Goal: Task Accomplishment & Management: Manage account settings

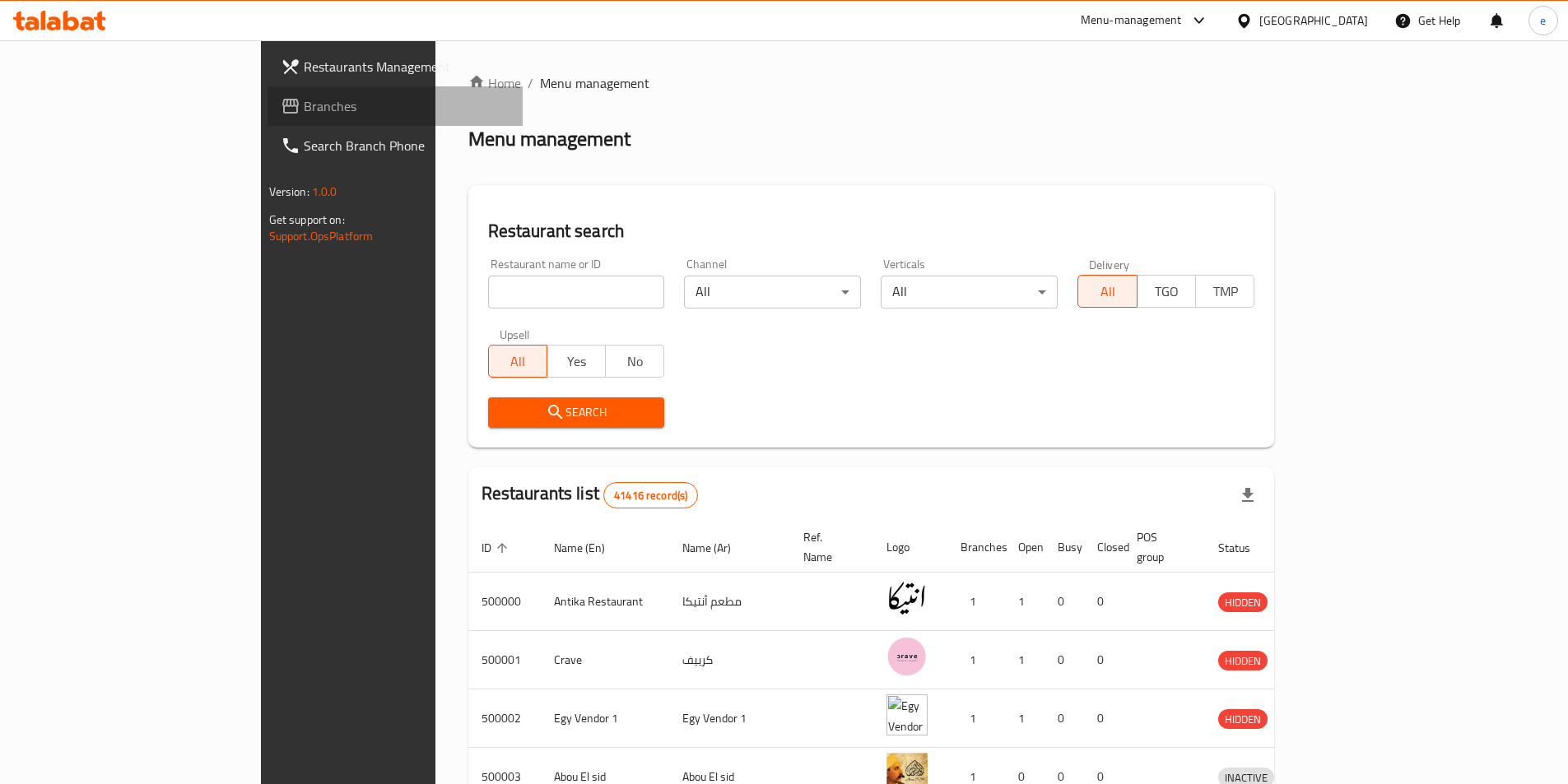
click at [303, 111] on span "Branches" at bounding box center [406, 106] width 206 height 20
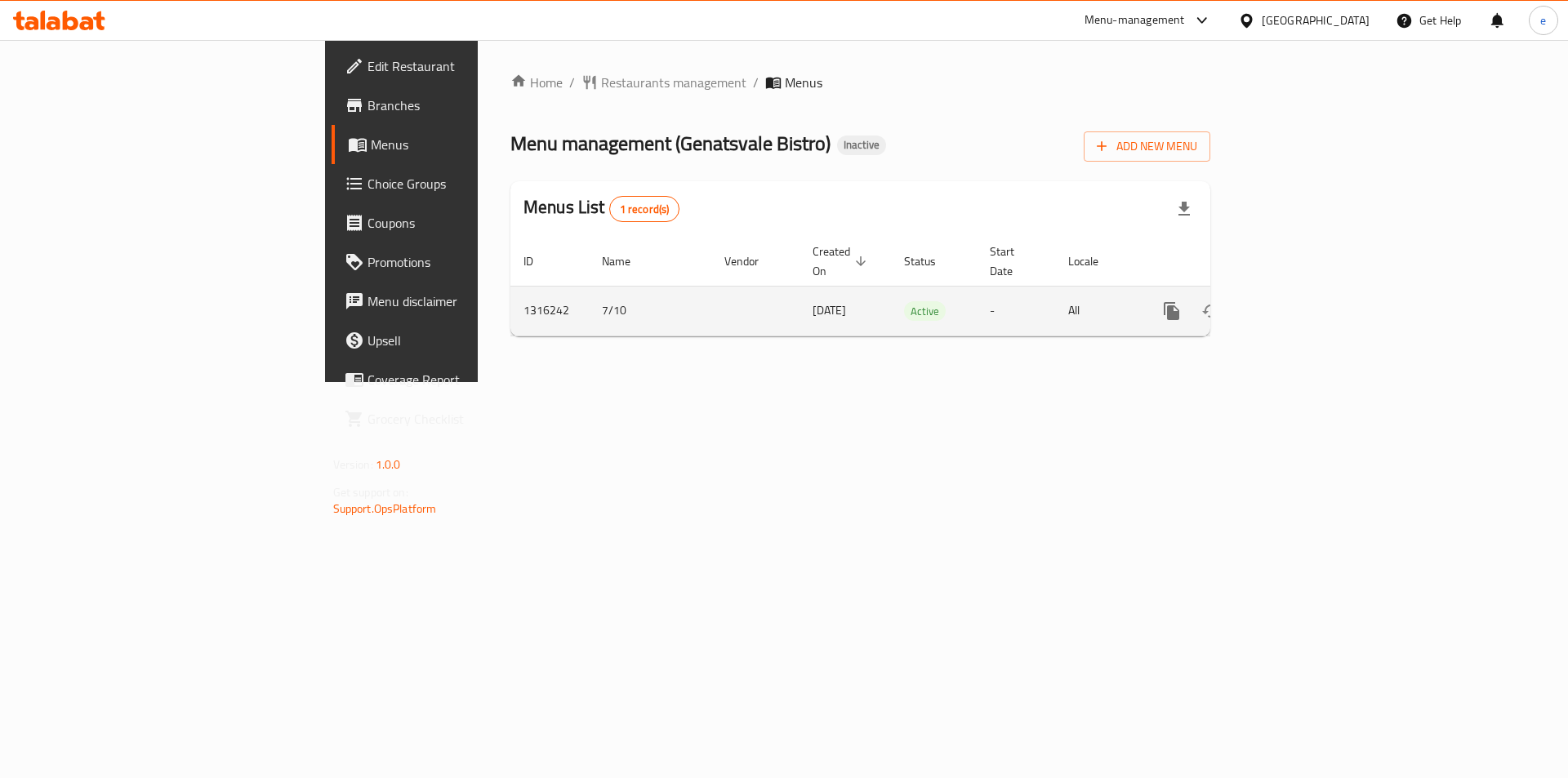
click at [1309, 293] on link "enhanced table" at bounding box center [1289, 311] width 40 height 40
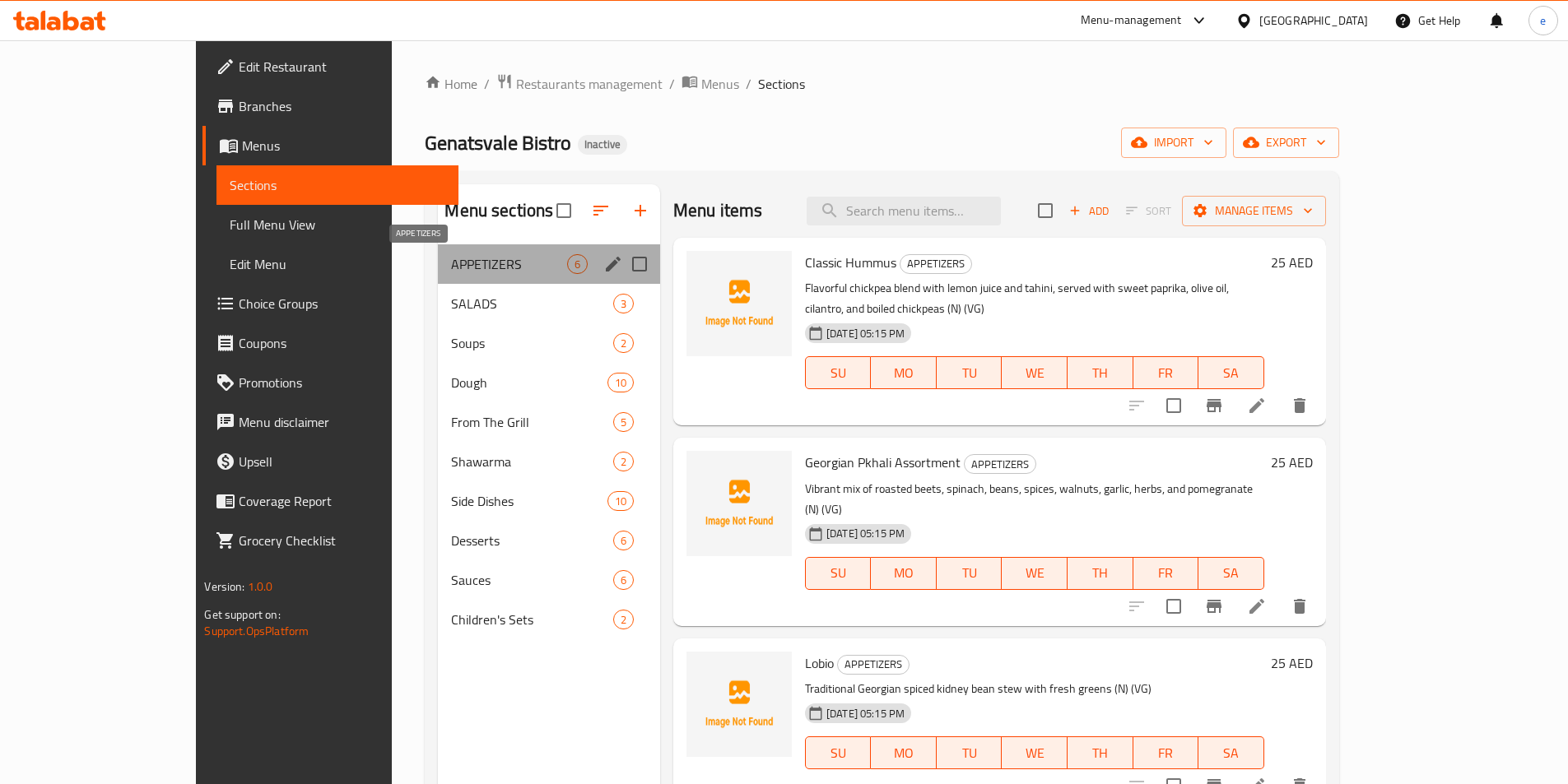
click at [451, 270] on span "APPETIZERS" at bounding box center [509, 264] width 115 height 20
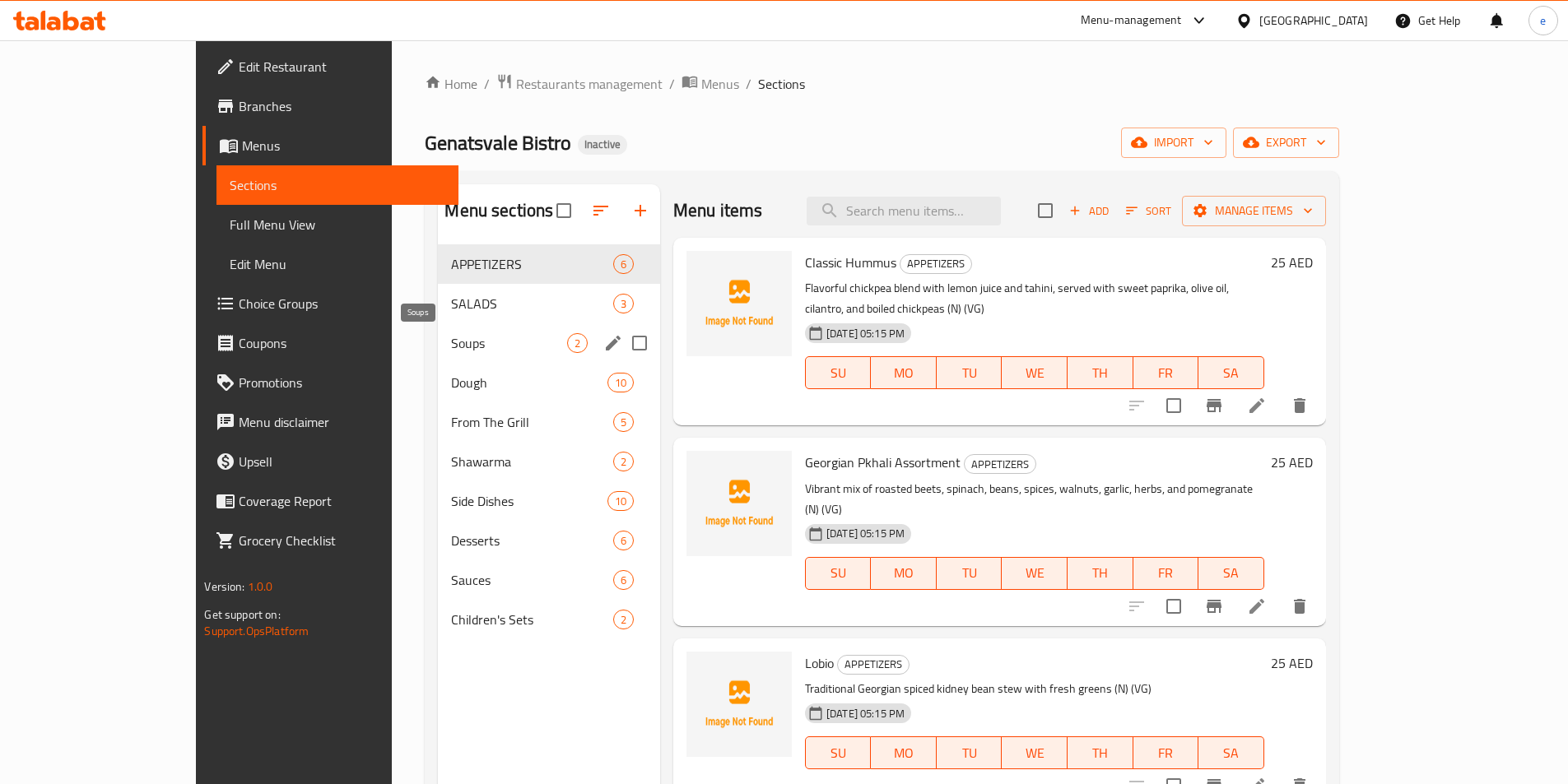
click at [451, 349] on span "Soups" at bounding box center [509, 343] width 115 height 20
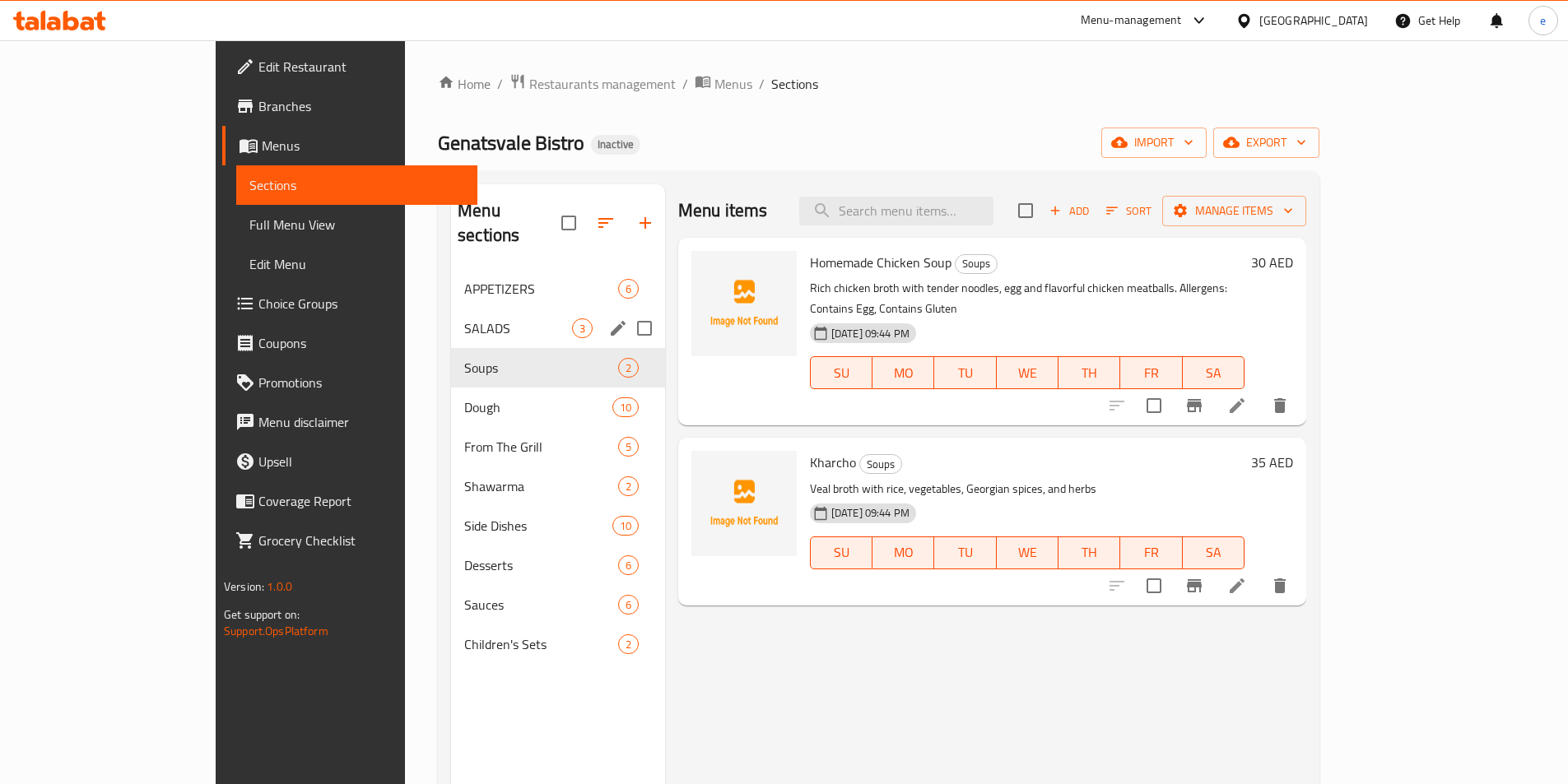
click at [451, 309] on div "SALADS 3" at bounding box center [558, 328] width 214 height 40
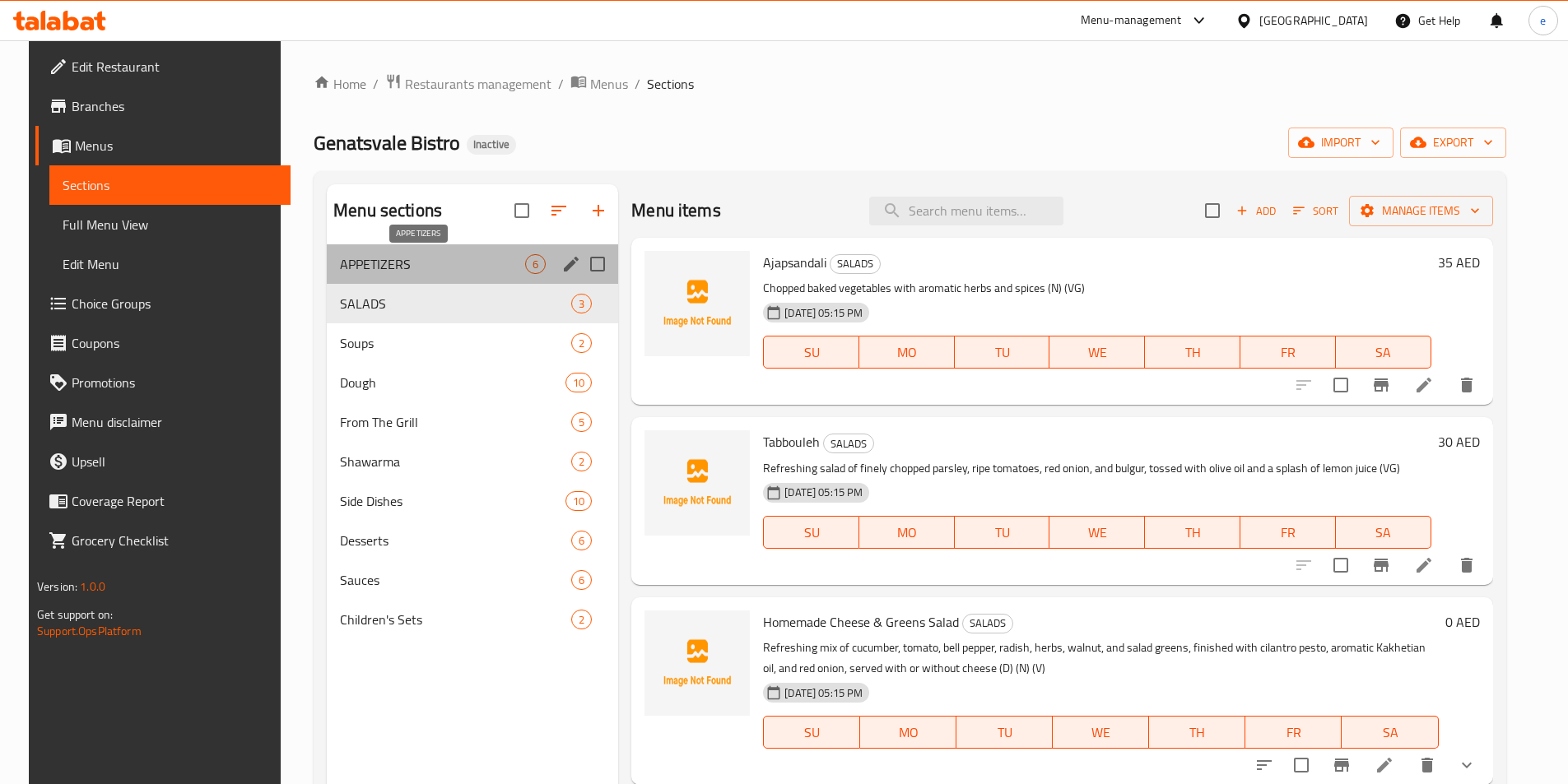
click at [436, 270] on span "APPETIZERS" at bounding box center [432, 264] width 185 height 20
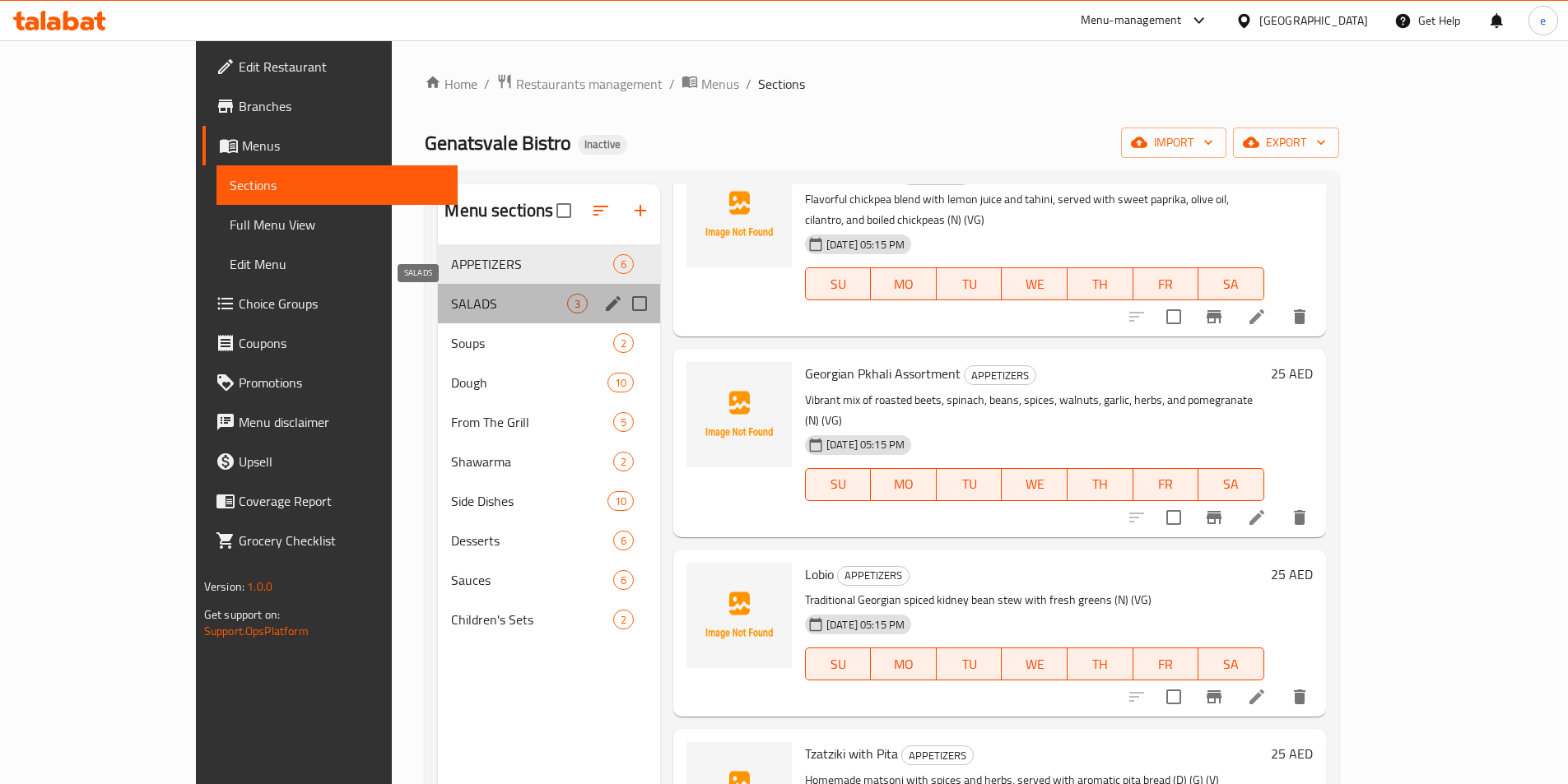
click at [451, 300] on span "SALADS" at bounding box center [509, 303] width 115 height 20
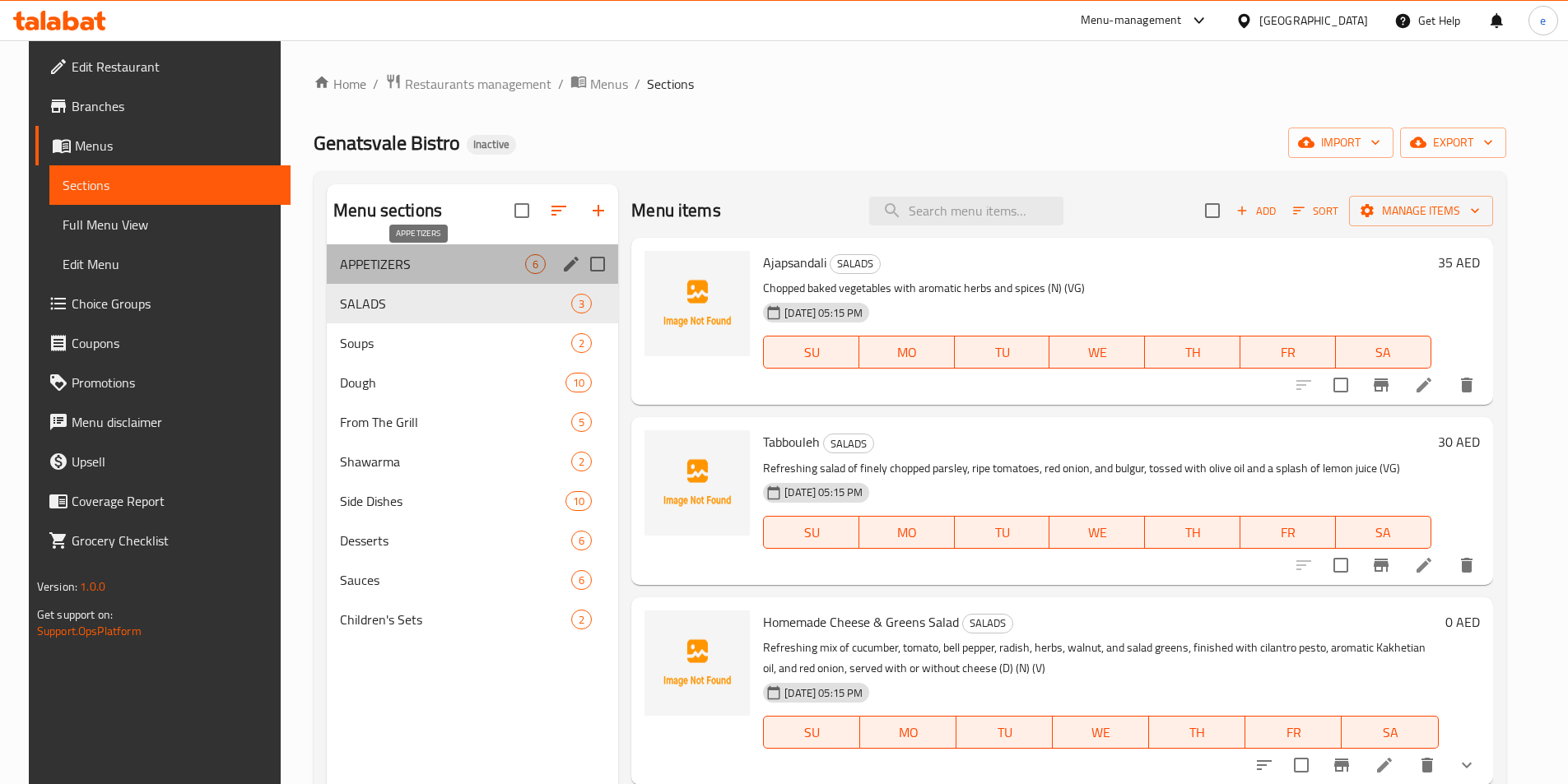
click at [404, 261] on span "APPETIZERS" at bounding box center [432, 264] width 185 height 20
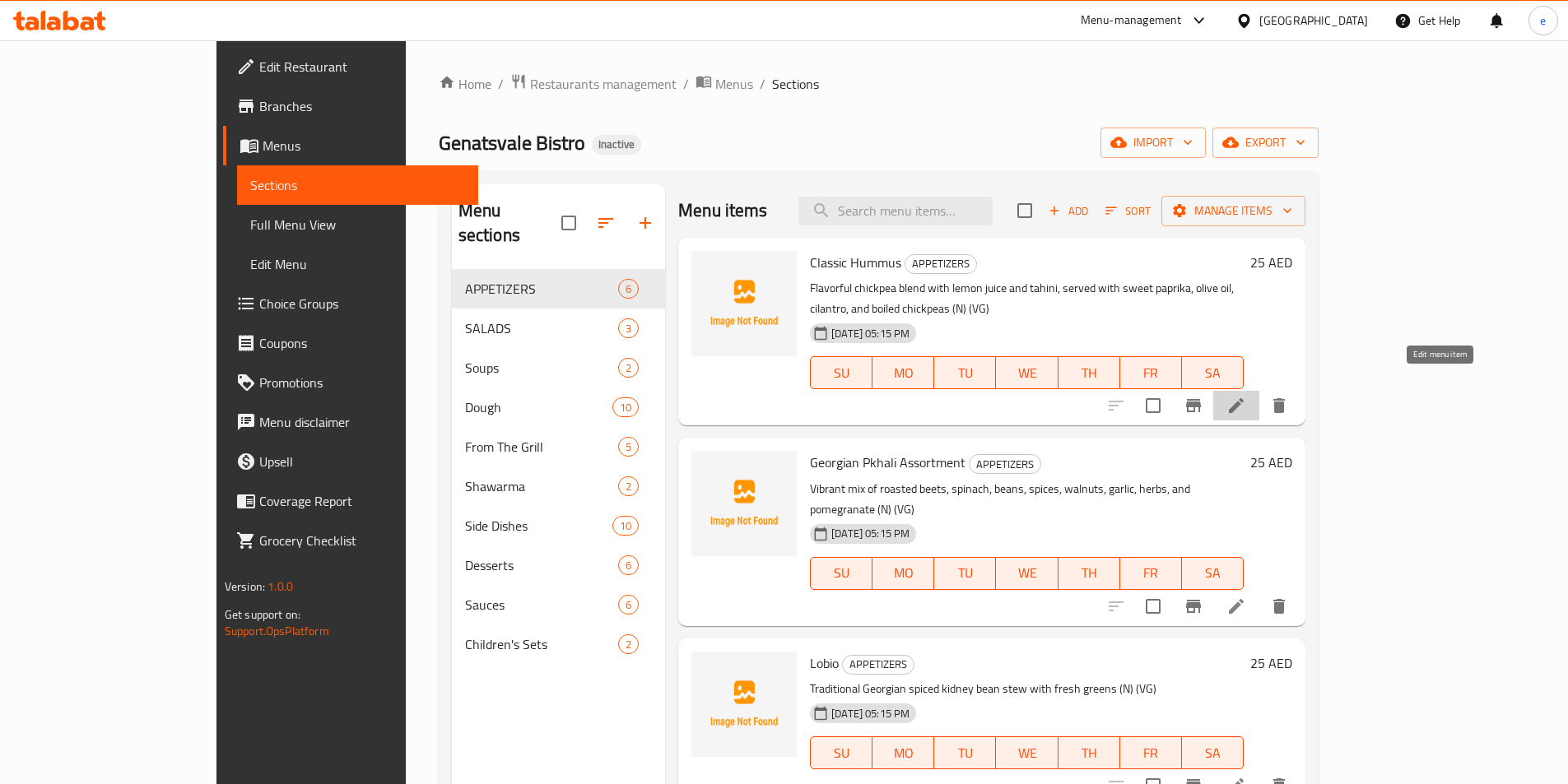
click at [1246, 396] on icon at bounding box center [1236, 405] width 20 height 20
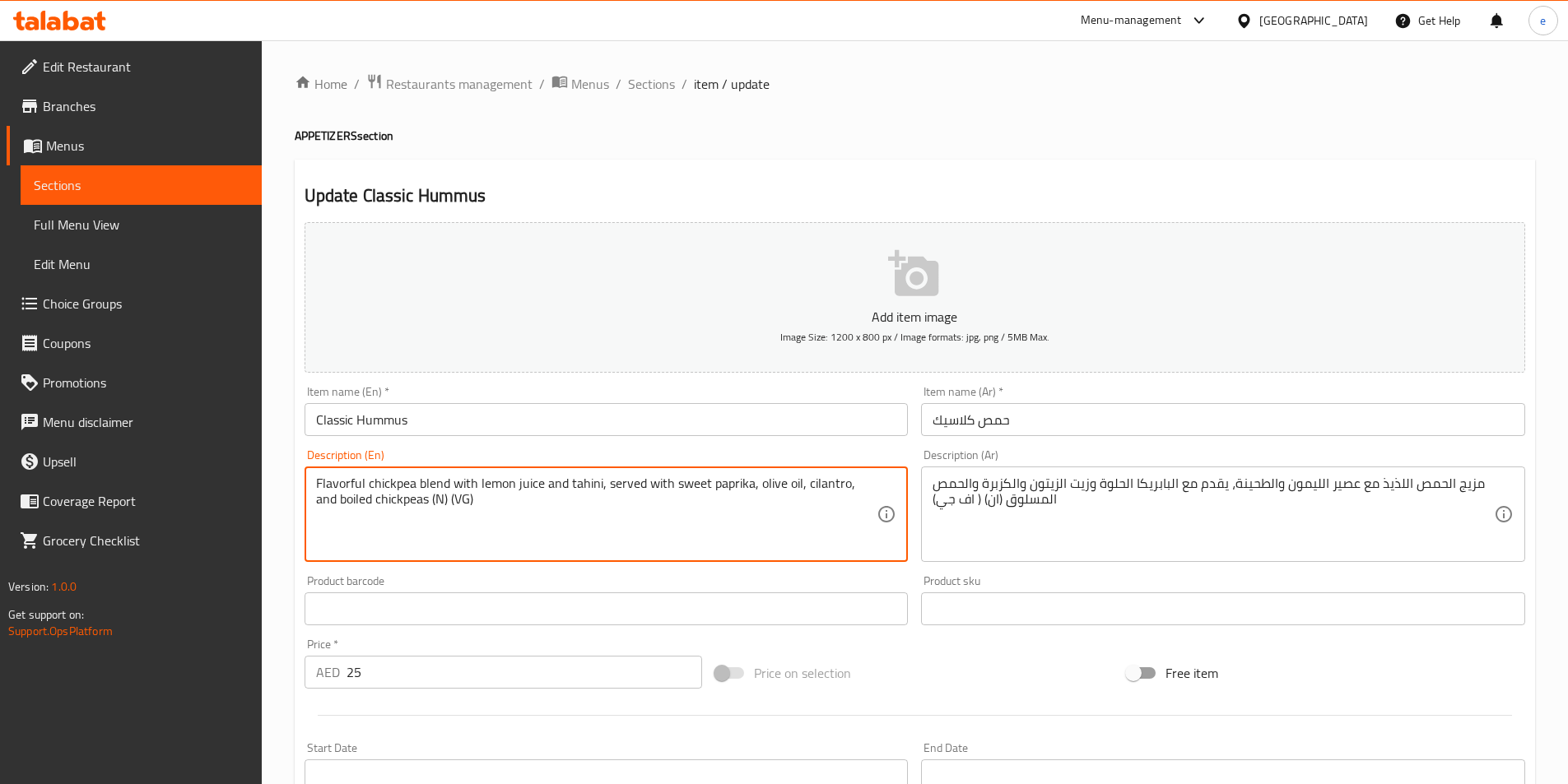
click at [421, 497] on textarea "Flavorful chickpea blend with lemon juice and tahini, served with sweet paprika…" at bounding box center [596, 514] width 561 height 78
click at [417, 509] on textarea "Flavorful chickpea blend with lemon juice and tahini, served with sweet paprika…" at bounding box center [596, 514] width 561 height 78
drag, startPoint x: 413, startPoint y: 500, endPoint x: 422, endPoint y: 500, distance: 9.0
click at [422, 500] on textarea "Flavorful chickpea blend with lemon juice and tahini, served with sweet paprika…" at bounding box center [596, 514] width 561 height 78
paste textarea "uts"
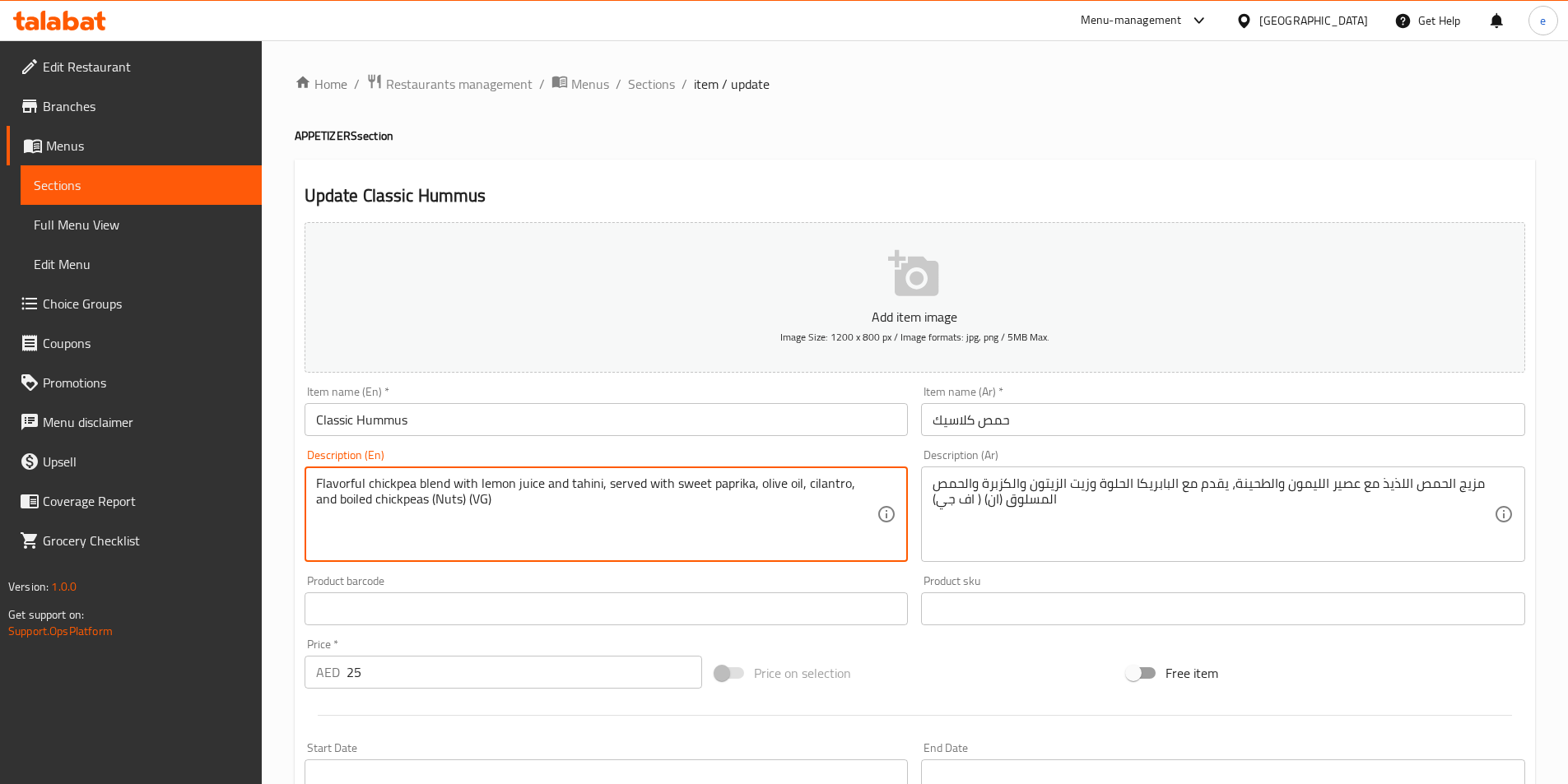
drag, startPoint x: 449, startPoint y: 497, endPoint x: 462, endPoint y: 498, distance: 13.0
click at [462, 498] on textarea "Flavorful chickpea blend with lemon juice and tahini, served with sweet paprika…" at bounding box center [596, 514] width 561 height 78
paste textarea "egetable Glycerin"
click at [579, 538] on textarea "Flavorful chickpea blend with lemon juice and tahini, served with sweet paprika…" at bounding box center [596, 514] width 561 height 78
type textarea "Flavorful chickpea blend with lemon juice and tahini, served with sweet paprika…"
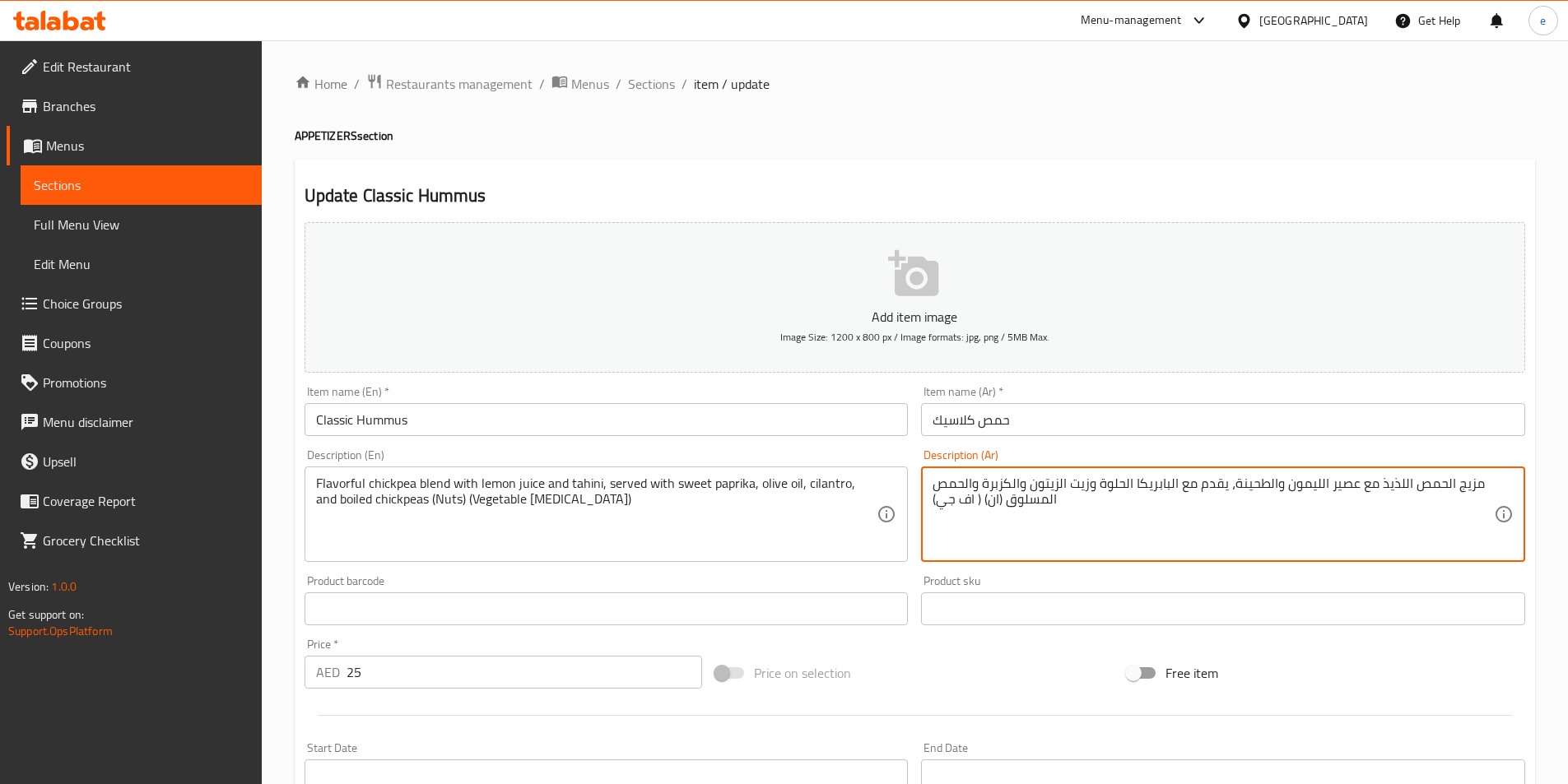
drag, startPoint x: 939, startPoint y: 499, endPoint x: 973, endPoint y: 498, distance: 34.0
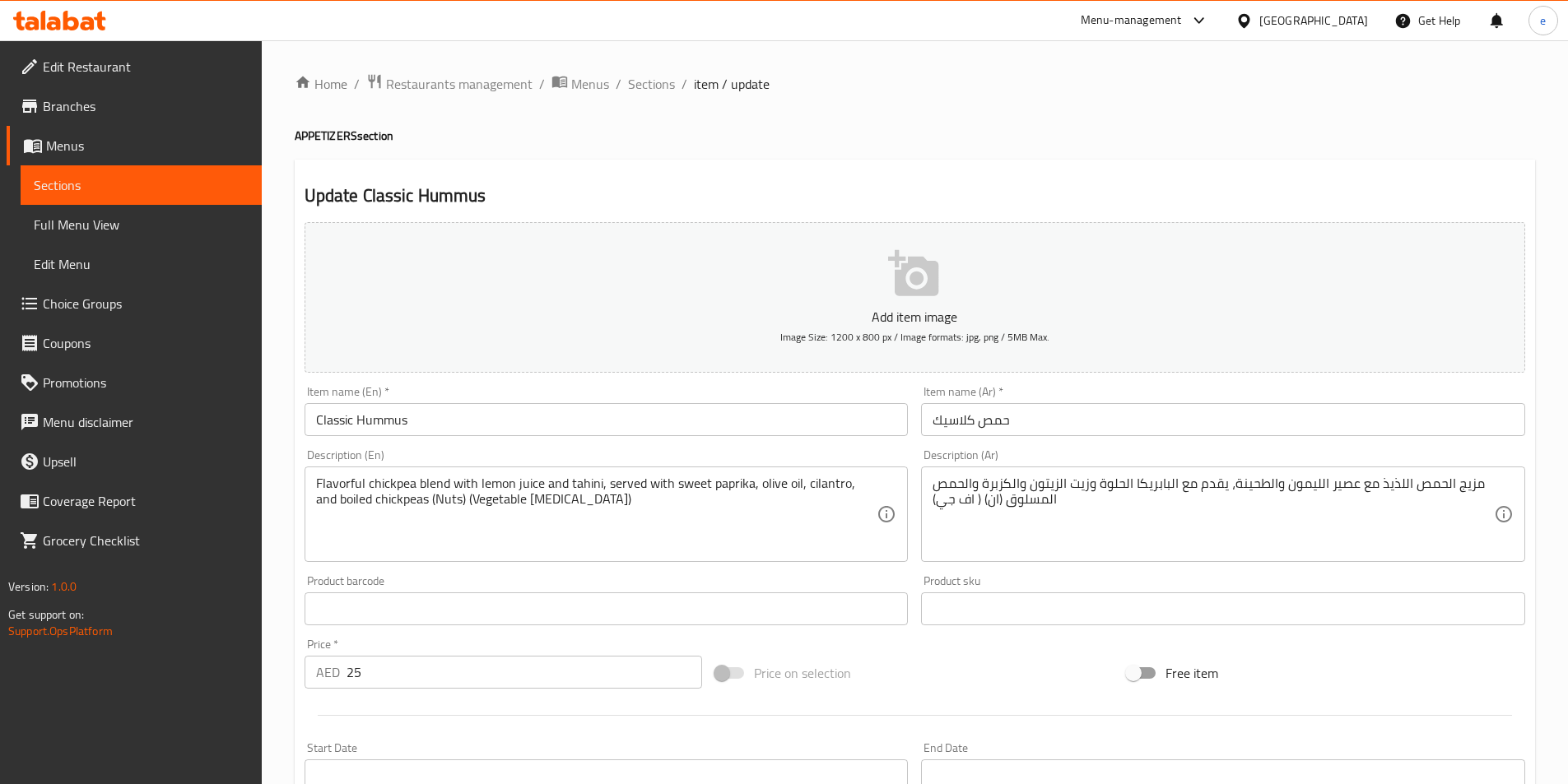
click at [953, 502] on textarea "مزيج الحمص اللذيذ مع عصير الليمون والطحينة، يقدم مع البابريكا الحلوة وزيت الزيت…" at bounding box center [1212, 514] width 561 height 78
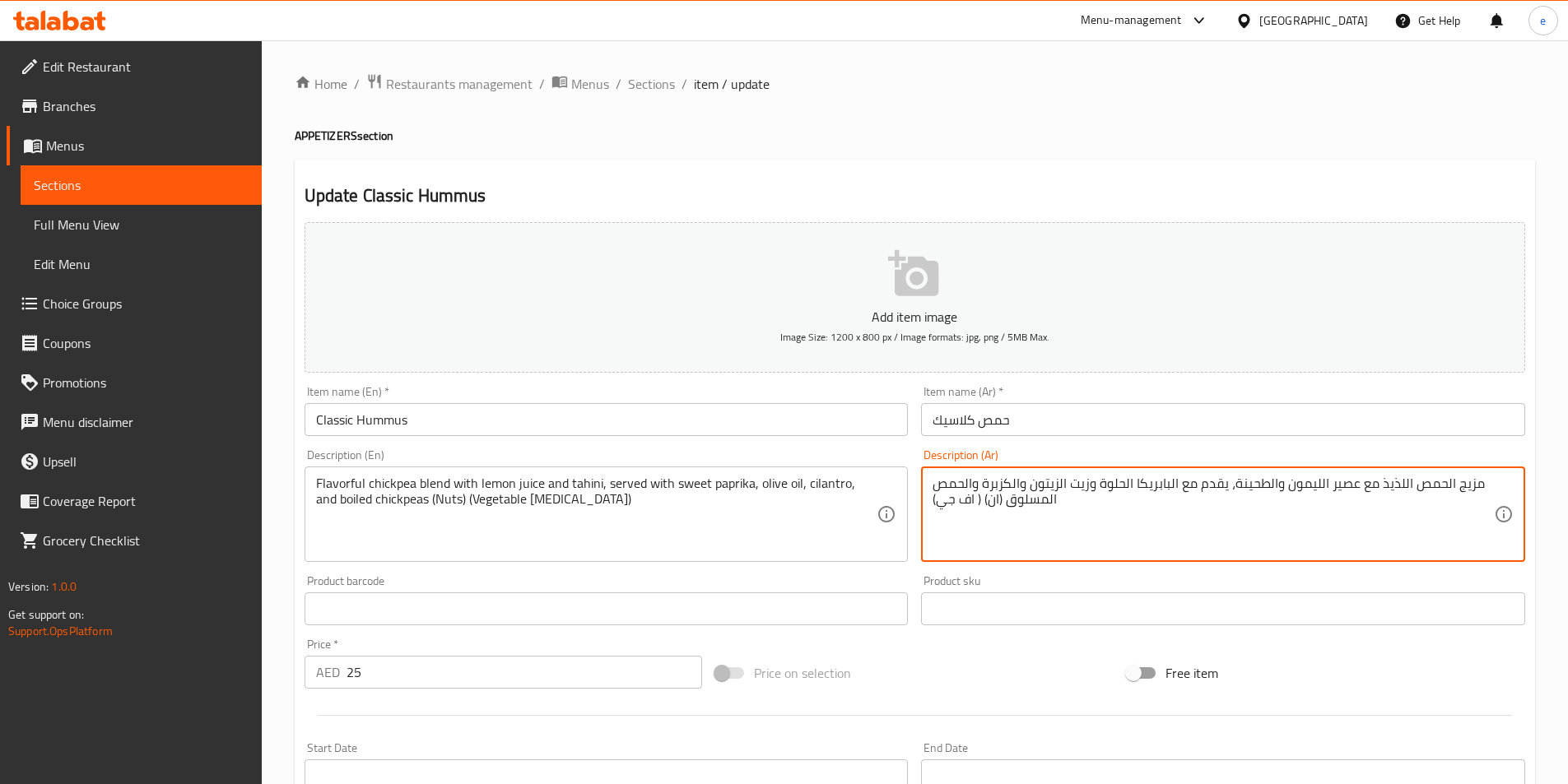
drag, startPoint x: 940, startPoint y: 500, endPoint x: 972, endPoint y: 504, distance: 32.2
click at [972, 504] on textarea "مزيج الحمص اللذيذ مع عصير الليمون والطحينة، يقدم مع البابريكا الحلوة وزيت الزيت…" at bounding box center [1212, 514] width 561 height 78
paste textarea "الجلسرين النبات"
click at [1024, 498] on textarea "مزيج الحمص اللذيذ مع عصير الليمون والطحينة، يقدم مع البابريكا الحلوة وزيت الزيت…" at bounding box center [1212, 514] width 561 height 78
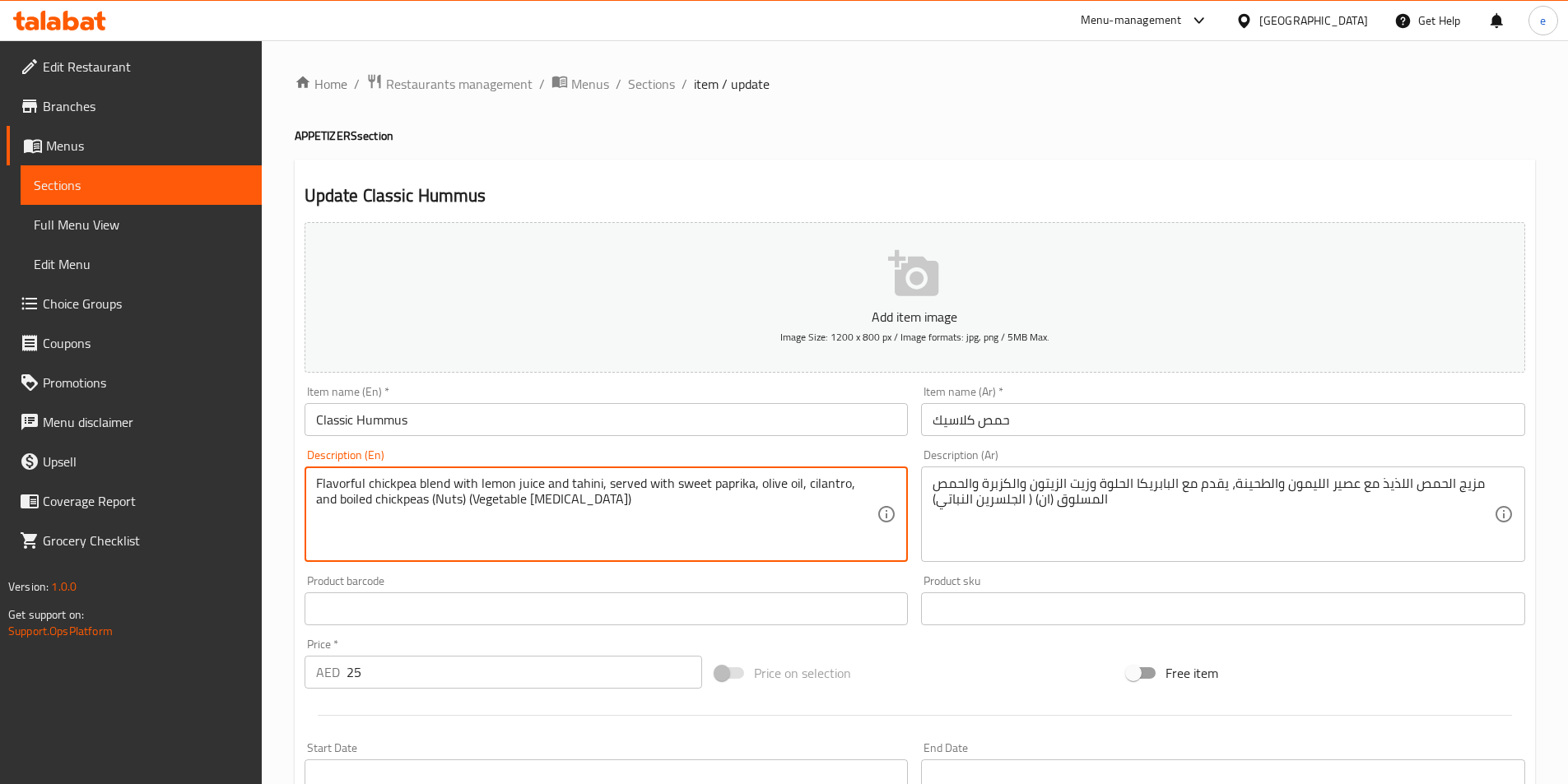
drag, startPoint x: 413, startPoint y: 498, endPoint x: 438, endPoint y: 502, distance: 25.3
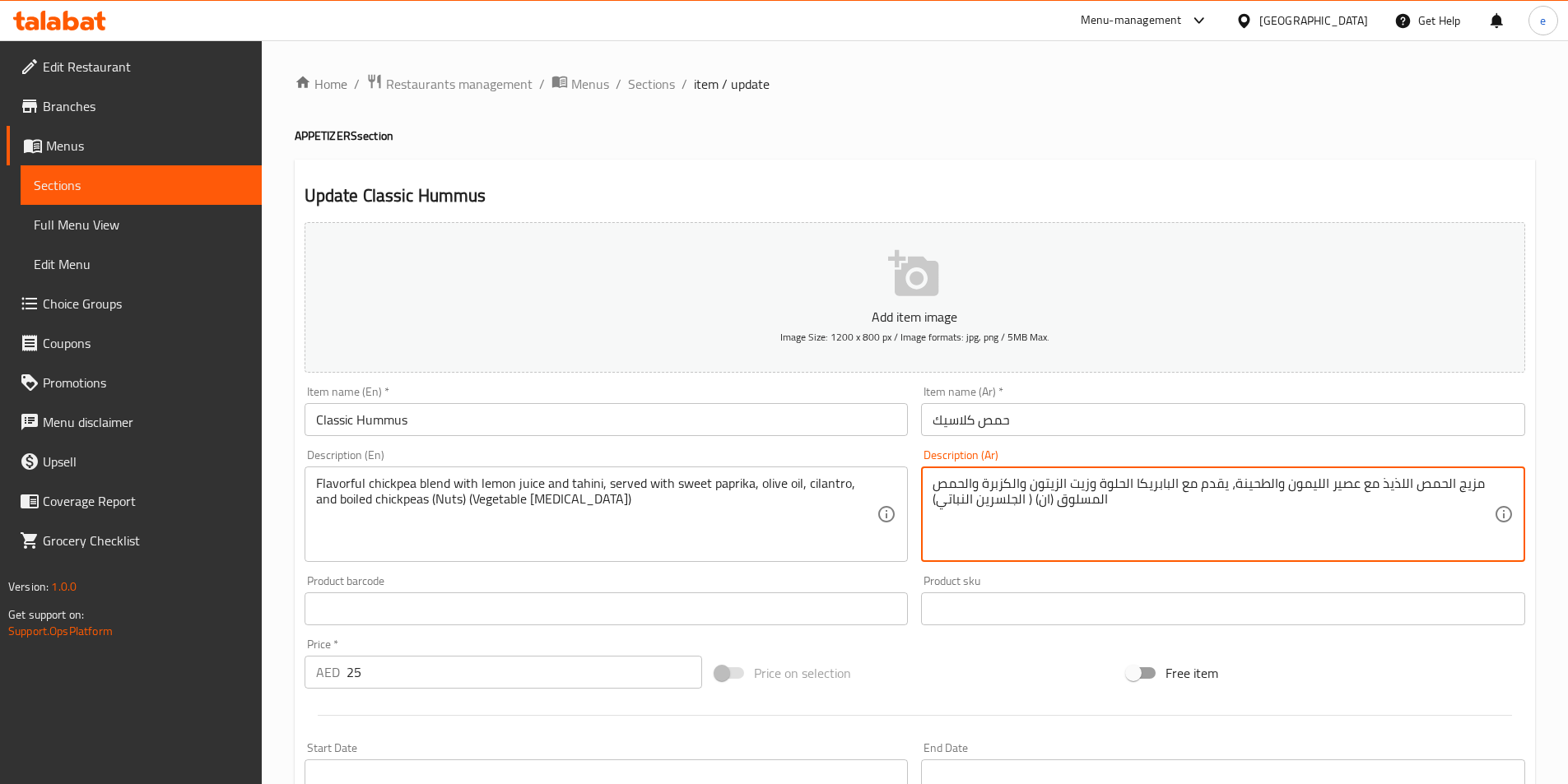
drag, startPoint x: 1036, startPoint y: 502, endPoint x: 1047, endPoint y: 502, distance: 11.0
click at [1045, 504] on textarea "مزيج الحمص اللذيذ مع عصير الليمون والطحينة، يقدم مع البابريكا الحلوة وزيت الزيت…" at bounding box center [1212, 514] width 561 height 78
drag, startPoint x: 1037, startPoint y: 502, endPoint x: 1050, endPoint y: 503, distance: 13.0
click at [1050, 503] on textarea "مزيج الحمص اللذيذ مع عصير الليمون والطحينة، يقدم مع البابريكا الحلوة وزيت الزيت…" at bounding box center [1212, 514] width 561 height 78
paste textarea "مكسرات"
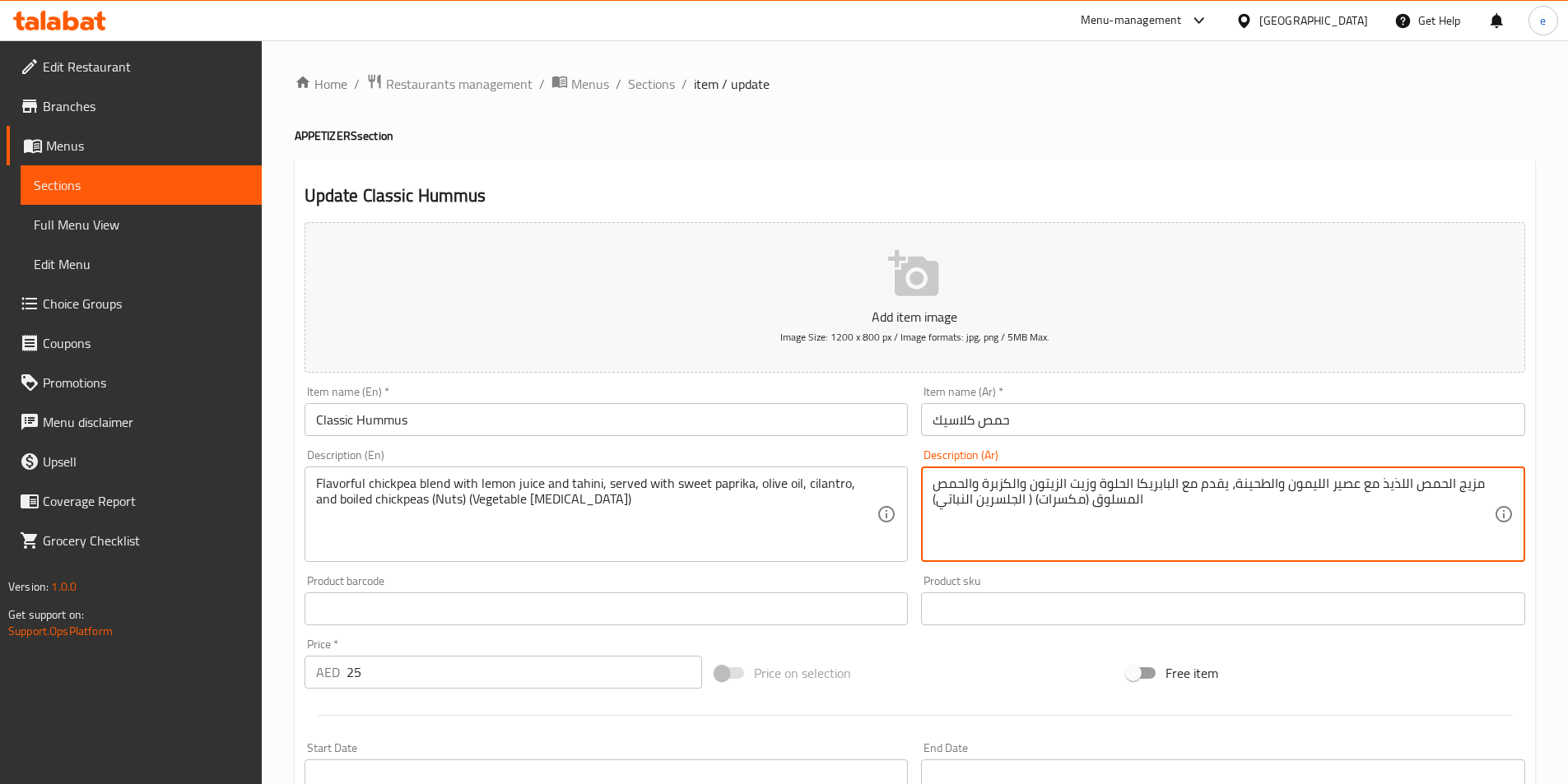
click at [974, 514] on textarea "مزيج الحمص اللذيذ مع عصير الليمون والطحينة، يقدم مع البابريكا الحلوة وزيت الزيت…" at bounding box center [1212, 514] width 561 height 78
type textarea "مزيج الحمص اللذيذ مع عصير الليمون والطحينة، يقدم مع البابريكا الحلوة وزيت الزيت…"
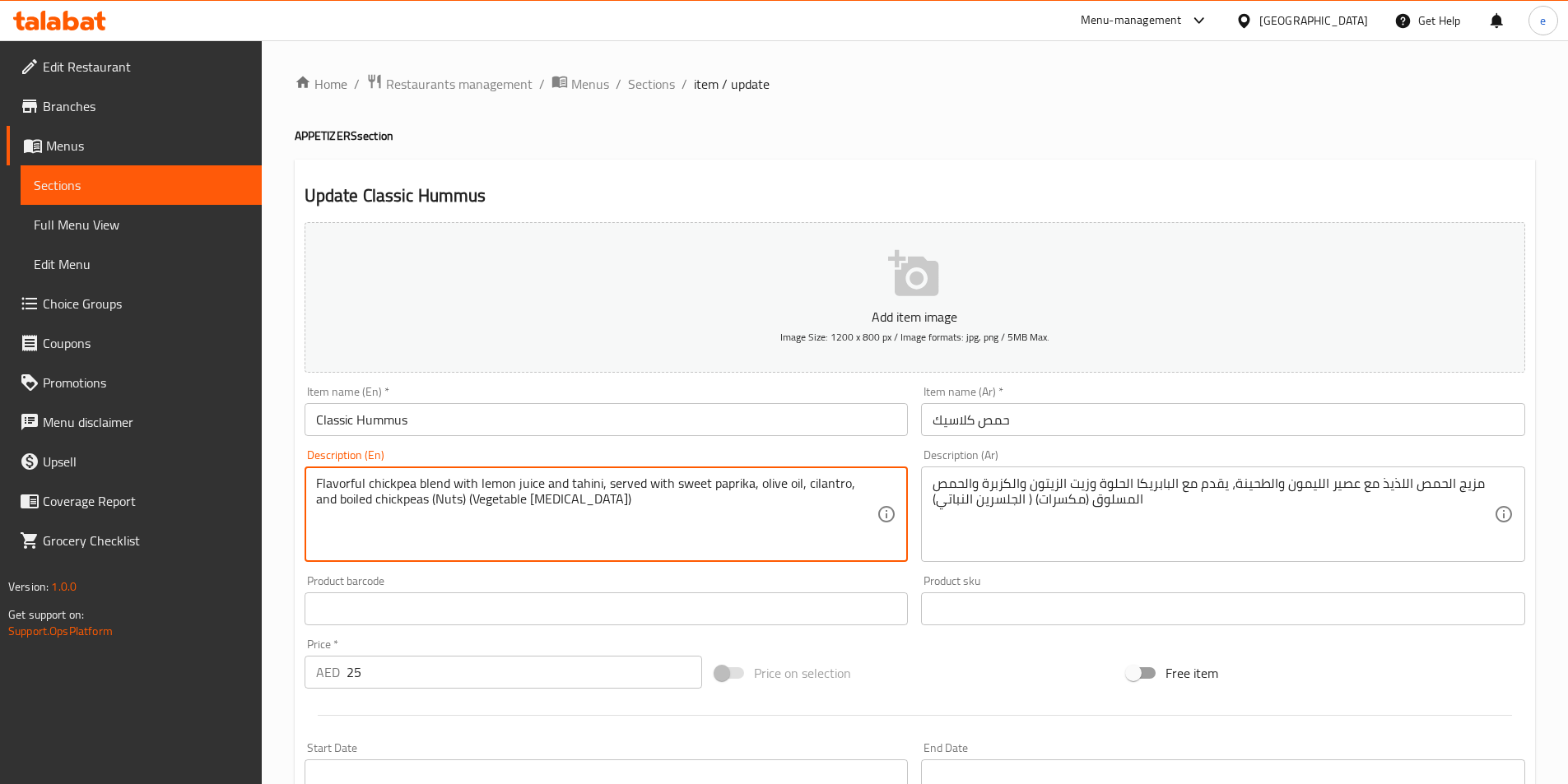
drag, startPoint x: 451, startPoint y: 498, endPoint x: 549, endPoint y: 498, distance: 98.0
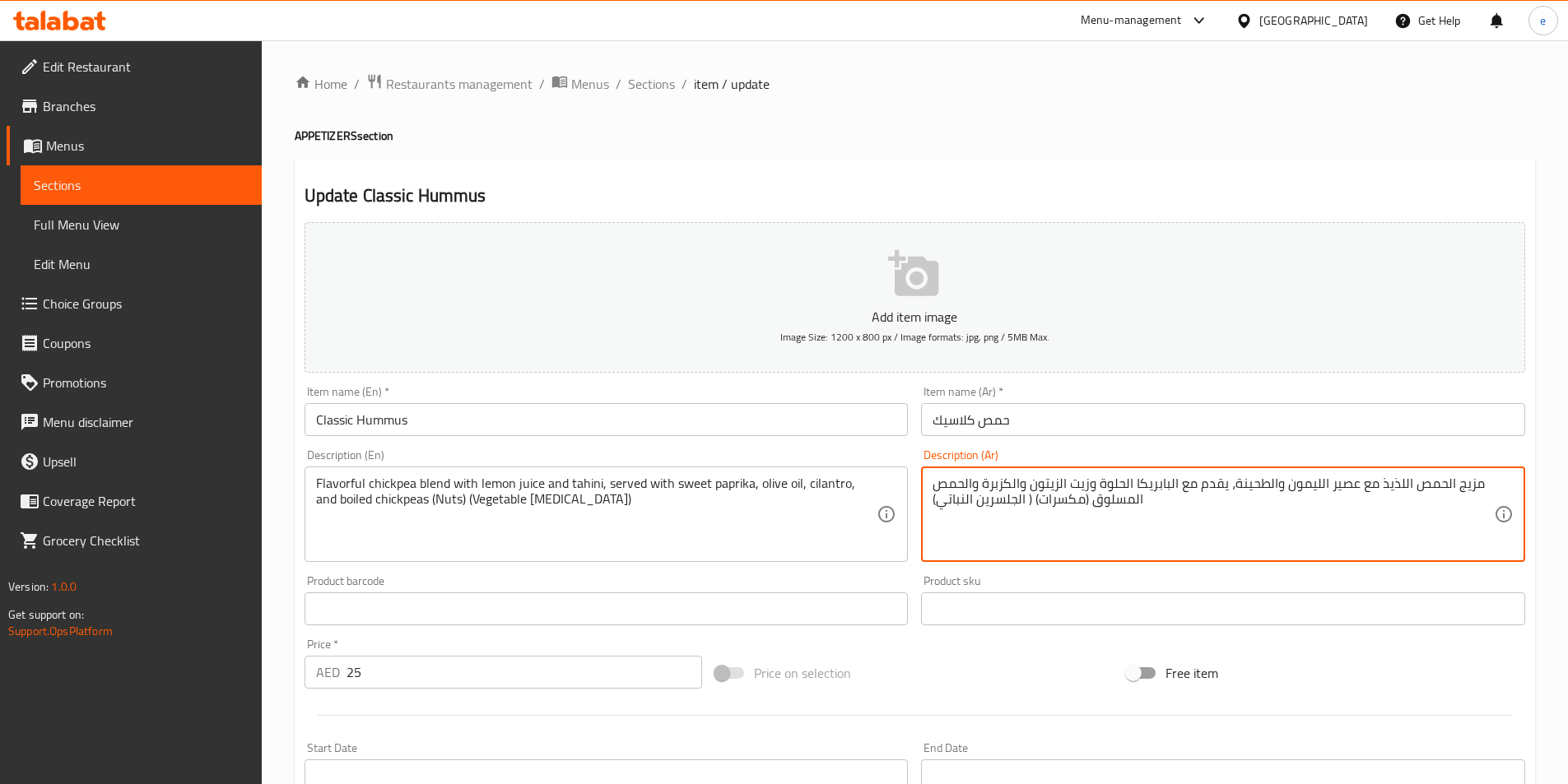
drag, startPoint x: 958, startPoint y: 516, endPoint x: 954, endPoint y: 536, distance: 20.4
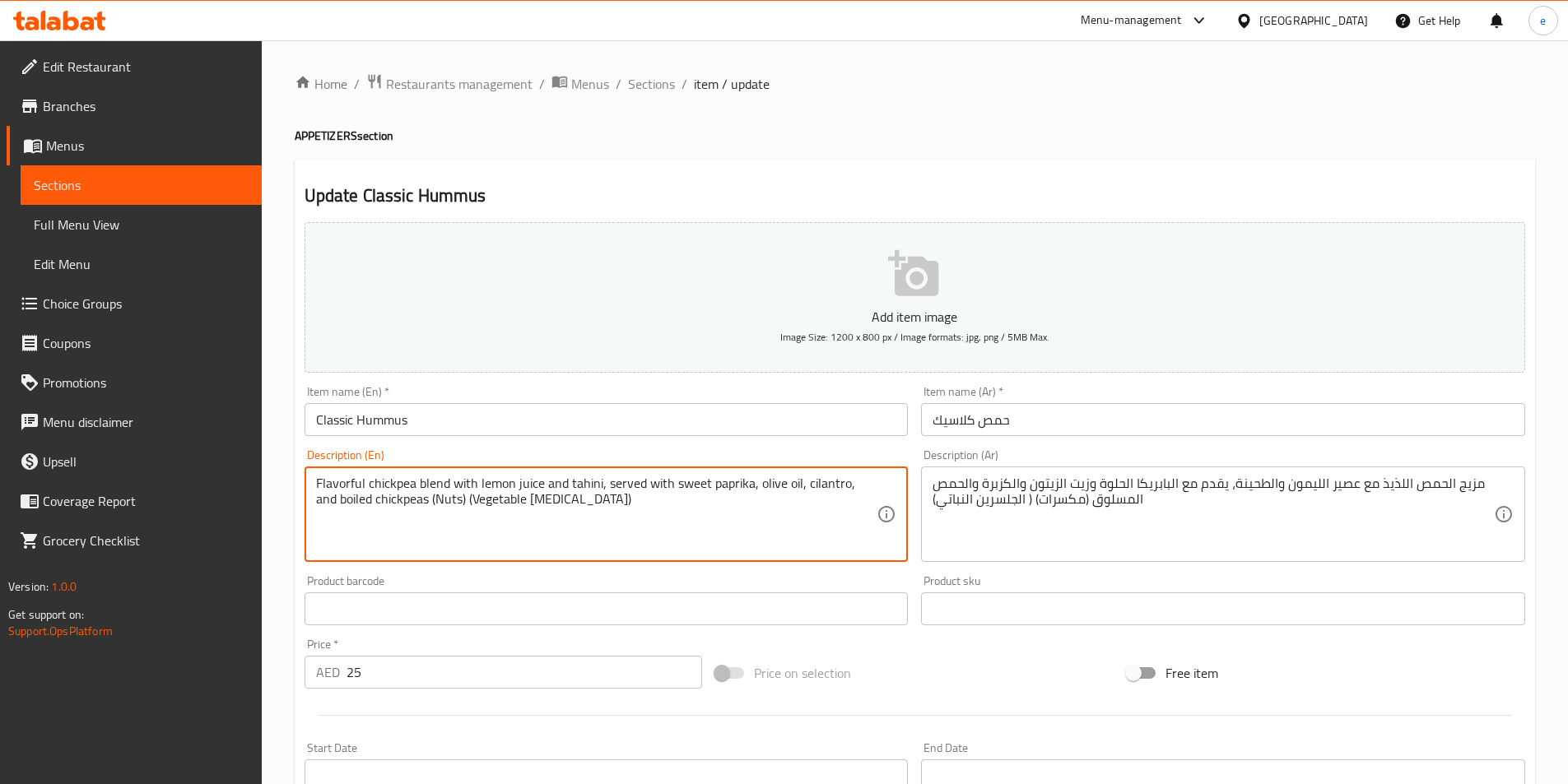
click at [699, 492] on textarea "Flavorful chickpea blend with lemon juice and tahini, served with sweet paprika…" at bounding box center [596, 514] width 561 height 78
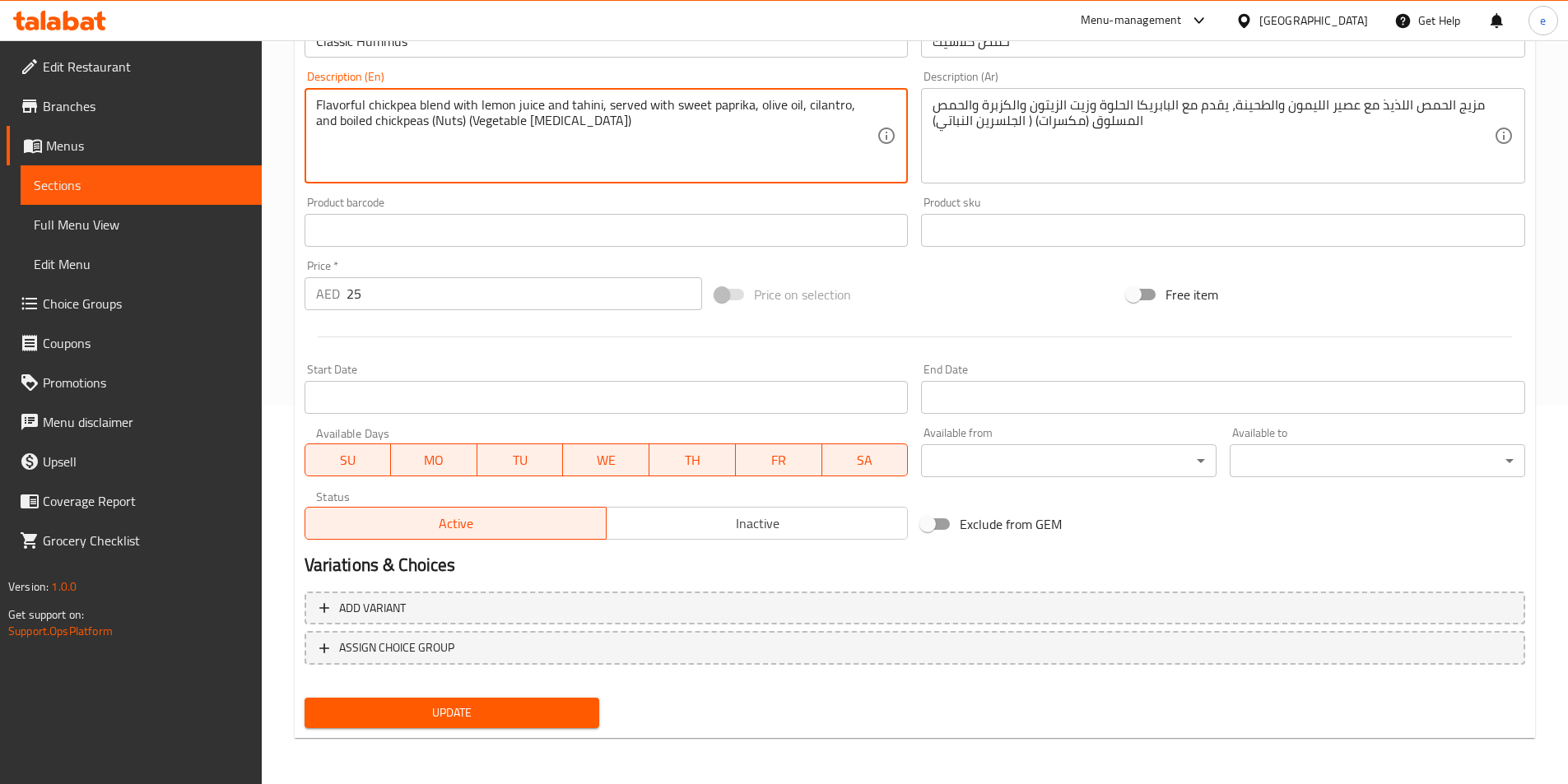
click at [417, 714] on span "Update" at bounding box center [451, 712] width 269 height 20
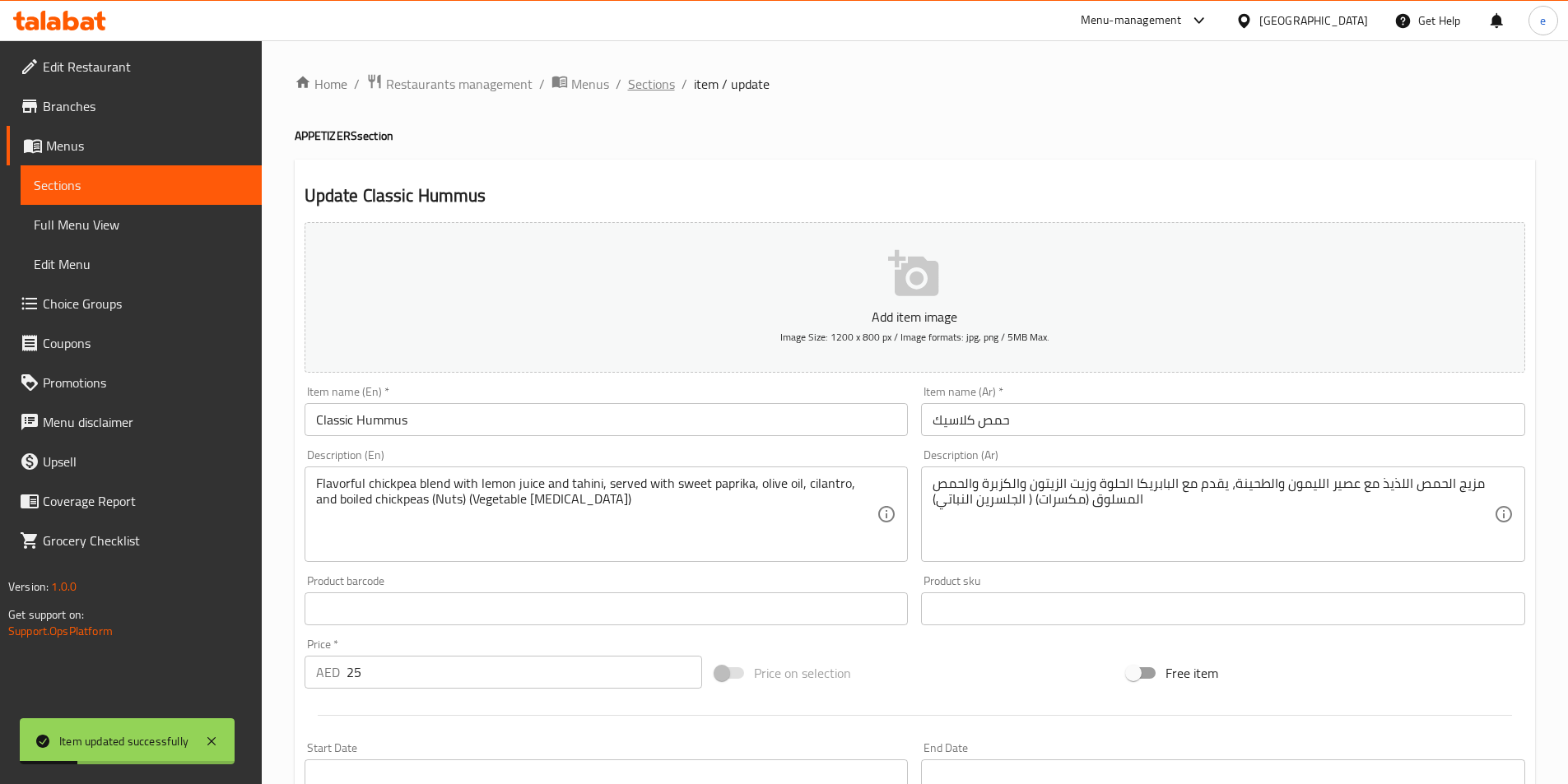
click at [655, 91] on span "Sections" at bounding box center [651, 84] width 47 height 20
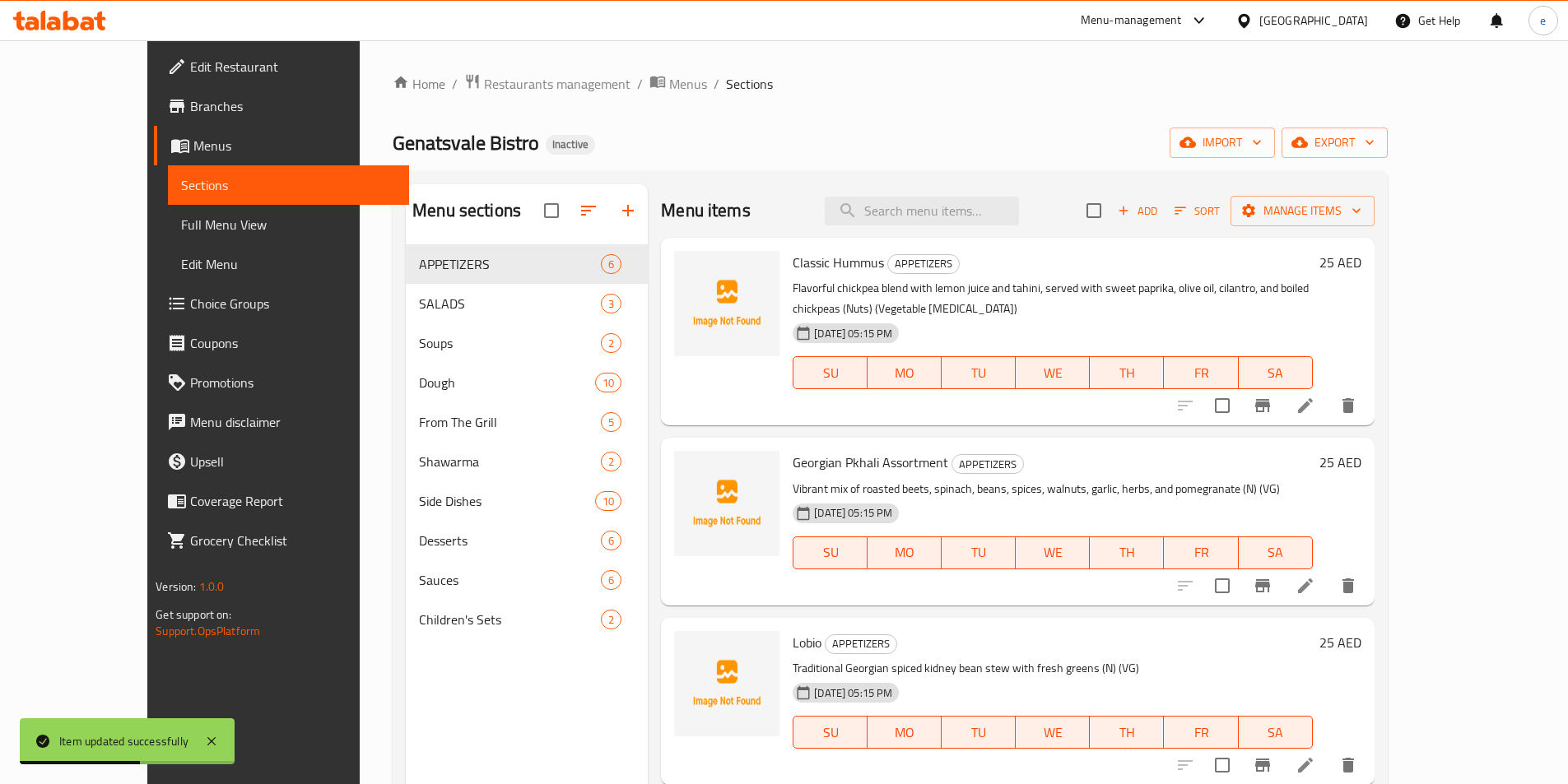
scroll to position [82, 0]
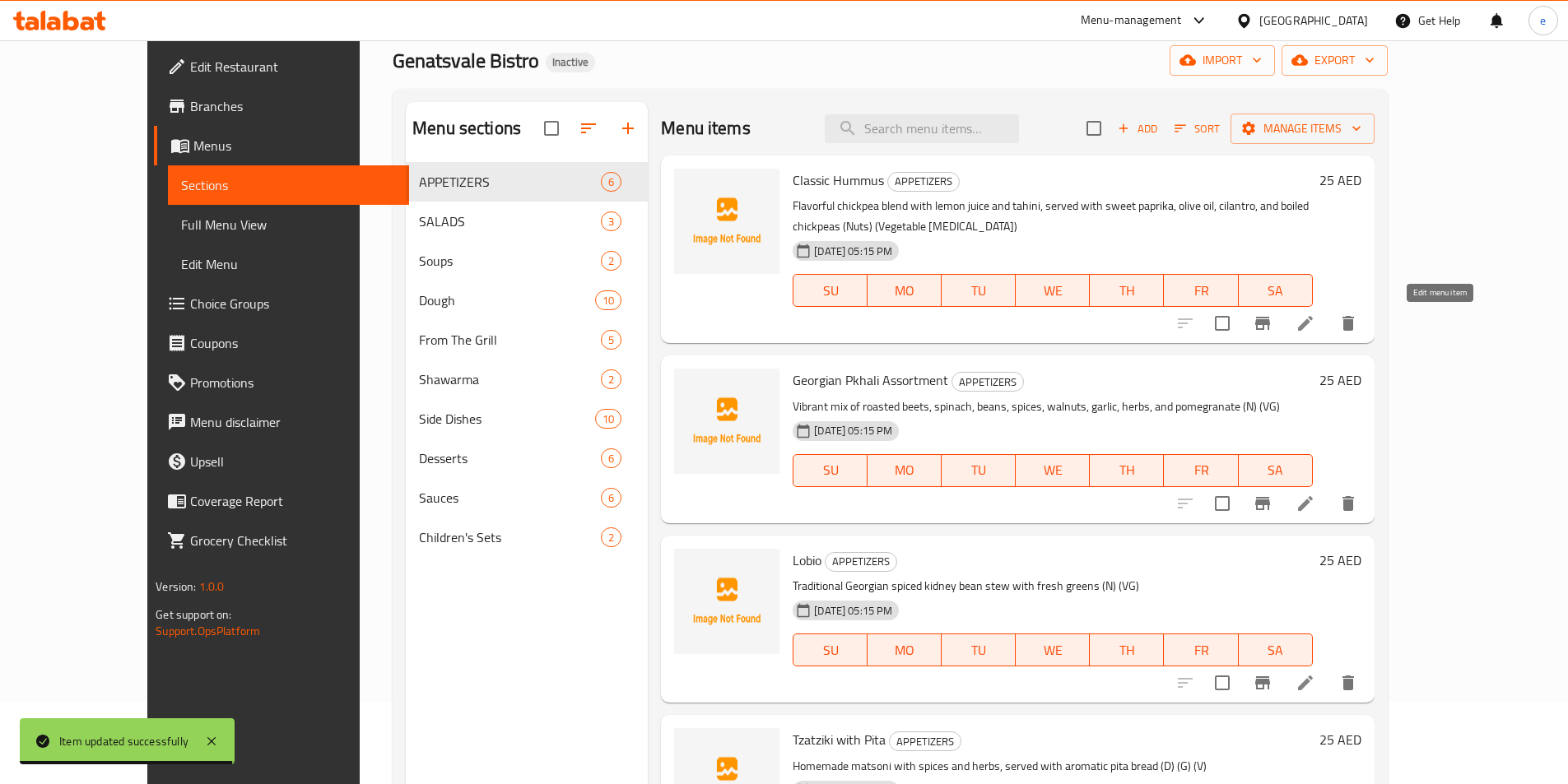
click at [1315, 325] on icon at bounding box center [1305, 324] width 20 height 20
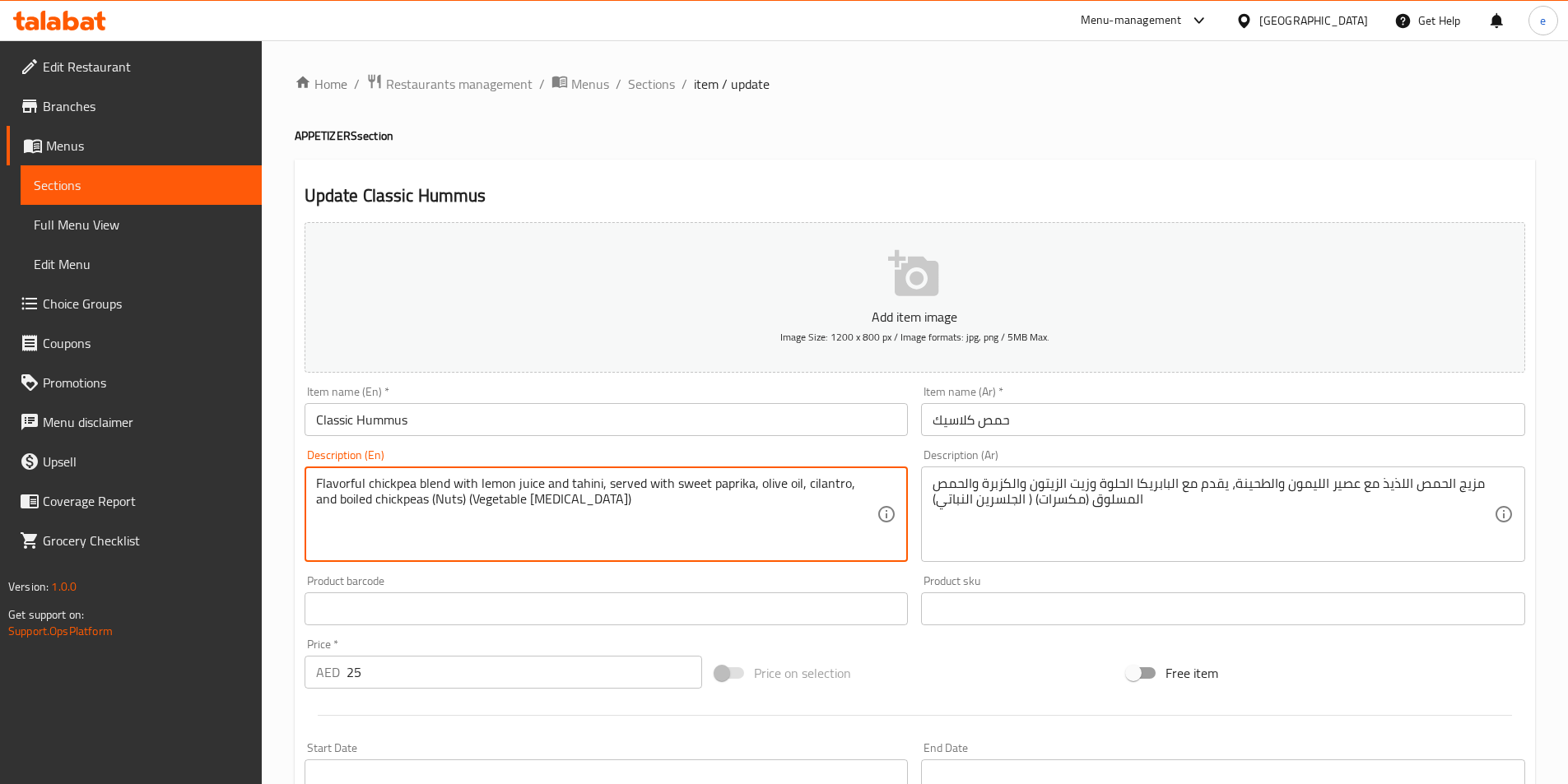
drag, startPoint x: 410, startPoint y: 498, endPoint x: 557, endPoint y: 513, distance: 147.8
click at [647, 88] on span "Sections" at bounding box center [651, 84] width 47 height 20
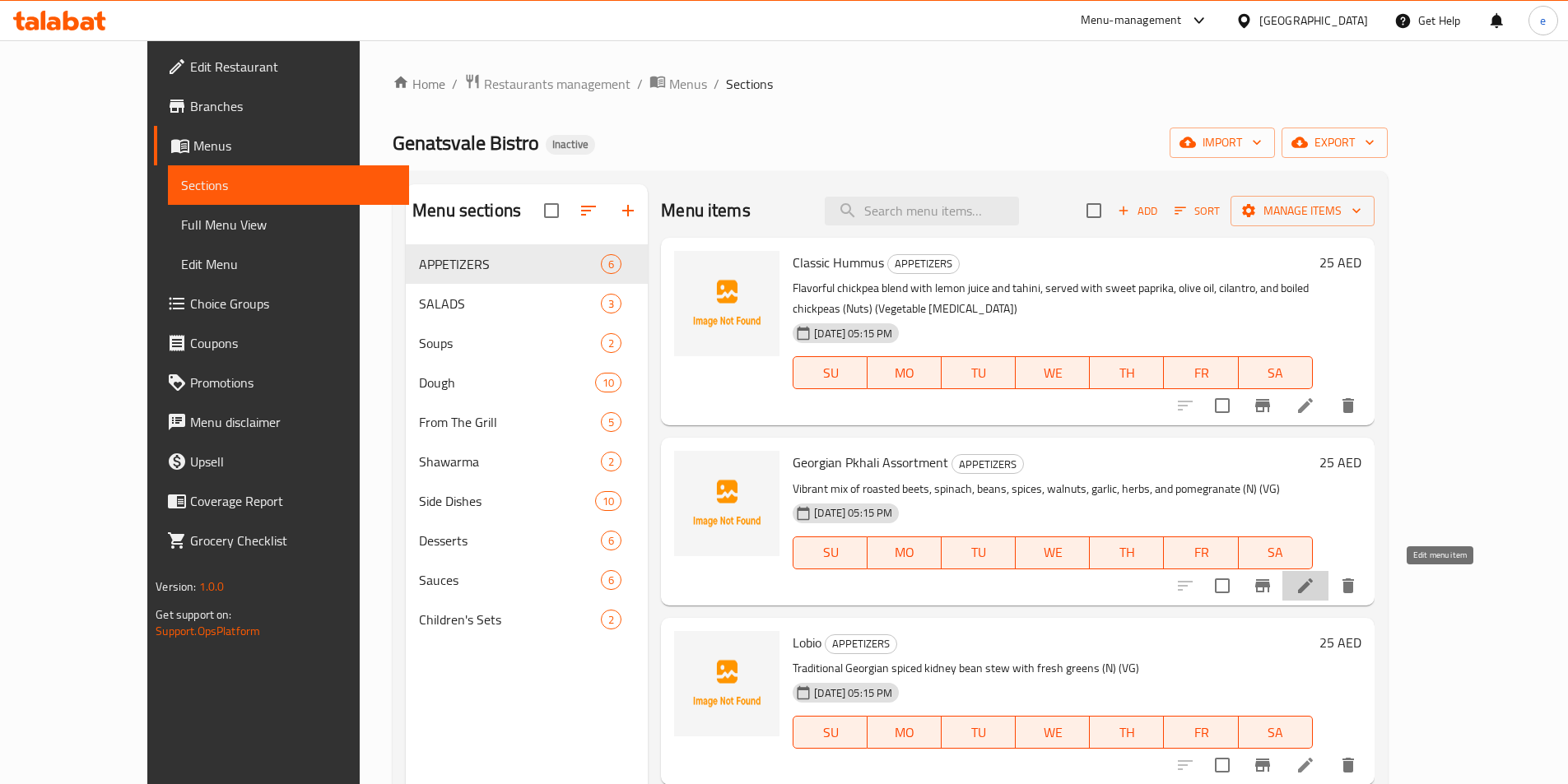
click at [1315, 586] on icon at bounding box center [1305, 586] width 20 height 20
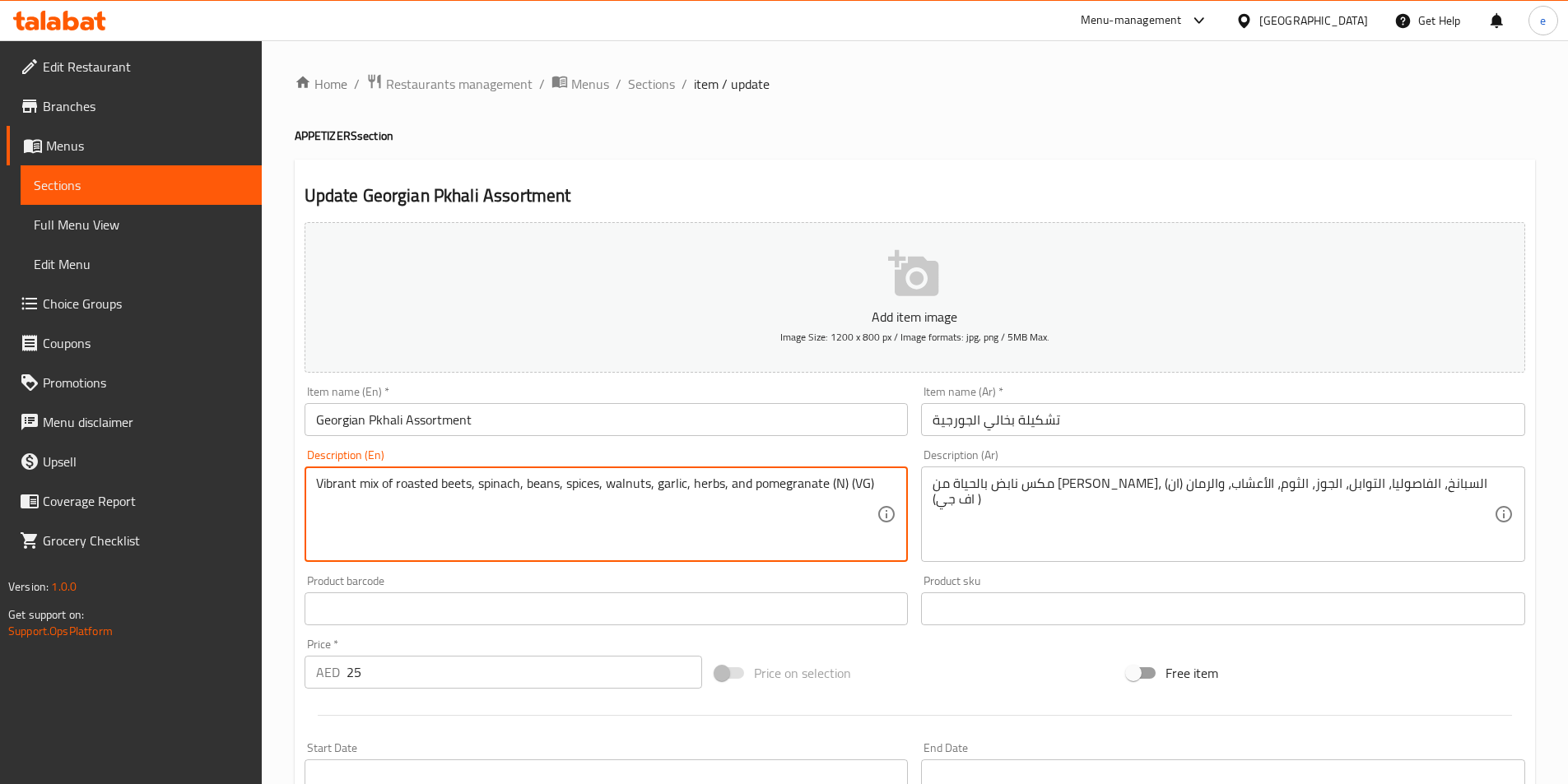
drag, startPoint x: 828, startPoint y: 487, endPoint x: 892, endPoint y: 485, distance: 64.0
paste textarea "uts) (Vegetable Glycerin"
type textarea "Vibrant mix of roasted beets, spinach, beans, spices, walnuts, garlic, herbs, a…"
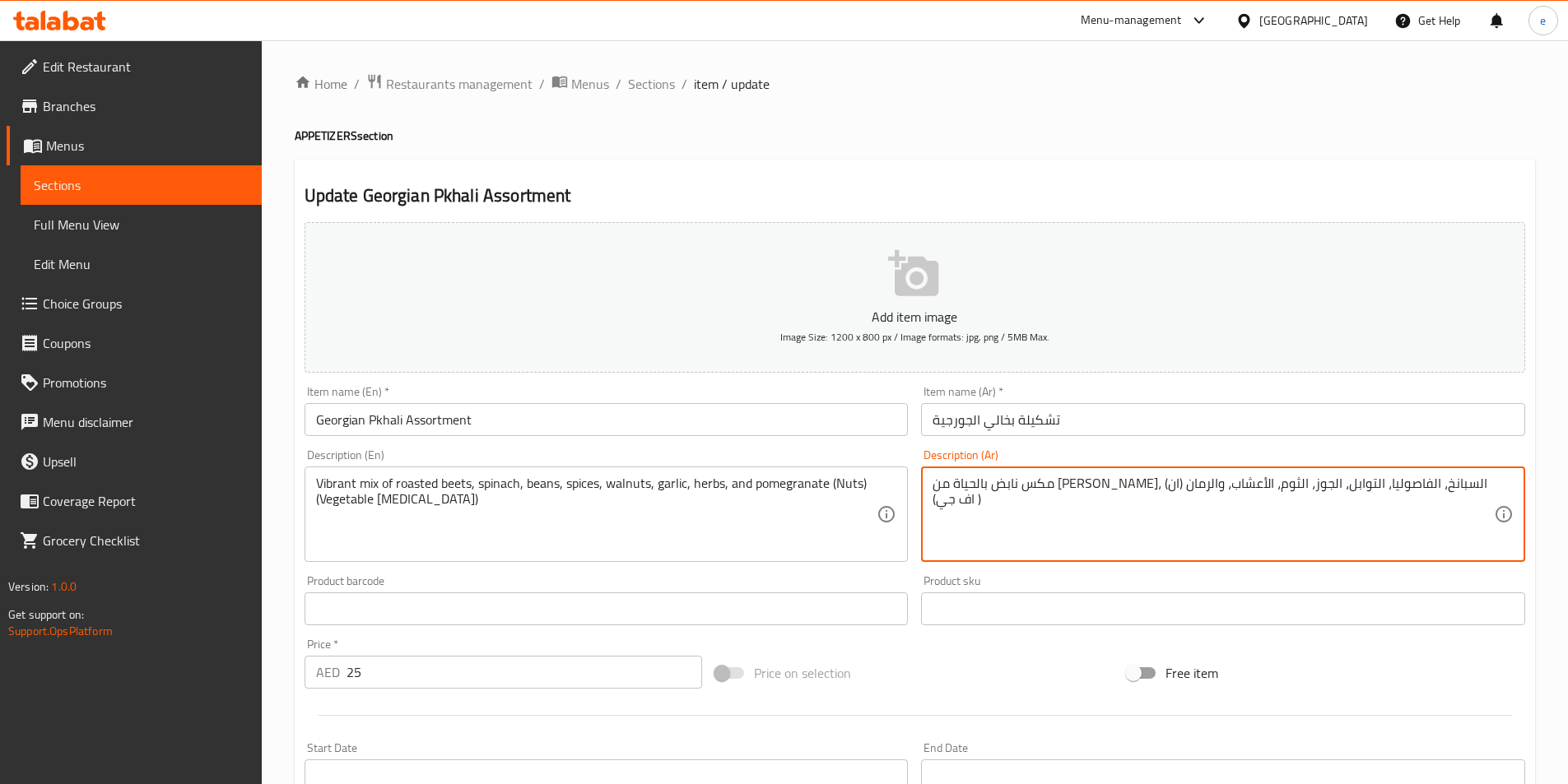
drag, startPoint x: 961, startPoint y: 486, endPoint x: 972, endPoint y: 486, distance: 11.0
click at [972, 486] on textarea "مكس نابض بالحياة من البنجر المشوي، السبانخ، الفاصوليا، التوابل، الجوز، الثوم، ا…" at bounding box center [1212, 514] width 561 height 78
paste textarea "مكسرات"
drag, startPoint x: 938, startPoint y: 506, endPoint x: 976, endPoint y: 506, distance: 38.0
click at [976, 506] on textarea "مكس نابض بالحياة من البنجر المشوي، السبانخ، الفاصوليا، التوابل، الجوز، الثوم، ا…" at bounding box center [1212, 514] width 561 height 78
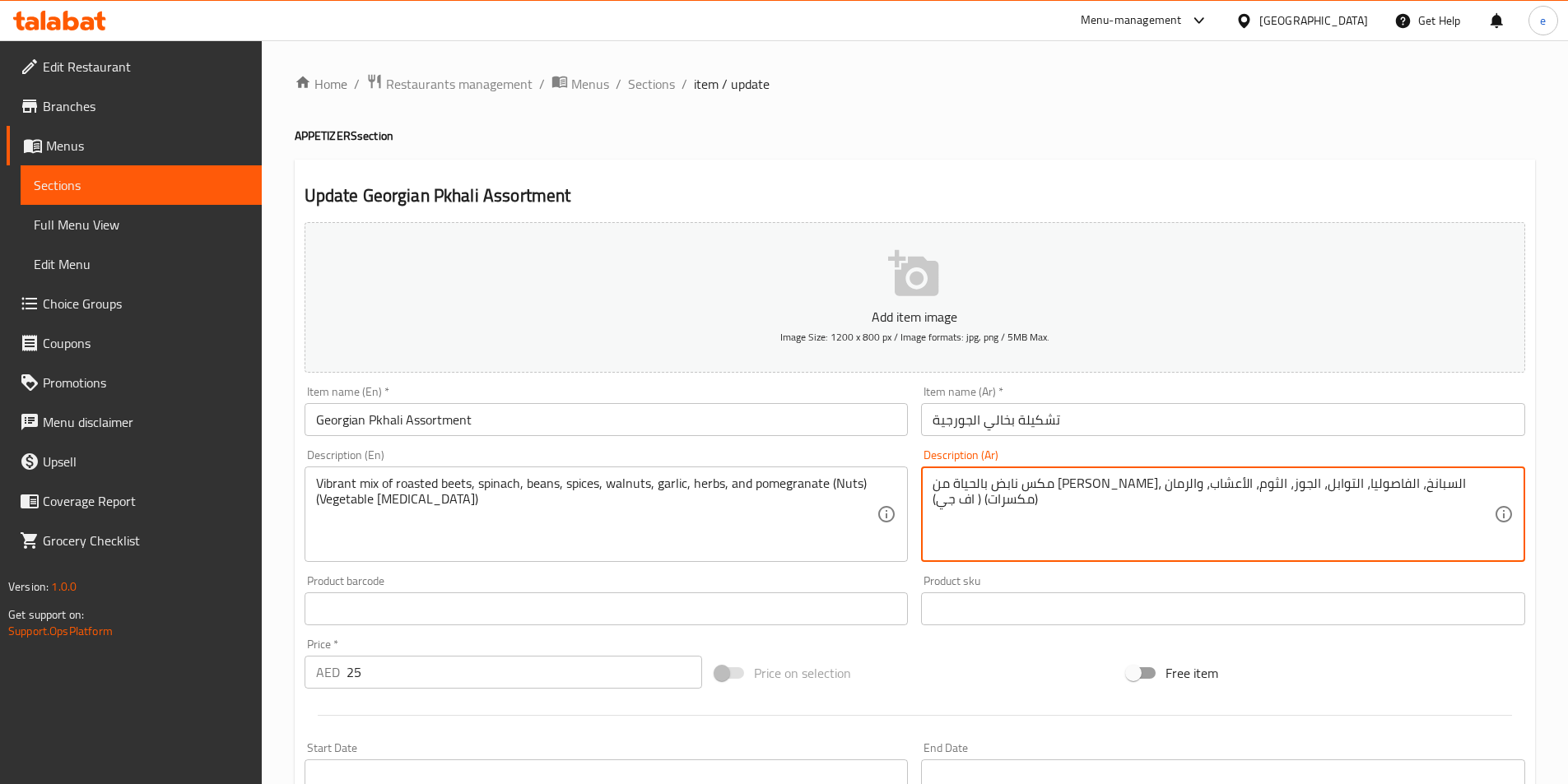
paste textarea "جلسرين النبات"
click at [1014, 530] on textarea "مكس نابض بالحياة من [PERSON_NAME]، السبانخ، الفاصوليا، التوابل، الجوز، الثوم، ا…" at bounding box center [1212, 514] width 561 height 78
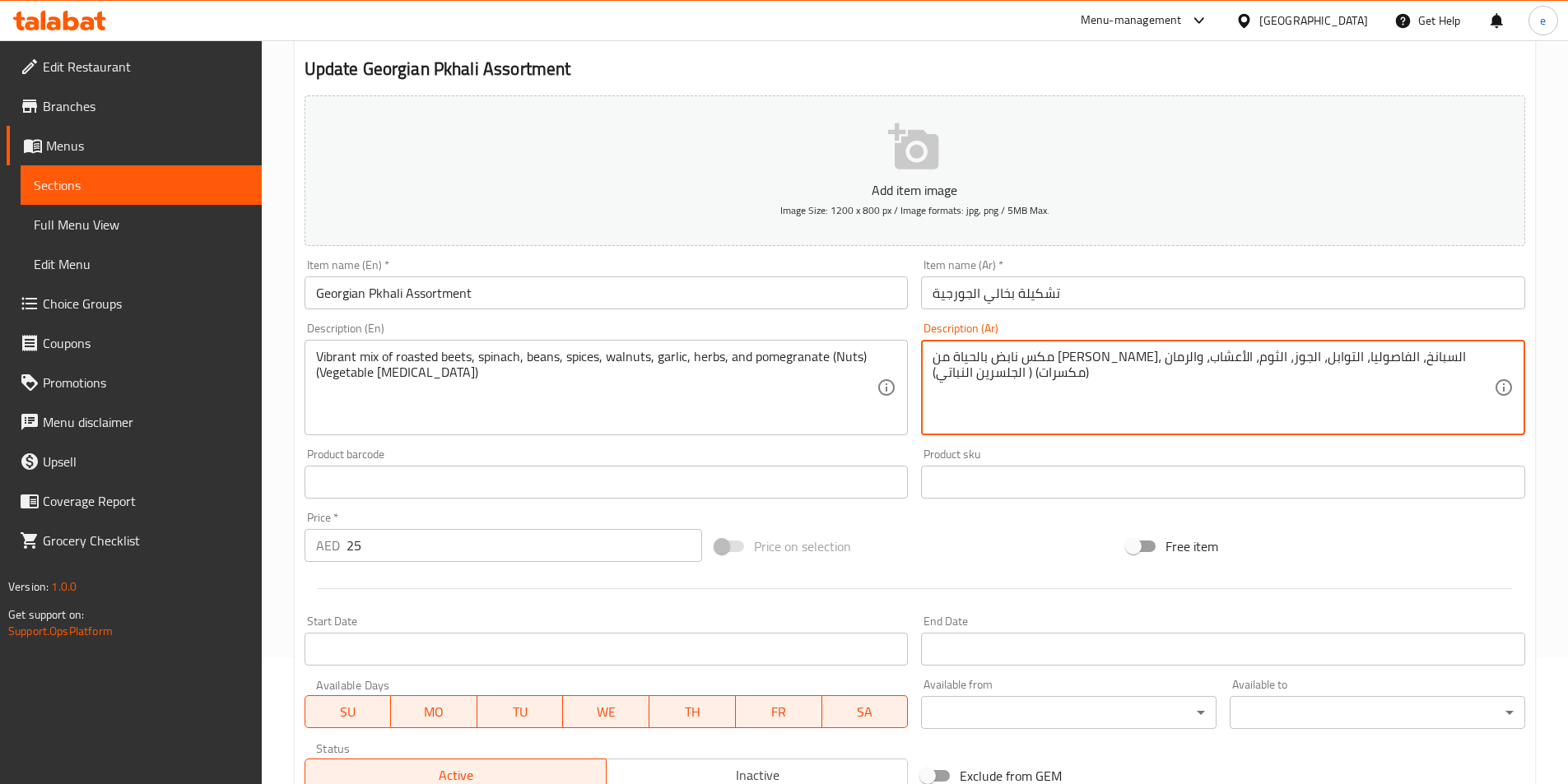
scroll to position [329, 0]
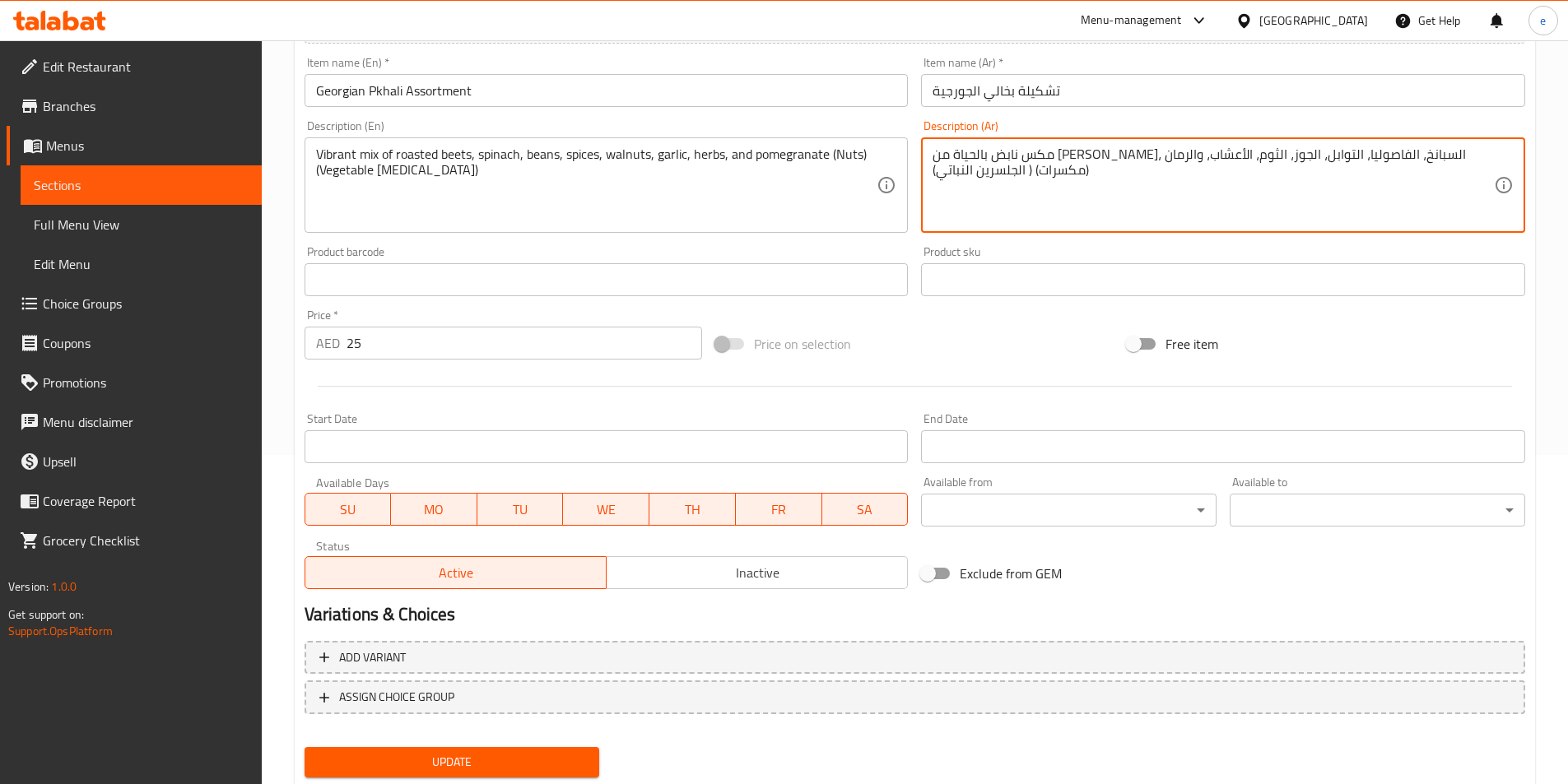
type textarea "مكس نابض بالحياة من [PERSON_NAME]، السبانخ، الفاصوليا، التوابل، الجوز، الثوم، ا…"
click at [536, 749] on button "Update" at bounding box center [451, 763] width 295 height 30
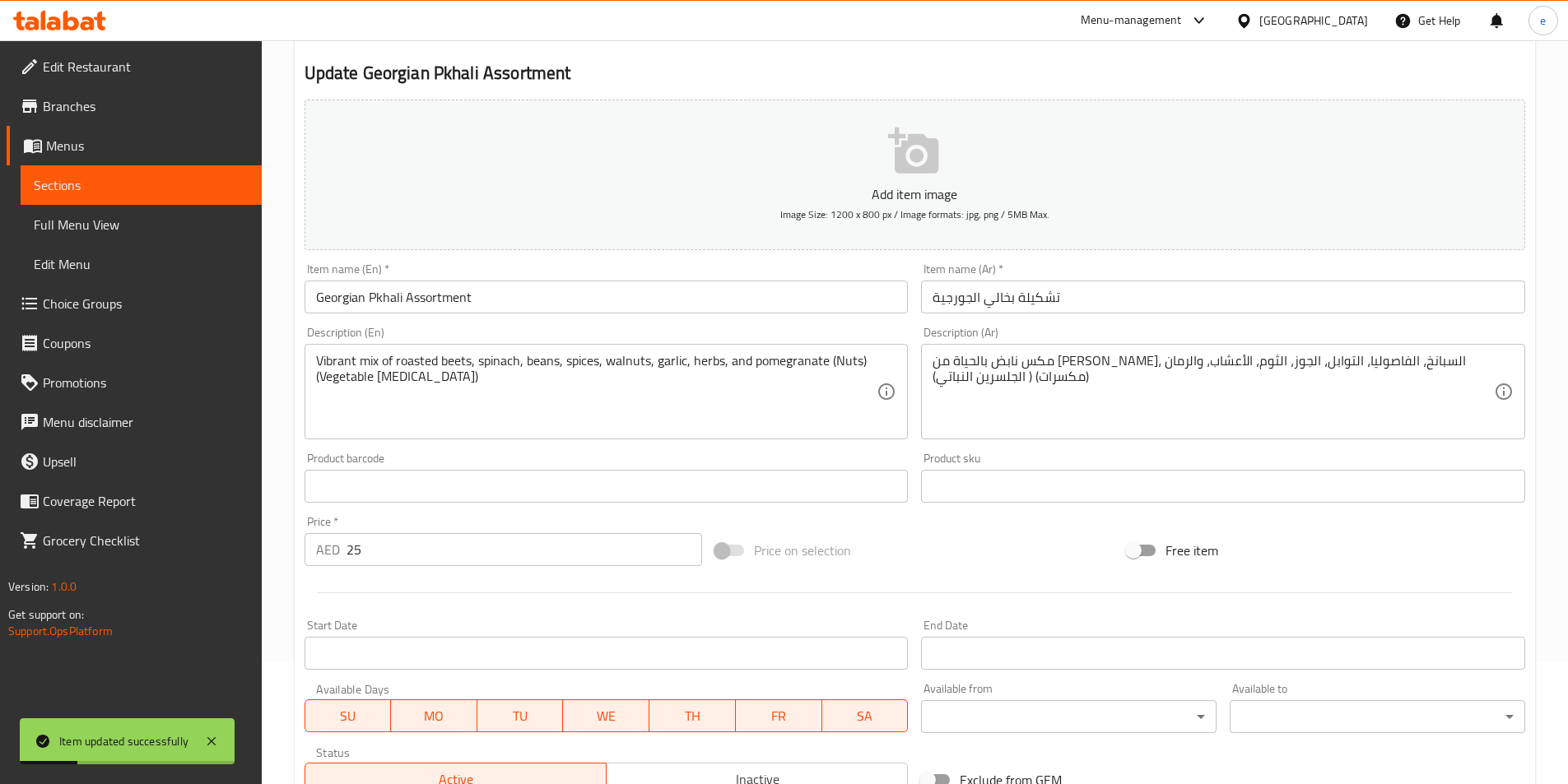
scroll to position [0, 0]
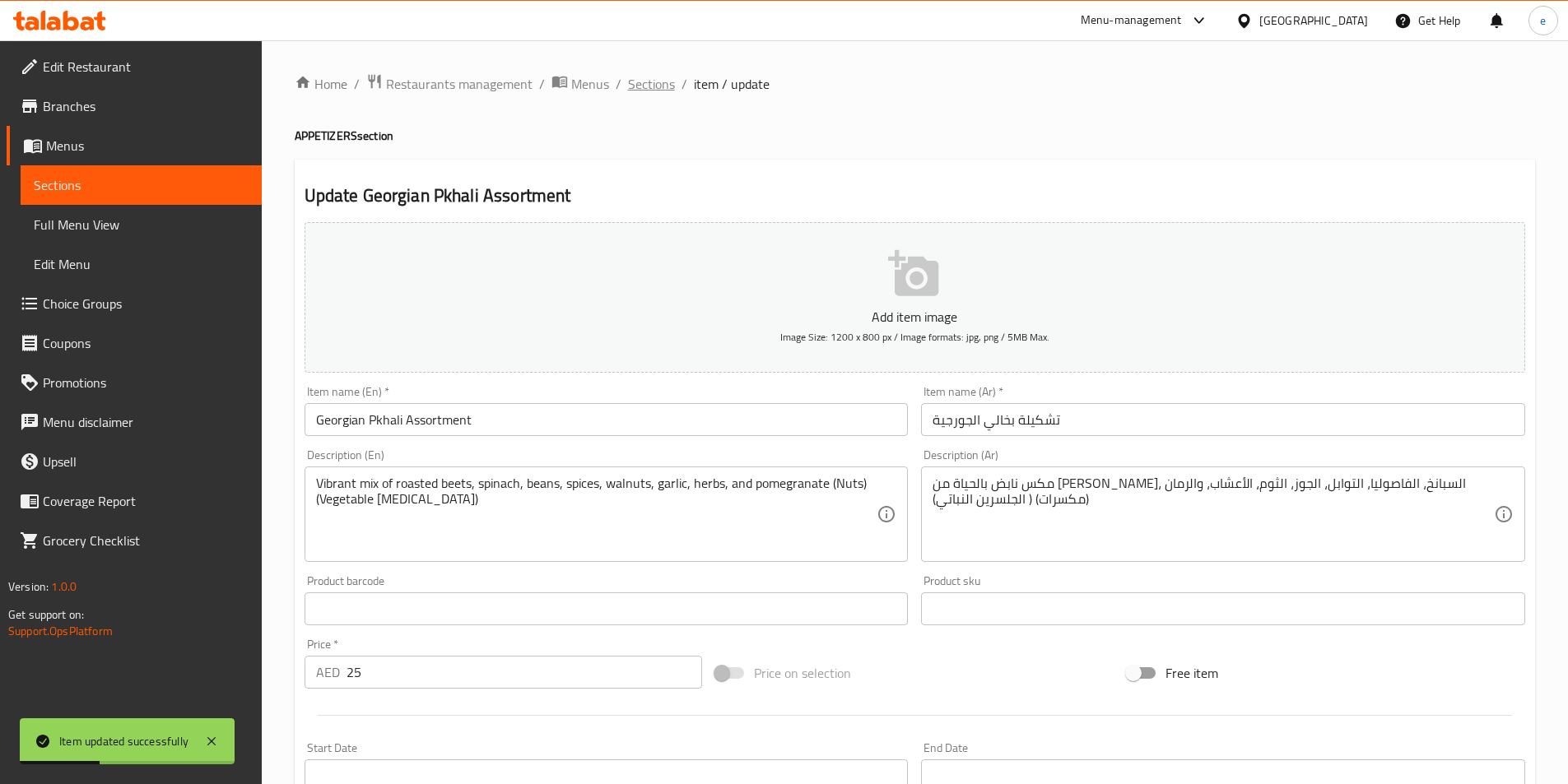
click at [656, 74] on span "Sections" at bounding box center [651, 84] width 47 height 20
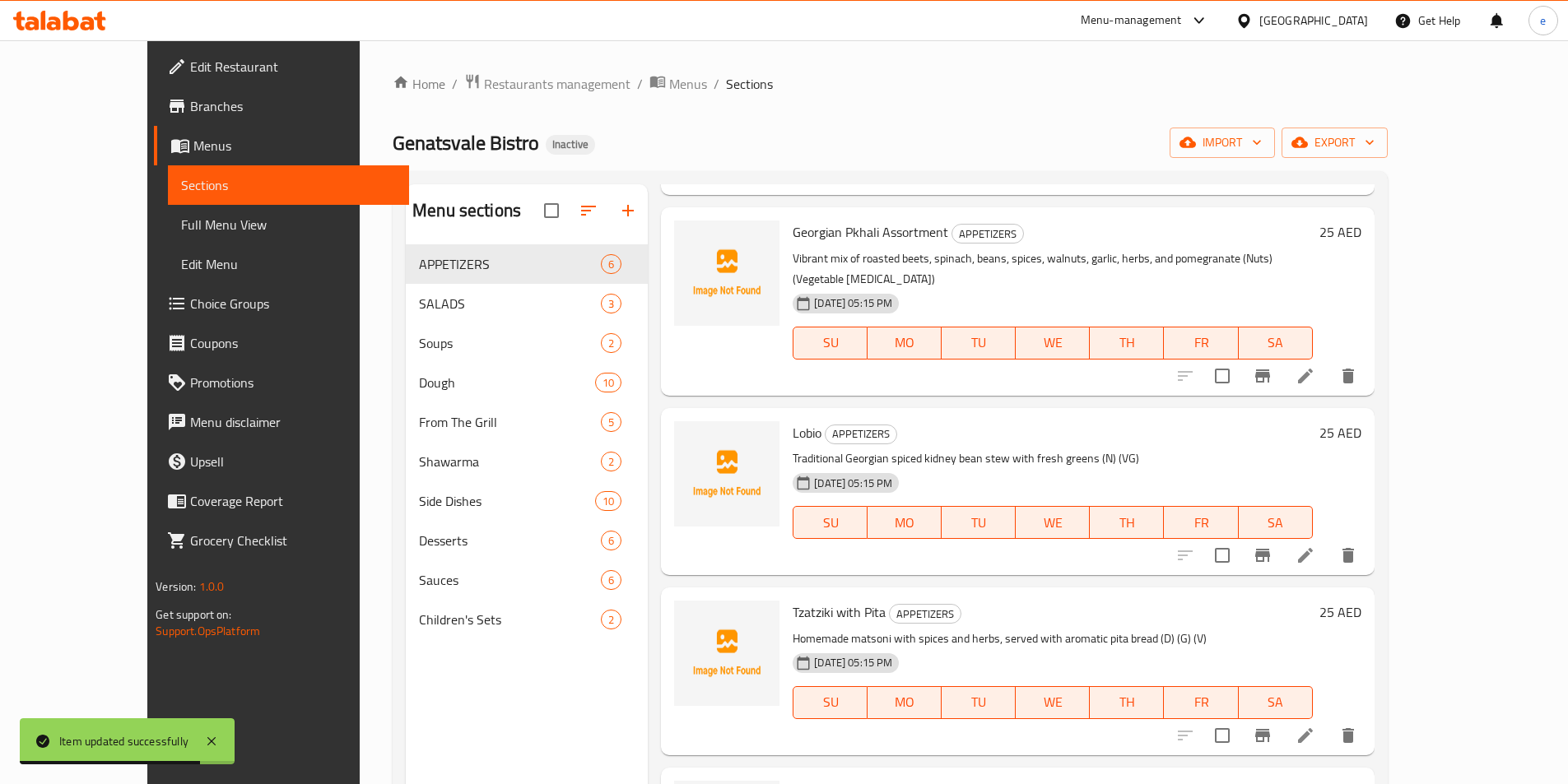
scroll to position [247, 0]
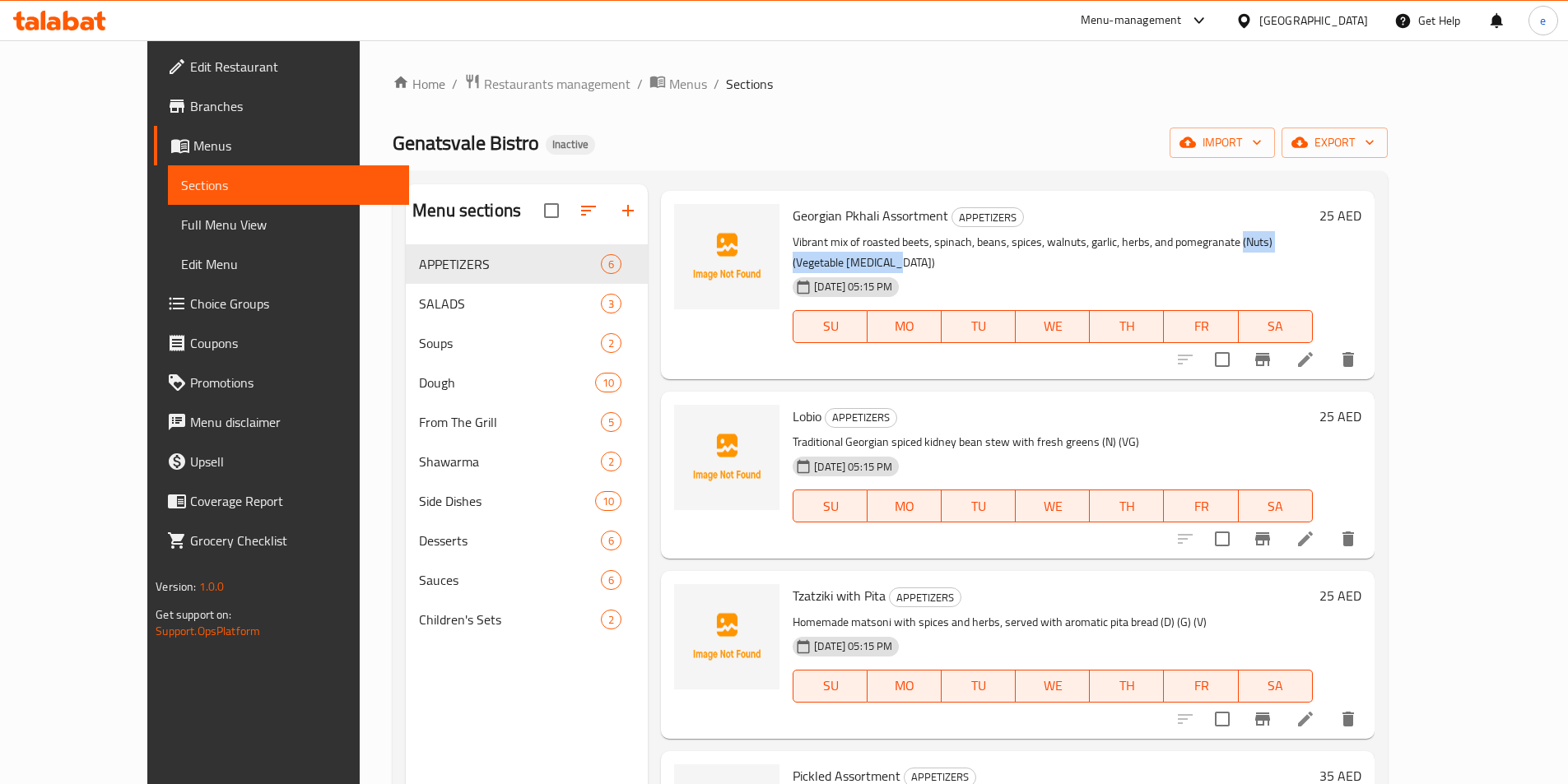
drag, startPoint x: 1205, startPoint y: 242, endPoint x: 1336, endPoint y: 239, distance: 131.0
click at [1312, 239] on p "Vibrant mix of roasted beets, spinach, beans, spices, walnuts, garlic, herbs, a…" at bounding box center [1053, 253] width 520 height 41
copy p "(Nuts) (Vegetable Glycerin)"
click at [1315, 529] on icon at bounding box center [1305, 539] width 20 height 20
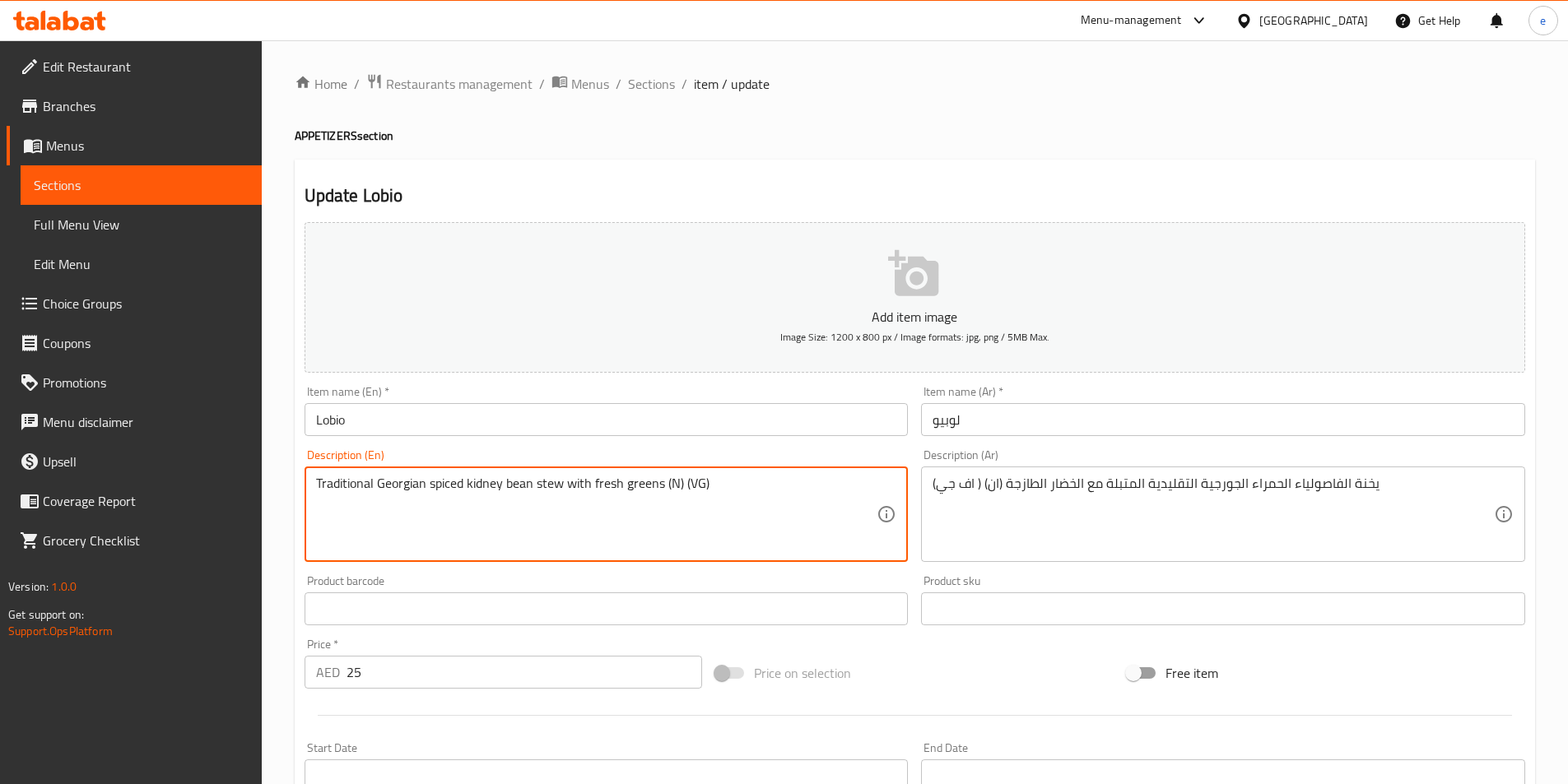
drag, startPoint x: 669, startPoint y: 480, endPoint x: 702, endPoint y: 480, distance: 33.0
click at [679, 490] on textarea "Traditional Georgian spiced kidney bean stew with fresh greens (N) (VG)" at bounding box center [596, 514] width 561 height 78
drag, startPoint x: 665, startPoint y: 481, endPoint x: 772, endPoint y: 484, distance: 107.0
click at [768, 482] on textarea "Traditional Georgian spiced kidney bean stew with fresh greens (N) (VG)" at bounding box center [596, 514] width 561 height 78
paste textarea "uts) (Vegetable Glycerin"
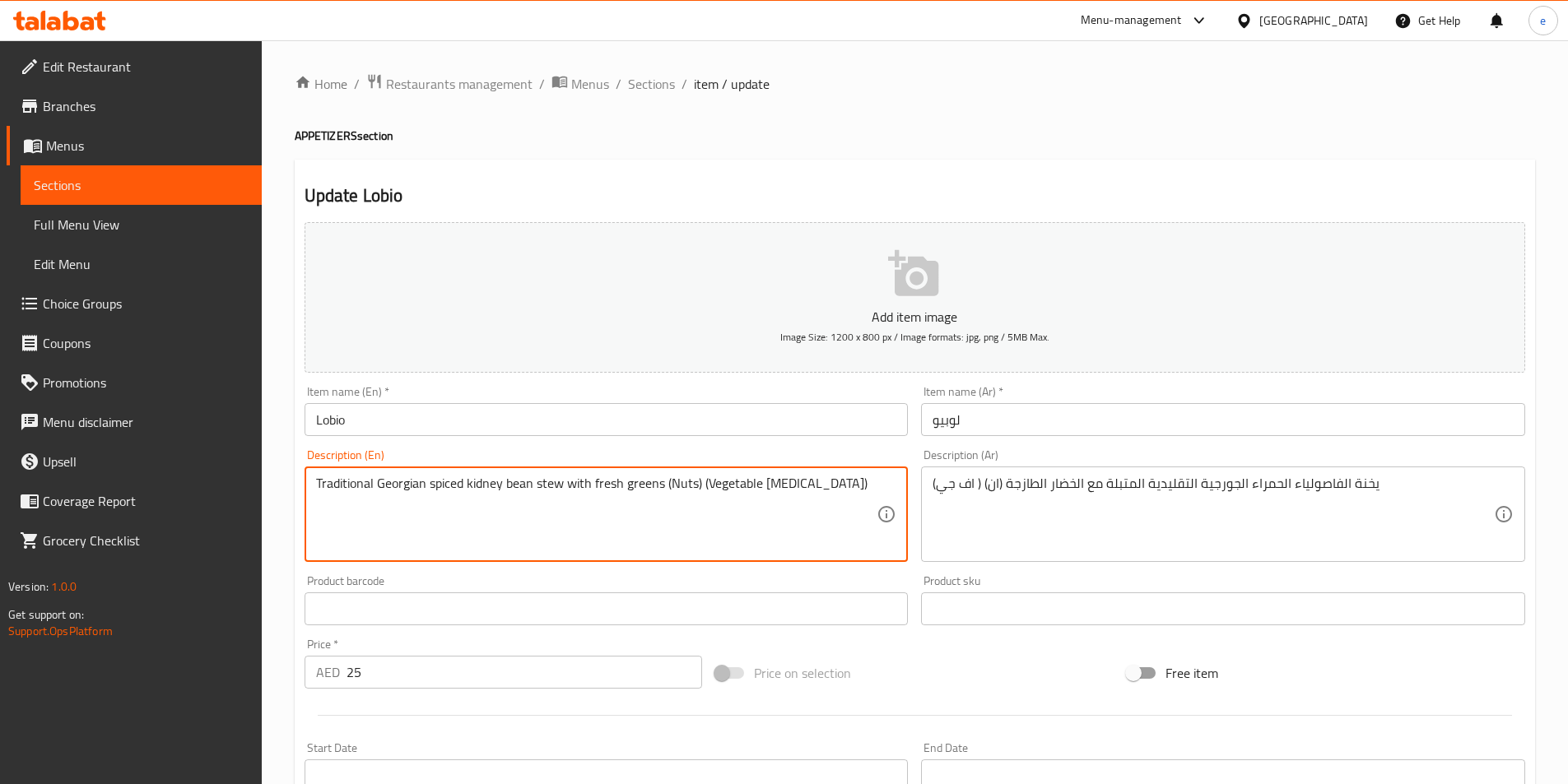
click at [748, 513] on textarea "Traditional Georgian spiced kidney bean stew with fresh greens (Nuts) (Vegetabl…" at bounding box center [596, 514] width 561 height 78
type textarea "Traditional Georgian spiced kidney bean stew with fresh greens (Nuts) (Vegetabl…"
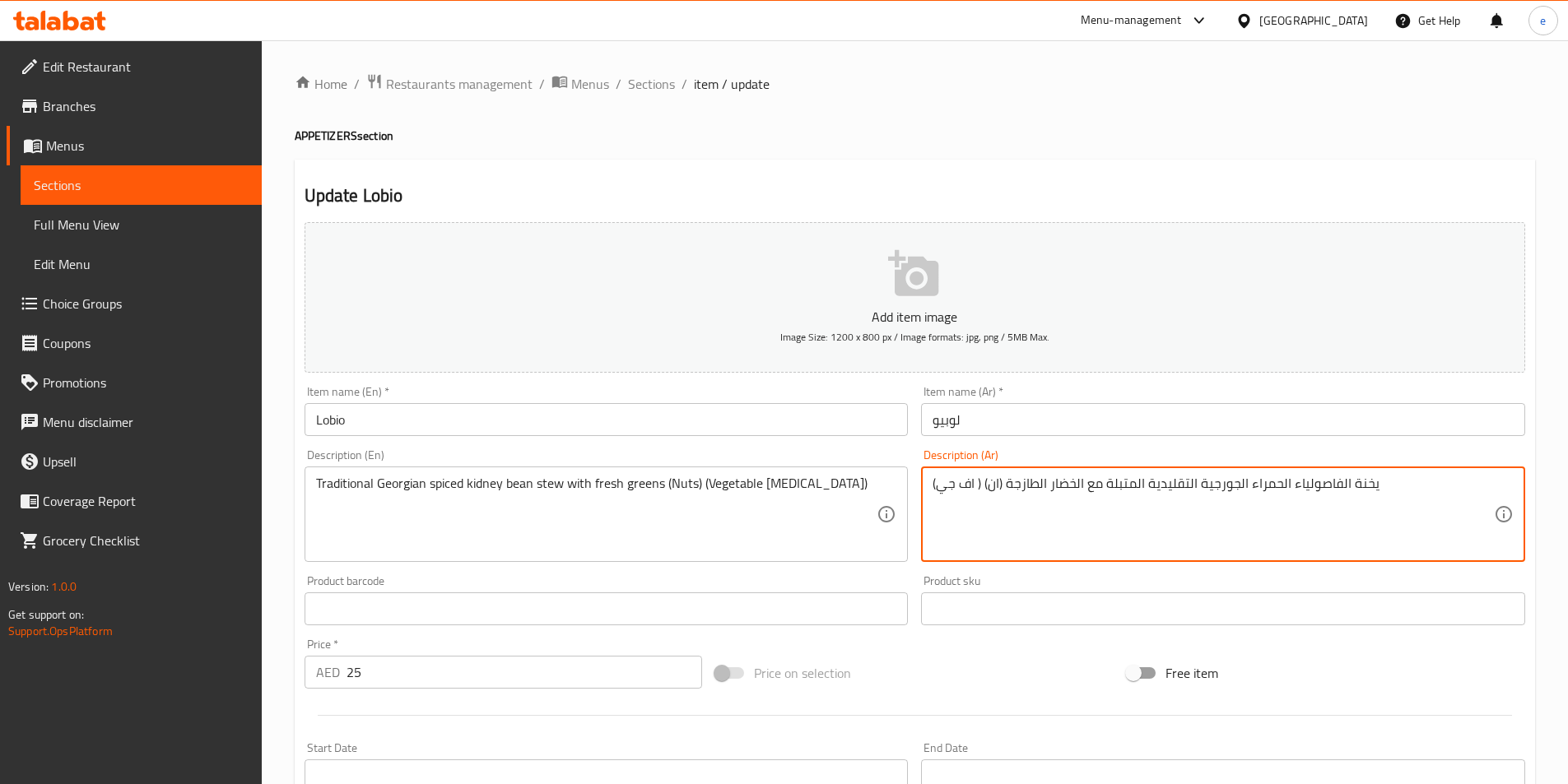
drag, startPoint x: 941, startPoint y: 481, endPoint x: 973, endPoint y: 482, distance: 32.0
click at [973, 482] on textarea "يخنة الفاصولياء الحمراء الجورجية التقليدية المتبلة مع الخضار الطازجة (ان) ( اف …" at bounding box center [1212, 514] width 561 height 78
paste textarea "جلسرين النبات"
drag, startPoint x: 1037, startPoint y: 486, endPoint x: 1050, endPoint y: 487, distance: 13.0
click at [1050, 487] on textarea "يخنة الفاصولياء الحمراء الجورجية التقليدية المتبلة مع الخضار الطازجة (ان) ( الج…" at bounding box center [1212, 514] width 561 height 78
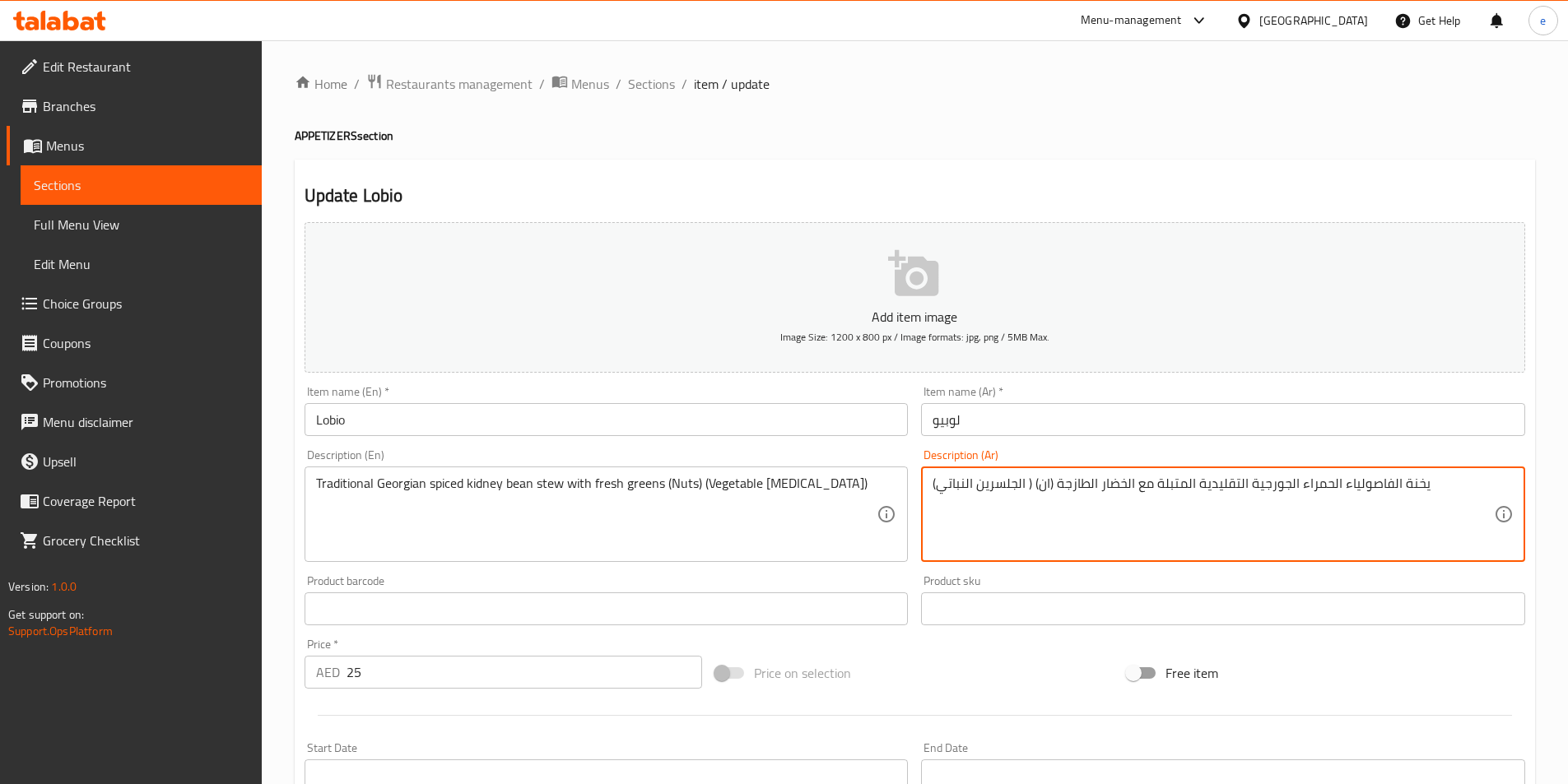
paste textarea "مكسرات"
click at [1050, 537] on textarea "يخنة الفاصولياء الحمراء الجورجية التقليدية المتبلة مع الخضار الطازجة (مكسرات) (…" at bounding box center [1212, 514] width 561 height 78
type textarea "يخنة الفاصولياء الحمراء الجورجية التقليدية المتبلة مع الخضار الطازجة (مكسرات) (…"
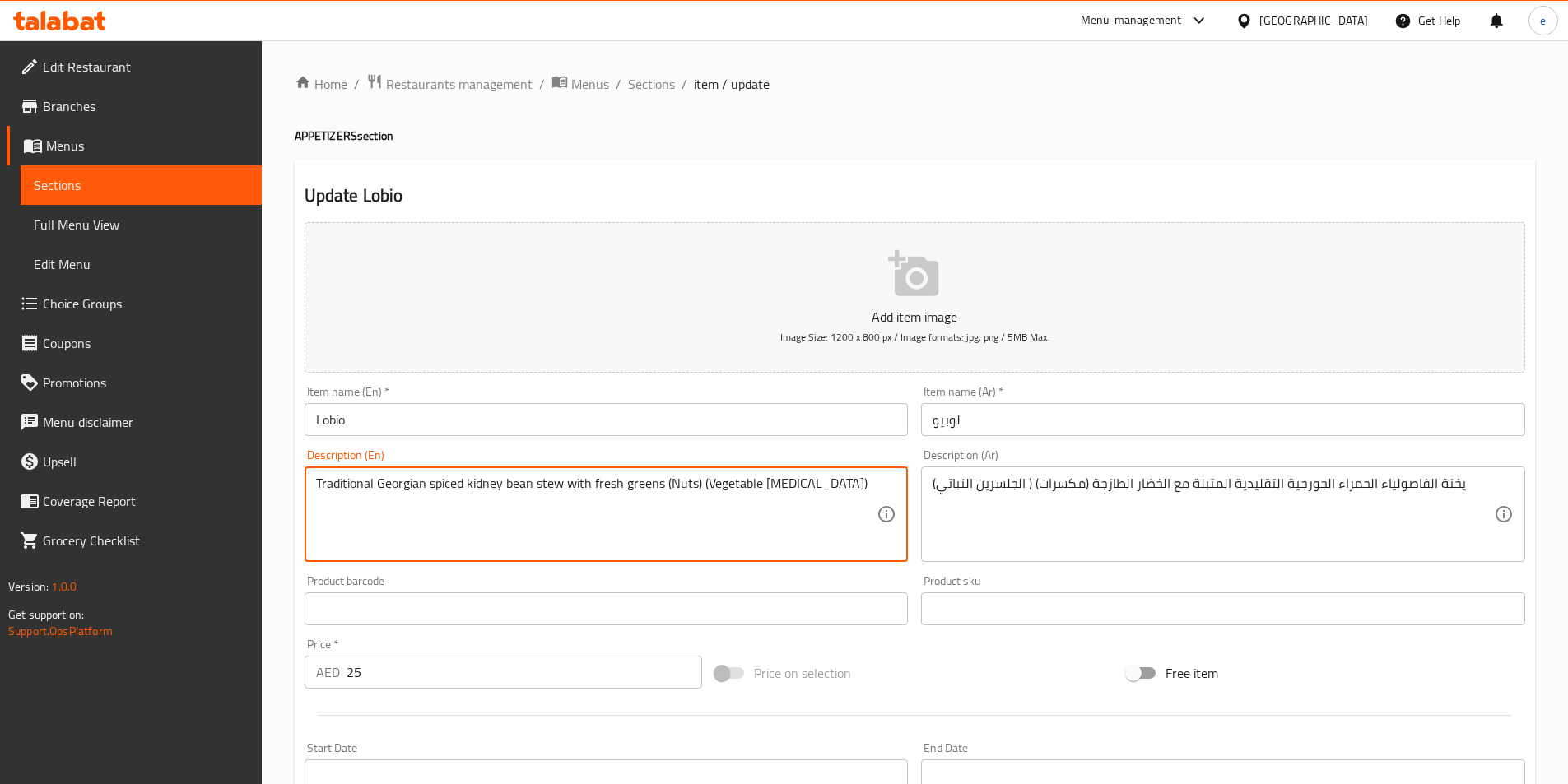
drag, startPoint x: 664, startPoint y: 480, endPoint x: 861, endPoint y: 477, distance: 197.0
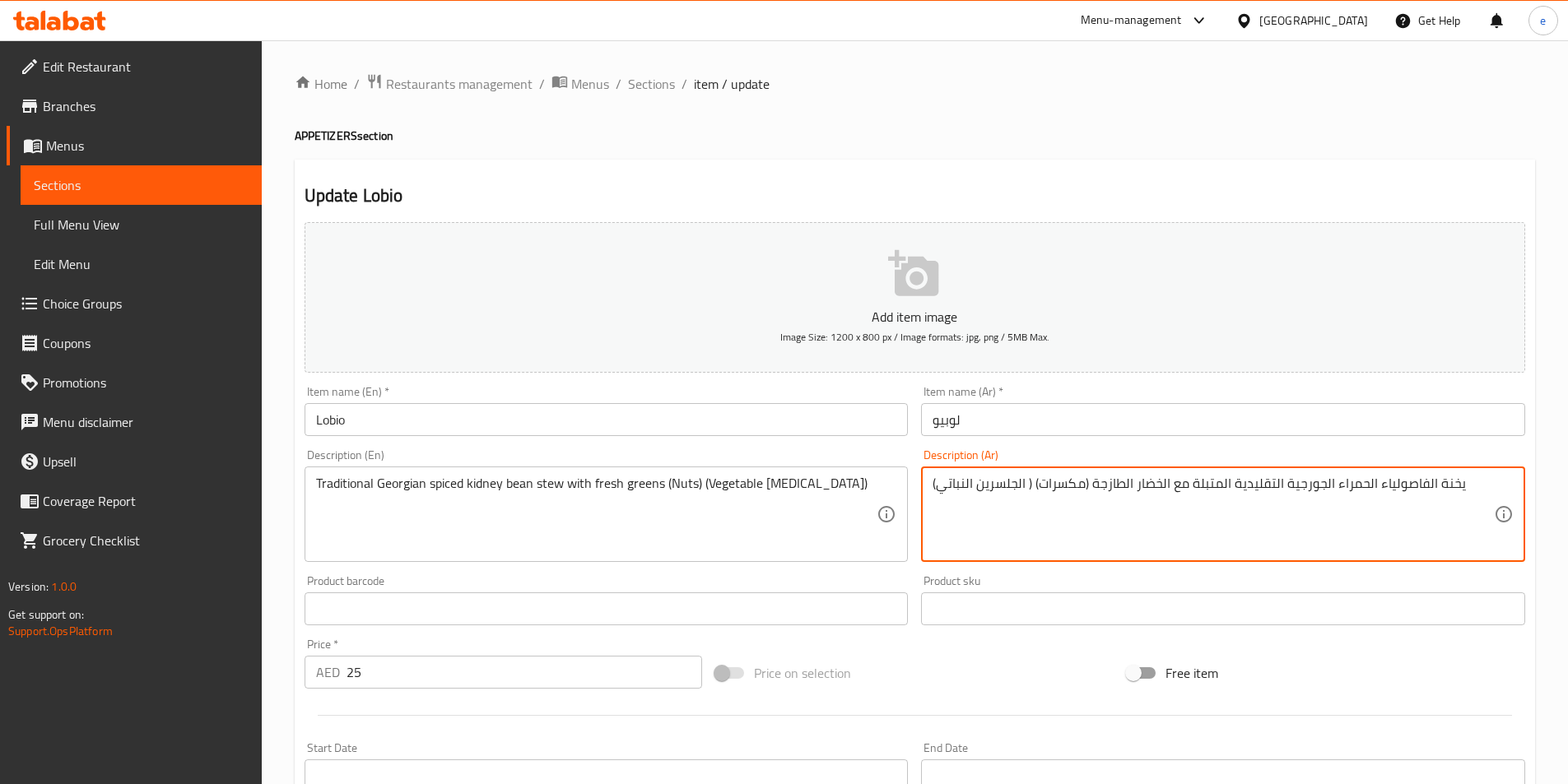
drag, startPoint x: 1088, startPoint y: 482, endPoint x: 793, endPoint y: 474, distance: 295.1
click at [793, 474] on div "Add item image Image Size: 1200 x 800 px / Image formats: jpg, png / 5MB Max. I…" at bounding box center [914, 570] width 1234 height 710
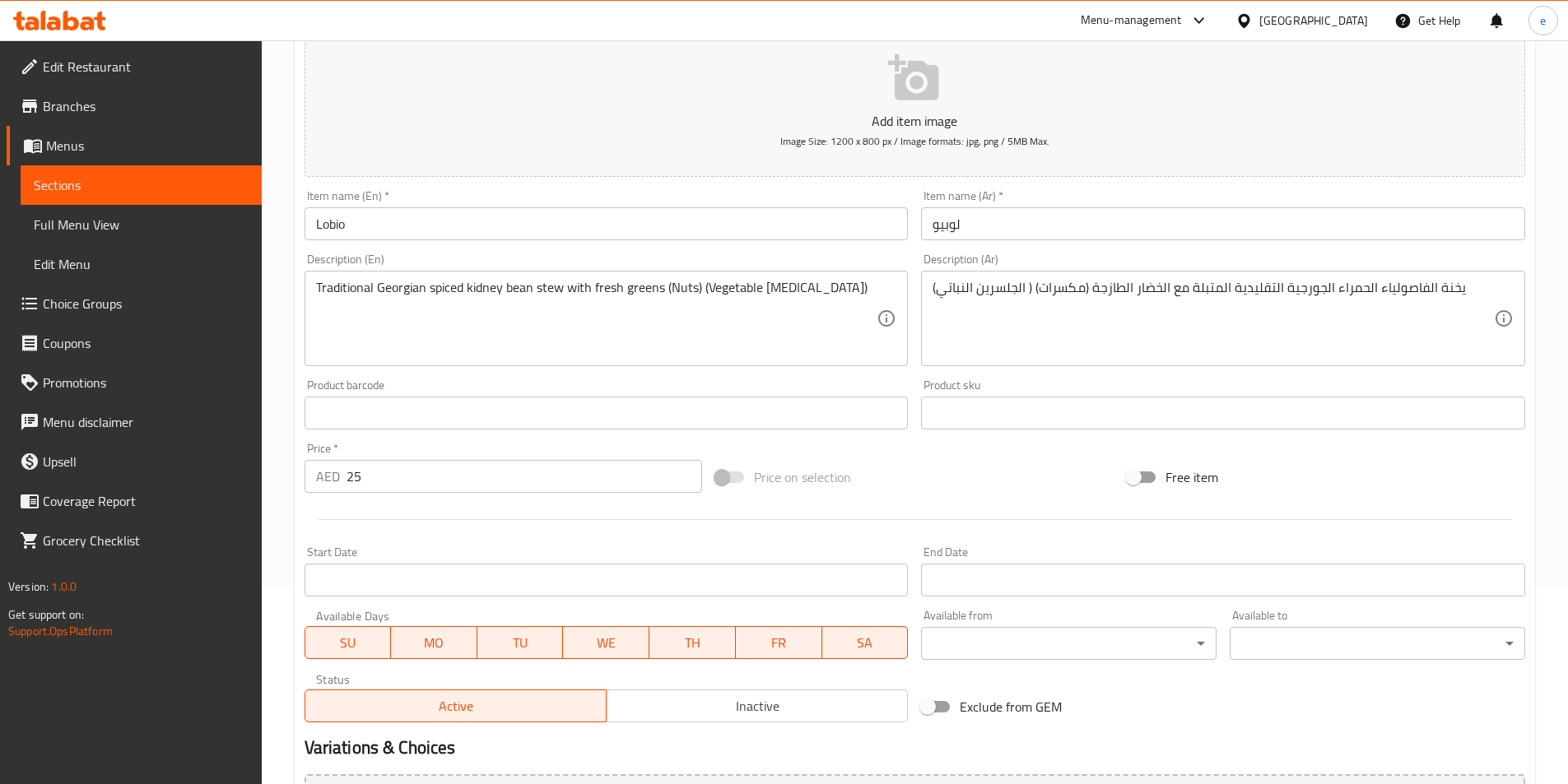
scroll to position [379, 0]
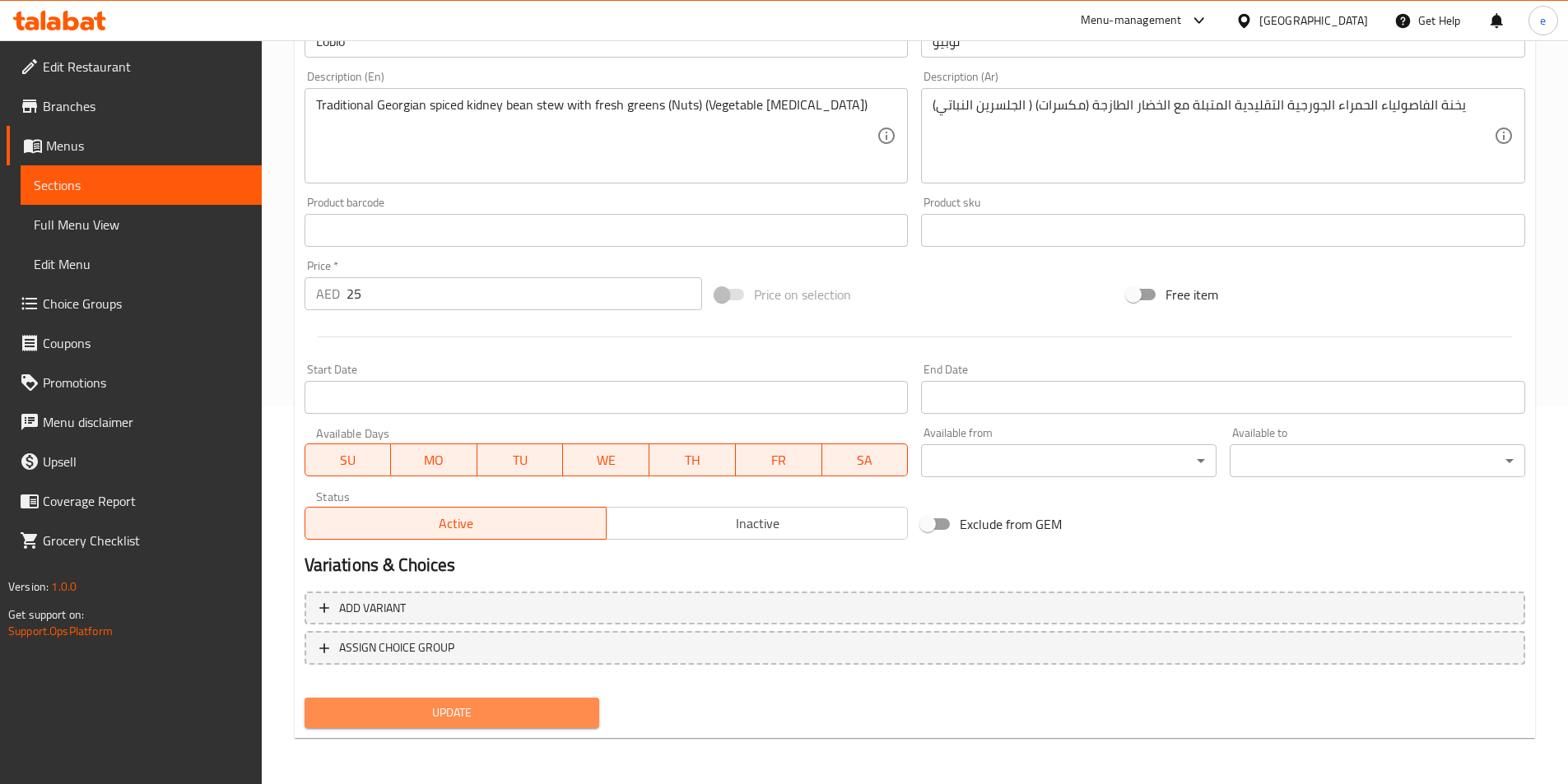
click at [454, 700] on button "Update" at bounding box center [451, 713] width 295 height 30
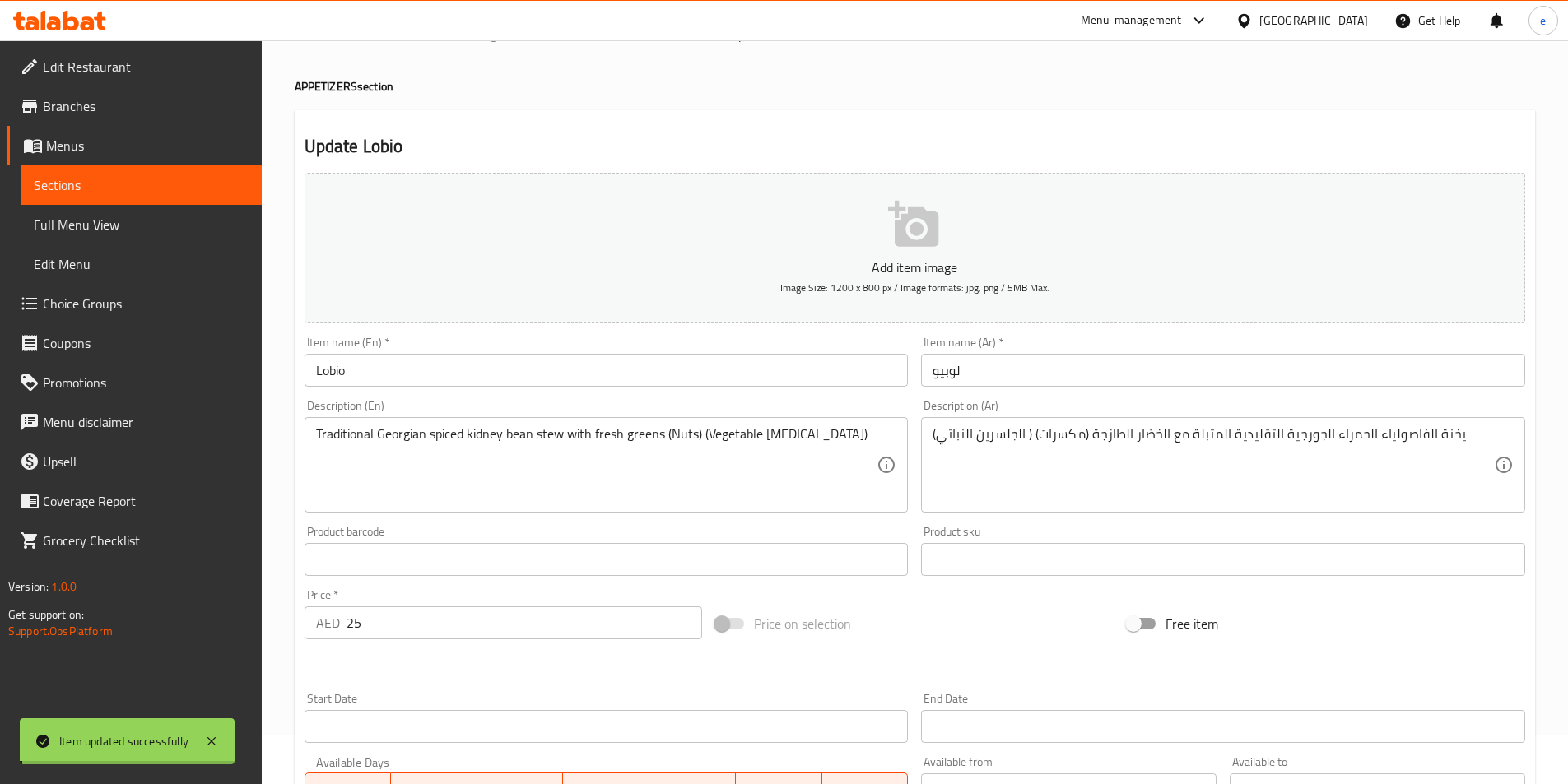
scroll to position [0, 0]
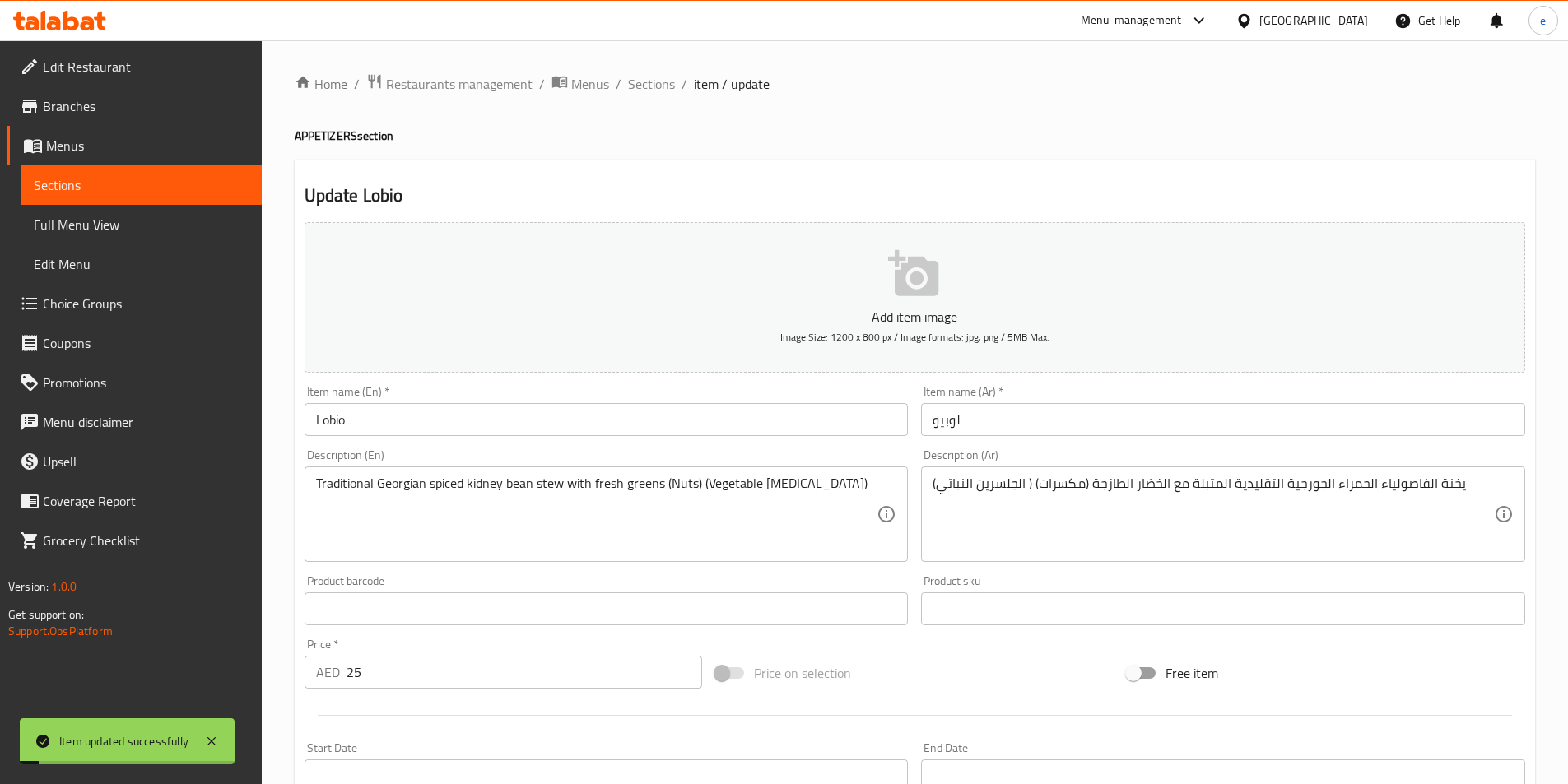
click at [658, 87] on span "Sections" at bounding box center [651, 84] width 47 height 20
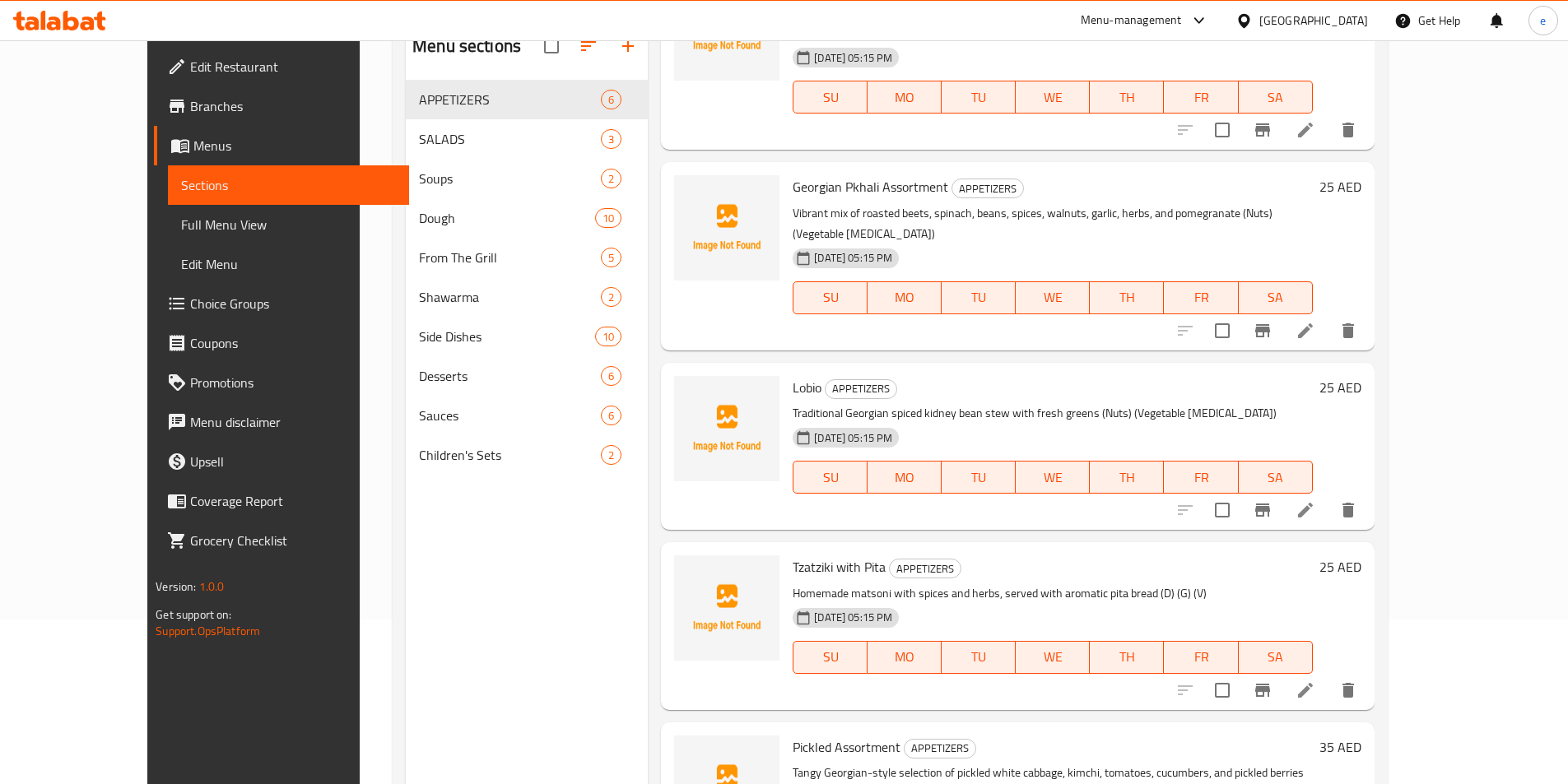
scroll to position [109, 0]
click at [1315, 682] on icon at bounding box center [1305, 692] width 20 height 20
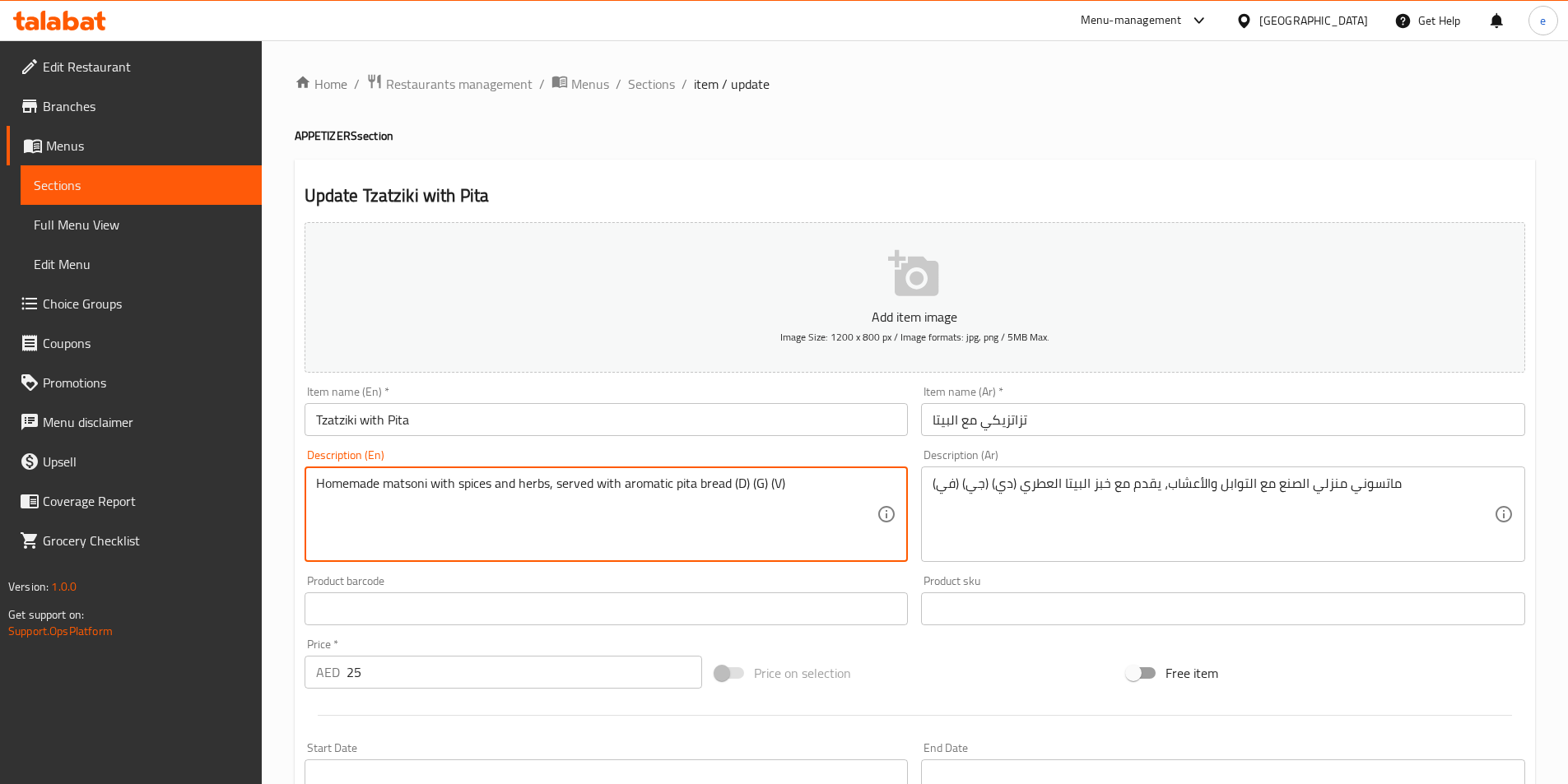
drag, startPoint x: 737, startPoint y: 484, endPoint x: 817, endPoint y: 478, distance: 80.2
paste textarea "airy) (Gluten) (Vegetarian)"
type textarea "Homemade matsoni with spices and herbs, served with aromatic pita bread (Dairy)…"
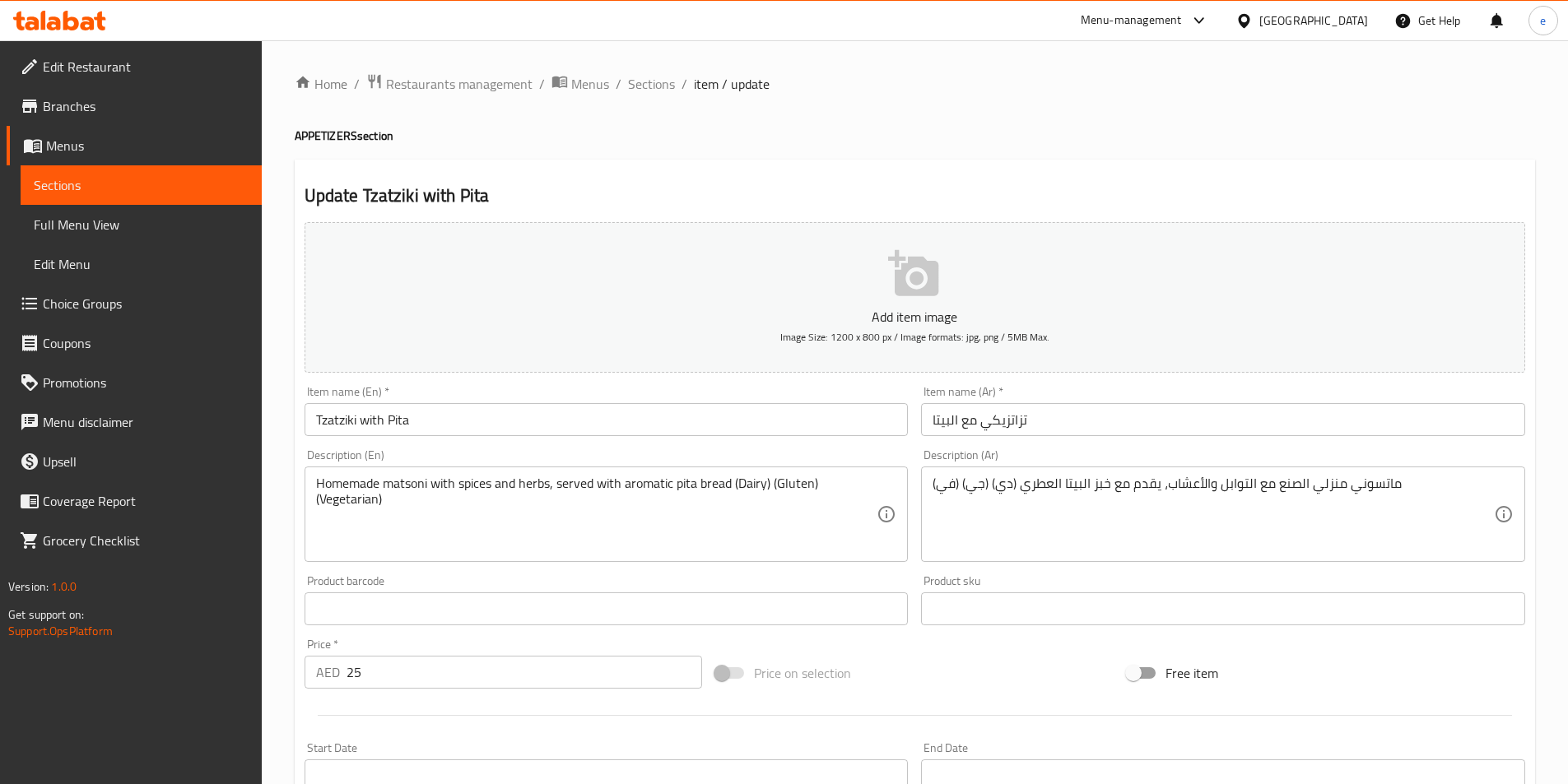
drag, startPoint x: 929, startPoint y: 484, endPoint x: 1010, endPoint y: 482, distance: 81.0
click at [1010, 482] on div "ماتسوني منزلي الصنع مع التوابل والأعشاب، يقدم مع خبز البيتا العطري (دي) (جي) (ف…" at bounding box center [1222, 514] width 604 height 96
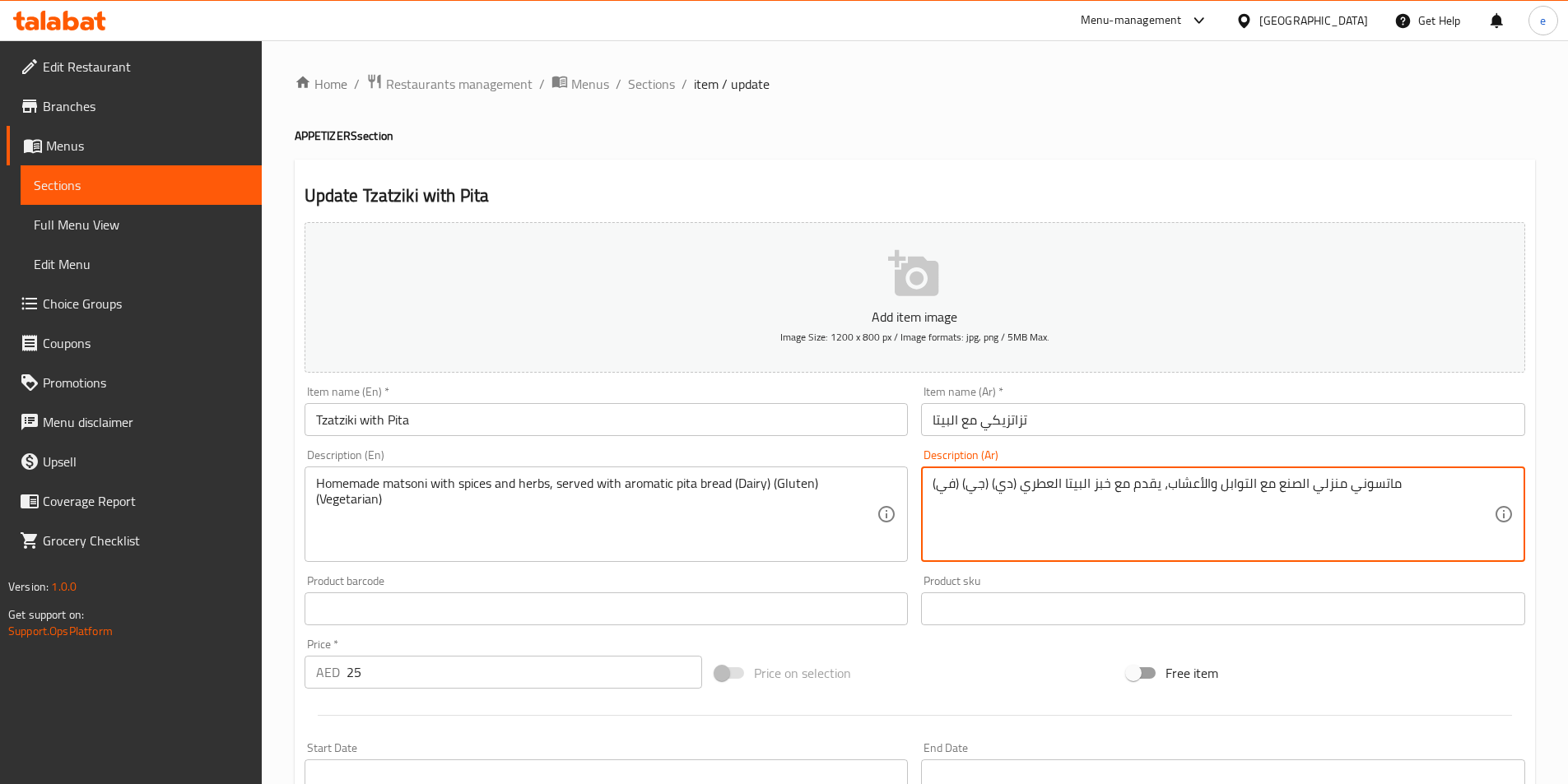
drag, startPoint x: 1015, startPoint y: 483, endPoint x: 891, endPoint y: 490, distance: 124.2
click at [891, 490] on div "Add item image Image Size: 1200 x 800 px / Image formats: jpg, png / 5MB Max. I…" at bounding box center [914, 570] width 1234 height 710
paste textarea "لألبان) (الغلوتين) (نباتي)"
click at [1007, 481] on textarea "ماتسوني منزلي الصنع مع التوابل والأعشاب، يقدم مع خبز البيتا العطري (الألبان) (ا…" at bounding box center [1212, 514] width 561 height 78
click at [1054, 487] on textarea "ماتسوني منزلي الصنع مع التوابل والأعشاب، يقدم مع خبز البيتا العطري (الألبان) (ا…" at bounding box center [1212, 514] width 561 height 78
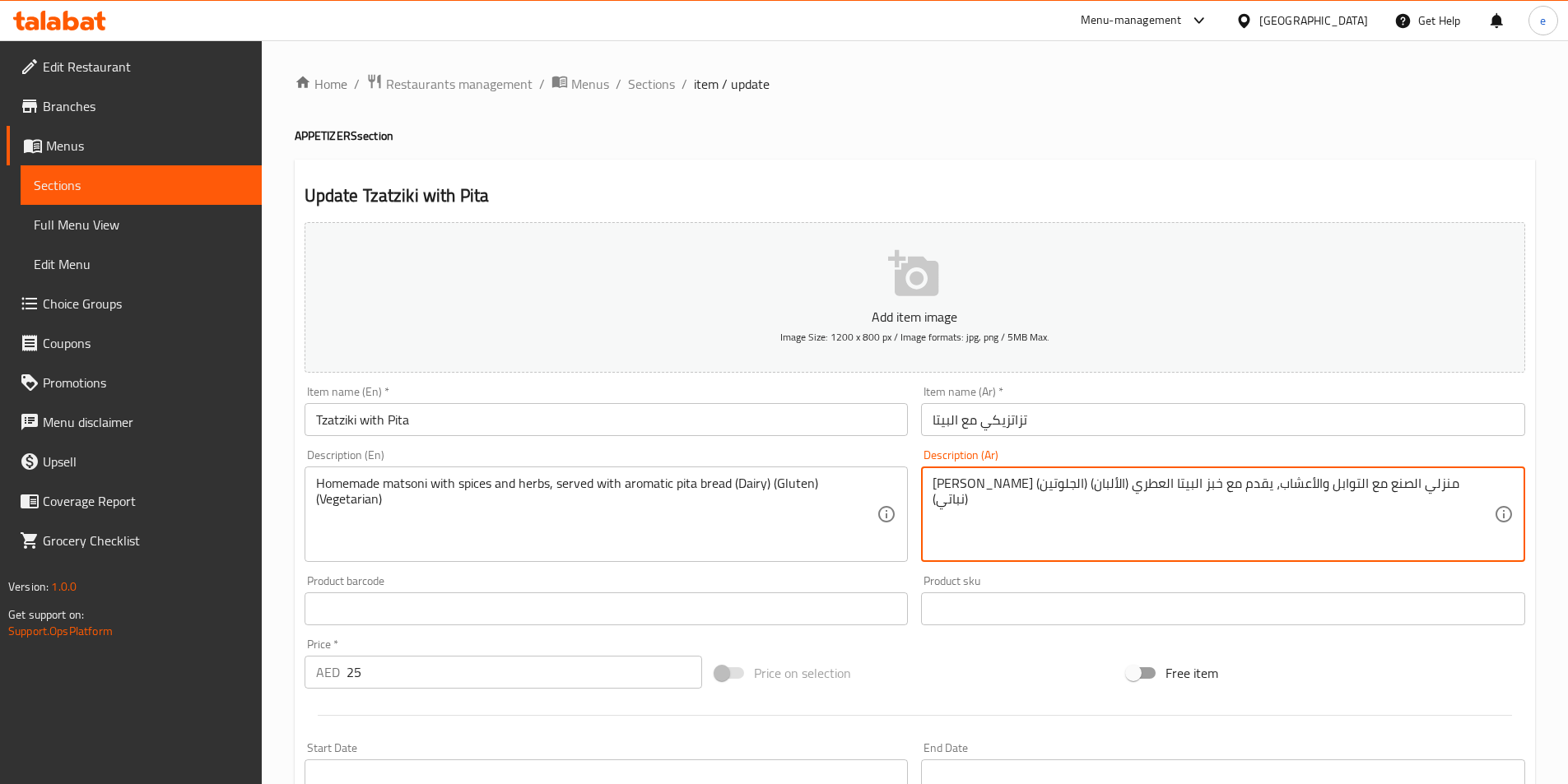
click at [1050, 484] on textarea "ماتسوني منزلي الصنع مع التوابل والأعشاب، يقدم مع خبز البيتا العطري (الألبان) (ا…" at bounding box center [1212, 514] width 561 height 78
click at [1045, 486] on textarea "ماتسوني منزلي الصنع مع التوابل والأعشاب، يقدم مع خبز البيتا العطري (اللبان) (ال…" at bounding box center [1212, 514] width 561 height 78
click at [1050, 482] on textarea "ماتسوني منزلي الصنع مع التوابل والأعشاب، يقدم مع خبز البيتا العطري (البان) (الج…" at bounding box center [1212, 514] width 561 height 78
click at [1029, 490] on textarea "ماتسوني منزلي الصنع مع التوابل والأعشاب، يقدم مع خبز البيتا العطري (ألبان) (الج…" at bounding box center [1212, 514] width 561 height 78
click at [1113, 478] on textarea "ماتسوني منزلي الصنع مع التوابل والأعشاب، يقدم مع خبز البيتا العطري (ألبان) (الج…" at bounding box center [1212, 514] width 561 height 78
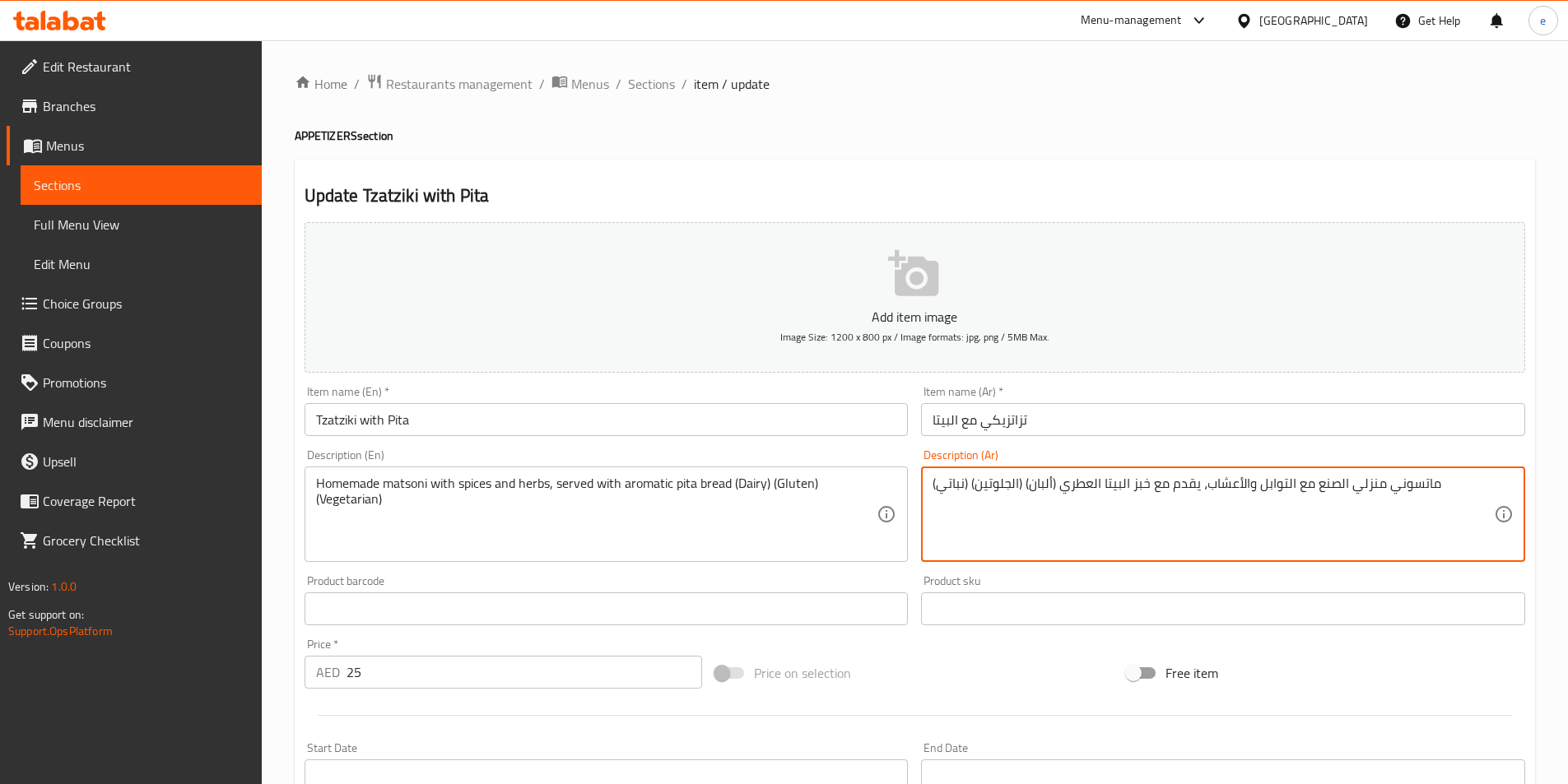
click at [1110, 522] on textarea "ماتسوني منزلي الصنع مع التوابل والأعشاب، يقدم مع خبز البيتا العطري (ألبان) (الج…" at bounding box center [1212, 514] width 561 height 78
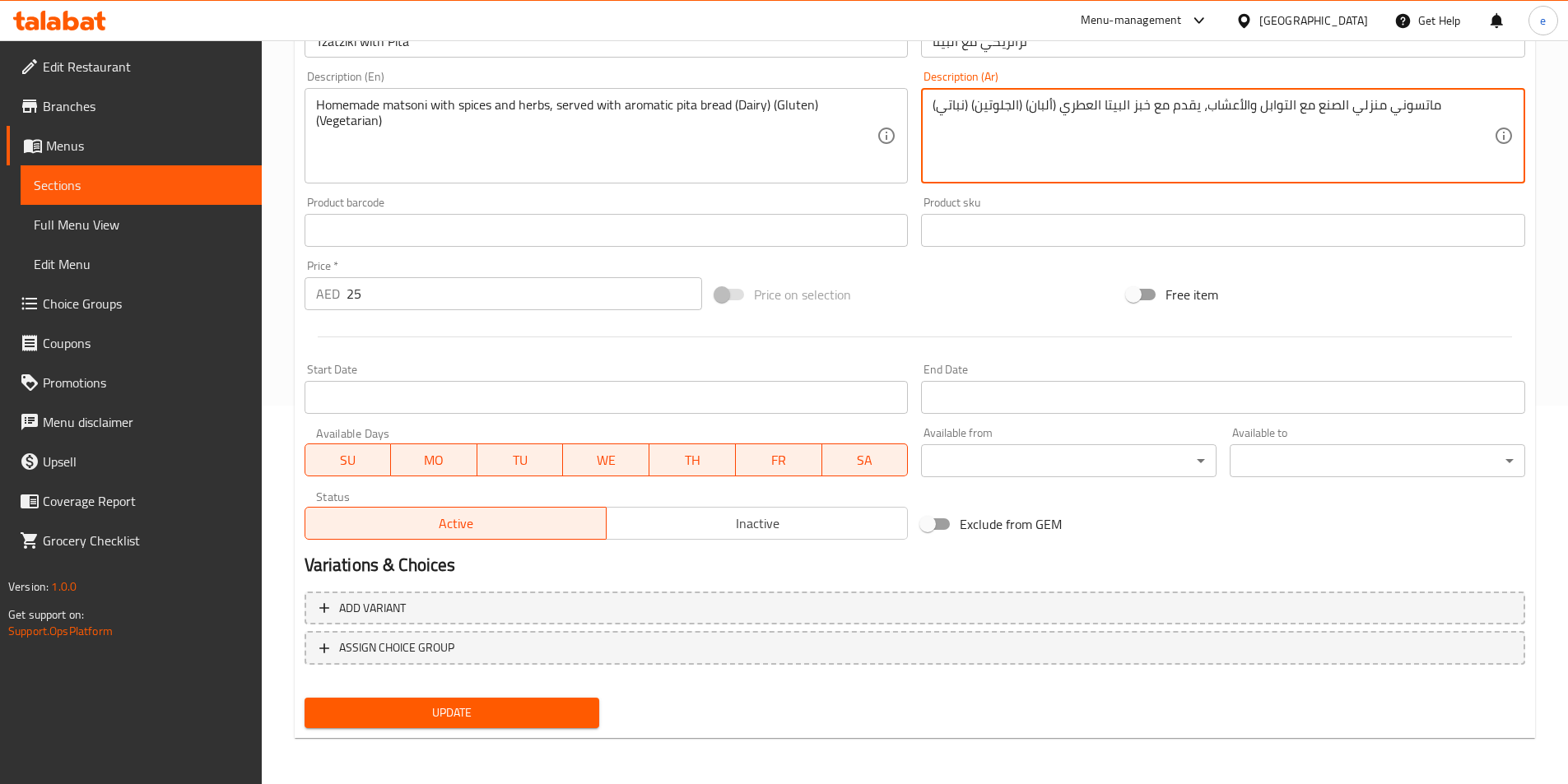
type textarea "ماتسوني منزلي الصنع مع التوابل والأعشاب، يقدم مع خبز البيتا العطري (ألبان) (الج…"
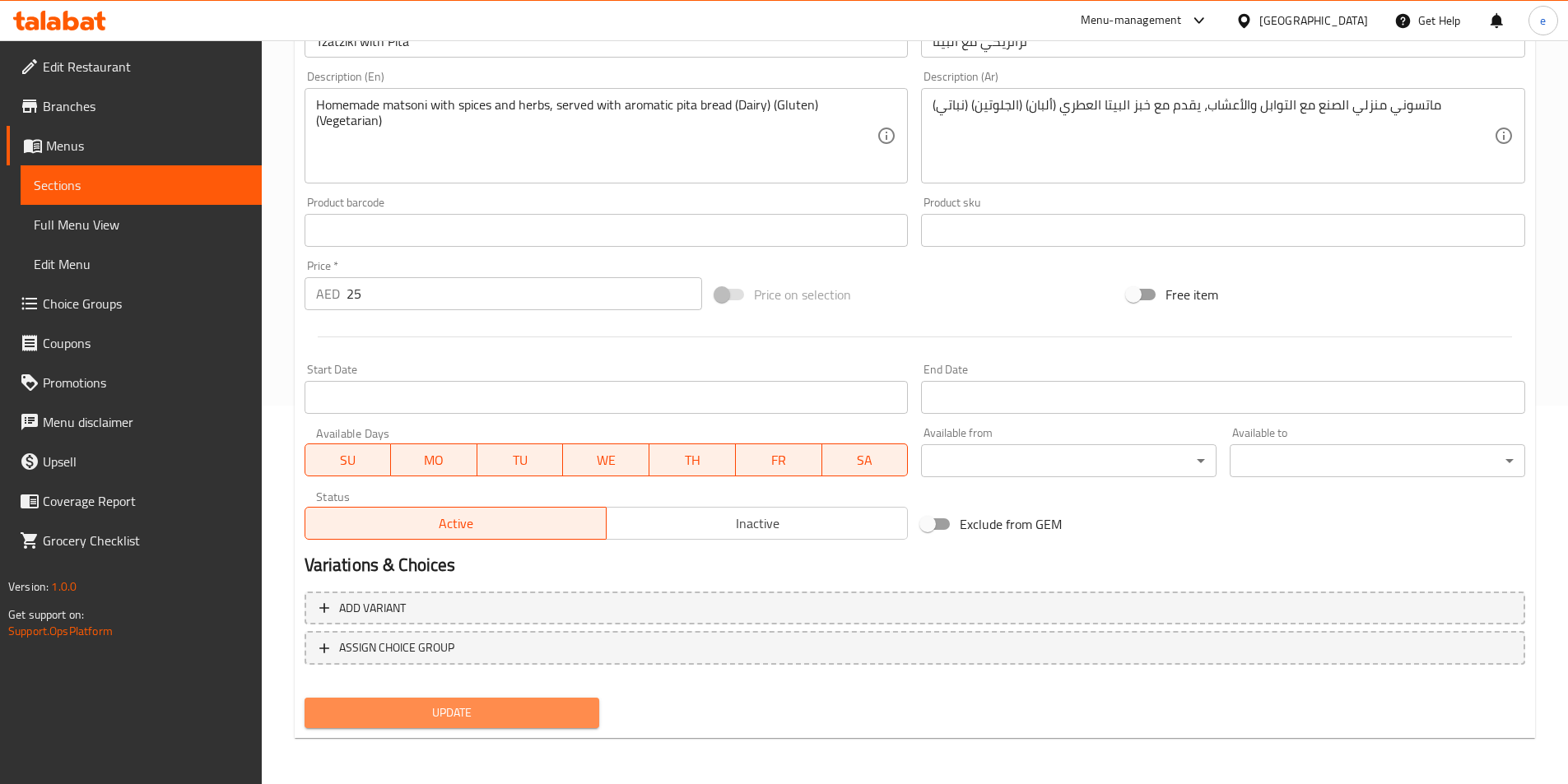
click at [515, 702] on button "Update" at bounding box center [451, 713] width 295 height 30
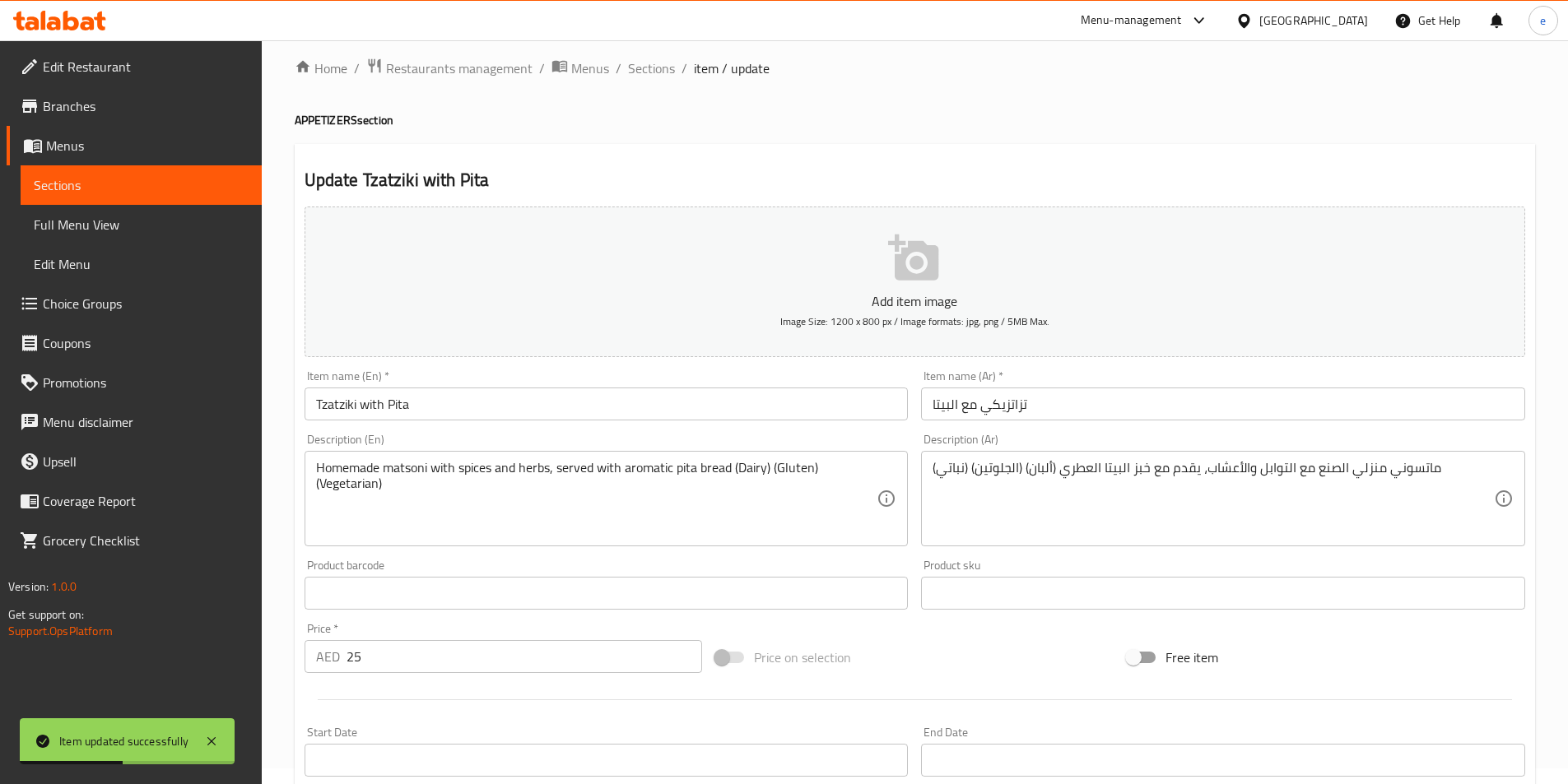
scroll to position [0, 0]
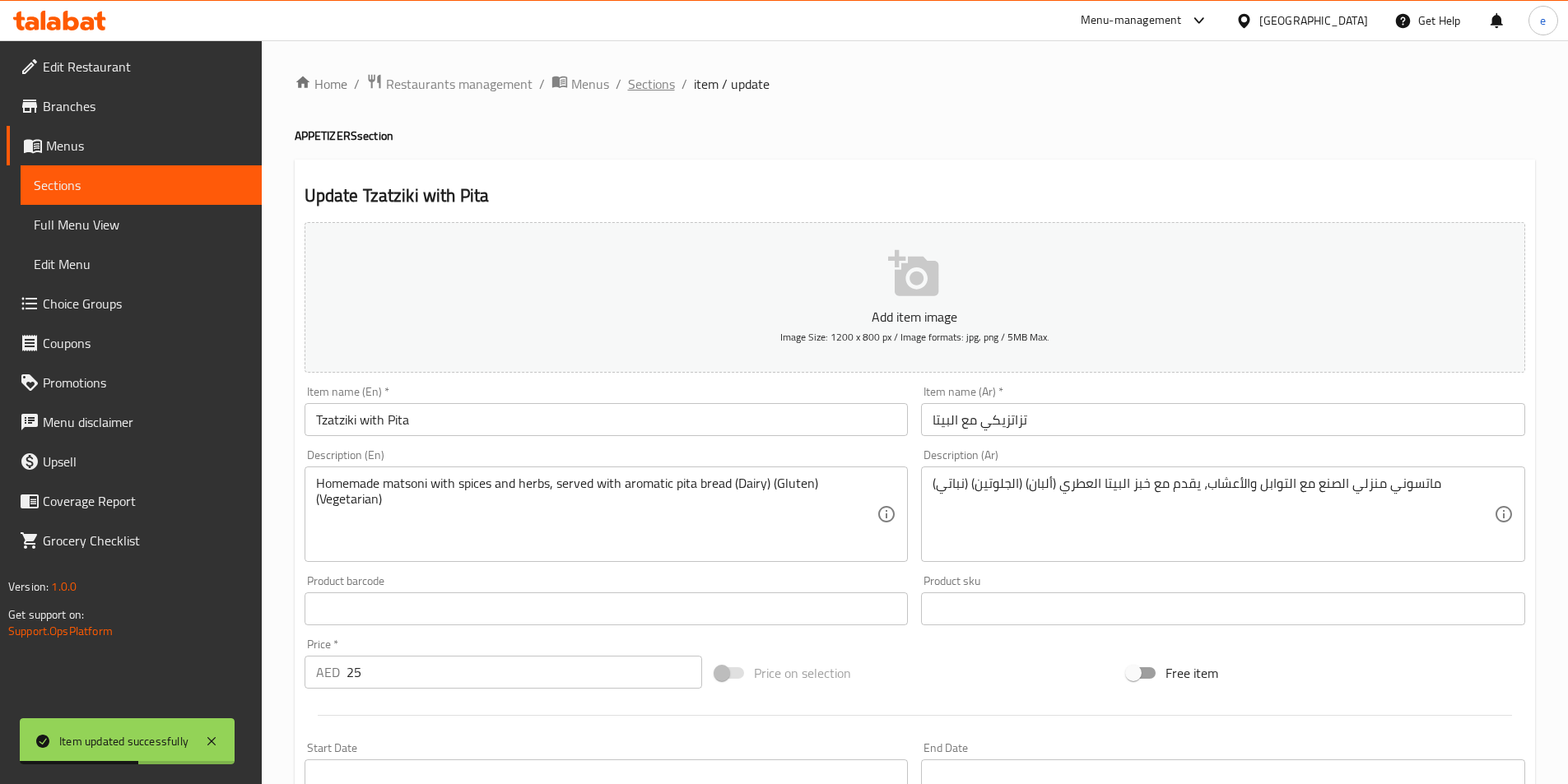
click at [647, 82] on span "Sections" at bounding box center [651, 84] width 47 height 20
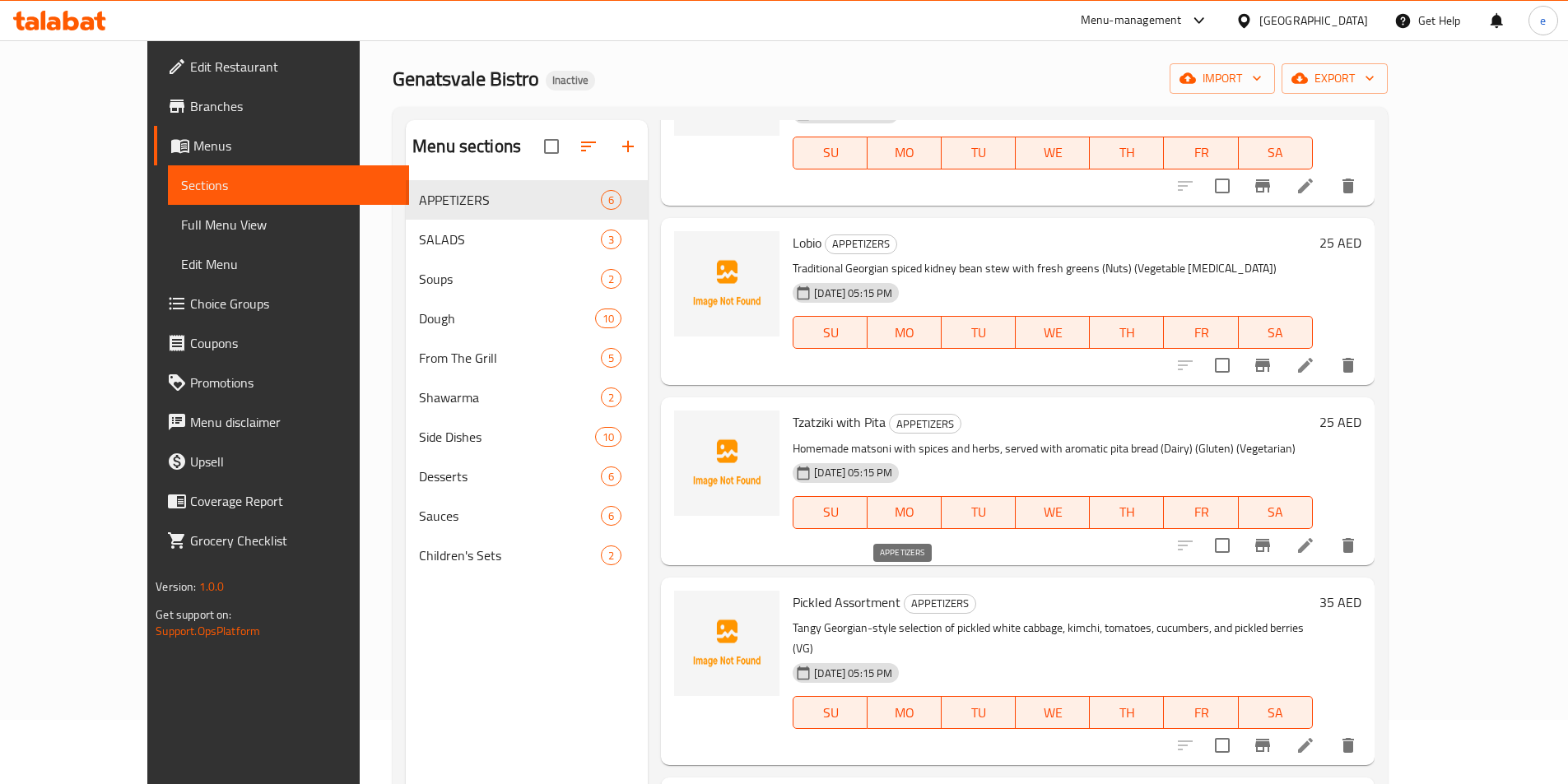
scroll to position [165, 0]
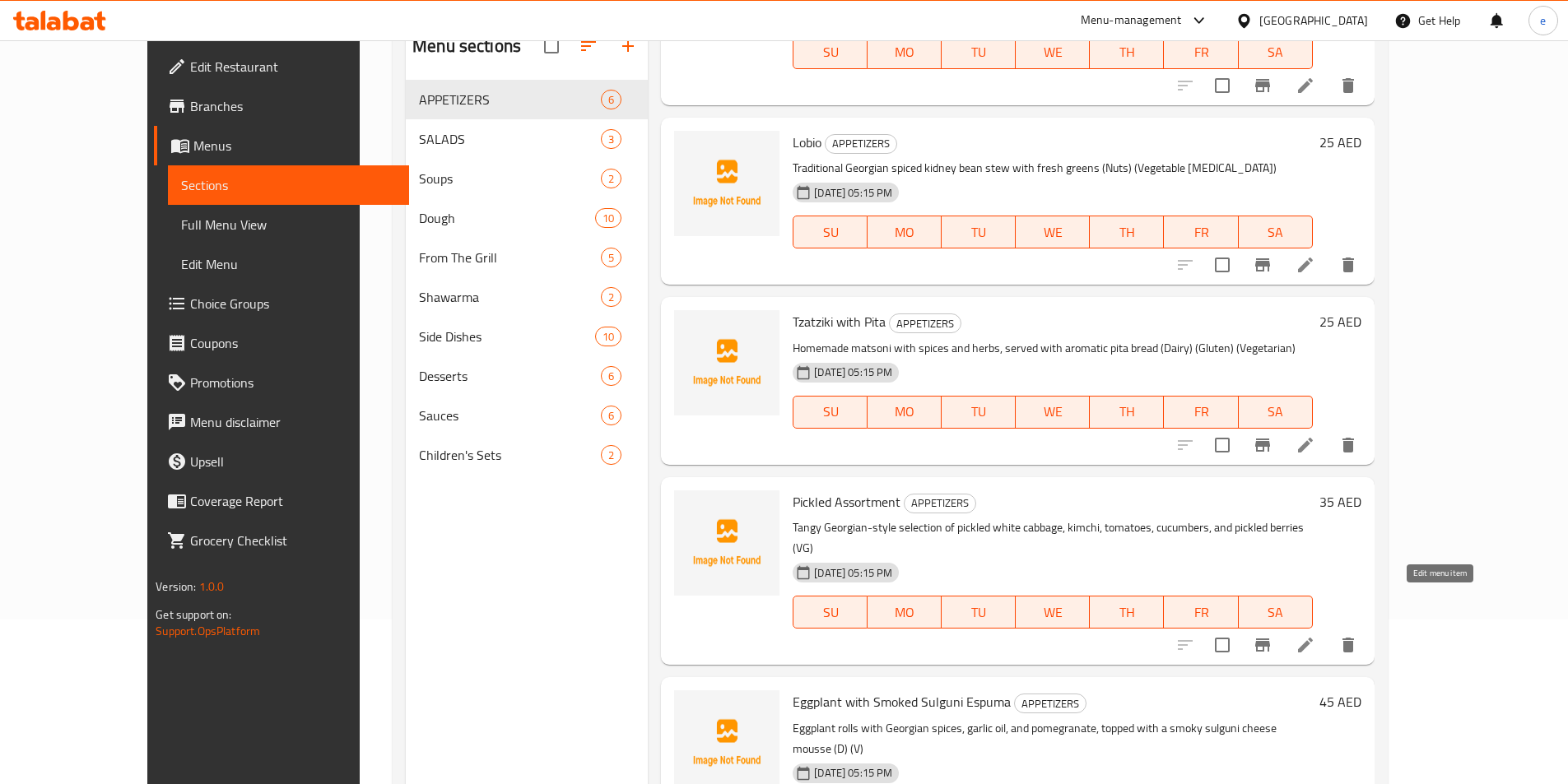
click at [1315, 635] on icon at bounding box center [1305, 645] width 20 height 20
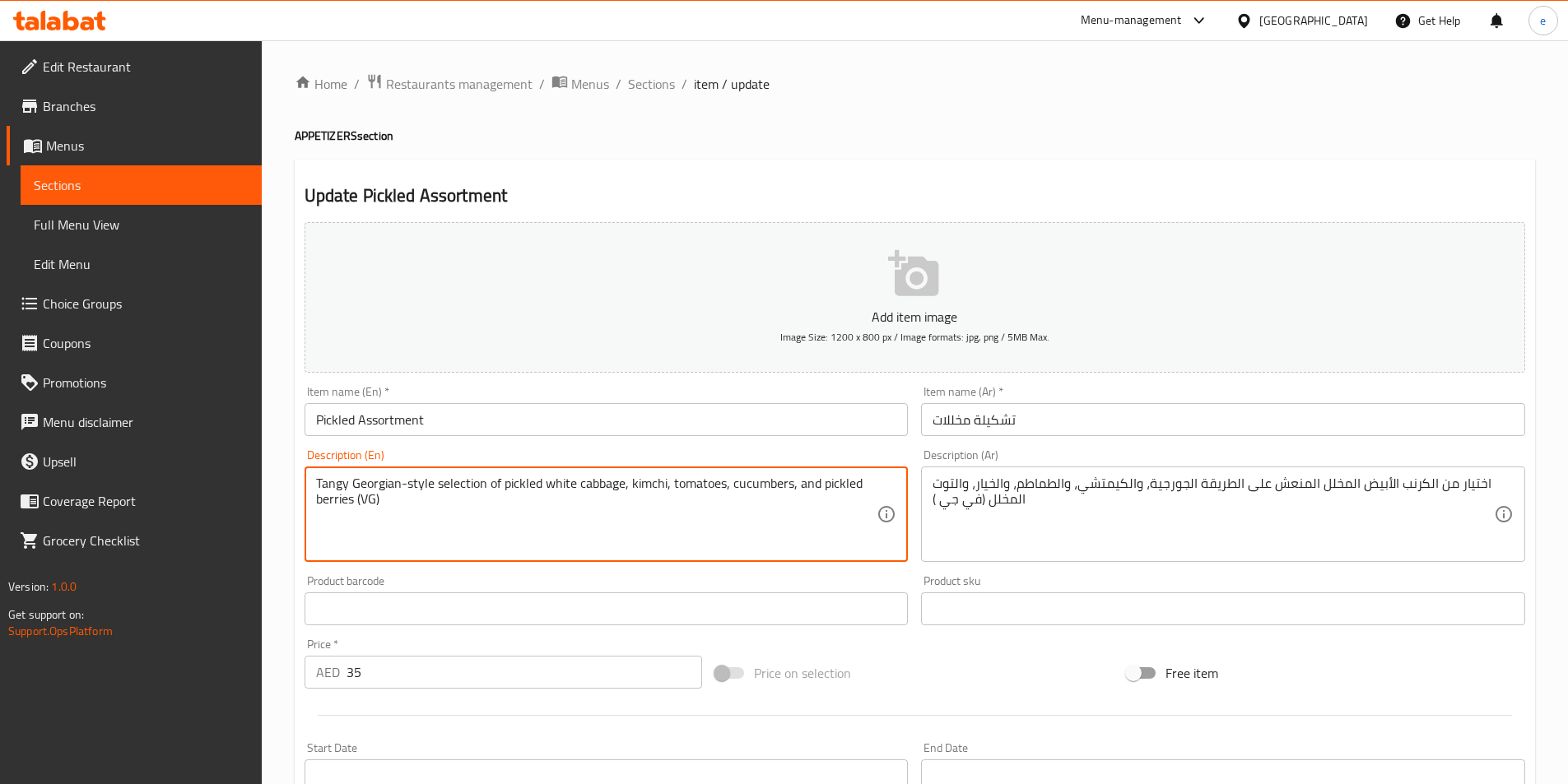
drag, startPoint x: 357, startPoint y: 502, endPoint x: 383, endPoint y: 502, distance: 26.0
paste textarea "egetable Glycerin)"
click at [417, 532] on textarea "Tangy Georgian-style selection of pickled white cabbage, kimchi, tomatoes, cucu…" at bounding box center [596, 514] width 561 height 78
type textarea "Tangy Georgian-style selection of pickled white cabbage, kimchi, tomatoes, cucu…"
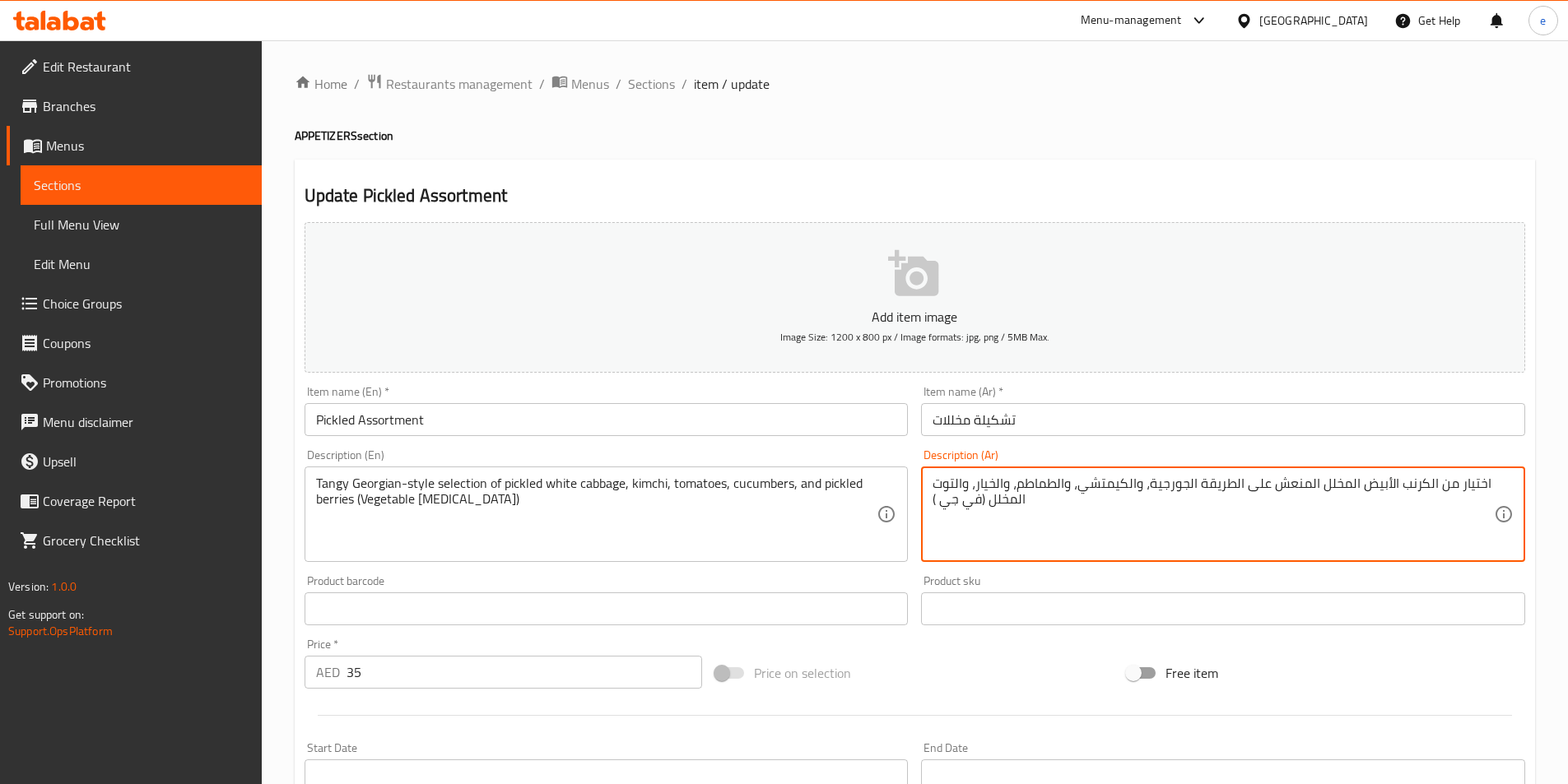
drag, startPoint x: 959, startPoint y: 499, endPoint x: 912, endPoint y: 502, distance: 47.1
paste textarea "الجلسرين النباتي"
type textarea "اختيار من الكرنب الأبيض المخلل المنعش على الطريقة الجورجية، والكيمتشي، والطماطم…"
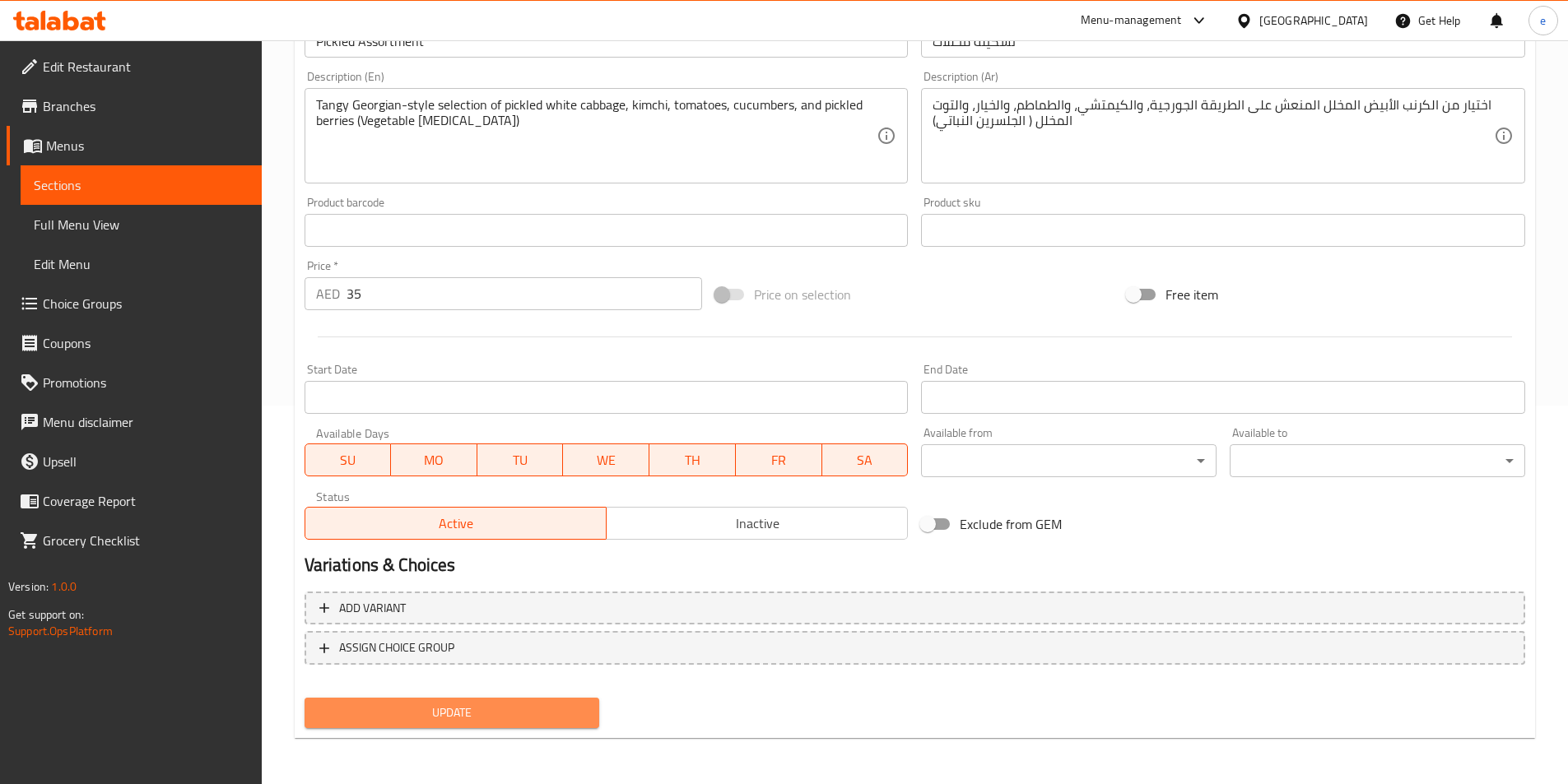
click at [442, 725] on button "Update" at bounding box center [451, 713] width 295 height 30
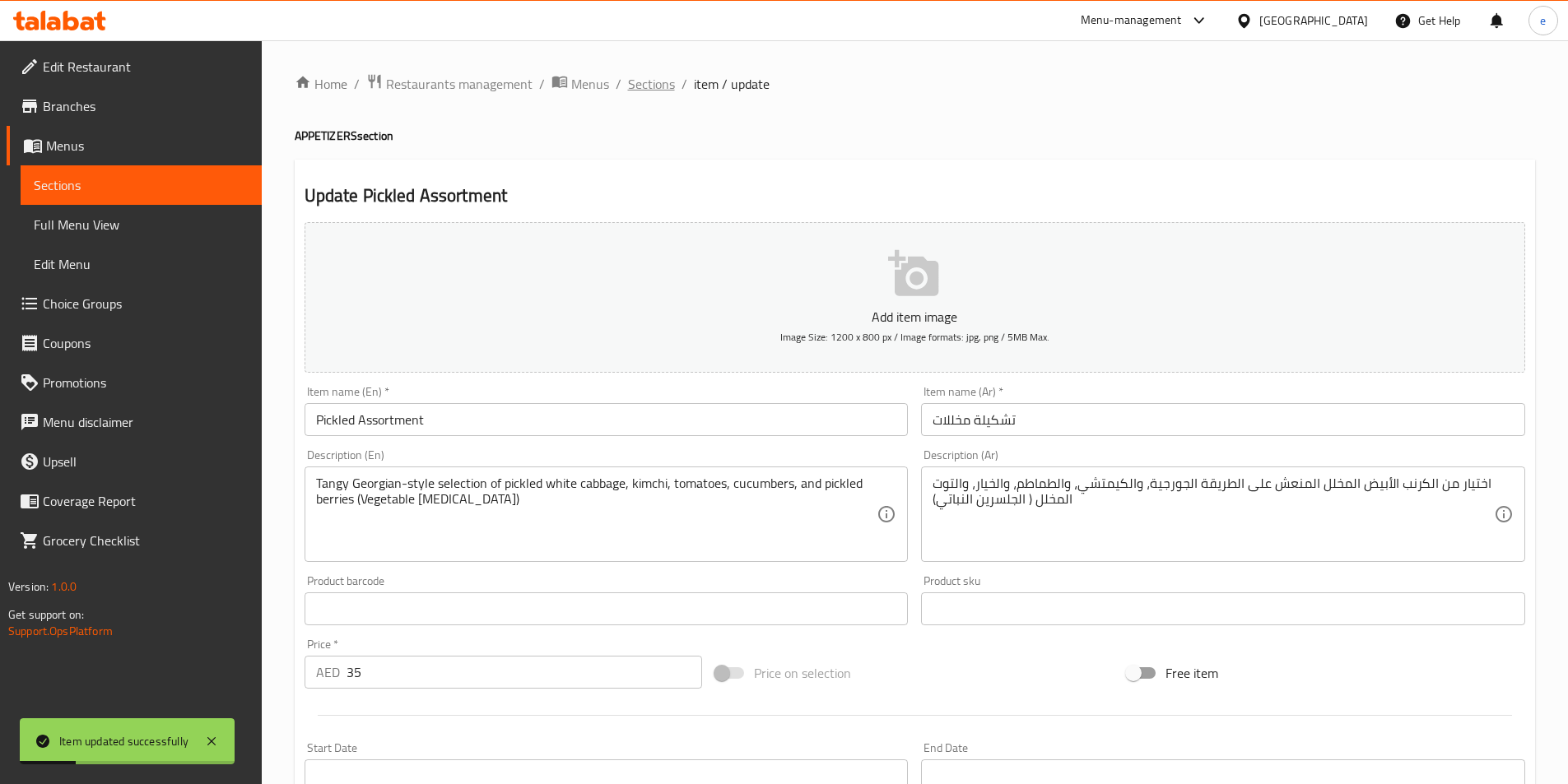
click at [662, 82] on span "Sections" at bounding box center [651, 84] width 47 height 20
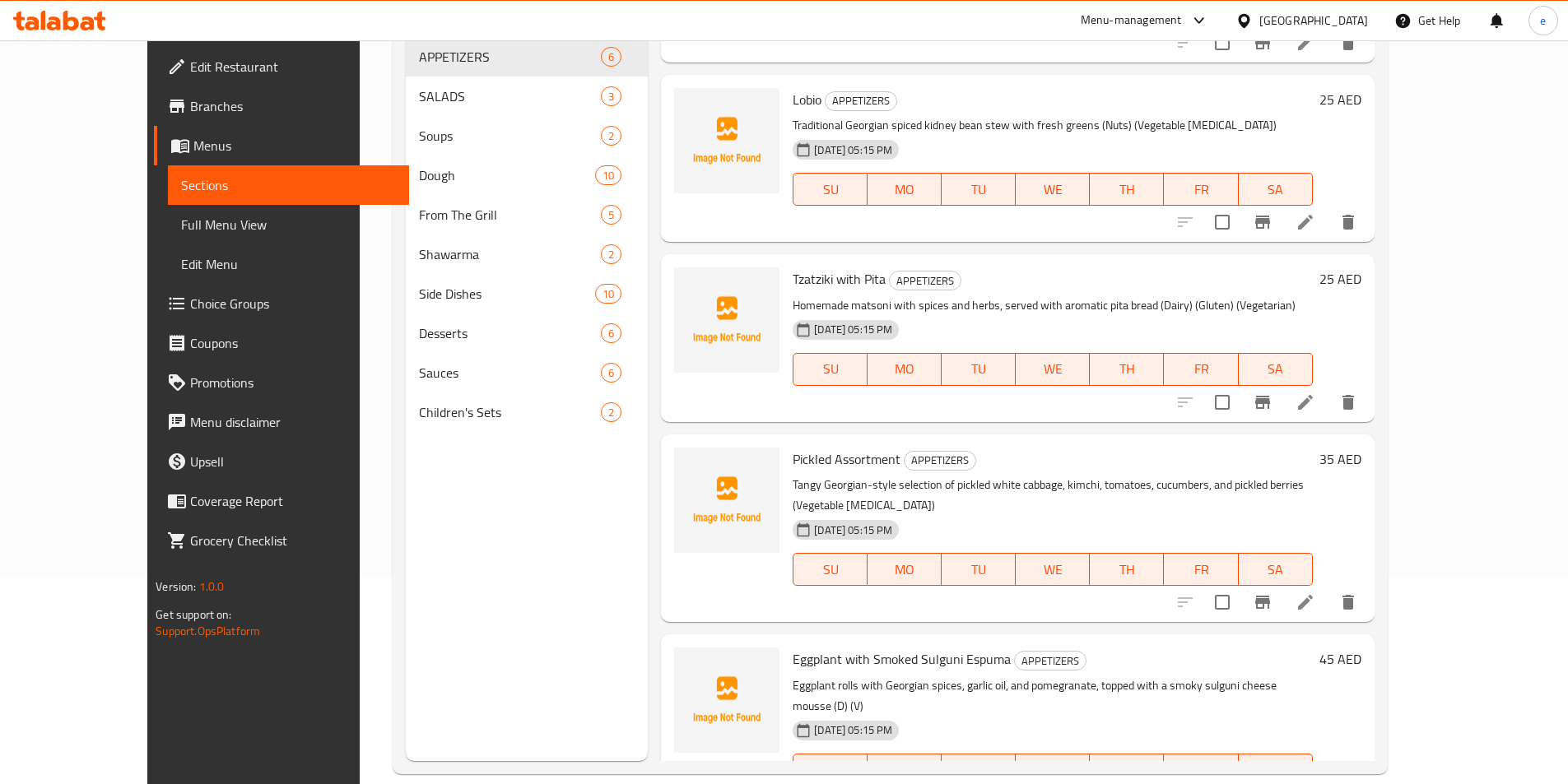
scroll to position [231, 0]
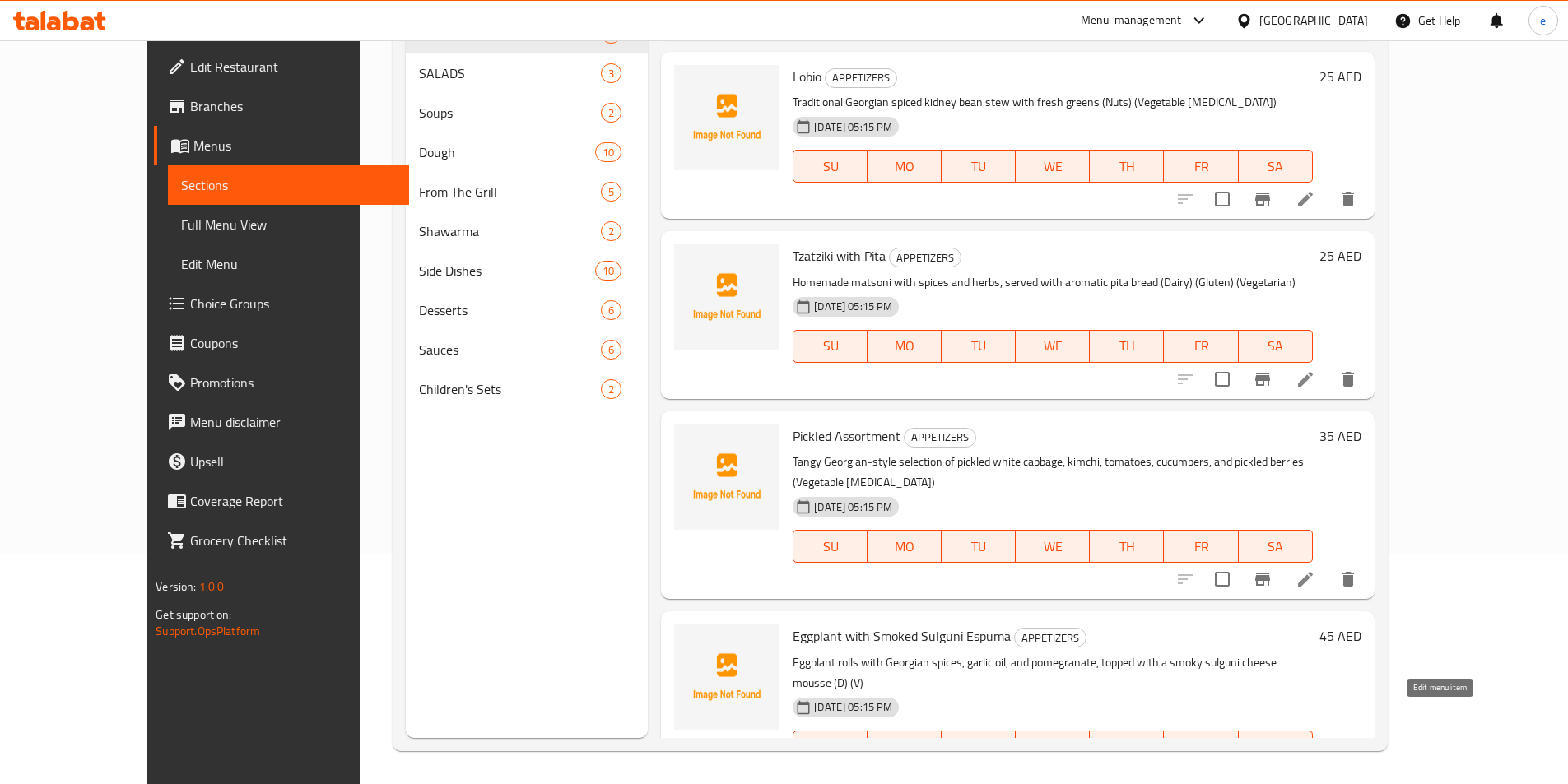
click at [1315, 771] on icon at bounding box center [1305, 780] width 20 height 20
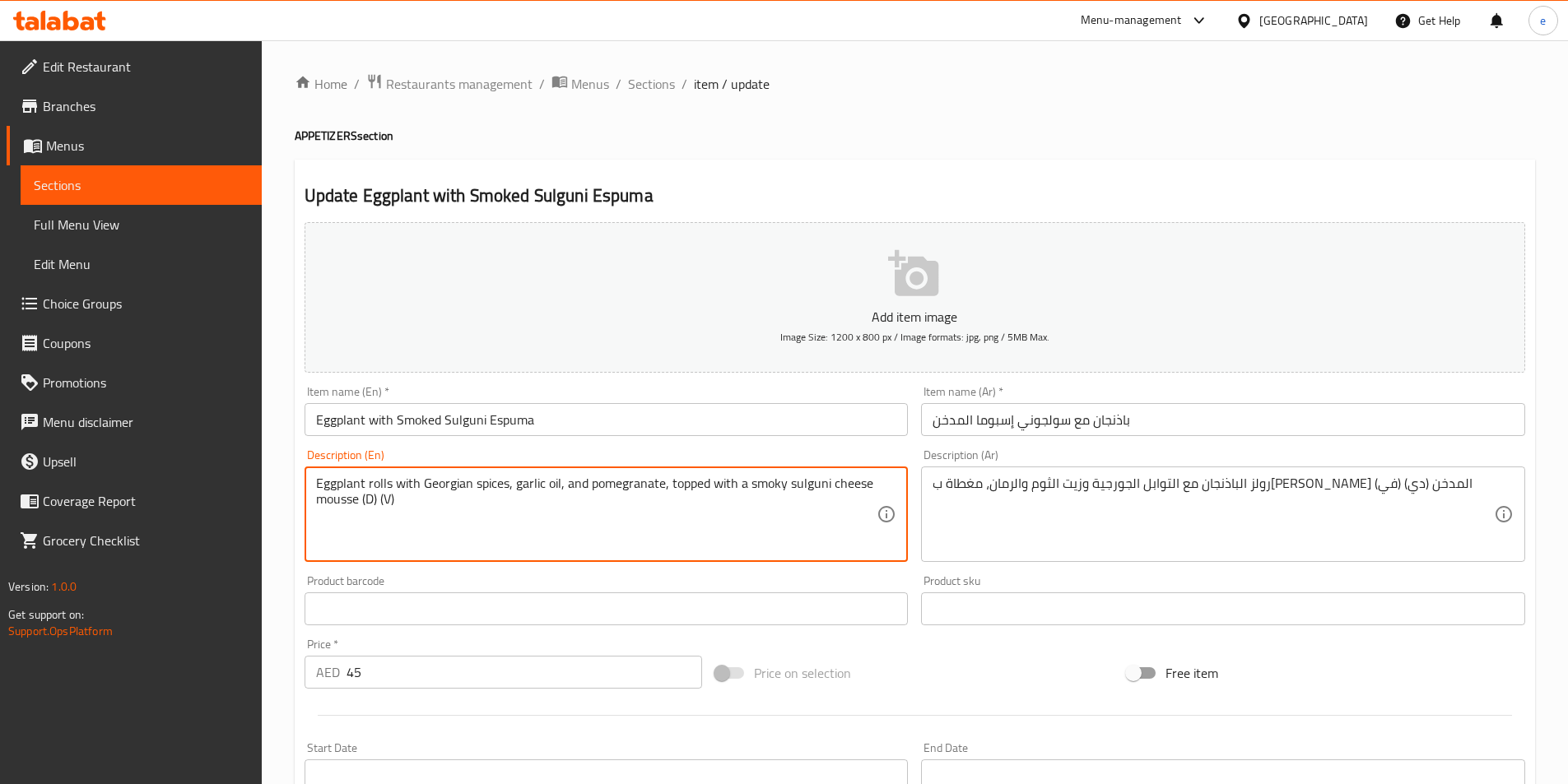
drag, startPoint x: 361, startPoint y: 498, endPoint x: 380, endPoint y: 502, distance: 19.4
paste textarea "airy)"
drag, startPoint x: 403, startPoint y: 498, endPoint x: 419, endPoint y: 498, distance: 16.0
click at [419, 498] on textarea "Eggplant rolls with Georgian spices, garlic oil, and pomegranate, topped with a…" at bounding box center [596, 514] width 561 height 78
paste textarea "(Vegetarian"
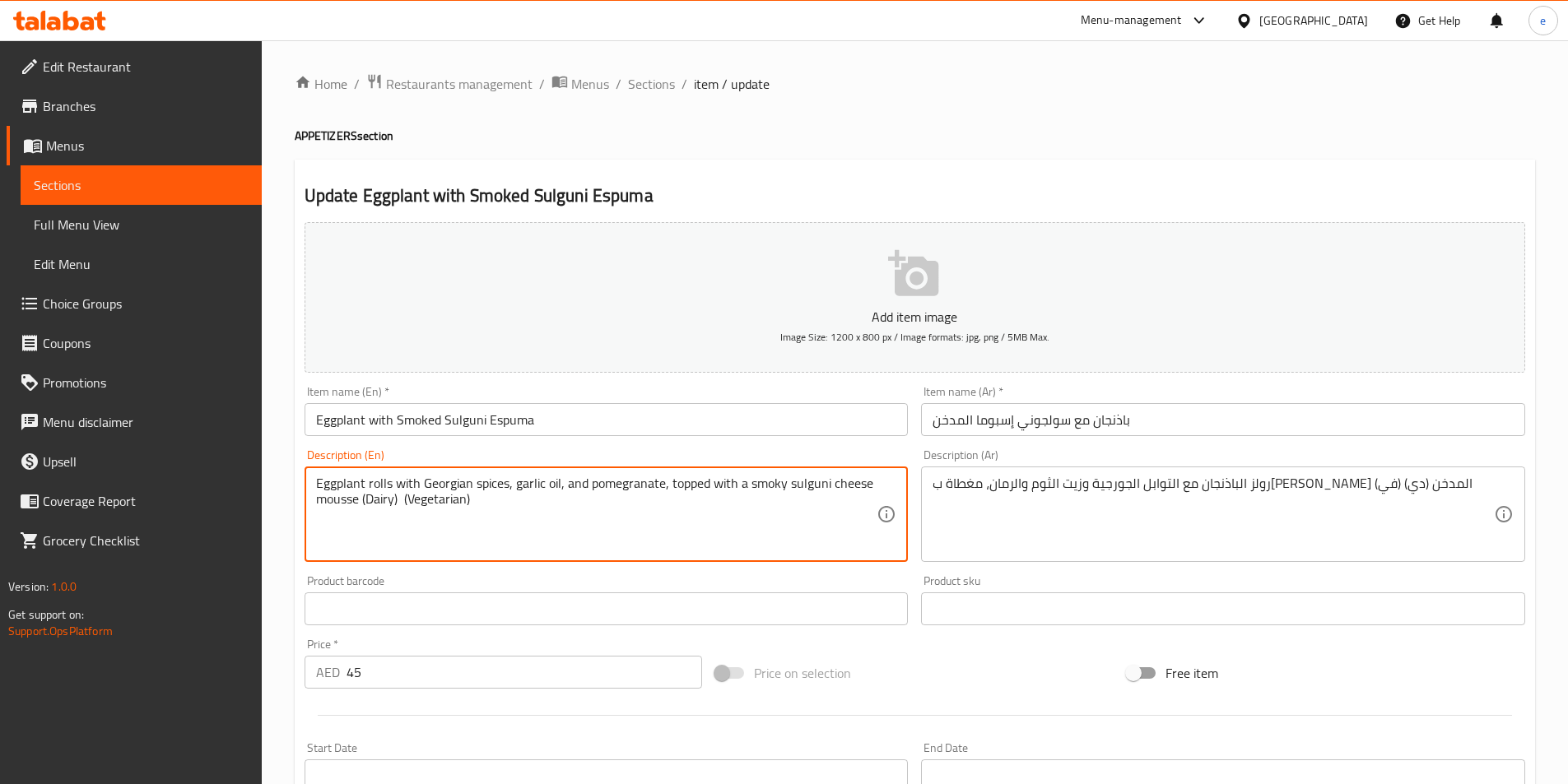
click at [457, 528] on textarea "Eggplant rolls with Georgian spices, garlic oil, and pomegranate, topped with a…" at bounding box center [596, 514] width 561 height 78
type textarea "Eggplant rolls with Georgian spices, garlic oil, and pomegranate, topped with a…"
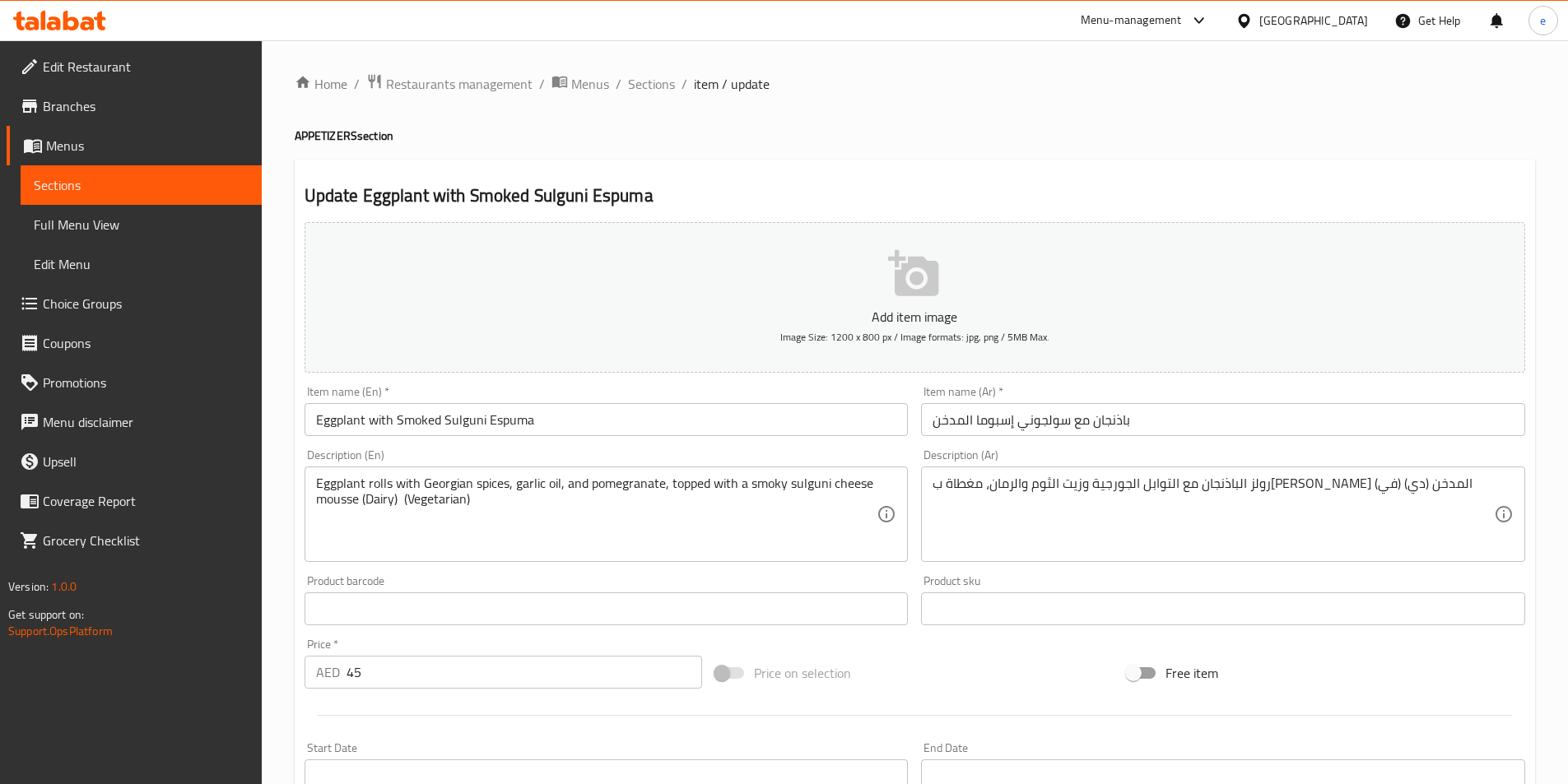
drag, startPoint x: 929, startPoint y: 483, endPoint x: 975, endPoint y: 483, distance: 46.0
click at [969, 484] on div "رولز الباذنجان مع التوابل الجورجية وزيت الثوم والرمان، مغطاة بموس جبن سولجوني ا…" at bounding box center [1222, 514] width 604 height 96
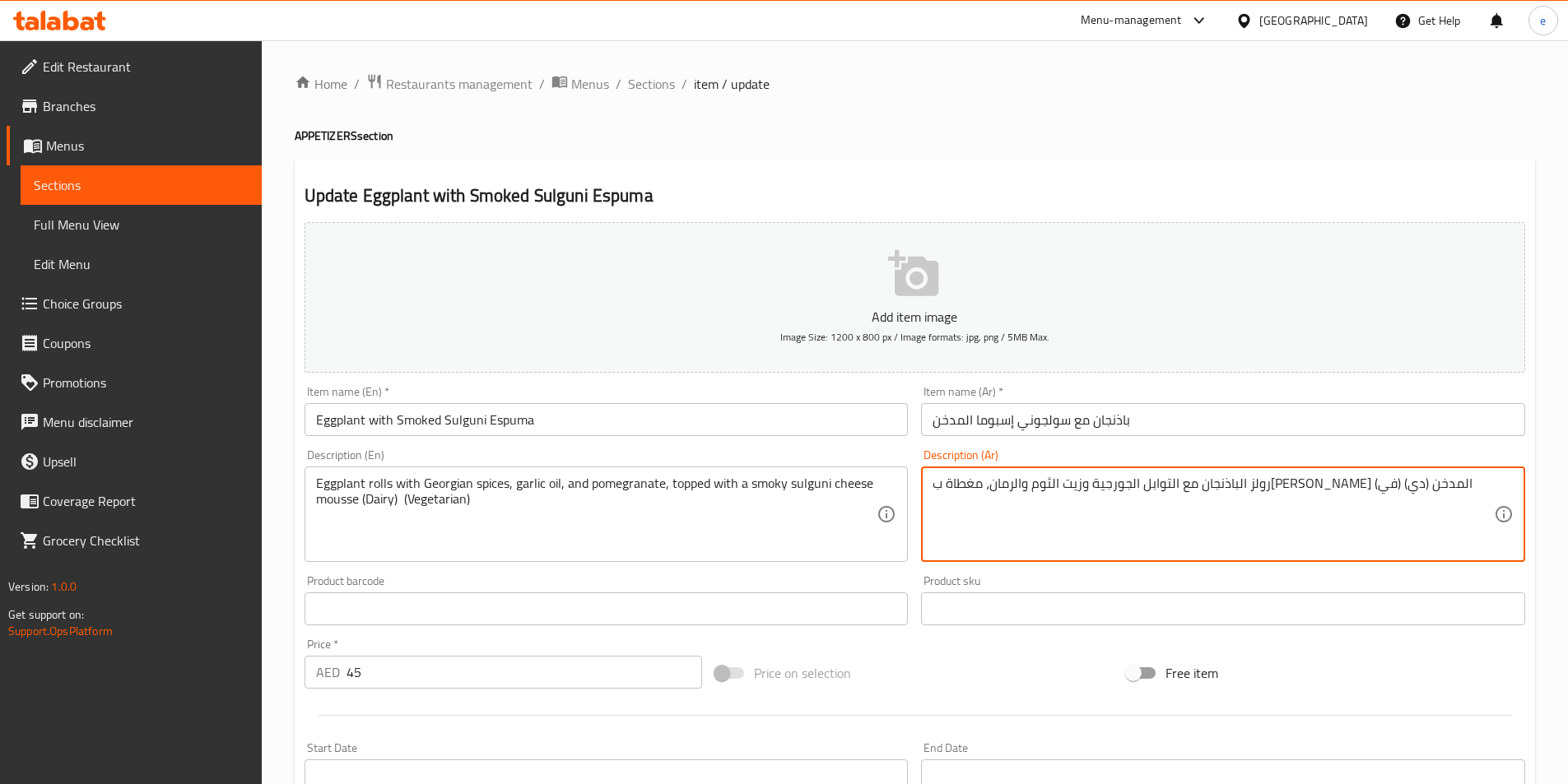
click at [989, 483] on textarea "رولز الباذنجان مع التوابل الجورجية وزيت الثوم والرمان، مغطاة بموس جبن سولجوني ا…" at bounding box center [1212, 514] width 561 height 78
drag, startPoint x: 985, startPoint y: 482, endPoint x: 921, endPoint y: 492, distance: 64.8
click at [921, 492] on div "رولز الباذنجان مع التوابل الجورجية وزيت الثوم والرمان، مغطاة بموس جبن سولجوني ا…" at bounding box center [1222, 514] width 604 height 96
paste textarea "ألبان ) (نبات"
click at [1000, 487] on textarea "رولز الباذنجان مع التوابل الجورجية وزيت الثوم والرمان، مغطاة بموس جبن سولجوني ا…" at bounding box center [1212, 514] width 561 height 78
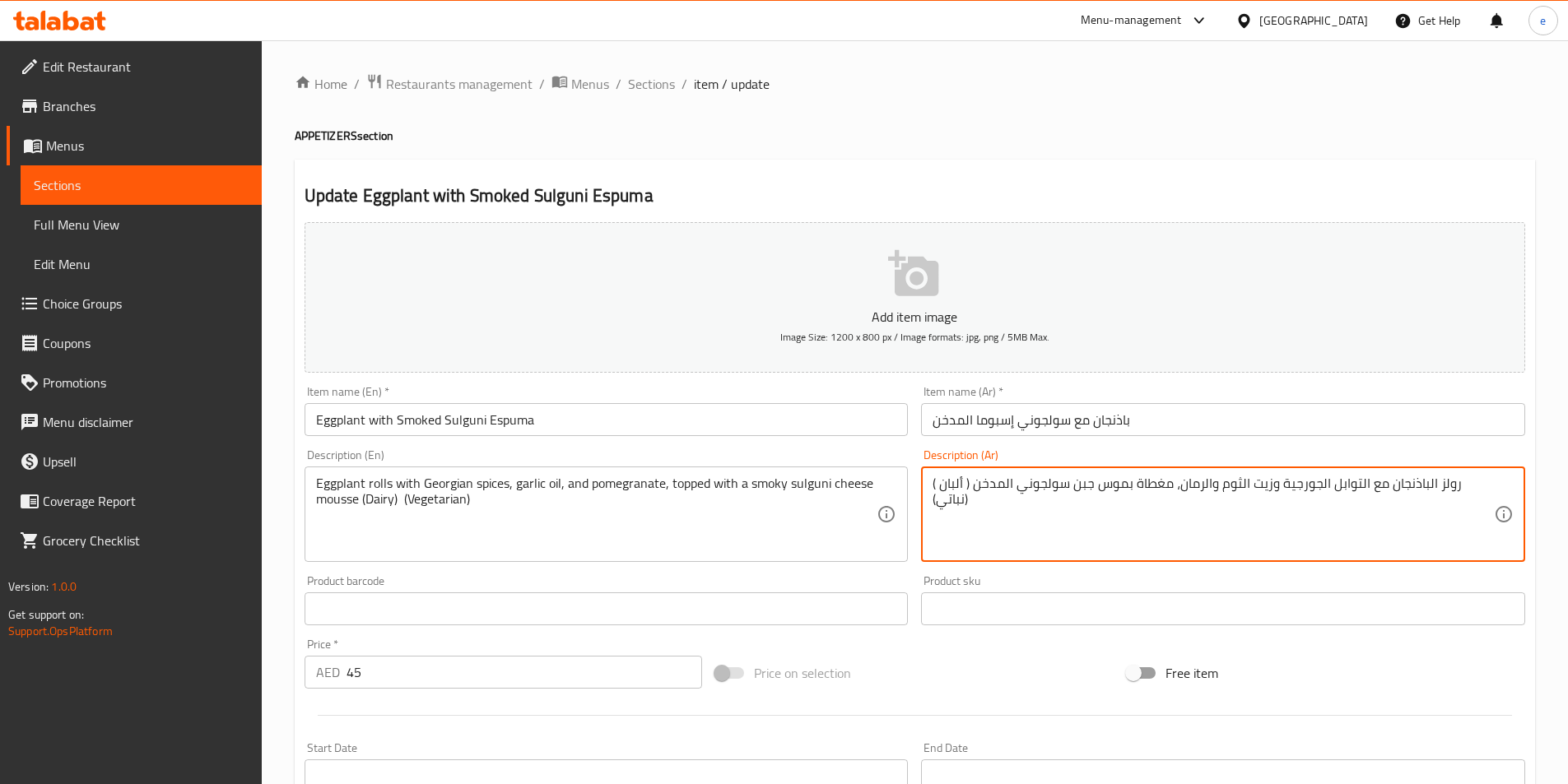
click at [1002, 482] on textarea "رولز الباذنجان مع التوابل الجورجية وزيت الثوم والرمان، مغطاة بموس جبن سولجوني ا…" at bounding box center [1212, 514] width 561 height 78
click at [979, 482] on textarea "رولز الباذنجان مع التوابل الجورجية وزيت الثوم والرمان، مغطاة بموس جبن سولجوني ا…" at bounding box center [1212, 514] width 561 height 78
click at [974, 485] on textarea "رولز الباذنجان مع التوابل الجورجية وزيت الثوم والرمان، مغطاة بموس جبن سولجوني ا…" at bounding box center [1212, 514] width 561 height 78
click at [984, 511] on textarea "رولز الباذنجان مع التوابل الجورجية وزيت الثوم والرمان، مغطاة بموس جبن سولجوني ا…" at bounding box center [1212, 514] width 561 height 78
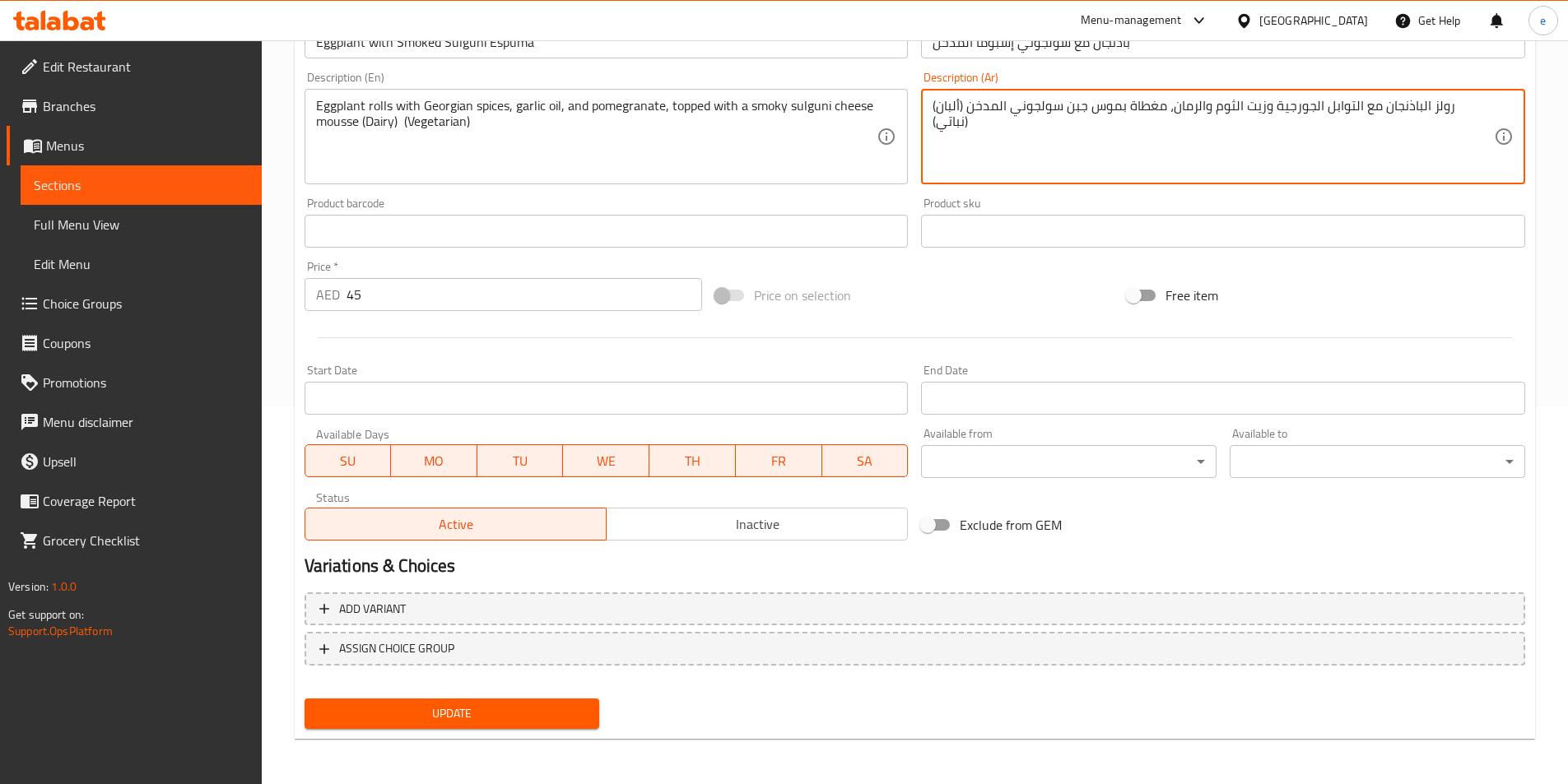
scroll to position [379, 0]
type textarea "رولز الباذنجان مع التوابل الجورجية وزيت الثوم والرمان، مغطاة بموس جبن سولجوني ا…"
click at [420, 724] on span "Update" at bounding box center [451, 712] width 269 height 20
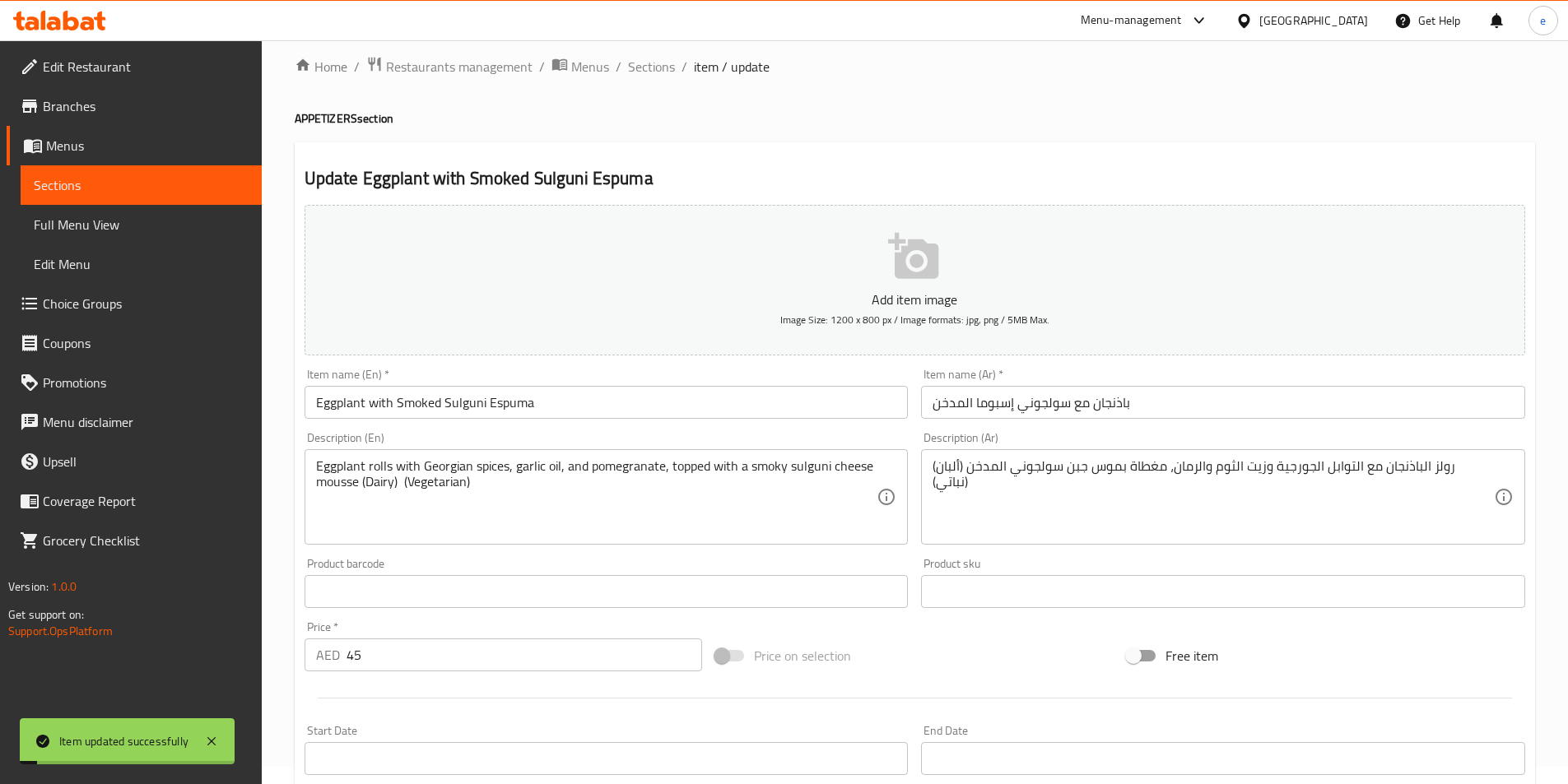
scroll to position [0, 0]
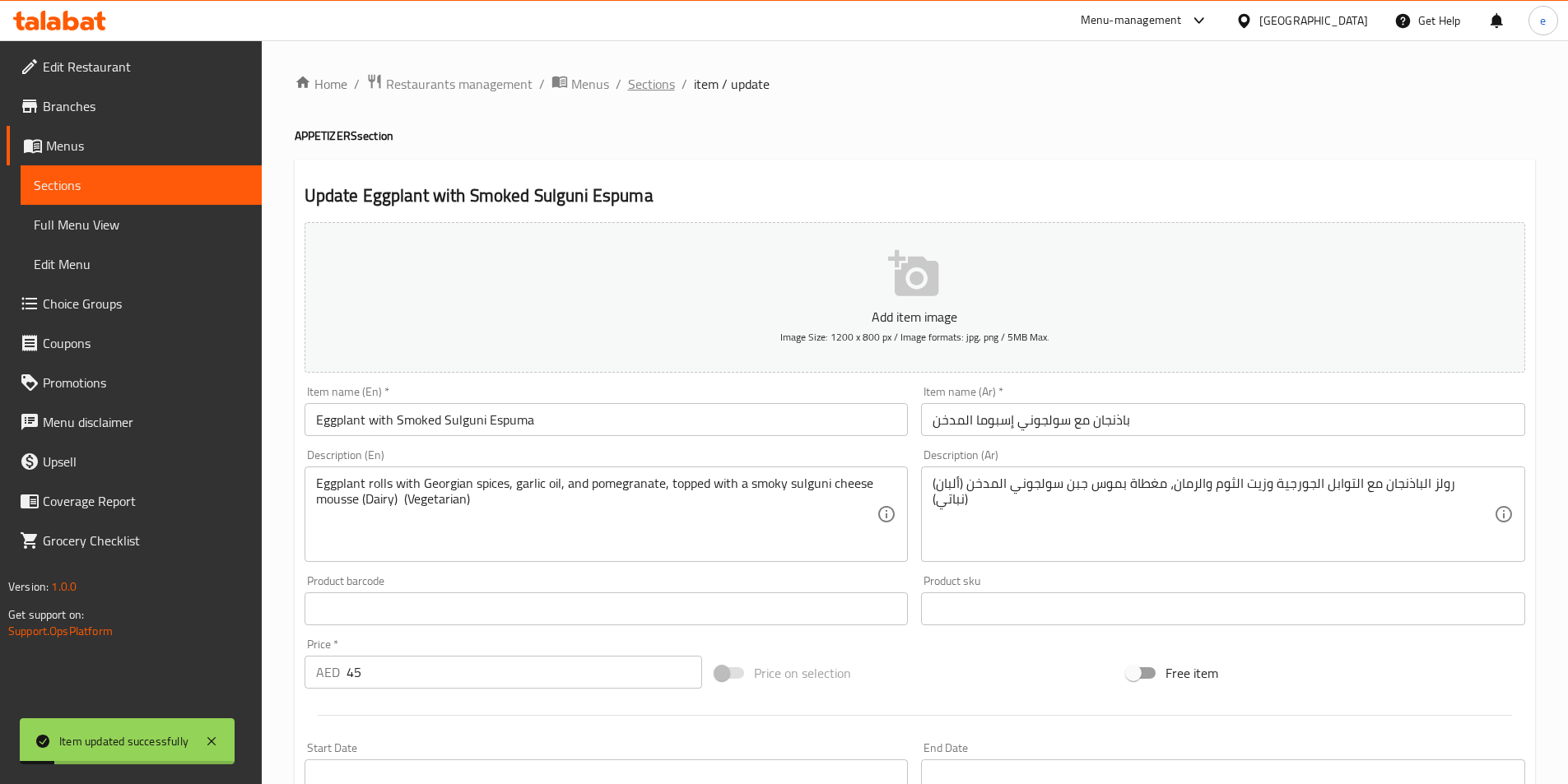
click at [658, 87] on span "Sections" at bounding box center [651, 84] width 47 height 20
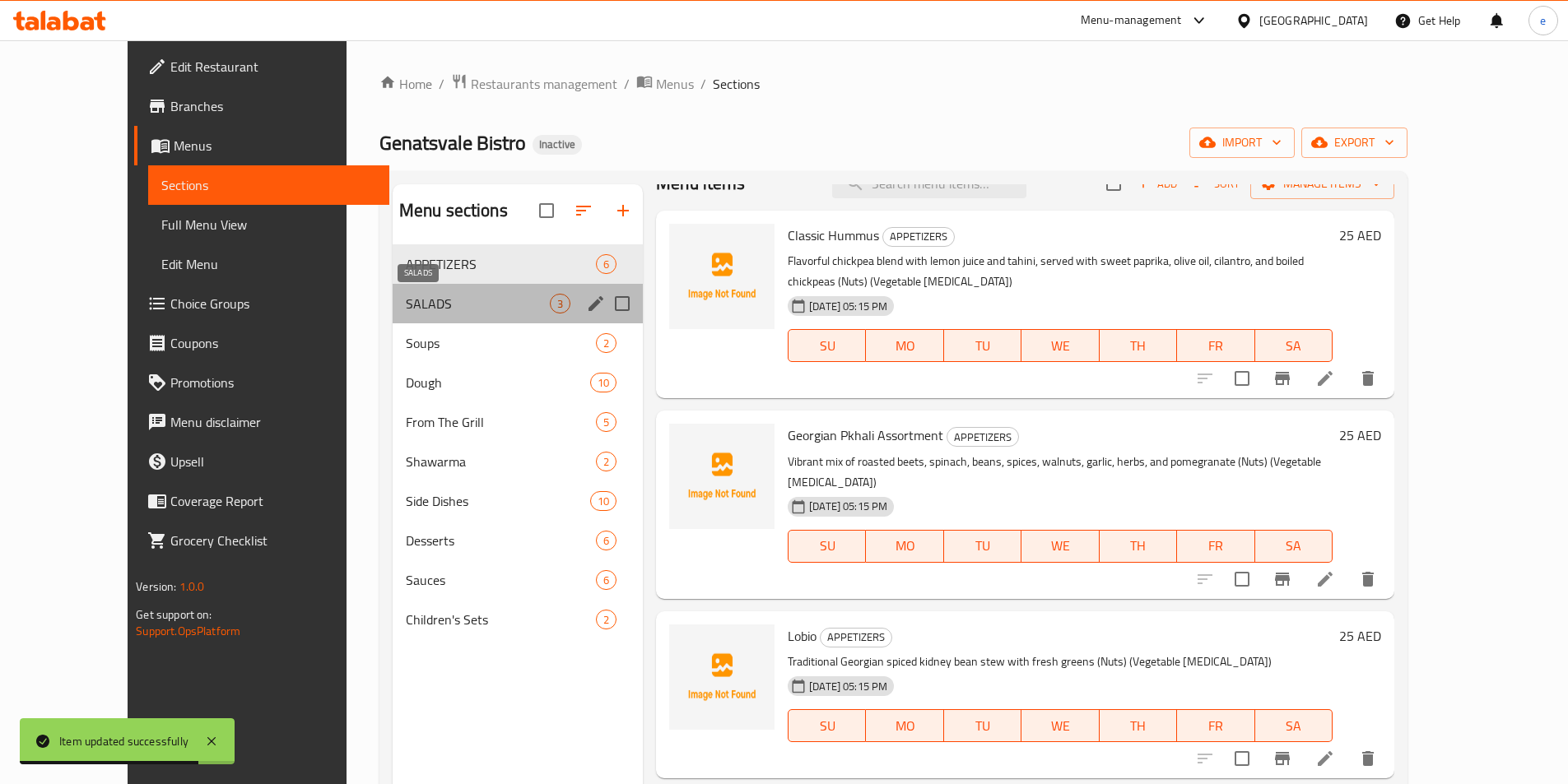
click at [433, 305] on span "SALADS" at bounding box center [477, 303] width 144 height 20
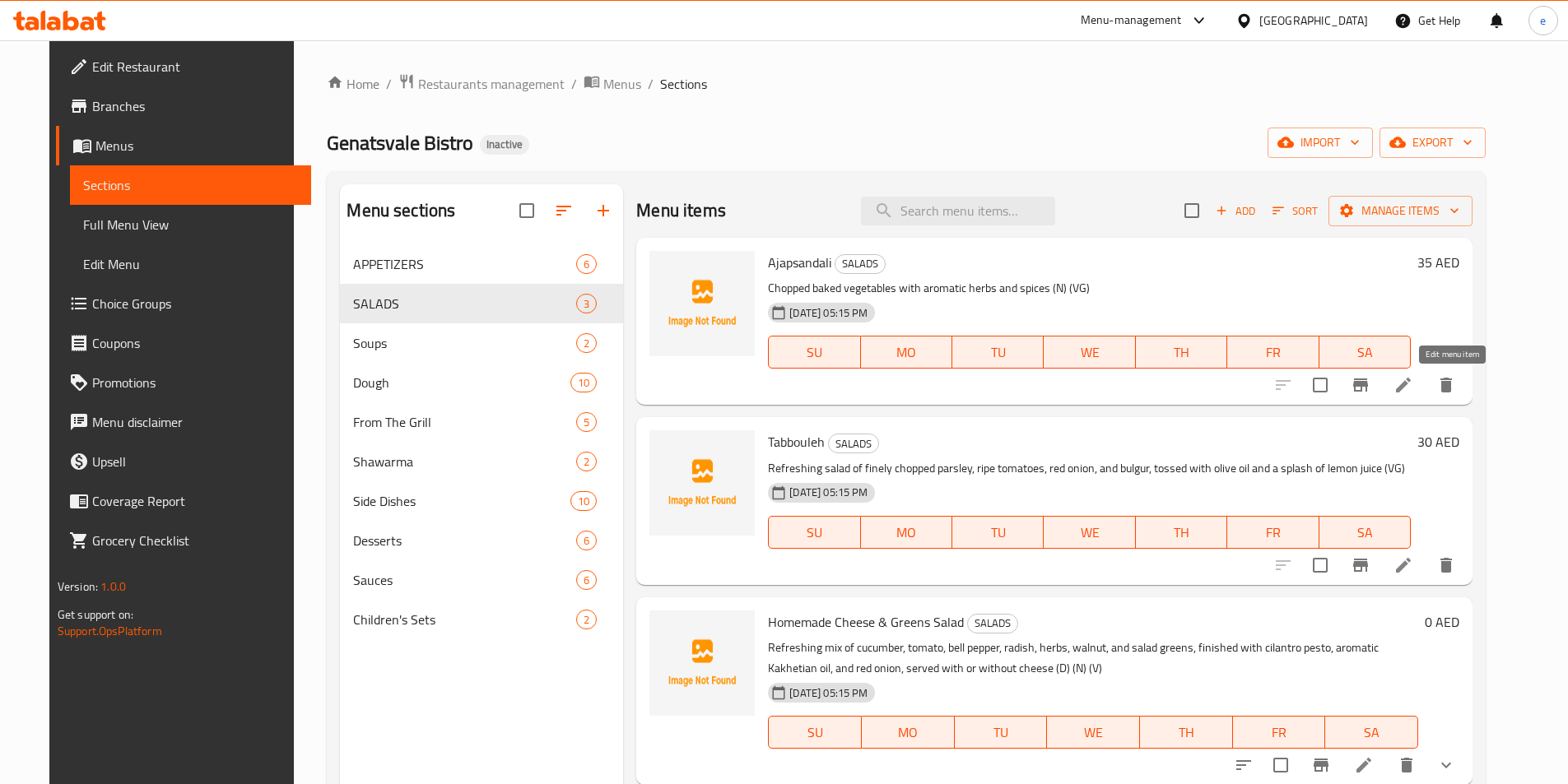
click at [1413, 387] on icon at bounding box center [1403, 385] width 20 height 20
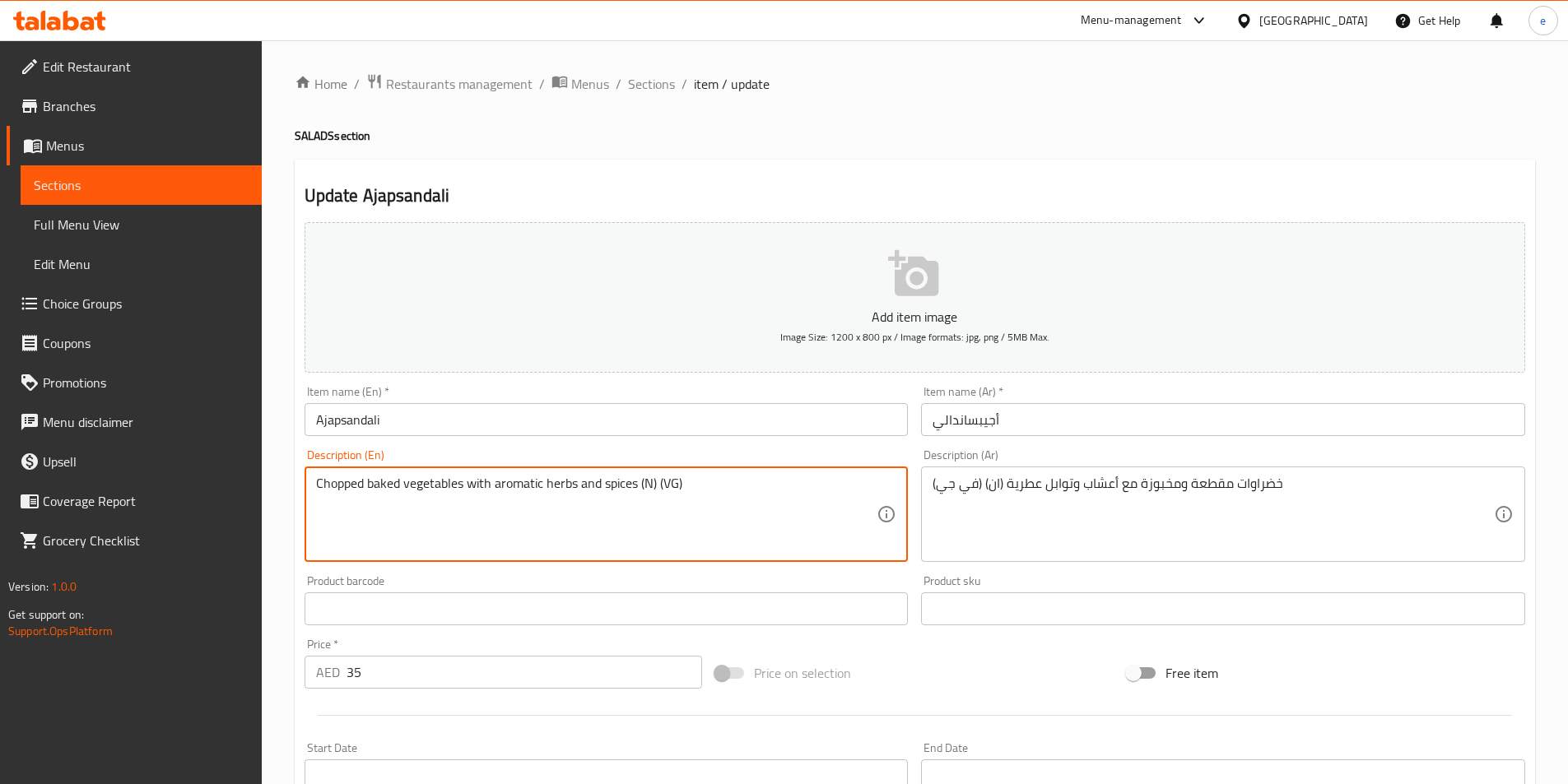
drag, startPoint x: 641, startPoint y: 486, endPoint x: 695, endPoint y: 480, distance: 54.3
paste textarea "uts) (Vegetable Glycerin)"
type textarea "Chopped baked vegetables with aromatic herbs and spices (Nuts) (Vegetable [MEDI…"
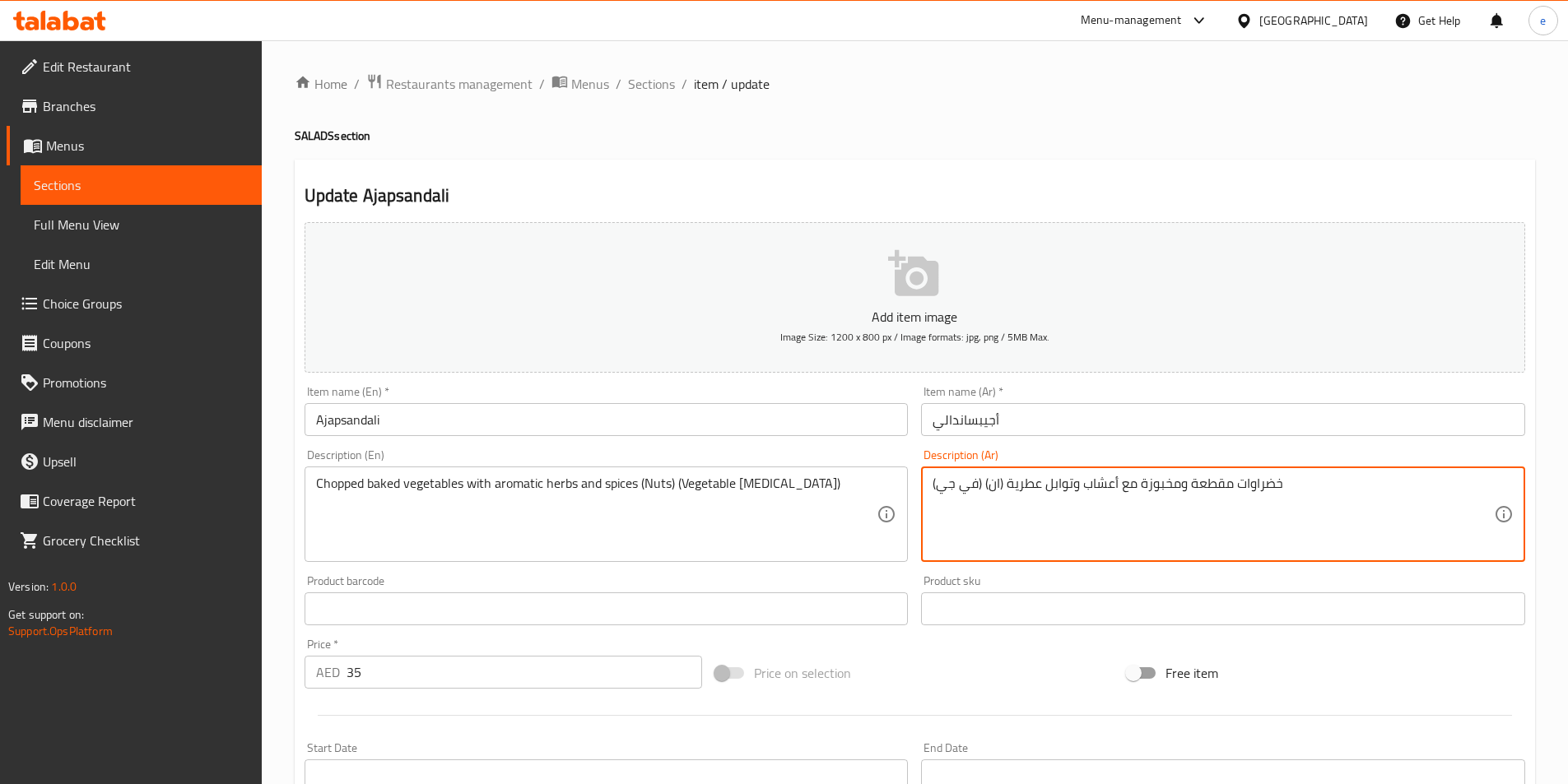
drag, startPoint x: 1000, startPoint y: 482, endPoint x: 917, endPoint y: 486, distance: 83.1
click at [984, 485] on textarea "خضراوات مقطعة ومخبوزة مع أعشاب وتوابل عطرية (ان) (في جي)" at bounding box center [1212, 514] width 561 height 78
drag, startPoint x: 1007, startPoint y: 479, endPoint x: 830, endPoint y: 491, distance: 177.4
click at [830, 491] on div "Add item image Image Size: 1200 x 800 px / Image formats: jpg, png / 5MB Max. I…" at bounding box center [914, 570] width 1234 height 710
paste textarea "(مكسرات) ( الجلسرين النبات"
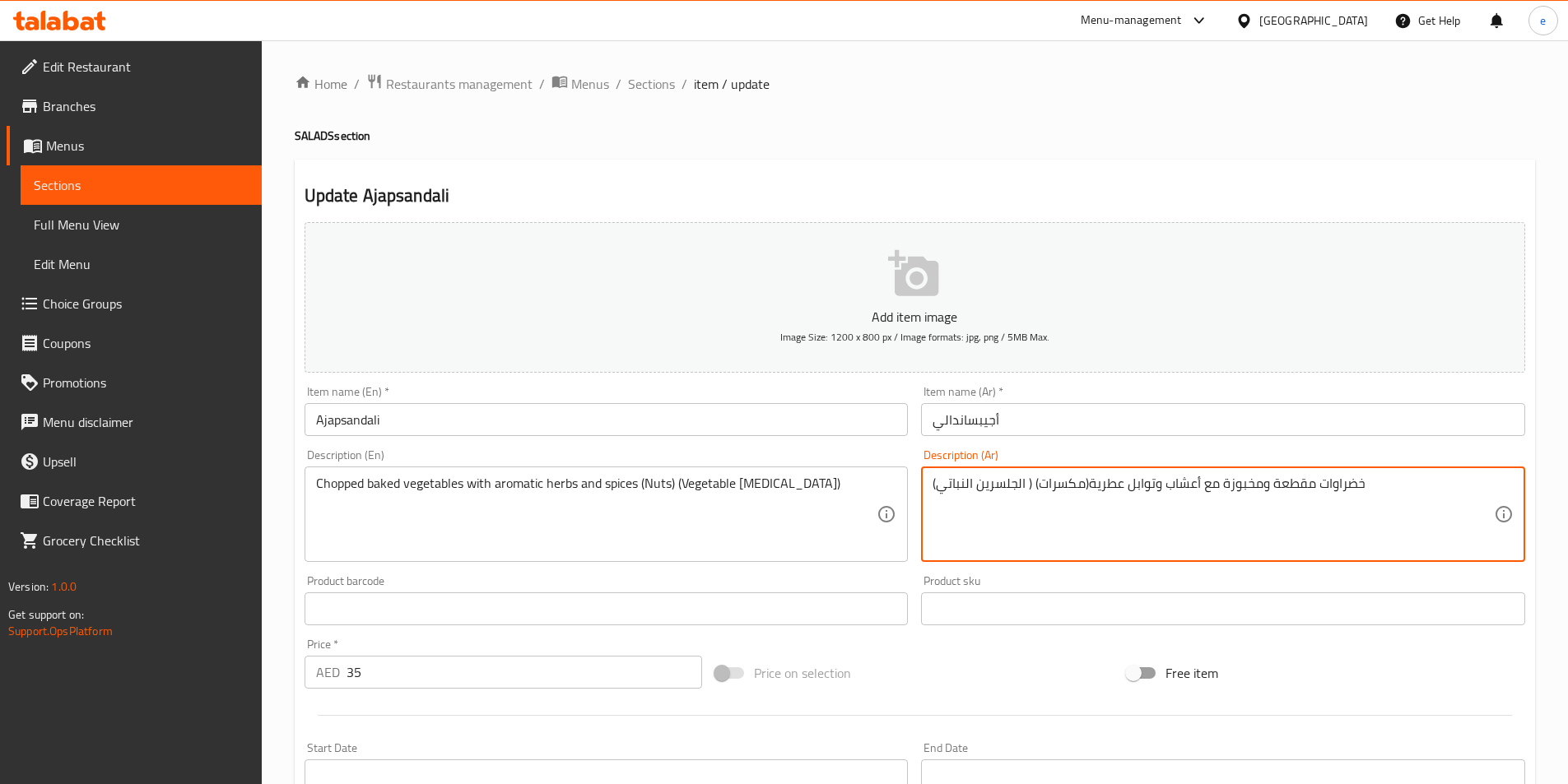
click at [1091, 482] on textarea "خضراوات مقطعة ومخبوزة مع أعشاب وتوابل عطرية(مكسرات) ( الجلسرين النباتي)" at bounding box center [1212, 514] width 561 height 78
click at [1019, 548] on textarea "خضراوات مقطعة ومخبوزة مع أعشاب وتوابل عطرية (مكسرات) ( الجلسرين النباتي)" at bounding box center [1212, 514] width 561 height 78
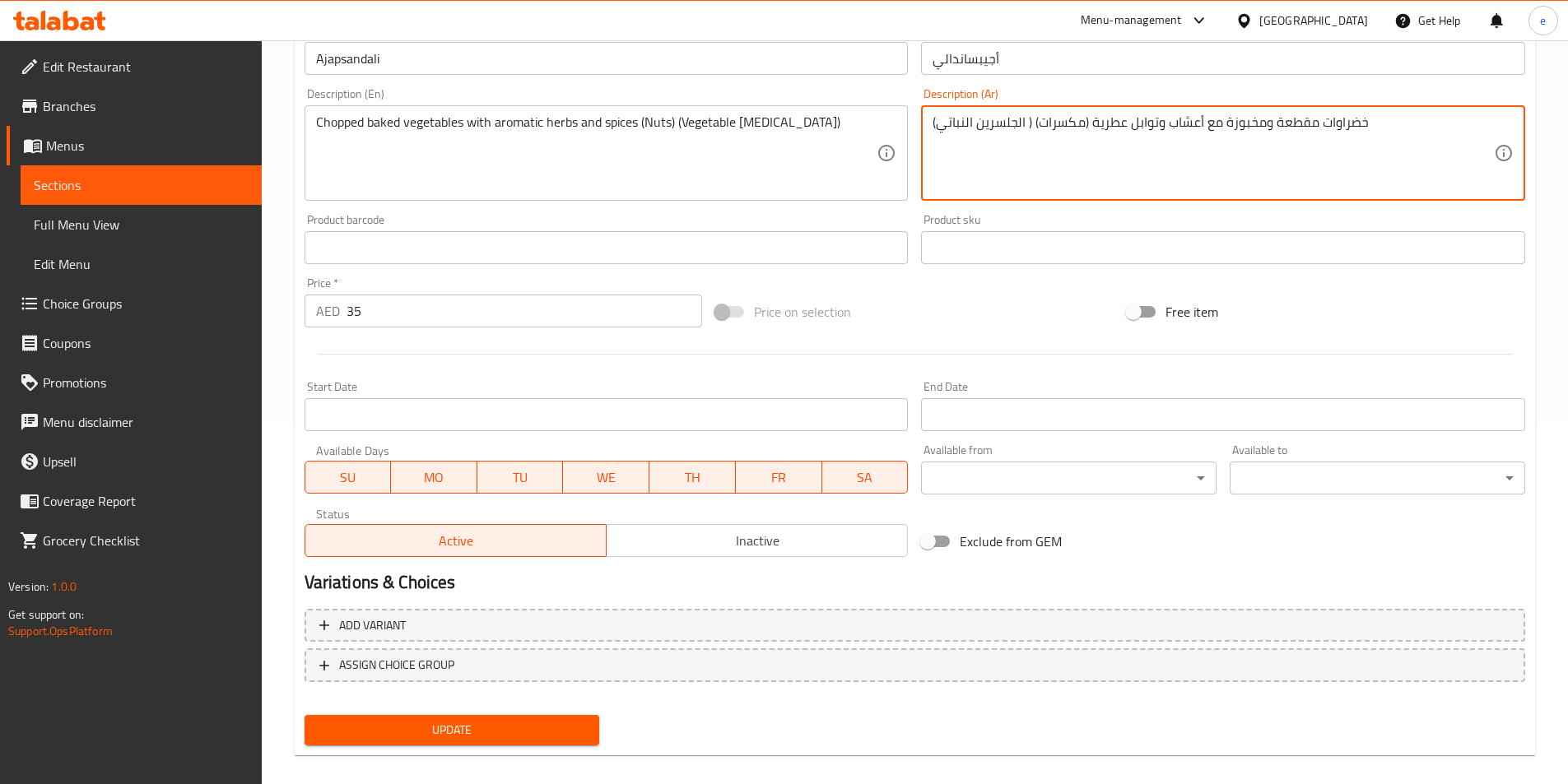
scroll to position [379, 0]
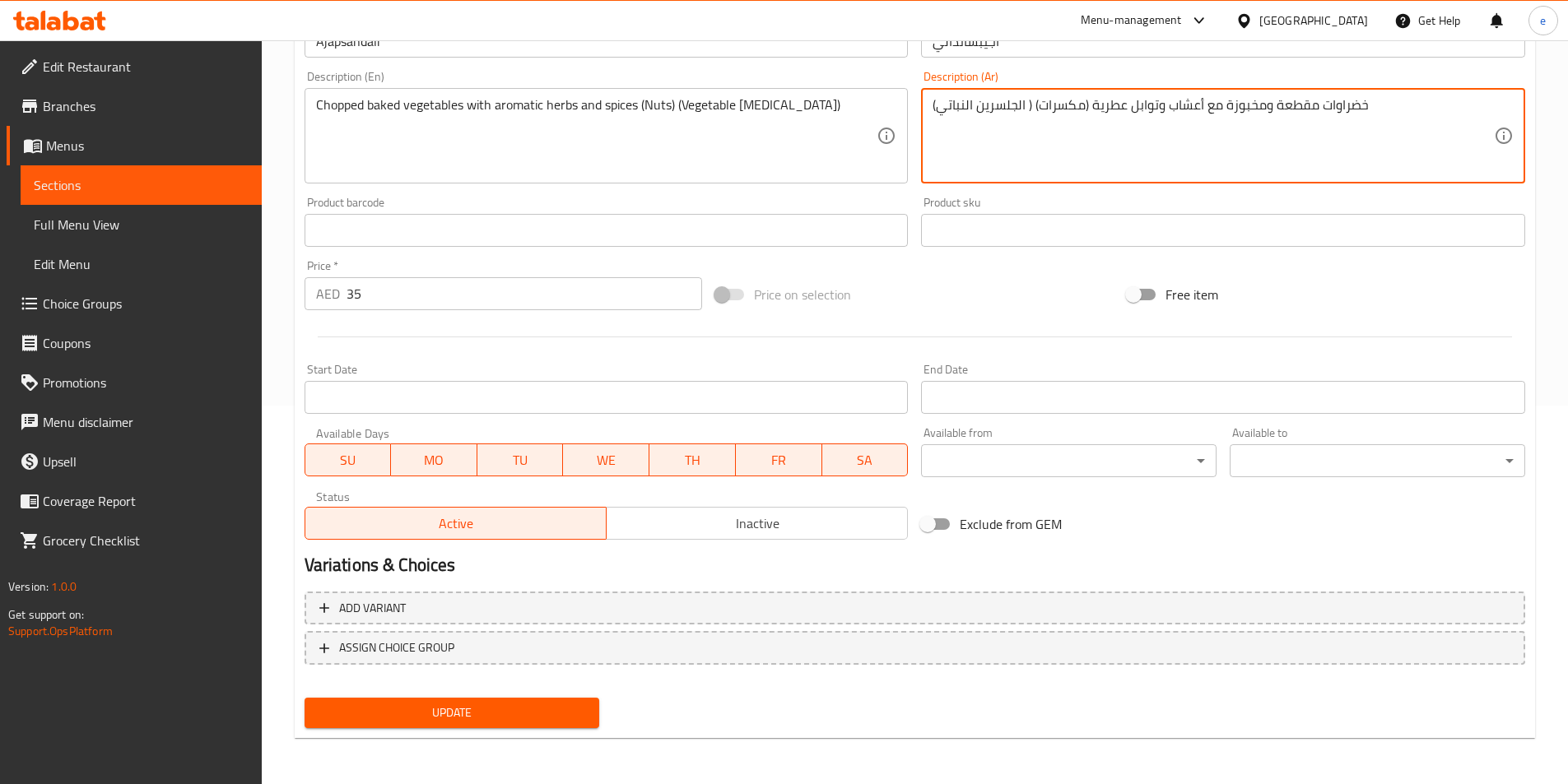
type textarea "خضراوات مقطعة ومخبوزة مع أعشاب وتوابل عطرية (مكسرات) ( الجلسرين النباتي)"
click at [557, 703] on span "Update" at bounding box center [451, 712] width 269 height 20
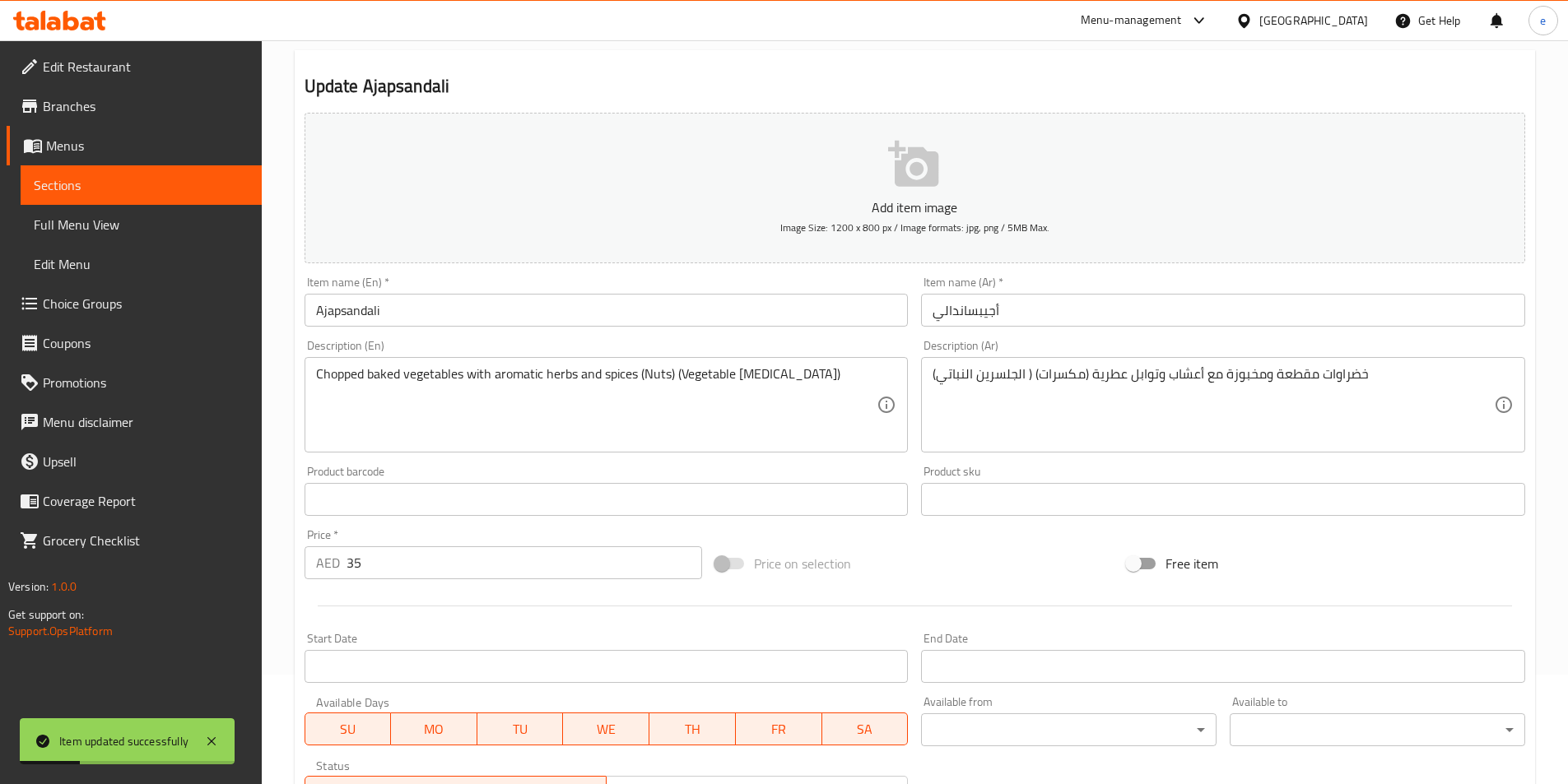
scroll to position [0, 0]
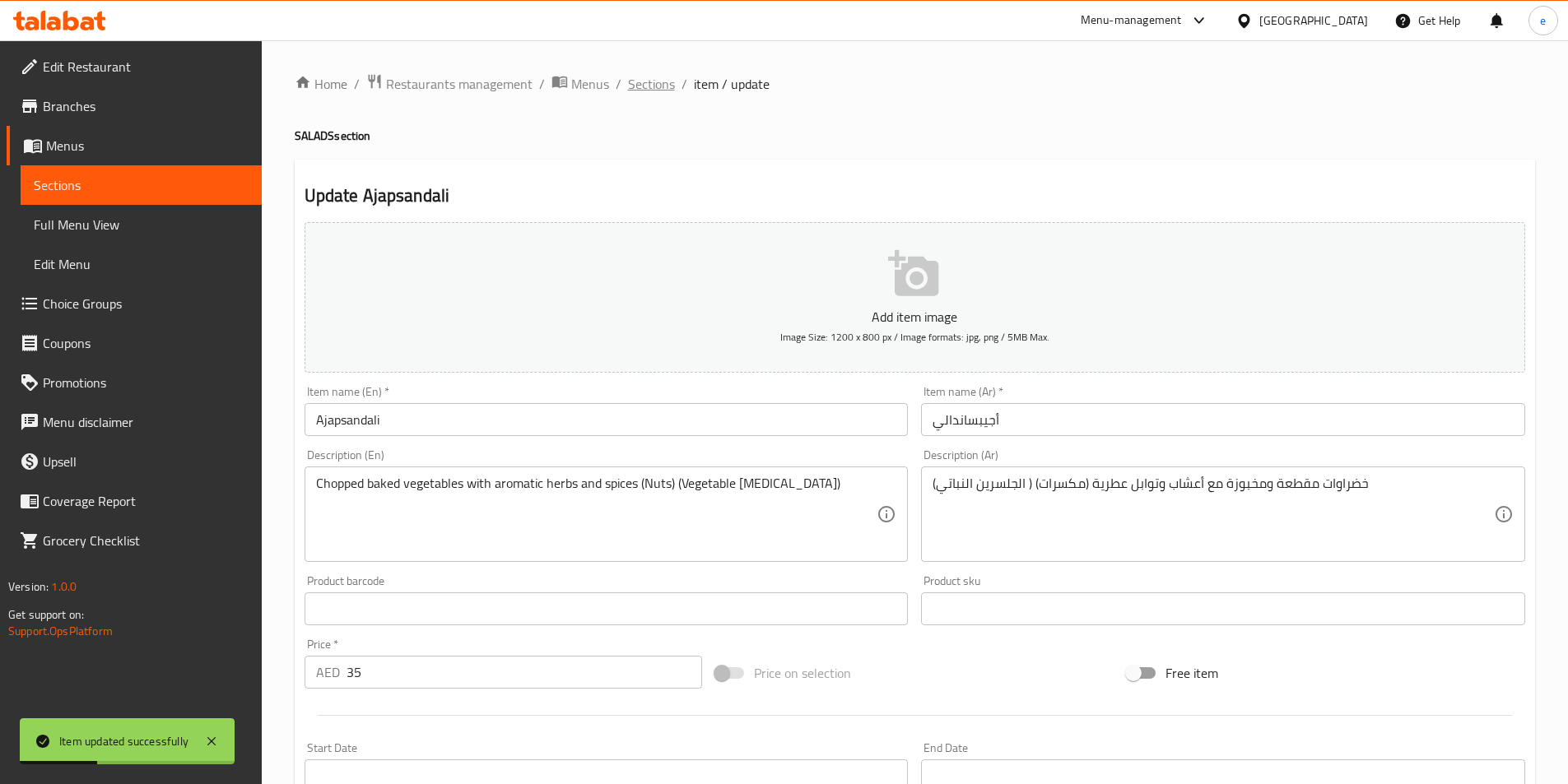
click at [661, 85] on span "Sections" at bounding box center [651, 84] width 47 height 20
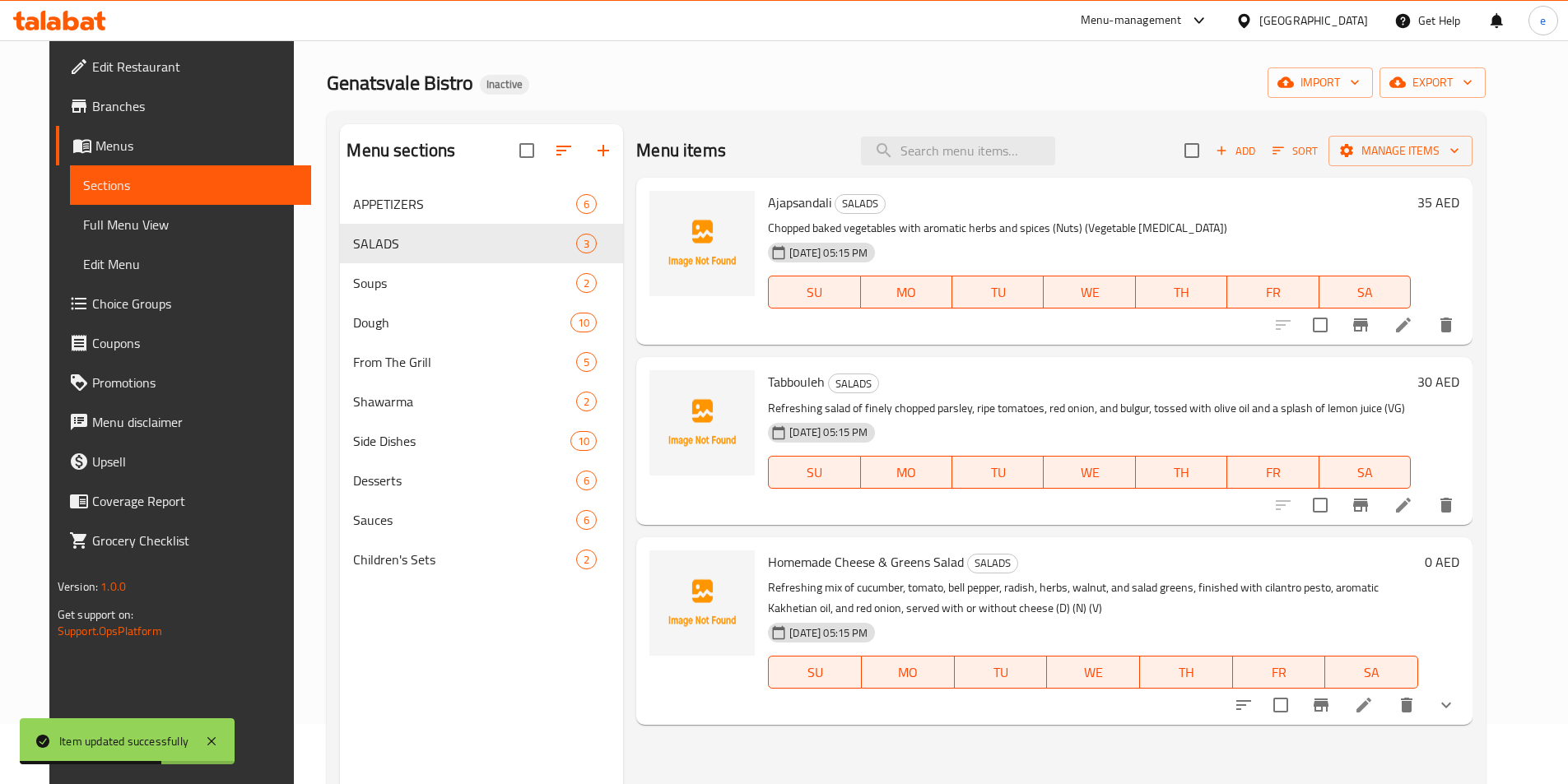
scroll to position [165, 0]
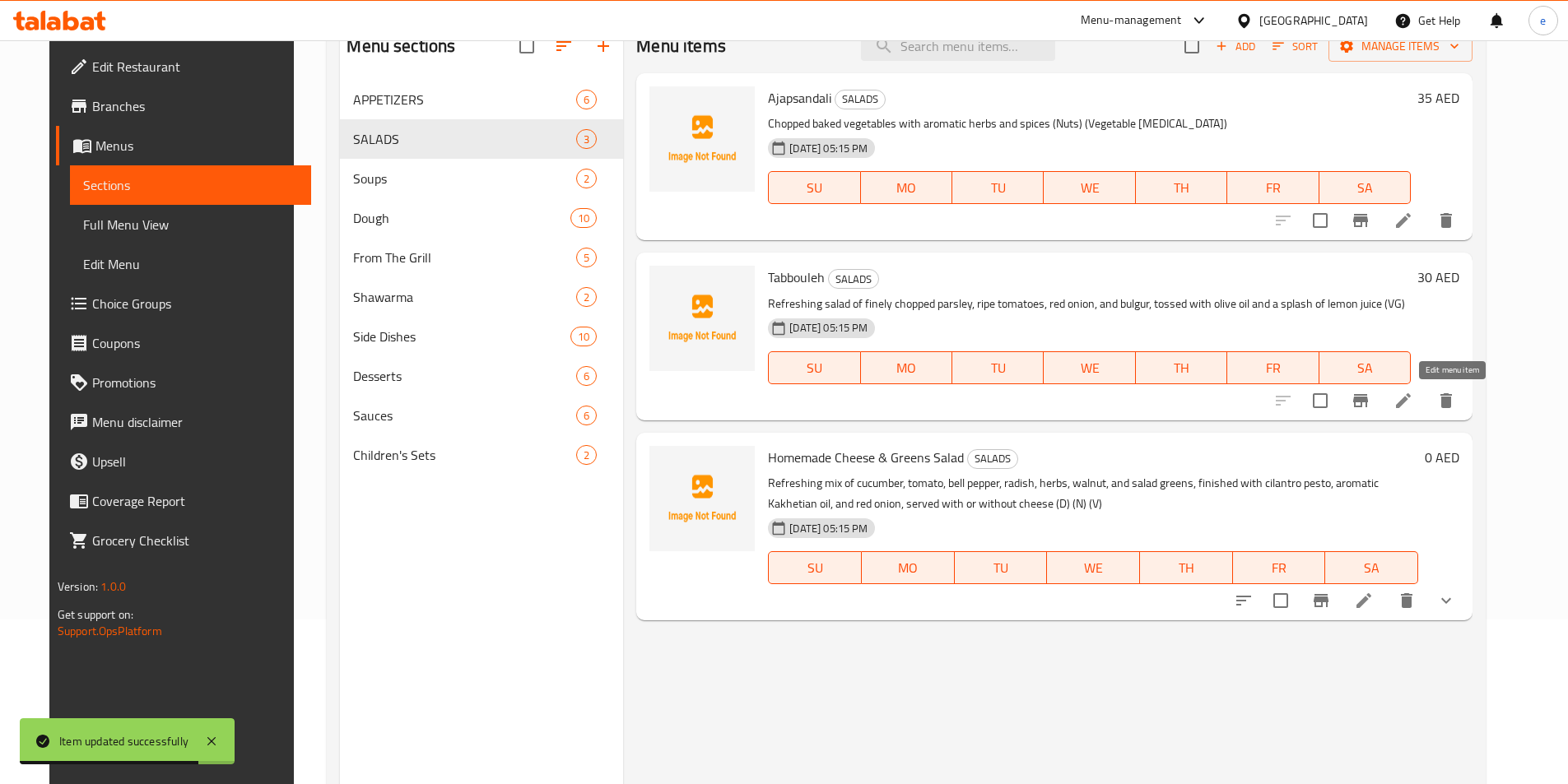
click at [1411, 406] on icon at bounding box center [1403, 401] width 15 height 15
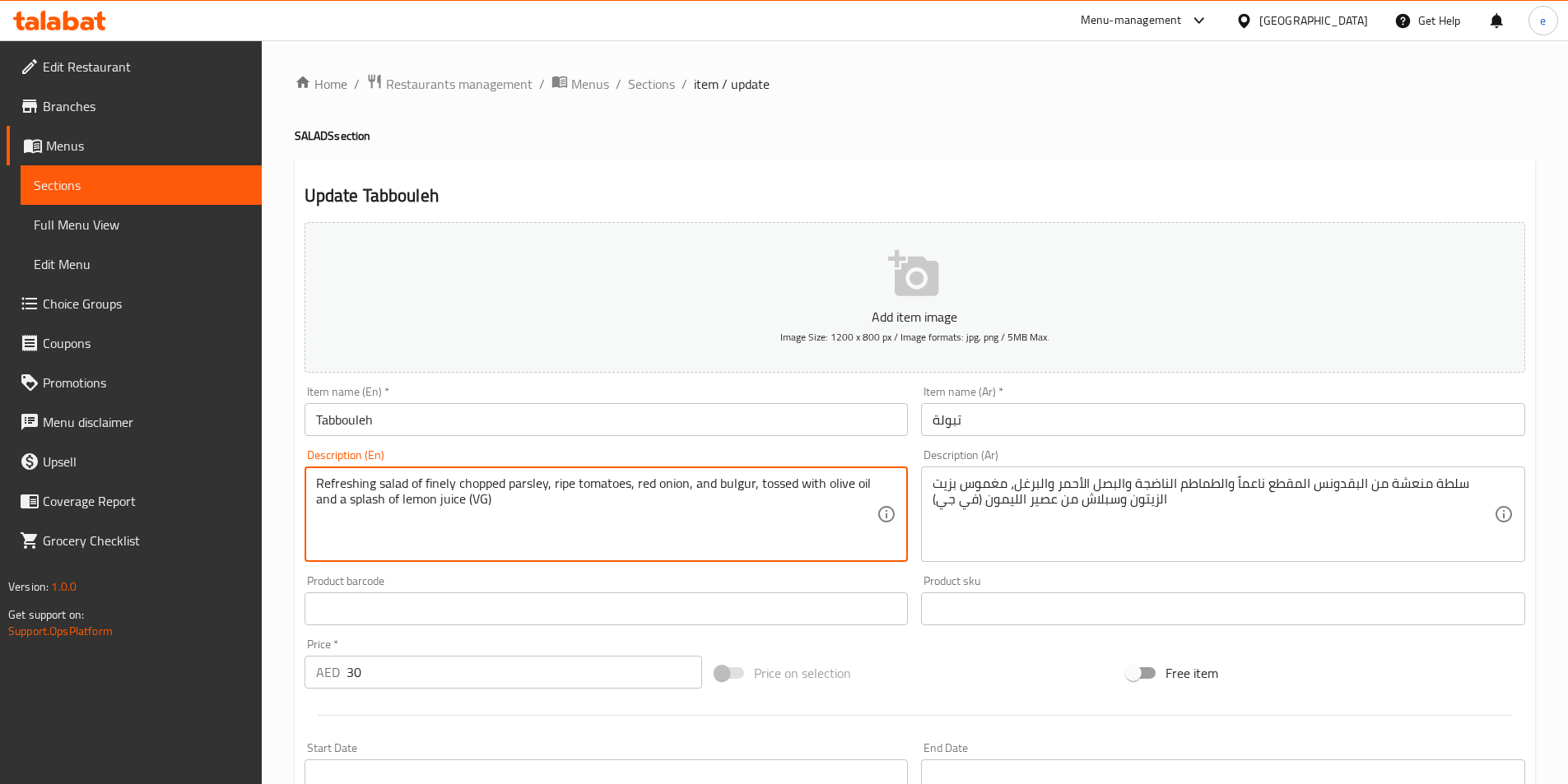
drag, startPoint x: 468, startPoint y: 498, endPoint x: 483, endPoint y: 498, distance: 15.0
click at [488, 503] on textarea "Refreshing salad of finely chopped parsley, ripe tomatoes, red onion, and bulgu…" at bounding box center [596, 514] width 561 height 78
drag, startPoint x: 466, startPoint y: 498, endPoint x: 508, endPoint y: 498, distance: 42.0
click at [508, 498] on textarea "Refreshing salad of finely chopped parsley, ripe tomatoes, red onion, and bulgu…" at bounding box center [596, 514] width 561 height 78
paste textarea "egetable Glycerin"
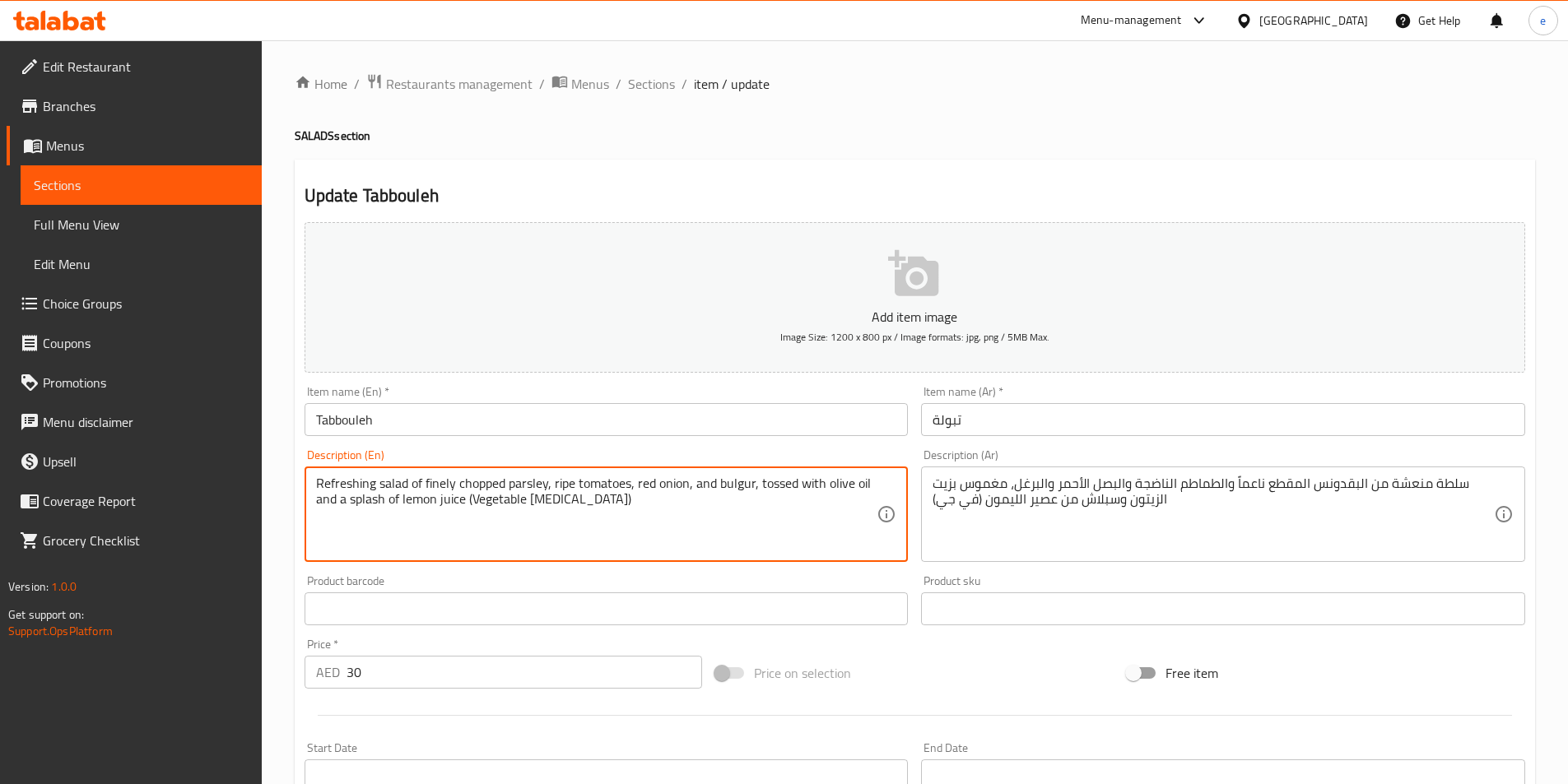
type textarea "Refreshing salad of finely chopped parsley, ripe tomatoes, red onion, and bulgu…"
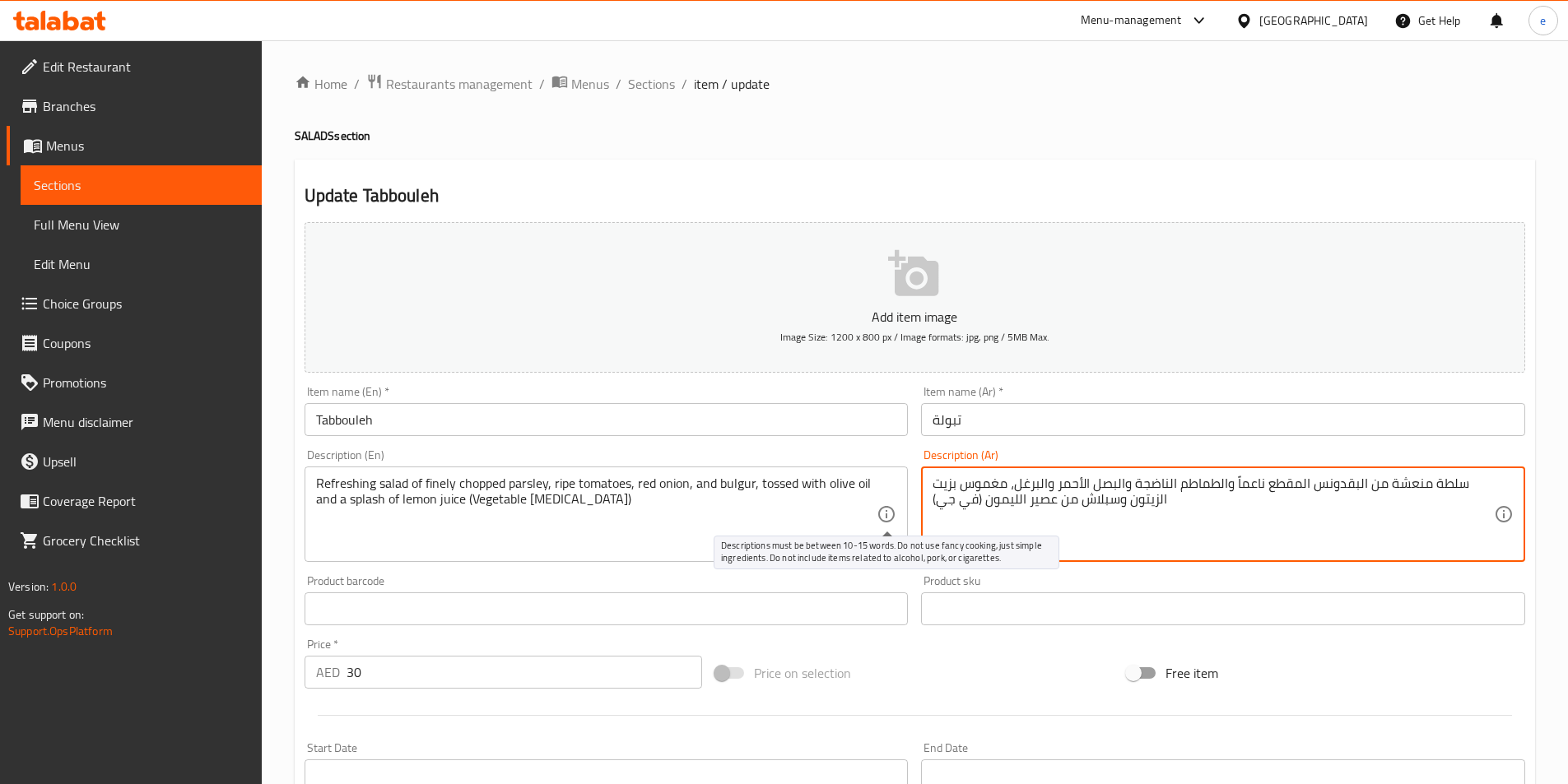
drag, startPoint x: 984, startPoint y: 501, endPoint x: 893, endPoint y: 511, distance: 91.5
paste textarea "الجلسرين النباتي)"
click at [1023, 503] on textarea "سلطة منعشة من البقدونس المقطع ناعماً والطماطم الناضجة والبصل الأحمر والبرغل، مغ…" at bounding box center [1212, 514] width 561 height 78
click at [990, 530] on textarea "سلطة منعشة من البقدونس المقطع ناعماً والطماطم الناضجة والبصل الأحمر والبرغل، مغ…" at bounding box center [1212, 514] width 561 height 78
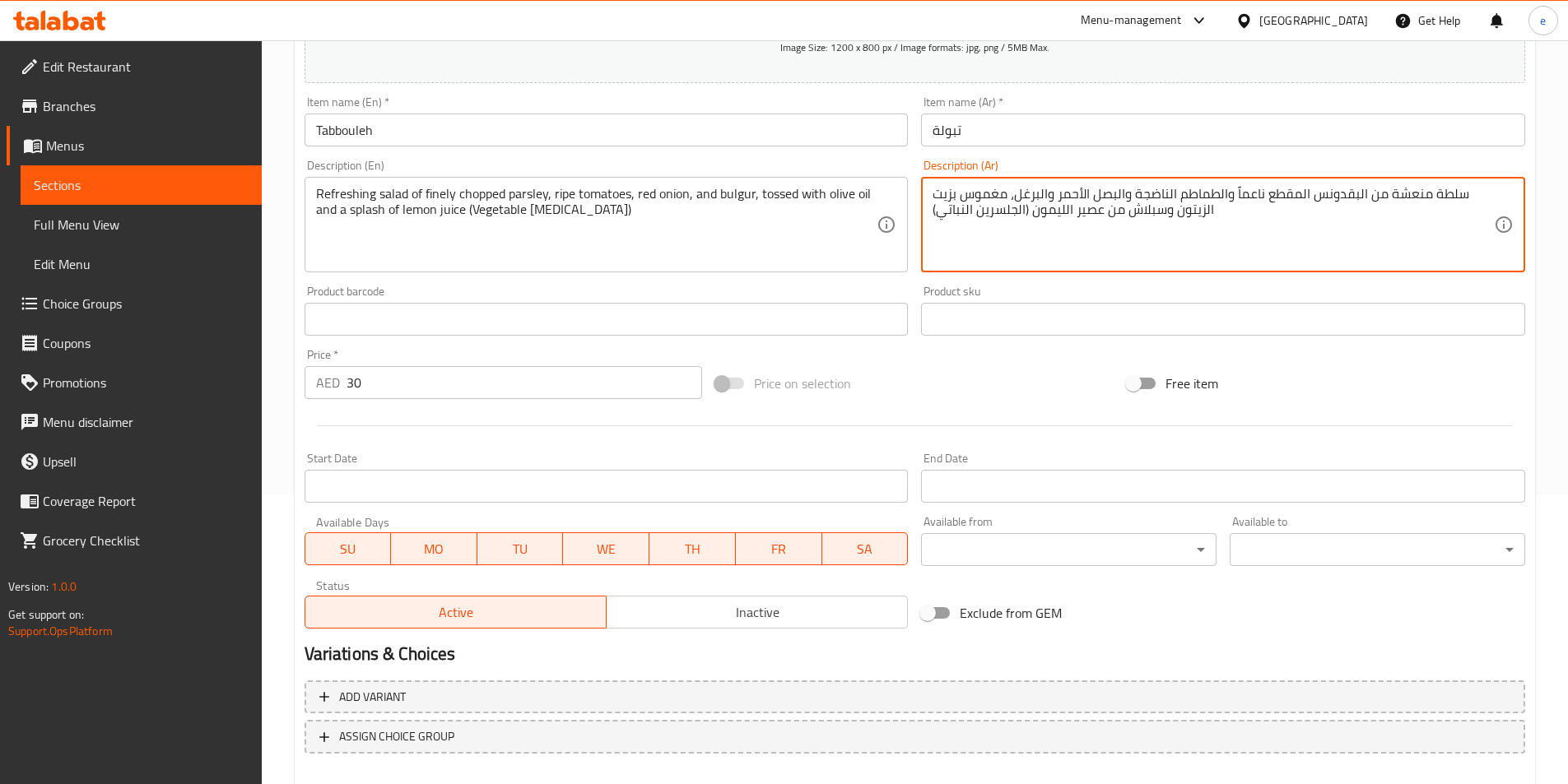
scroll to position [379, 0]
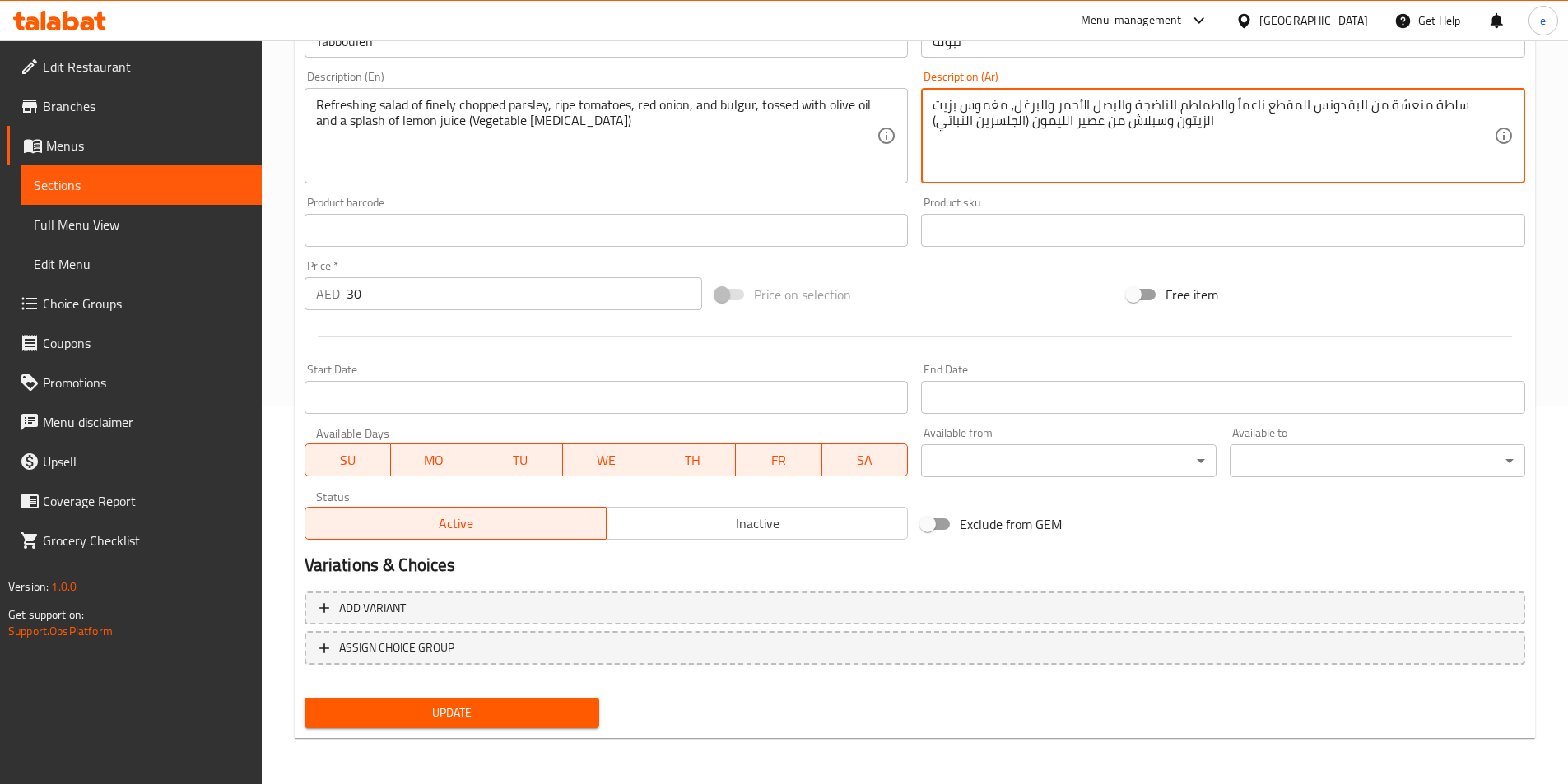
type textarea "سلطة منعشة من البقدونس المقطع ناعماً والطماطم الناضجة والبصل الأحمر والبرغل، مغ…"
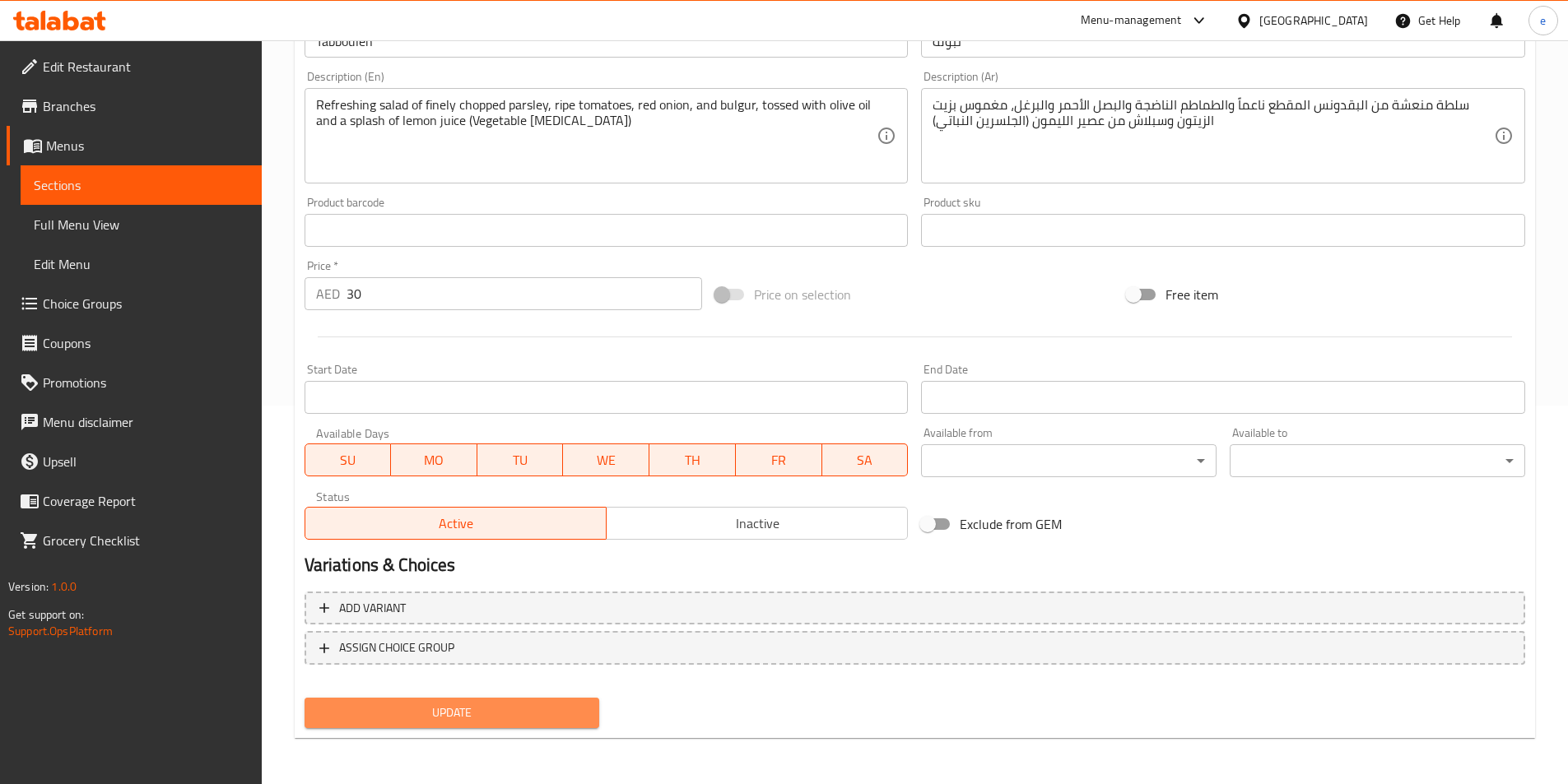
click at [546, 718] on span "Update" at bounding box center [451, 712] width 269 height 20
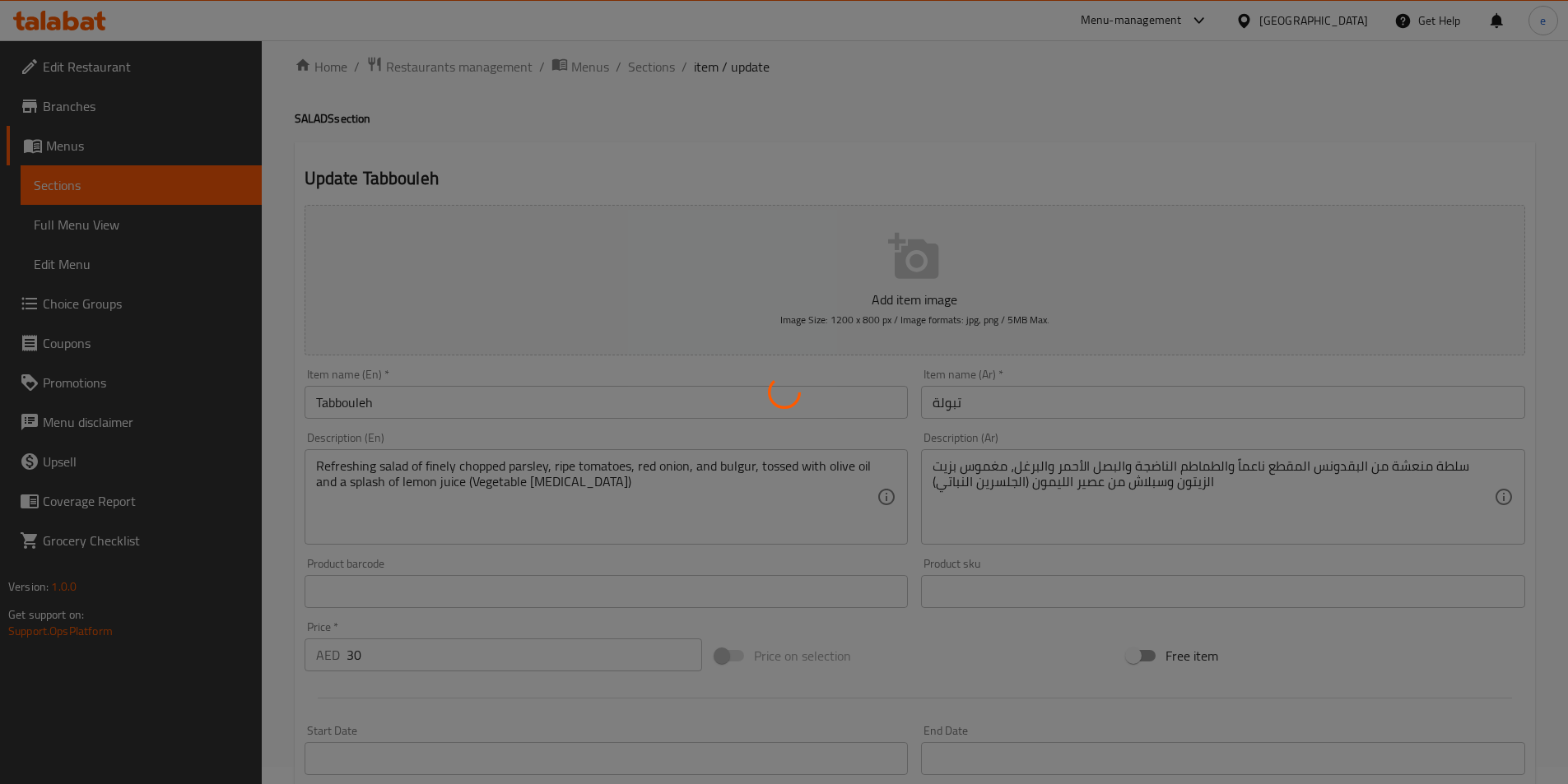
scroll to position [0, 0]
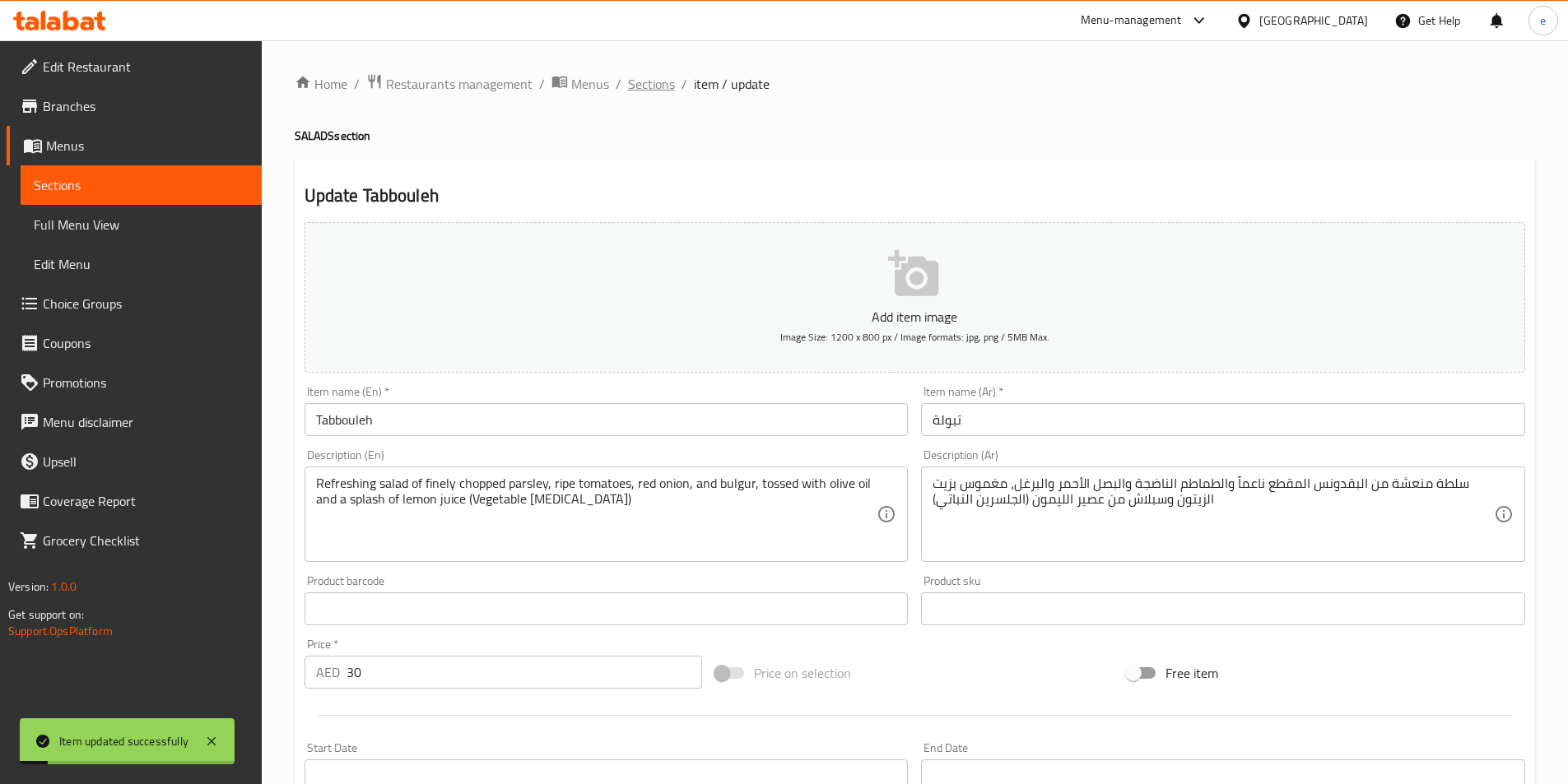
click at [639, 91] on span "Sections" at bounding box center [651, 84] width 47 height 20
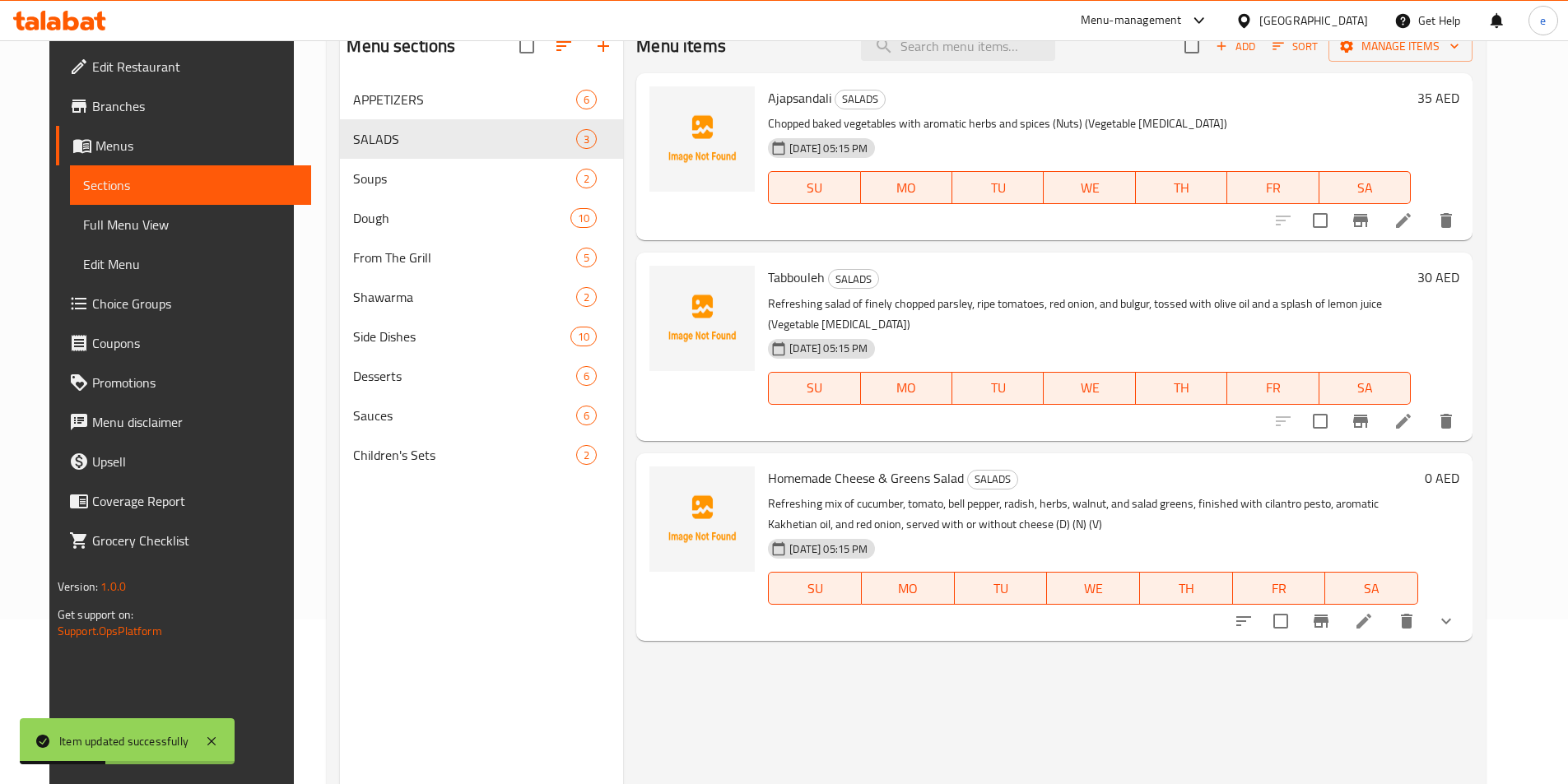
scroll to position [231, 0]
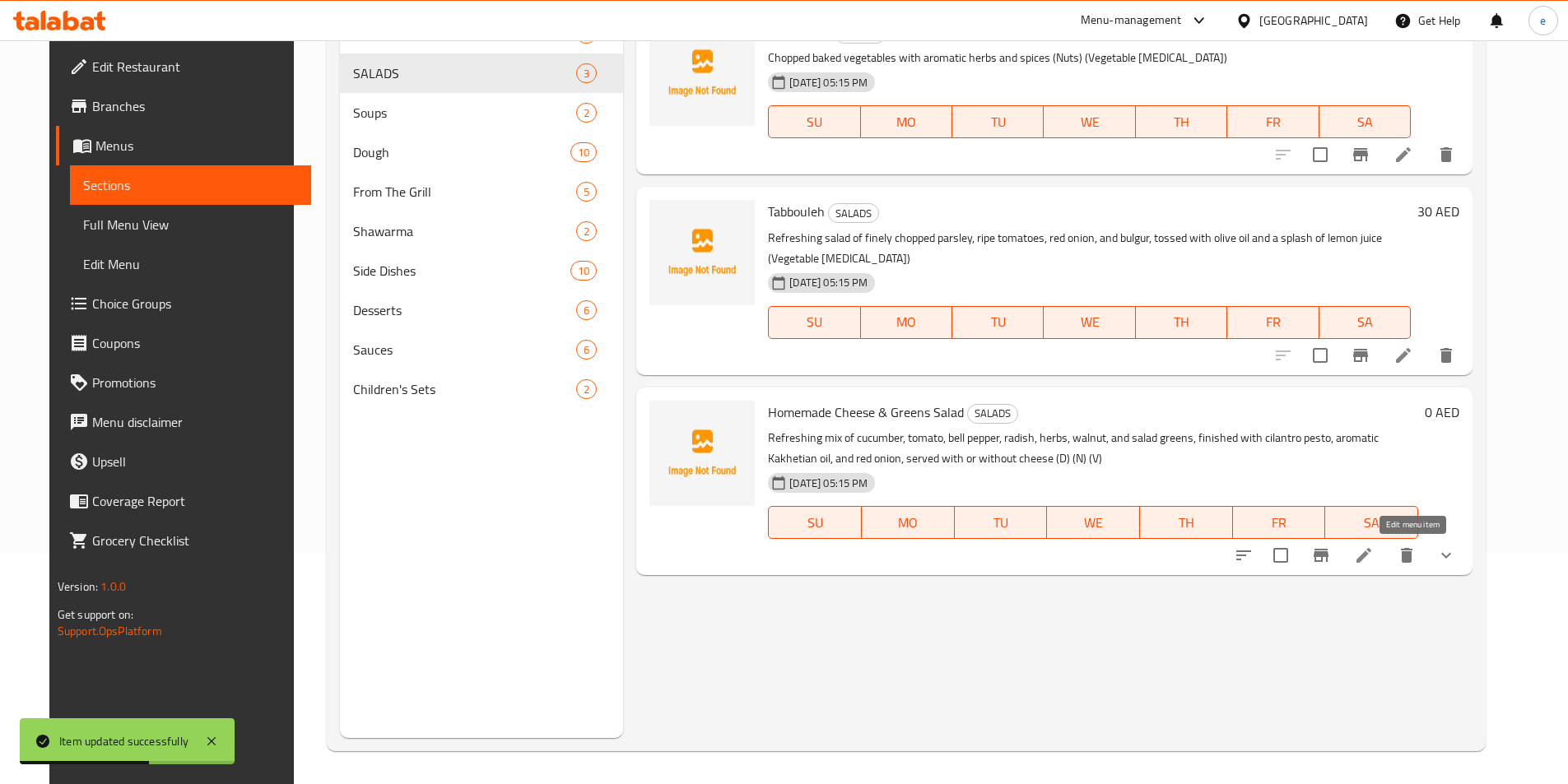
click at [1374, 551] on icon at bounding box center [1364, 555] width 20 height 20
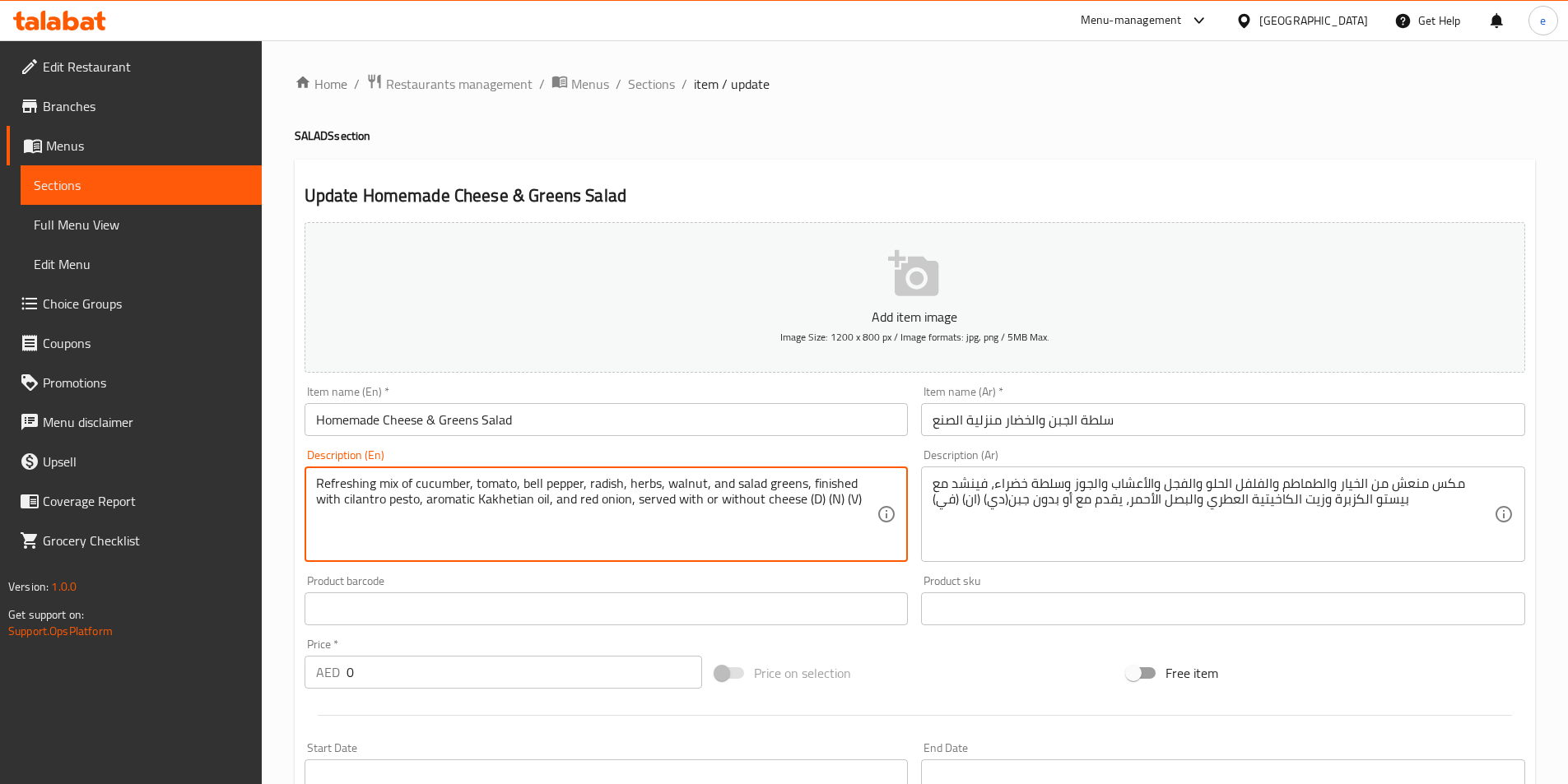
drag, startPoint x: 840, startPoint y: 499, endPoint x: 856, endPoint y: 500, distance: 16.0
paste textarea "egetarian)"
drag, startPoint x: 819, startPoint y: 498, endPoint x: 801, endPoint y: 500, distance: 18.1
click at [801, 500] on textarea "Refreshing mix of cucumber, tomato, bell pepper, radish, herbs, walnut, and sal…" at bounding box center [596, 514] width 561 height 78
paste textarea "(Dairy"
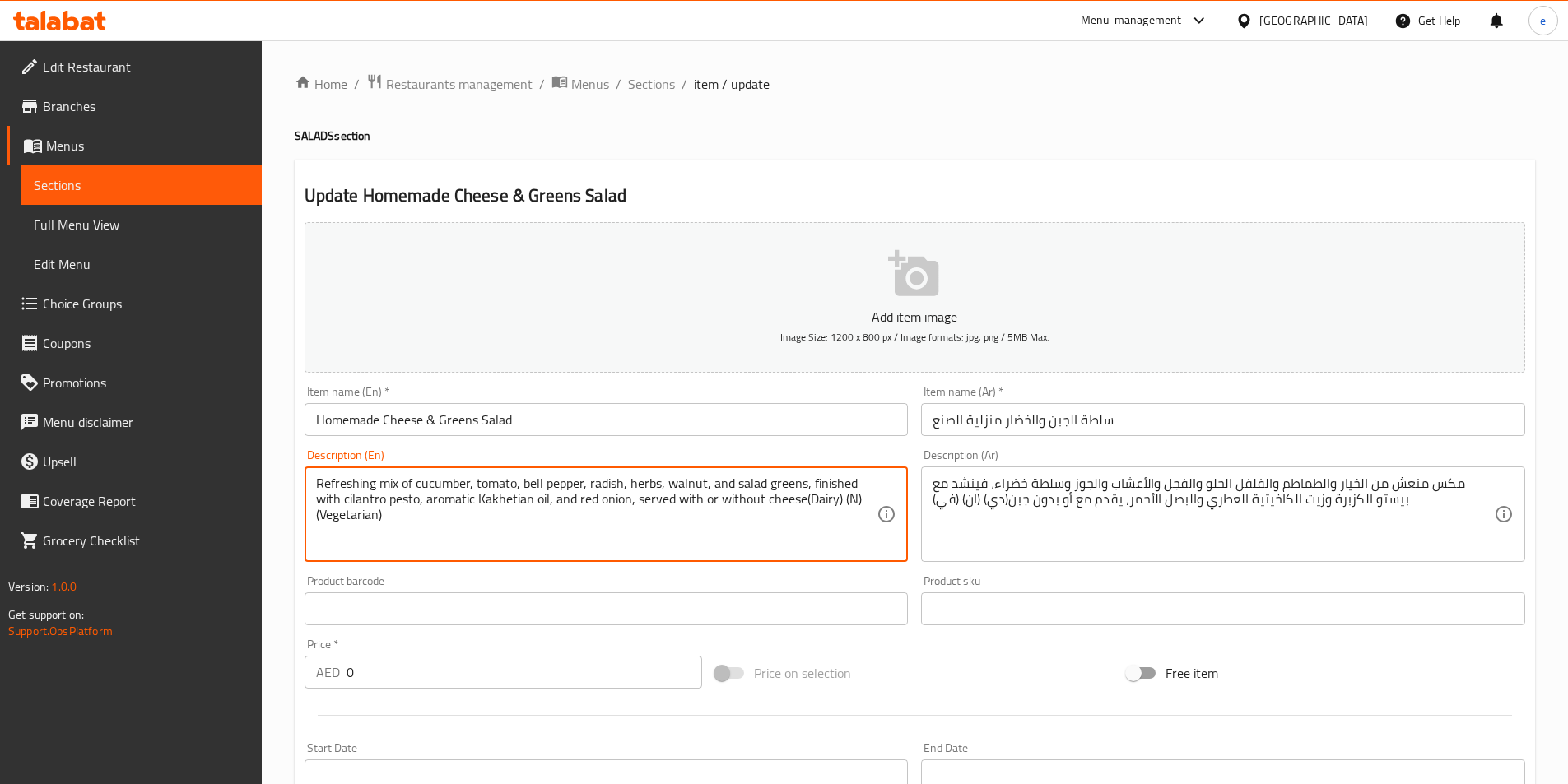
click at [803, 500] on textarea "Refreshing mix of cucumber, tomato, bell pepper, radish, herbs, walnut, and sal…" at bounding box center [596, 514] width 561 height 78
click at [801, 495] on textarea "Refreshing mix of cucumber, tomato, bell pepper, radish, herbs, walnut, and sal…" at bounding box center [596, 514] width 561 height 78
click at [802, 504] on textarea "Refreshing mix of cucumber, tomato, bell pepper, radish, herbs, walnut, and sal…" at bounding box center [596, 514] width 561 height 78
click at [799, 536] on textarea "Refreshing mix of cucumber, tomato, bell pepper, radish, herbs, walnut, and sal…" at bounding box center [596, 514] width 561 height 78
click at [846, 498] on textarea "Refreshing mix of cucumber, tomato, bell pepper, radish, herbs, walnut, and sal…" at bounding box center [596, 514] width 561 height 78
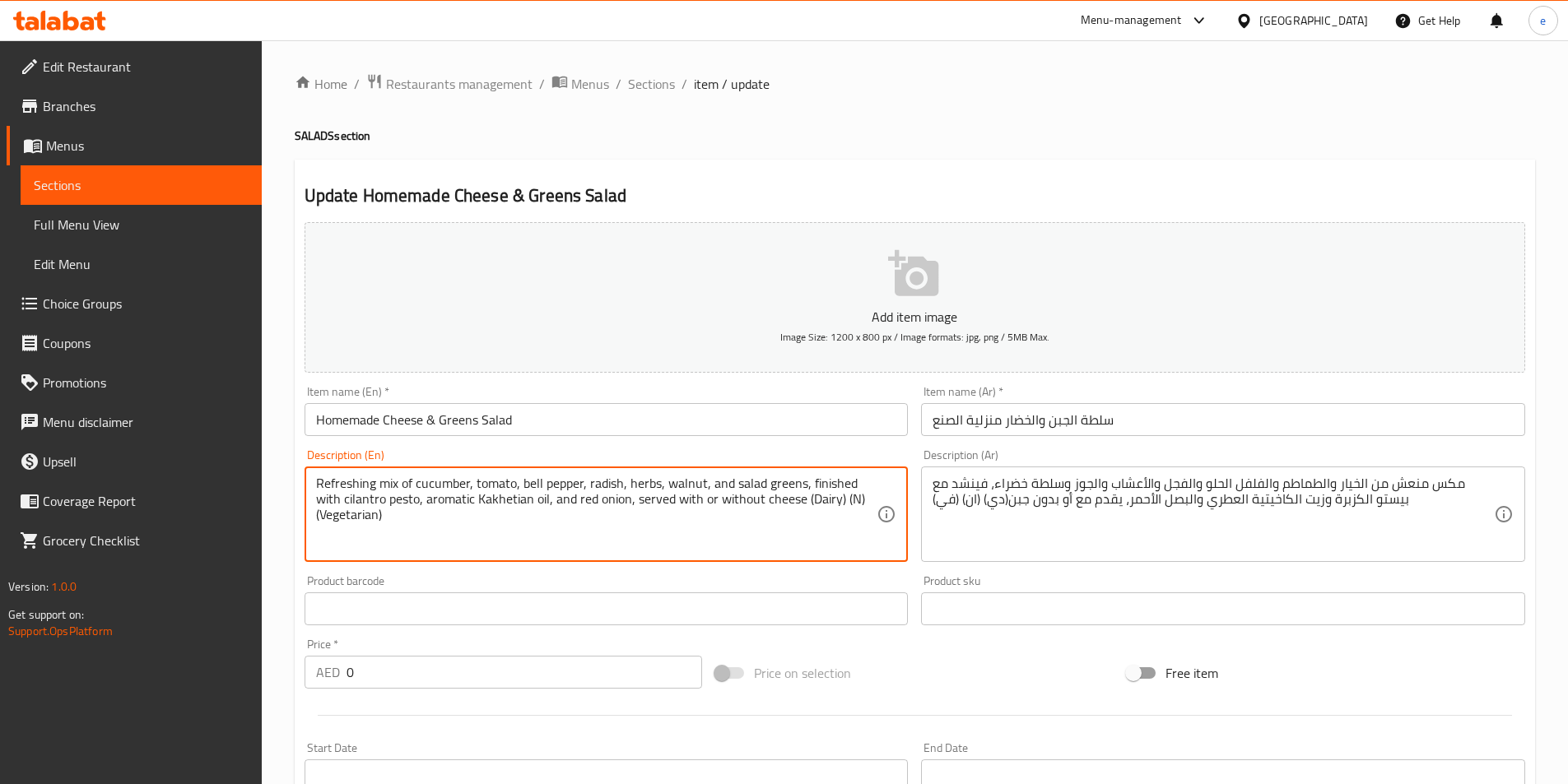
drag, startPoint x: 842, startPoint y: 496, endPoint x: 859, endPoint y: 496, distance: 17.0
click at [859, 496] on textarea "Refreshing mix of cucumber, tomato, bell pepper, radish, herbs, walnut, and sal…" at bounding box center [596, 514] width 561 height 78
paste textarea "uts"
type textarea "Refreshing mix of cucumber, tomato, bell pepper, radish, herbs, walnut, and sal…"
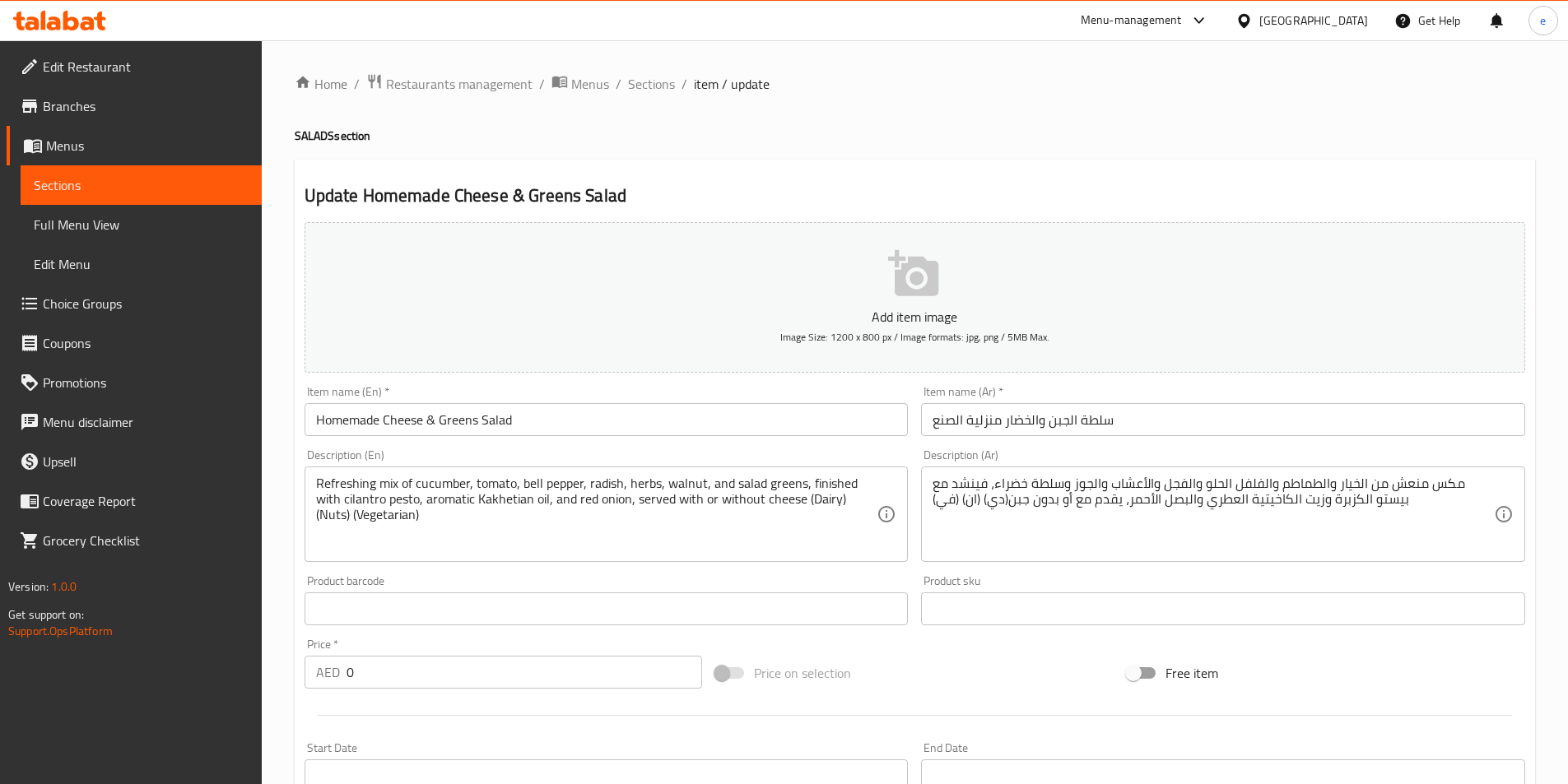
drag, startPoint x: 926, startPoint y: 500, endPoint x: 974, endPoint y: 503, distance: 48.1
click at [974, 503] on div "مكس منعش من الخيار والطماطم والفلفل الحلو والفجل والأعشاب والجوز وسلطة خضراء، ف…" at bounding box center [1222, 514] width 604 height 96
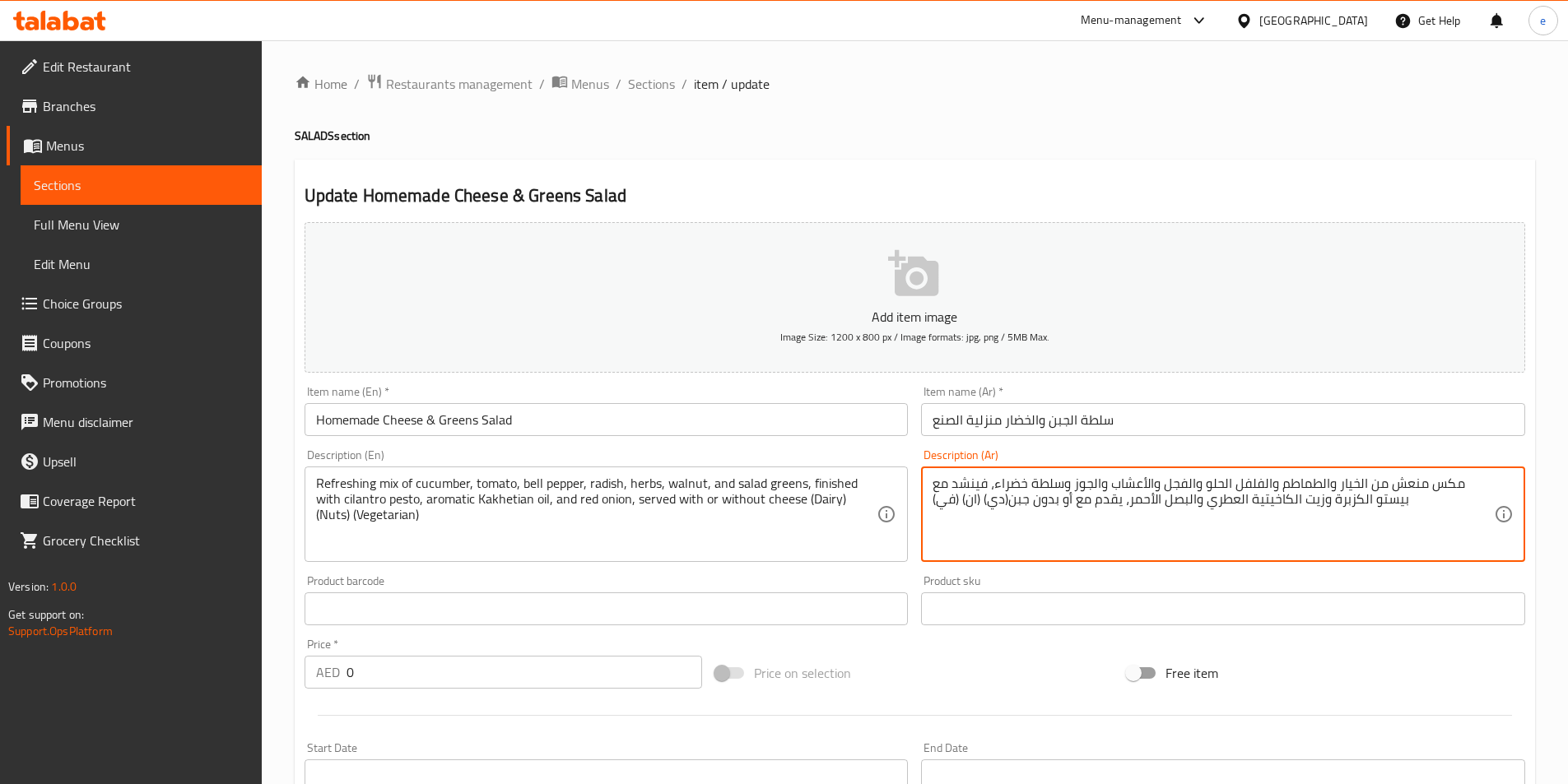
drag, startPoint x: 1009, startPoint y: 498, endPoint x: 925, endPoint y: 508, distance: 84.6
click at [925, 508] on div "مكس منعش من الخيار والطماطم والفلفل الحلو والفجل والأعشاب والجوز وسلطة خضراء، ف…" at bounding box center [1222, 514] width 604 height 96
paste textarea "ألبان ) (نبات"
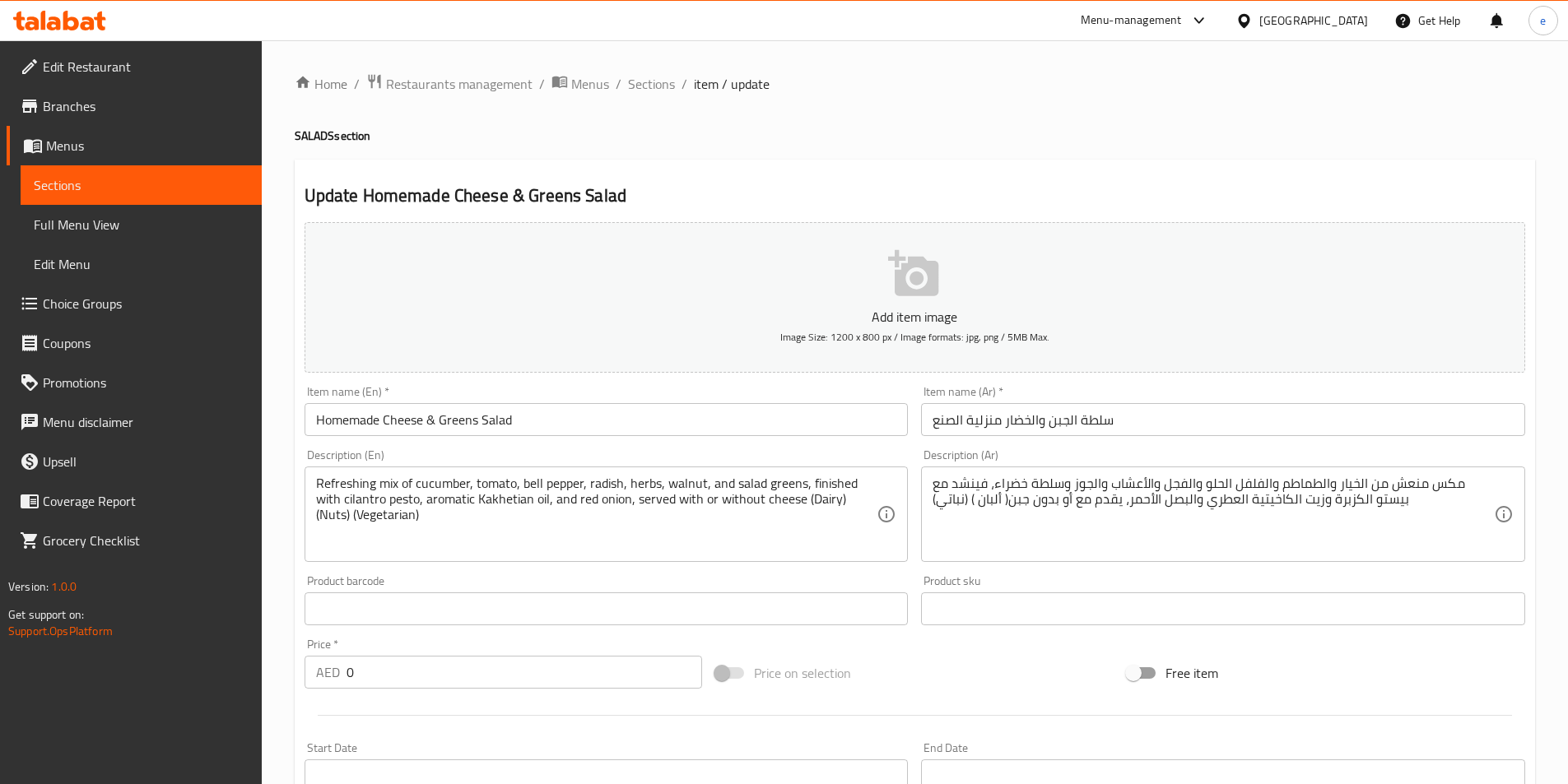
click at [966, 498] on textarea "مكس منعش من الخيار والطماطم والفلفل الحلو والفجل والأعشاب والجوز وسلطة خضراء، ف…" at bounding box center [1212, 514] width 561 height 78
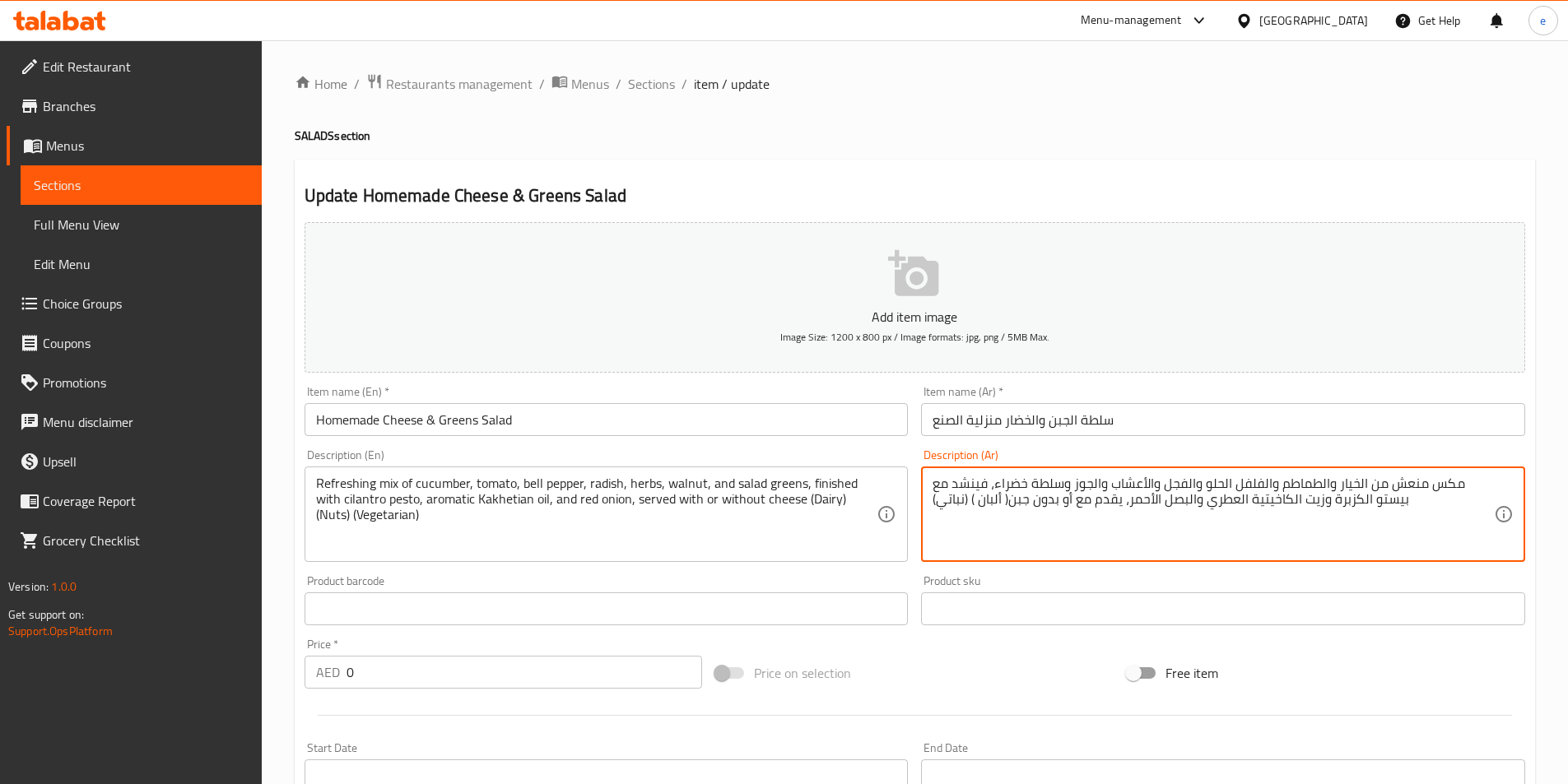
click at [969, 500] on textarea "مكس منعش من الخيار والطماطم والفلفل الحلو والفجل والأعشاب والجوز وسلطة خضراء، ف…" at bounding box center [1212, 514] width 561 height 78
click at [971, 501] on textarea "مكس منعش من الخيار والطماطم والفلفل الحلو والفجل والأعشاب والجوز وسلطة خضراء، ف…" at bounding box center [1212, 514] width 561 height 78
paste textarea "(مكسرات)"
click at [1013, 537] on textarea "مكس منعش من الخيار والطماطم والفلفل الحلو والفجل والأعشاب والجوز وسلطة خضراء، ف…" at bounding box center [1212, 514] width 561 height 78
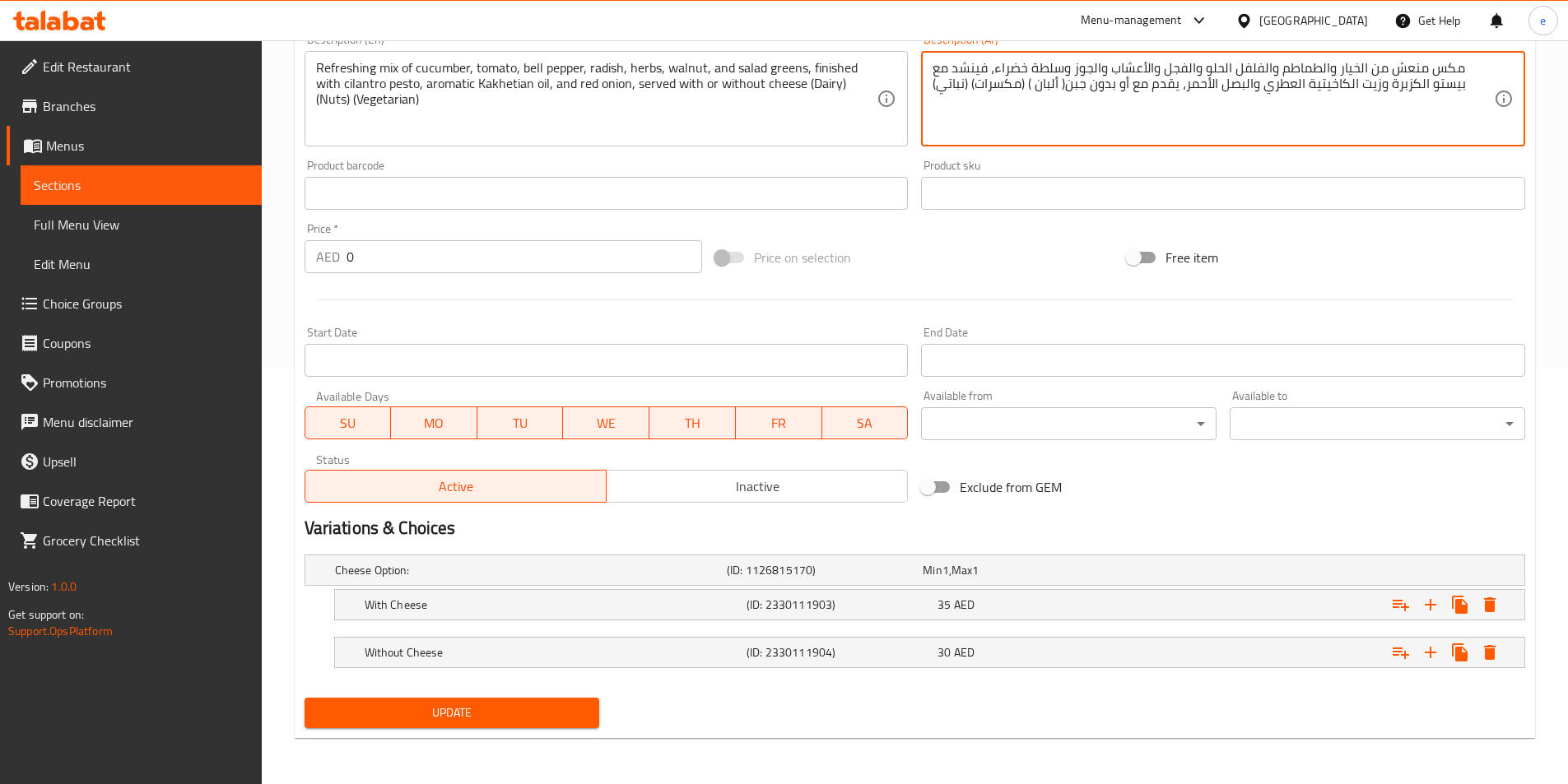
type textarea "مكس منعش من الخيار والطماطم والفلفل الحلو والفجل والأعشاب والجوز وسلطة خضراء، ف…"
click at [511, 707] on span "Update" at bounding box center [451, 712] width 269 height 20
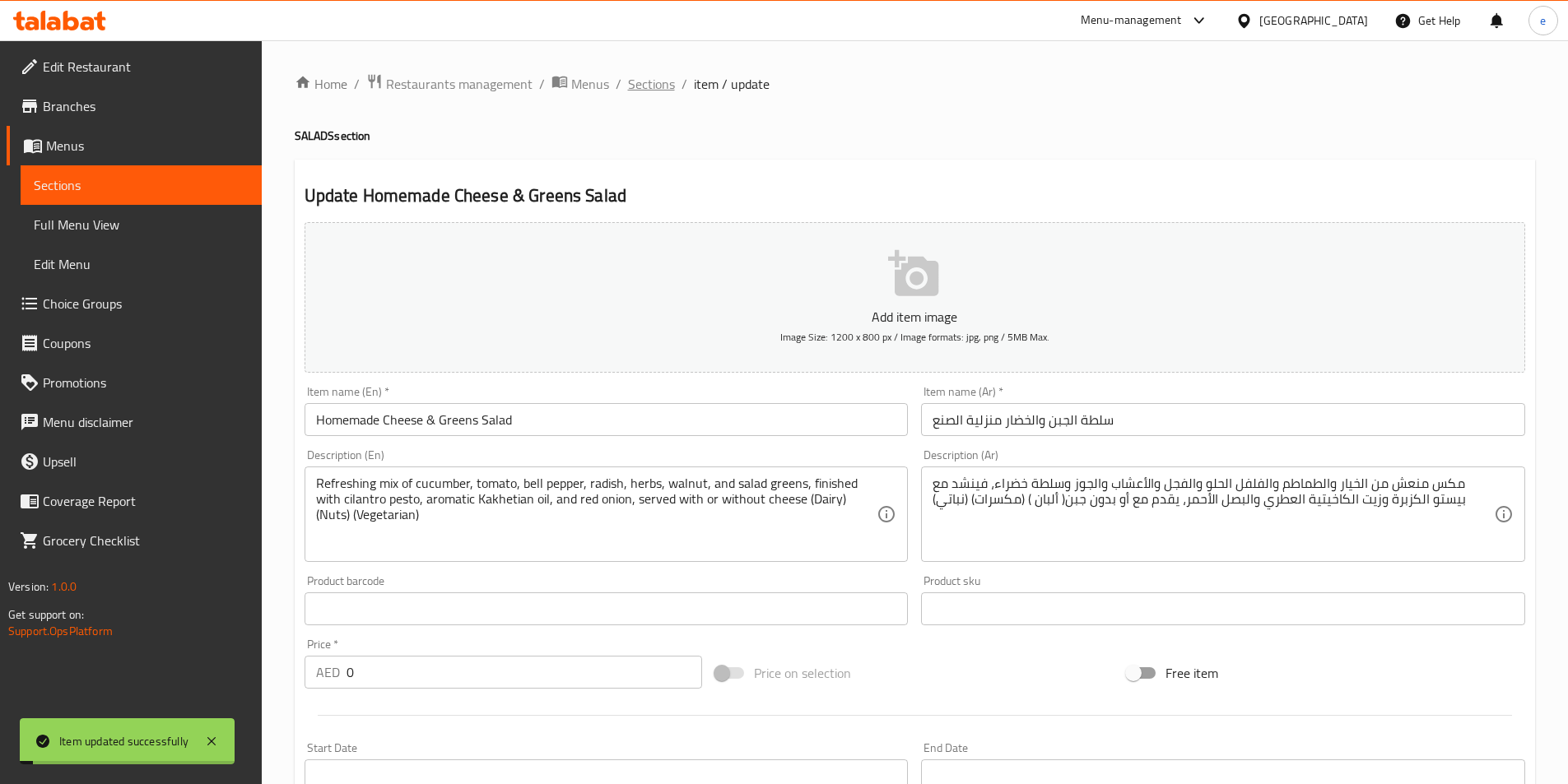
click at [639, 82] on span "Sections" at bounding box center [651, 84] width 47 height 20
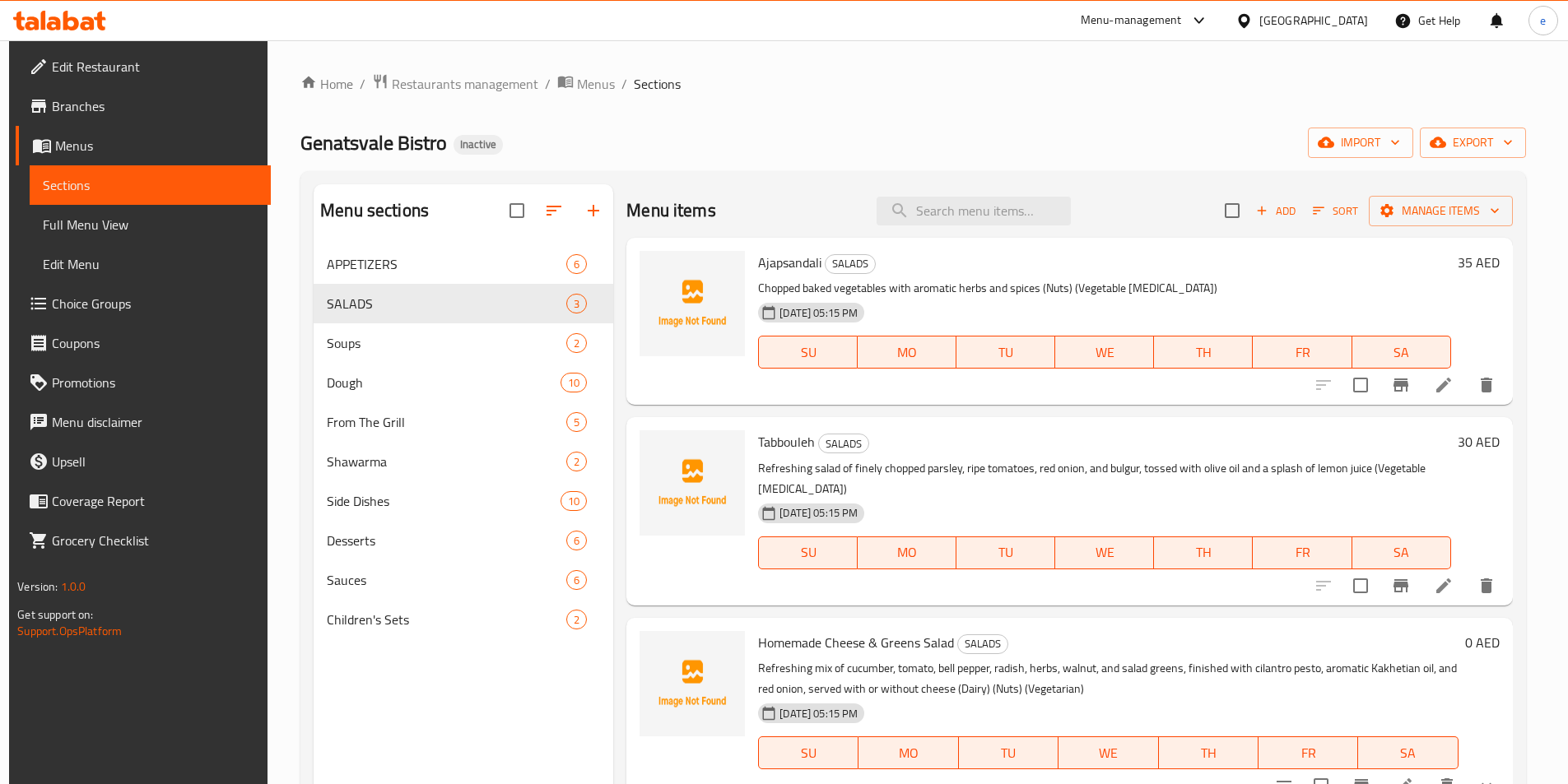
click at [77, 189] on span "Sections" at bounding box center [150, 185] width 215 height 20
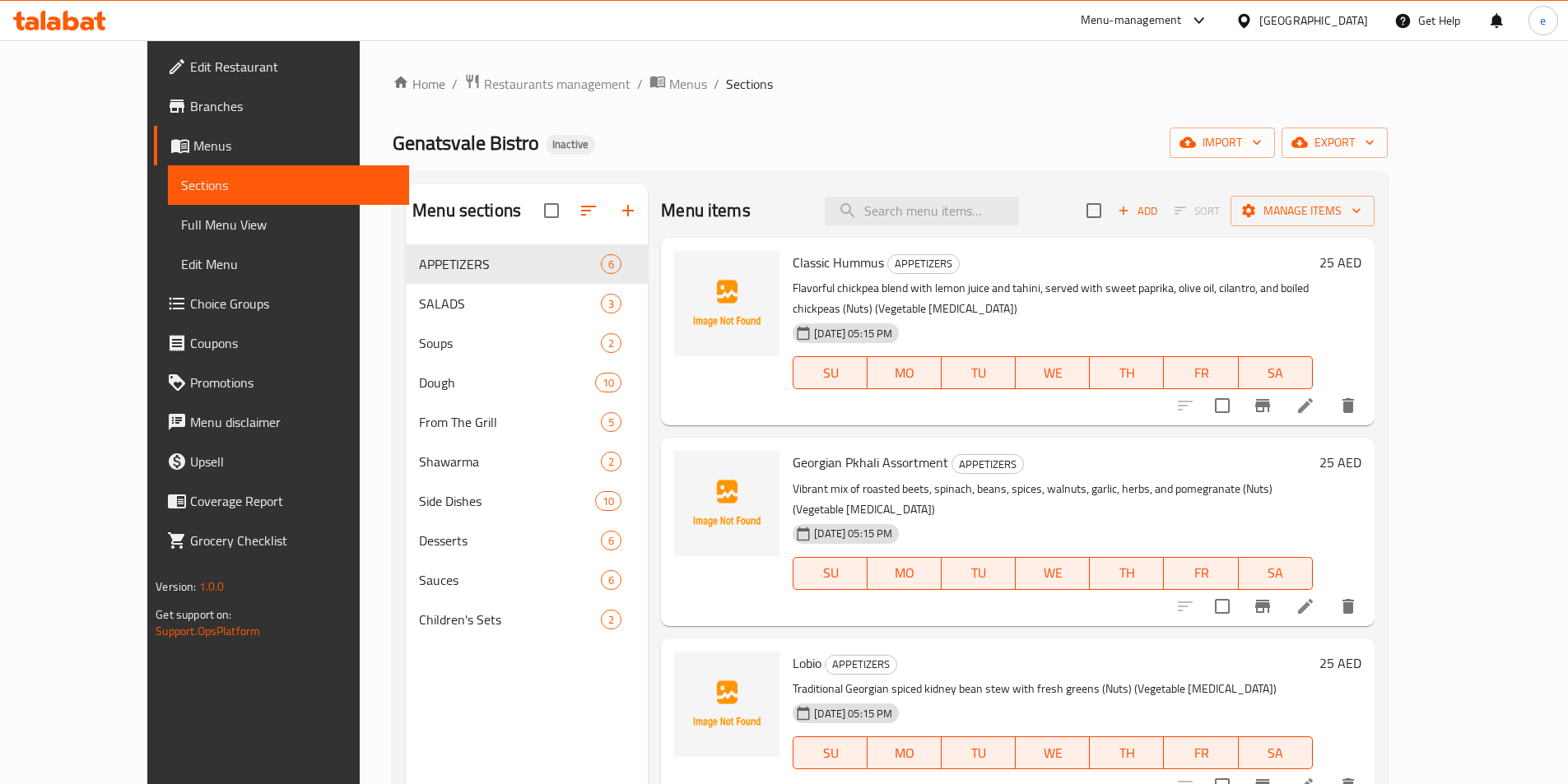
drag, startPoint x: 106, startPoint y: 229, endPoint x: 243, endPoint y: 310, distance: 159.2
click at [181, 229] on span "Full Menu View" at bounding box center [288, 224] width 215 height 20
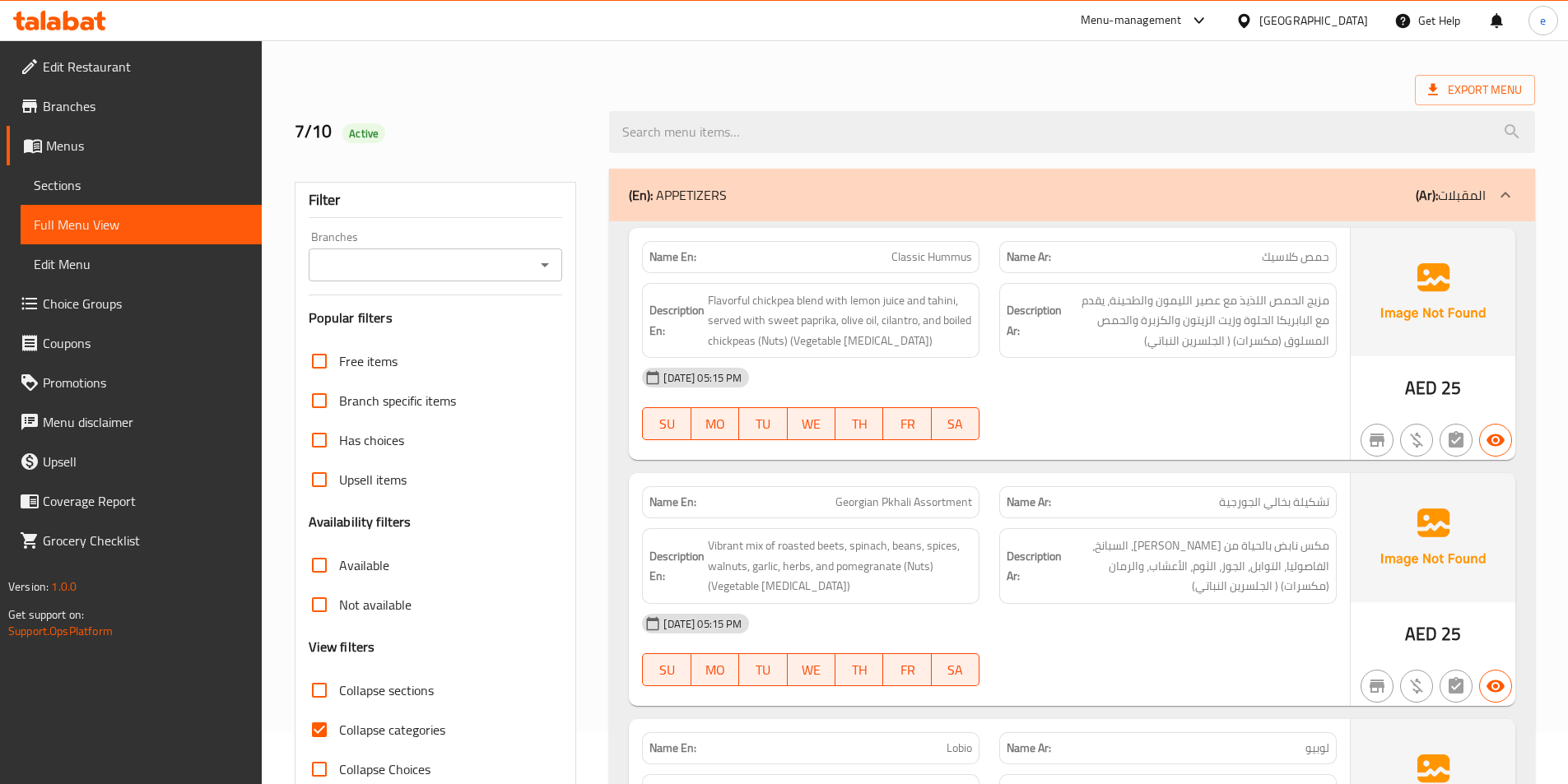
scroll to position [82, 0]
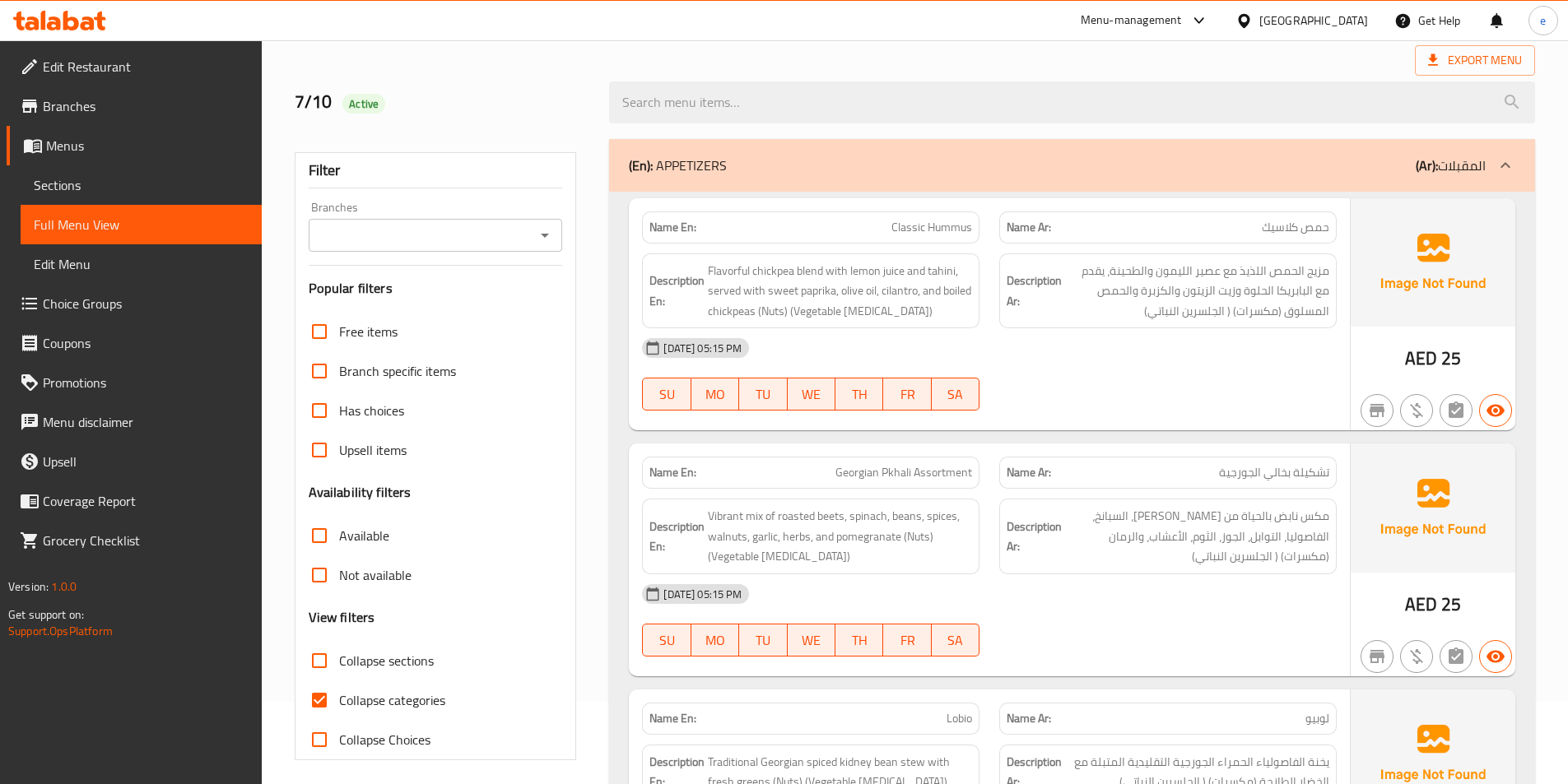
drag, startPoint x: 326, startPoint y: 694, endPoint x: 412, endPoint y: 578, distance: 144.4
click at [325, 694] on input "Collapse categories" at bounding box center [319, 700] width 40 height 40
checkbox input "false"
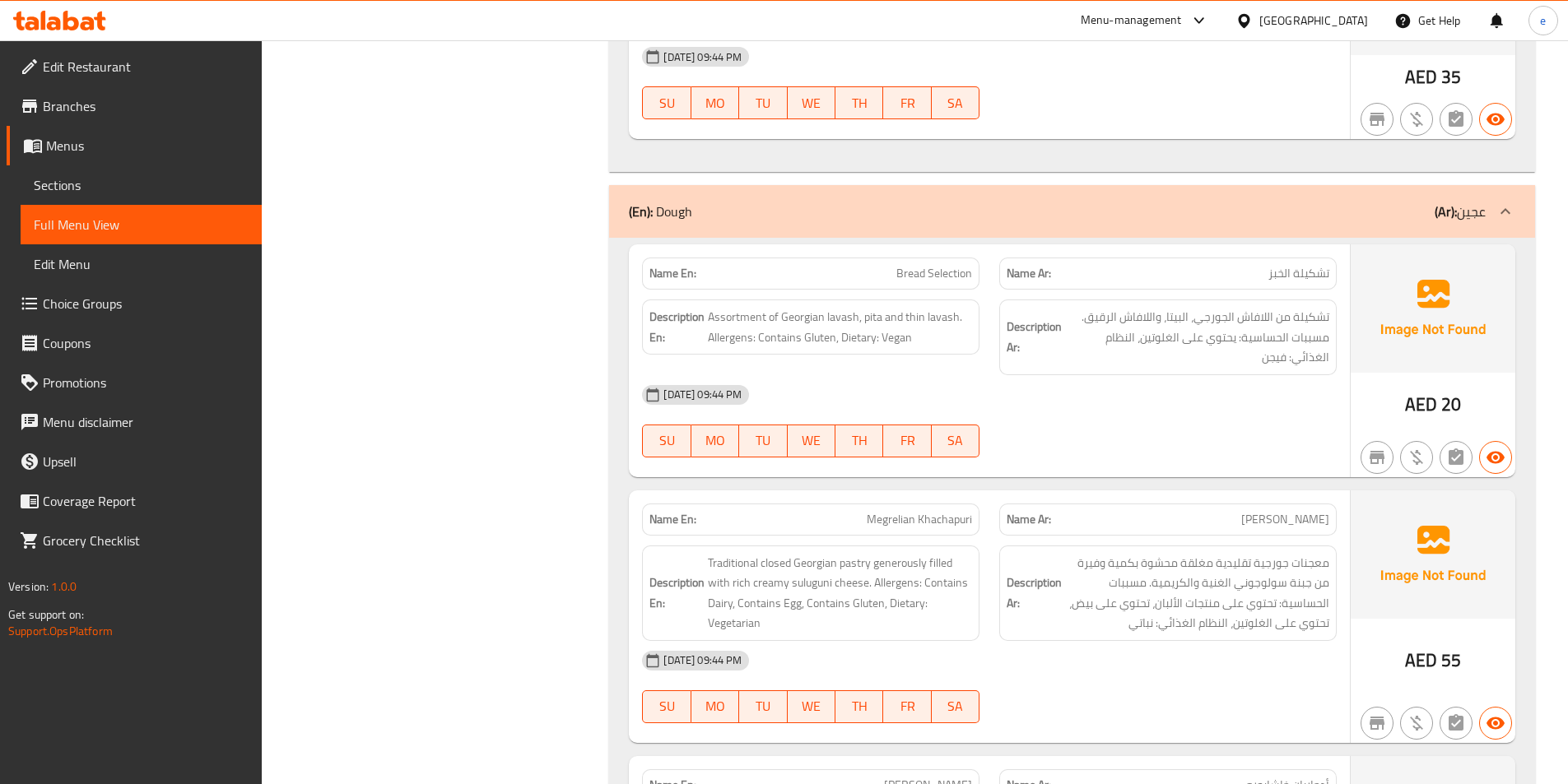
scroll to position [7815, 0]
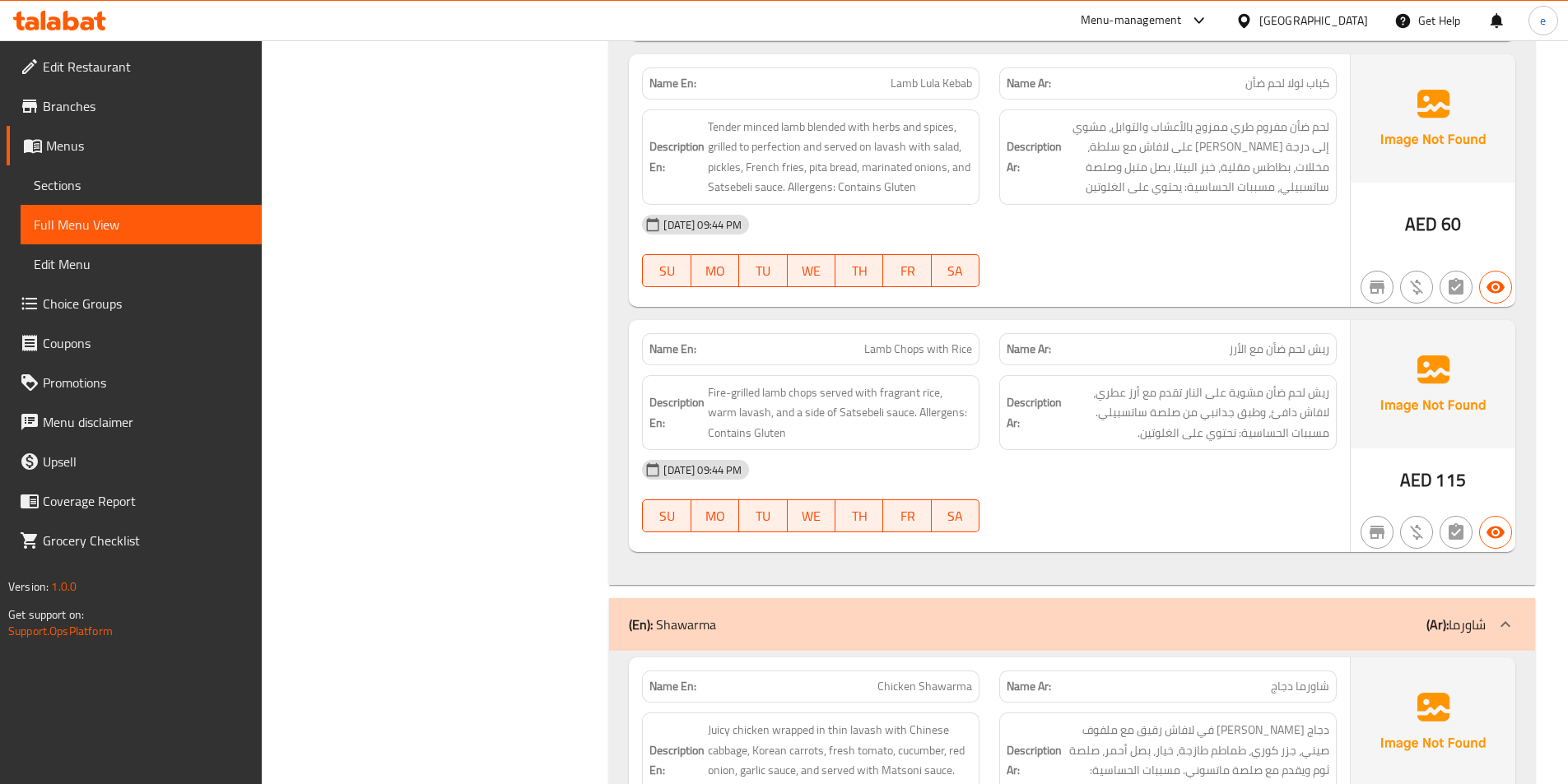
click at [1301, 412] on span "ريش لحم ضأن مشوية على النار تقدم مع أرز عطري، لافاش دافئ، وطبق جدانبي من صلصة س…" at bounding box center [1197, 413] width 264 height 61
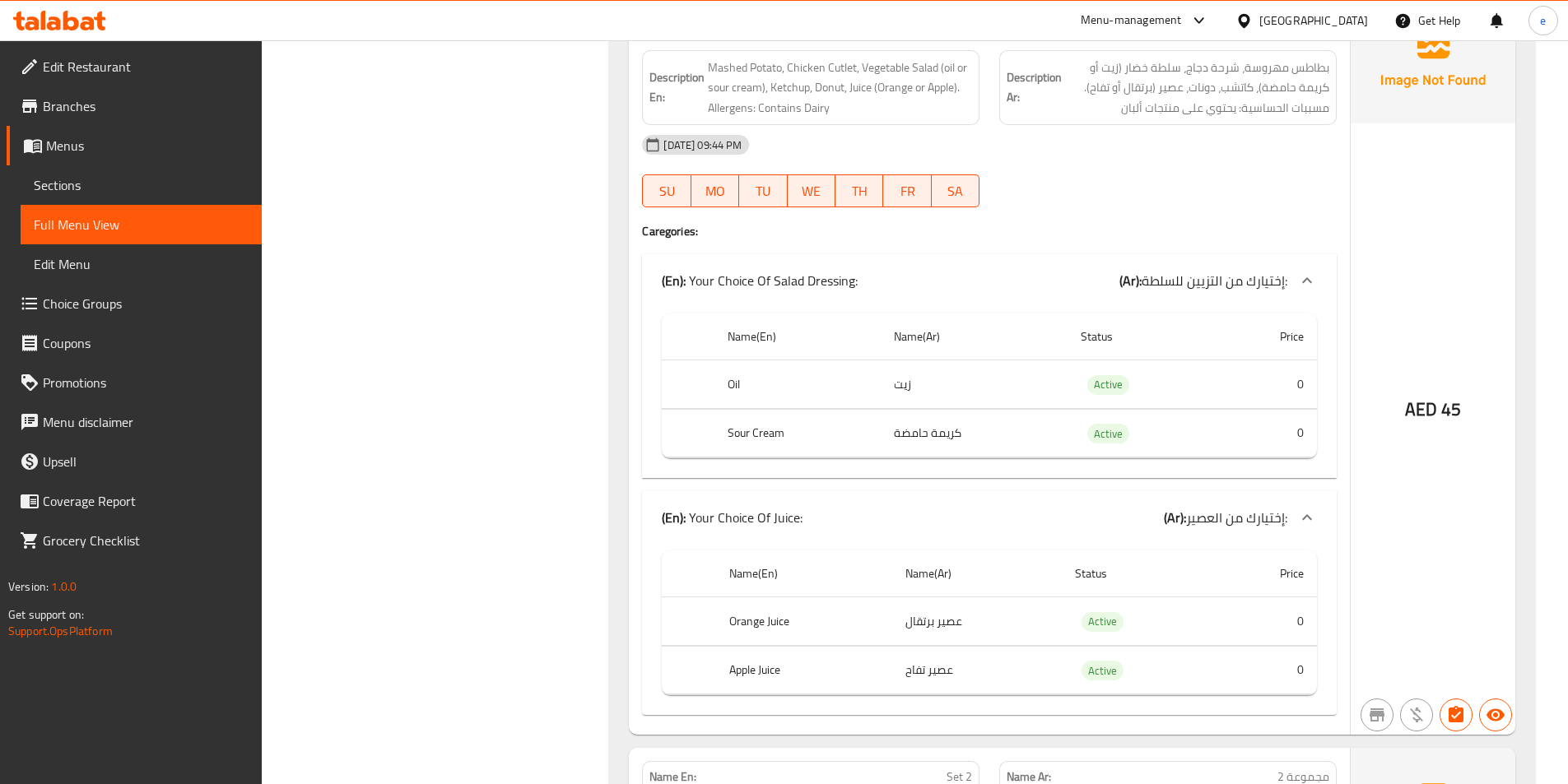
scroll to position [14241, 0]
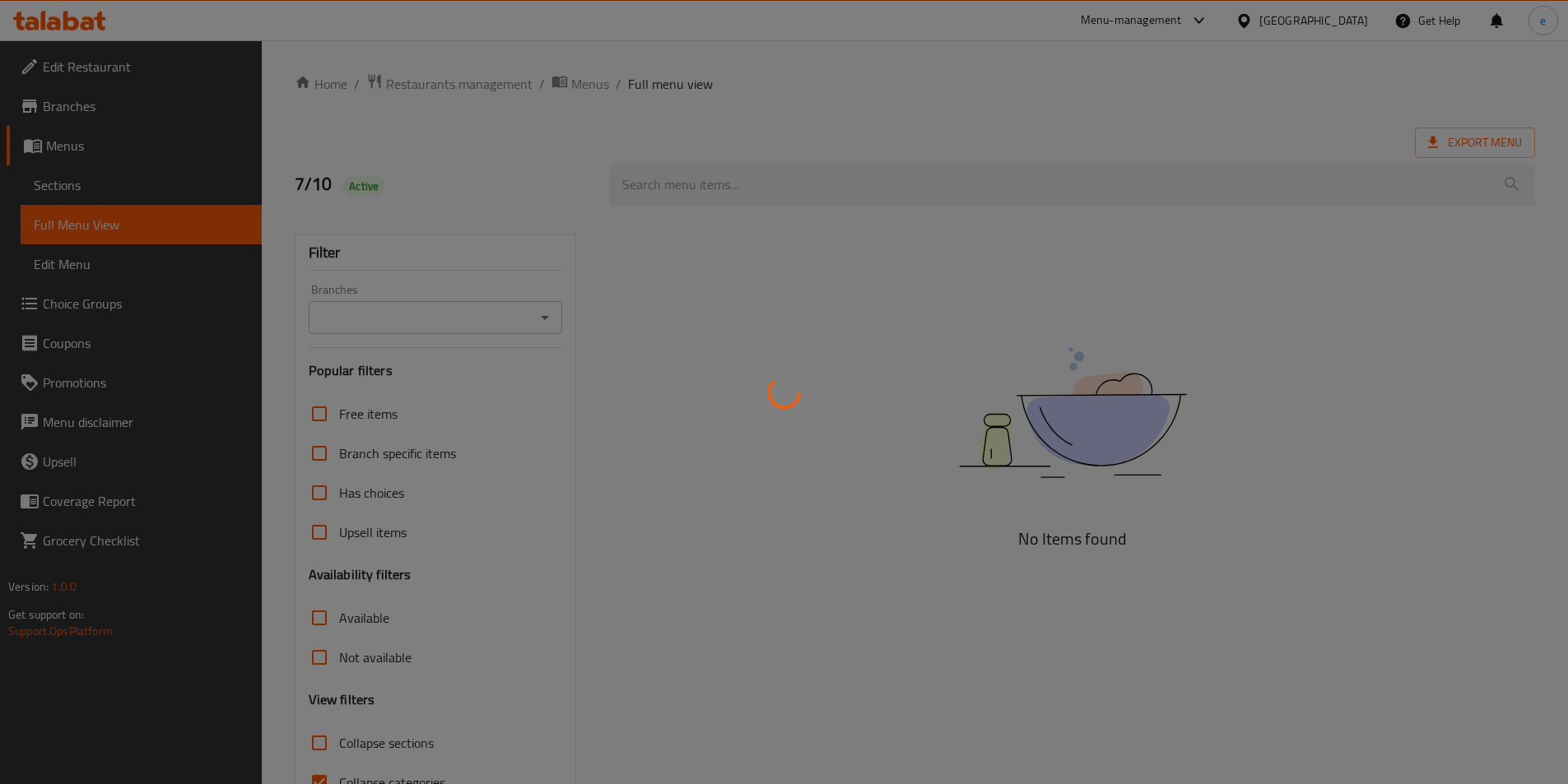
click at [78, 186] on div at bounding box center [784, 392] width 1568 height 784
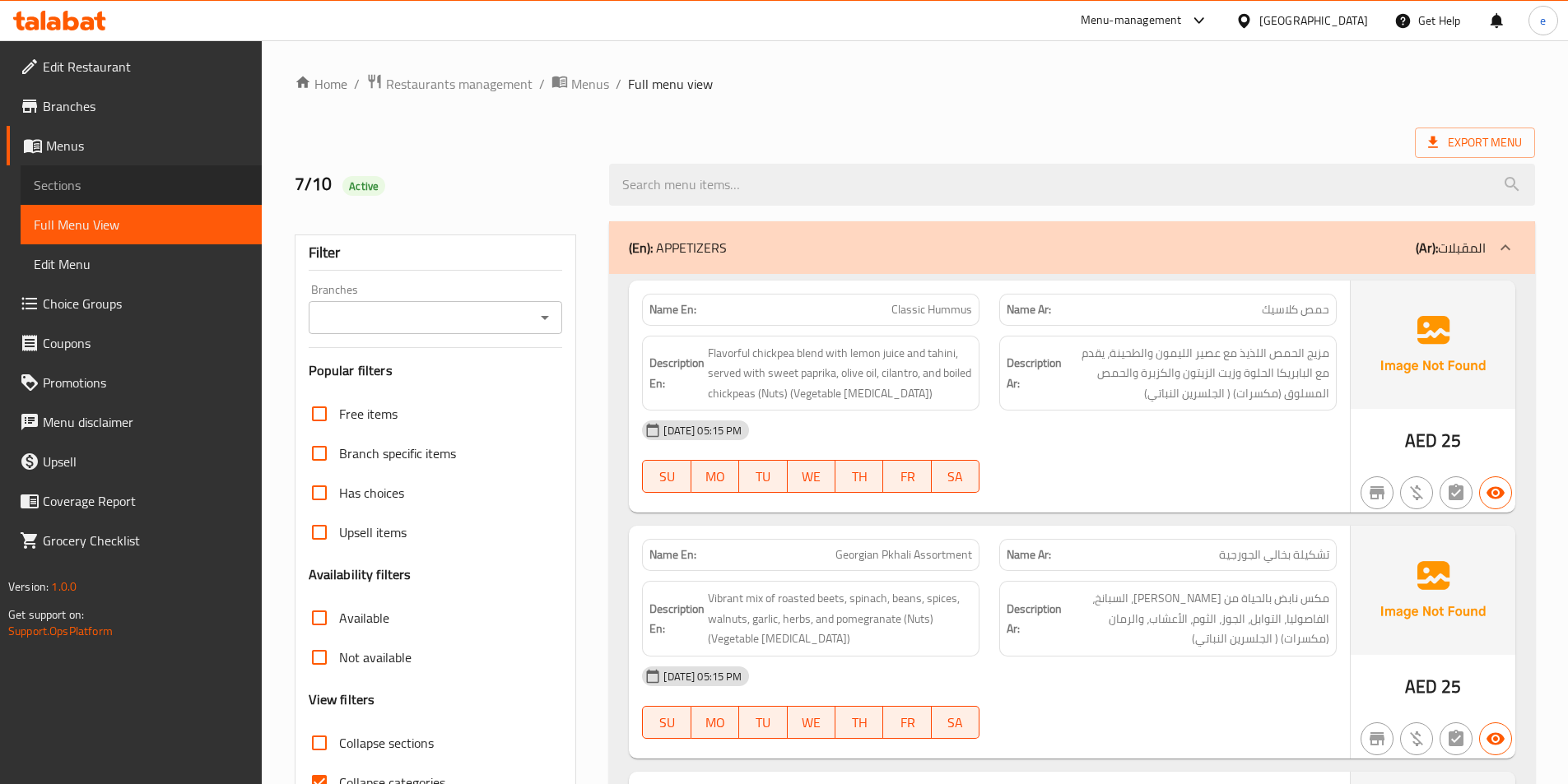
click at [78, 186] on span "Sections" at bounding box center [141, 185] width 215 height 20
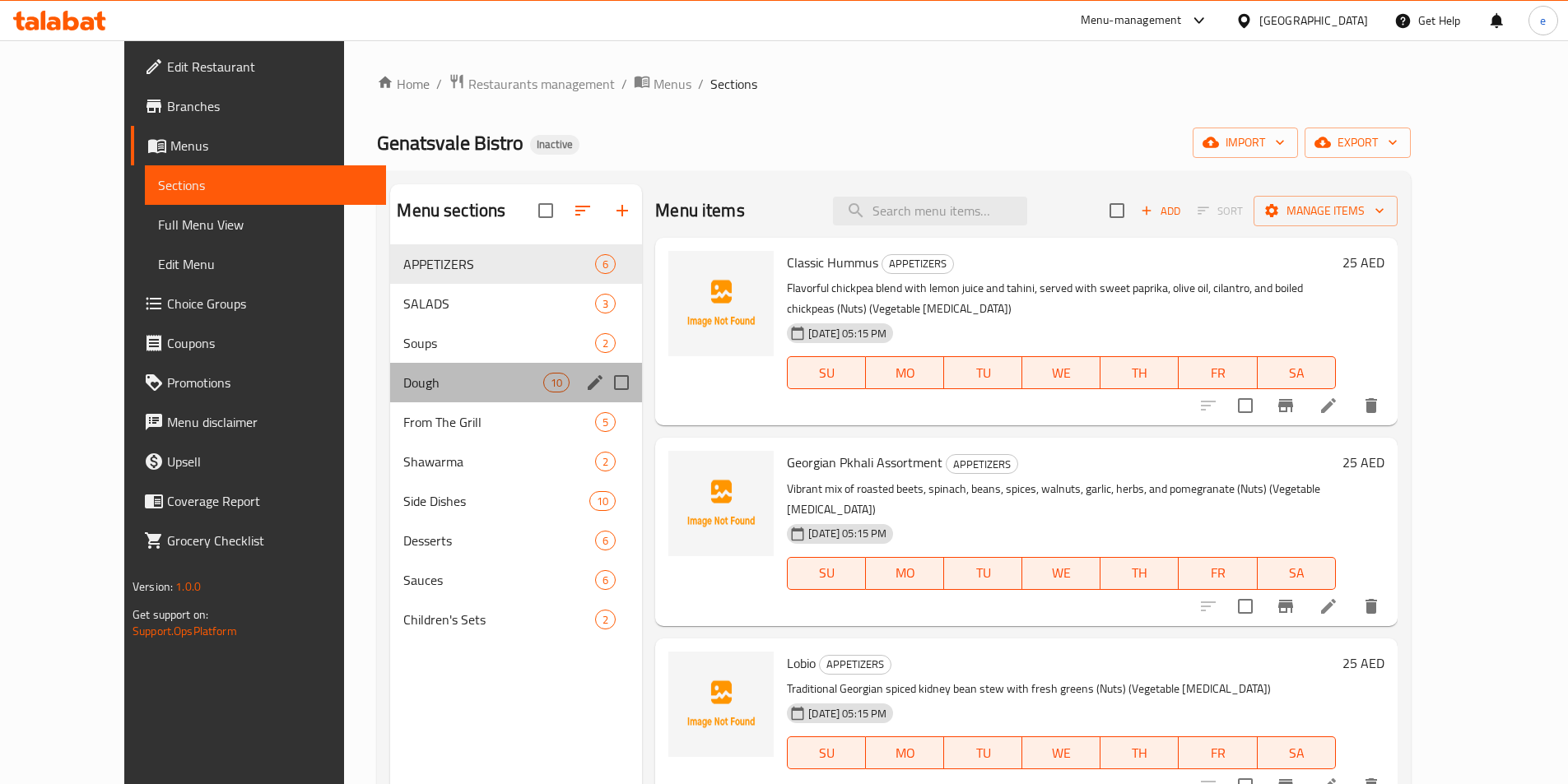
click at [390, 364] on div "Dough 10" at bounding box center [516, 382] width 252 height 40
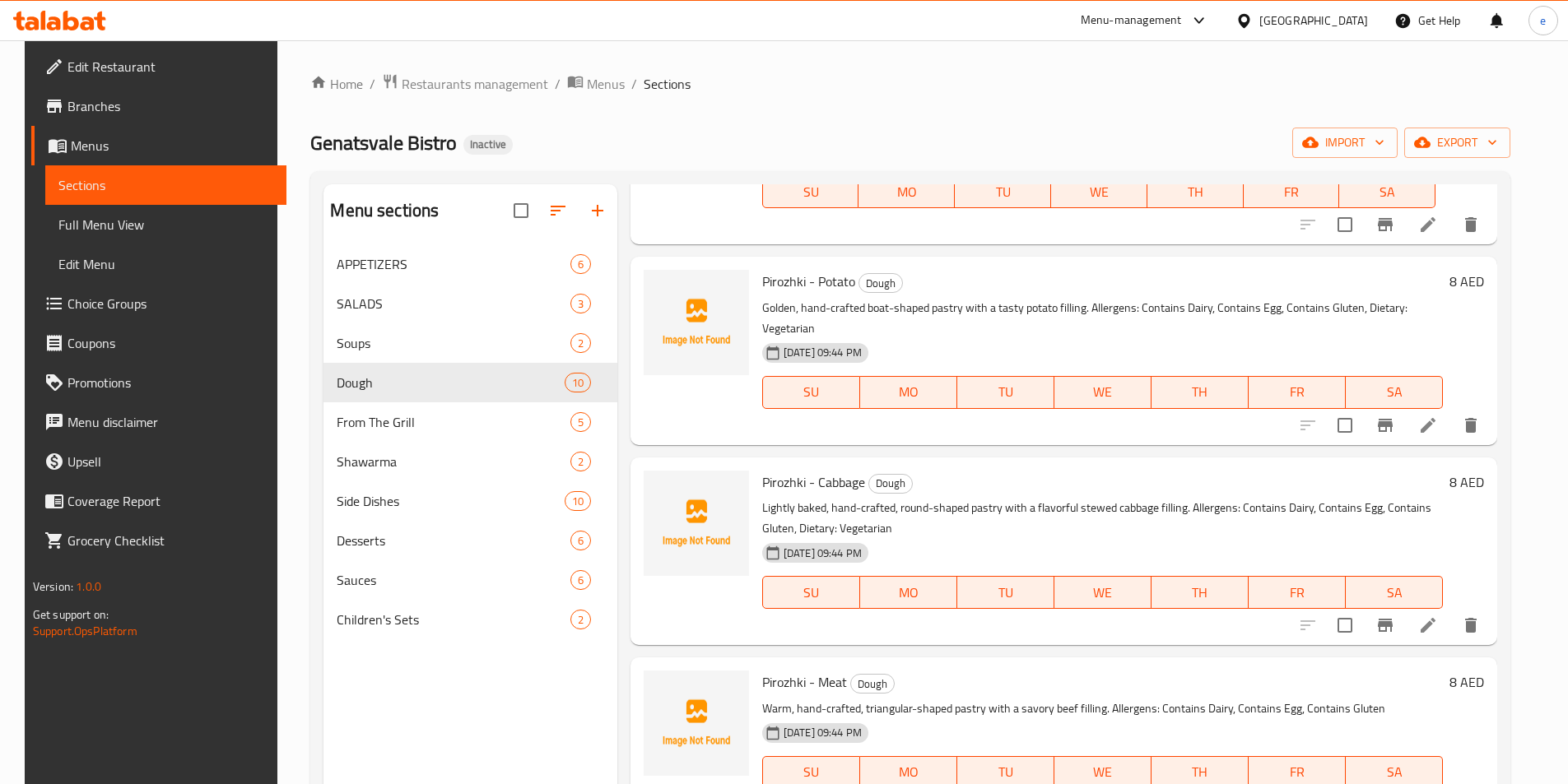
scroll to position [576, 0]
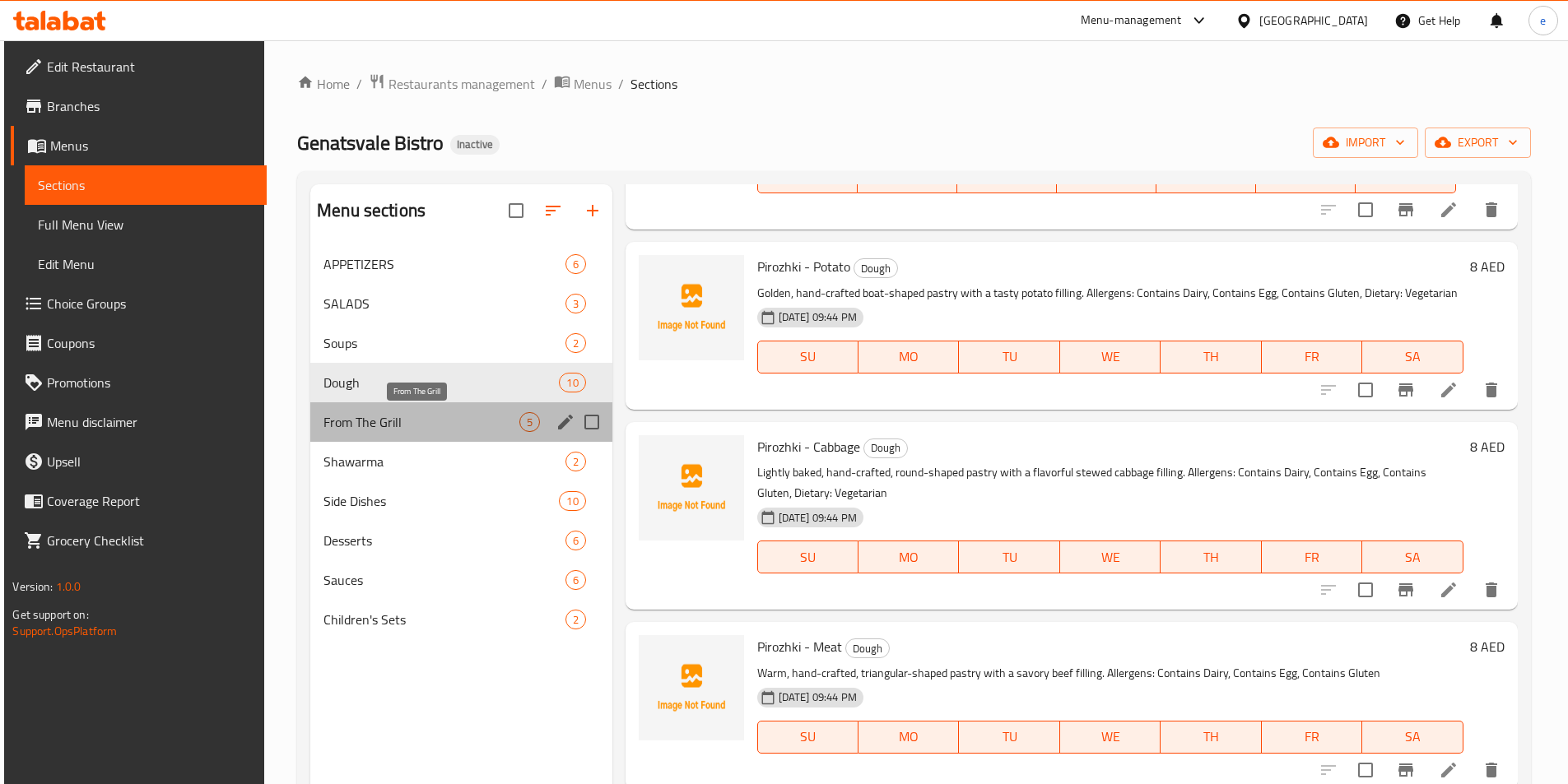
click at [386, 427] on span "From The Grill" at bounding box center [421, 422] width 195 height 20
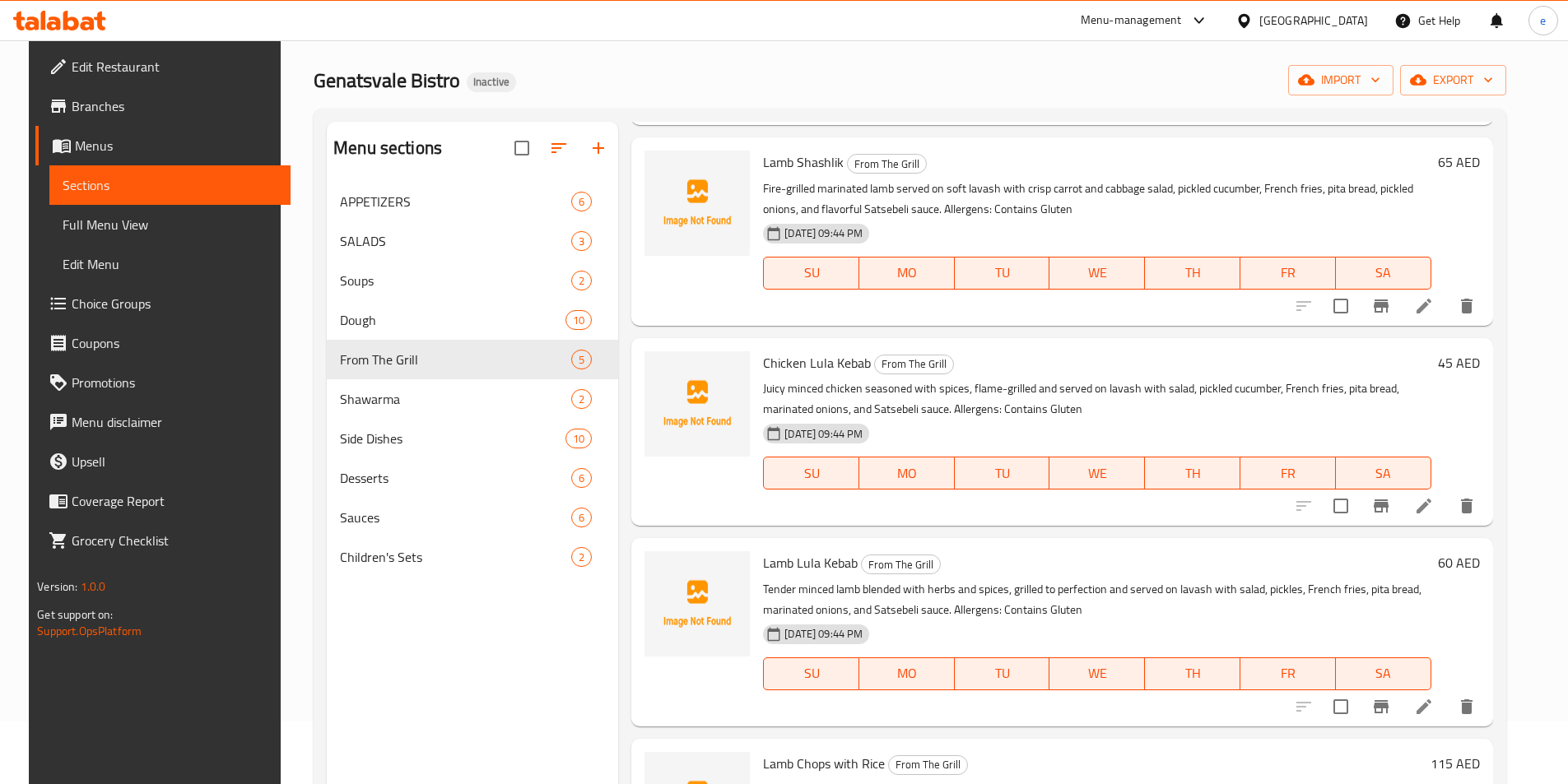
scroll to position [231, 0]
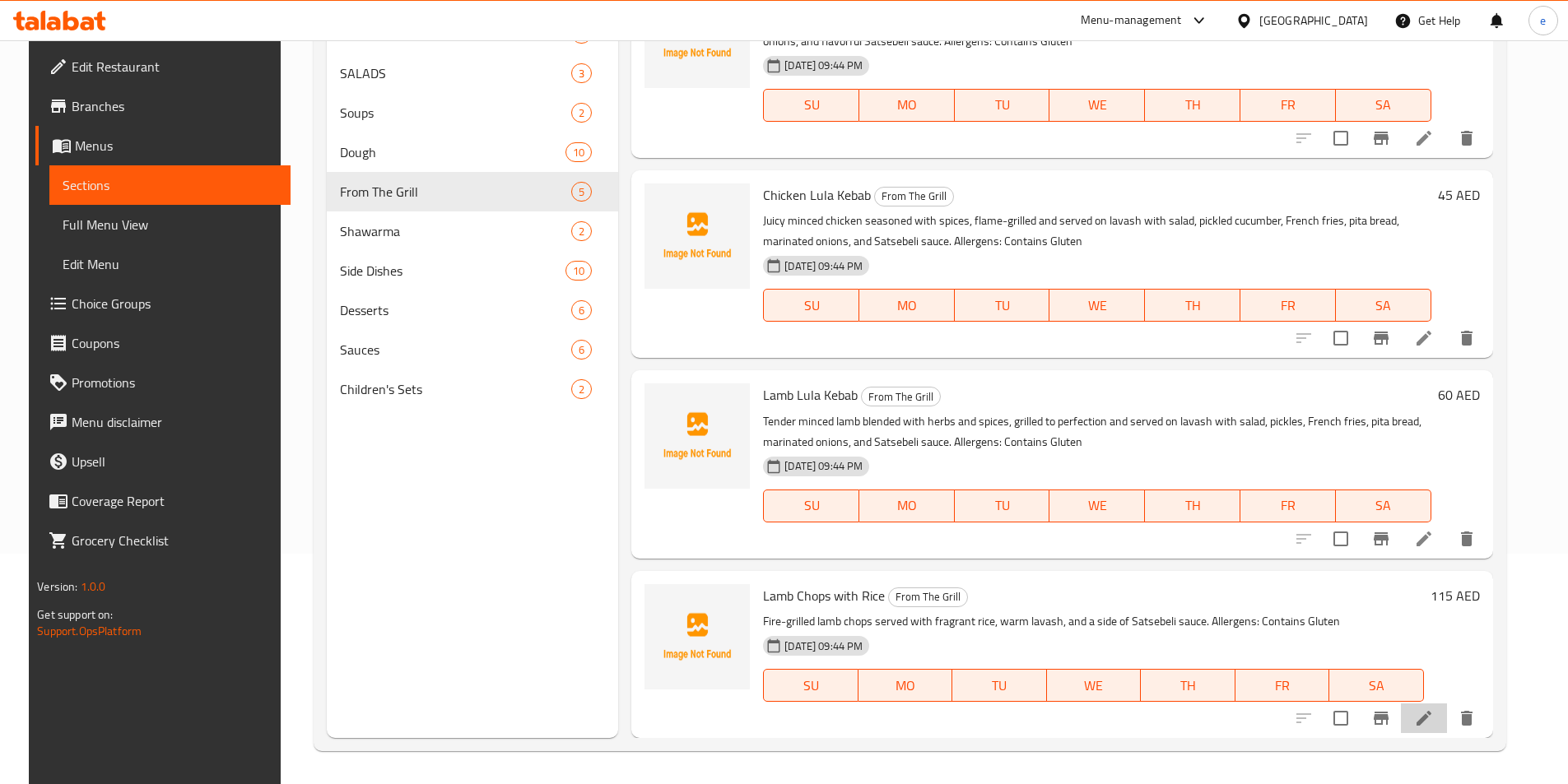
click at [1430, 717] on li at bounding box center [1423, 717] width 46 height 29
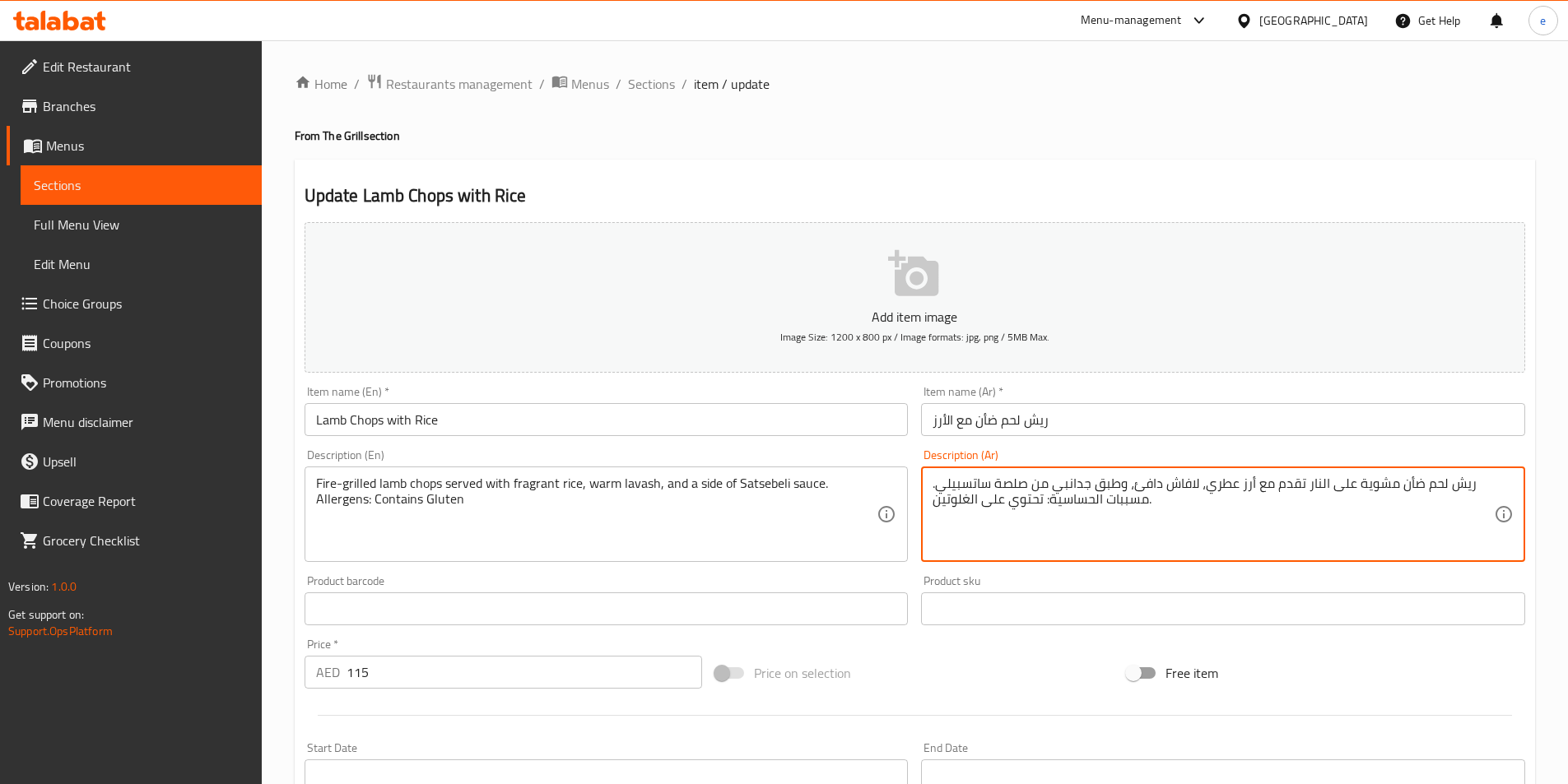
drag, startPoint x: 1070, startPoint y: 484, endPoint x: 1080, endPoint y: 485, distance: 10.0
type textarea "ريش لحم ضأن مشوية على النار تقدم مع أرز عطري، لافاش دافئ، وطبق جانبي من صلصة سا…"
click at [1092, 569] on div "Product sku Product sku" at bounding box center [1223, 600] width 617 height 63
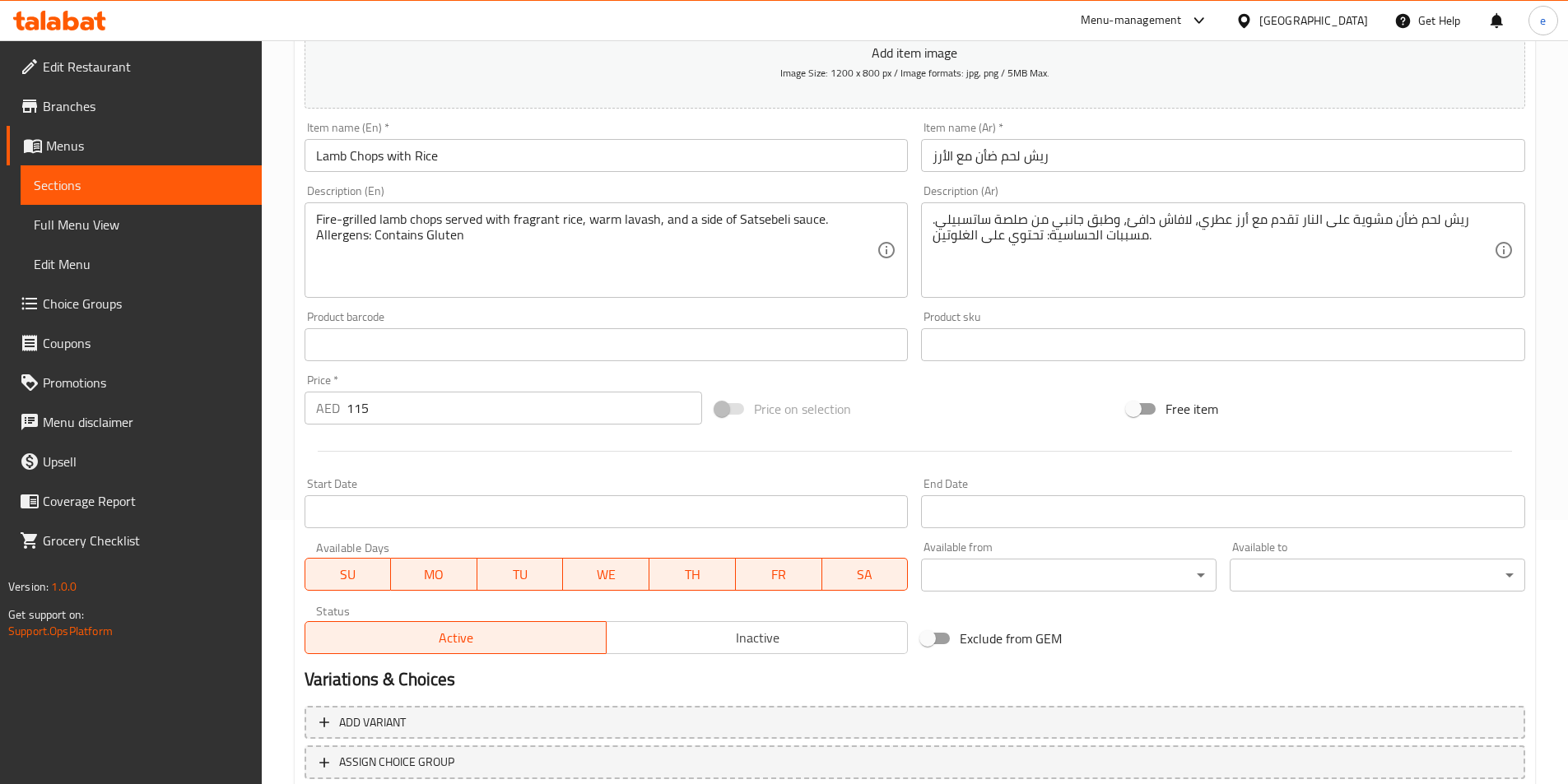
scroll to position [329, 0]
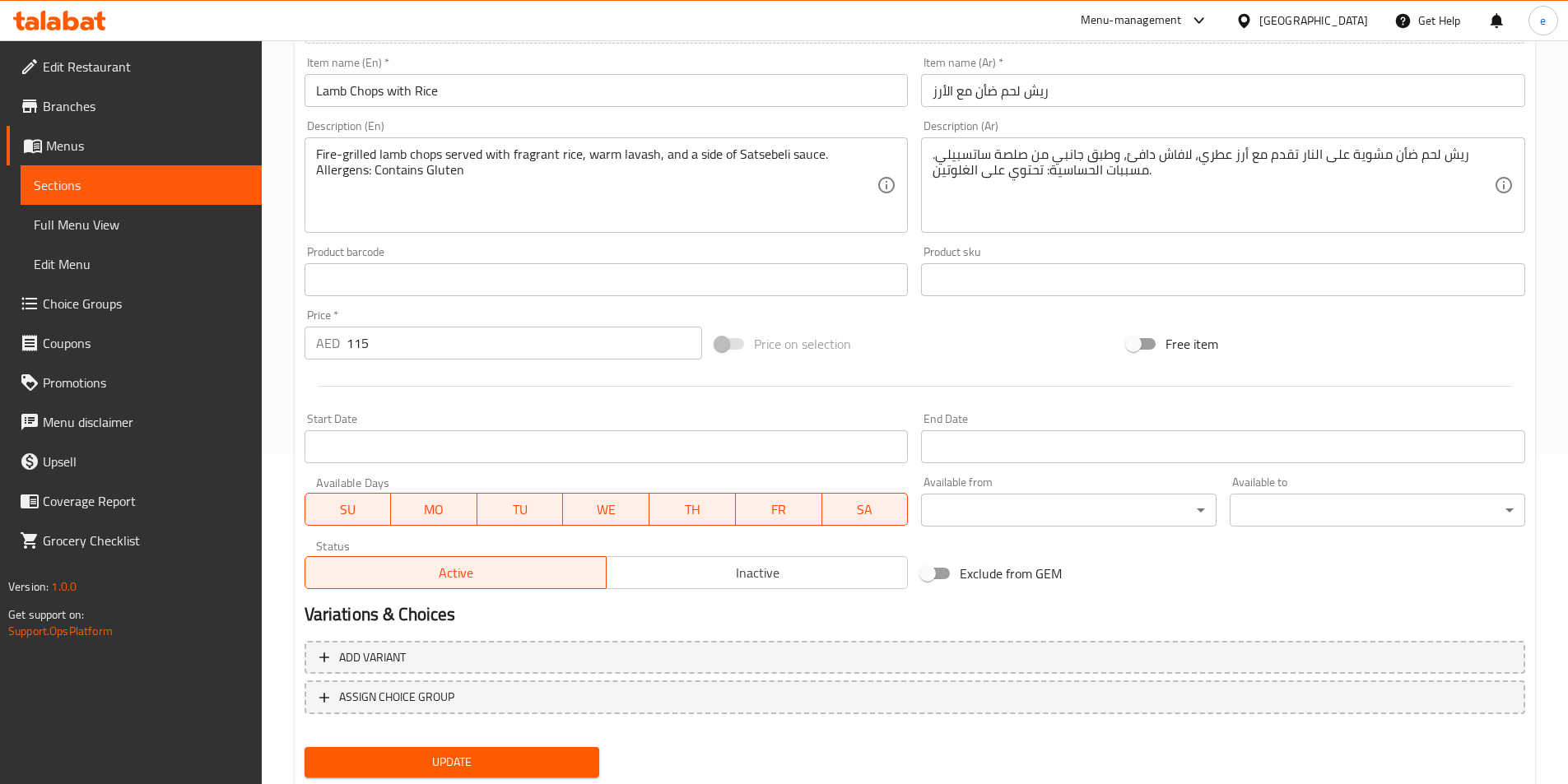
click at [490, 775] on button "Update" at bounding box center [451, 763] width 295 height 30
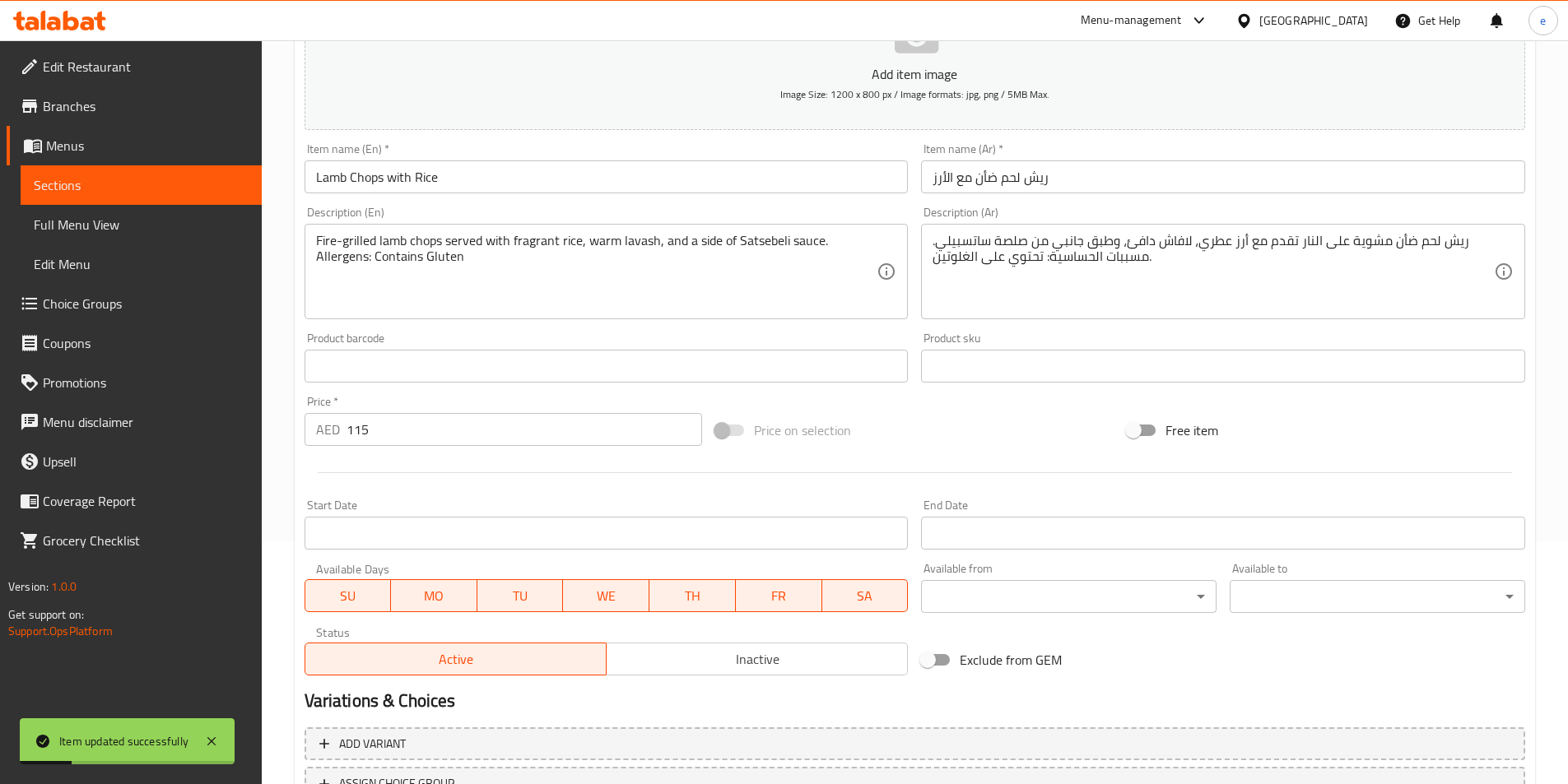
scroll to position [0, 0]
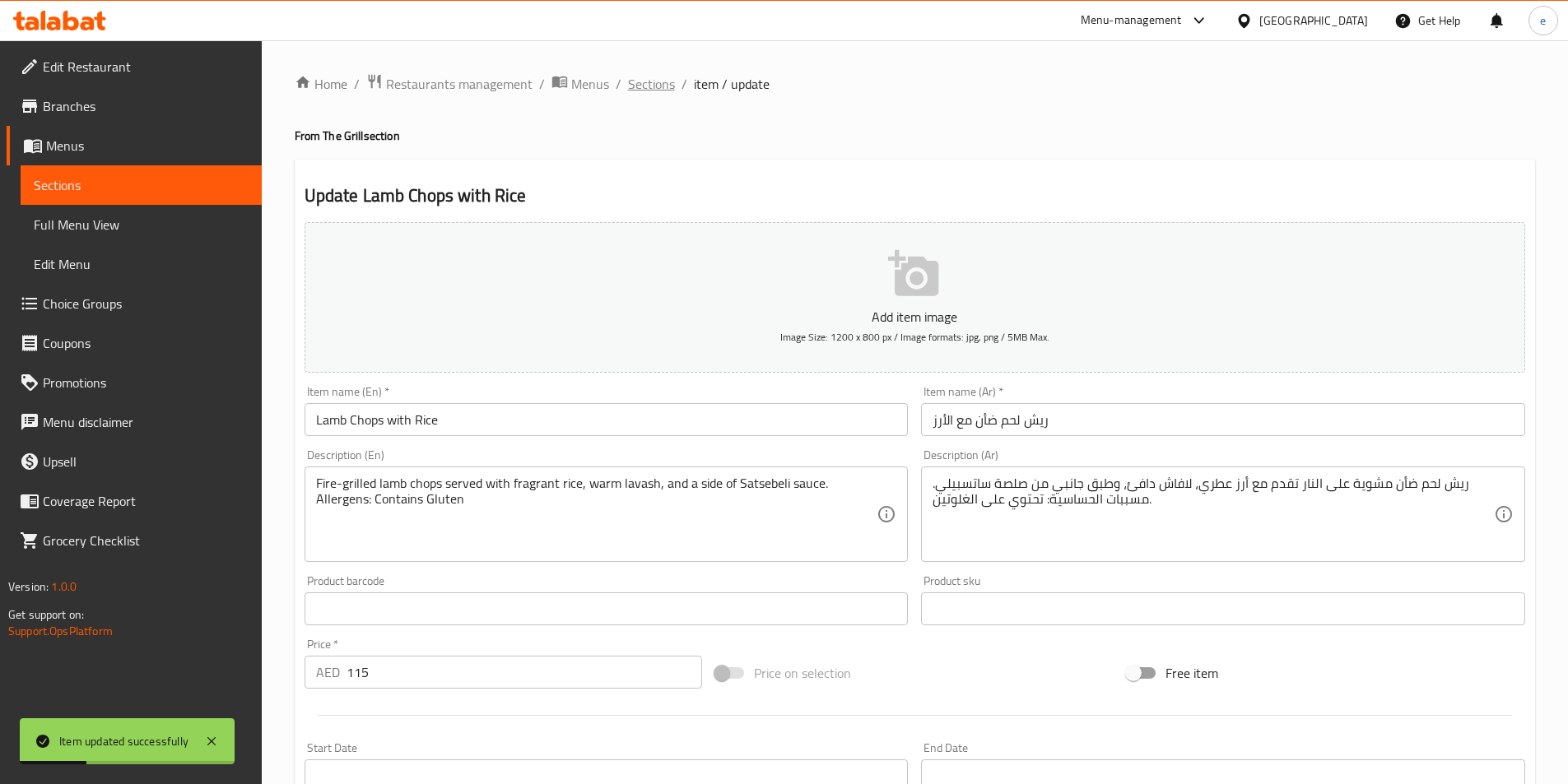
click at [662, 76] on span "Sections" at bounding box center [651, 84] width 47 height 20
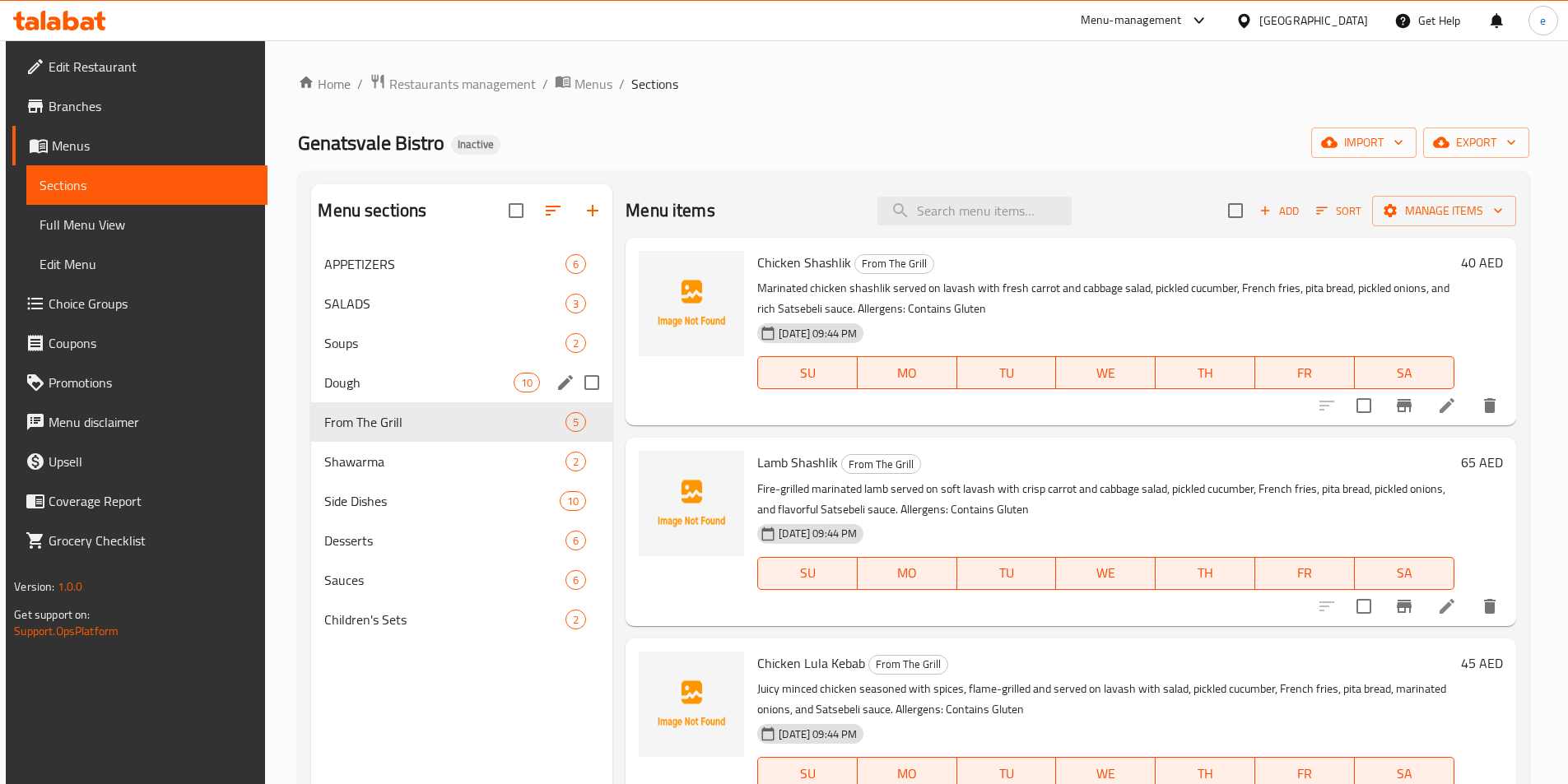
click at [396, 388] on span "Dough" at bounding box center [419, 382] width 189 height 20
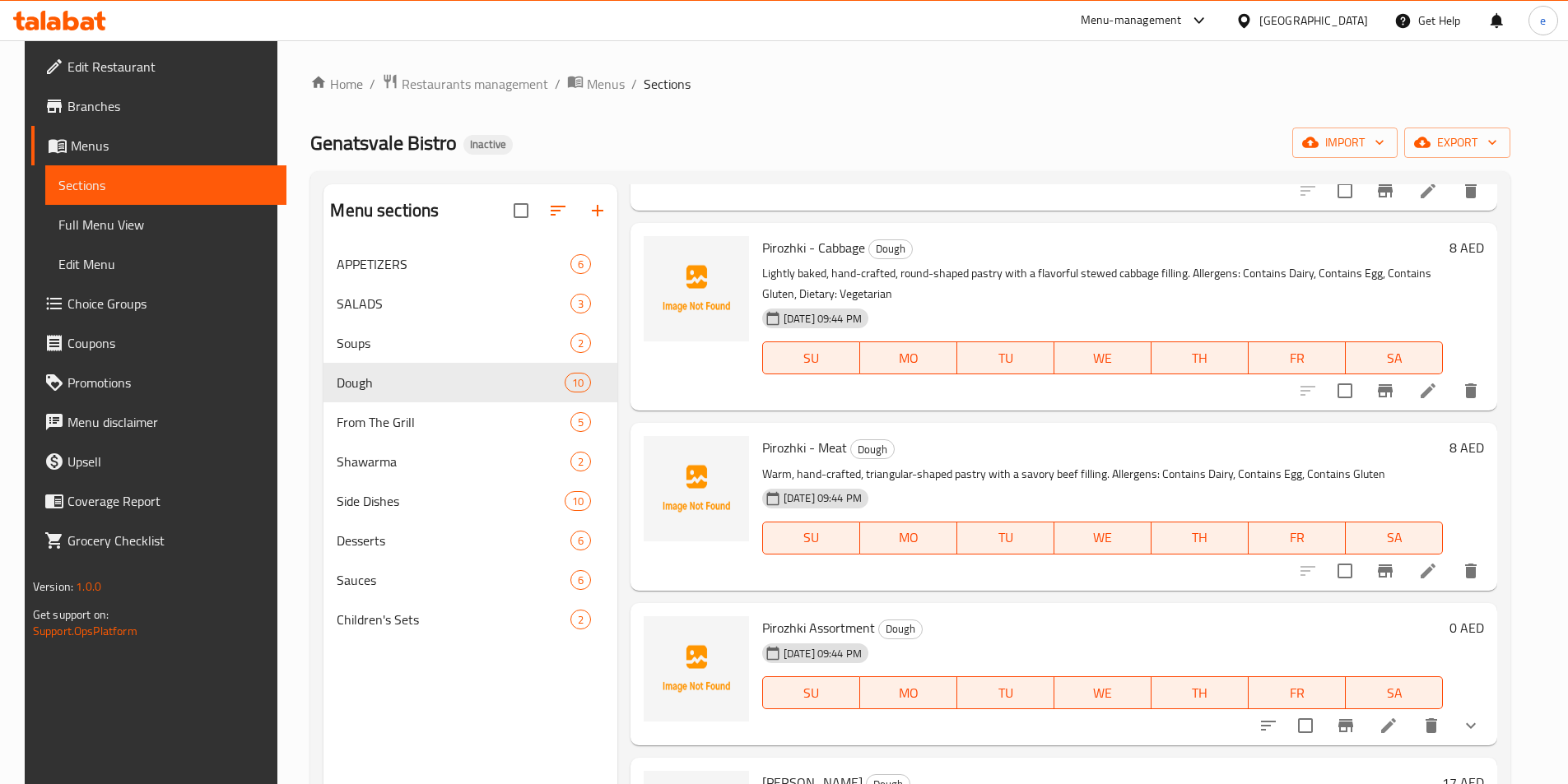
scroll to position [906, 0]
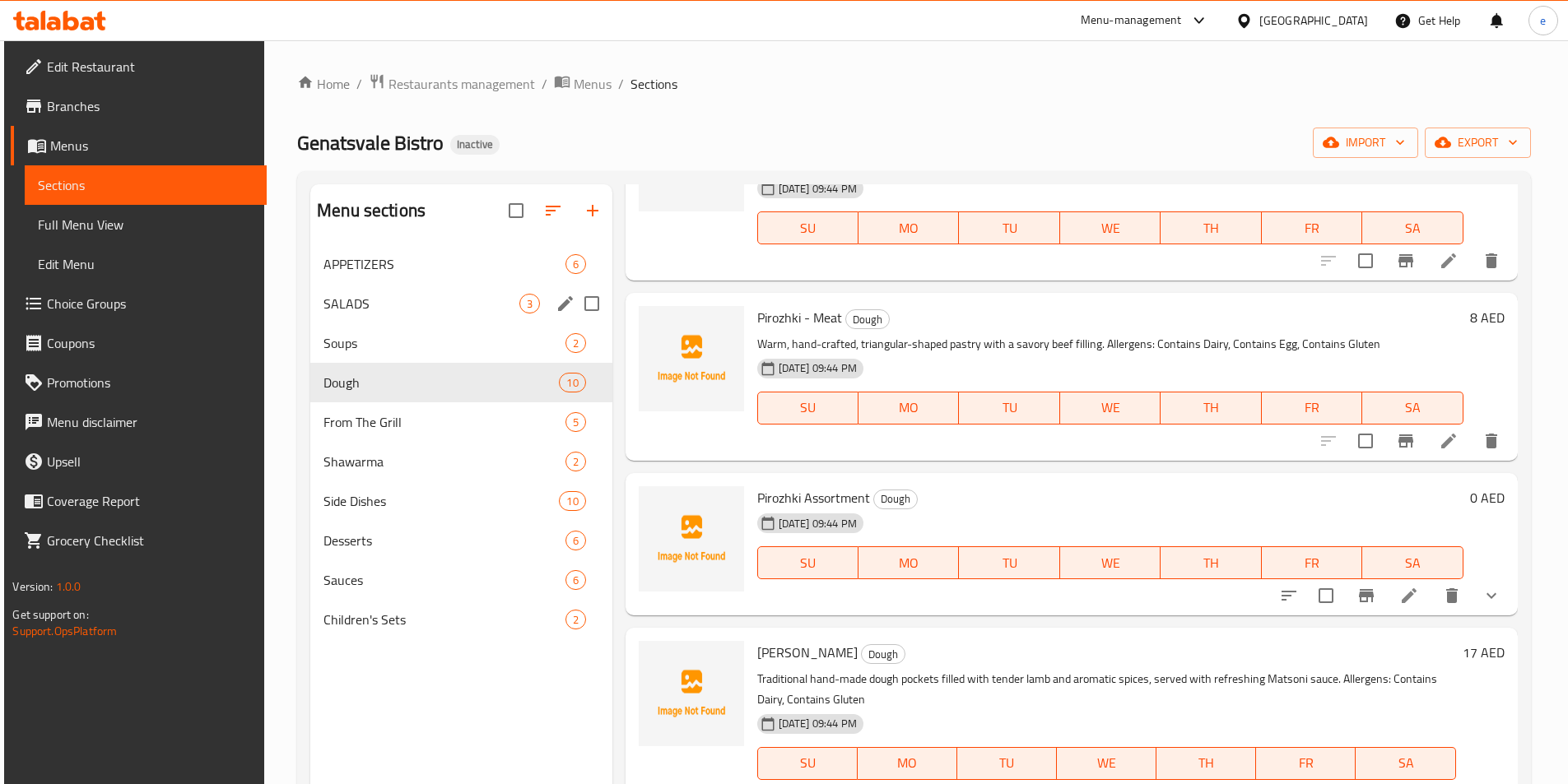
click at [319, 285] on div "SALADS 3" at bounding box center [461, 303] width 302 height 40
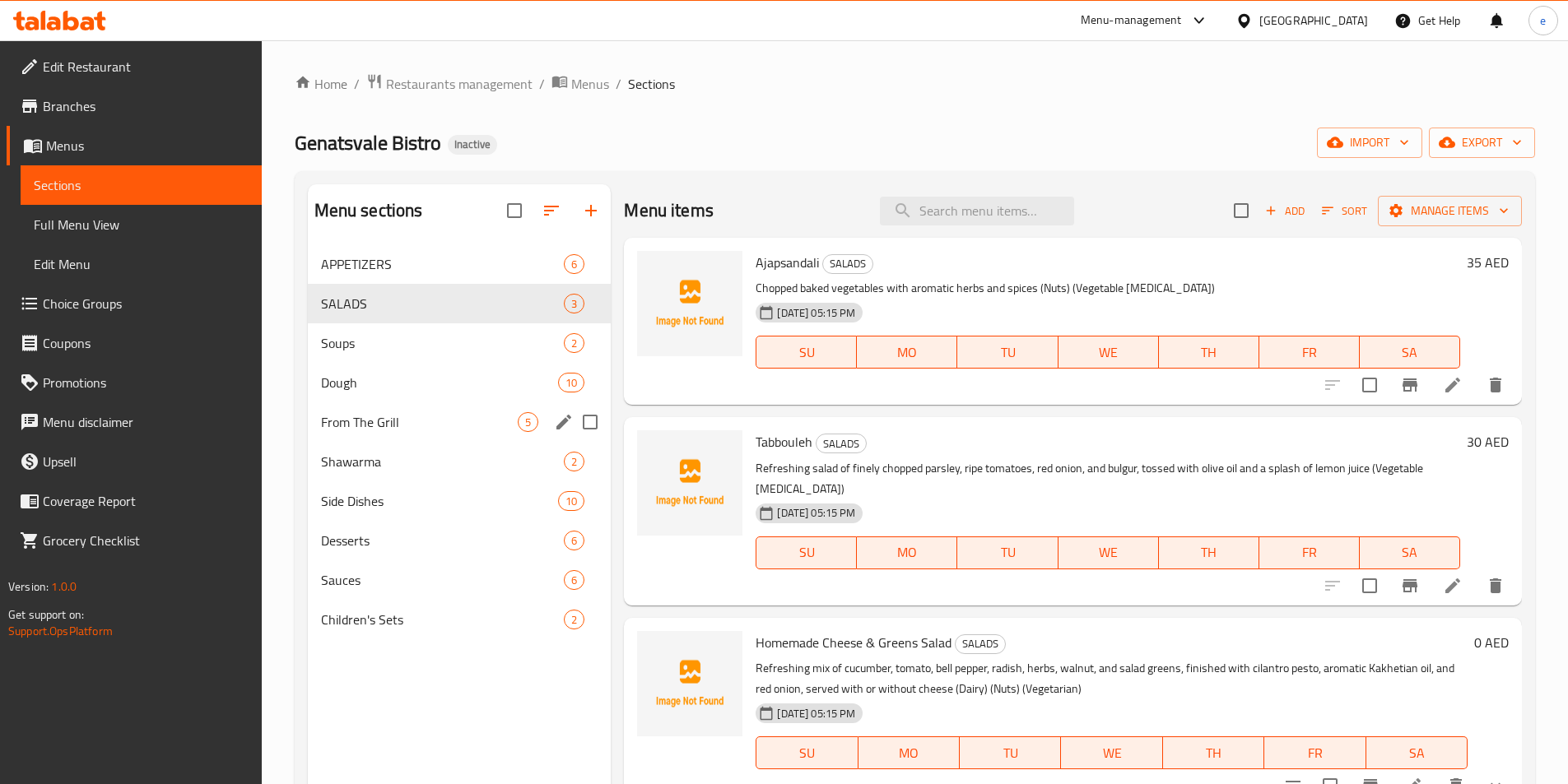
click at [390, 431] on span "From The Grill" at bounding box center [419, 422] width 198 height 20
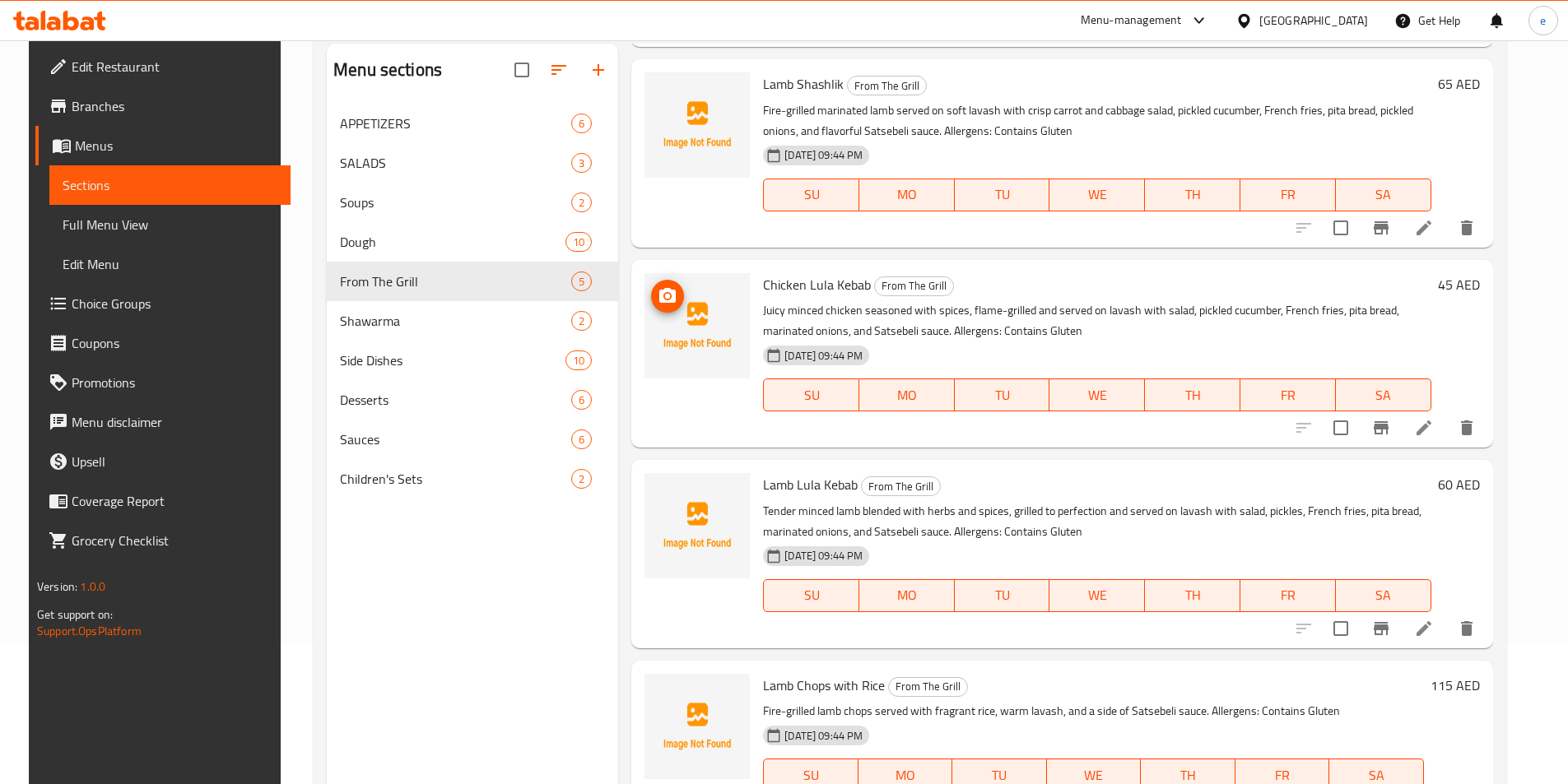
scroll to position [231, 0]
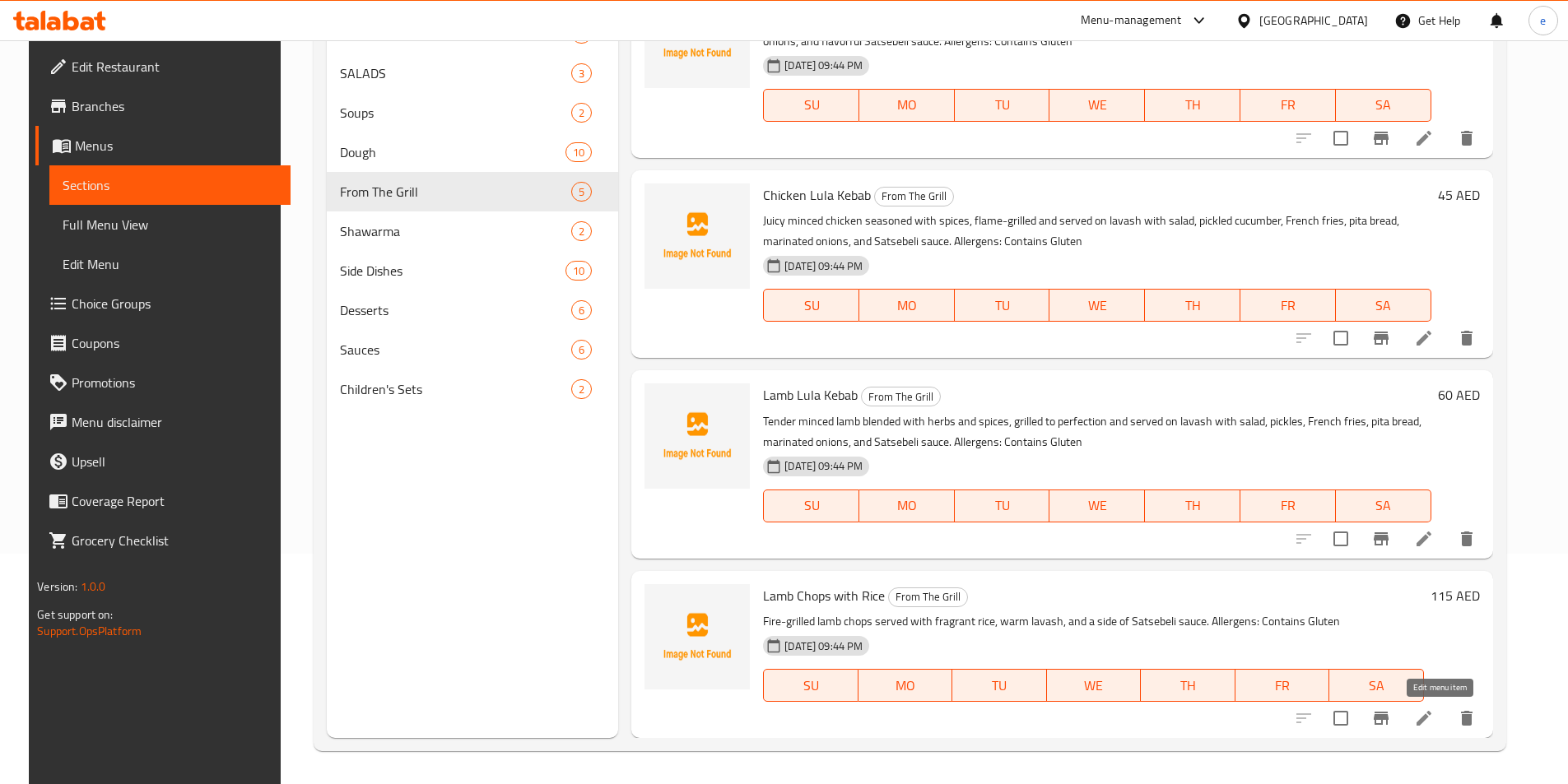
click at [1434, 725] on icon at bounding box center [1423, 718] width 20 height 20
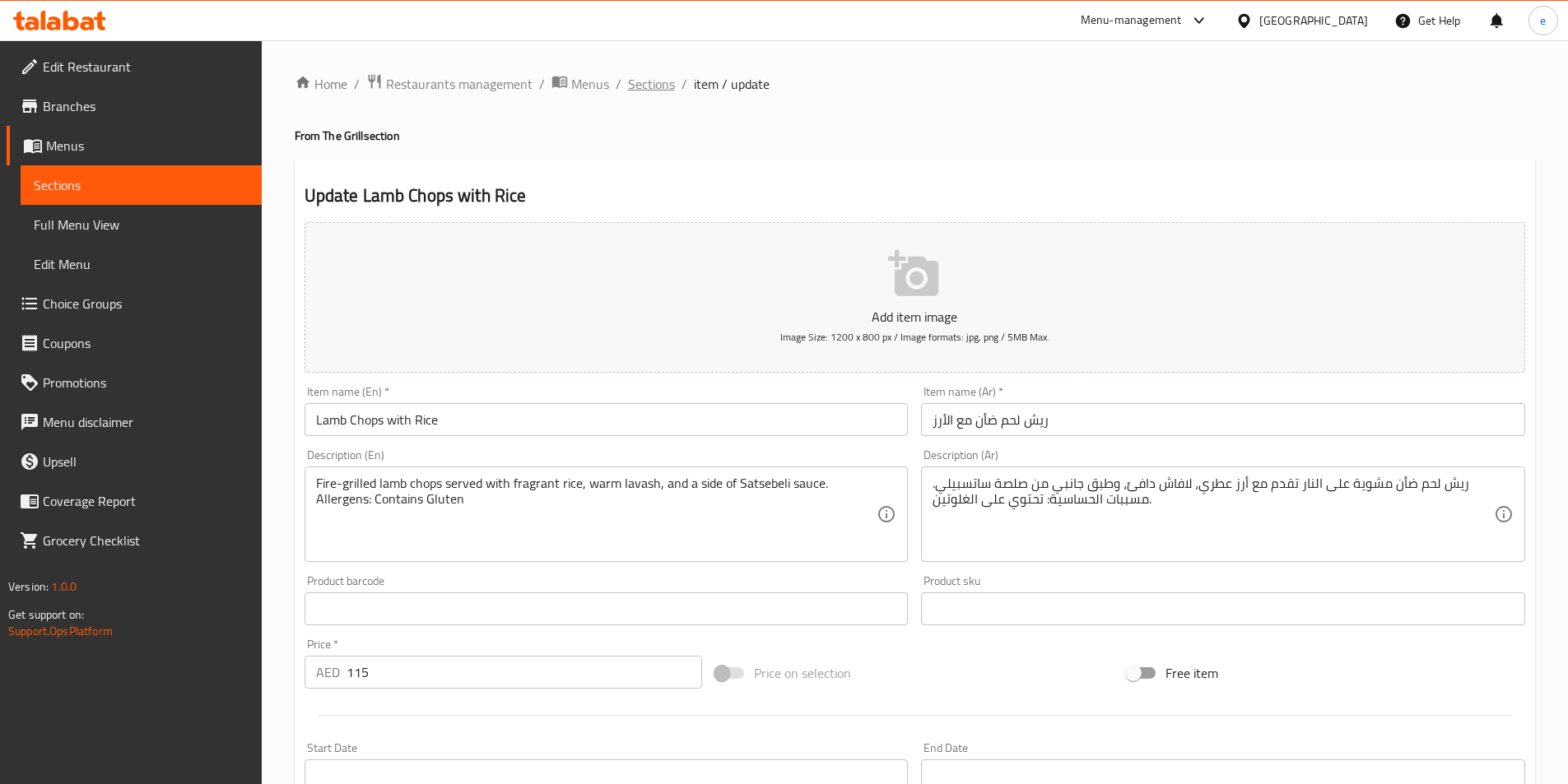
click at [655, 94] on span "Sections" at bounding box center [651, 84] width 47 height 20
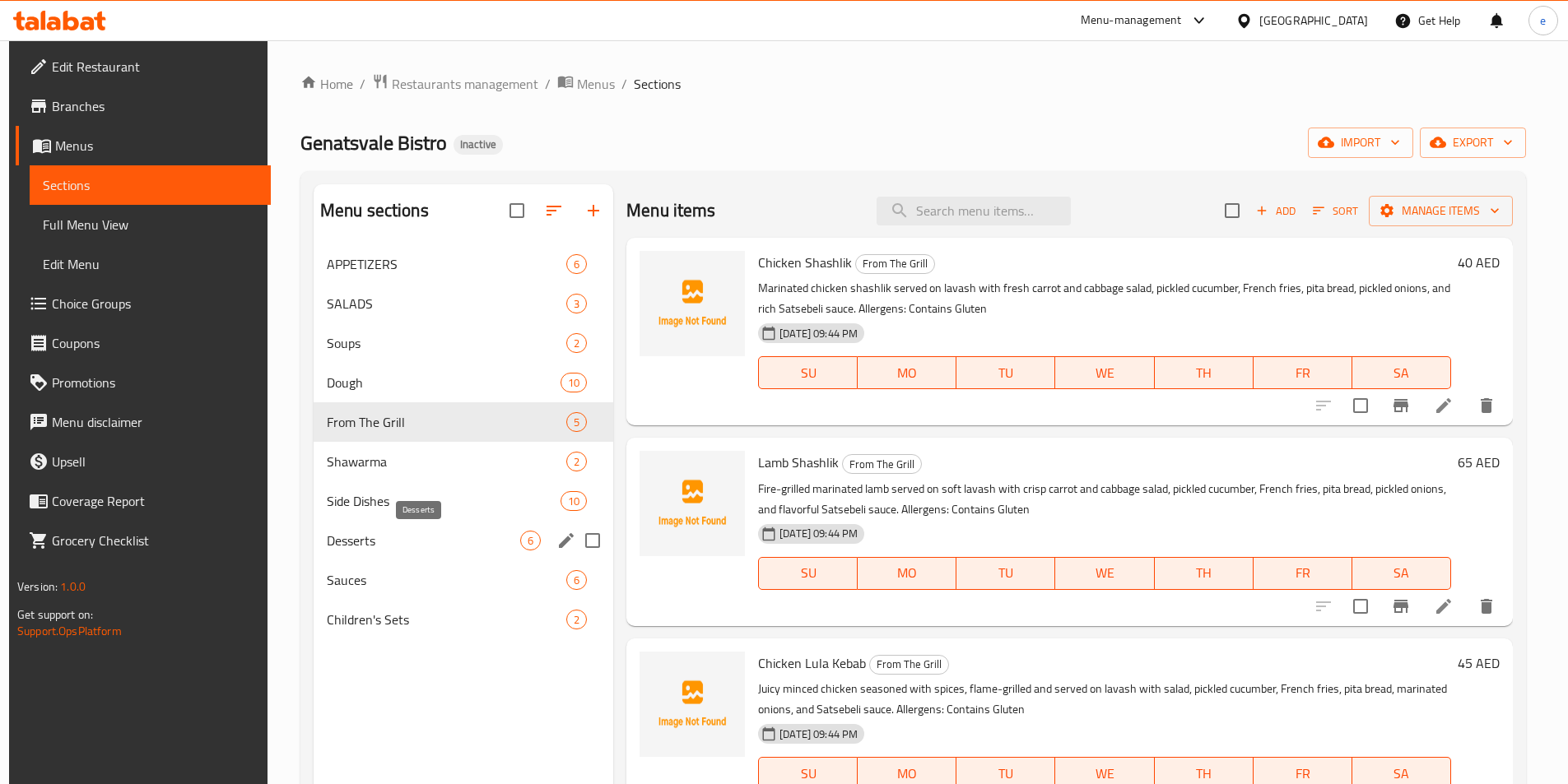
click at [371, 545] on span "Desserts" at bounding box center [423, 541] width 193 height 20
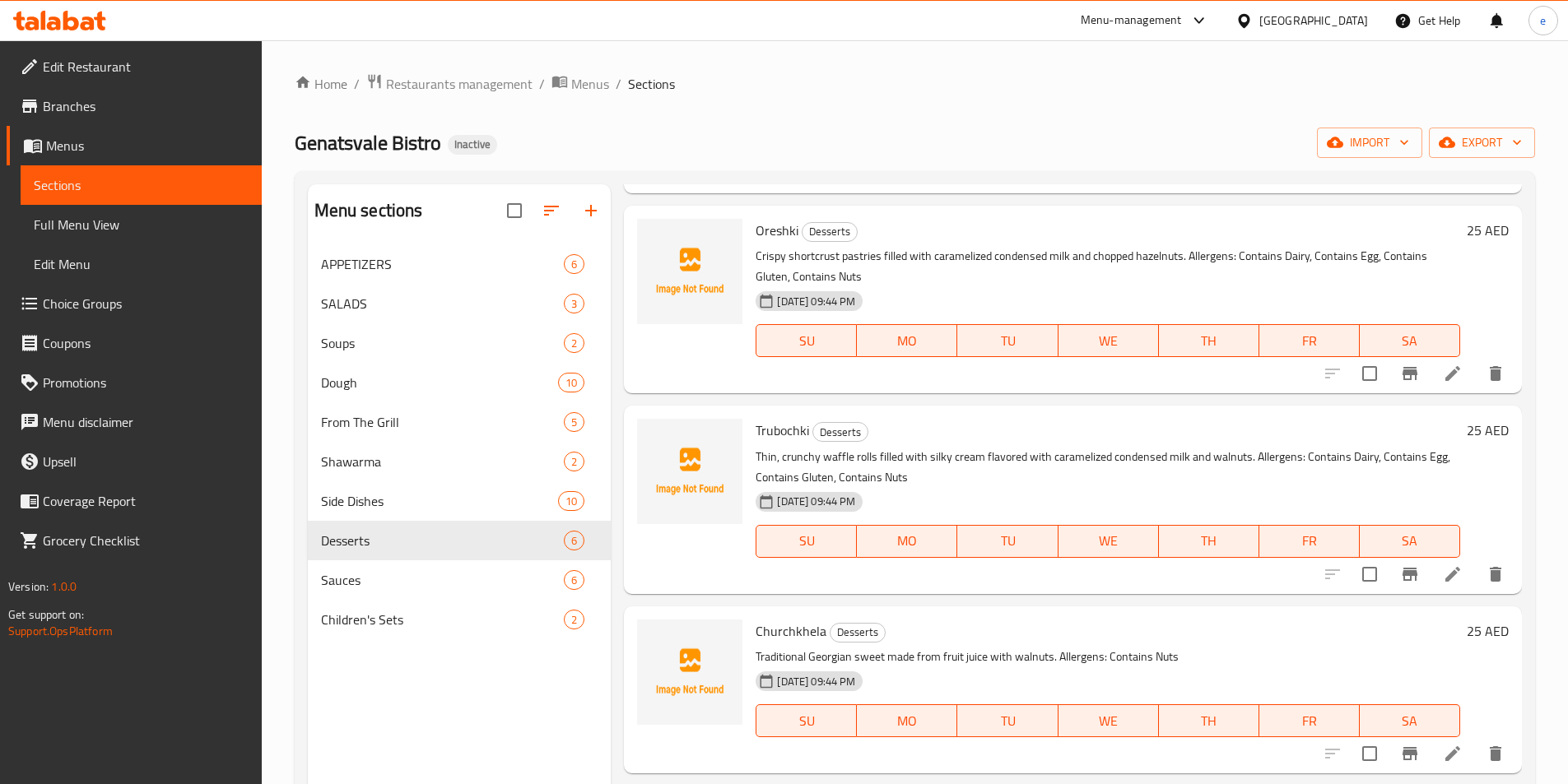
scroll to position [439, 0]
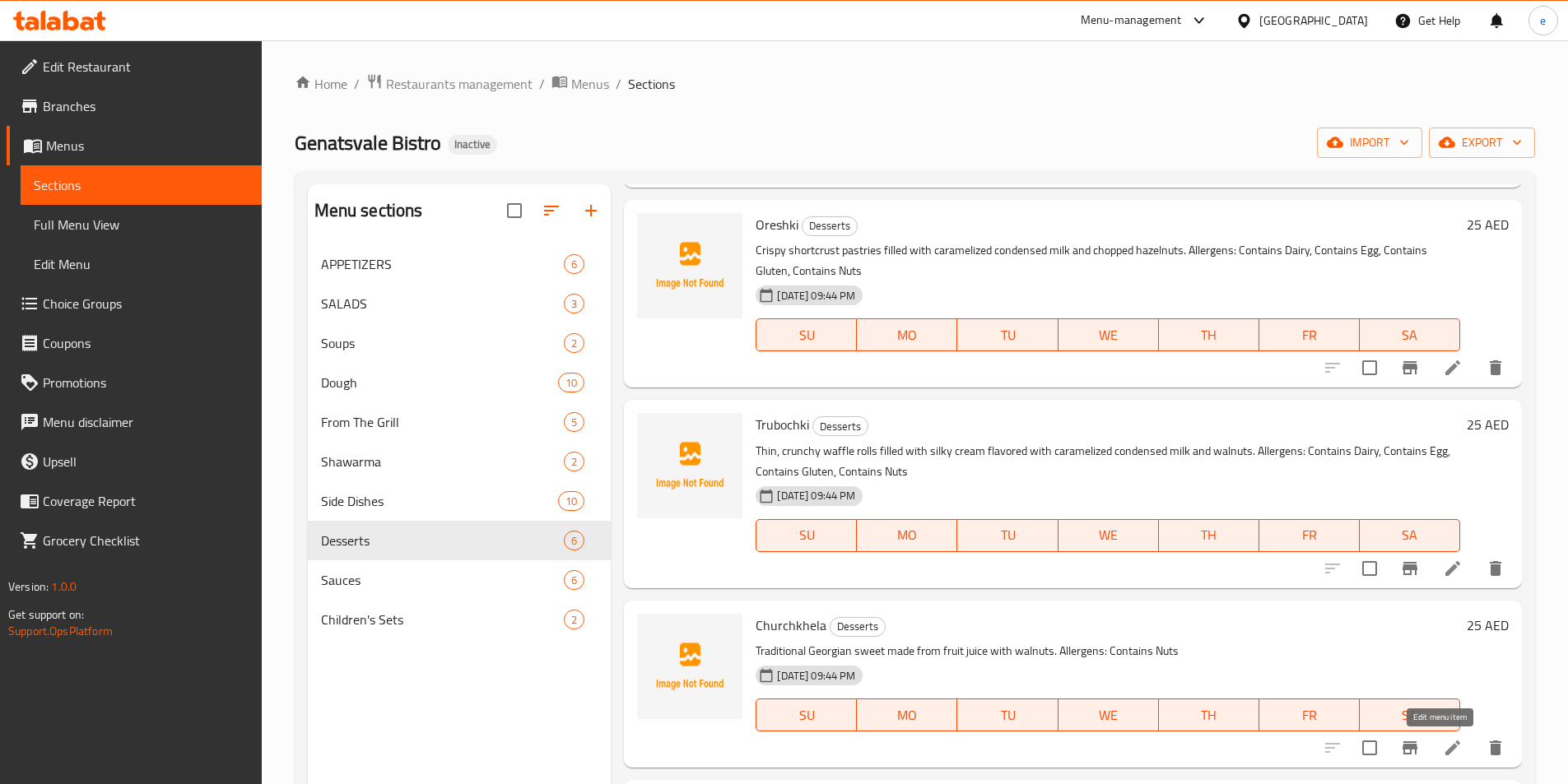
click at [1444, 751] on icon at bounding box center [1453, 748] width 20 height 20
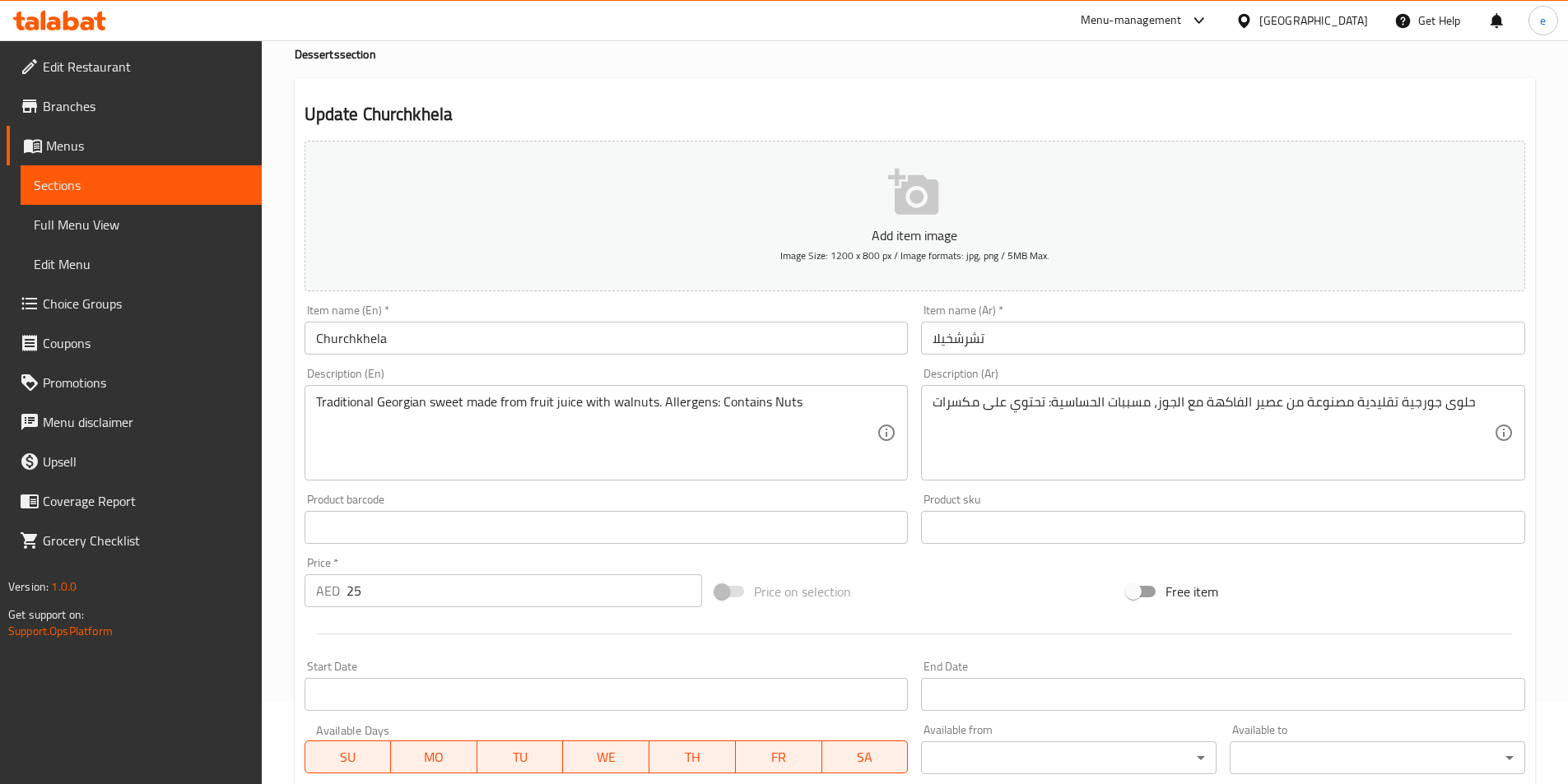
scroll to position [379, 0]
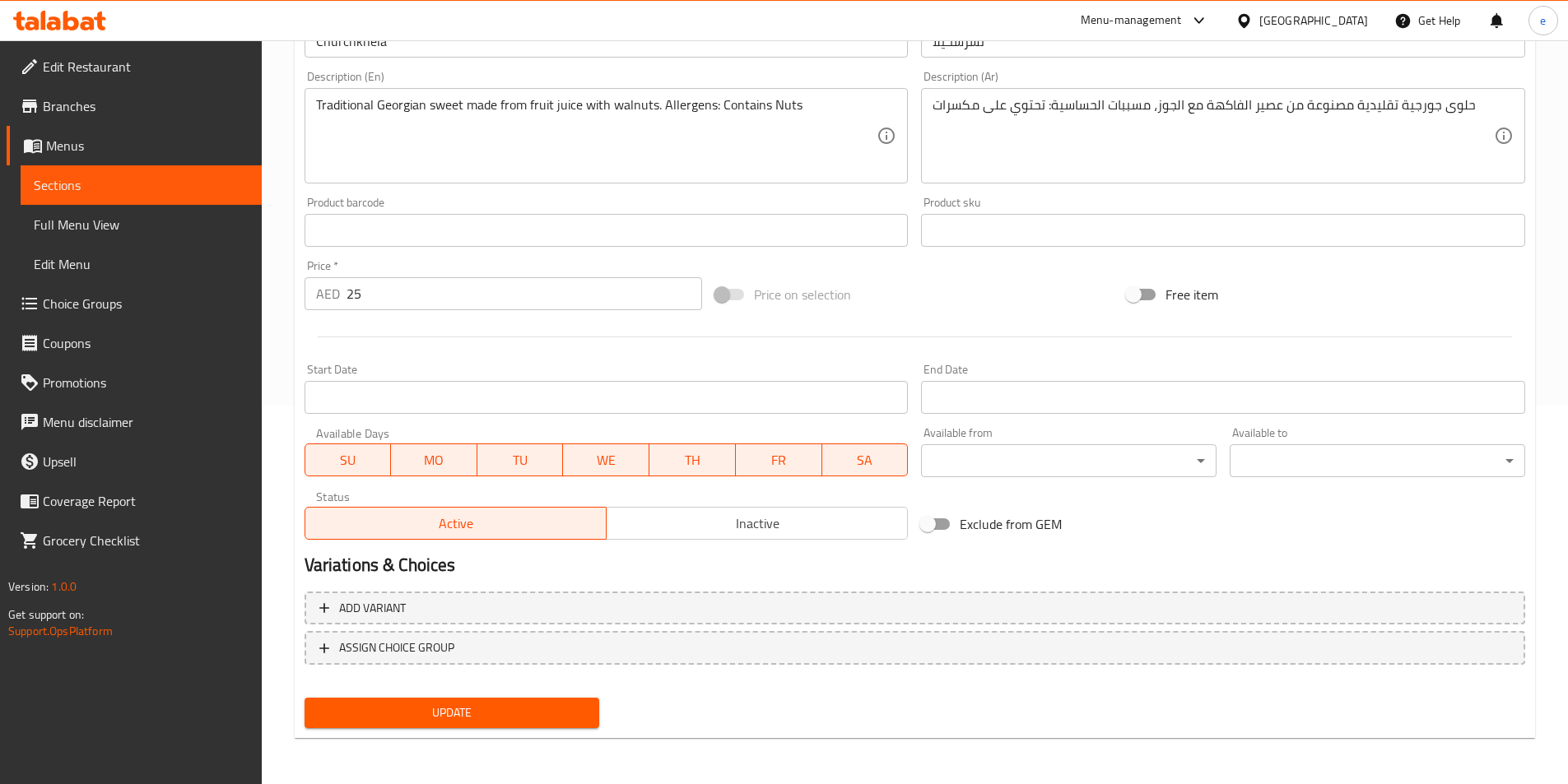
click at [108, 300] on span "Choice Groups" at bounding box center [145, 303] width 206 height 20
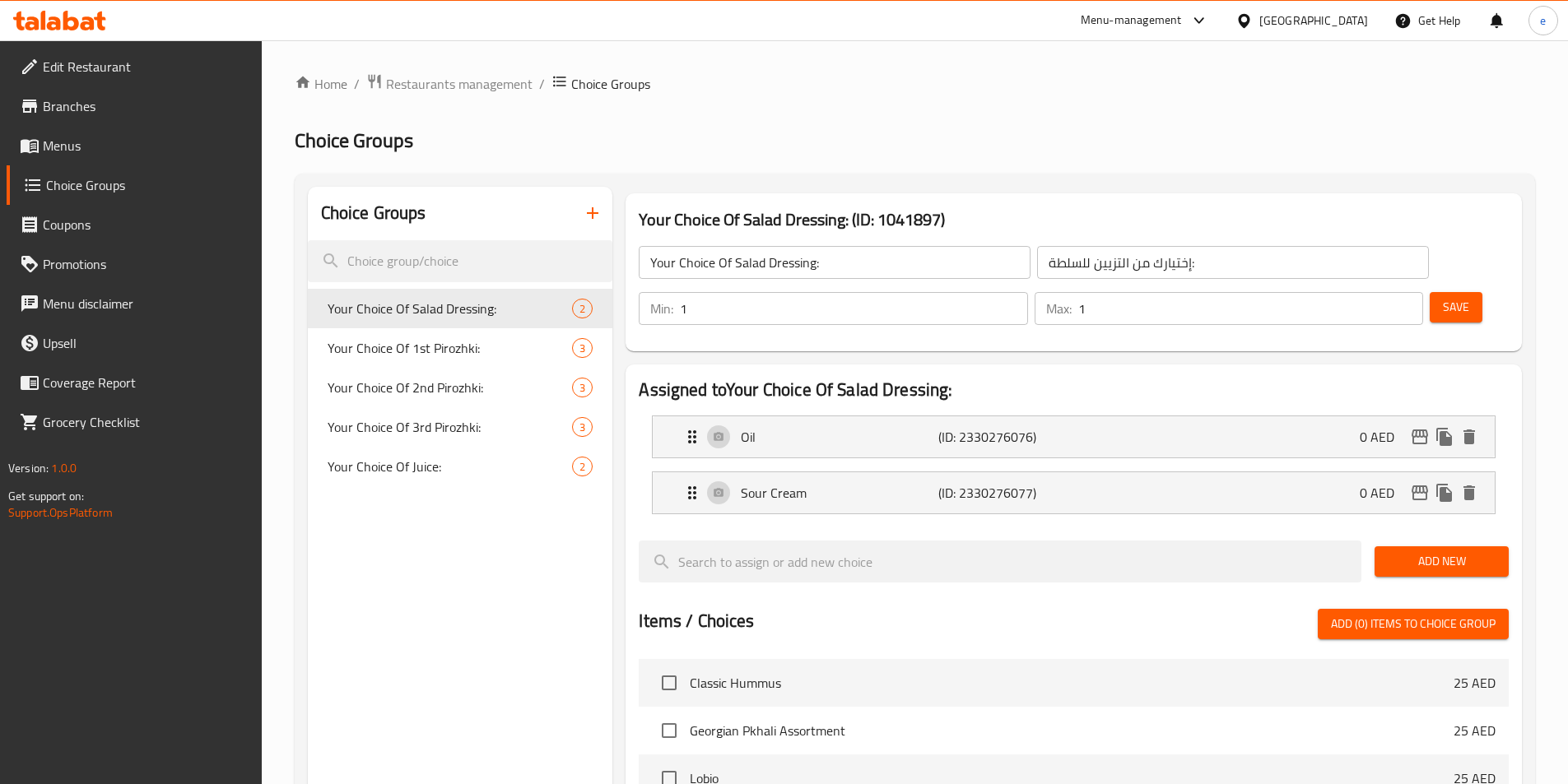
click at [859, 270] on input "Your Choice Of Salad Dressing:" at bounding box center [835, 262] width 392 height 33
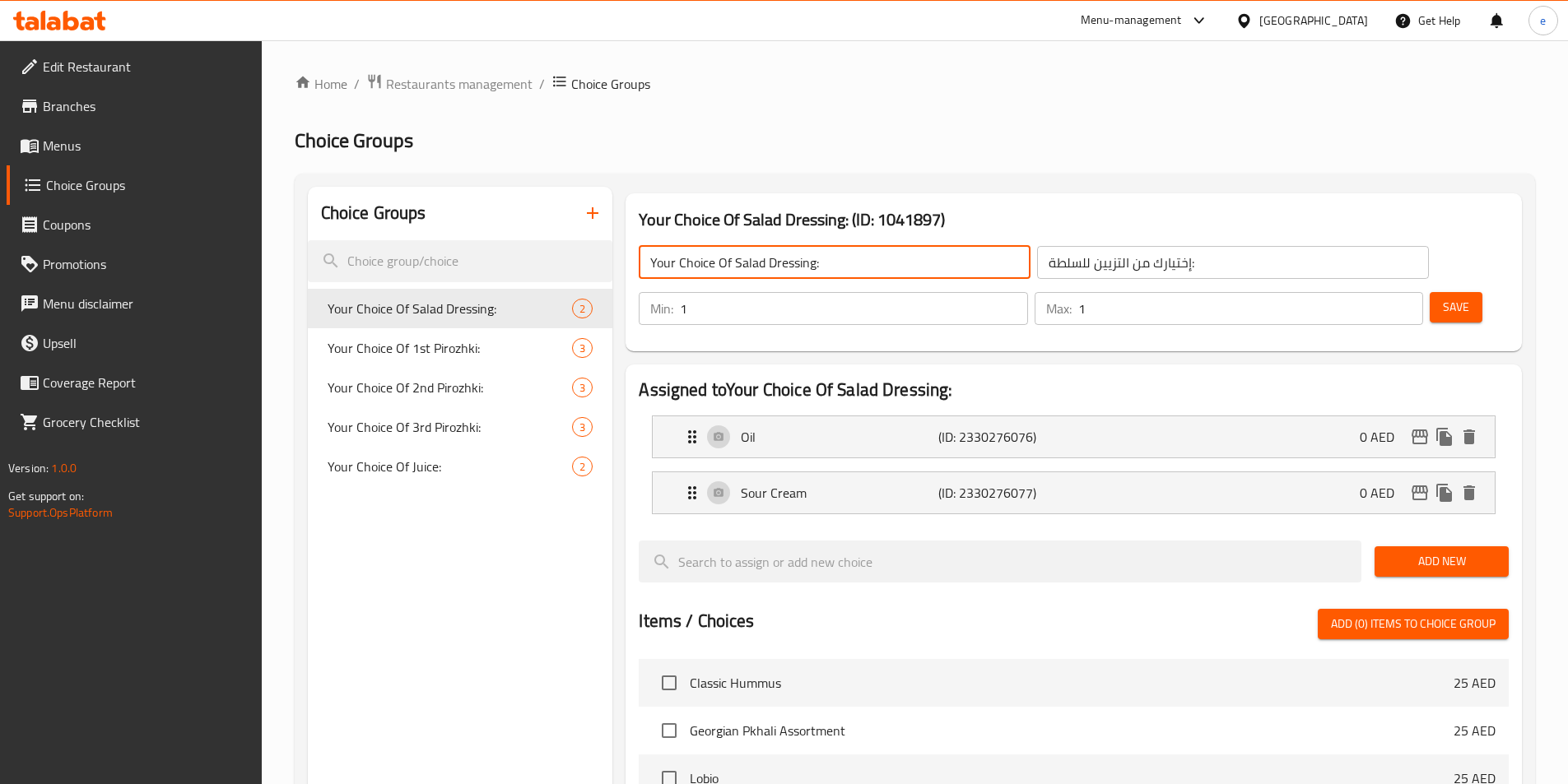
click at [859, 270] on input "Your Choice Of Salad Dressing:" at bounding box center [835, 262] width 392 height 33
type input "غ"
type input "your choice of"
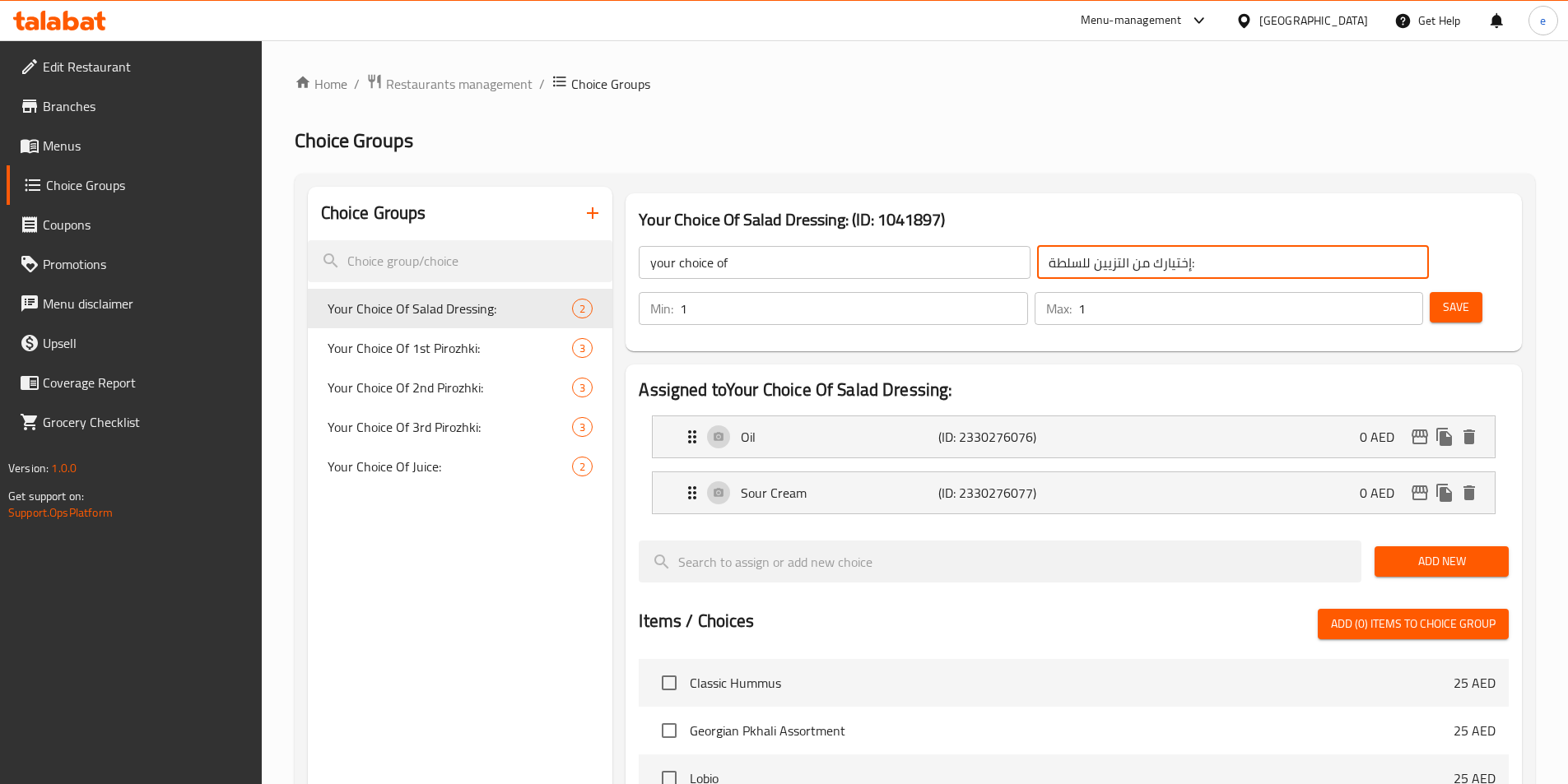
drag, startPoint x: 1019, startPoint y: 265, endPoint x: 781, endPoint y: 274, distance: 238.2
click at [781, 274] on div "your choice of ​ إختيارك من التزيين للسلطة: ​" at bounding box center [1033, 262] width 809 height 52
drag, startPoint x: 1000, startPoint y: 268, endPoint x: 1027, endPoint y: 265, distance: 27.2
click at [1037, 265] on input "إختيارك من :" at bounding box center [1233, 262] width 392 height 33
click at [1037, 260] on input "إختيارك من" at bounding box center [1233, 262] width 392 height 33
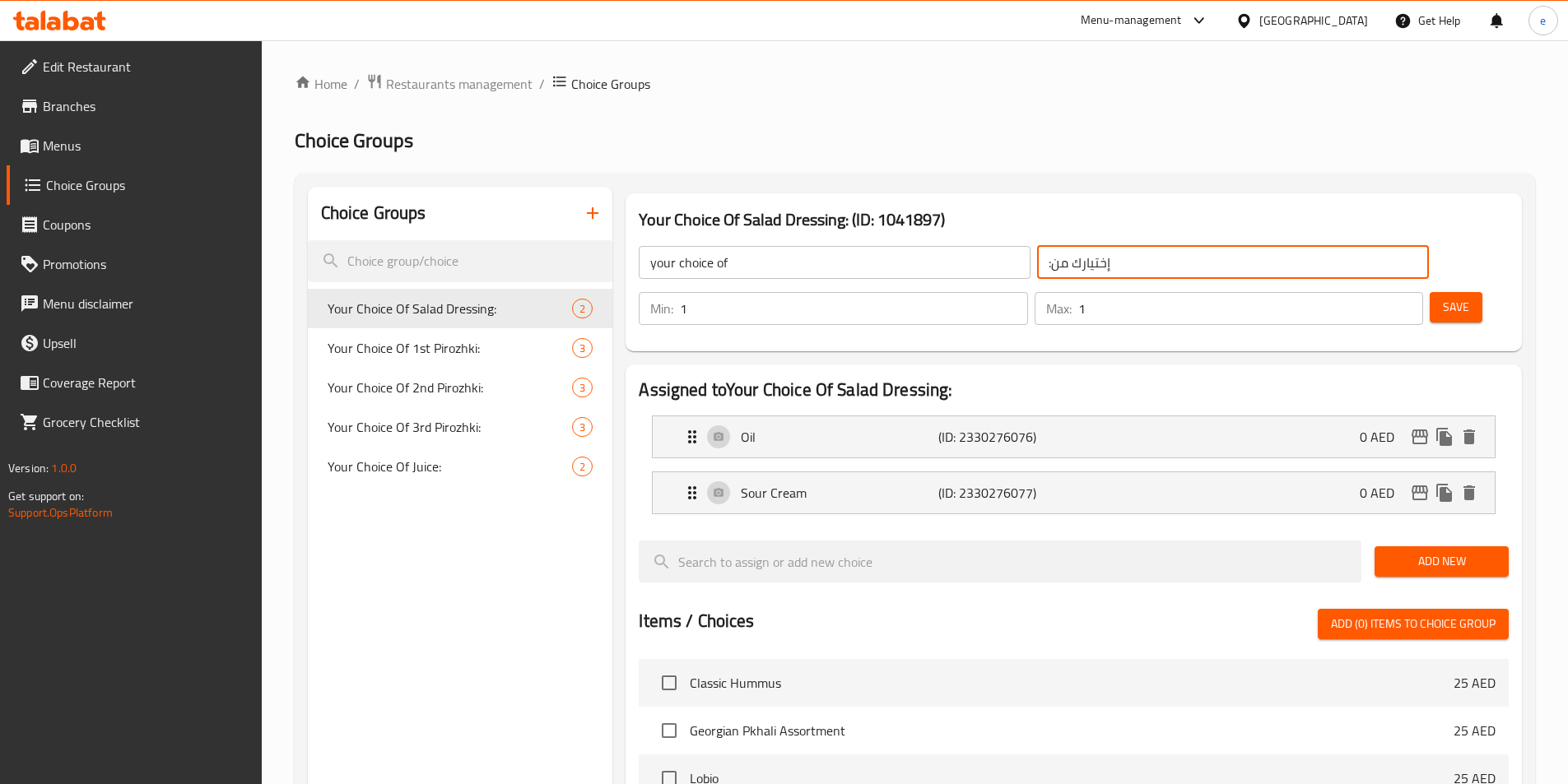
drag, startPoint x: 846, startPoint y: 254, endPoint x: 838, endPoint y: 269, distance: 17.0
click at [846, 254] on input "your choice of" at bounding box center [835, 262] width 392 height 33
click at [1037, 263] on input ":إختيارك من" at bounding box center [1233, 262] width 392 height 33
type input "إختيارك من"
click at [1476, 425] on button "delete" at bounding box center [1470, 437] width 25 height 25
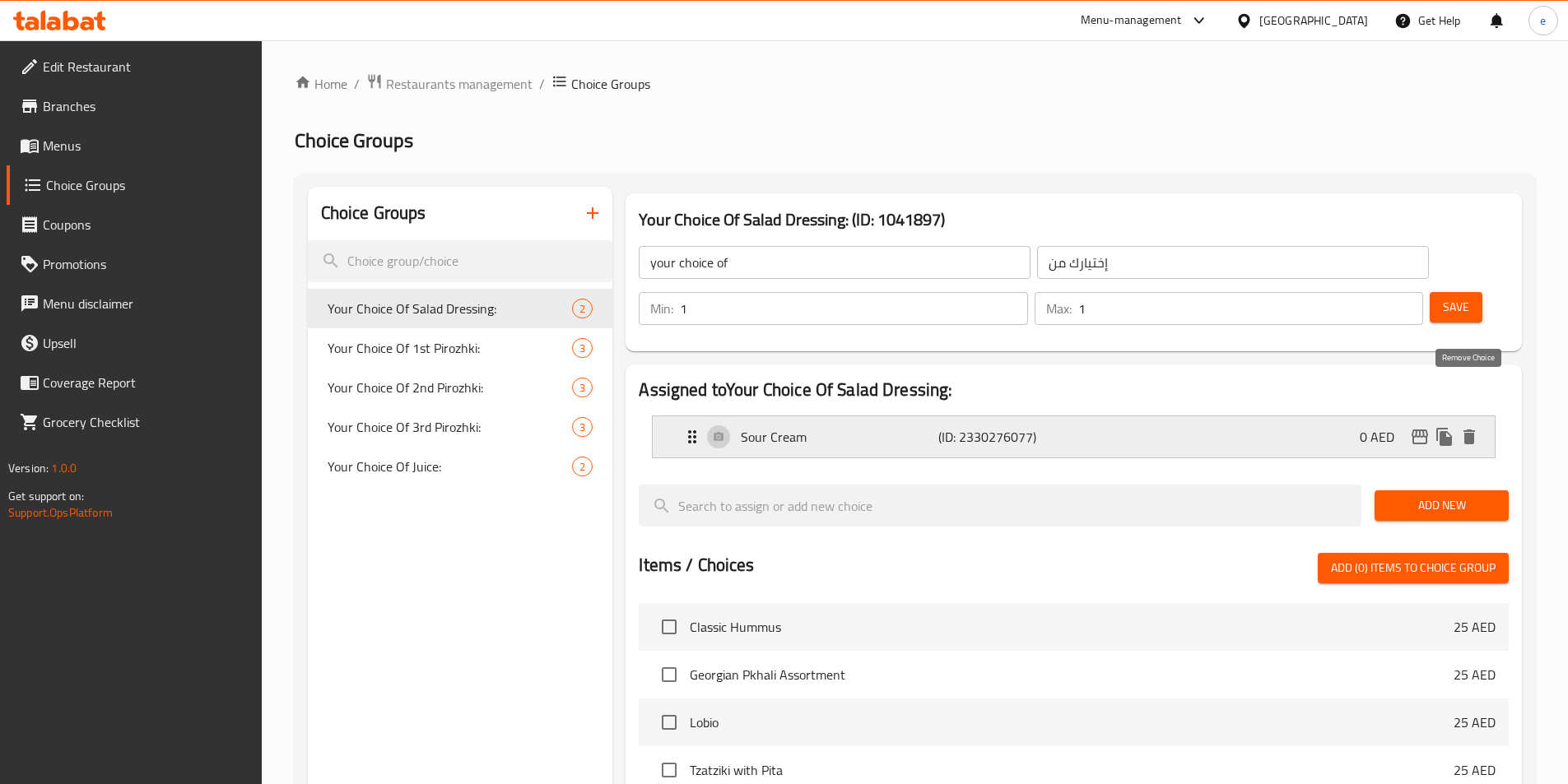
click at [1468, 429] on icon "delete" at bounding box center [1469, 436] width 12 height 15
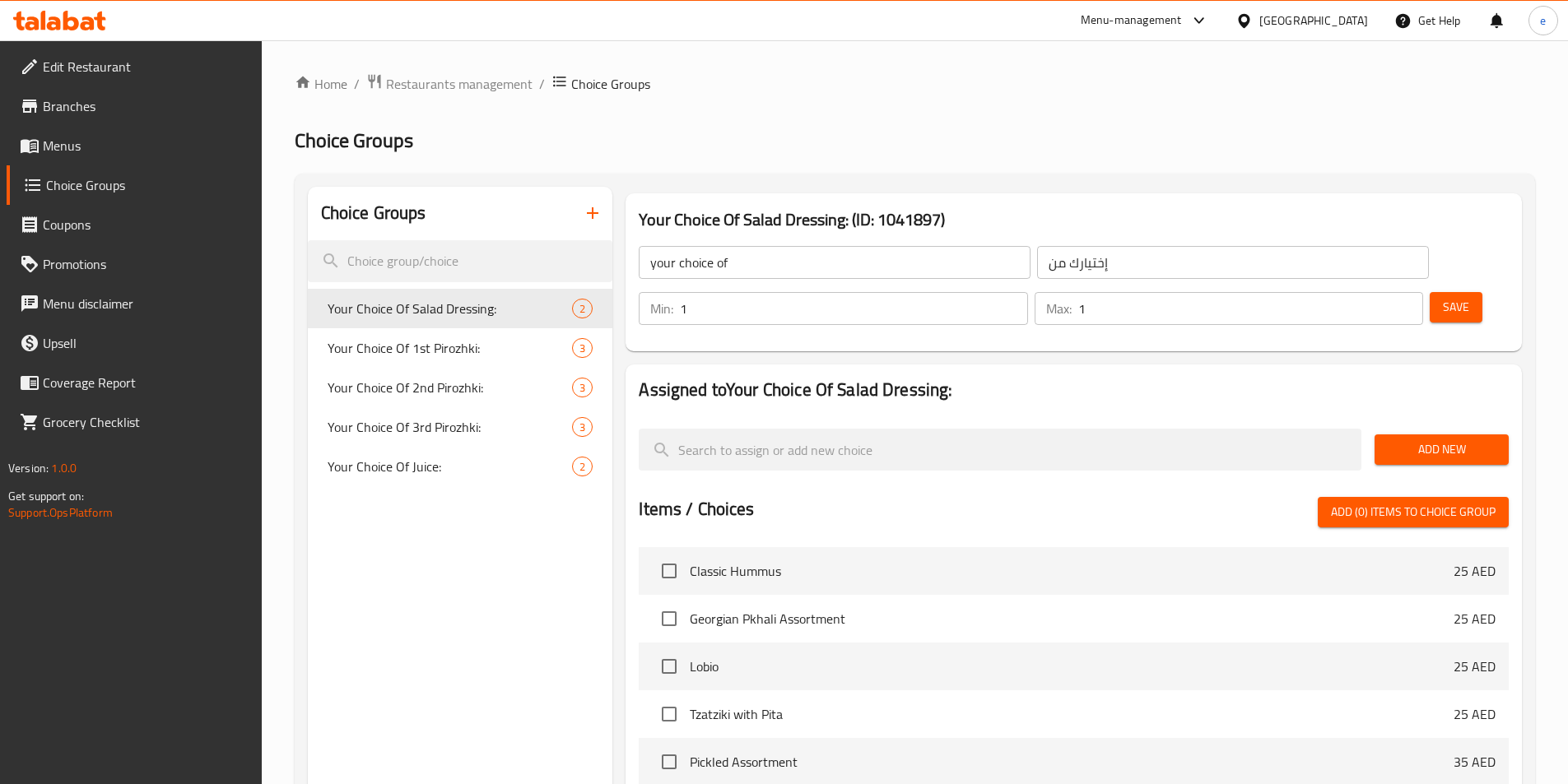
click at [1443, 297] on span "Save" at bounding box center [1456, 307] width 27 height 20
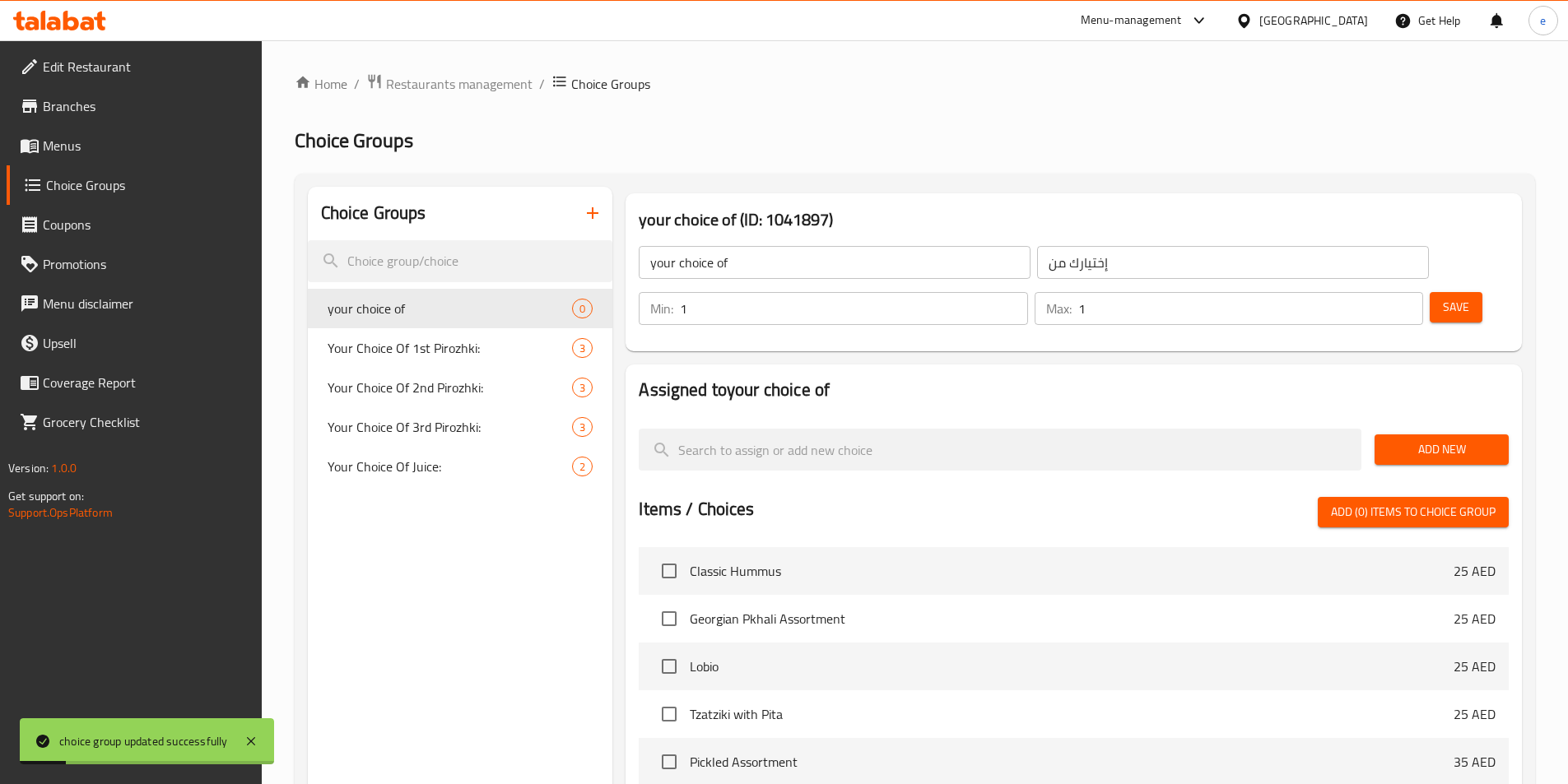
click at [1407, 440] on span "Add New" at bounding box center [1442, 450] width 108 height 20
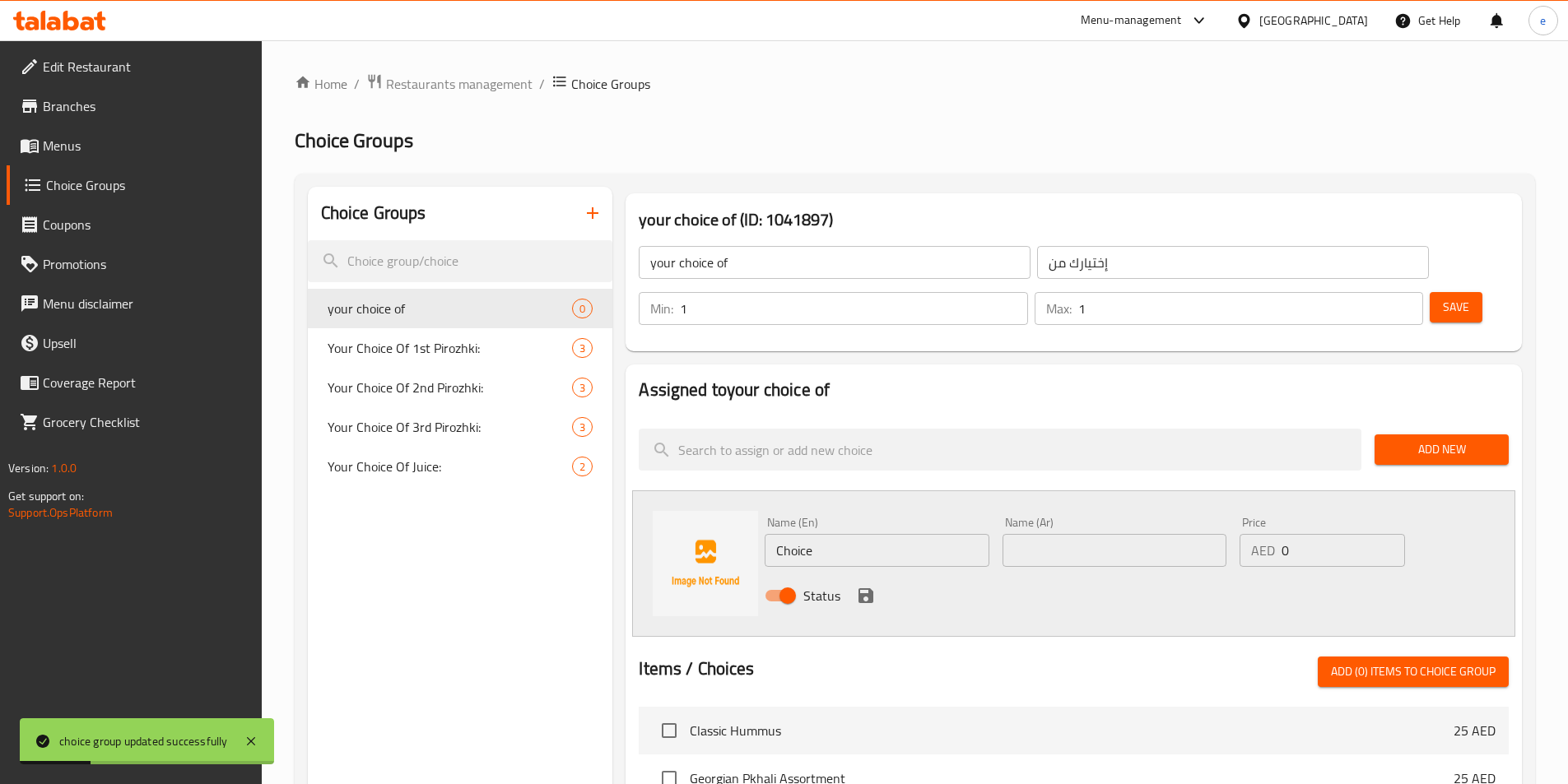
click at [836, 534] on input "Choice" at bounding box center [876, 550] width 223 height 33
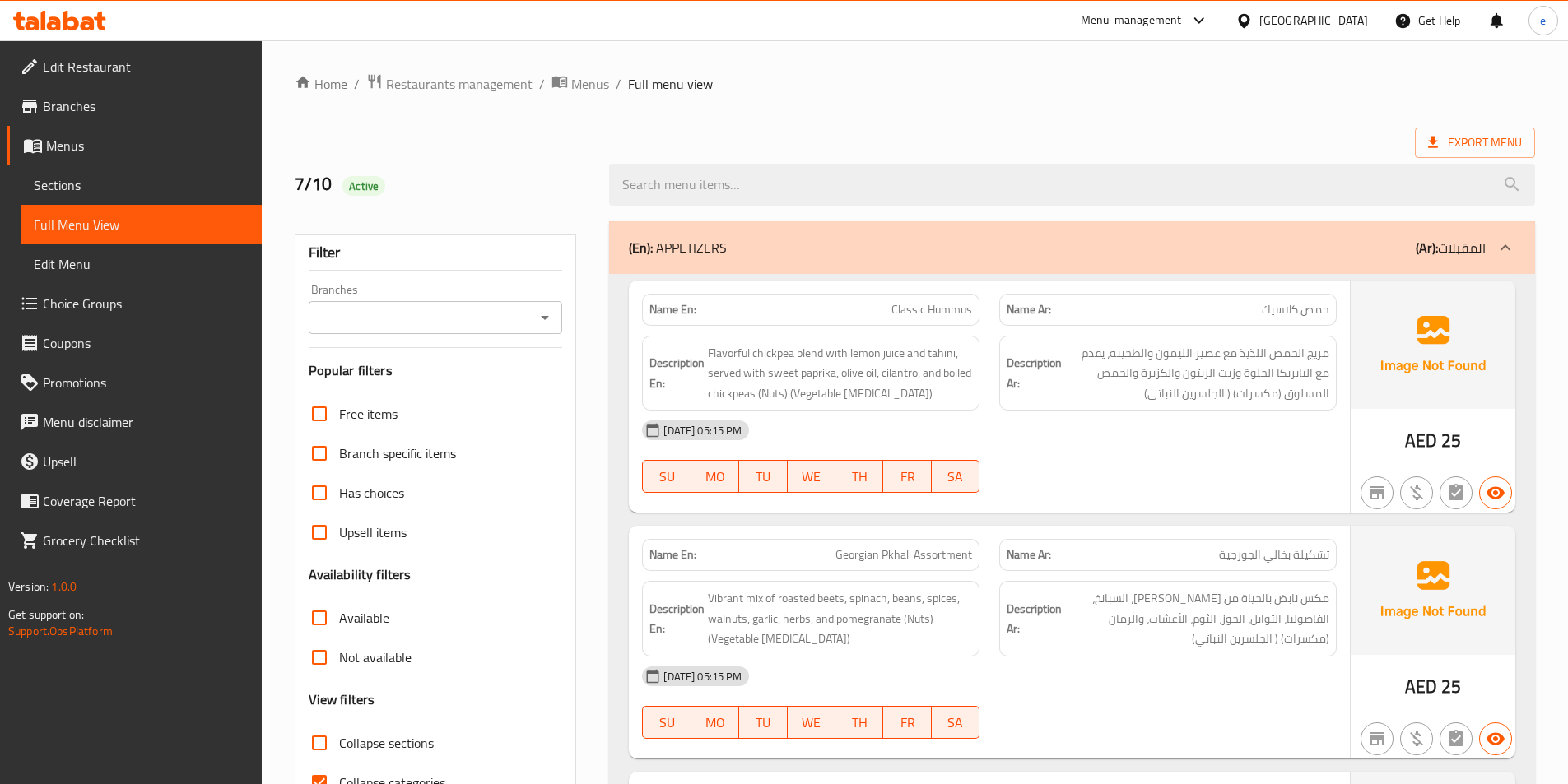
click at [94, 184] on span "Sections" at bounding box center [141, 185] width 215 height 20
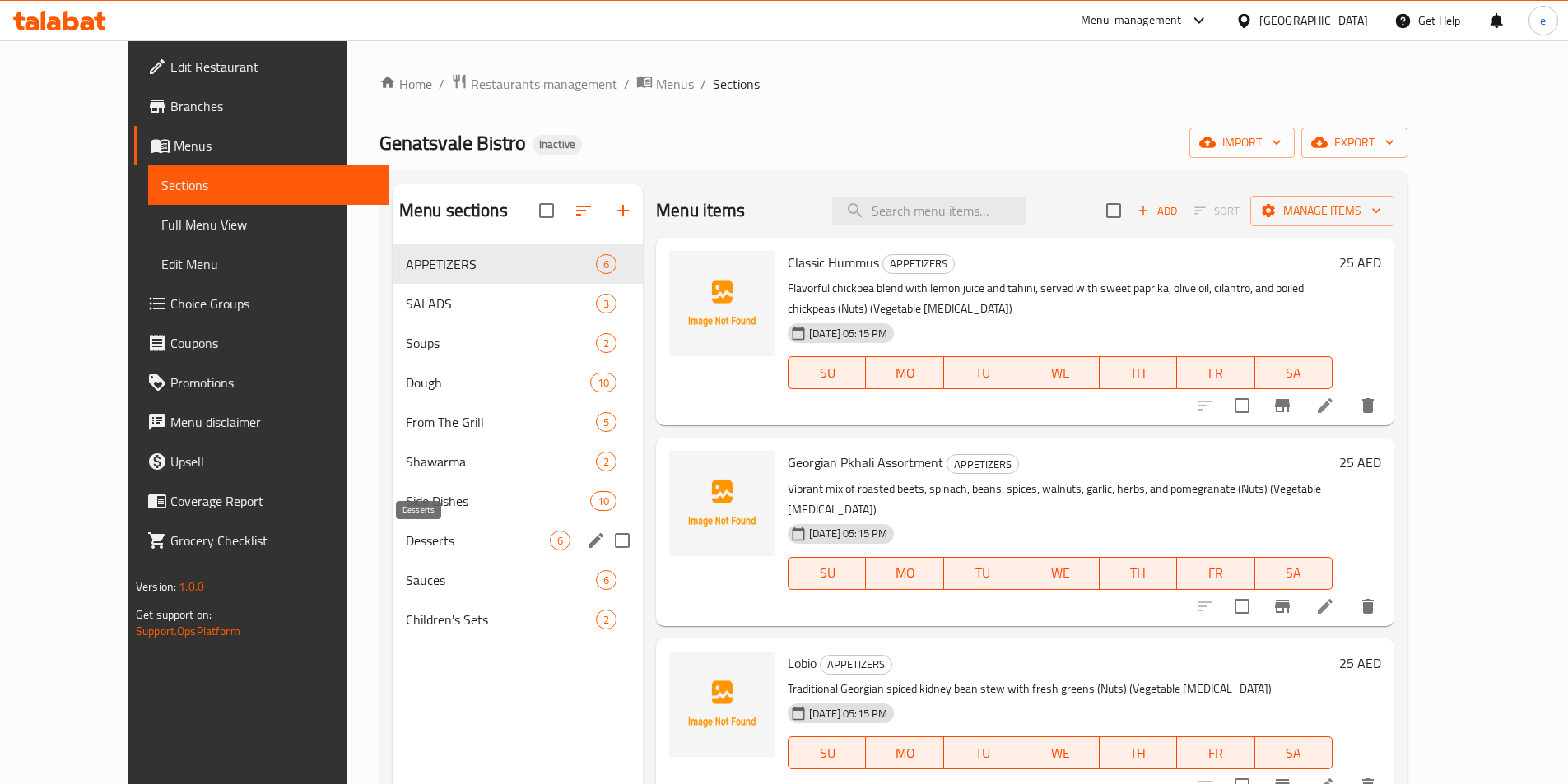
click at [405, 544] on span "Desserts" at bounding box center [477, 541] width 144 height 20
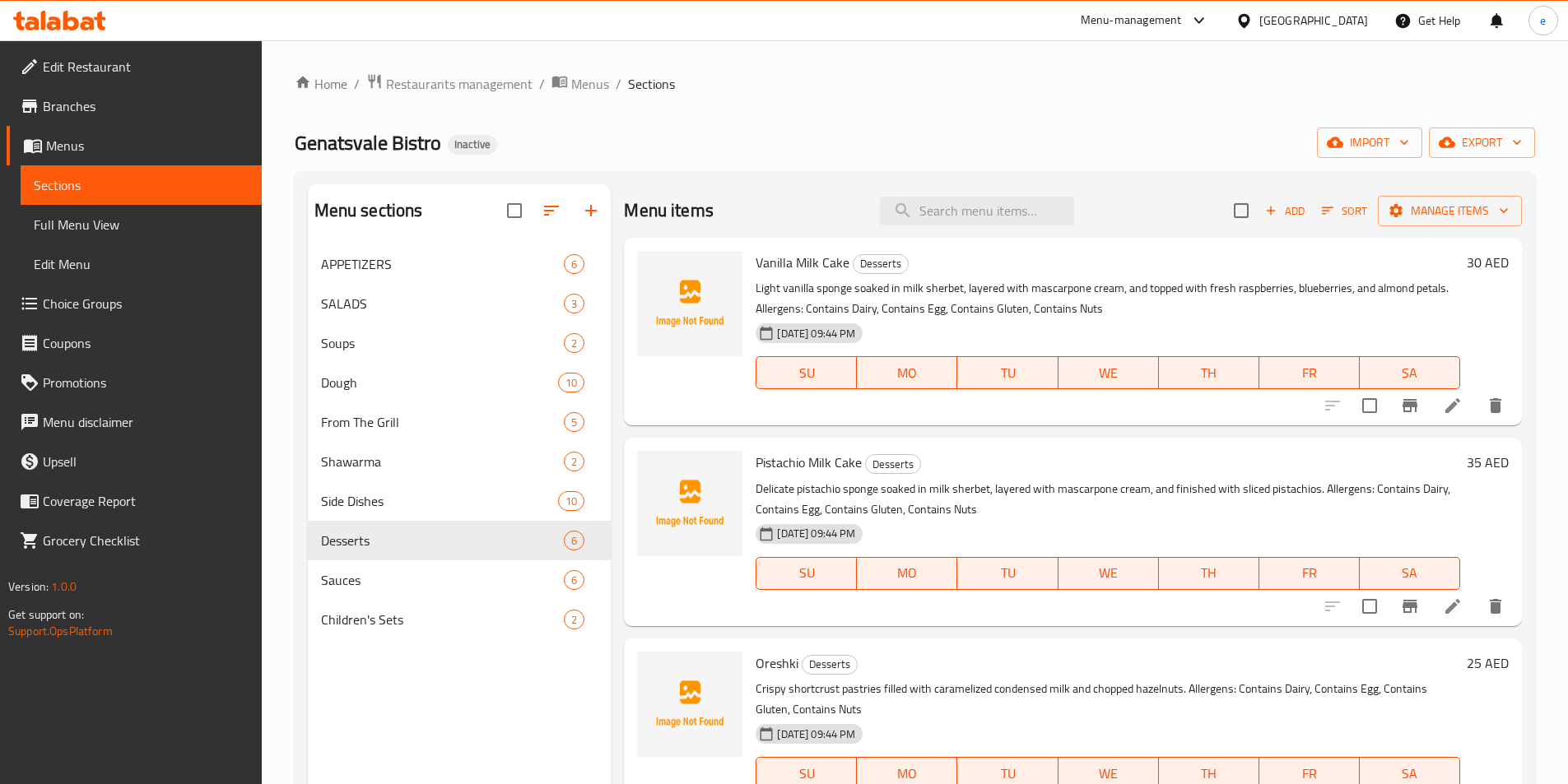
scroll to position [439, 0]
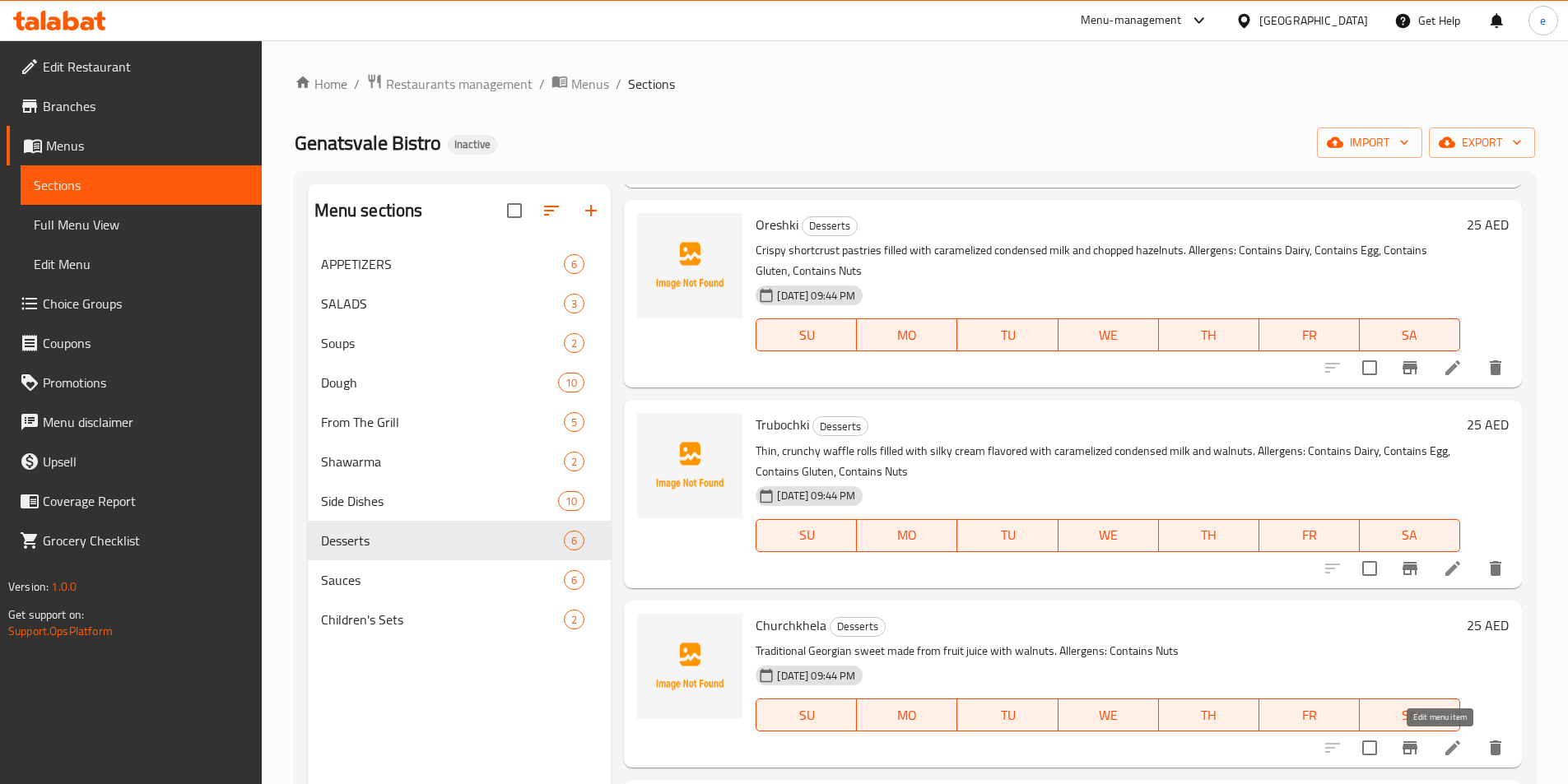
click at [1446, 750] on icon at bounding box center [1453, 748] width 15 height 15
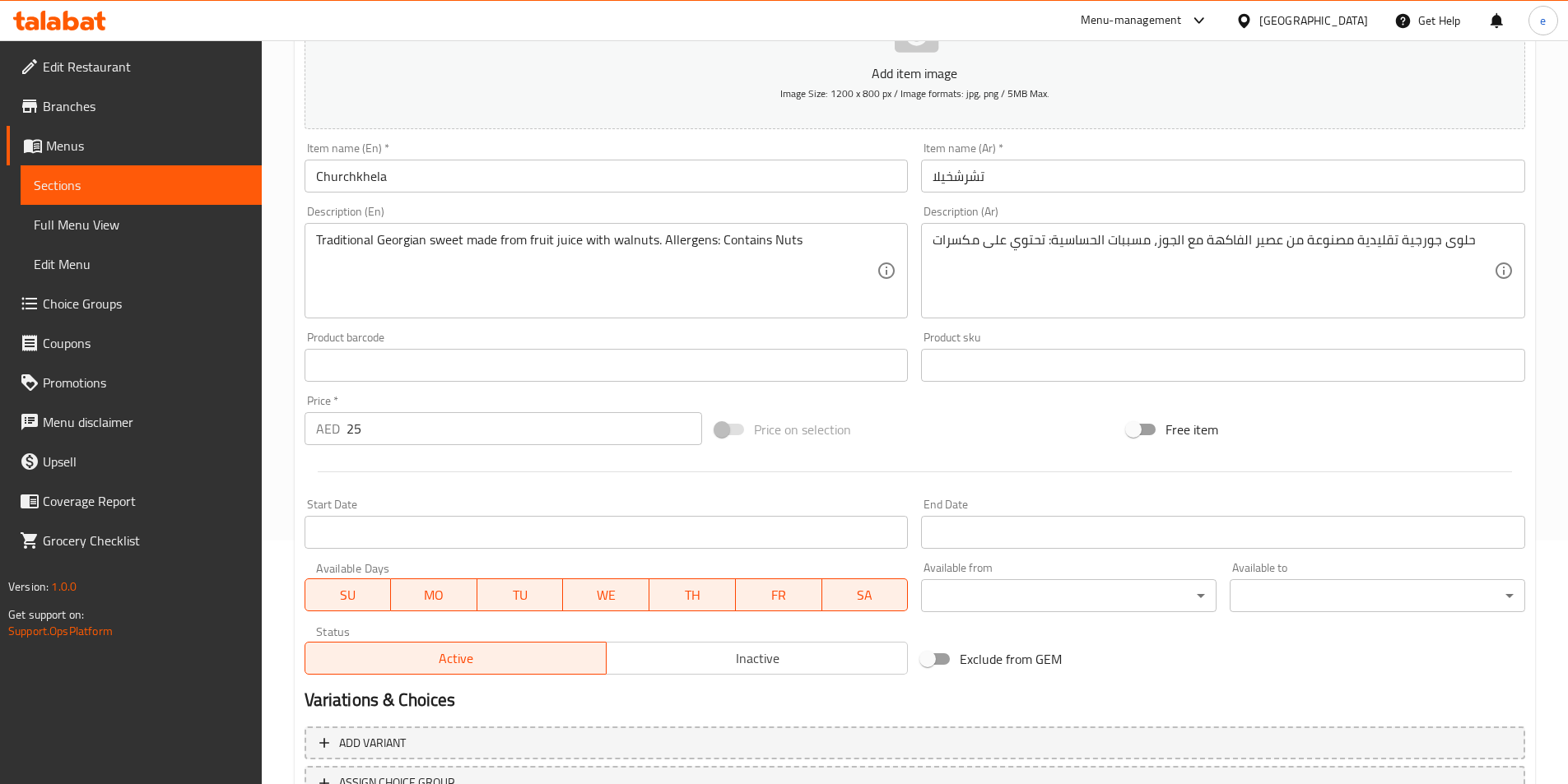
scroll to position [165, 0]
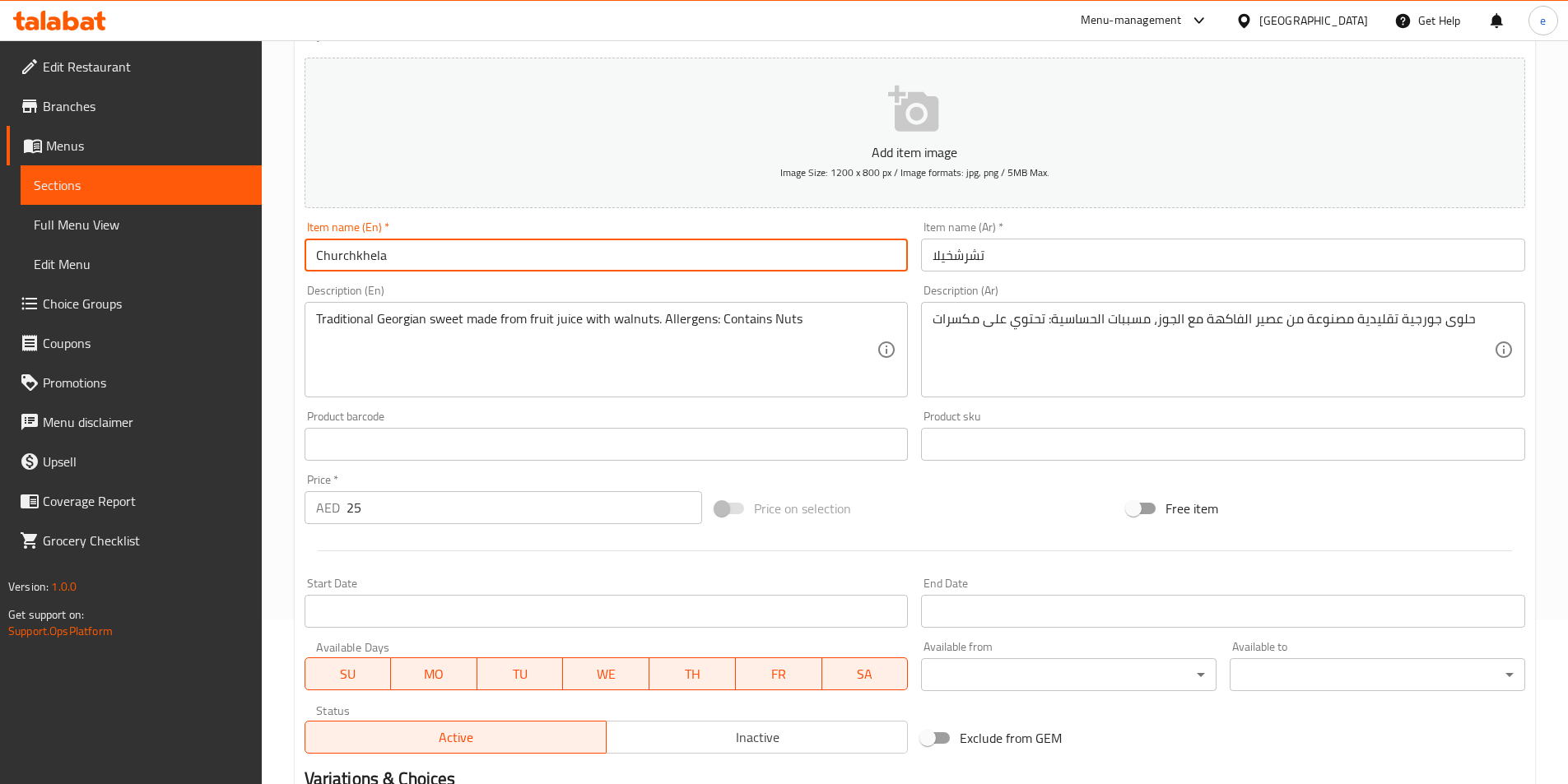
click at [486, 250] on input "Churchkhela" at bounding box center [606, 255] width 604 height 33
paste input "(from 50gr)"
drag, startPoint x: 389, startPoint y: 255, endPoint x: 463, endPoint y: 255, distance: 74.0
click at [463, 255] on input "Churchkhela (from 50gr)" at bounding box center [606, 255] width 604 height 33
click at [453, 260] on input "Churchkhela (from 50gr)" at bounding box center [606, 255] width 604 height 33
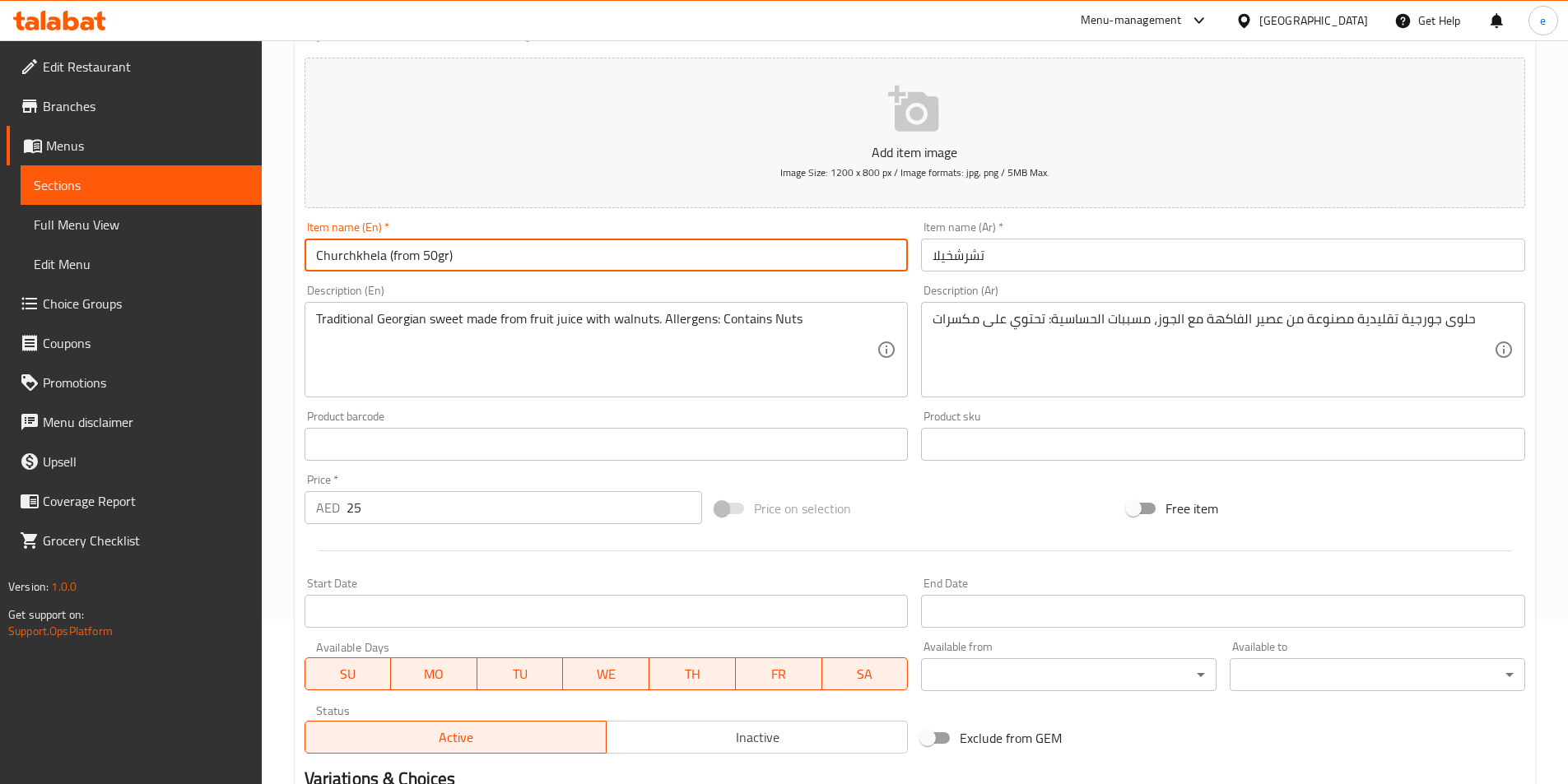
drag, startPoint x: 386, startPoint y: 253, endPoint x: 456, endPoint y: 250, distance: 70.1
click at [455, 250] on input "Churchkhela (from 50gr)" at bounding box center [606, 255] width 604 height 33
type input "Churchkhela (from 50gr)"
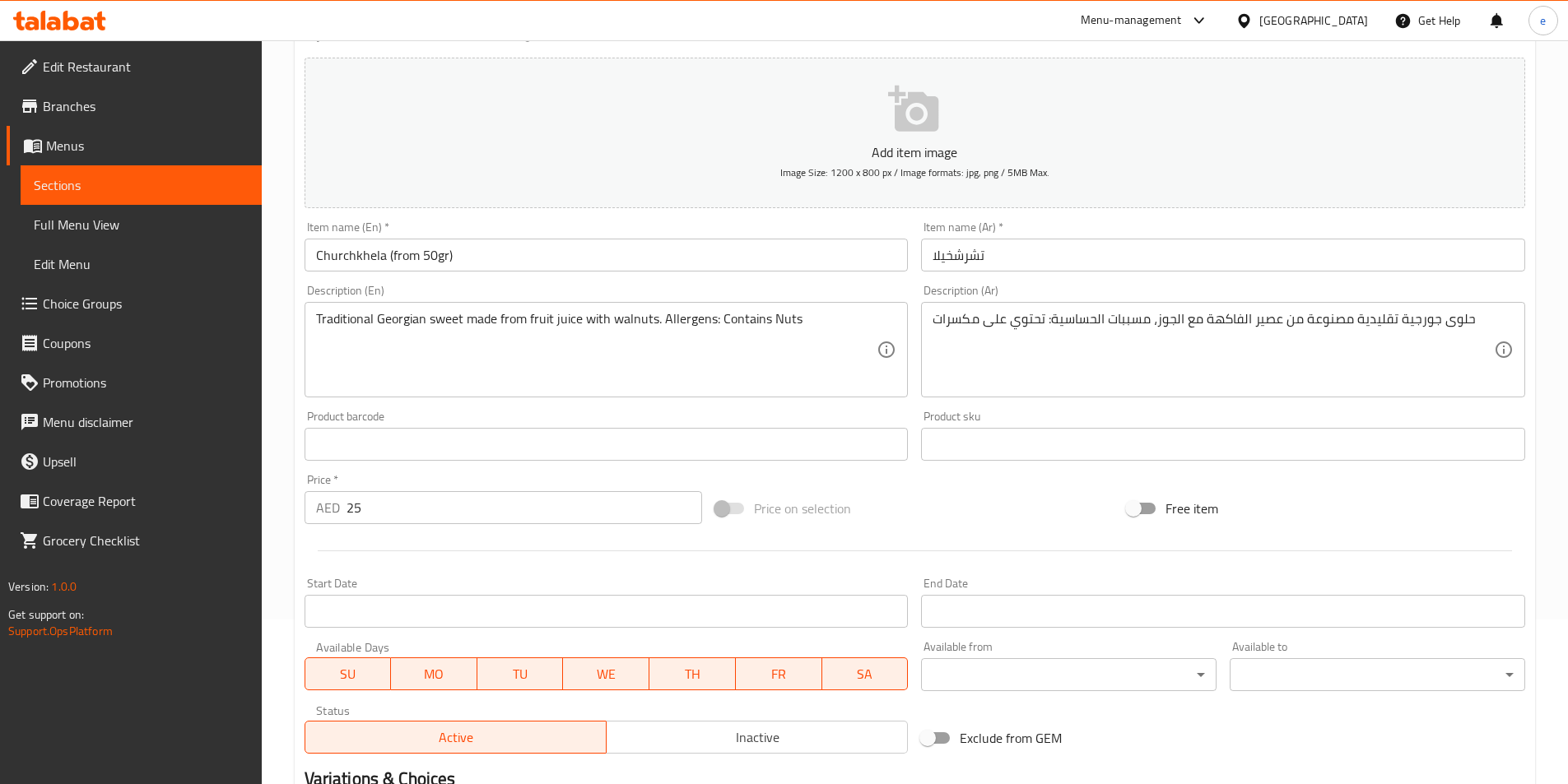
drag, startPoint x: 936, startPoint y: 257, endPoint x: 946, endPoint y: 263, distance: 11.7
click at [936, 257] on input "تشرشخيلا" at bounding box center [1222, 255] width 604 height 33
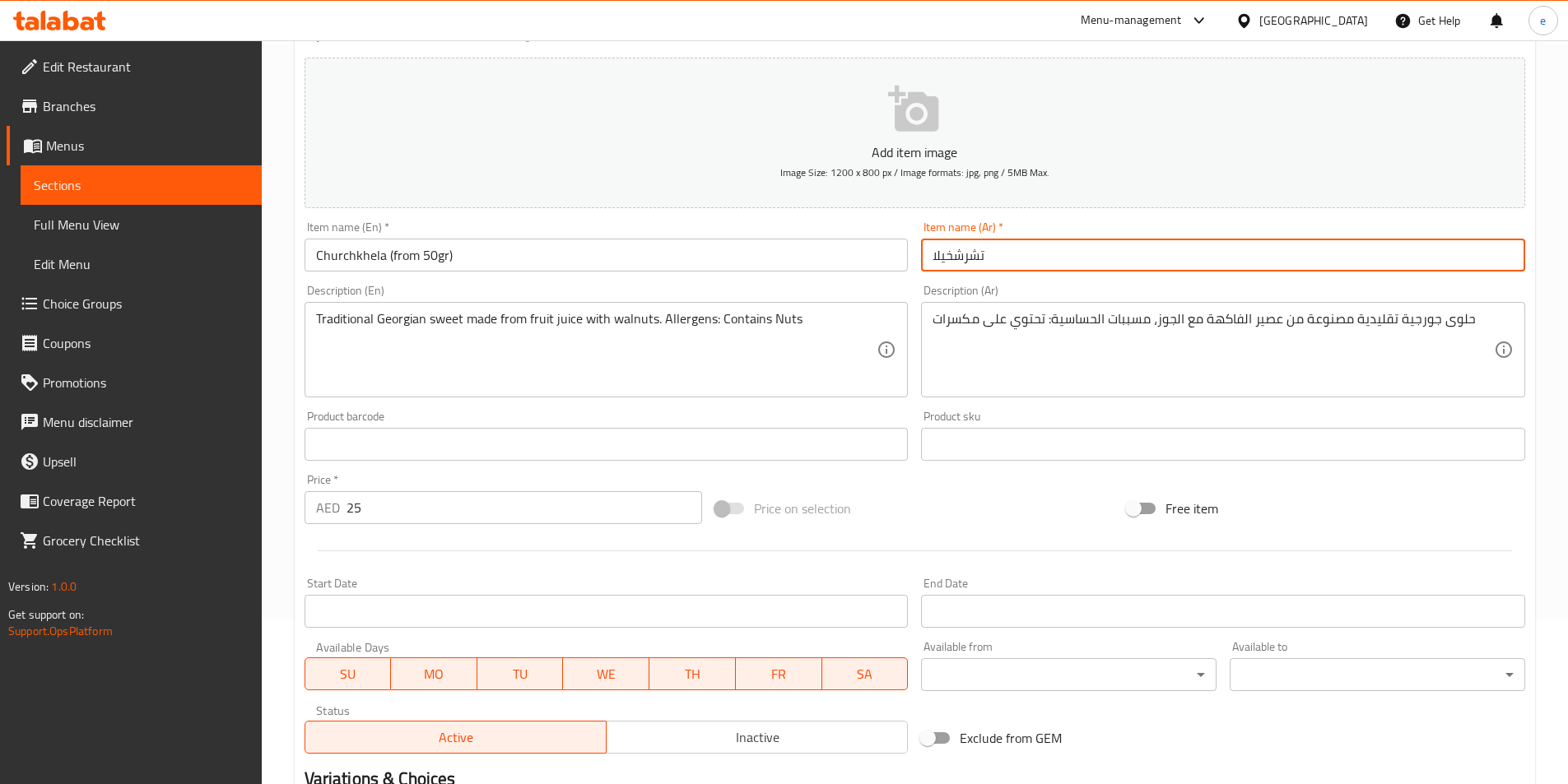
click at [933, 252] on input "تشرشخيلا" at bounding box center [1222, 255] width 604 height 33
paste input ")(من 50 جرام"
drag, startPoint x: 937, startPoint y: 250, endPoint x: 917, endPoint y: 247, distance: 20.2
click at [917, 247] on div "Item name (Ar)   * )(من 50 جرام)تشرشخيلا Item name (Ar) *" at bounding box center [1223, 246] width 617 height 63
click at [1047, 224] on div "Item name (Ar)   * (من 50 جرام)تشرشخيلا Item name (Ar) *" at bounding box center [1222, 247] width 604 height 51
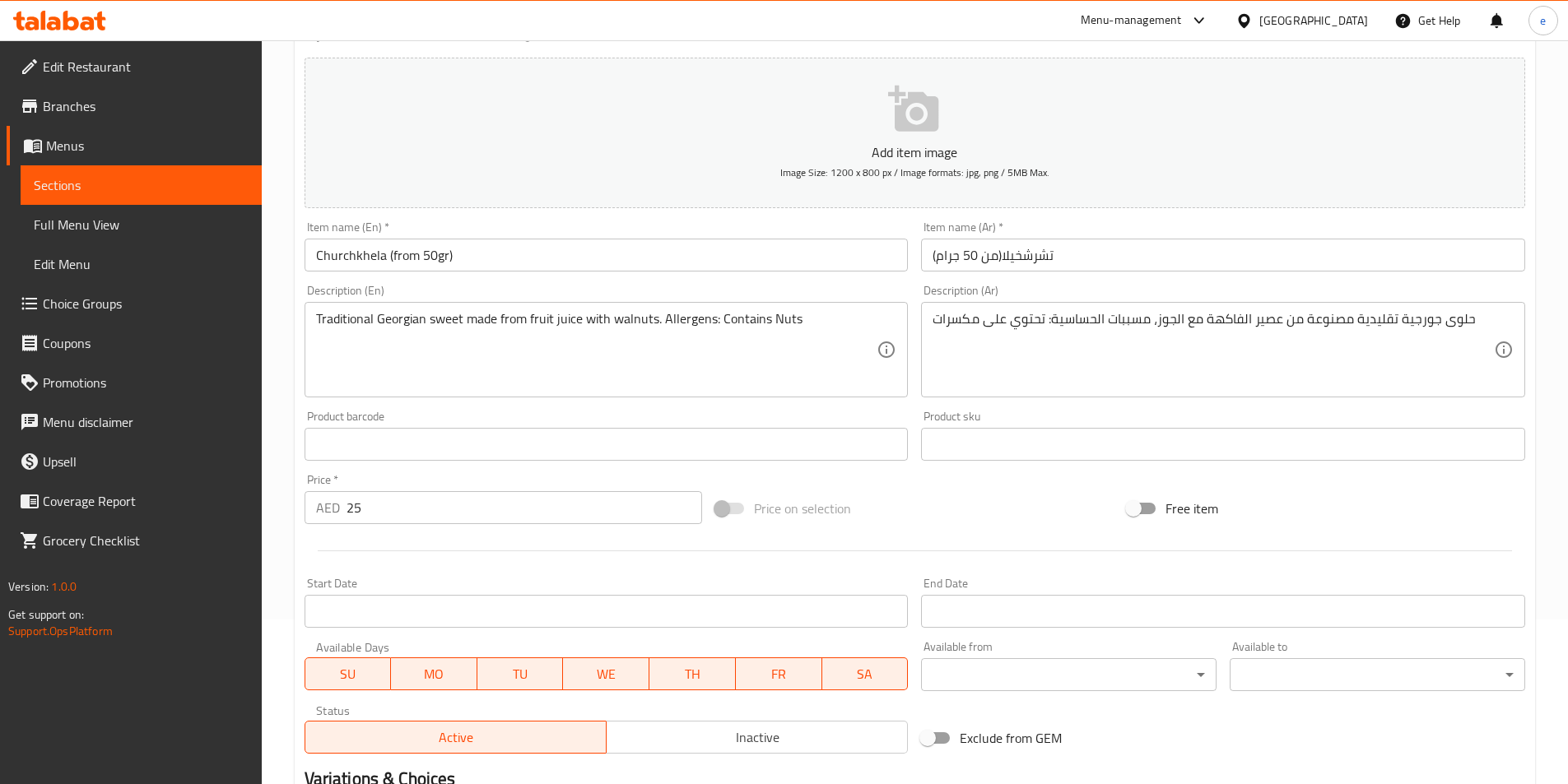
click at [1003, 257] on input "(من 50 جرام)تشرشخيلا" at bounding box center [1222, 255] width 604 height 33
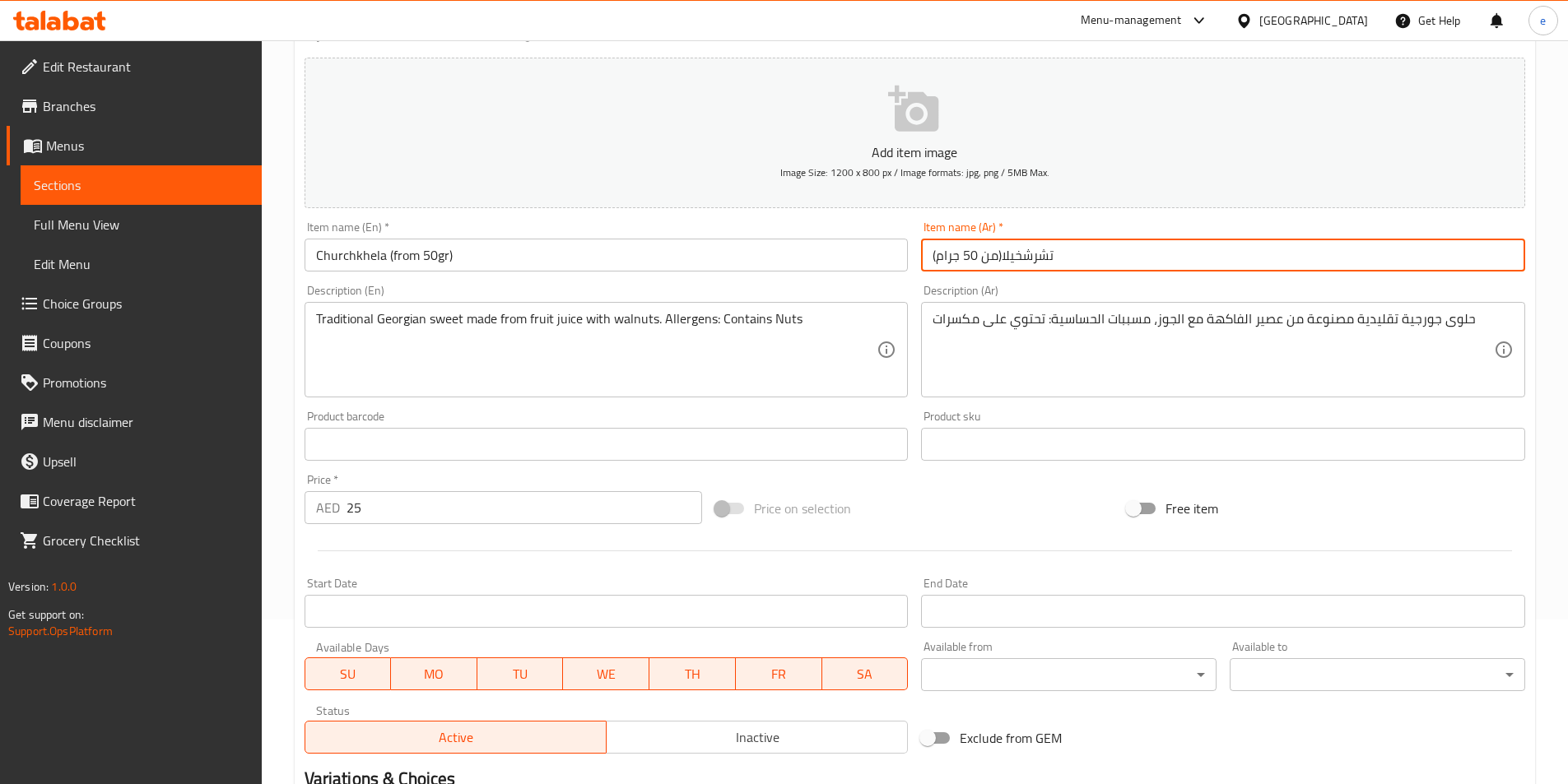
click at [1000, 256] on input "(من 50 جرام)تشرشخيلا" at bounding box center [1222, 255] width 604 height 33
type input "(من 50 جرام) تشرشخيلا"
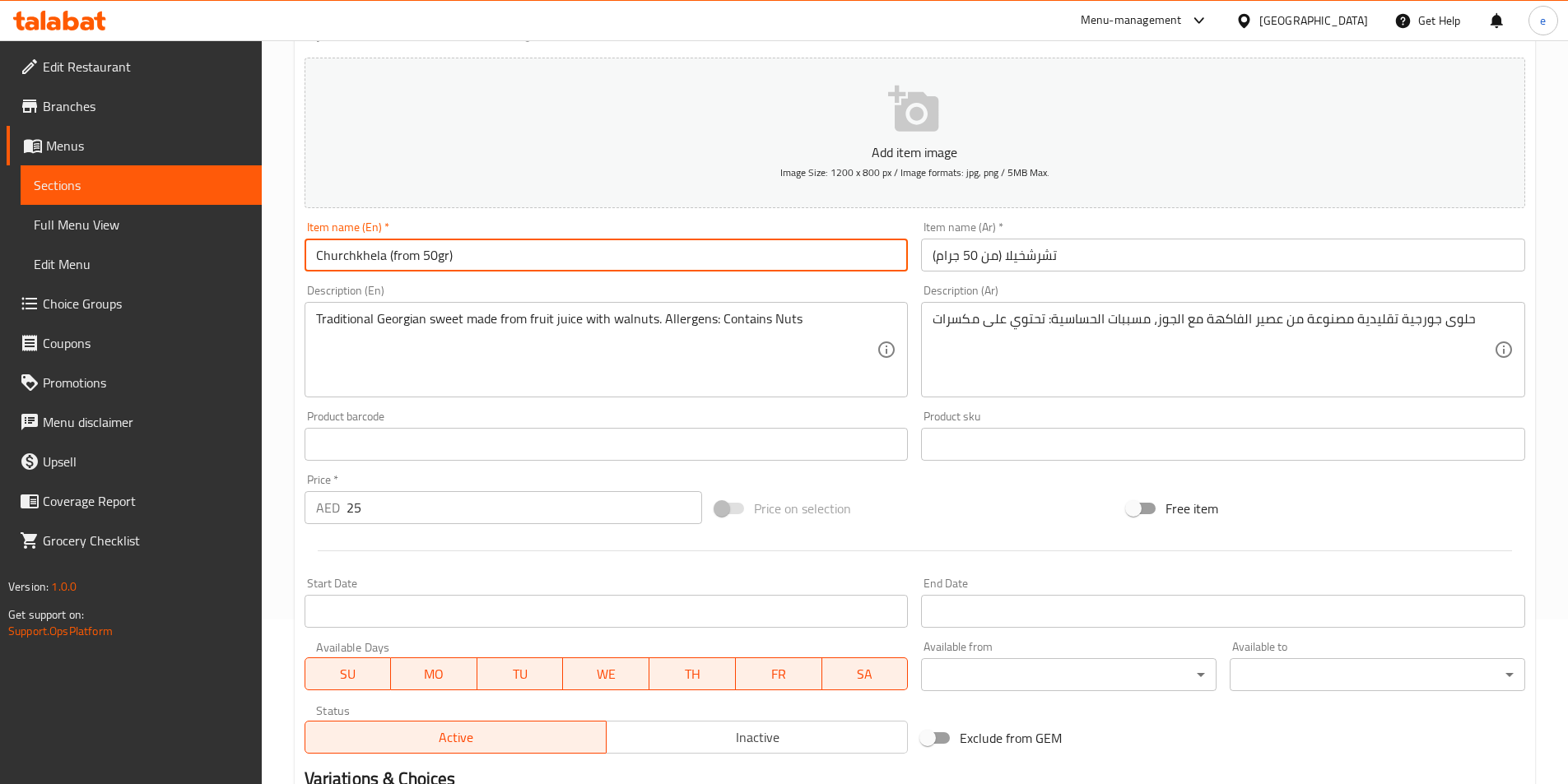
click at [511, 271] on input "Churchkhela (from 50gr)" at bounding box center [606, 255] width 604 height 33
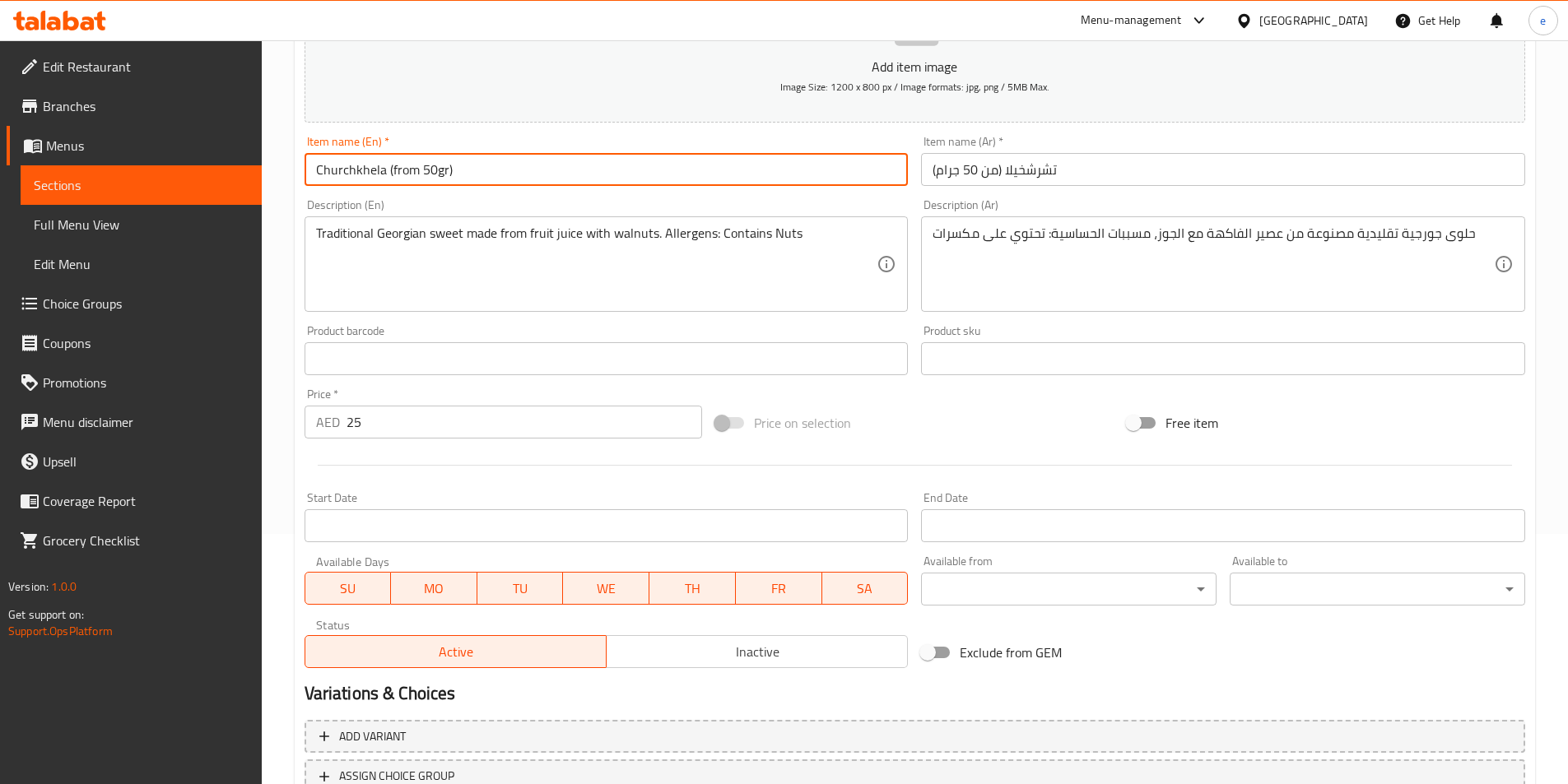
scroll to position [379, 0]
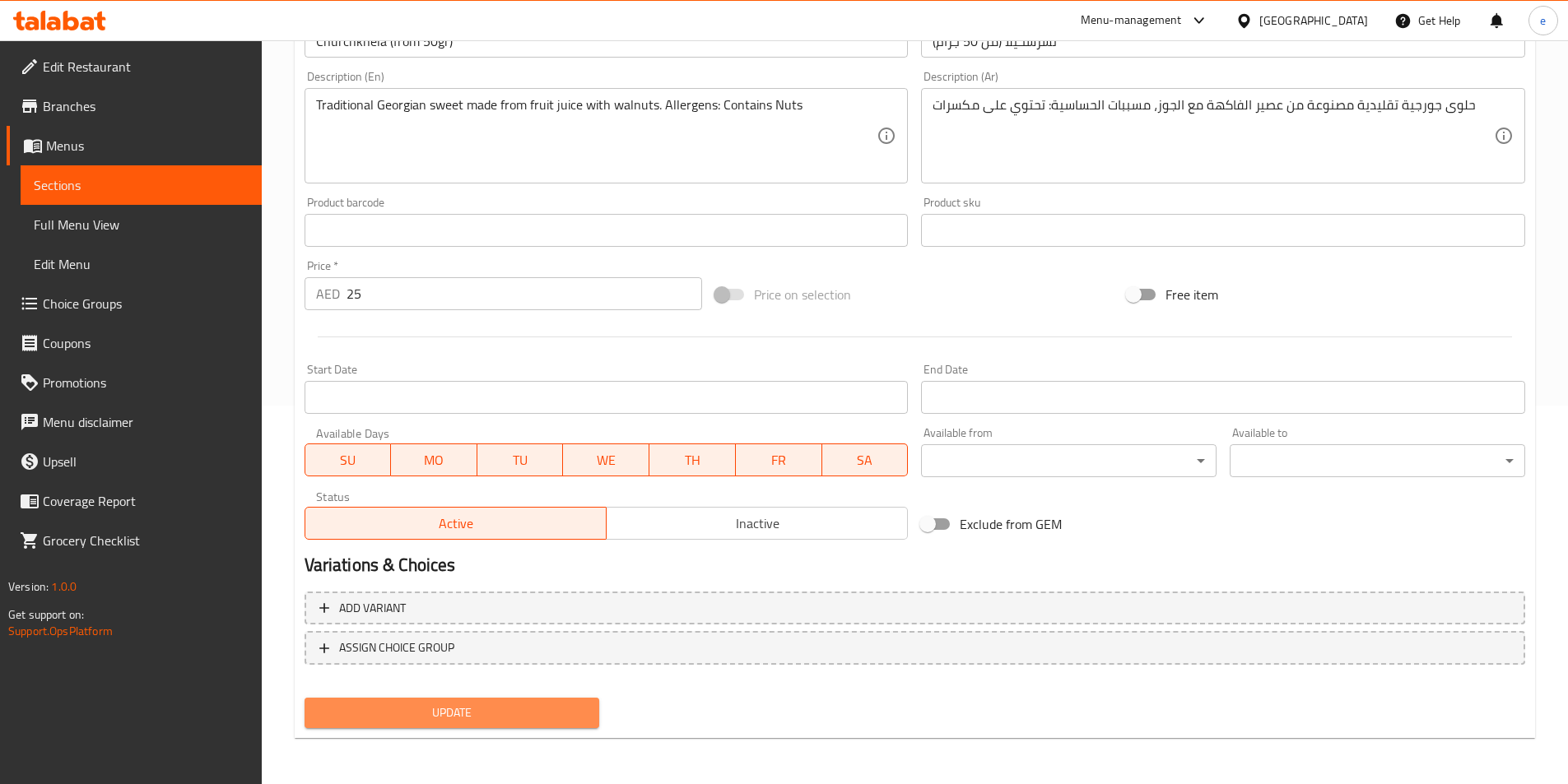
click at [481, 717] on span "Update" at bounding box center [451, 712] width 269 height 20
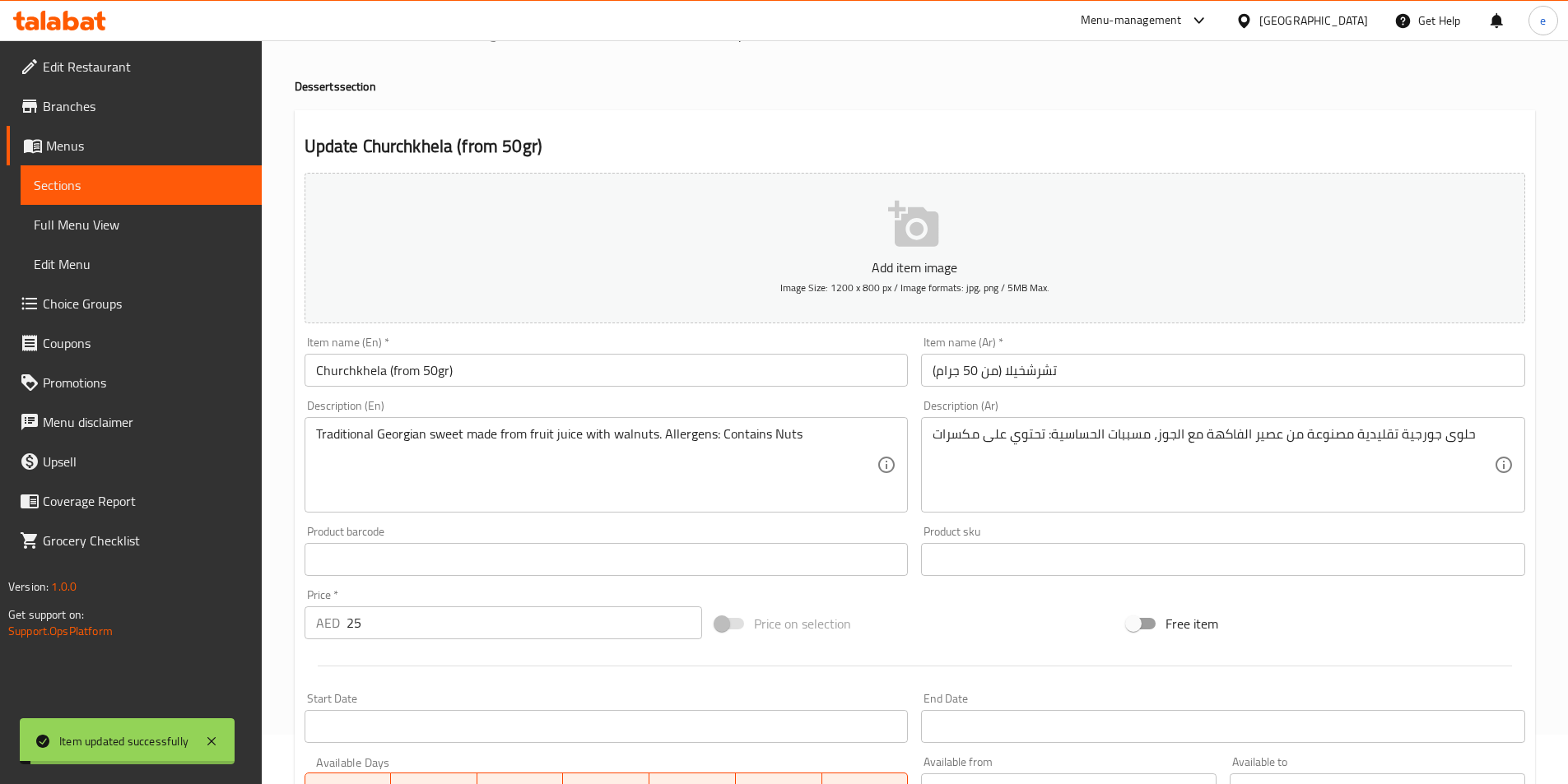
scroll to position [0, 0]
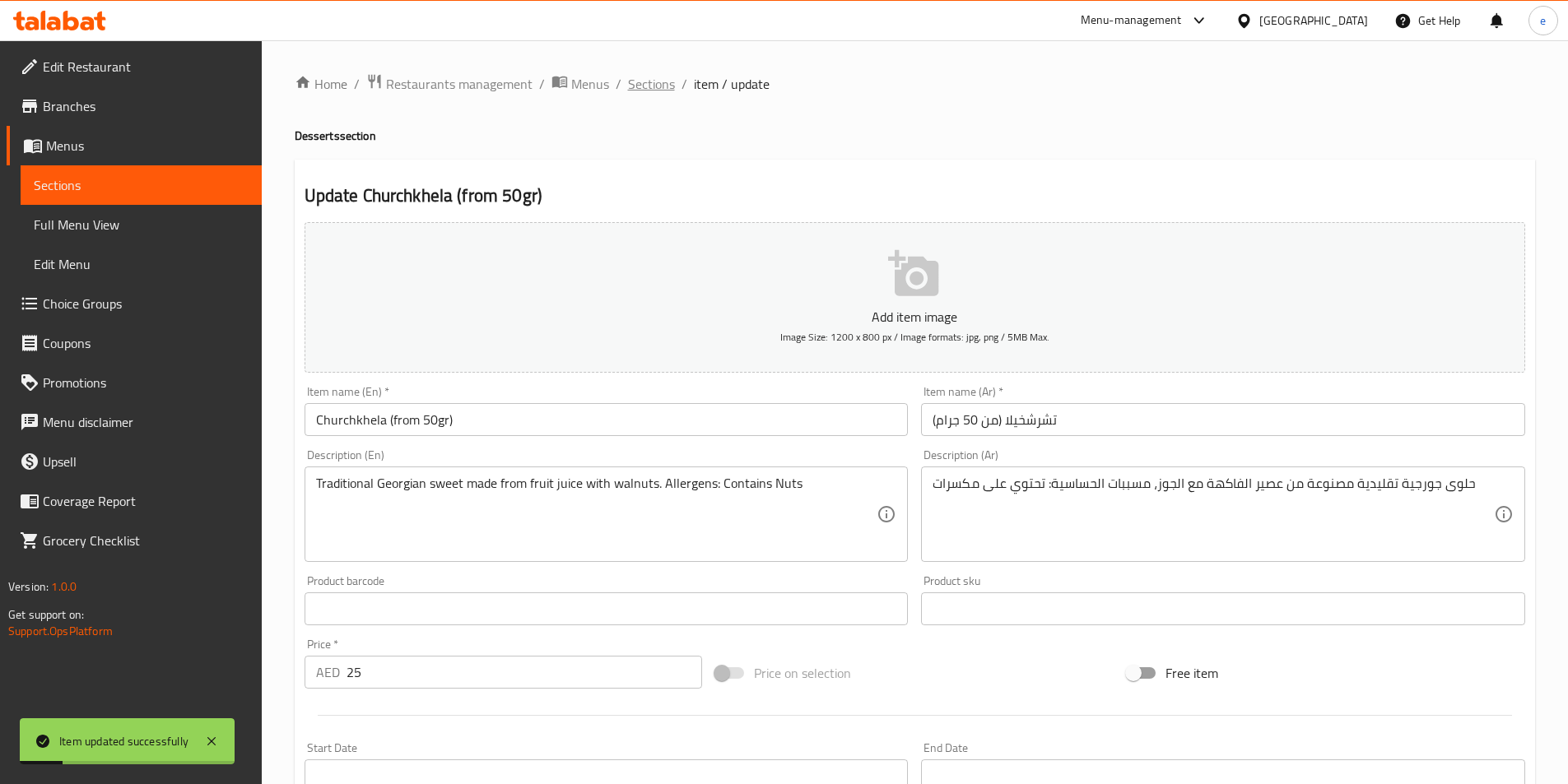
click at [637, 81] on span "Sections" at bounding box center [651, 84] width 47 height 20
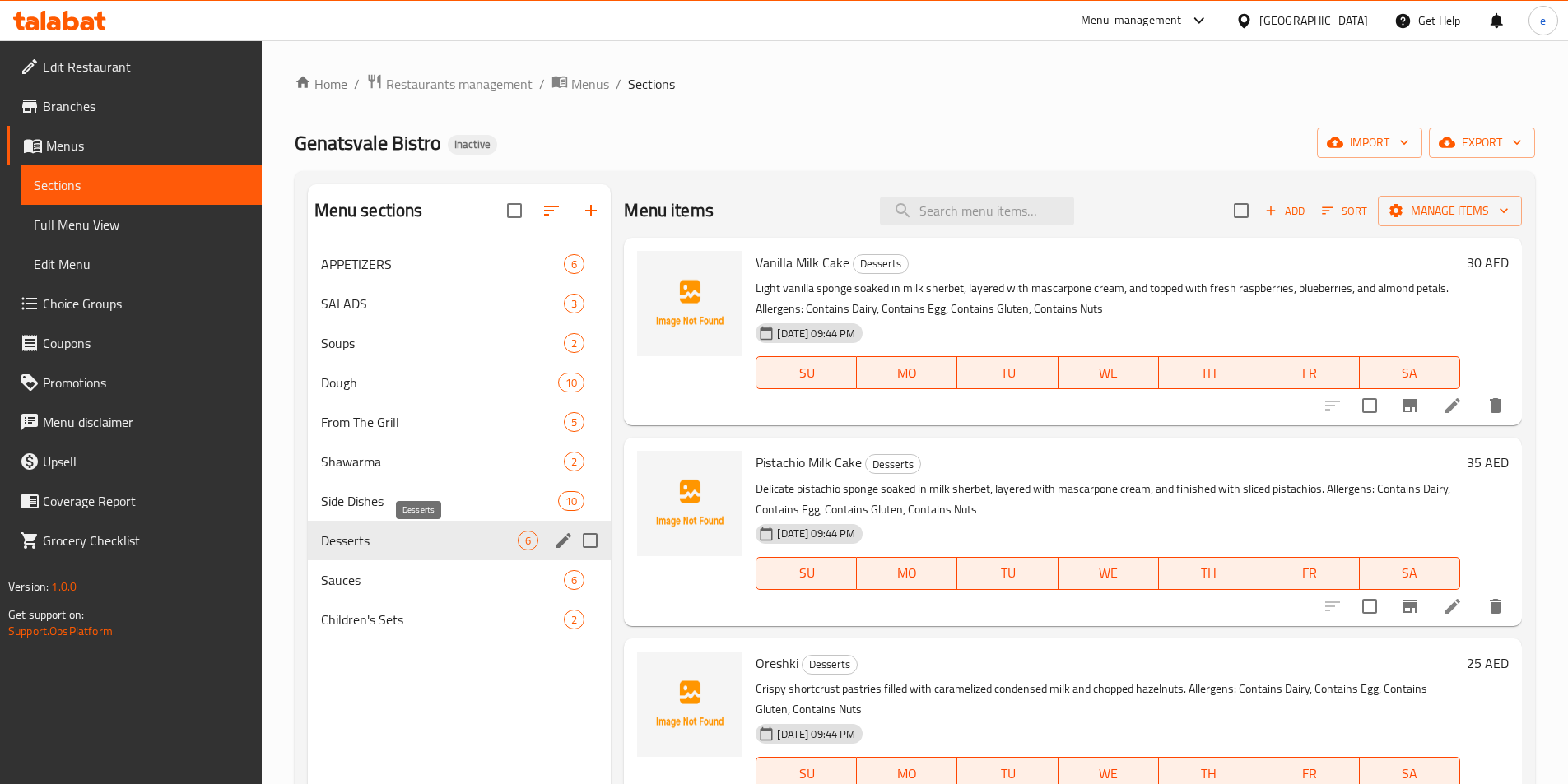
click at [428, 538] on span "Desserts" at bounding box center [419, 541] width 198 height 20
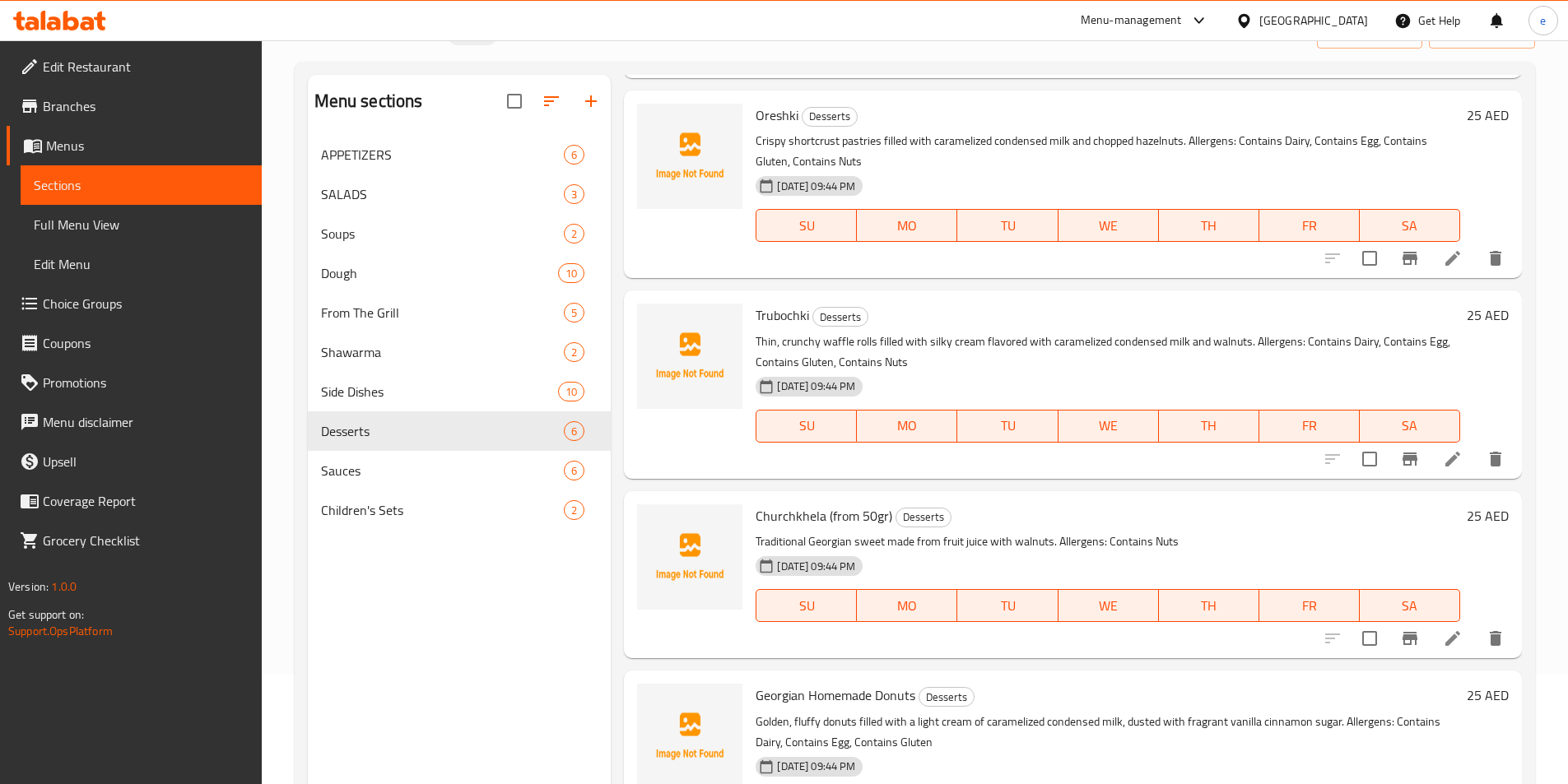
scroll to position [231, 0]
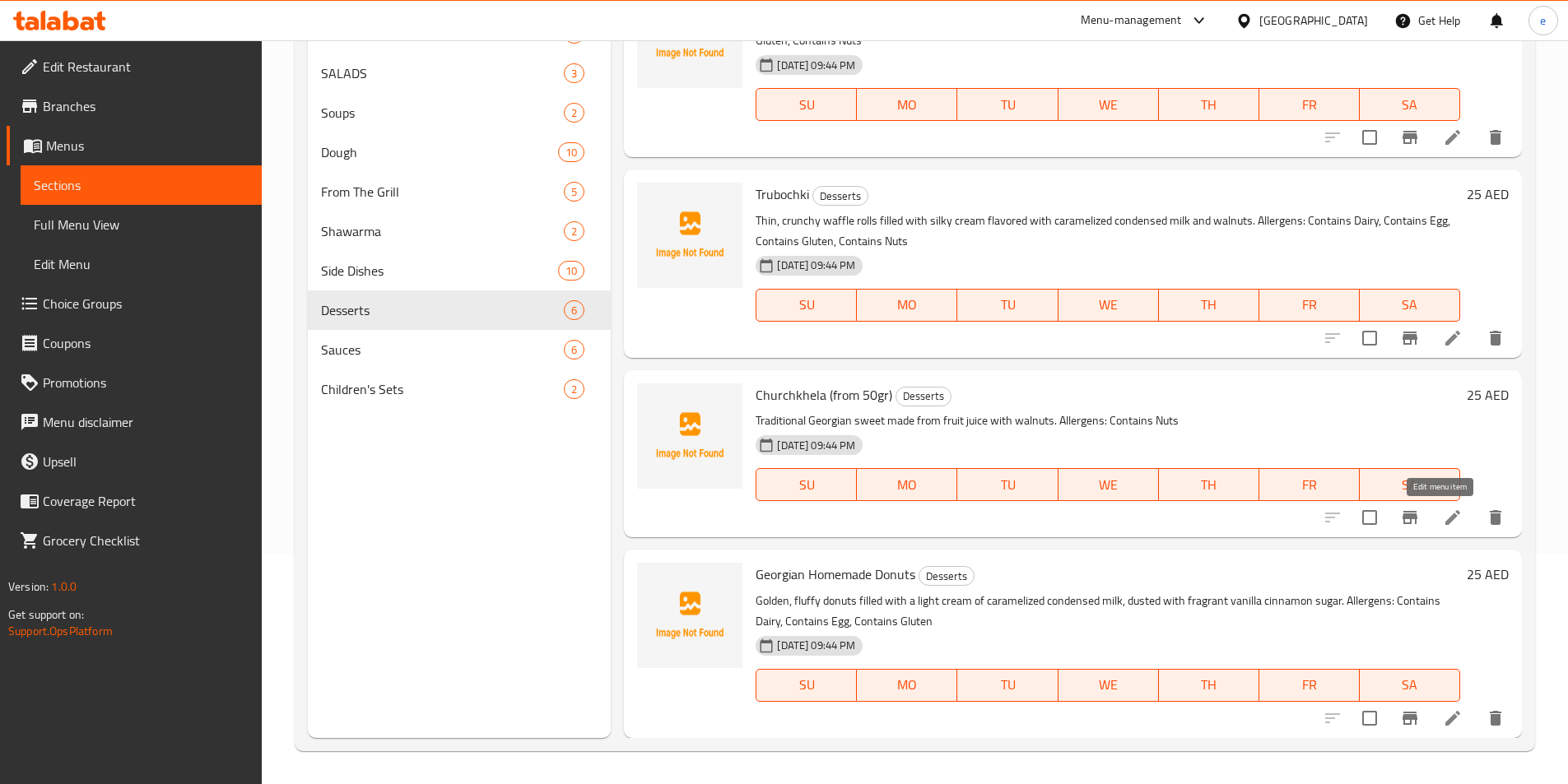
click at [1447, 508] on icon at bounding box center [1453, 518] width 20 height 20
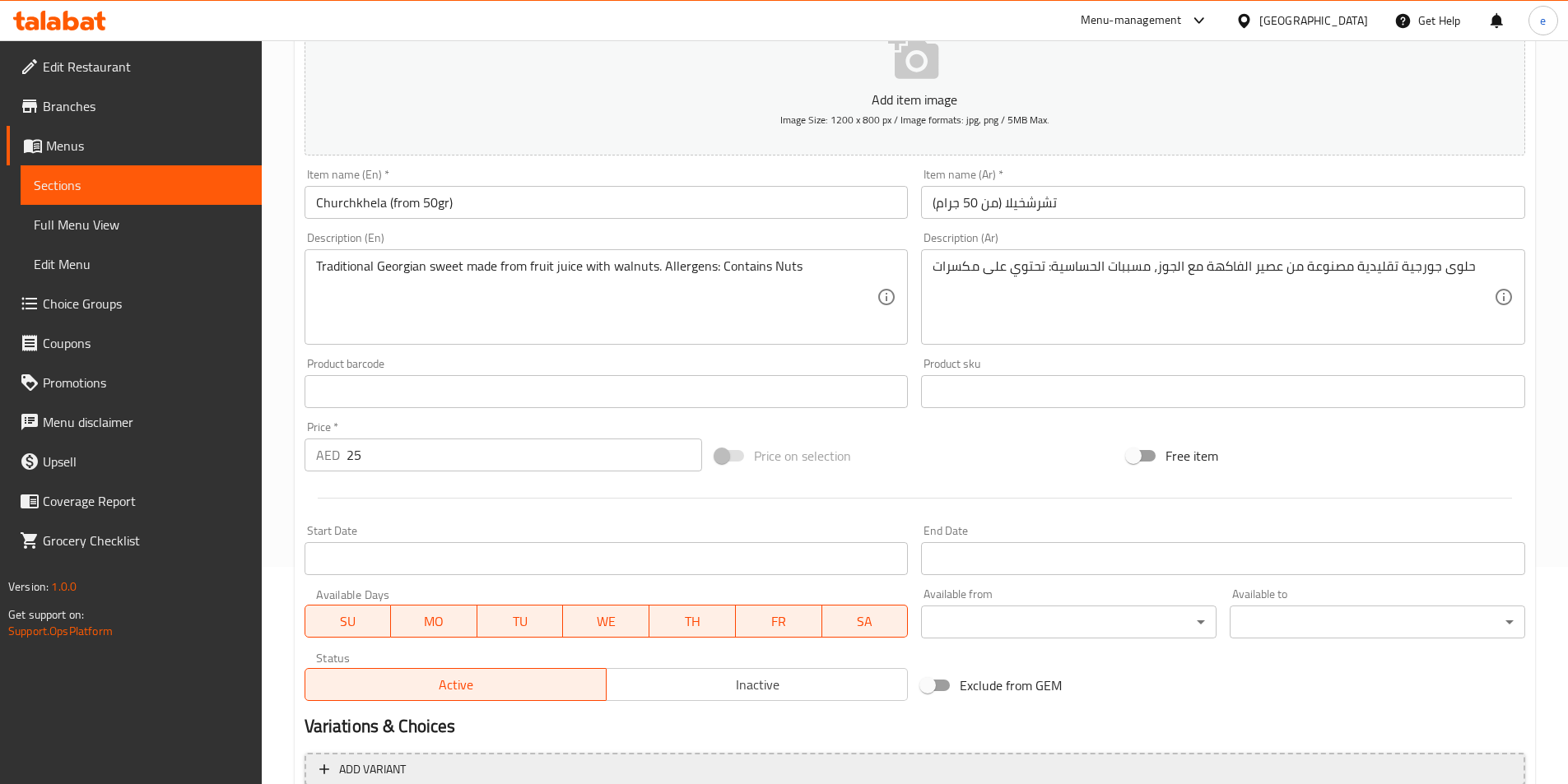
scroll to position [379, 0]
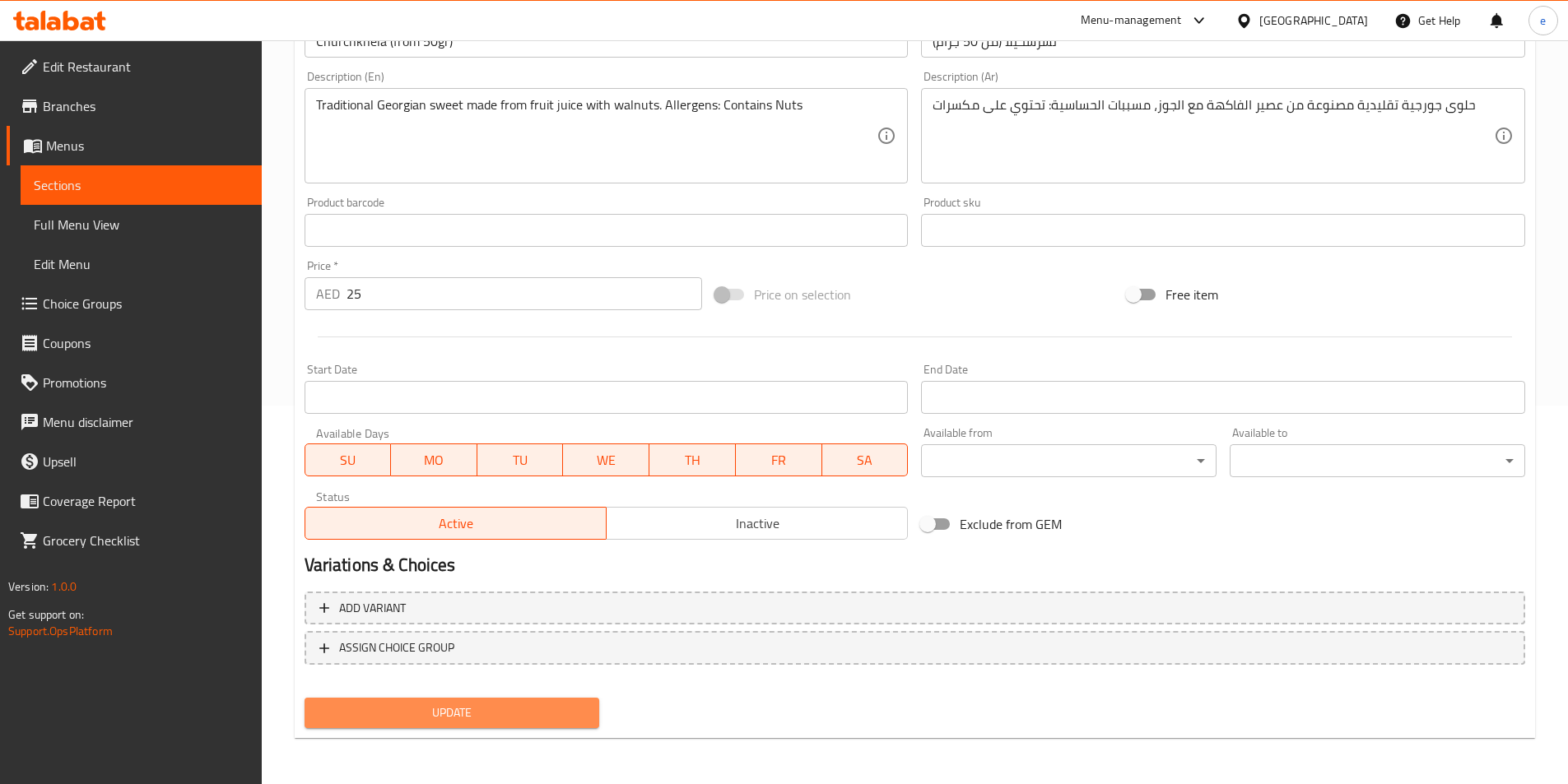
click at [535, 719] on span "Update" at bounding box center [451, 712] width 269 height 20
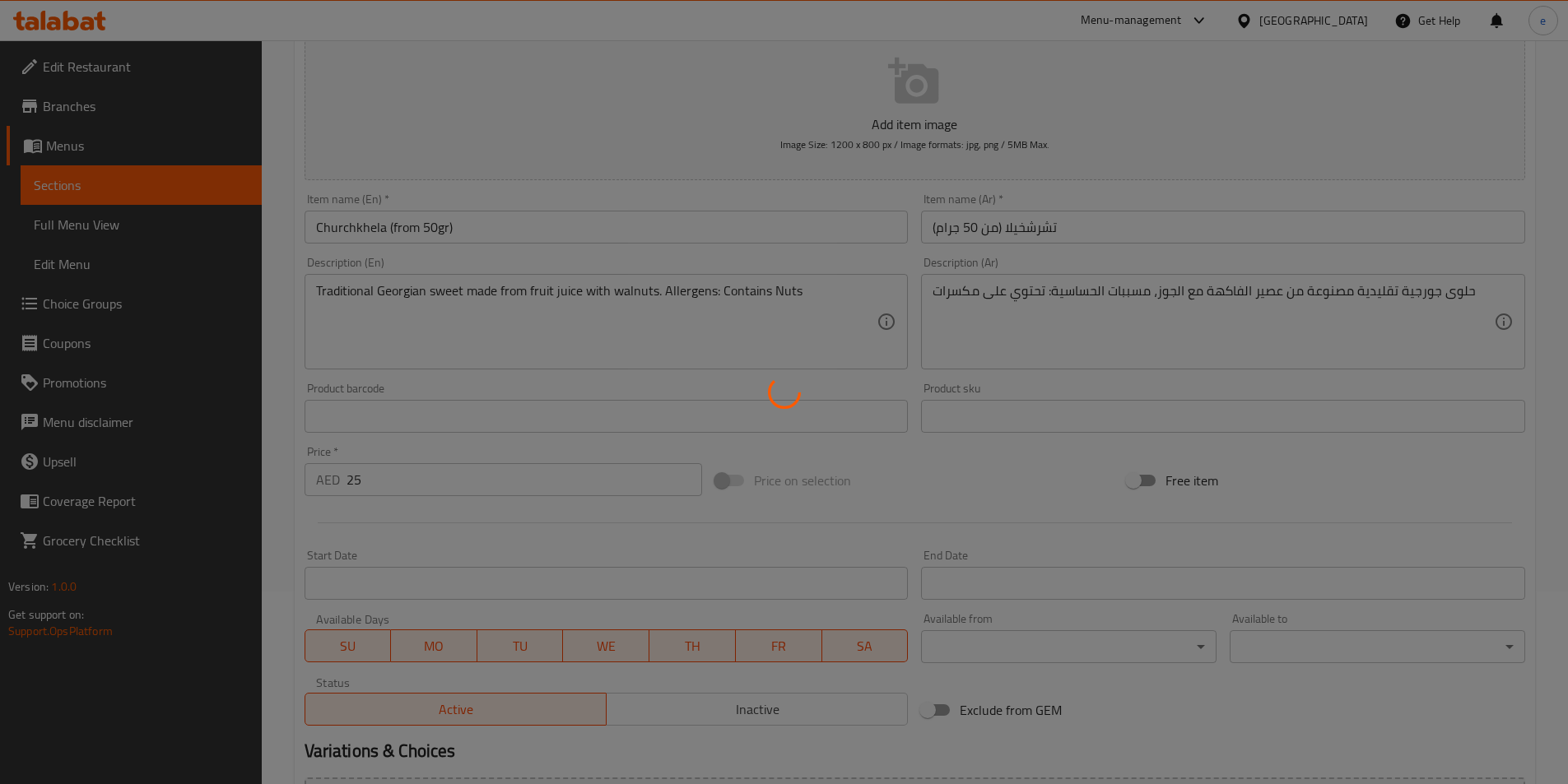
scroll to position [0, 0]
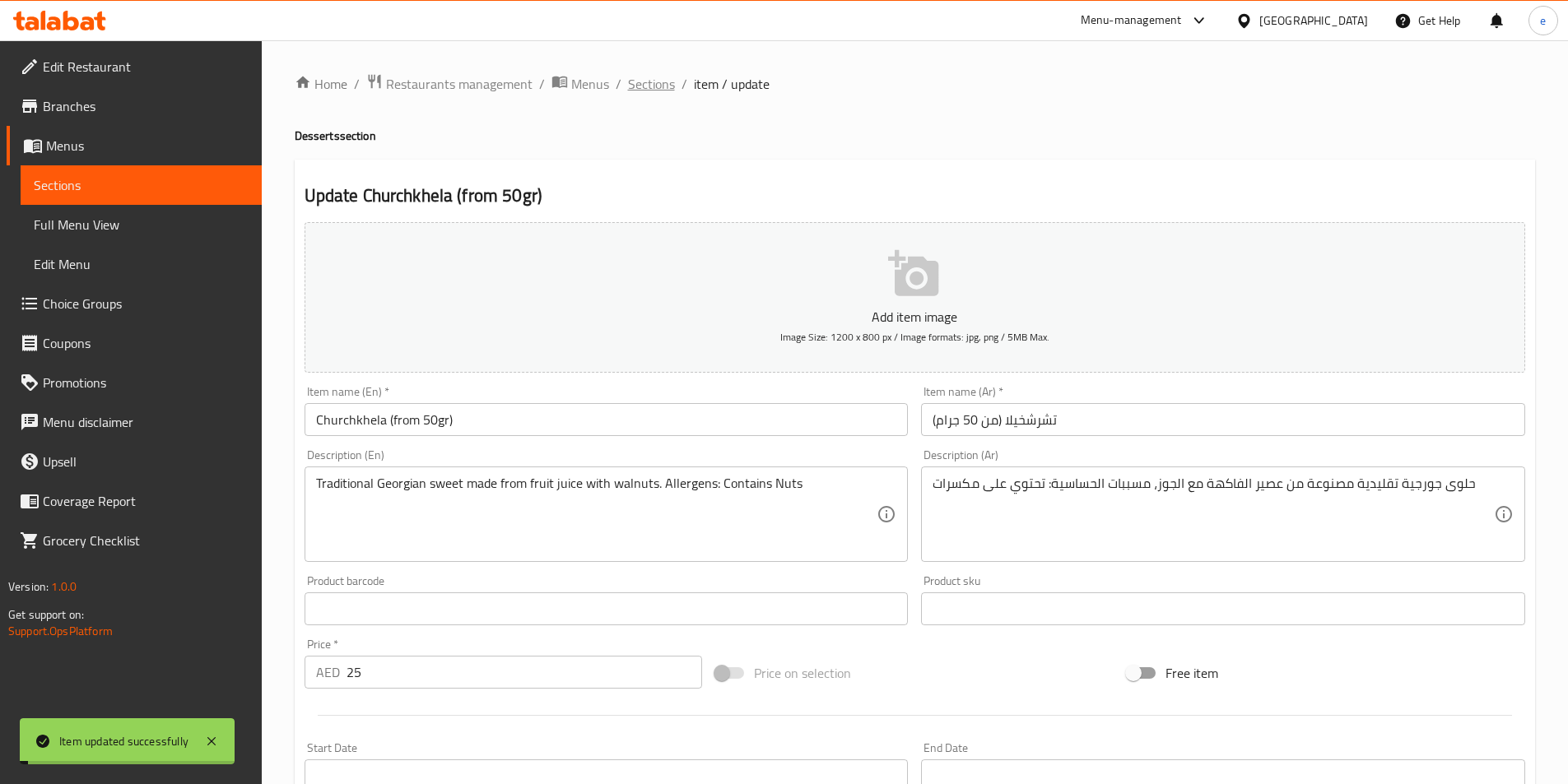
click at [632, 82] on span "Sections" at bounding box center [651, 84] width 47 height 20
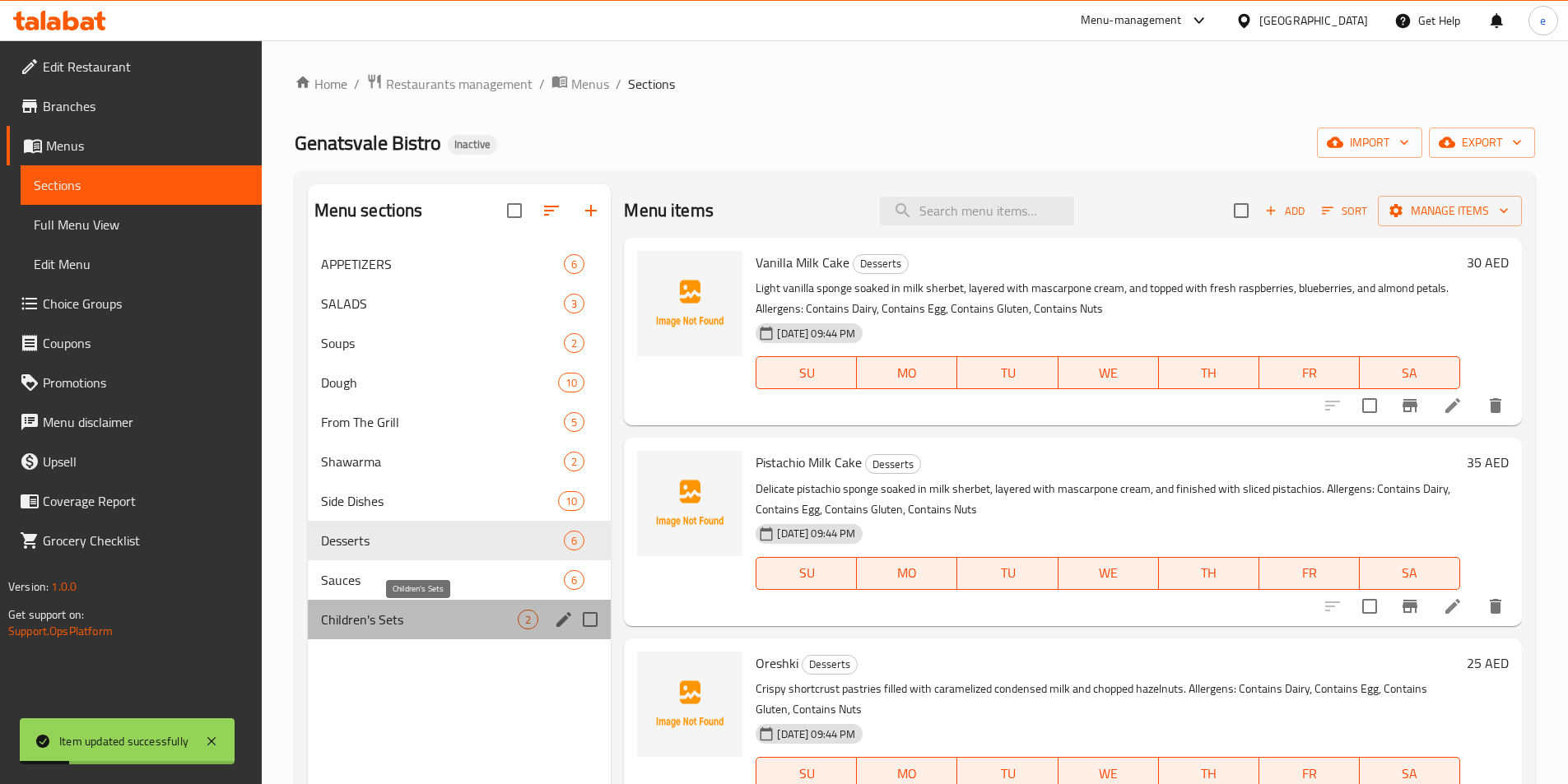
click at [363, 612] on span "Children's Sets" at bounding box center [419, 620] width 198 height 20
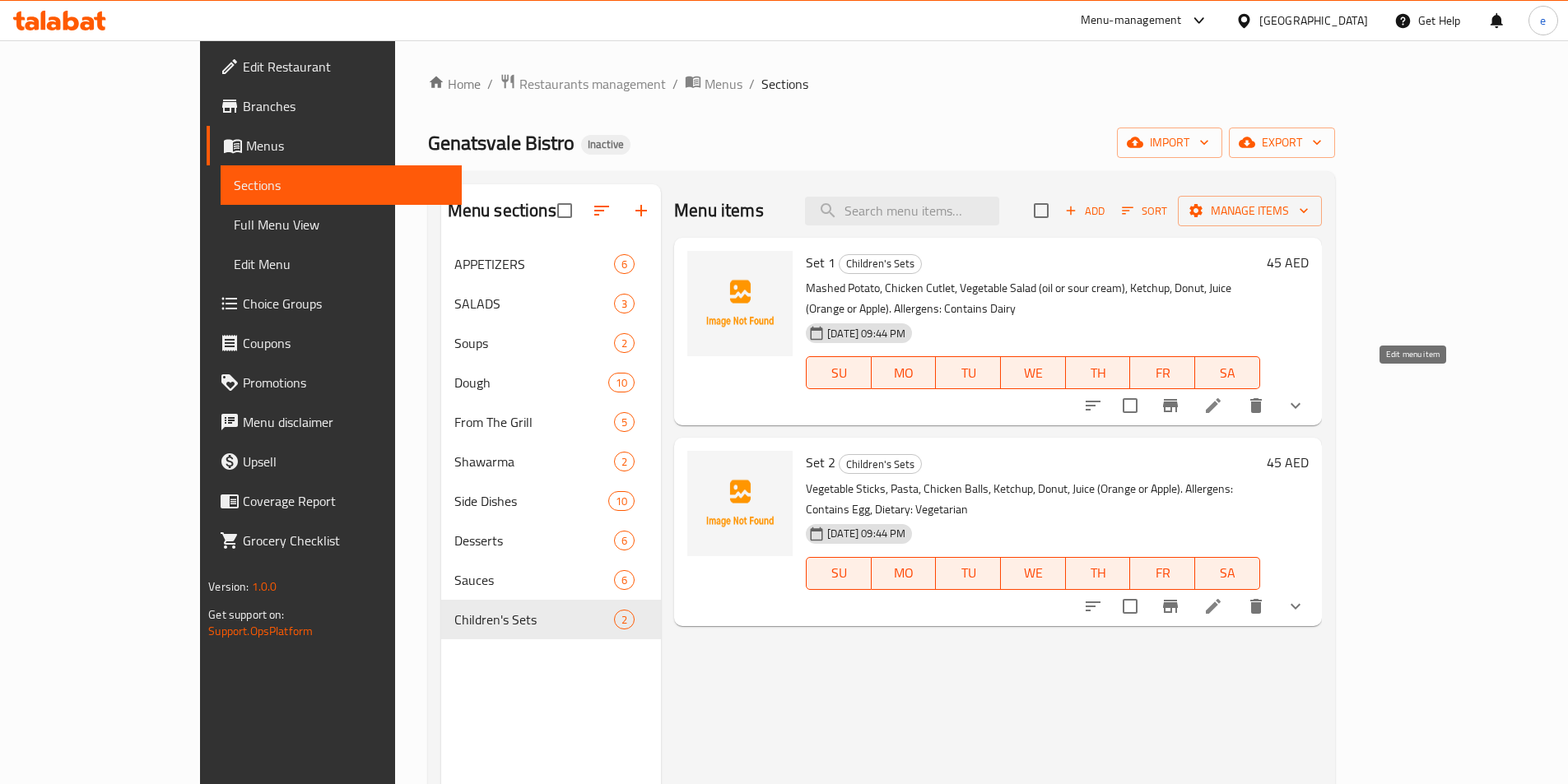
click at [1220, 398] on icon at bounding box center [1212, 405] width 15 height 15
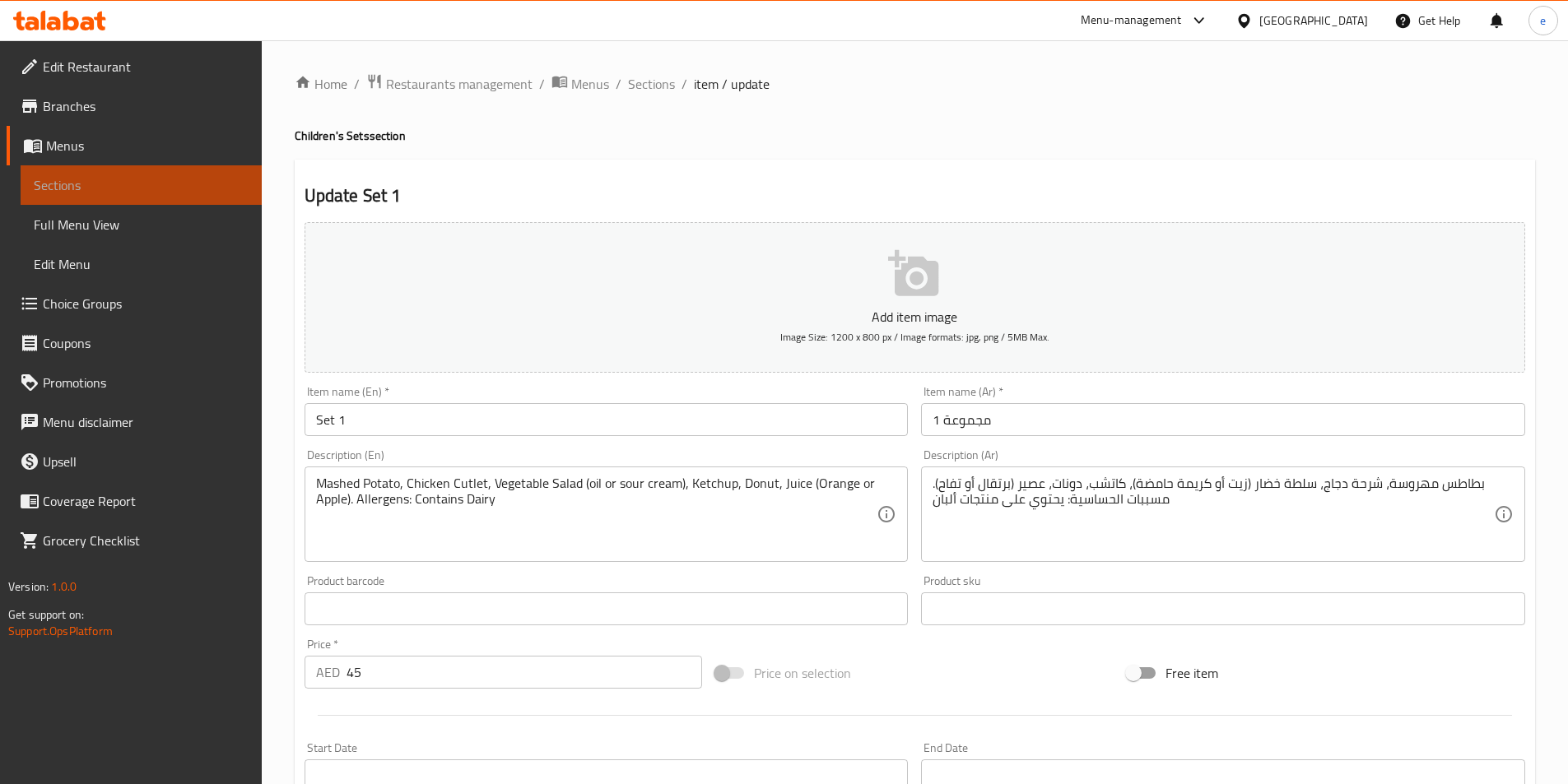
click at [109, 173] on link "Sections" at bounding box center [141, 185] width 241 height 40
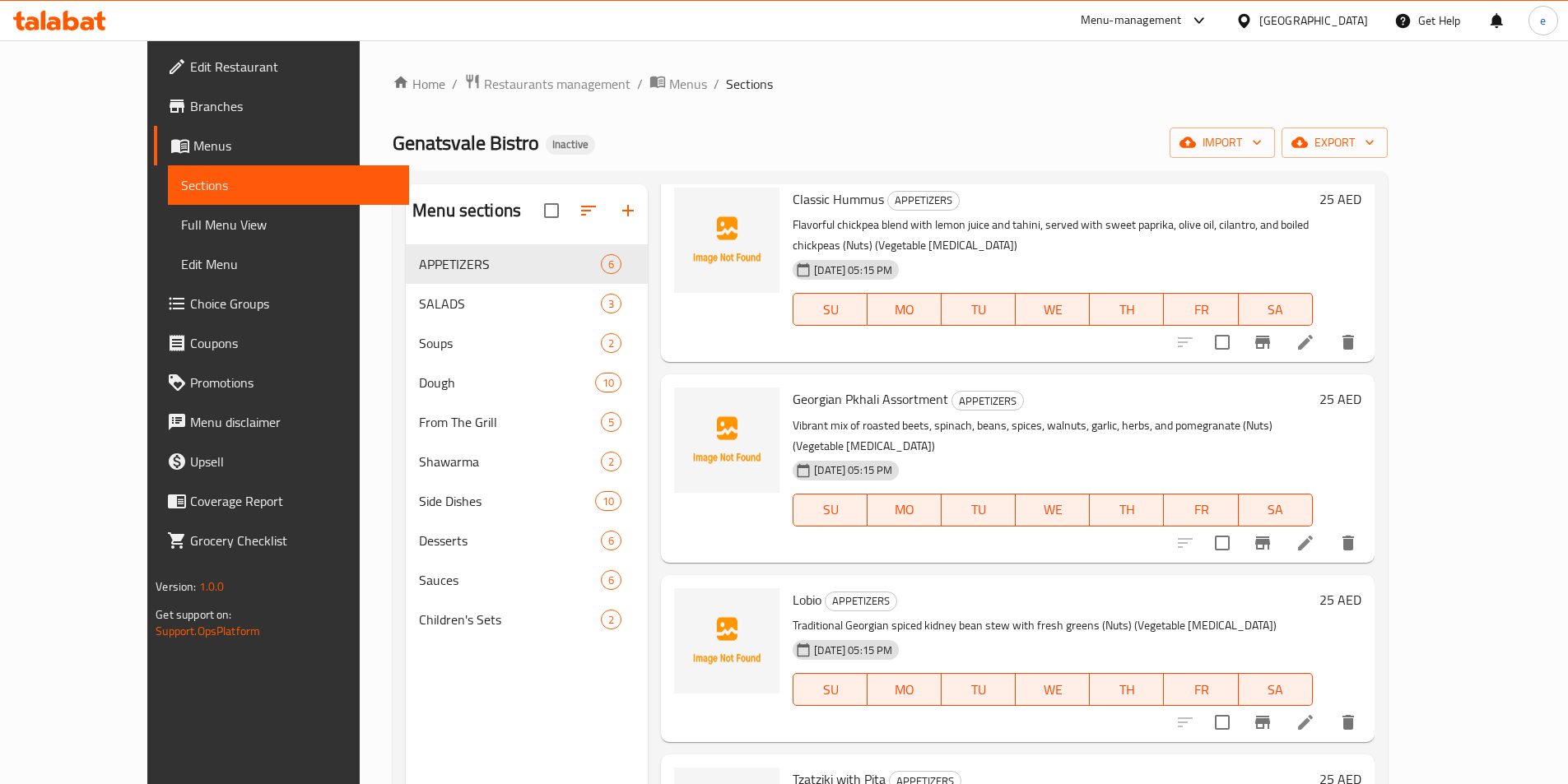
scroll to position [165, 0]
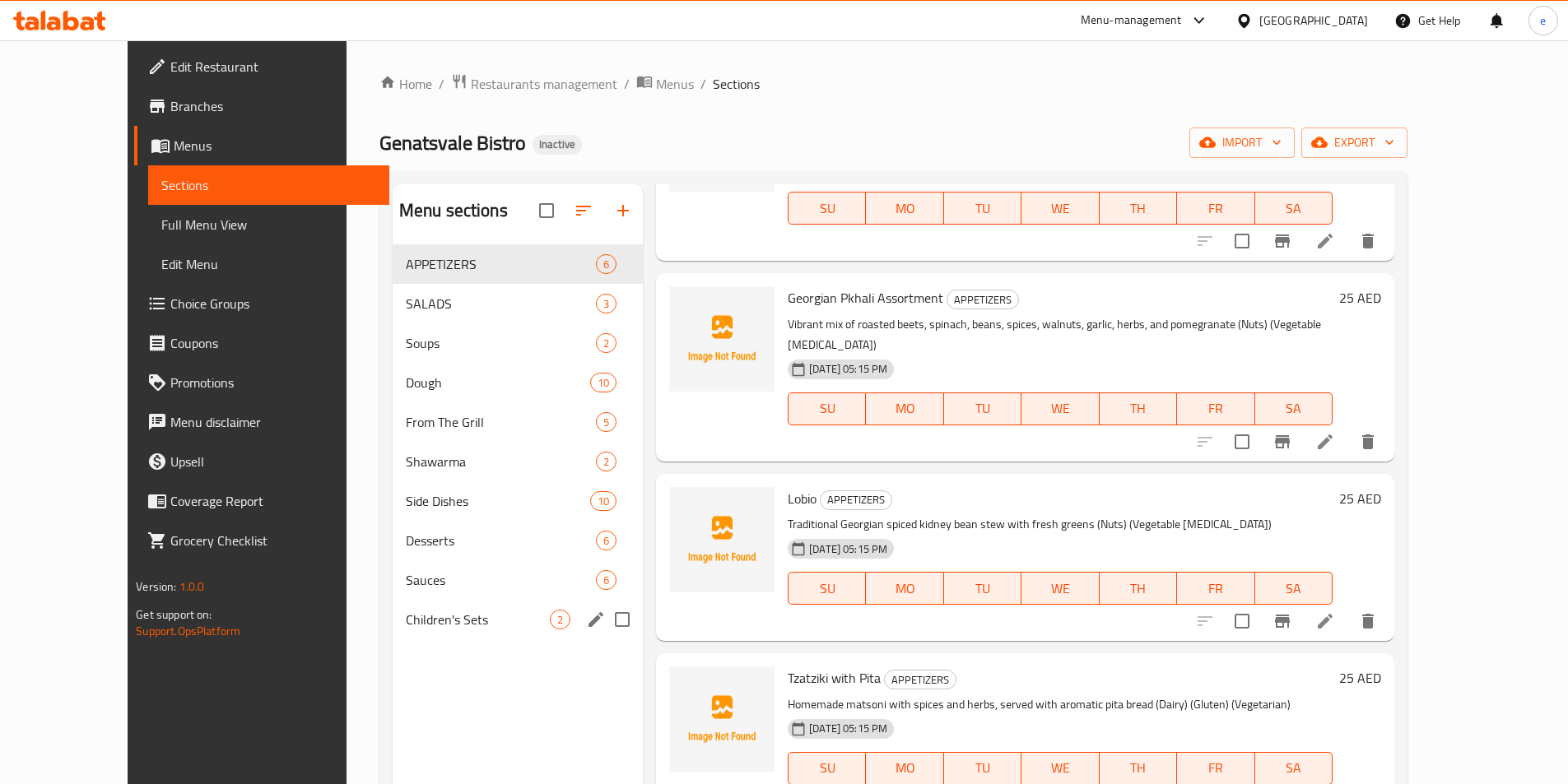
click at [466, 606] on div "Children's Sets 2" at bounding box center [518, 619] width 250 height 40
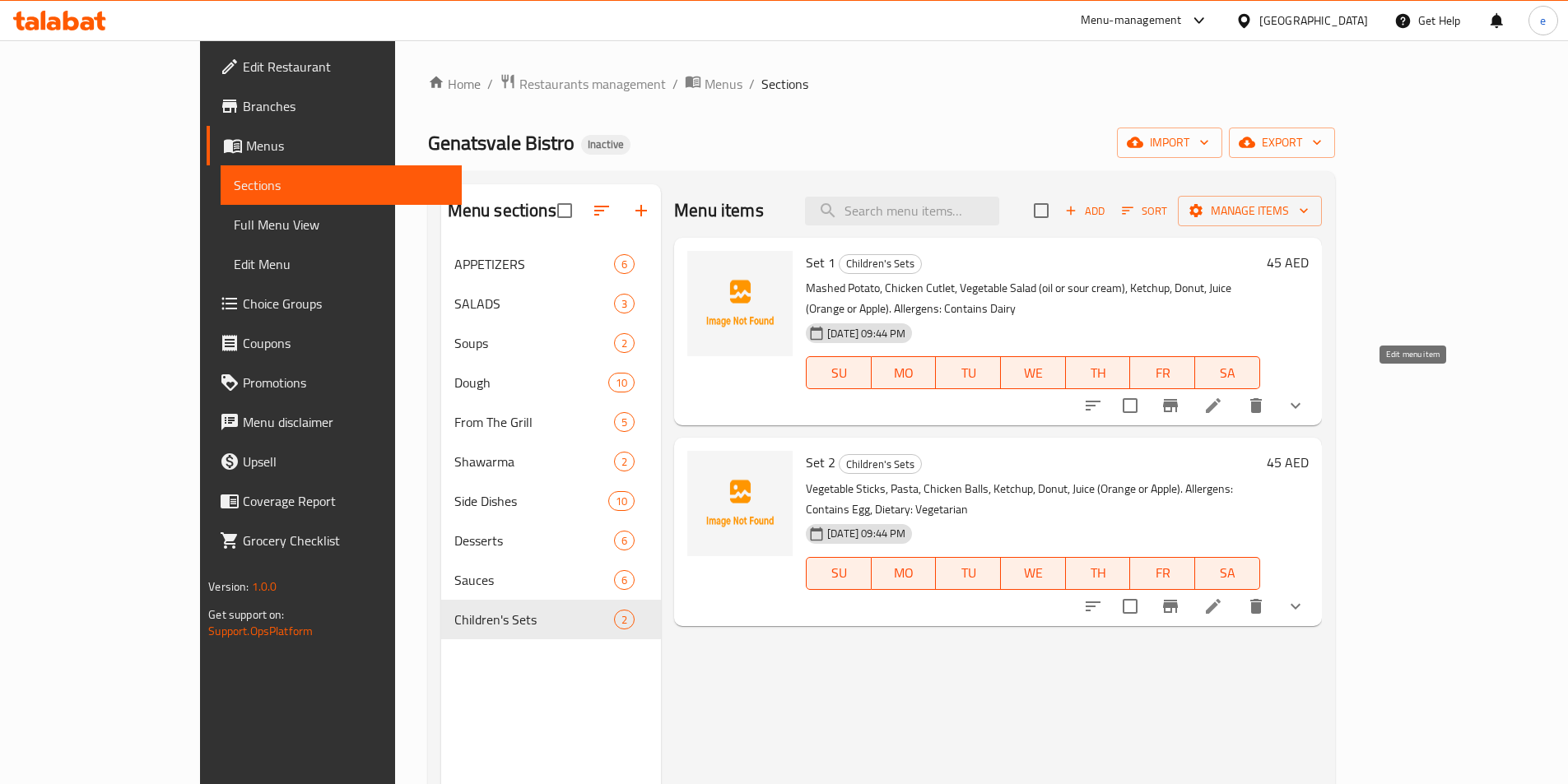
click at [1223, 396] on icon at bounding box center [1213, 405] width 20 height 20
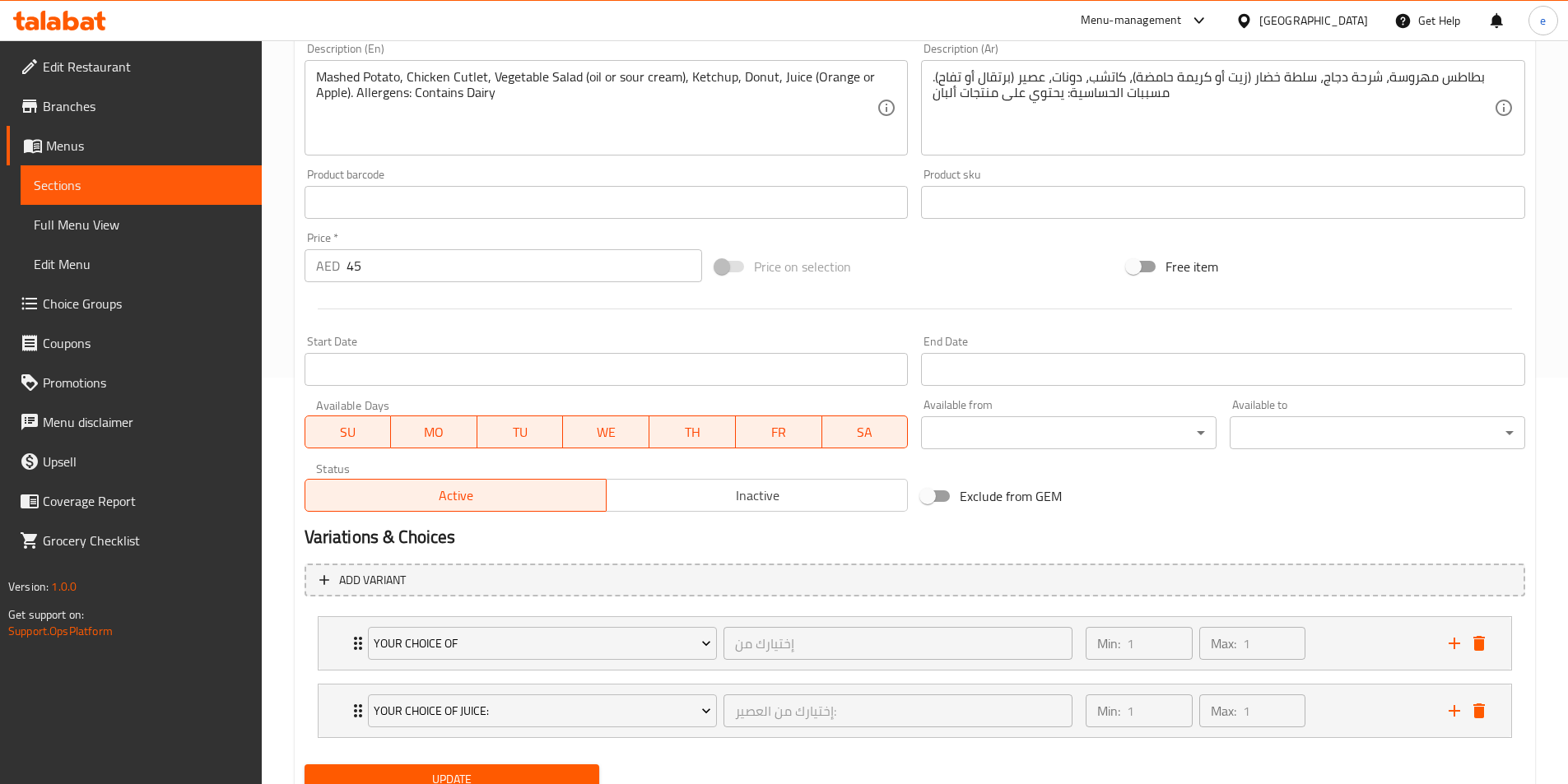
scroll to position [474, 0]
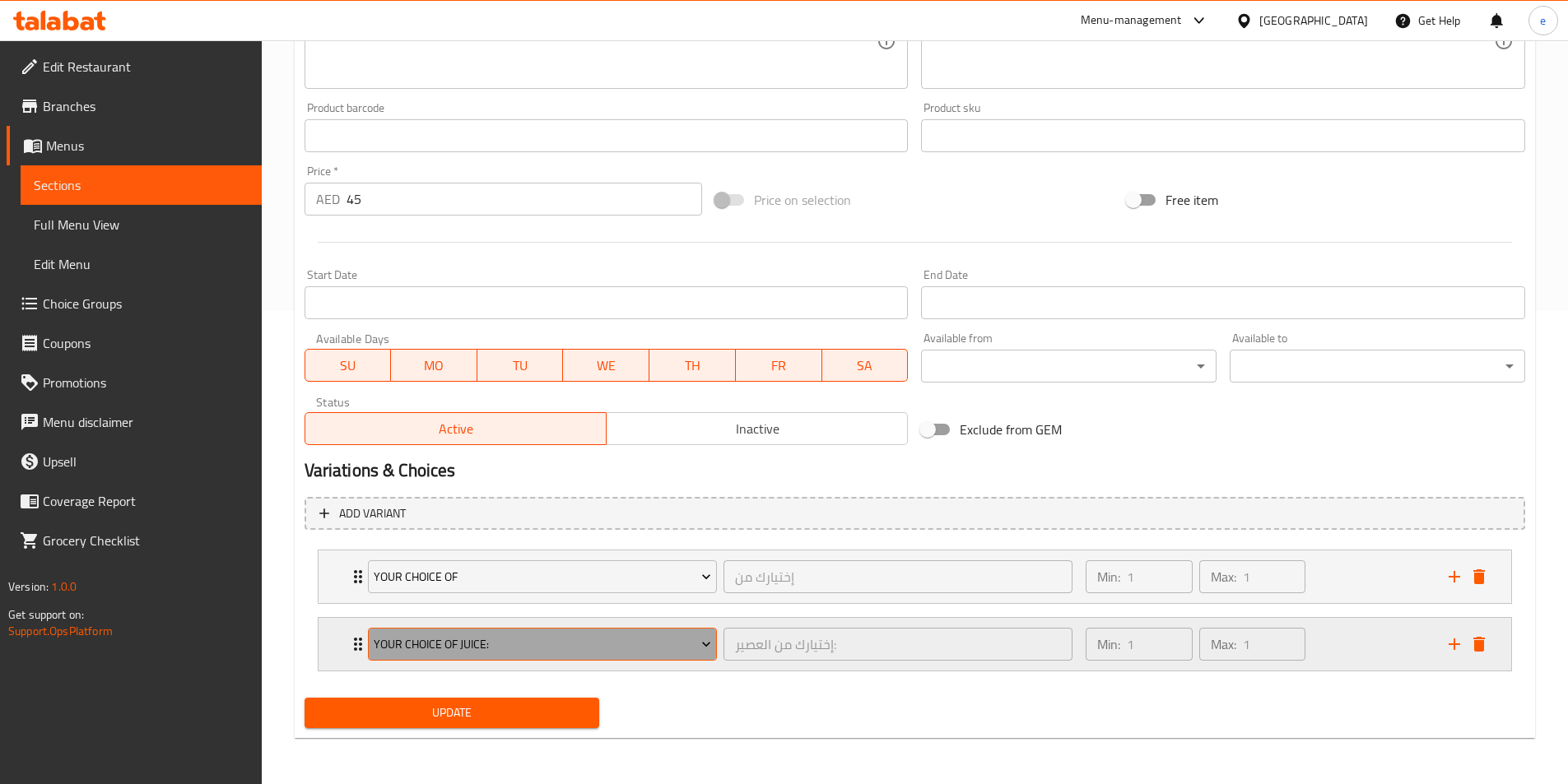
click at [566, 639] on span "Your Choice Of Juice:" at bounding box center [542, 644] width 337 height 20
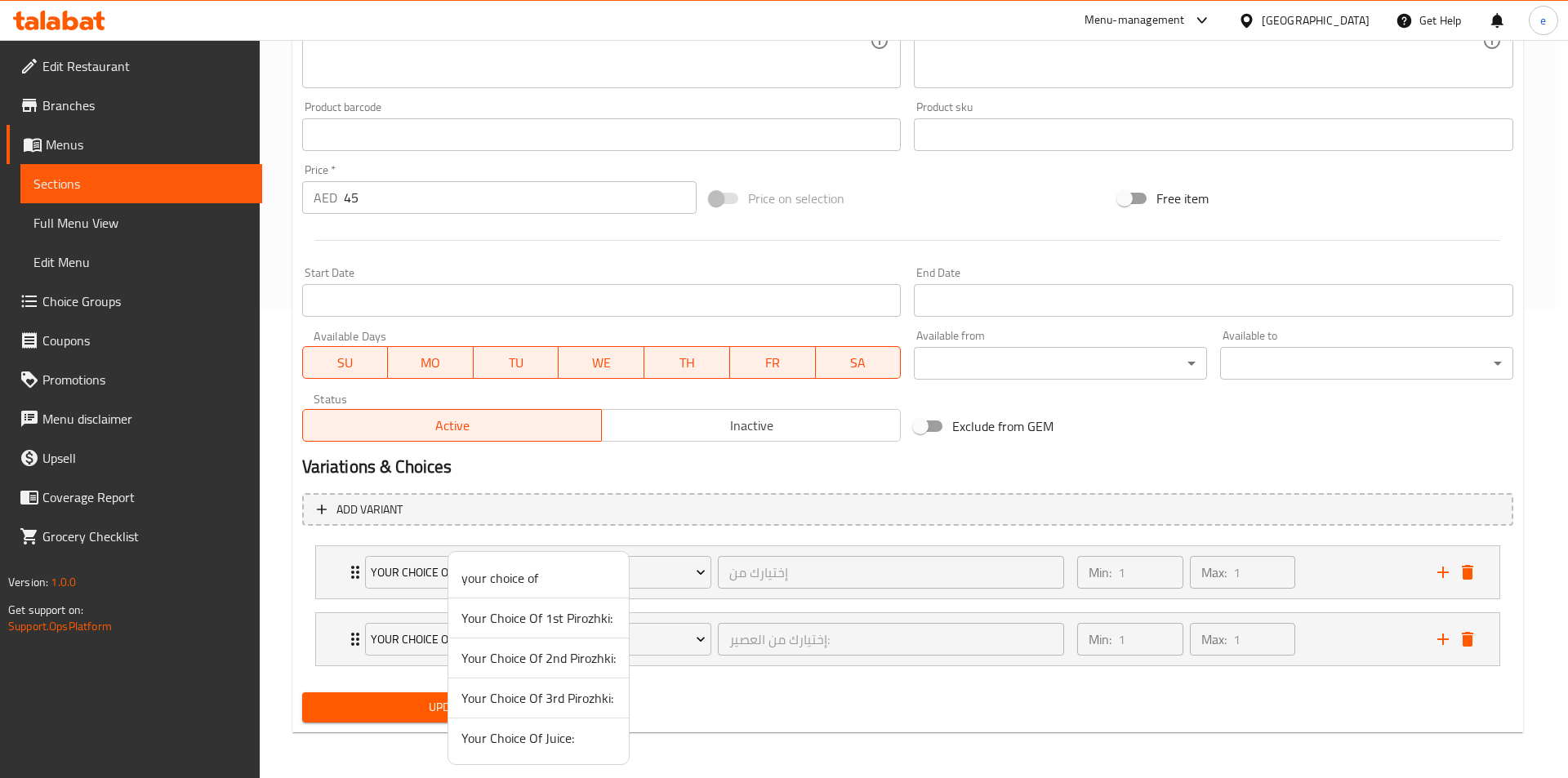
click at [658, 635] on div at bounding box center [784, 389] width 1568 height 778
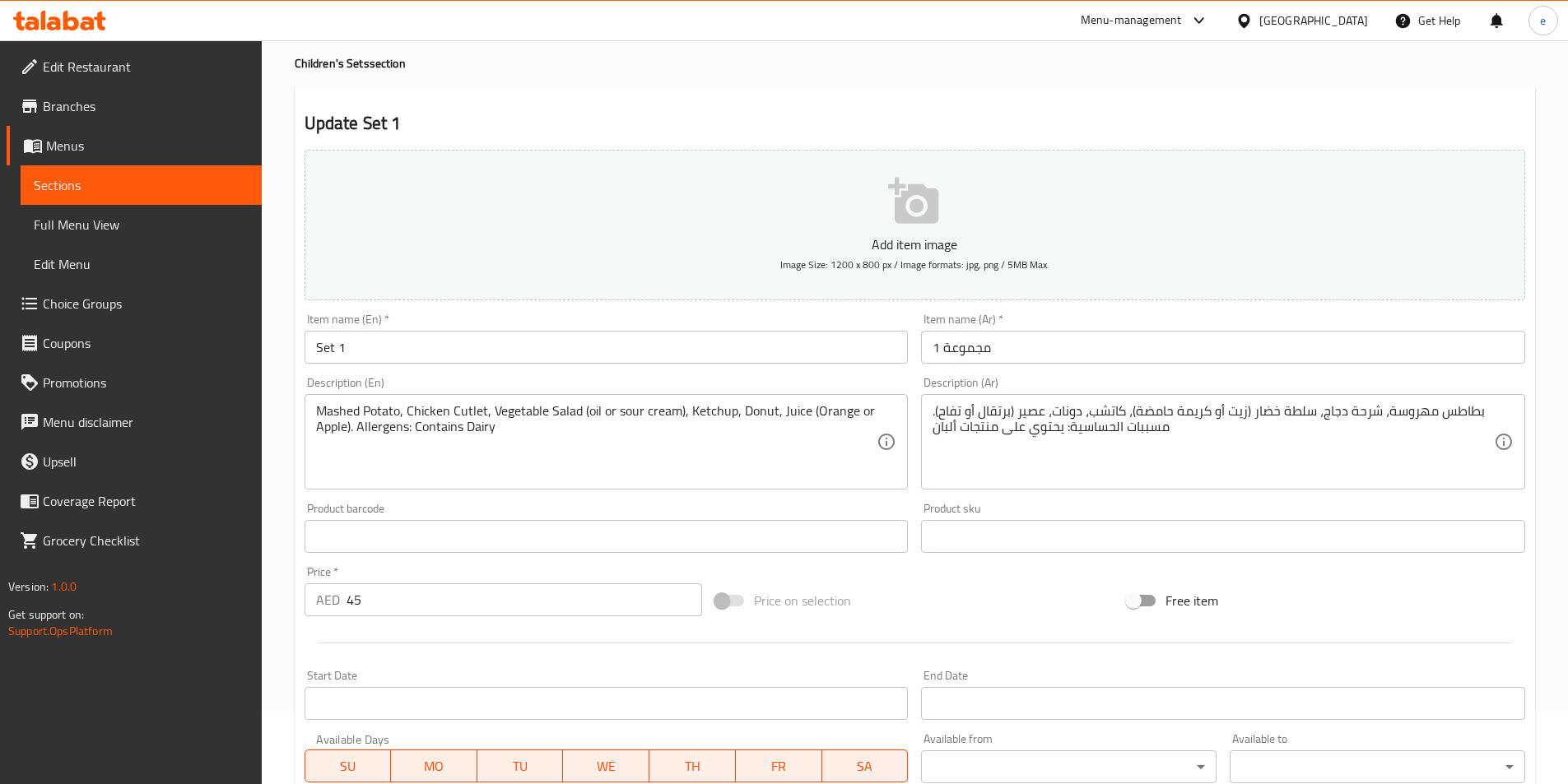
scroll to position [0, 0]
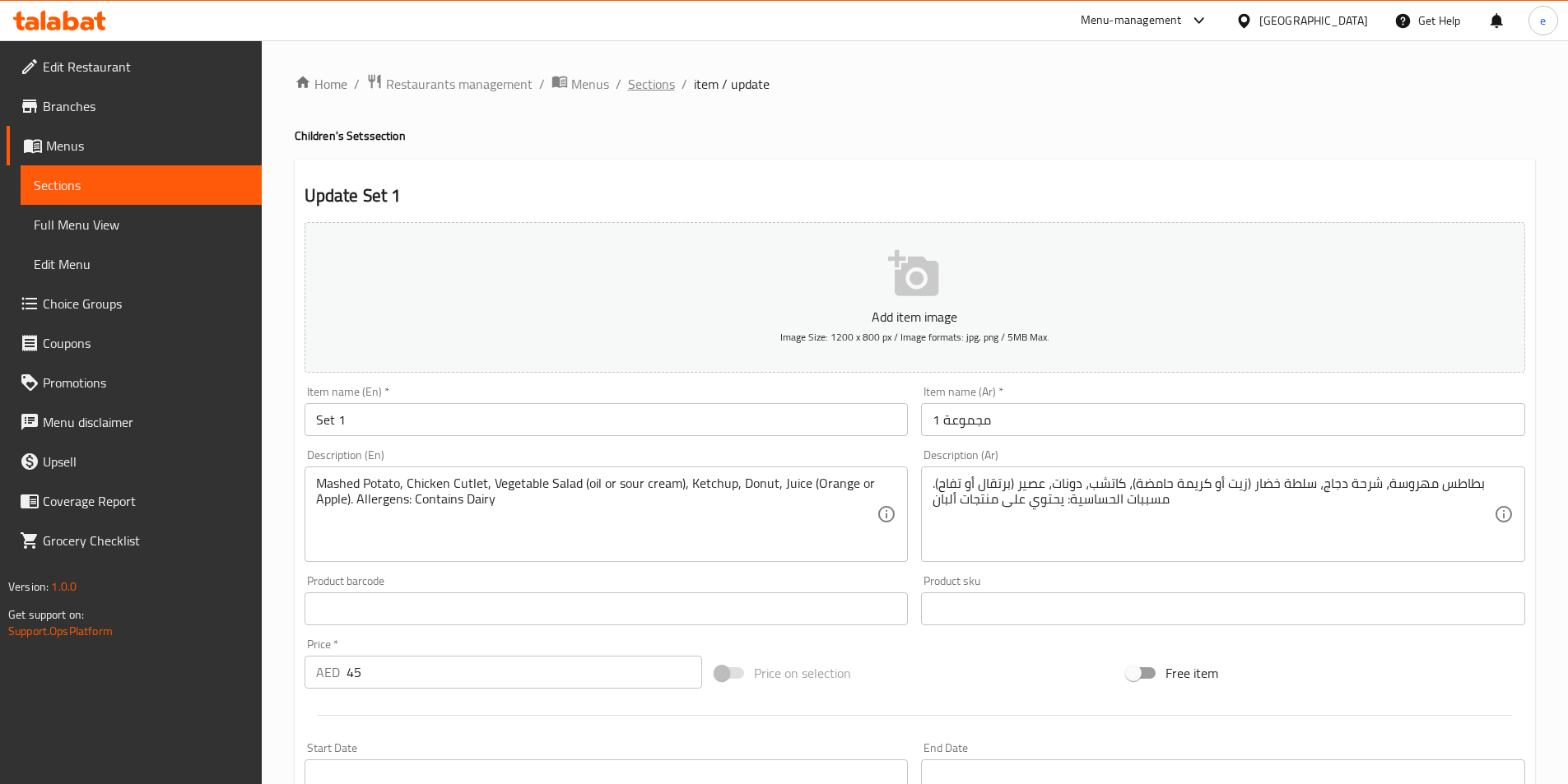
click at [645, 81] on span "Sections" at bounding box center [651, 84] width 47 height 20
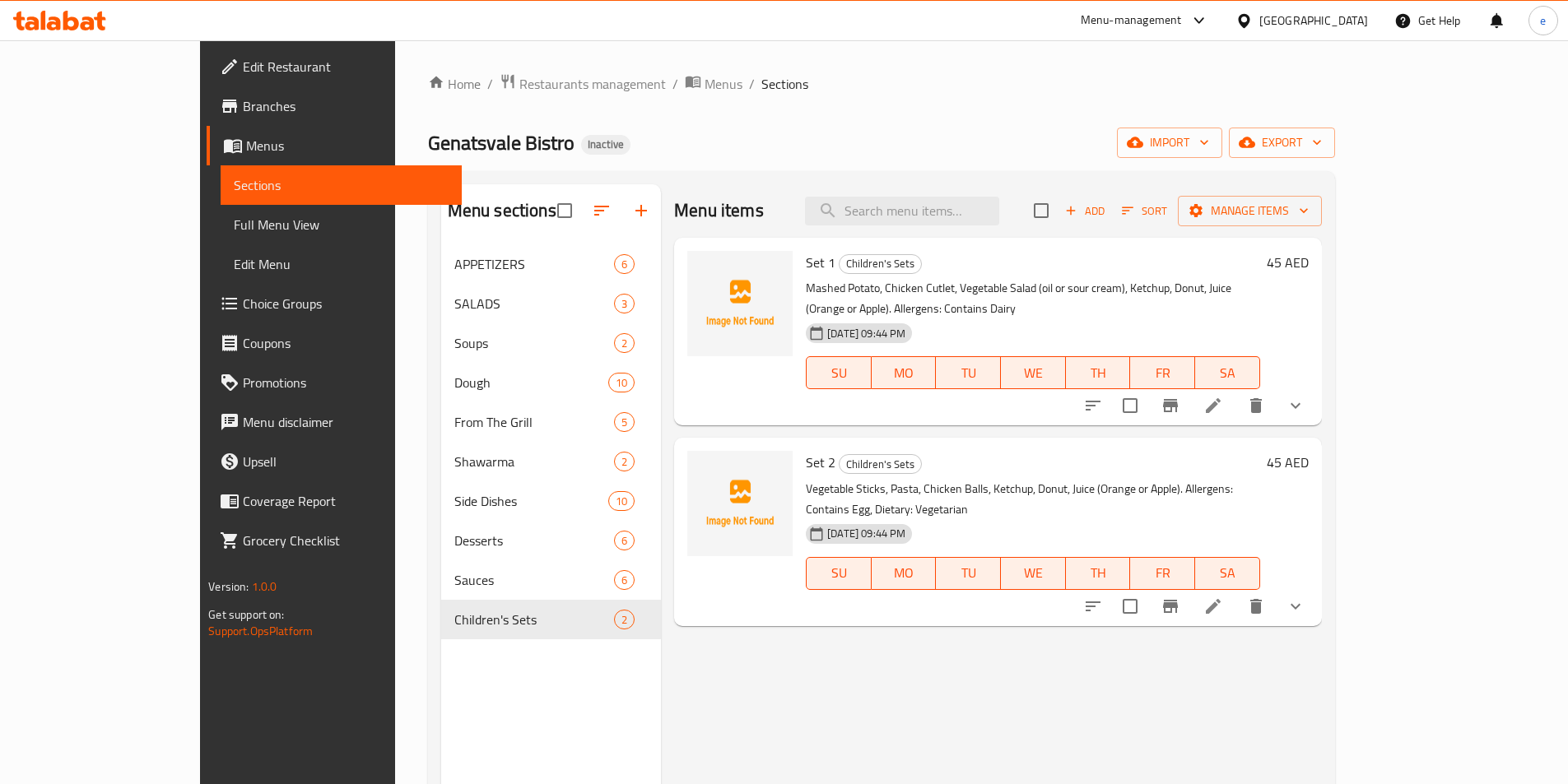
click at [1223, 396] on icon at bounding box center [1213, 405] width 20 height 20
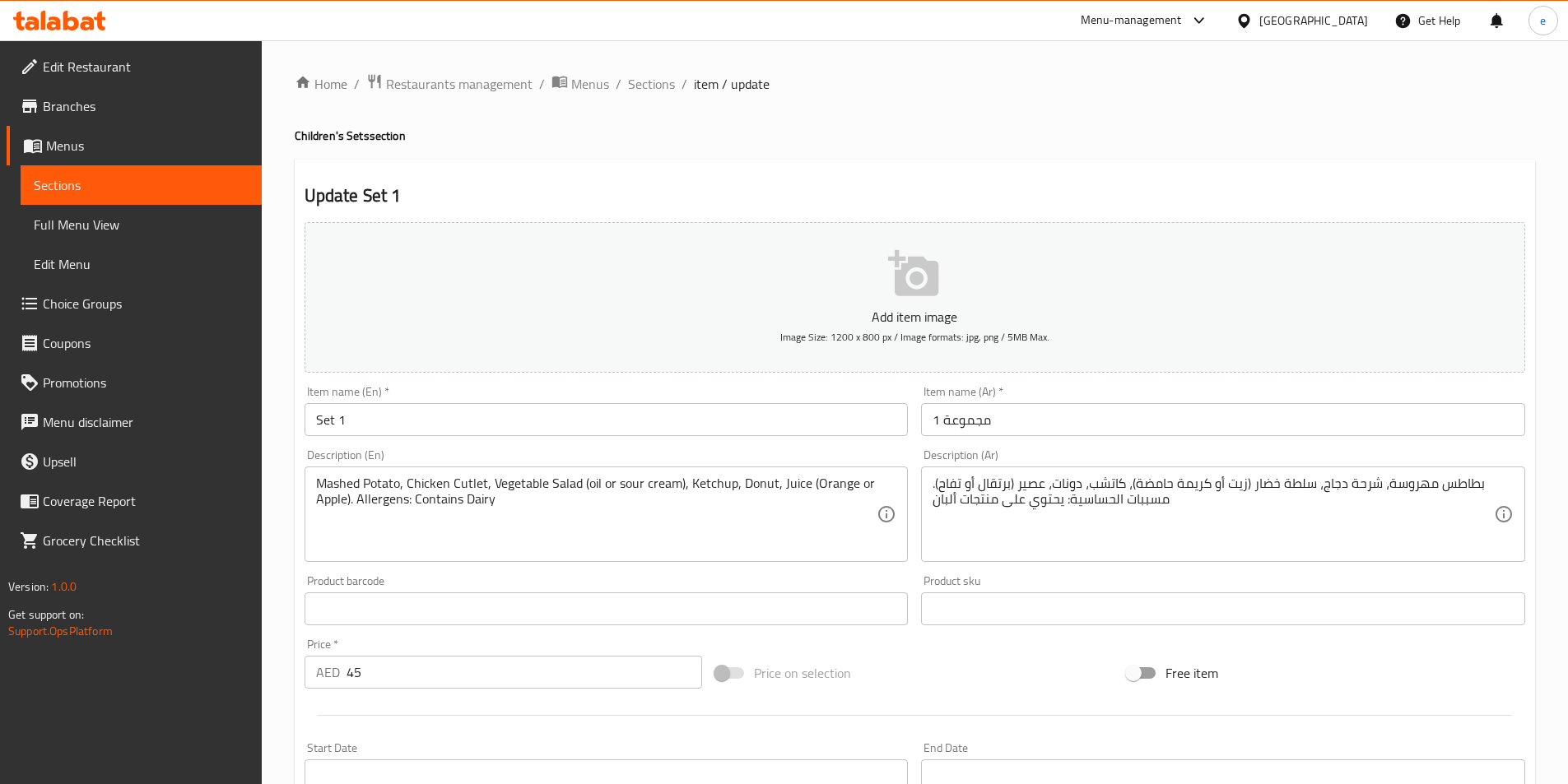
click at [68, 177] on span "Sections" at bounding box center [141, 185] width 215 height 20
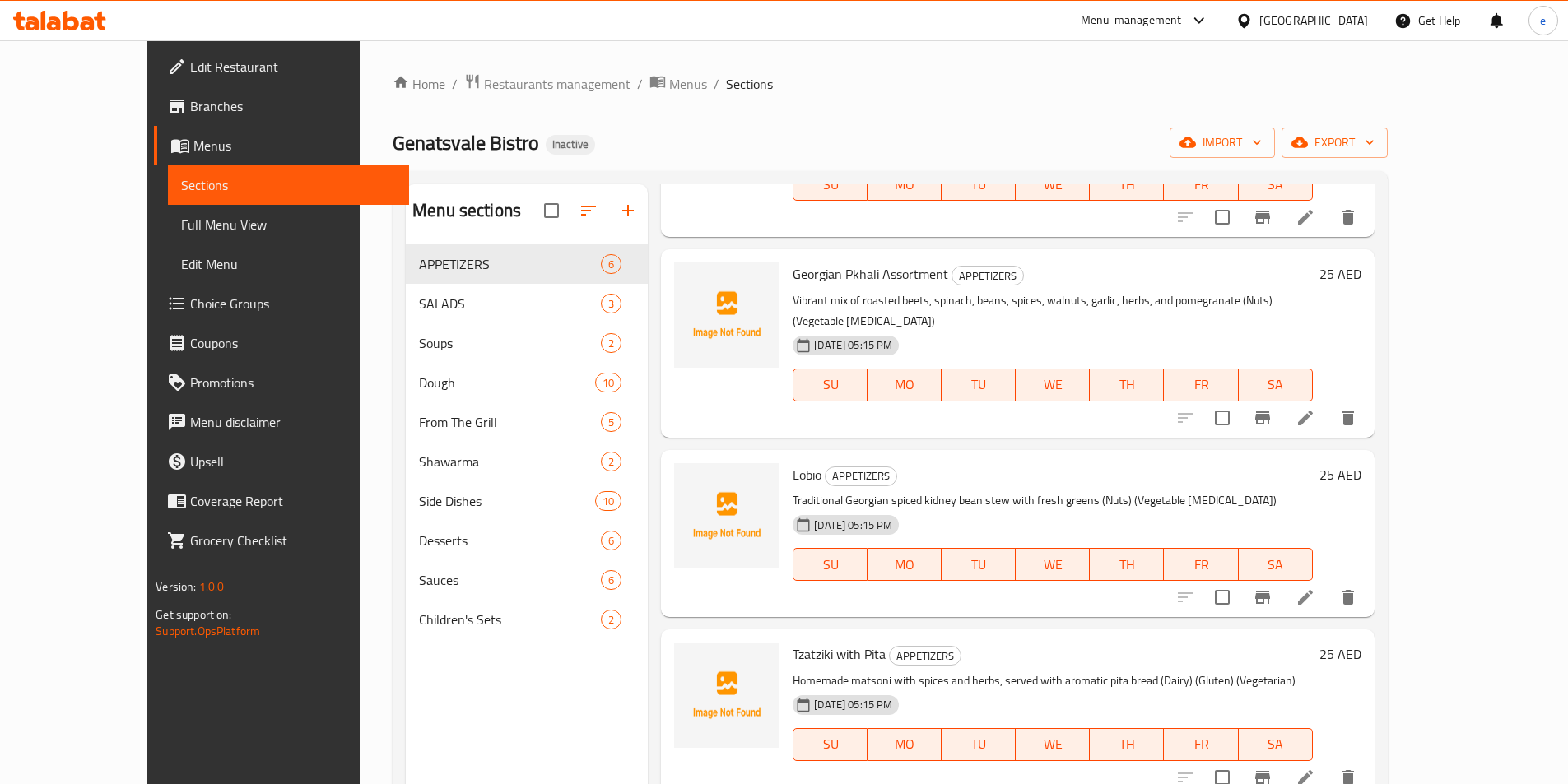
scroll to position [357, 0]
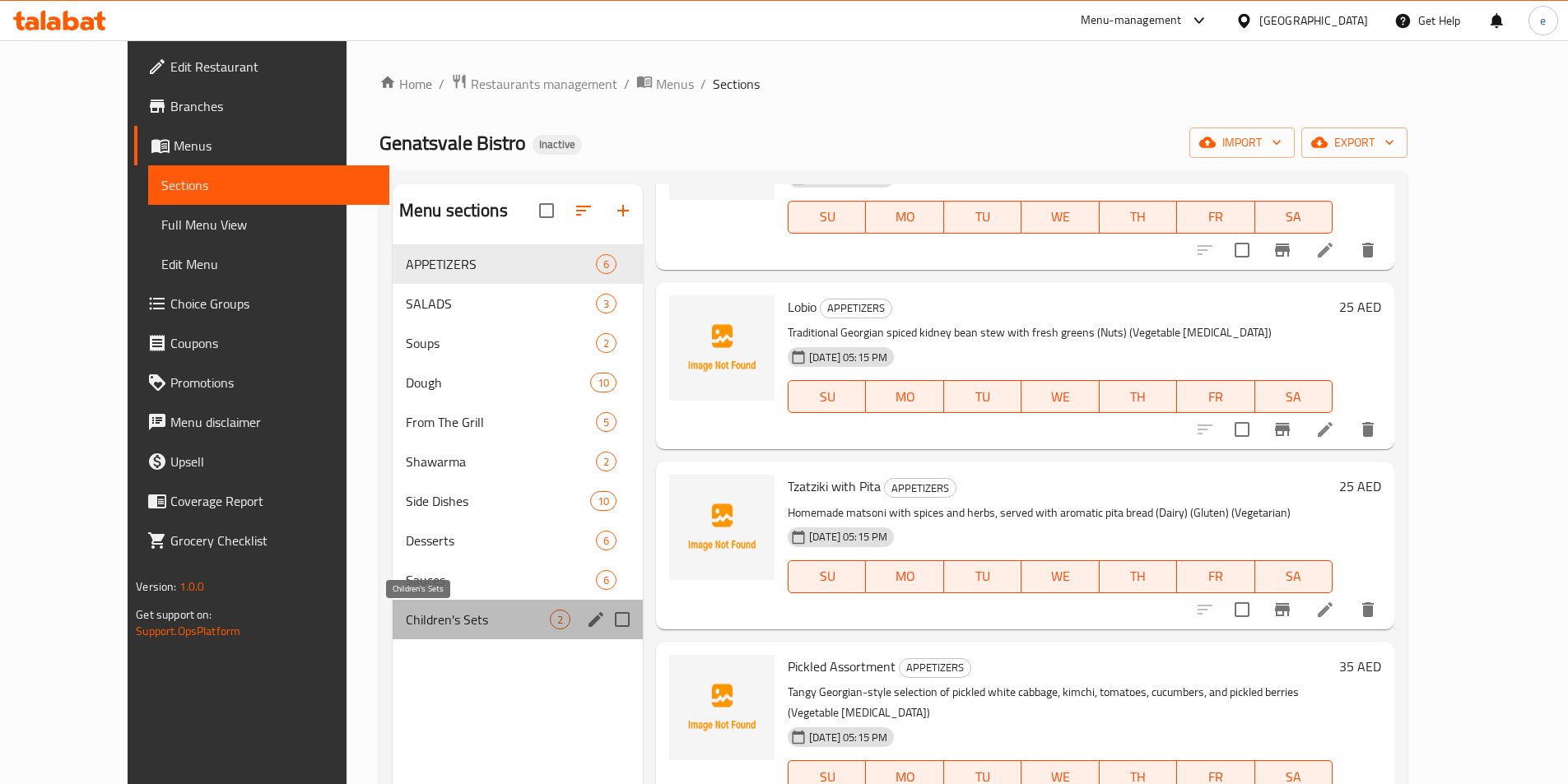
click at [405, 620] on span "Children's Sets" at bounding box center [477, 620] width 144 height 20
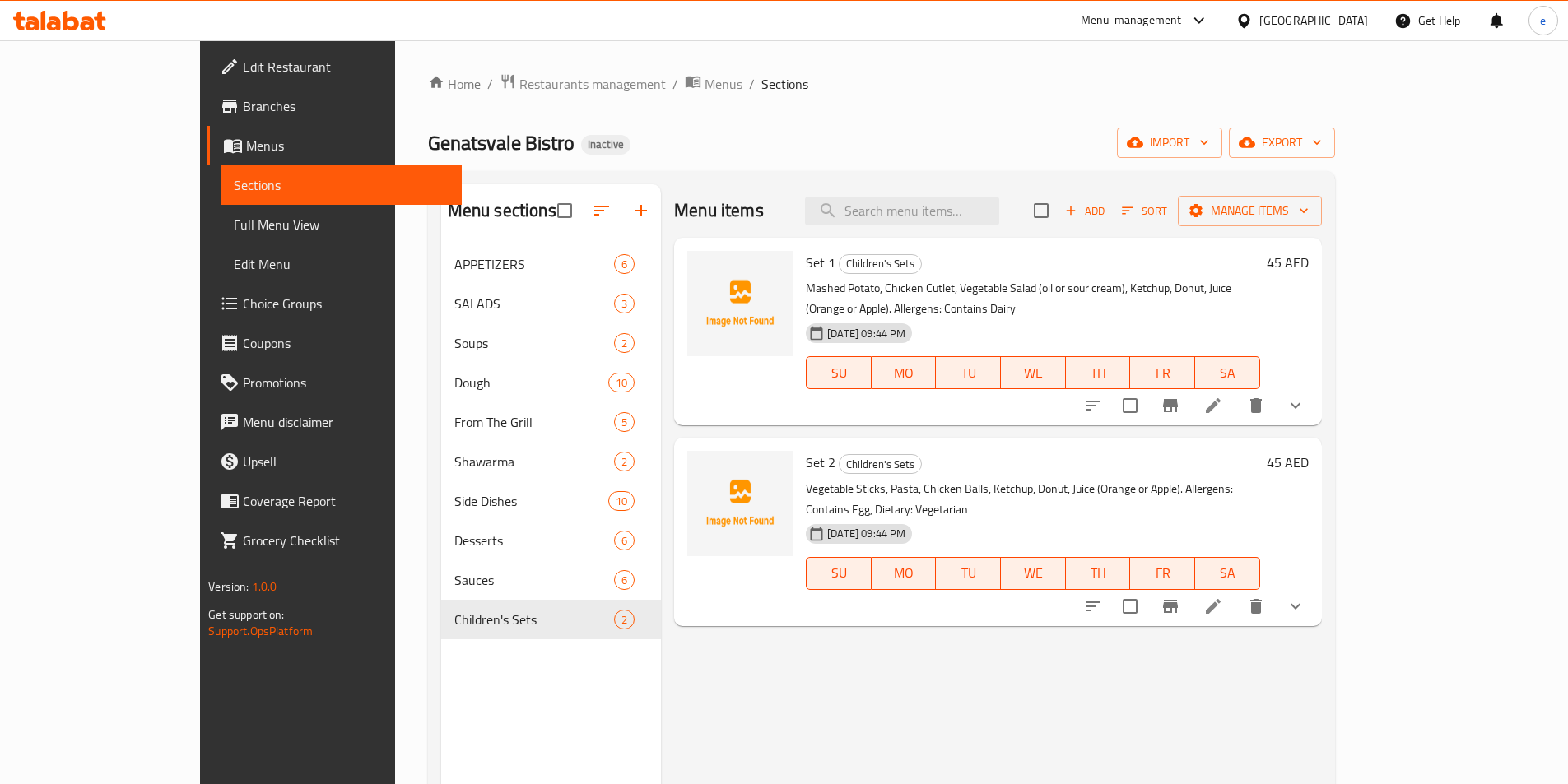
click at [1223, 597] on icon at bounding box center [1213, 607] width 20 height 20
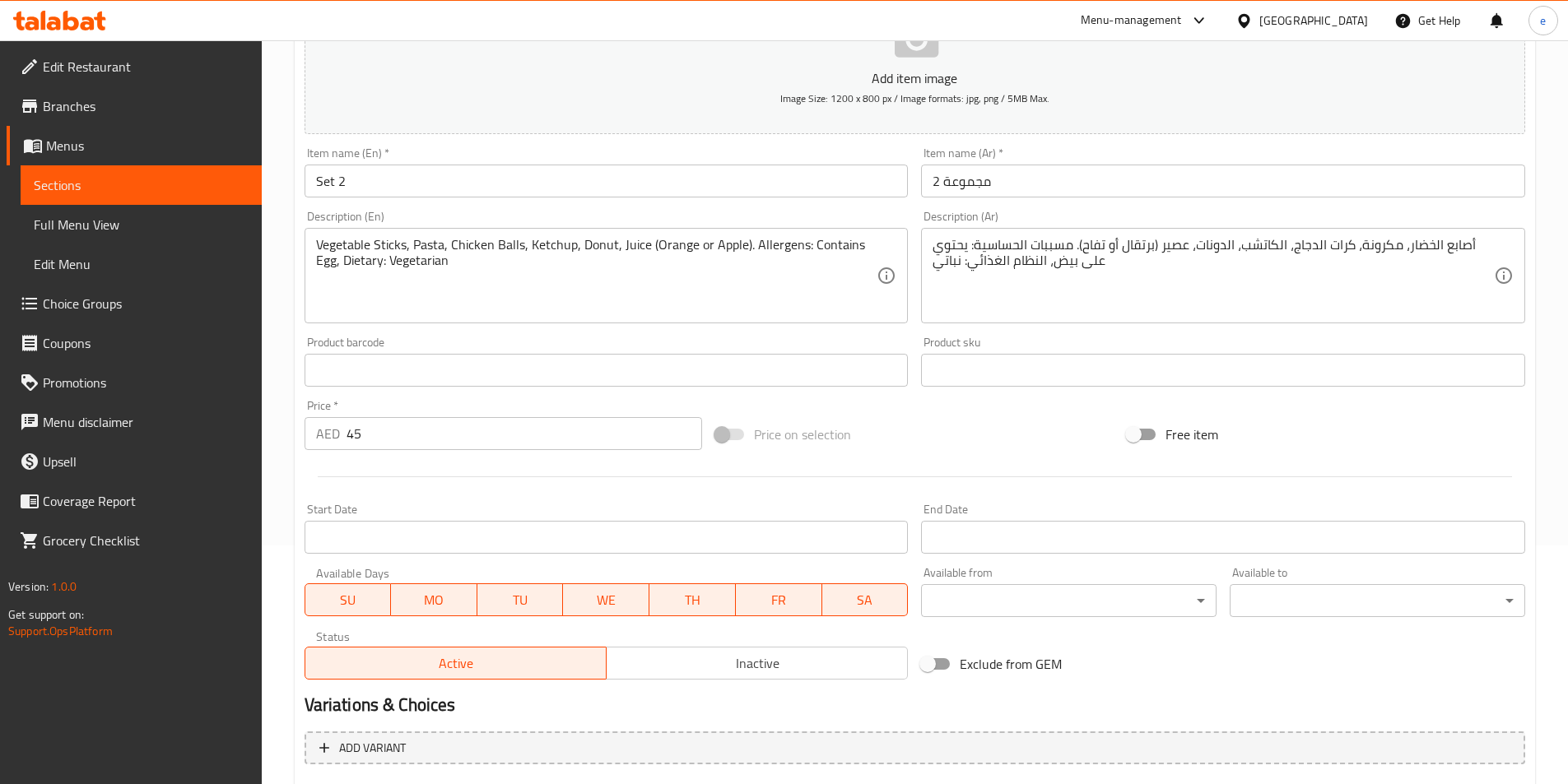
scroll to position [247, 0]
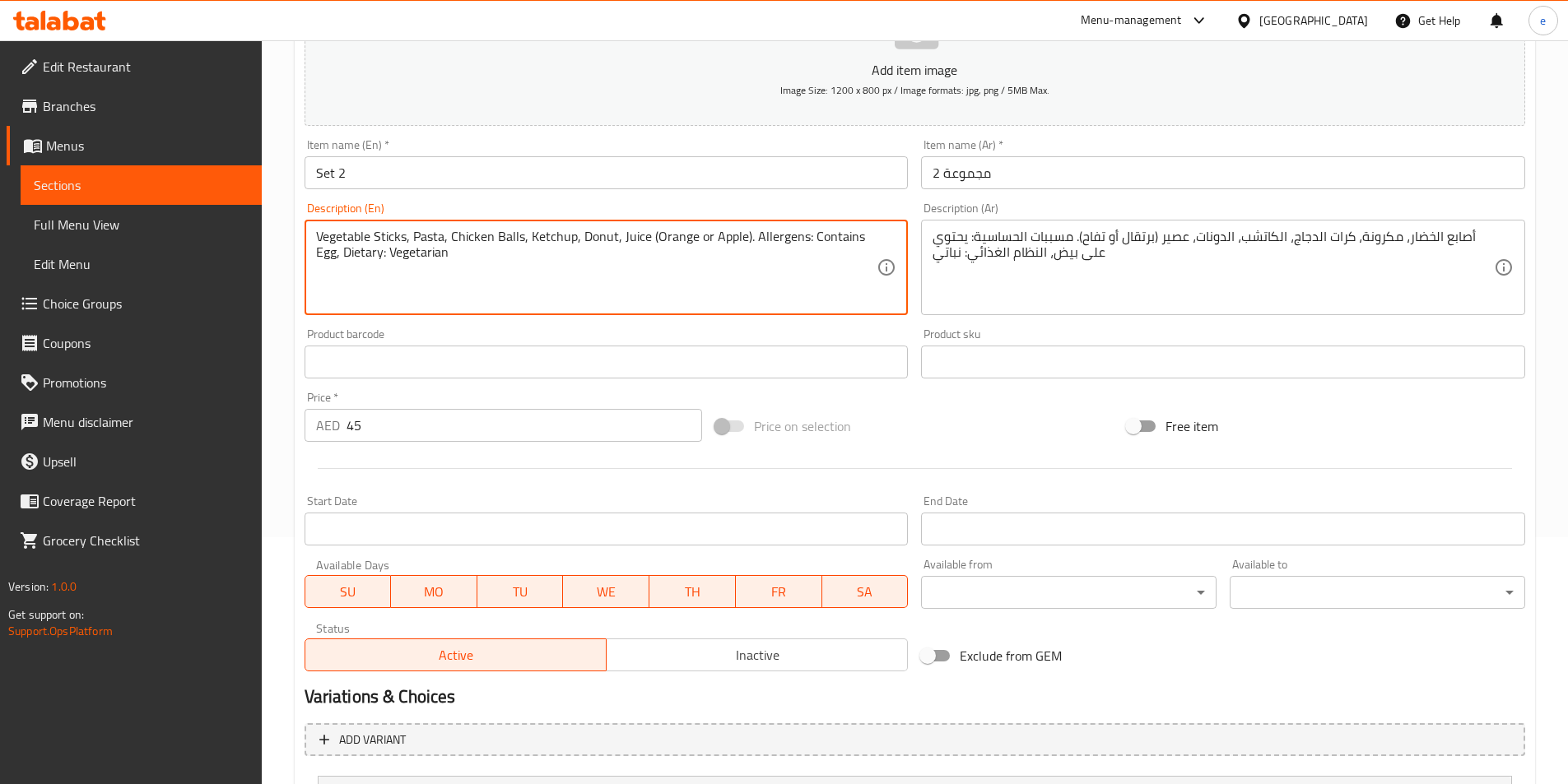
click at [407, 235] on textarea "Vegetable Sticks, Pasta, Chicken Balls, Ketchup, Donut, Juice (Orange or Apple)…" at bounding box center [596, 268] width 561 height 78
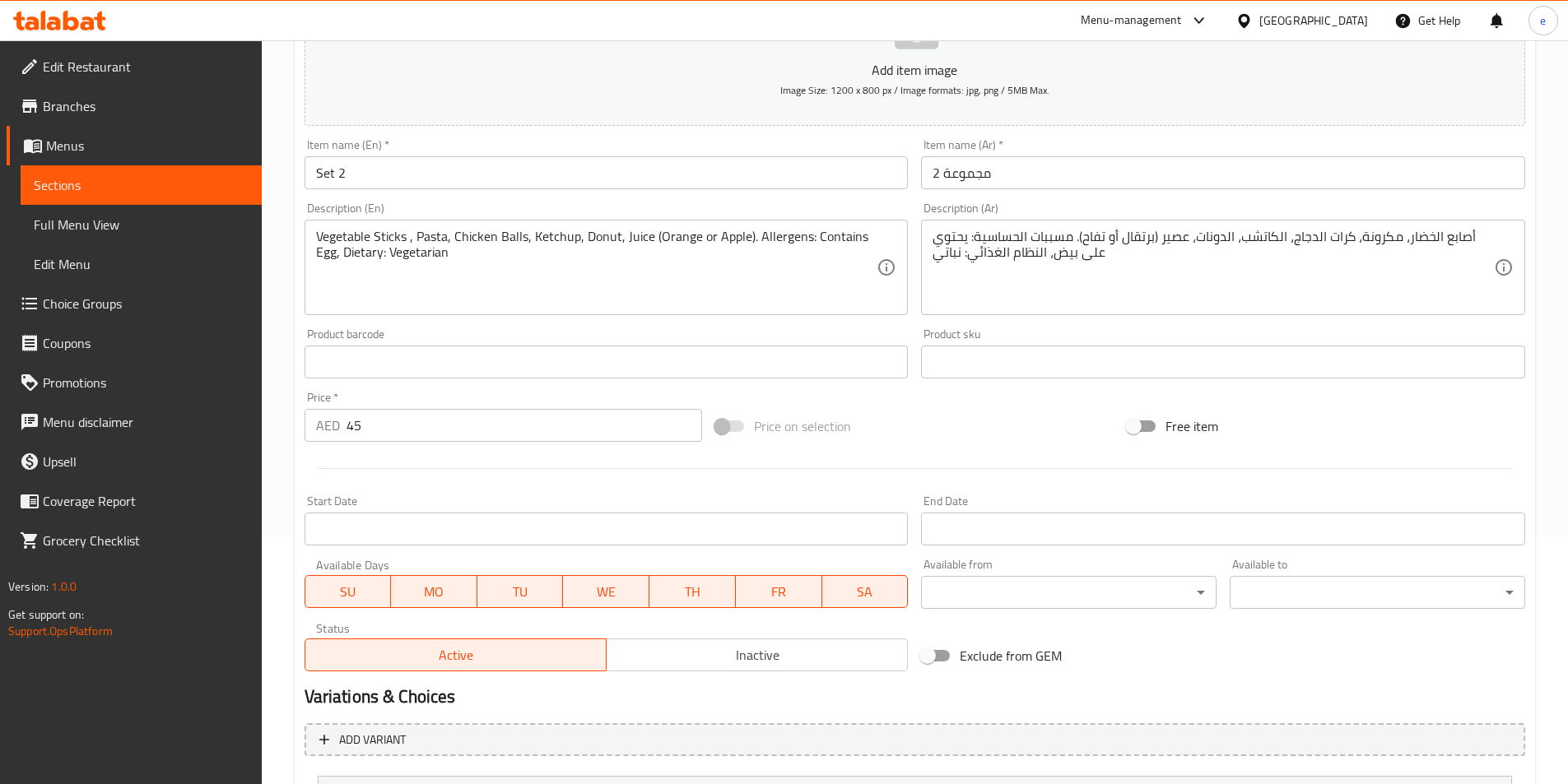
click at [404, 236] on textarea "Vegetable Sticks , Pasta, Chicken Balls, Ketchup, Donut, Juice (Orange or Apple…" at bounding box center [596, 268] width 561 height 78
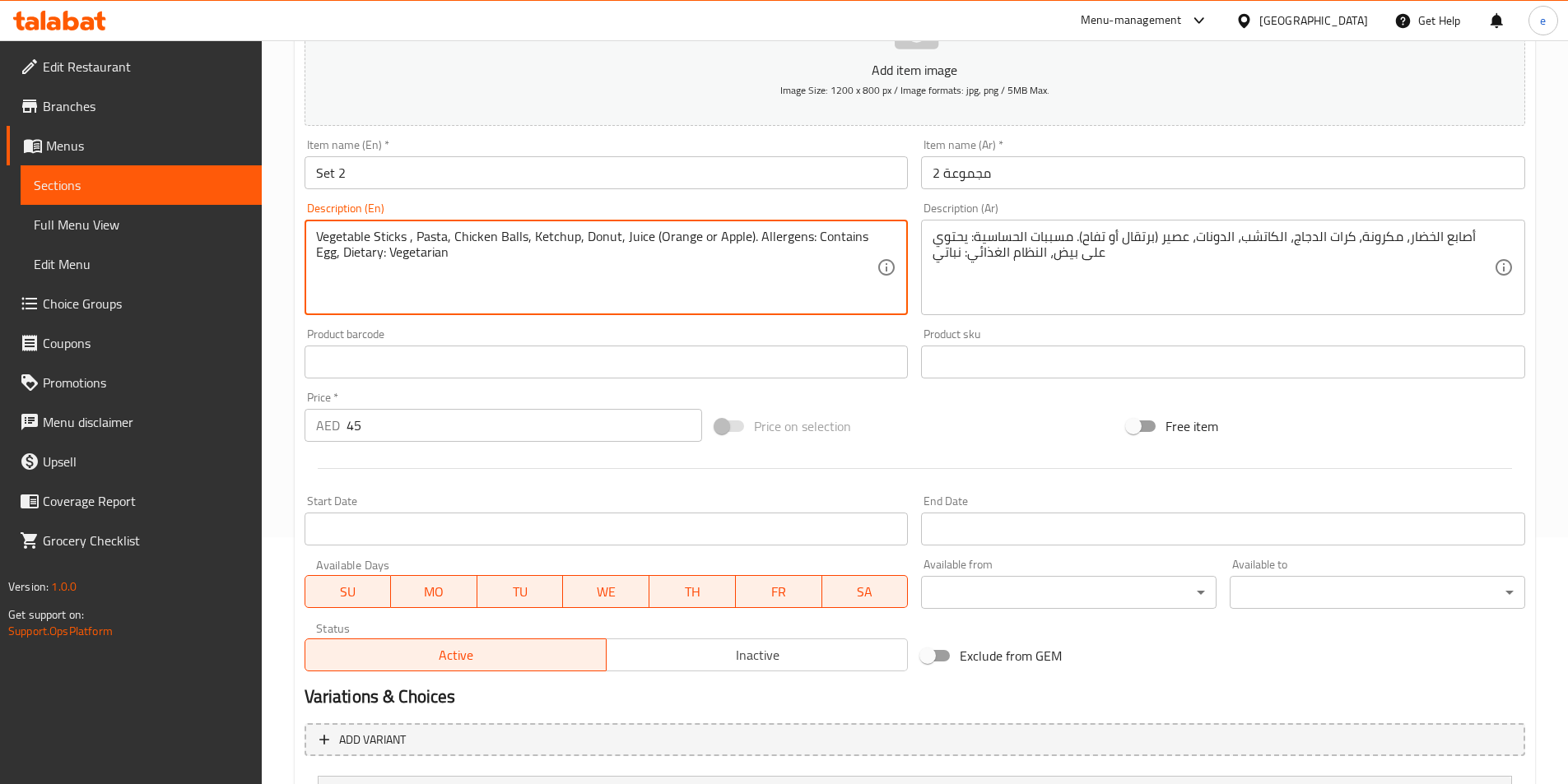
paste textarea "(Eggs)"
click at [406, 232] on textarea "Vegetable Sticks(Eggs) , Pasta, Chicken Balls, Ketchup, Donut, Juice (Orange or…" at bounding box center [596, 268] width 561 height 78
click at [443, 237] on textarea "Vegetable Sticks (Eggs) , Pasta, Chicken Balls, Ketchup, Donut, Juice (Orange o…" at bounding box center [596, 268] width 561 height 78
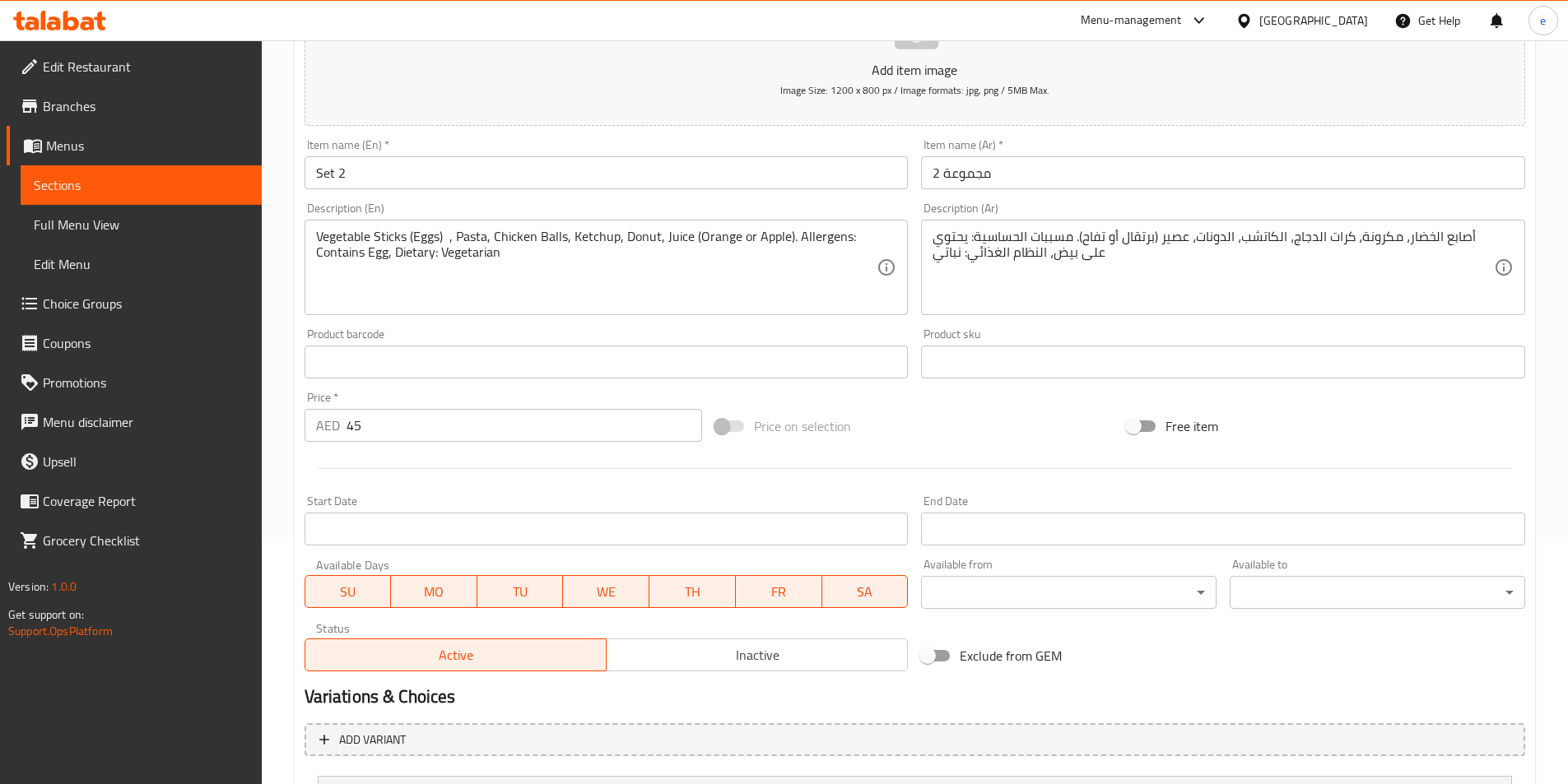
click at [440, 233] on textarea "Vegetable Sticks (Eggs) , Pasta, Chicken Balls, Ketchup, Donut, Juice (Orange o…" at bounding box center [596, 268] width 561 height 78
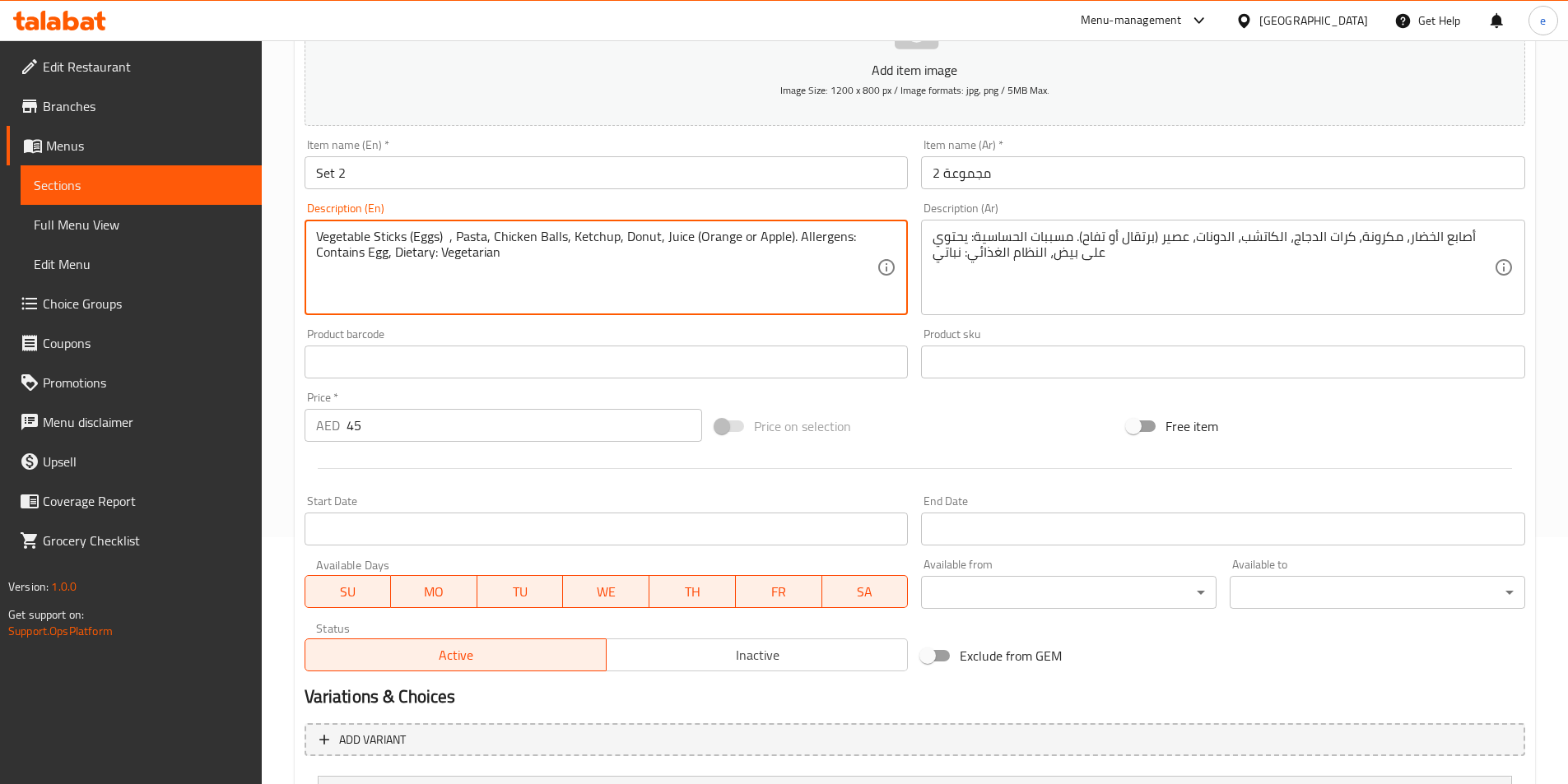
click at [441, 233] on textarea "Vegetable Sticks (Eggs) , Pasta, Chicken Balls, Ketchup, Donut, Juice (Orange o…" at bounding box center [596, 268] width 561 height 78
paste textarea "(Vegetarian)"
type textarea "Vegetable Sticks (Eggs) (Vegetarian) , Pasta, Chicken Balls, Ketchup, Donut, Ju…"
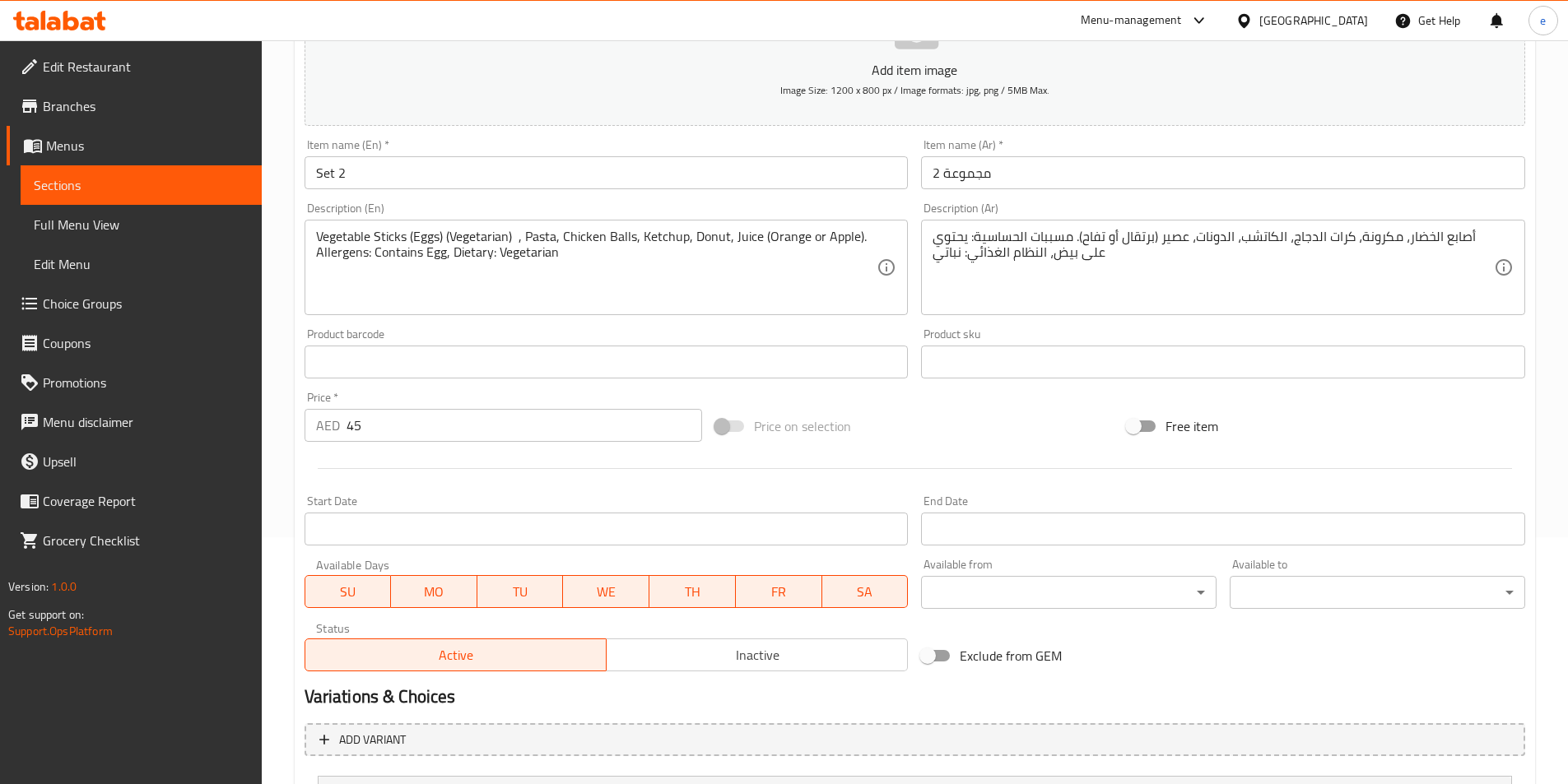
drag, startPoint x: 1407, startPoint y: 234, endPoint x: 1423, endPoint y: 258, distance: 28.8
drag, startPoint x: 1406, startPoint y: 234, endPoint x: 1423, endPoint y: 240, distance: 18.0
click at [1406, 234] on textarea "أصابع الخضار، مكرونة، كرات الدجاج، الكاتشب، الدونات، عصير (برتقال أو تفاح). مسب…" at bounding box center [1212, 268] width 561 height 78
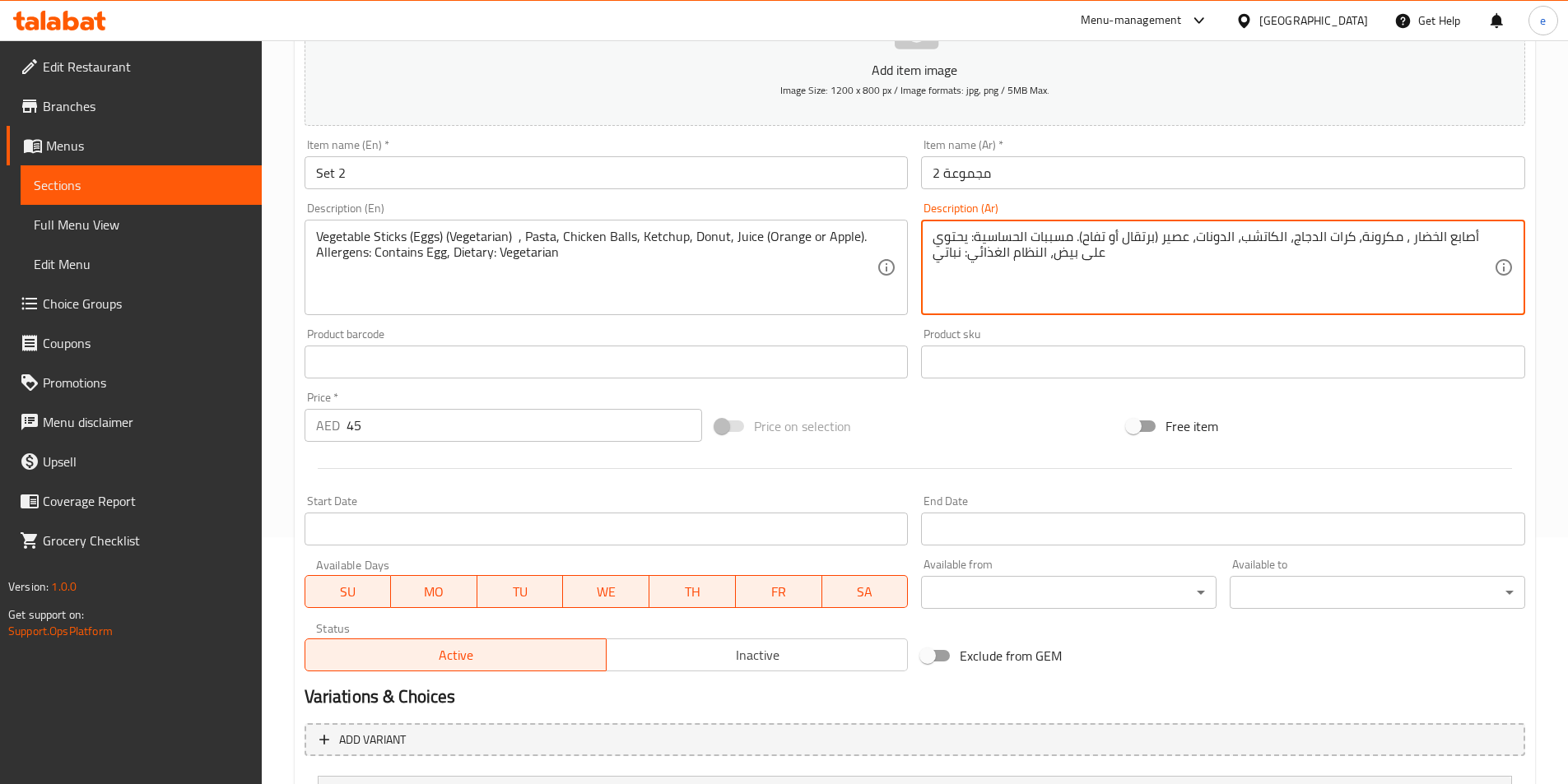
paste textarea "( بيض)"
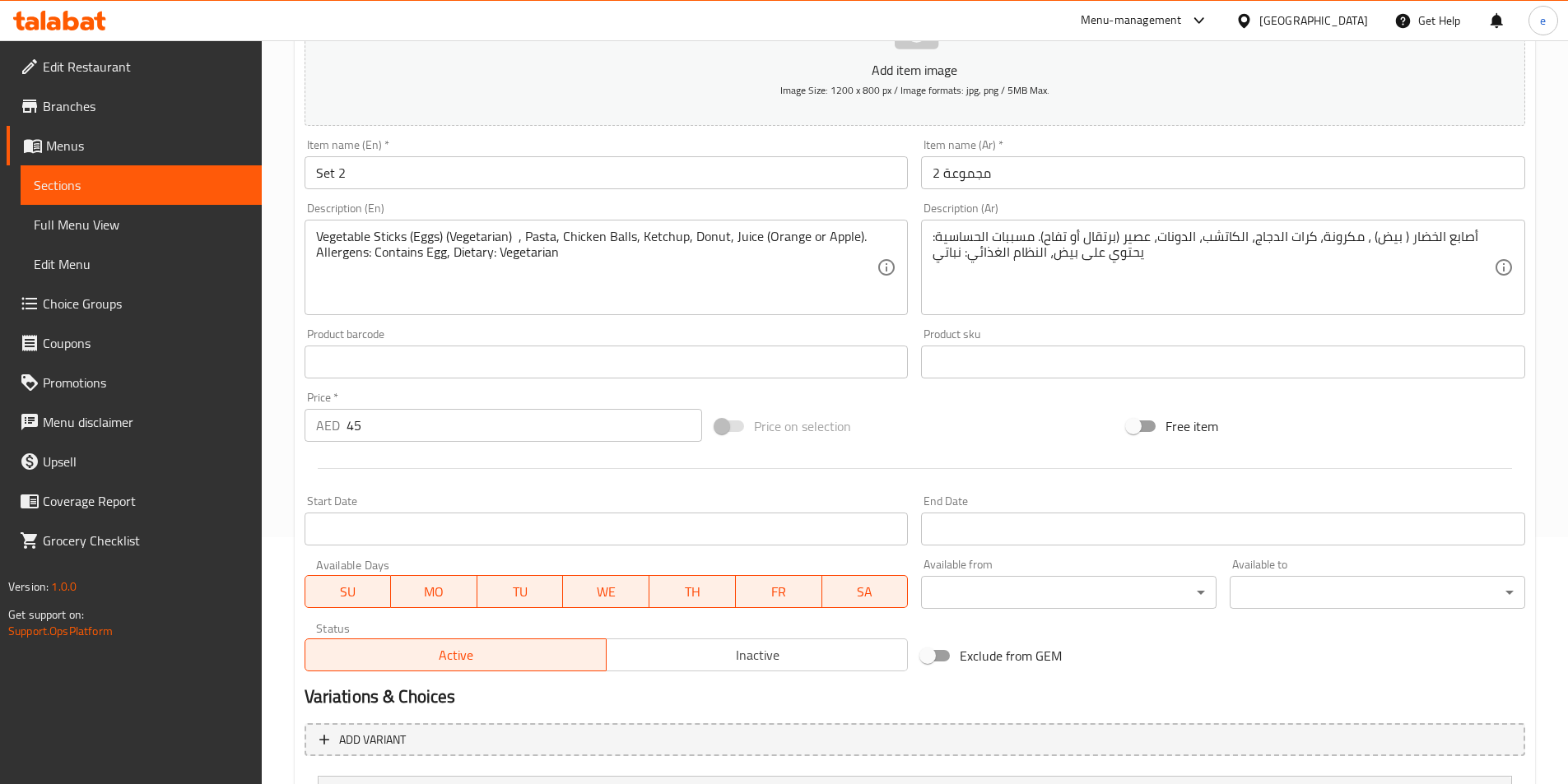
click at [1371, 232] on textarea "أصابع الخضار ( بيض) ، مكرونة، كرات الدجاج، الكاتشب، الدونات، عصير (برتقال أو تف…" at bounding box center [1212, 268] width 561 height 78
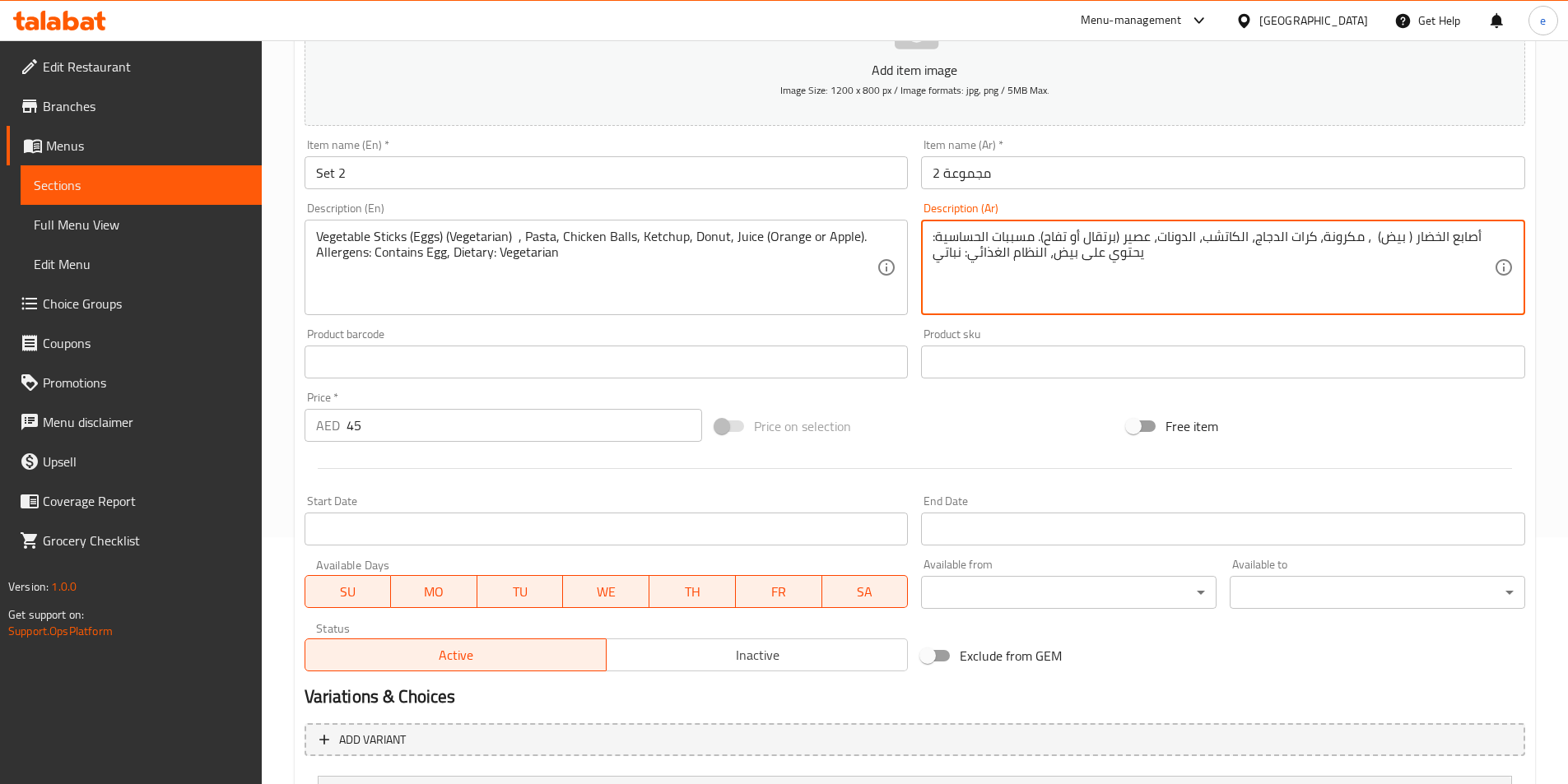
paste textarea "(نباتي)."
click at [1312, 263] on textarea "أصابع الخضار ( بيض) (نباتي) ، مكرونة، كرات الدجاج، الكاتشب، الدونات، عصير (برتق…" at bounding box center [1212, 268] width 561 height 78
click at [1285, 237] on textarea "أصابع الخضار ( بيض) (نباتي) ، مكرونة، كرات الدجاج، الكاتشب، الدونات، عصير (برتق…" at bounding box center [1212, 268] width 561 height 78
type textarea "أصابع الخضار ( بيض) (نباتي) ، مكرونة، كرات الدجاج، الكاتشب، الدونات، عصير (برتق…"
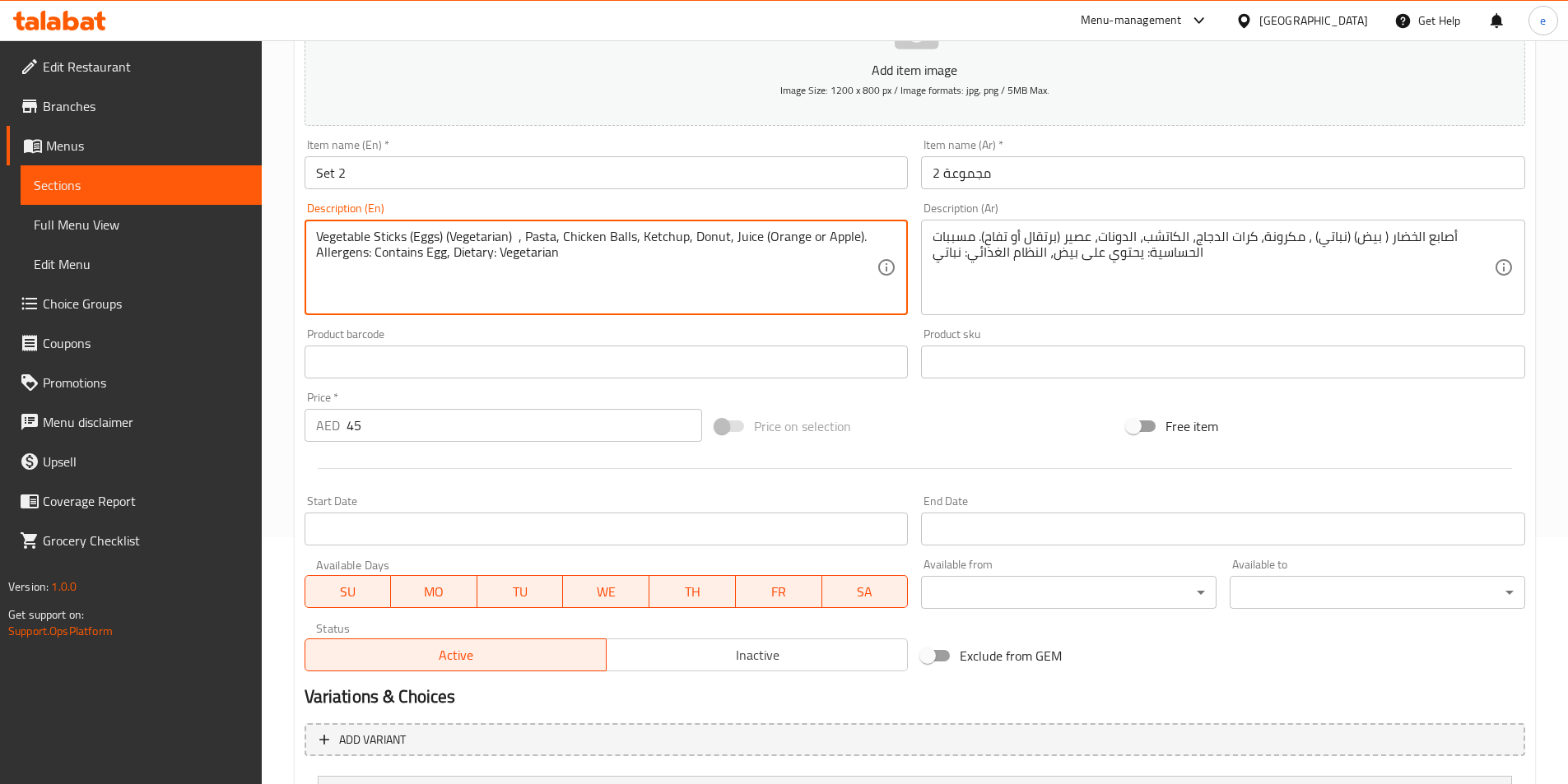
paste textarea "(Dairy) (Gluten)"
click at [555, 233] on textarea "Vegetable Sticks (Eggs) (Vegetarian) , Pasta(Dairy) (Gluten), Chicken Balls, Ke…" at bounding box center [596, 268] width 561 height 78
type textarea "Vegetable Sticks (Eggs) (Vegetarian) , Pasta (Dairy) (Gluten), Chicken Balls, K…"
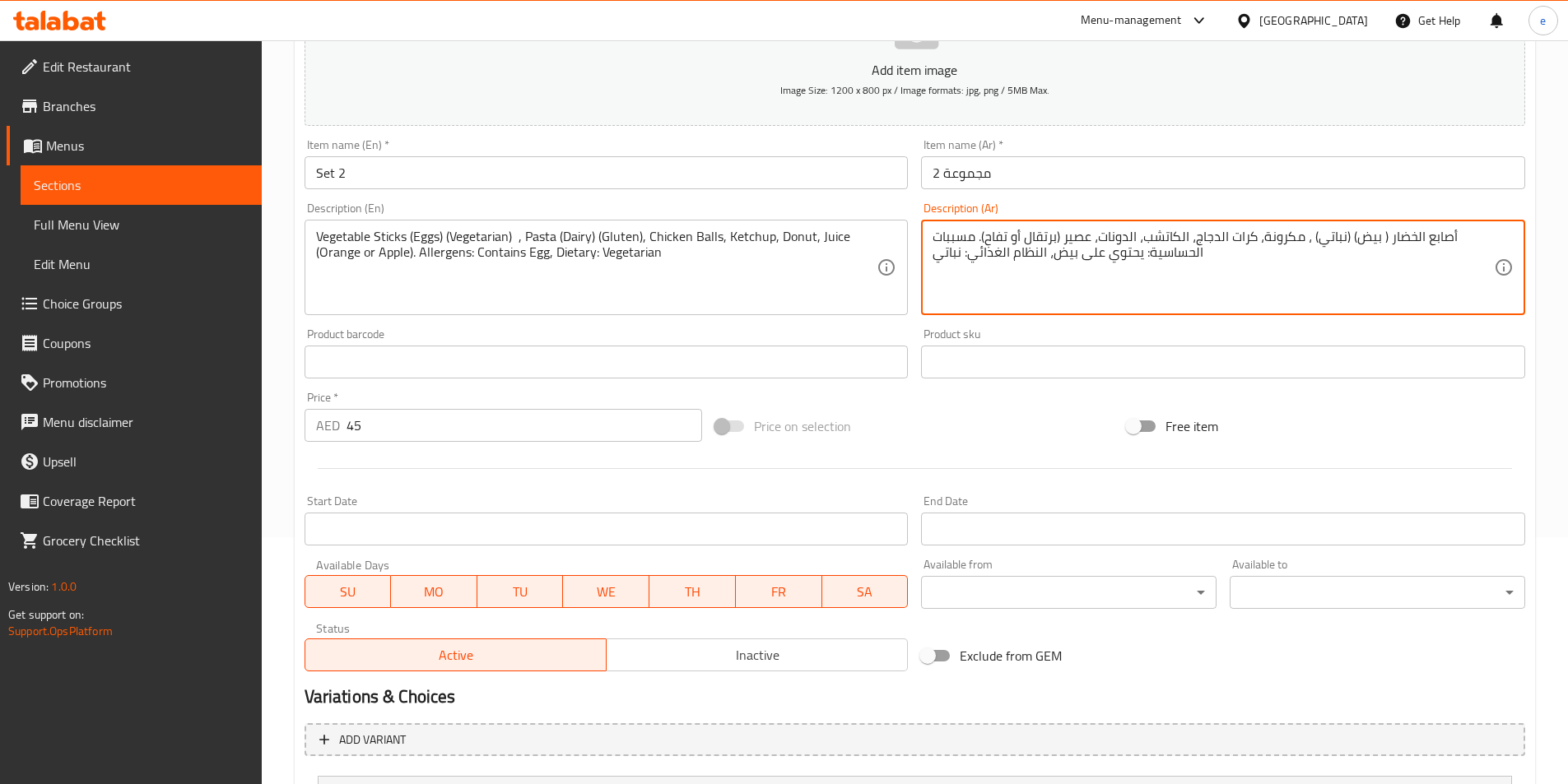
paste textarea "( ألبان ) (نباتي)."
click at [1290, 230] on textarea "أصابع الخضار ( بيض) (نباتي) ، مكرونة( ألبان ) (نباتي).، كرات الدجاج، الكاتشب، ا…" at bounding box center [1212, 268] width 561 height 78
click at [1296, 236] on textarea "أصابع الخضار ( بيض) (نباتي) ، مكرونة( ألبان ) (نباتي).، كرات الدجاج، الكاتشب، ا…" at bounding box center [1212, 268] width 561 height 78
type textarea "أصابع الخضار ( بيض) (نباتي) ، مكرونة ( ألبان ) (نباتي).، كرات الدجاج، الكاتشب، …"
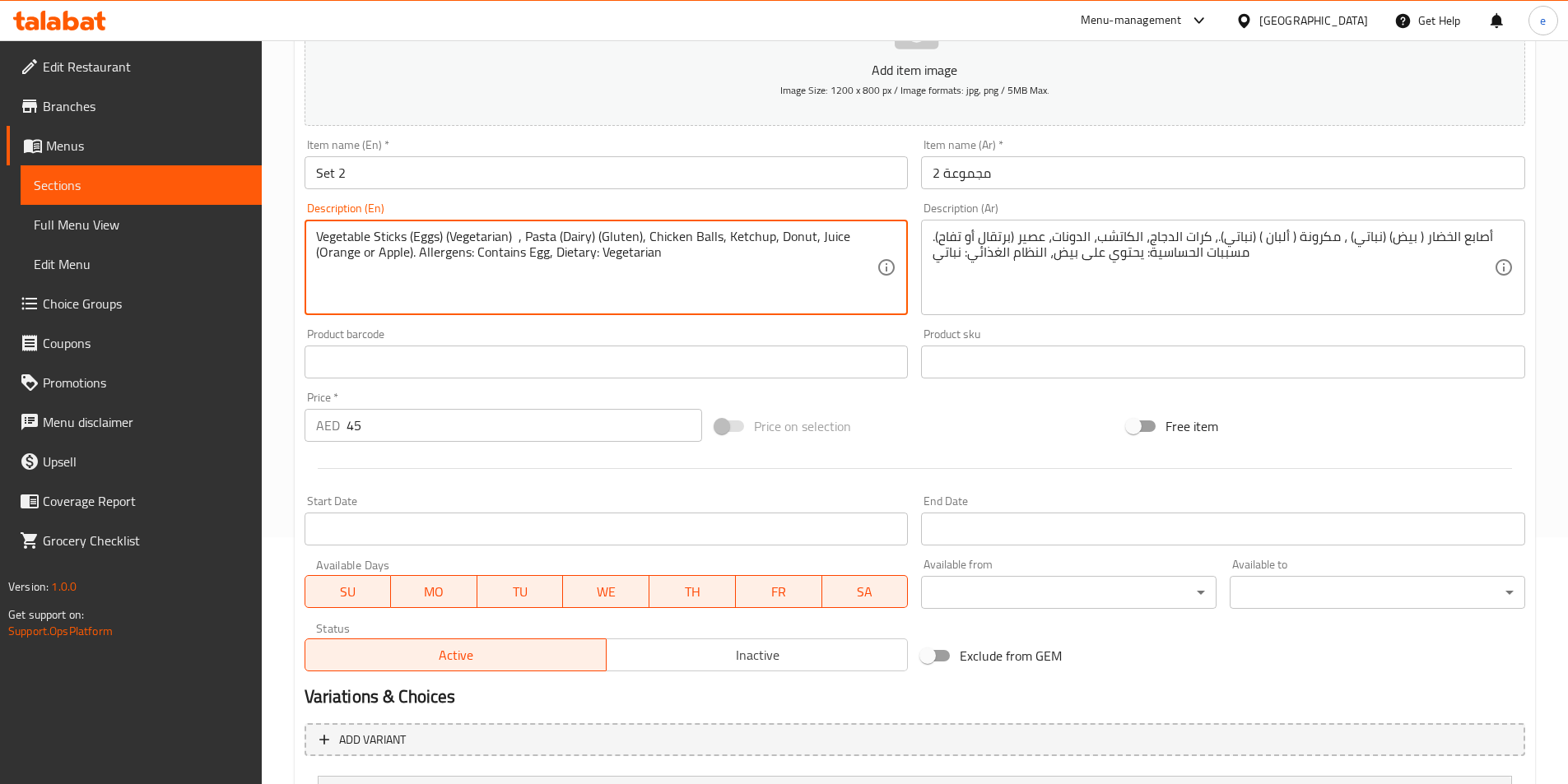
drag, startPoint x: 597, startPoint y: 239, endPoint x: 639, endPoint y: 236, distance: 42.1
click at [717, 234] on textarea "Vegetable Sticks (Eggs) (Vegetarian) , Pasta (Dairy) (Gluten), Chicken Balls, K…" at bounding box center [596, 268] width 561 height 78
paste textarea "(Gluten)"
click at [719, 231] on textarea "Vegetable Sticks (Eggs) (Vegetarian) , Pasta (Dairy) (Gluten), Chicken Balls(Gl…" at bounding box center [596, 268] width 561 height 78
type textarea "Vegetable Sticks (Eggs) (Vegetarian) , Pasta (Dairy) (Gluten), Chicken Balls (G…"
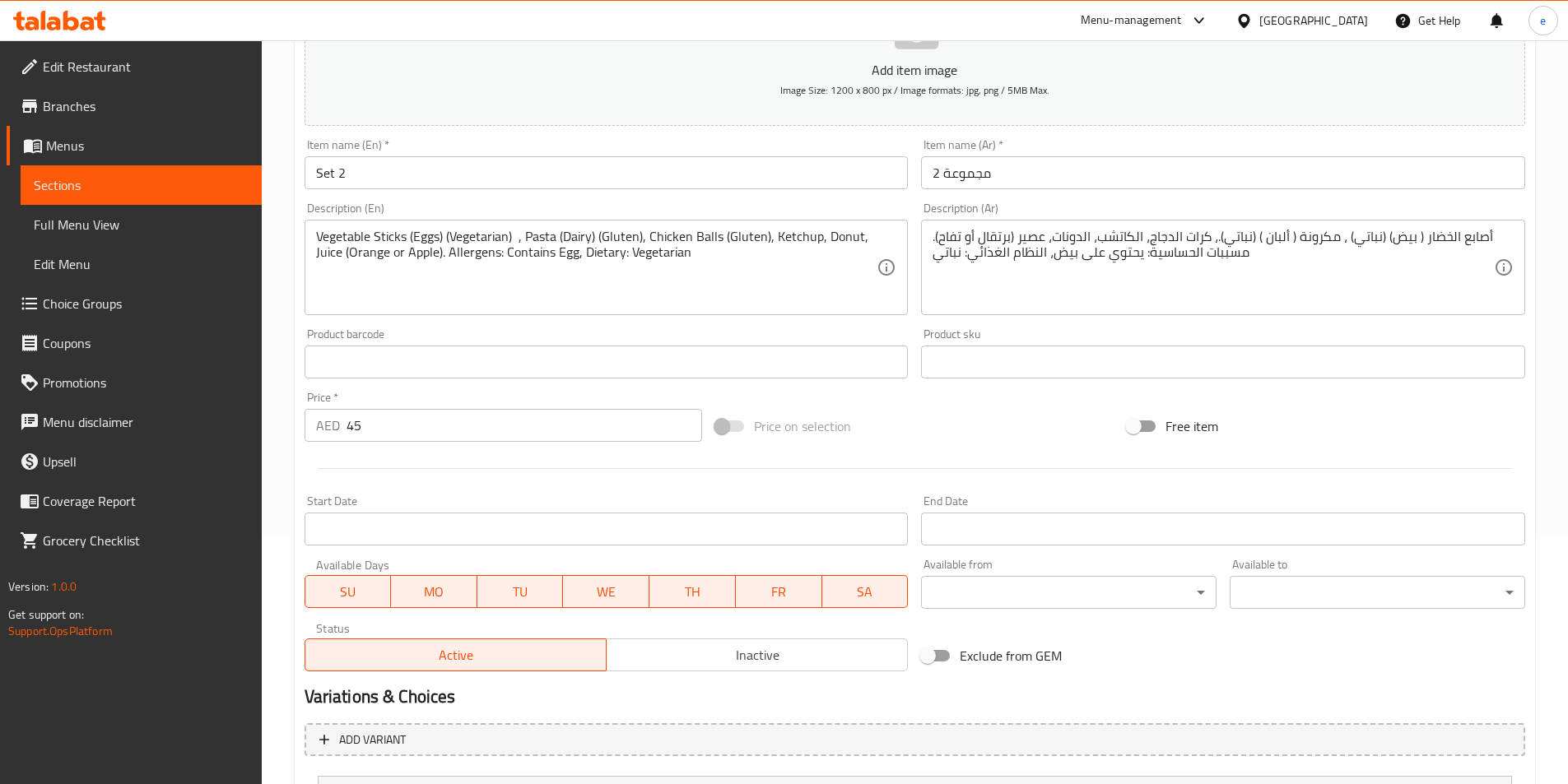
drag, startPoint x: 1144, startPoint y: 231, endPoint x: 1161, endPoint y: 240, distance: 19.2
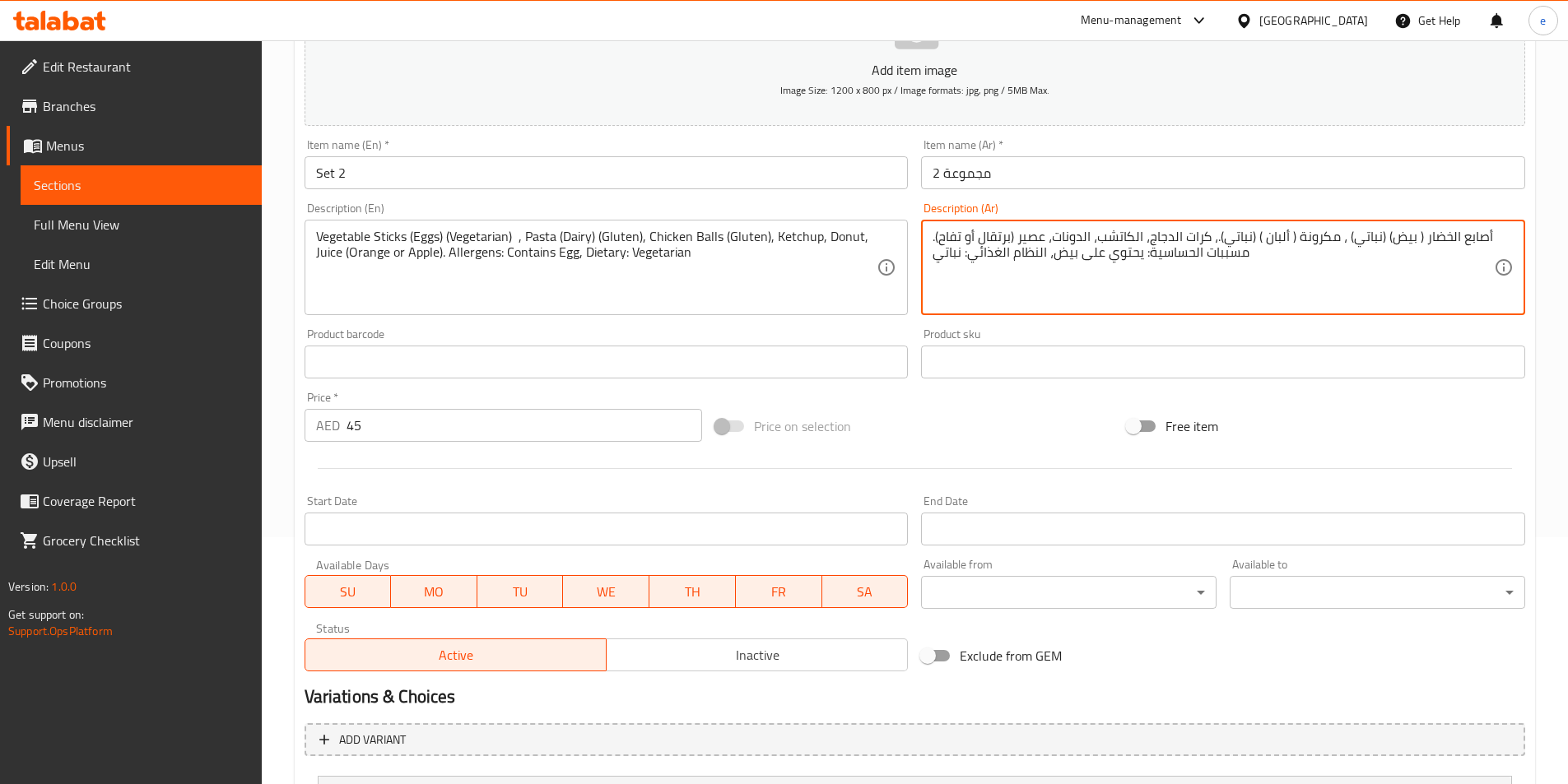
click at [1151, 239] on textarea "أصابع الخضار ( بيض) (نباتي) ، مكرونة ( ألبان ) (نباتي).، كرات الدجاج، الكاتشب، …" at bounding box center [1212, 268] width 561 height 78
click at [1148, 238] on textarea "أصابع الخضار ( بيض) (نباتي) ، مكرونة ( ألبان ) (نباتي).، كرات الدجاج، الكاتشب، …" at bounding box center [1212, 268] width 561 height 78
paste textarea "(جلوتين)"
click at [1149, 231] on textarea "أصابع الخضار ( بيض) (نباتي) ، مكرونة ( ألبان ) (نباتي).، كرات الدجاج(جلوتين)، ا…" at bounding box center [1212, 268] width 561 height 78
type textarea "أصابع الخضار ( بيض) (نباتي) ، مكرونة ( ألبان ) (نباتي).، كرات الدجاج (جلوتين)، …"
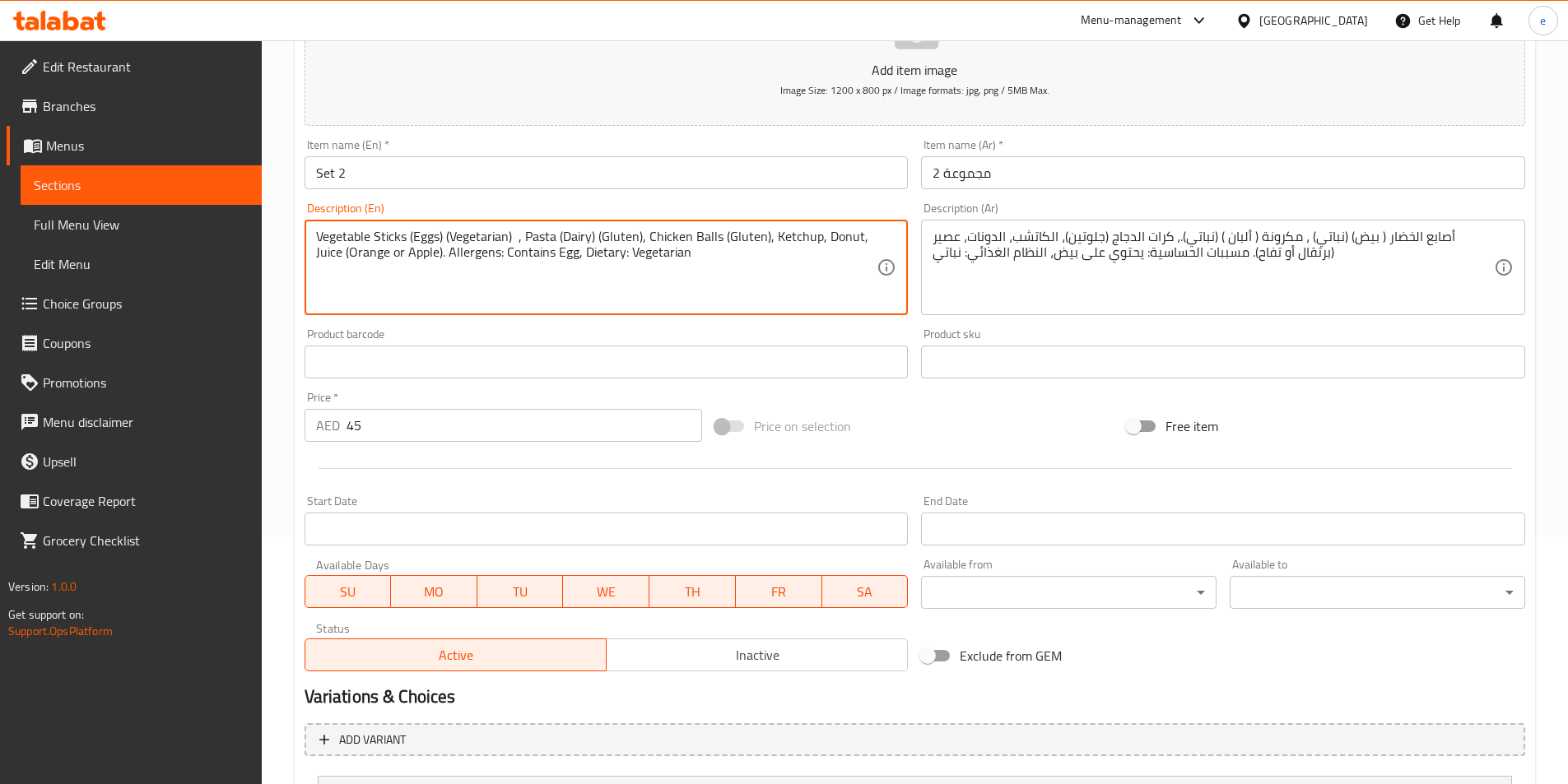
paste textarea "(Dairy)"
click at [349, 251] on textarea "Vegetable Sticks (Eggs) (Vegetarian) , Pasta (Dairy) (Gluten), Chicken Balls (G…" at bounding box center [596, 268] width 561 height 78
click at [350, 252] on textarea "Vegetable Sticks (Eggs) (Vegetarian) , Pasta (Dairy) (Gluten), Chicken Balls (G…" at bounding box center [596, 268] width 561 height 78
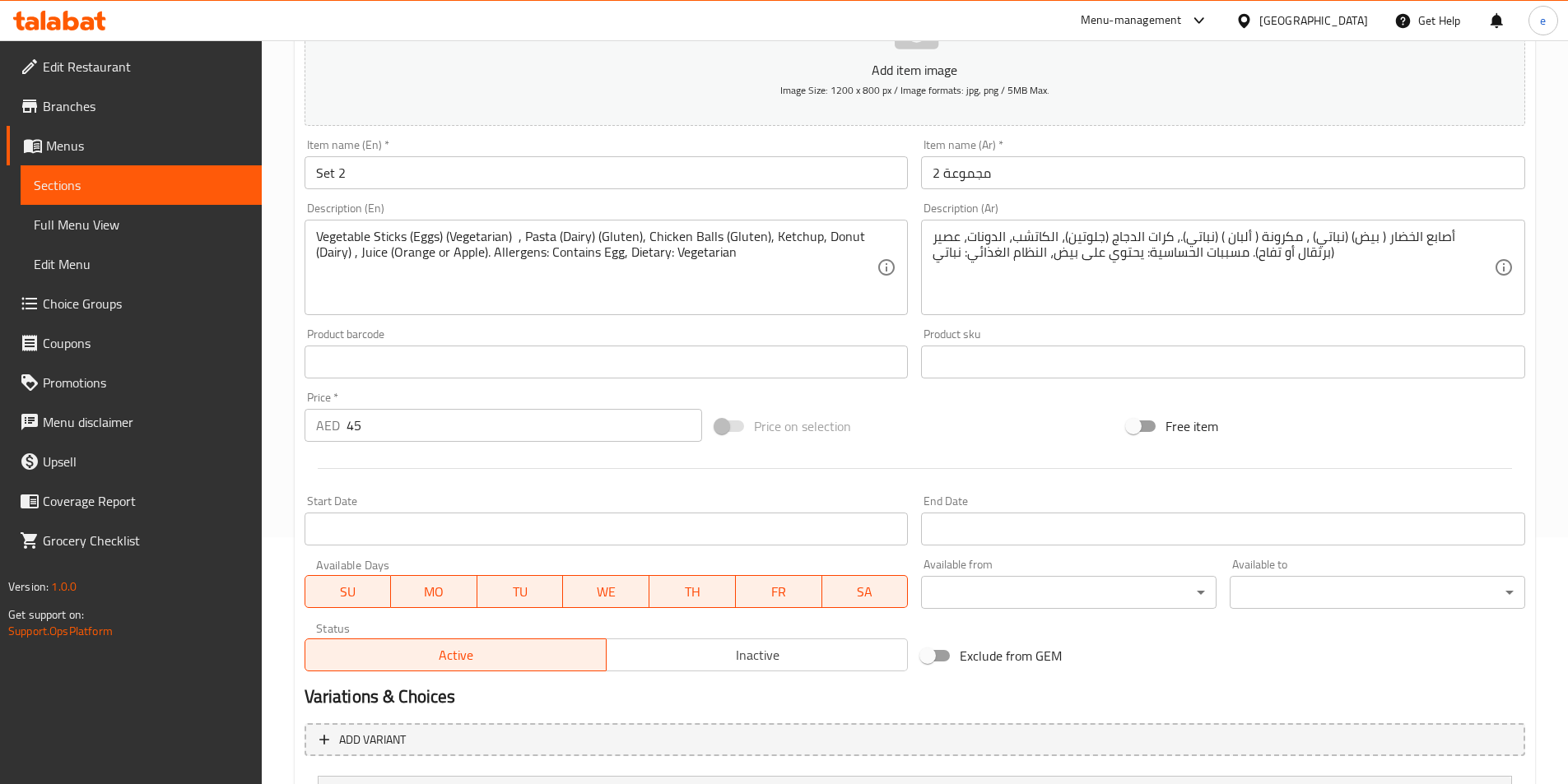
click at [350, 256] on textarea "Vegetable Sticks (Eggs) (Vegetarian) , Pasta (Dairy) (Gluten), Chicken Balls (G…" at bounding box center [596, 268] width 561 height 78
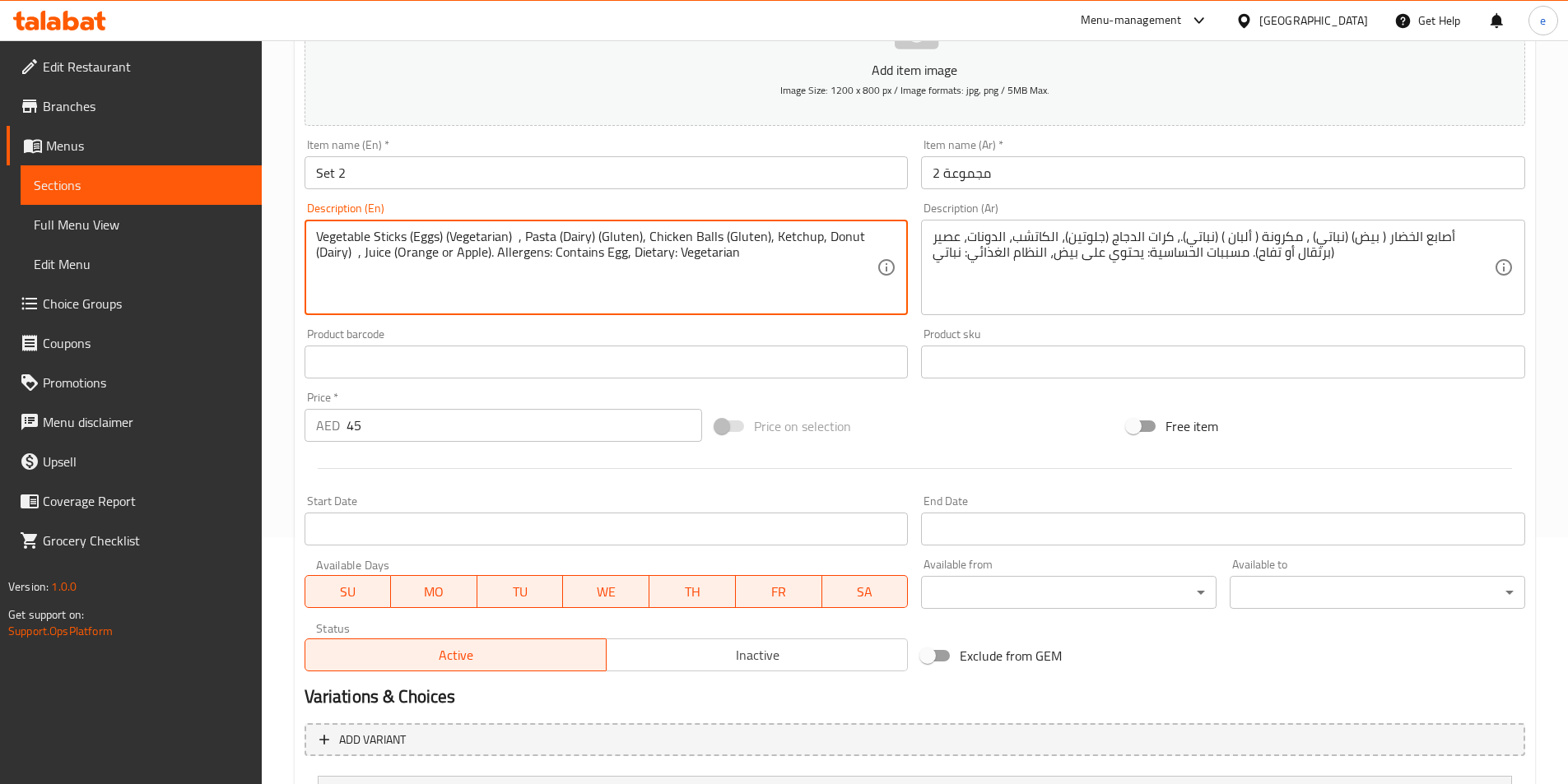
paste textarea "(Eggs)"
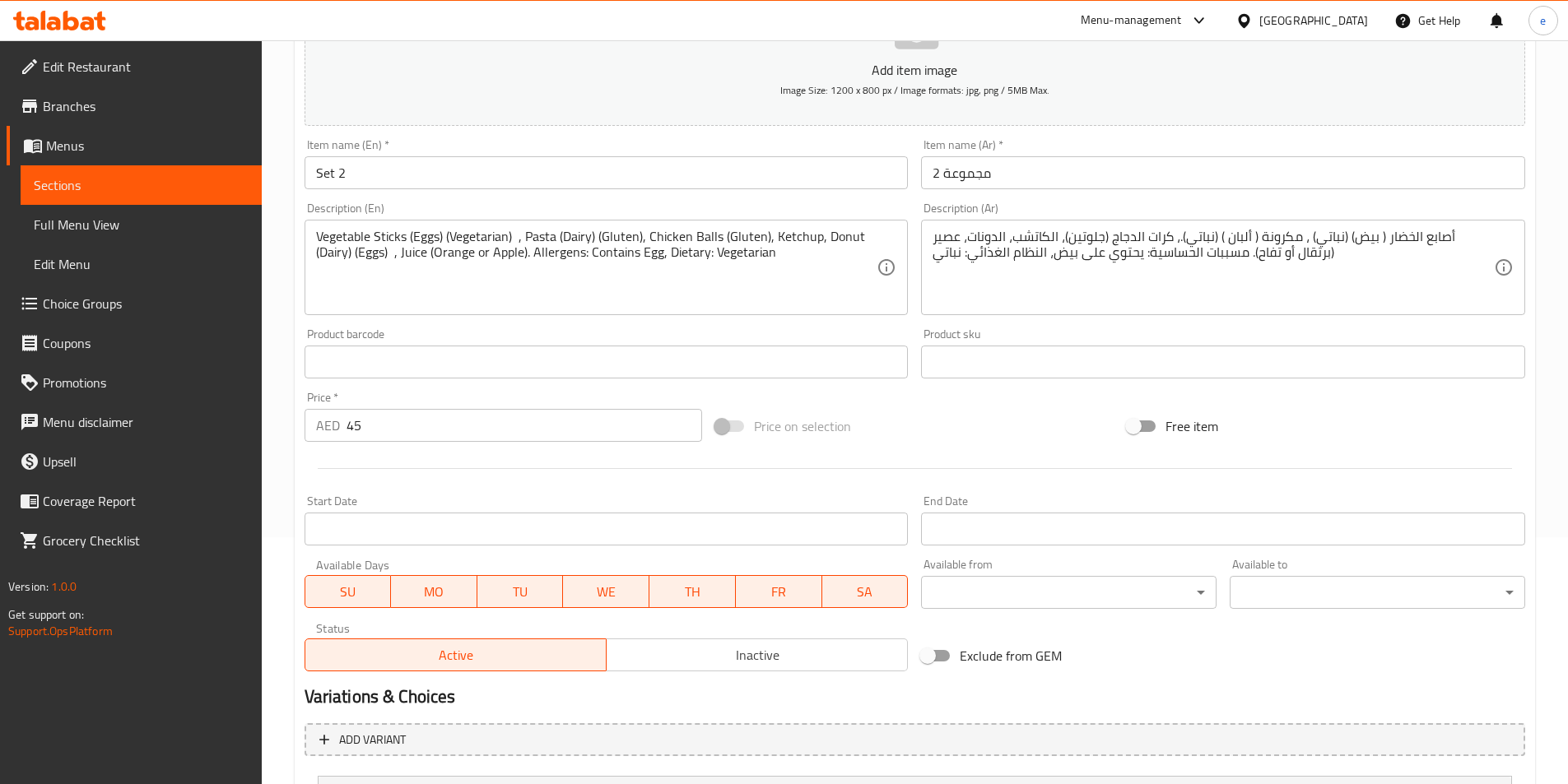
drag, startPoint x: 387, startPoint y: 249, endPoint x: 423, endPoint y: 267, distance: 40.2
click at [387, 249] on textarea "Vegetable Sticks (Eggs) (Vegetarian) , Pasta (Dairy) (Gluten), Chicken Balls (G…" at bounding box center [596, 268] width 561 height 78
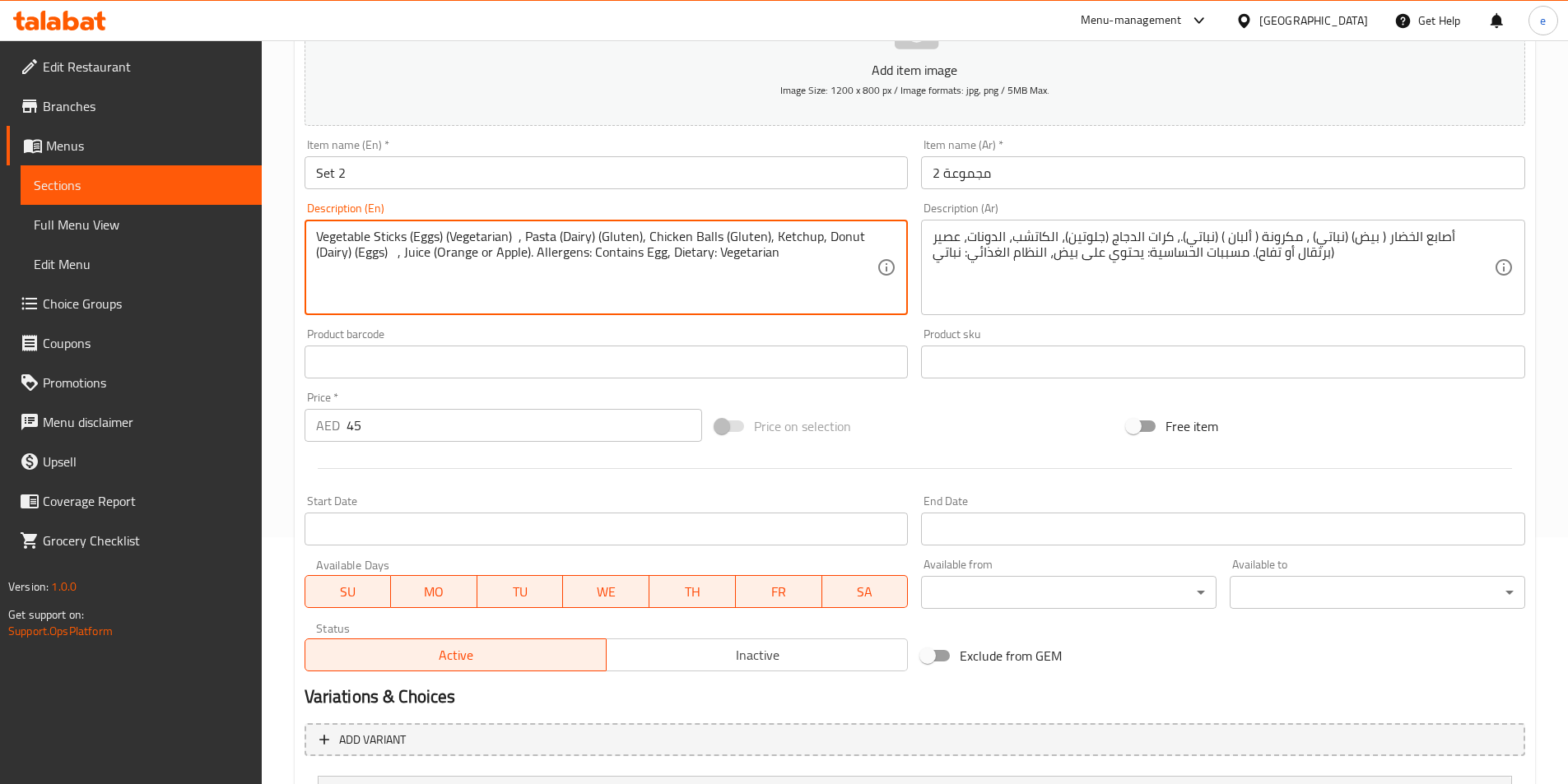
paste textarea "(Gluten)"
click at [419, 283] on textarea "Vegetable Sticks (Eggs) (Vegetarian) , Pasta (Dairy) (Gluten), Chicken Balls (G…" at bounding box center [596, 268] width 561 height 78
type textarea "Vegetable Sticks (Eggs) (Vegetarian) , Pasta (Dairy) (Gluten), Chicken Balls (G…"
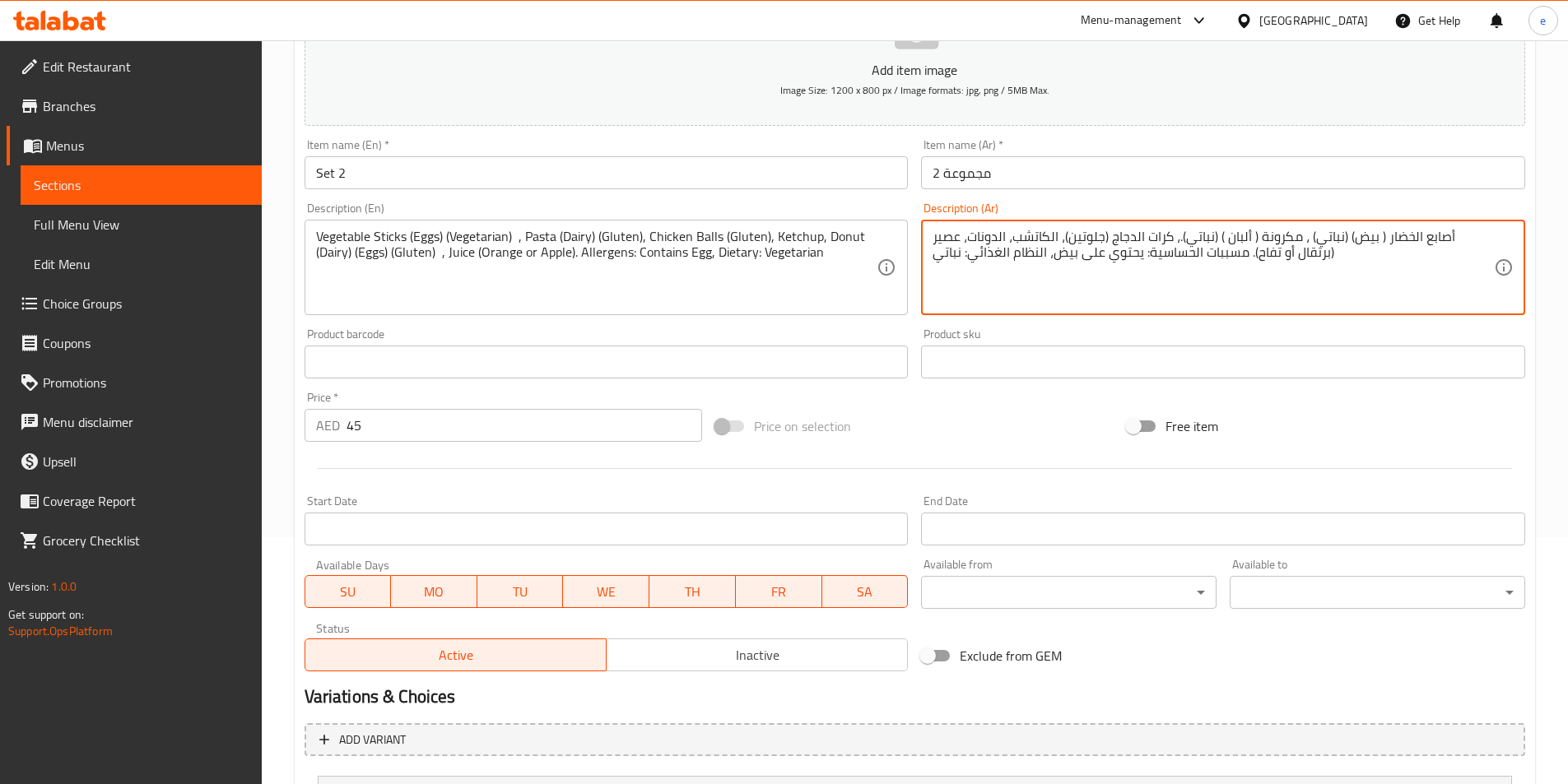
paste textarea "( ألبان )"
click at [1007, 235] on textarea "أصابع الخضار ( بيض) (نباتي) ، مكرونة ( ألبان ) (نباتي).، كرات الدجاج (جلوتين)، …" at bounding box center [1212, 268] width 561 height 78
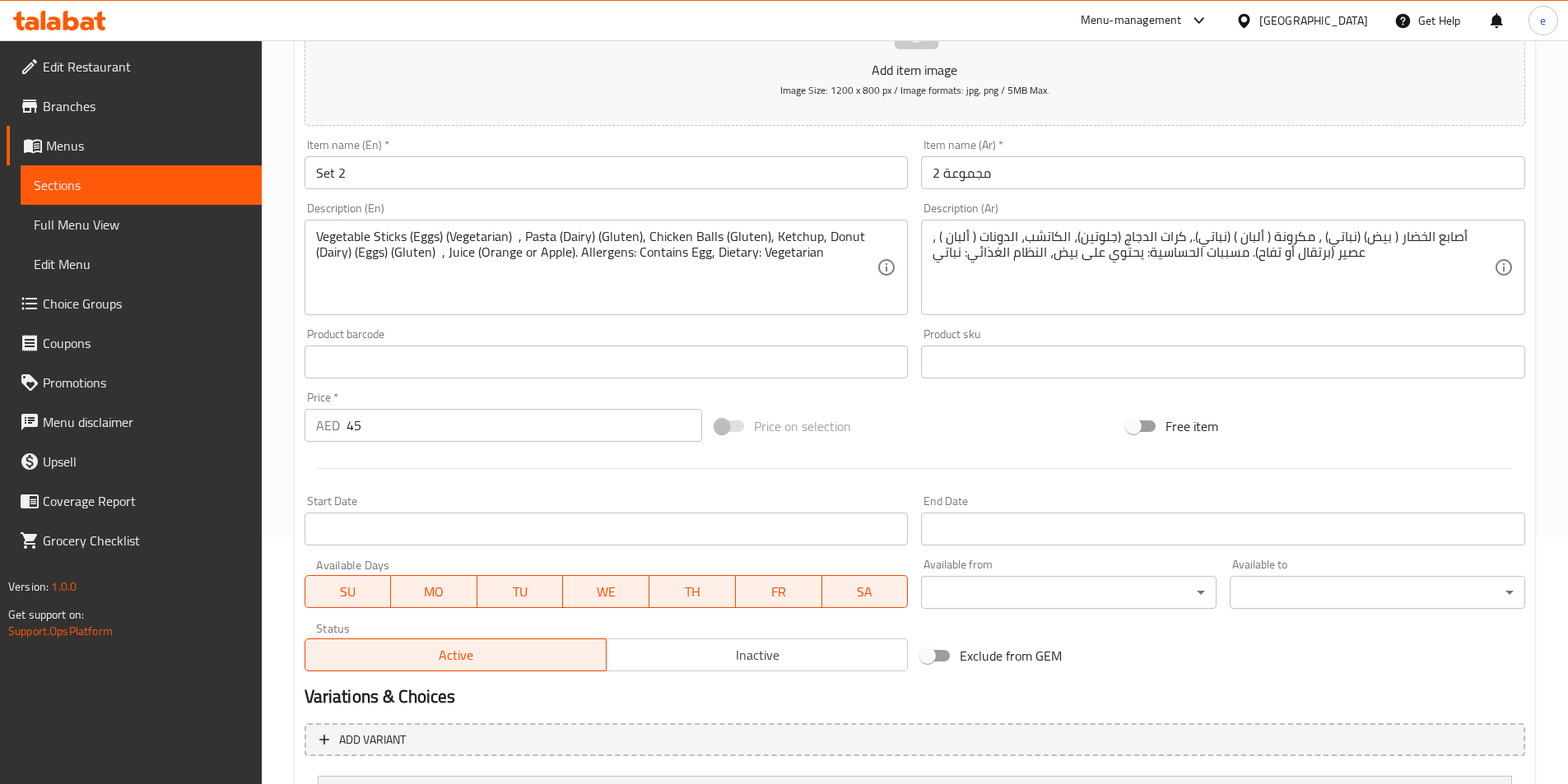
click at [972, 238] on textarea "أصابع الخضار ( بيض) (نباتي) ، مكرونة ( ألبان ) (نباتي).، كرات الدجاج (جلوتين)، …" at bounding box center [1212, 268] width 561 height 78
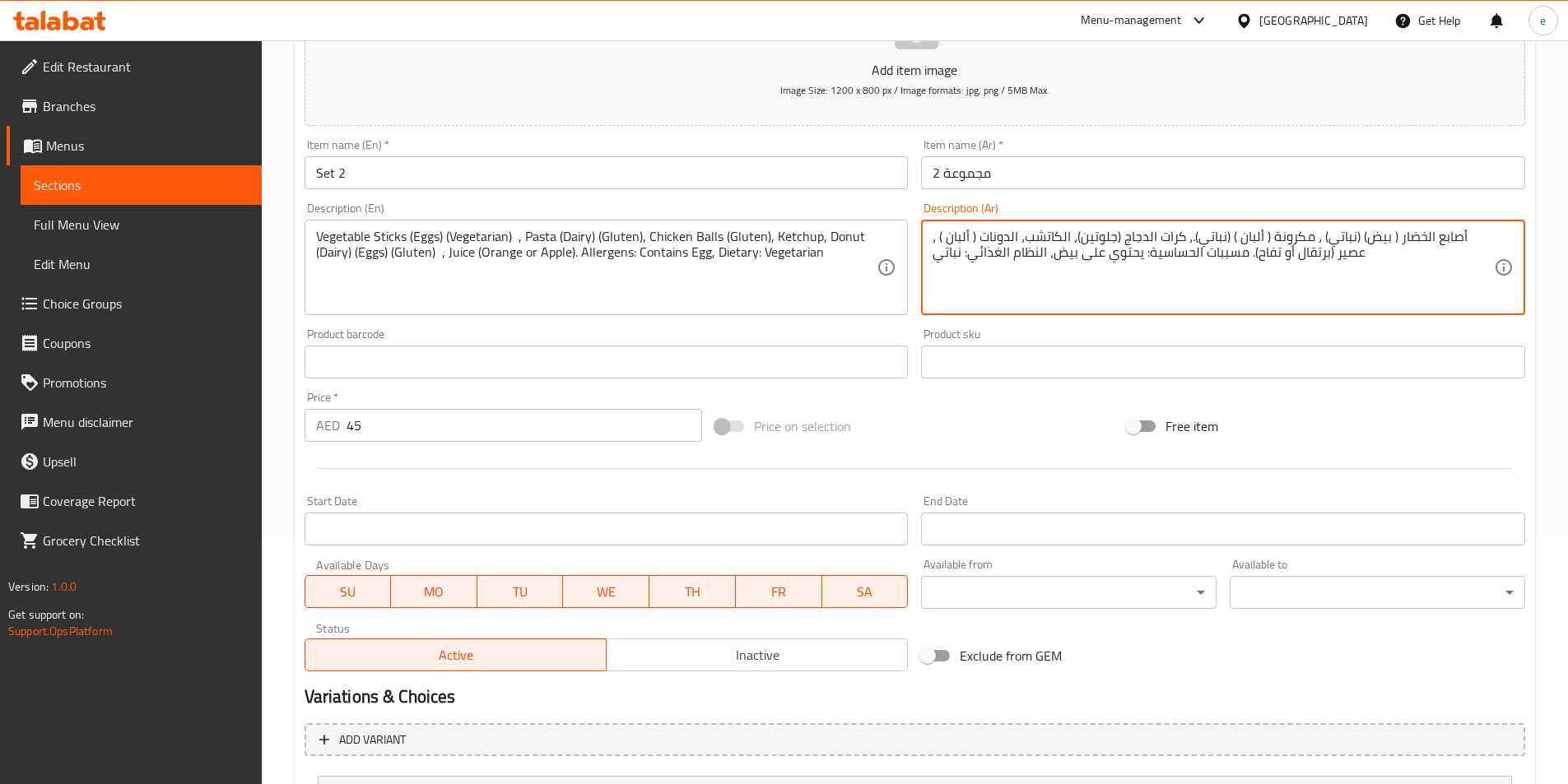
click at [967, 235] on textarea "أصابع الخضار ( بيض) (نباتي) ، مكرونة ( ألبان ) (نباتي).، كرات الدجاج (جلوتين)، …" at bounding box center [1212, 268] width 561 height 78
paste textarea "( بيض)."
click at [938, 237] on textarea "أصابع الخضار ( بيض) (نباتي) ، مكرونة ( ألبان ) (نباتي).، كرات الدجاج (جلوتين)، …" at bounding box center [1212, 268] width 561 height 78
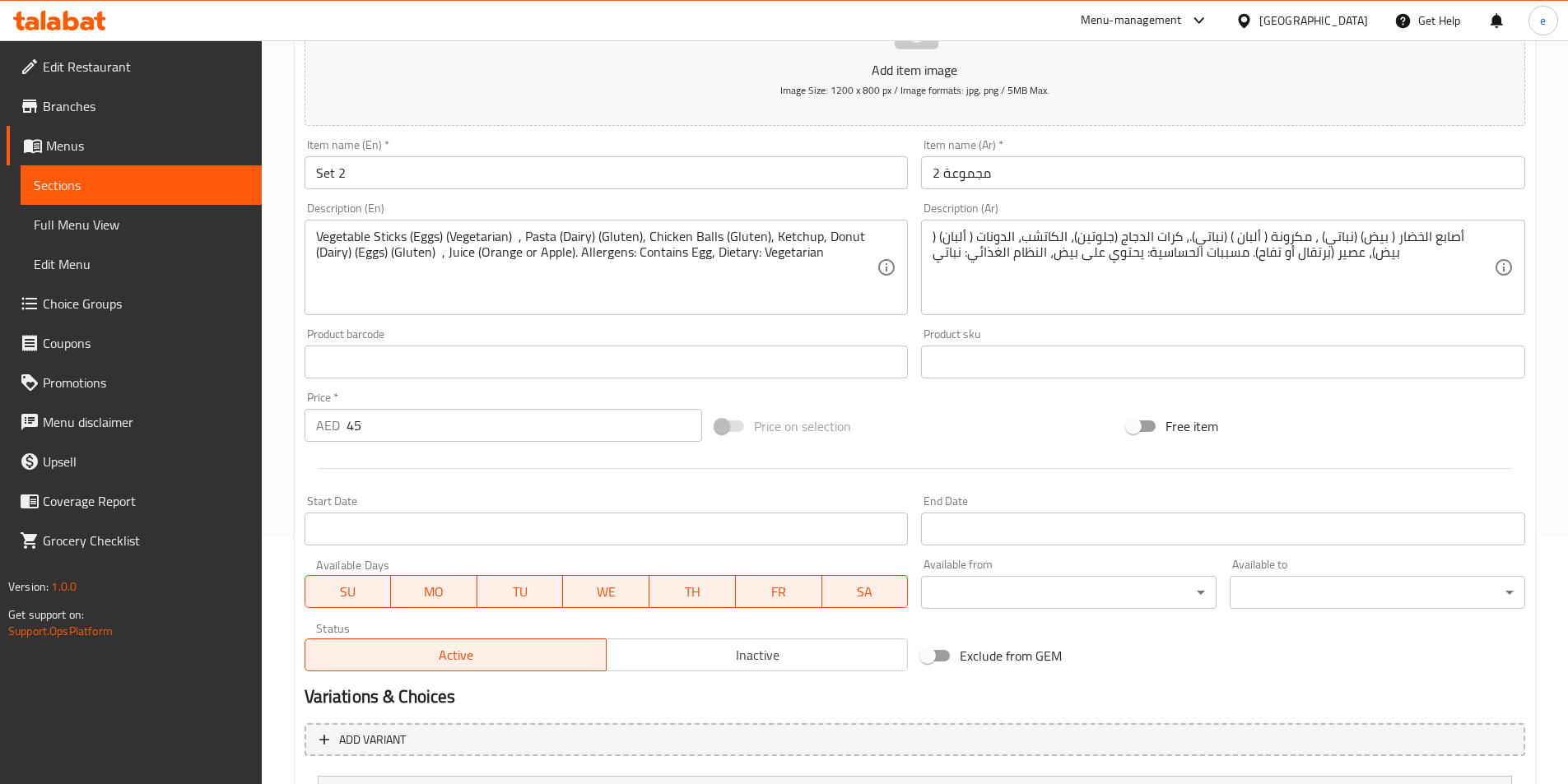
click at [1000, 226] on div "أصابع الخضار ( بيض) (نباتي) ، مكرونة ( ألبان ) (نباتي).، كرات الدجاج (جلوتين)، …" at bounding box center [1222, 268] width 604 height 96
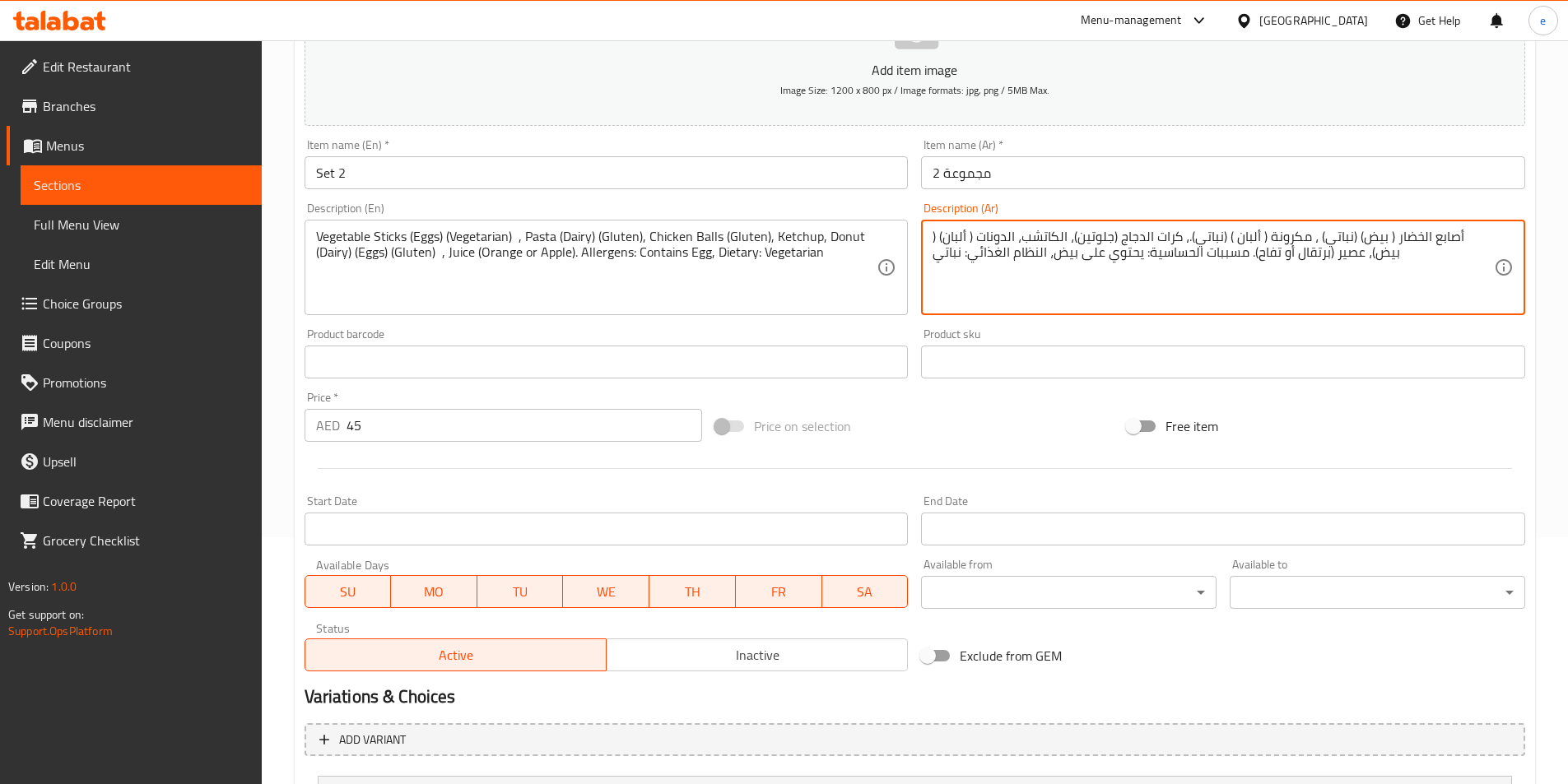
click at [1004, 237] on textarea "أصابع الخضار ( بيض) (نباتي) ، مكرونة ( ألبان ) (نباتي).، كرات الدجاج (جلوتين)، …" at bounding box center [1212, 268] width 561 height 78
click at [999, 234] on textarea "أصابع الخضار ( بيض) (نباتي) ، مكرونة ( ألبان ) (نباتي).، كرات الدجاج (جلوتين)، …" at bounding box center [1212, 268] width 561 height 78
click at [1001, 235] on textarea "أصابع الخضار ( بيض) (نباتي) ، مكرونة ( ألبان ) (نباتي).، كرات الدجاج (جلوتين)، …" at bounding box center [1212, 268] width 561 height 78
click at [1000, 235] on textarea "أصابع الخضار ( بيض) (نباتي) ، مكرونة ( ألبان ) (نباتي).، كرات الدجاج (جلوتين)، …" at bounding box center [1212, 268] width 561 height 78
click at [999, 235] on textarea "أصابع الخضار ( بيض) (نباتي) ، مكرونة ( ألبان ) (نباتي).، كرات الدجاج (جلوتين)، …" at bounding box center [1212, 268] width 561 height 78
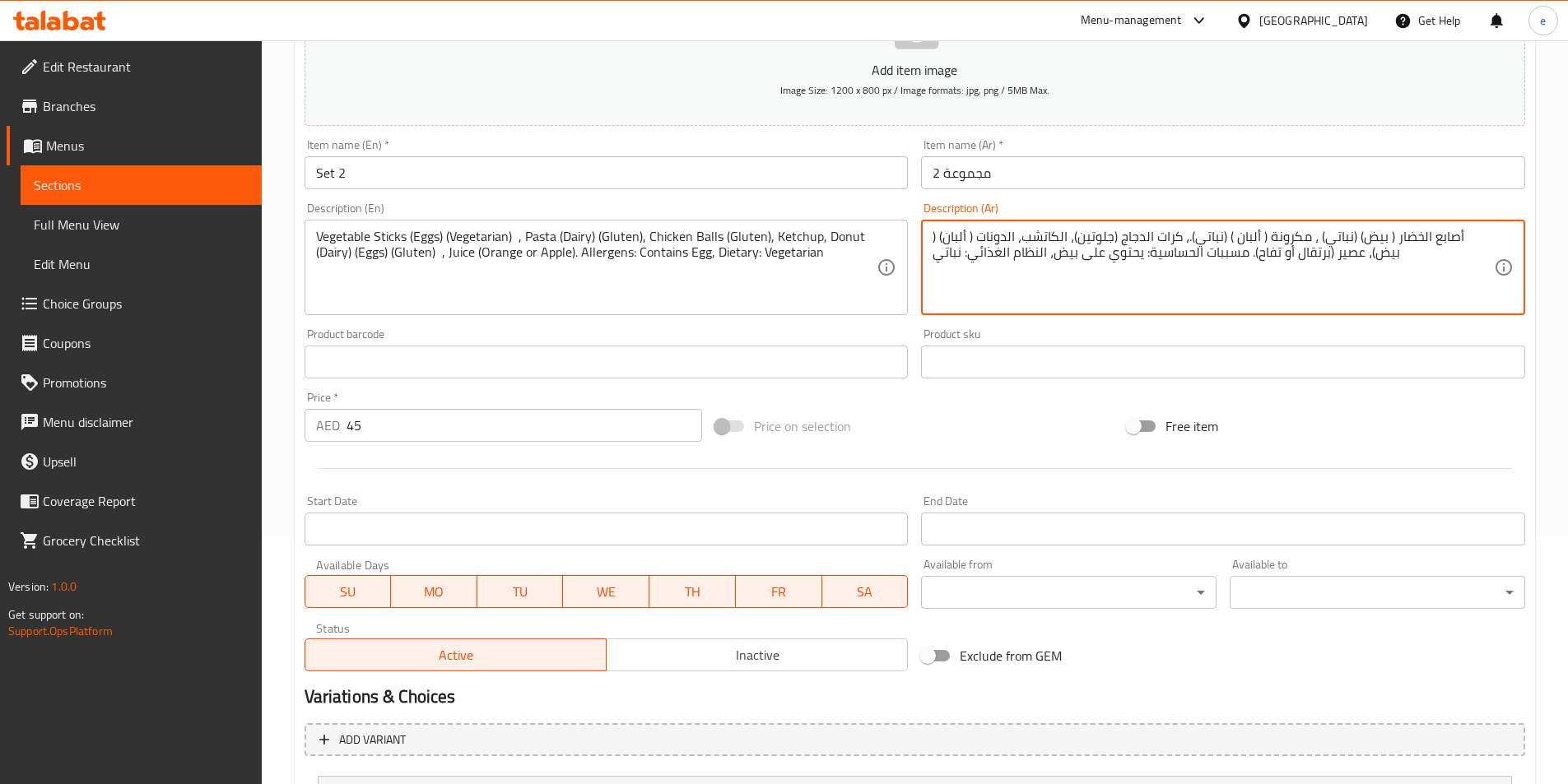
click at [1000, 236] on textarea "أصابع الخضار ( بيض) (نباتي) ، مكرونة ( ألبان ) (نباتي).، كرات الدجاج (جلوتين)، …" at bounding box center [1212, 268] width 561 height 78
click at [936, 238] on textarea "أصابع الخضار ( بيض) (نباتي) ، مكرونة ( ألبان ) (نباتي).، كرات الدجاج (جلوتين)، …" at bounding box center [1212, 268] width 561 height 78
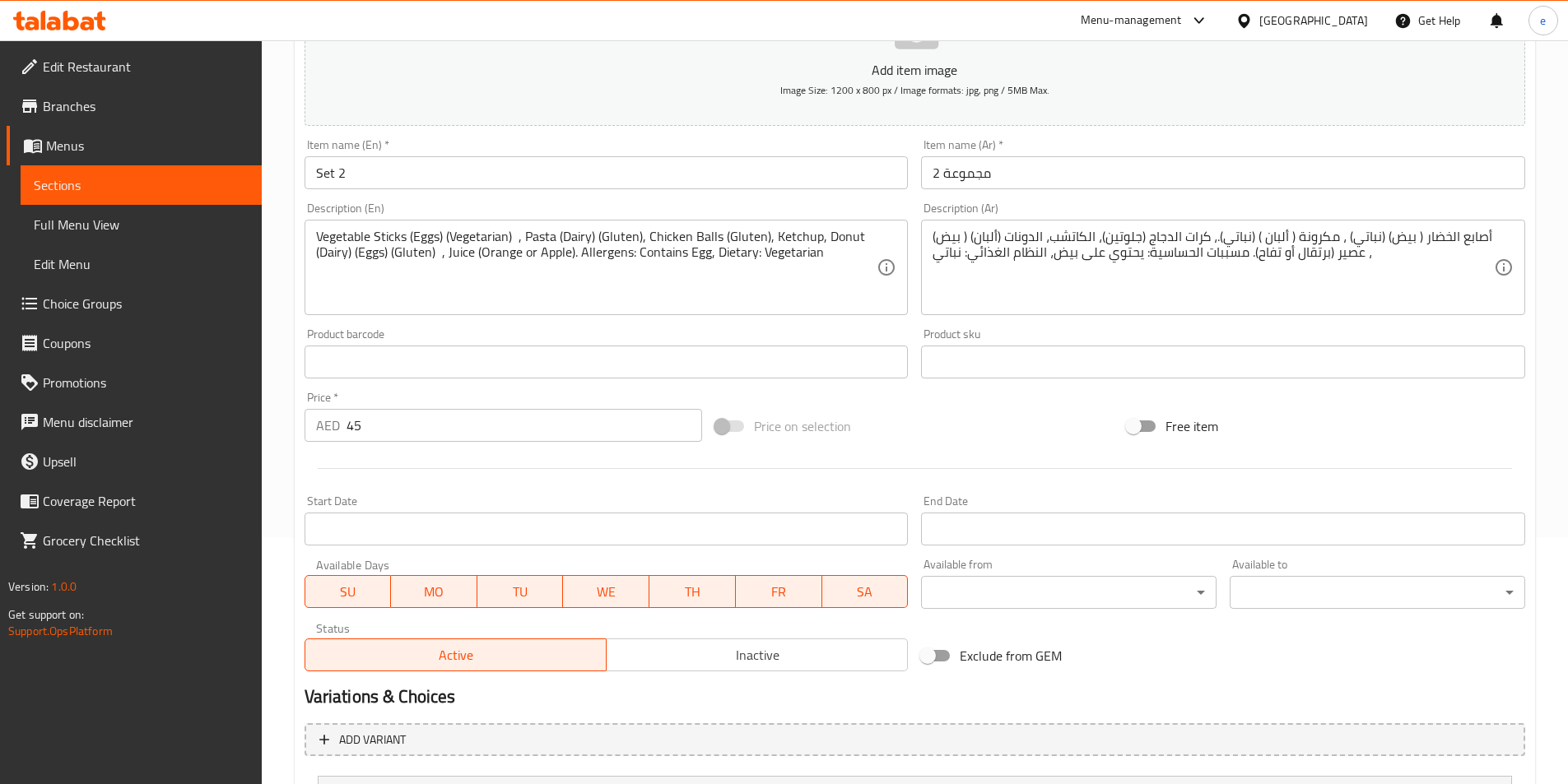
click at [939, 238] on textarea "أصابع الخضار ( بيض) (نباتي) ، مكرونة ( ألبان ) (نباتي).، كرات الدجاج (جلوتين)، …" at bounding box center [1212, 268] width 561 height 78
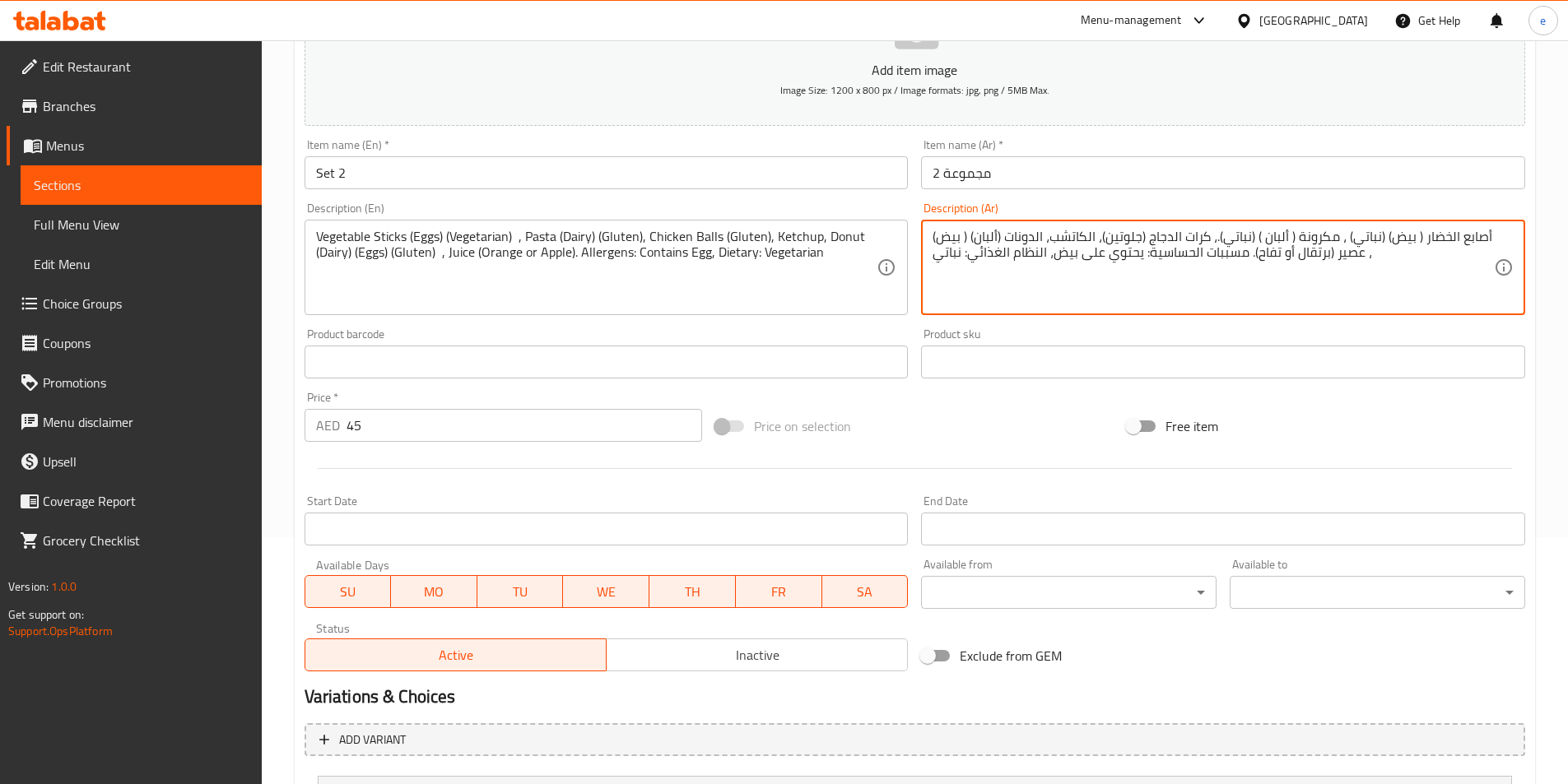
paste textarea "(Gluten)"
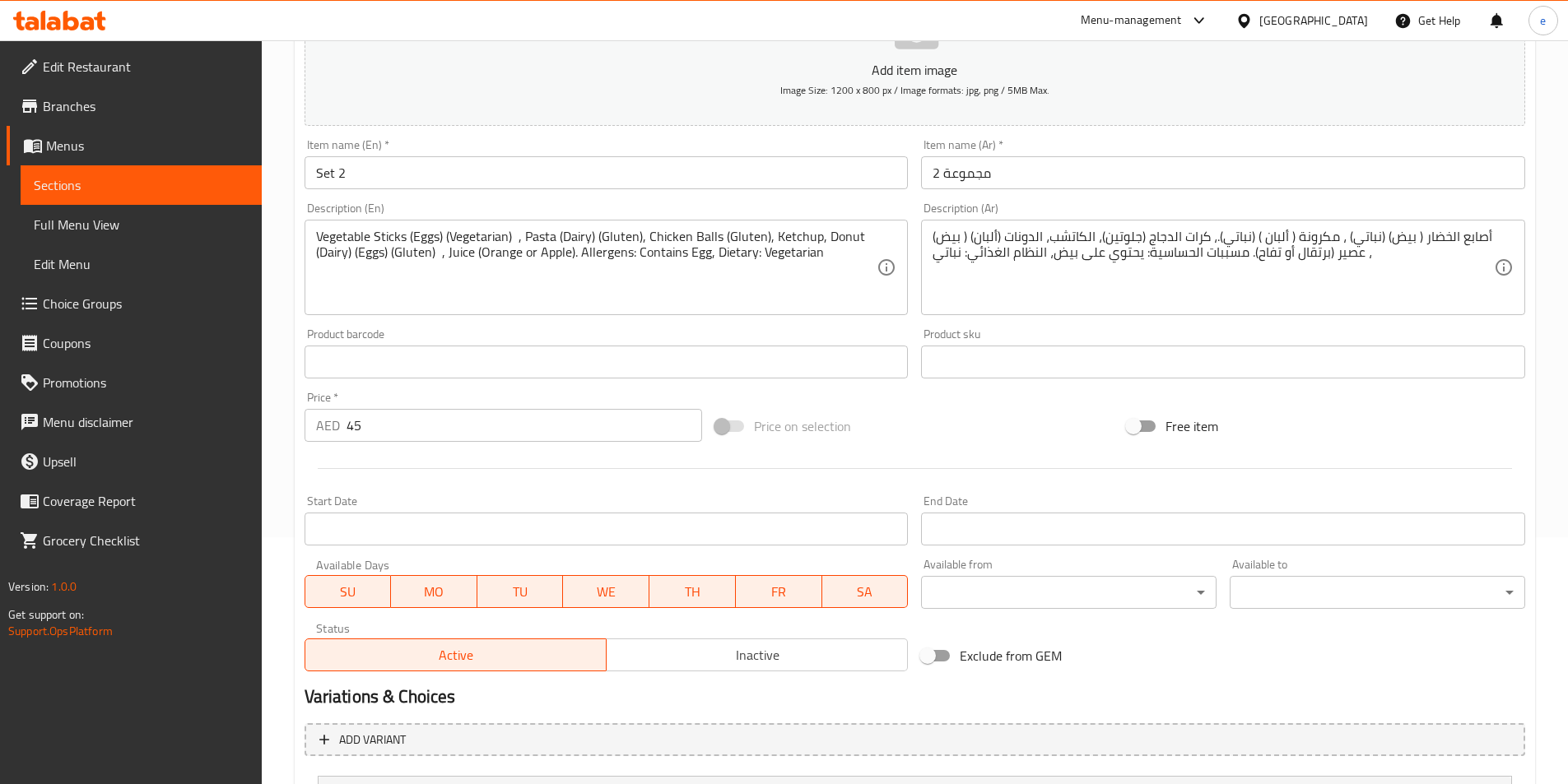
click at [1372, 261] on textarea "أصابع الخضار ( بيض) (نباتي) ، مكرونة ( ألبان ) (نباتي).، كرات الدجاج (جلوتين)، …" at bounding box center [1212, 268] width 561 height 78
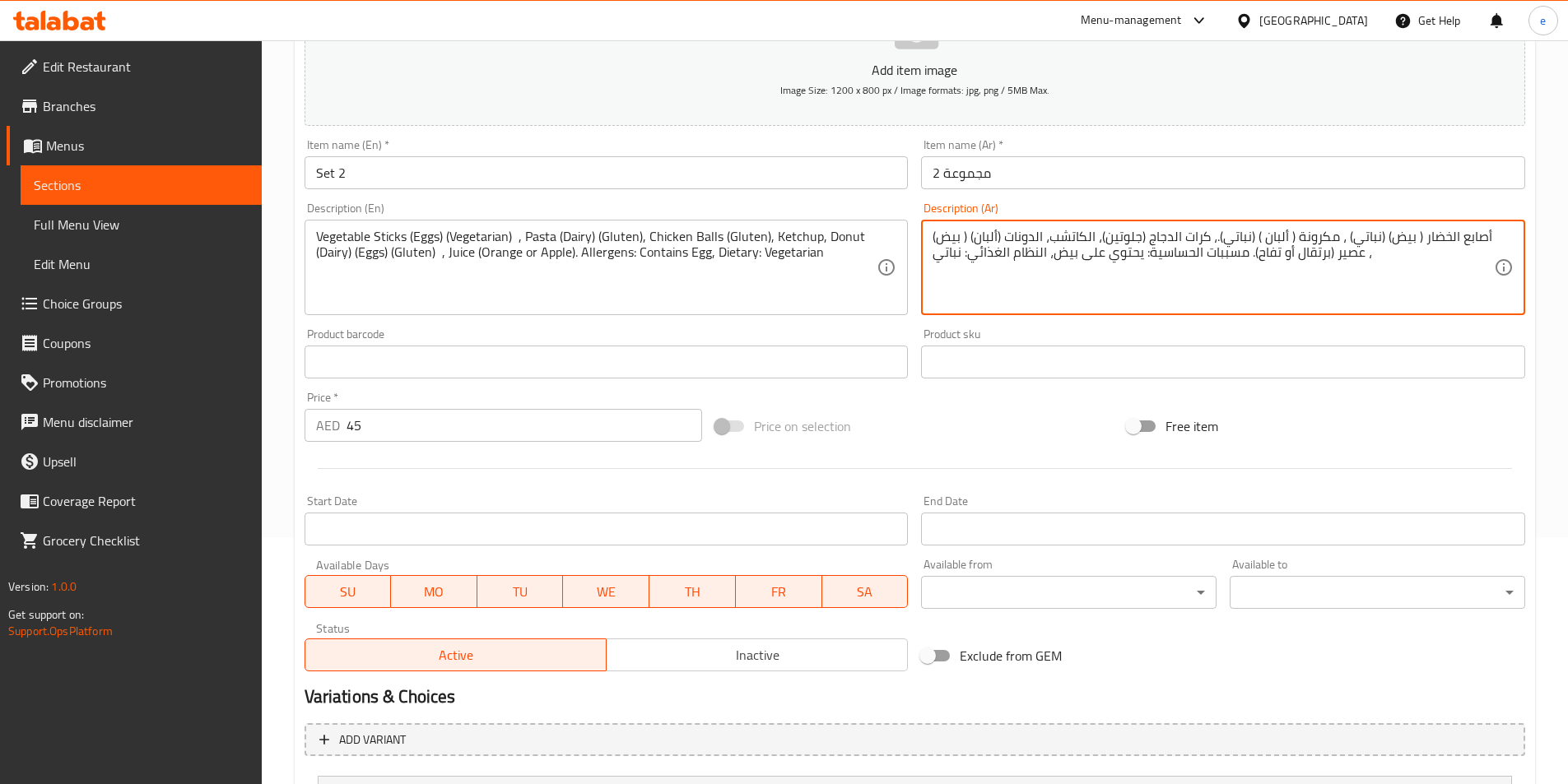
click at [927, 238] on div "أصابع الخضار ( بيض) (نباتي) ، مكرونة ( ألبان ) (نباتي).، كرات الدجاج (جلوتين)، …" at bounding box center [1222, 268] width 604 height 96
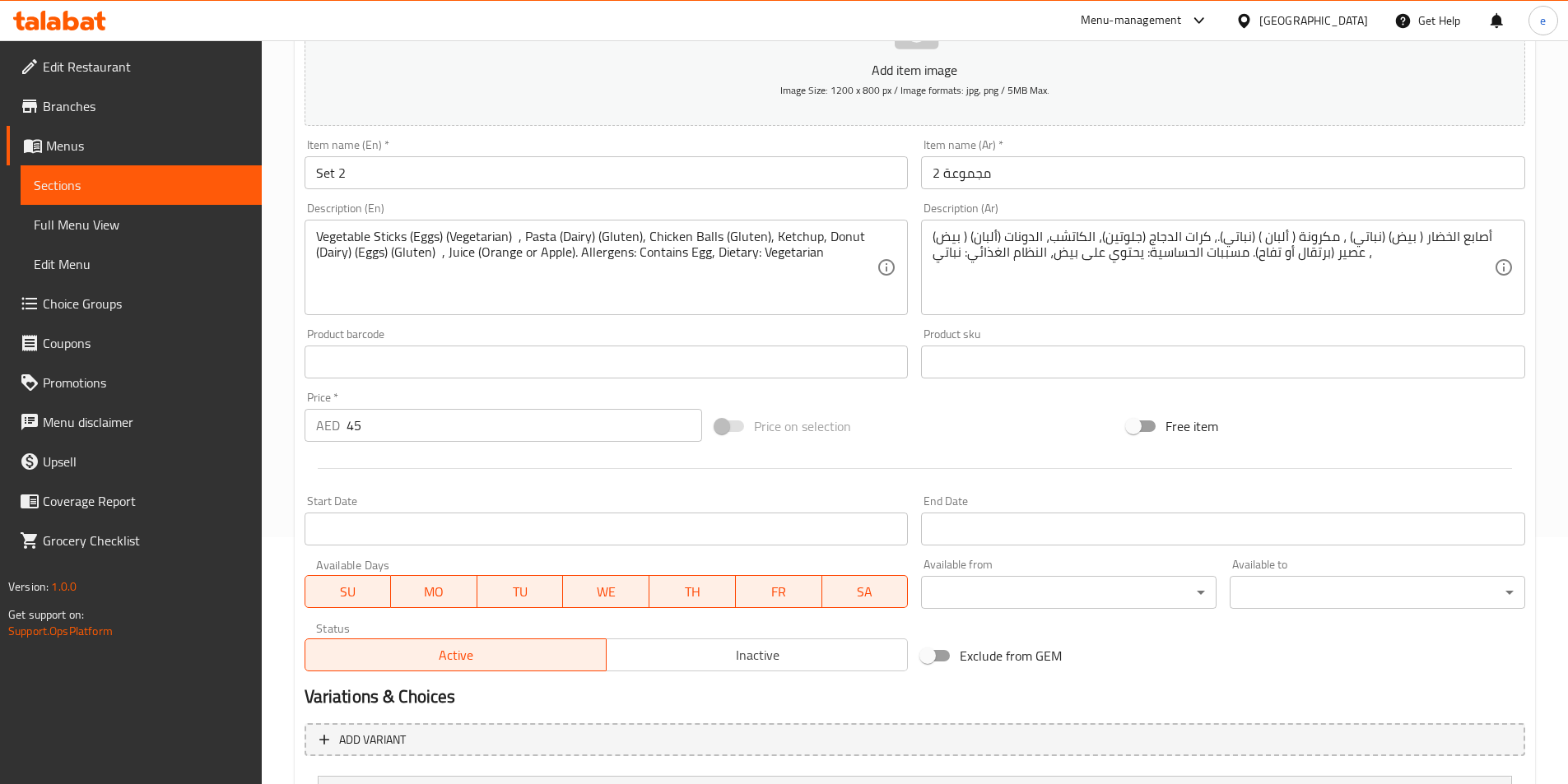
click at [929, 237] on div "أصابع الخضار ( بيض) (نباتي) ، مكرونة ( ألبان ) (نباتي).، كرات الدجاج (جلوتين)، …" at bounding box center [1222, 268] width 604 height 96
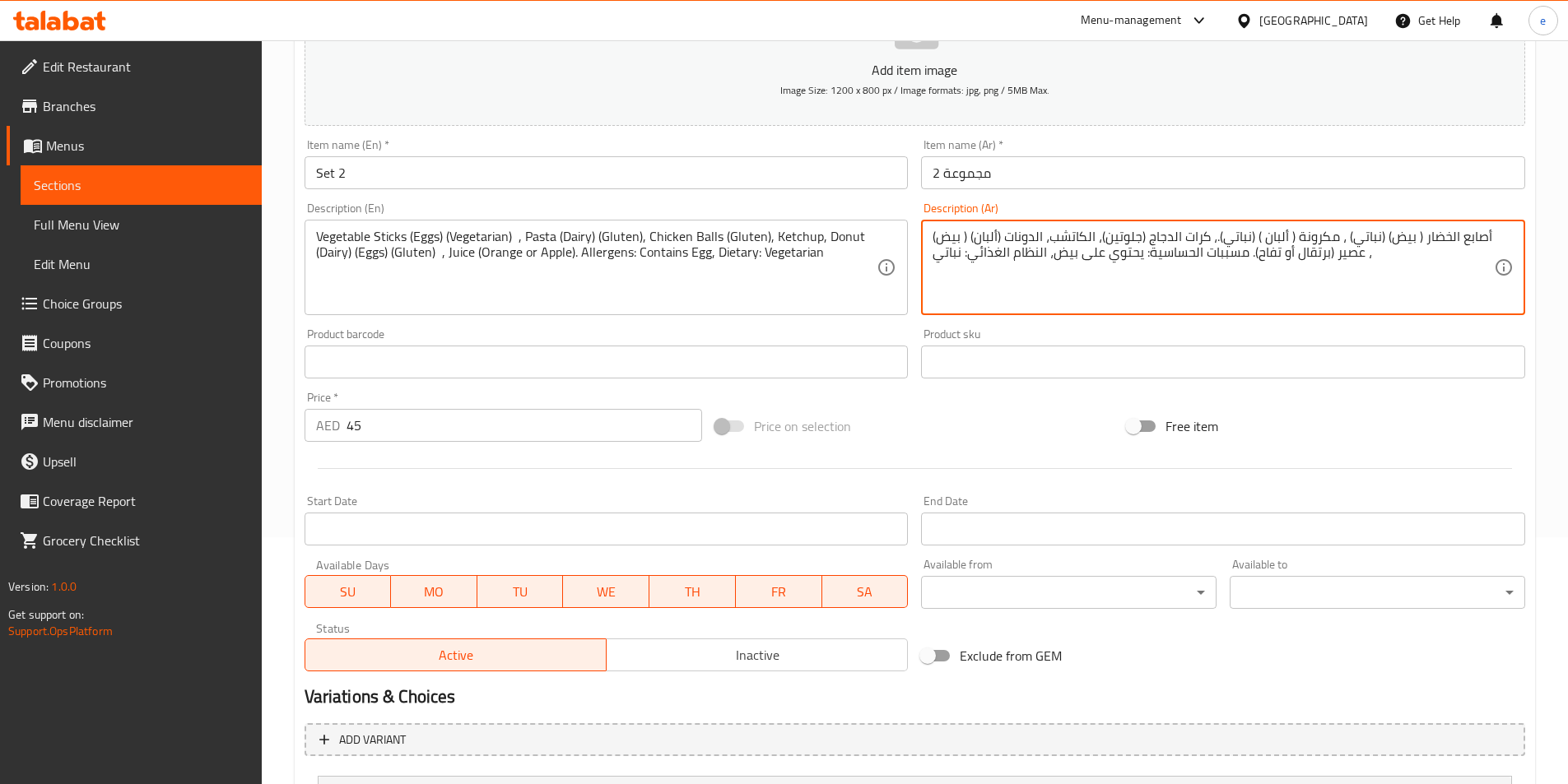
click at [932, 238] on textarea "أصابع الخضار ( بيض) (نباتي) ، مكرونة ( ألبان ) (نباتي).، كرات الدجاج (جلوتين)، …" at bounding box center [1212, 268] width 561 height 78
click at [940, 233] on textarea "أصابع الخضار ( بيض) (نباتي) ، مكرونة ( ألبان ) (نباتي).، كرات الدجاج (جلوتين)، …" at bounding box center [1212, 268] width 561 height 78
click at [934, 235] on textarea "أصابع الخضار ( بيض) (نباتي) ، مكرونة ( ألبان ) (نباتي).، كرات الدجاج (جلوتين)، …" at bounding box center [1212, 268] width 561 height 78
click at [935, 236] on textarea "أصابع الخضار ( بيض) (نباتي) ، مكرونة ( ألبان ) (نباتي).، كرات الدجاج (جلوتين)، …" at bounding box center [1212, 268] width 561 height 78
paste textarea "(جلوتين)"
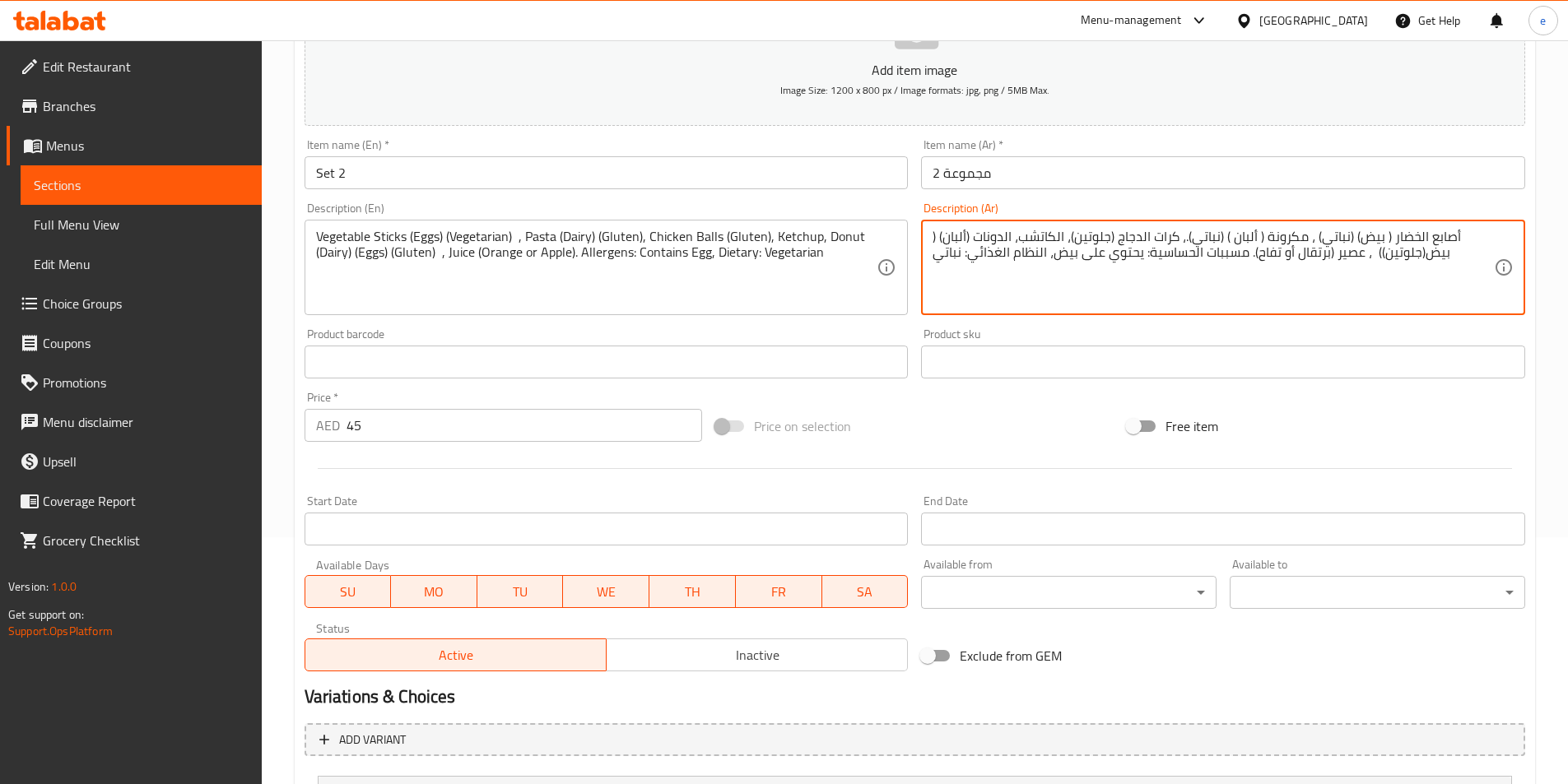
click at [1423, 251] on textarea "أصابع الخضار ( بيض) (نباتي) ، مكرونة ( ألبان ) (نباتي).، كرات الدجاج (جلوتين)، …" at bounding box center [1212, 268] width 561 height 78
click at [1372, 252] on textarea "أصابع الخضار ( بيض) (نباتي) ، مكرونة ( ألبان ) (نباتي).، كرات الدجاج (جلوتين)، …" at bounding box center [1212, 268] width 561 height 78
click at [1370, 257] on textarea "أصابع الخضار ( بيض) (نباتي) ، مكرونة ( ألبان ) (نباتي).، كرات الدجاج (جلوتين)، …" at bounding box center [1212, 268] width 561 height 78
click at [1343, 294] on textarea "أصابع الخضار ( بيض) (نباتي) ، مكرونة ( ألبان ) (نباتي).، كرات الدجاج (جلوتين)، …" at bounding box center [1212, 268] width 561 height 78
type textarea "أصابع الخضار ( بيض) (نباتي) ، مكرونة ( ألبان ) (نباتي).، كرات الدجاج (جلوتين)، …"
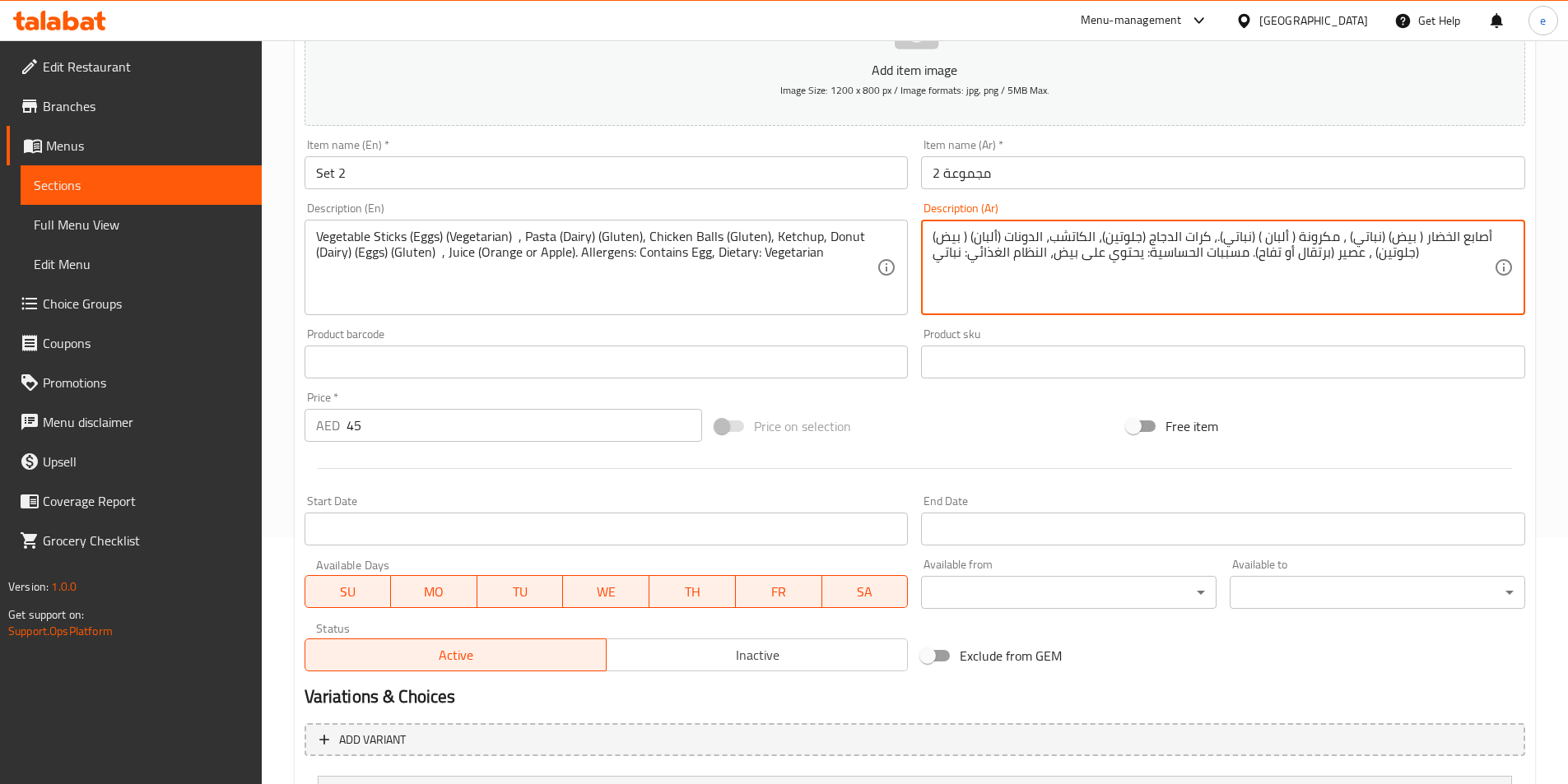
click at [1480, 329] on div "Product sku Product sku" at bounding box center [1222, 353] width 604 height 51
click at [1363, 209] on div "Description (Ar) أصابع الخضار ( بيض) (نباتي) ، مكرونة ( ألبان ) (نباتي).، كرات …" at bounding box center [1222, 258] width 604 height 113
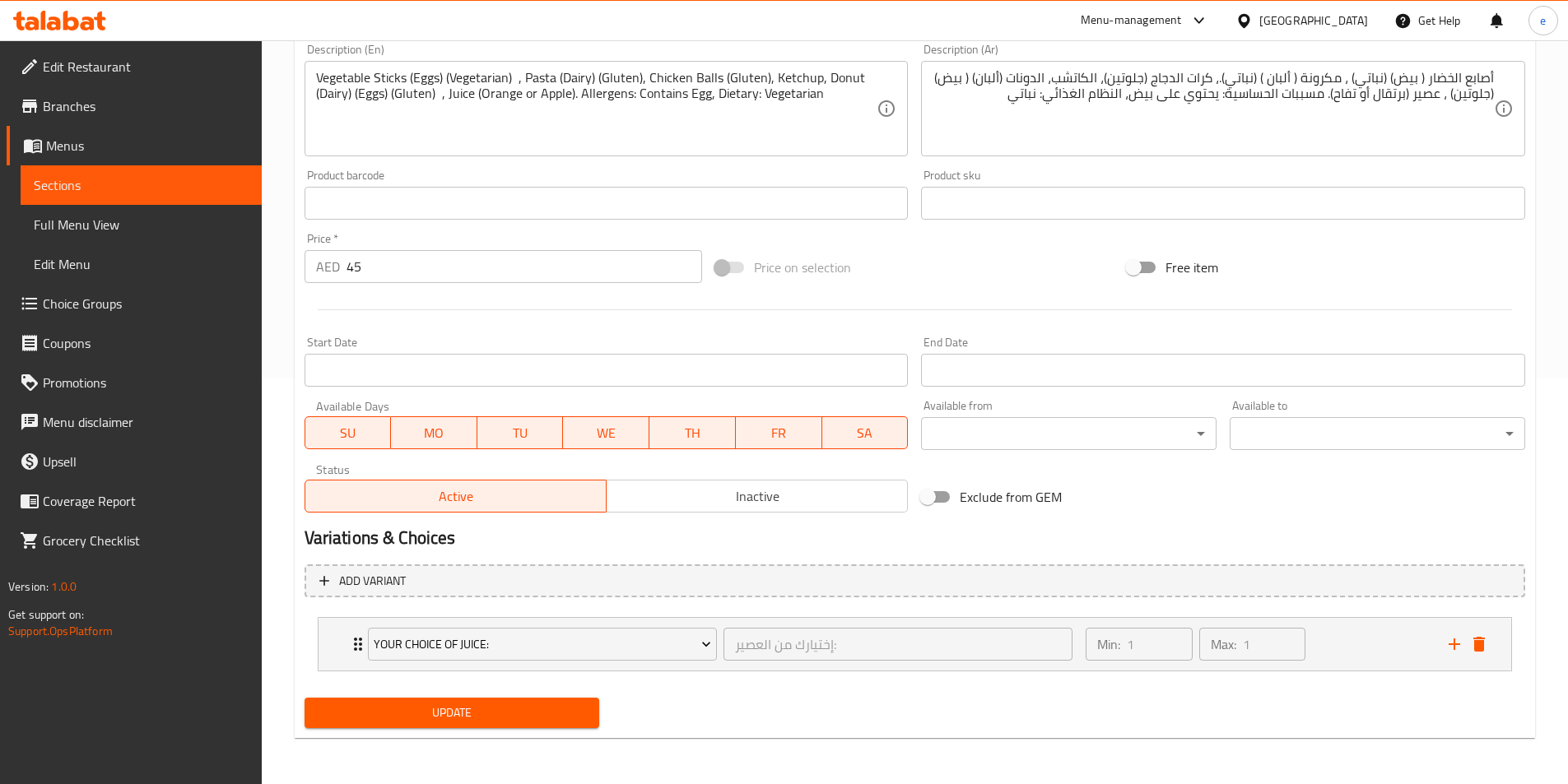
click at [461, 714] on span "Update" at bounding box center [451, 712] width 269 height 20
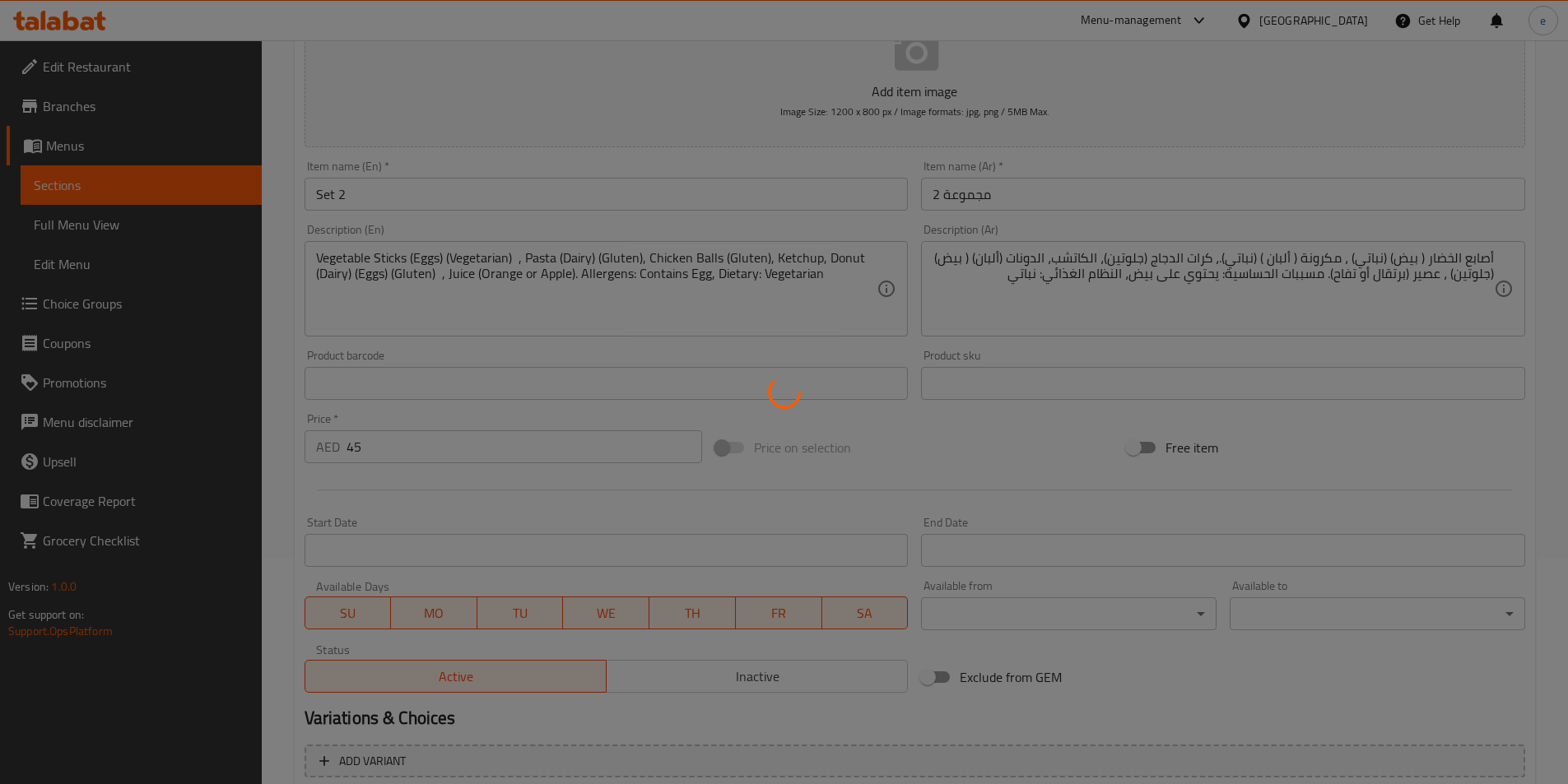
scroll to position [76, 0]
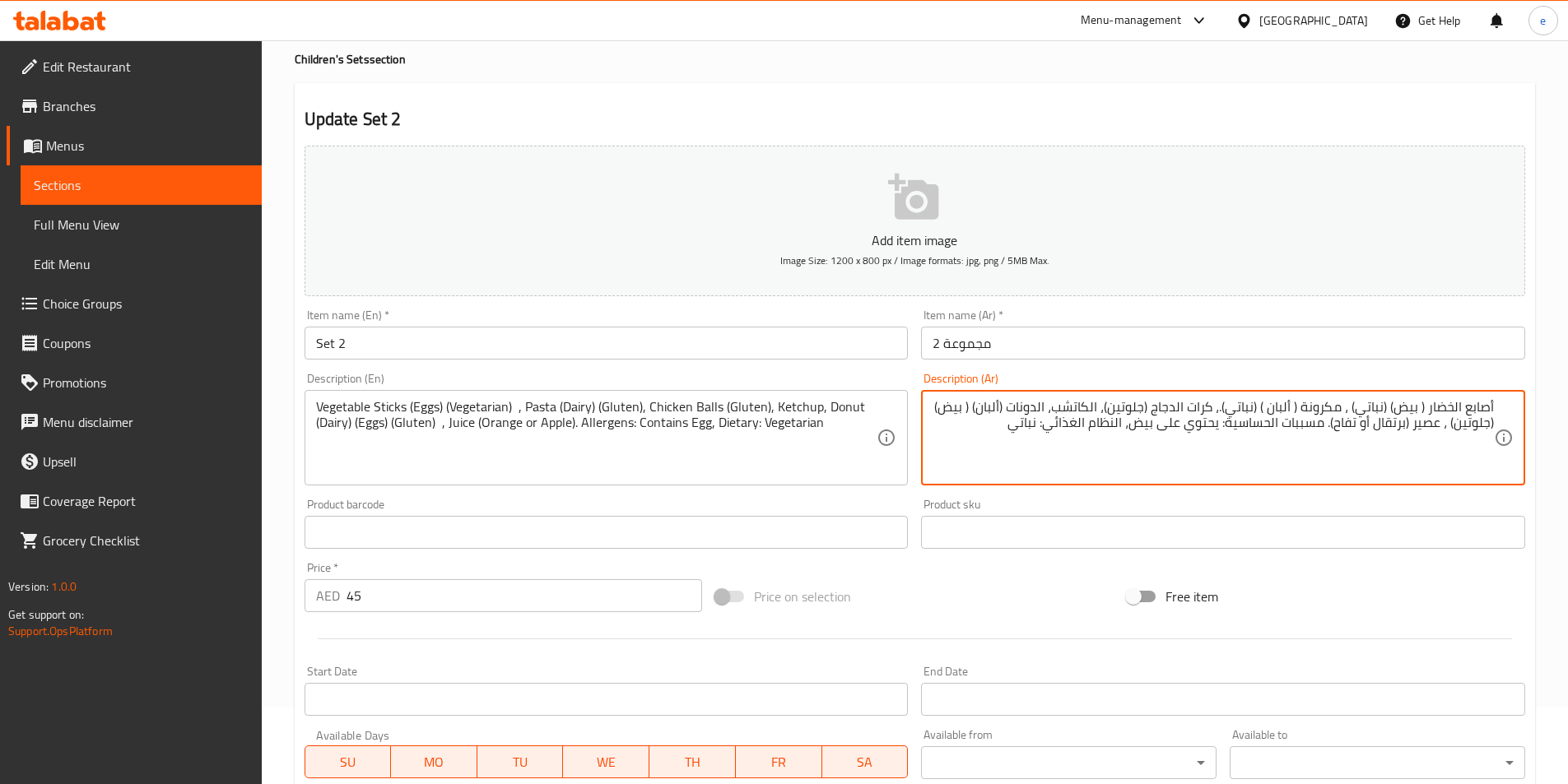
drag, startPoint x: 1329, startPoint y: 423, endPoint x: 971, endPoint y: 428, distance: 358.0
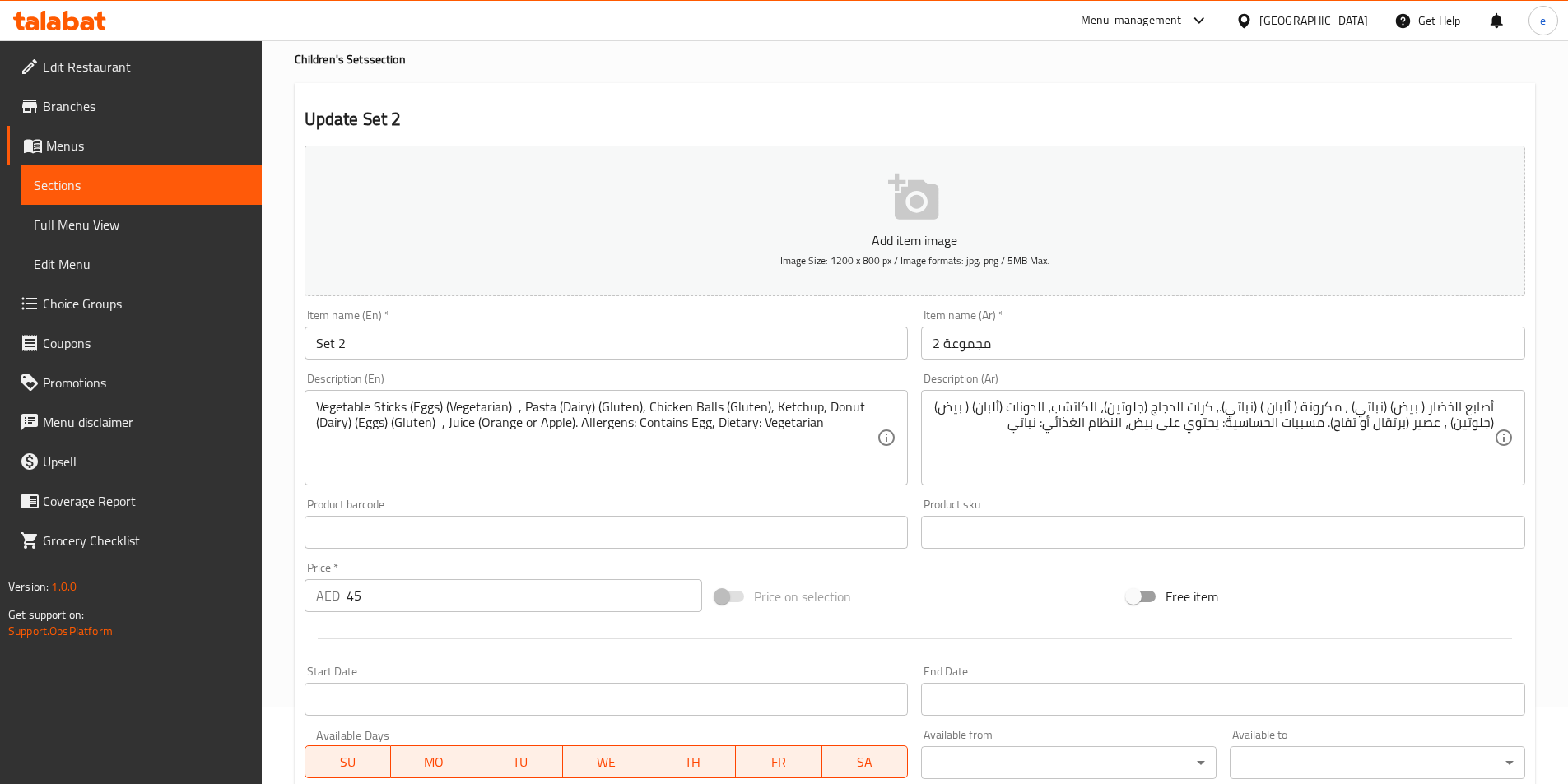
click at [1137, 504] on div "Product sku Product sku" at bounding box center [1222, 523] width 604 height 51
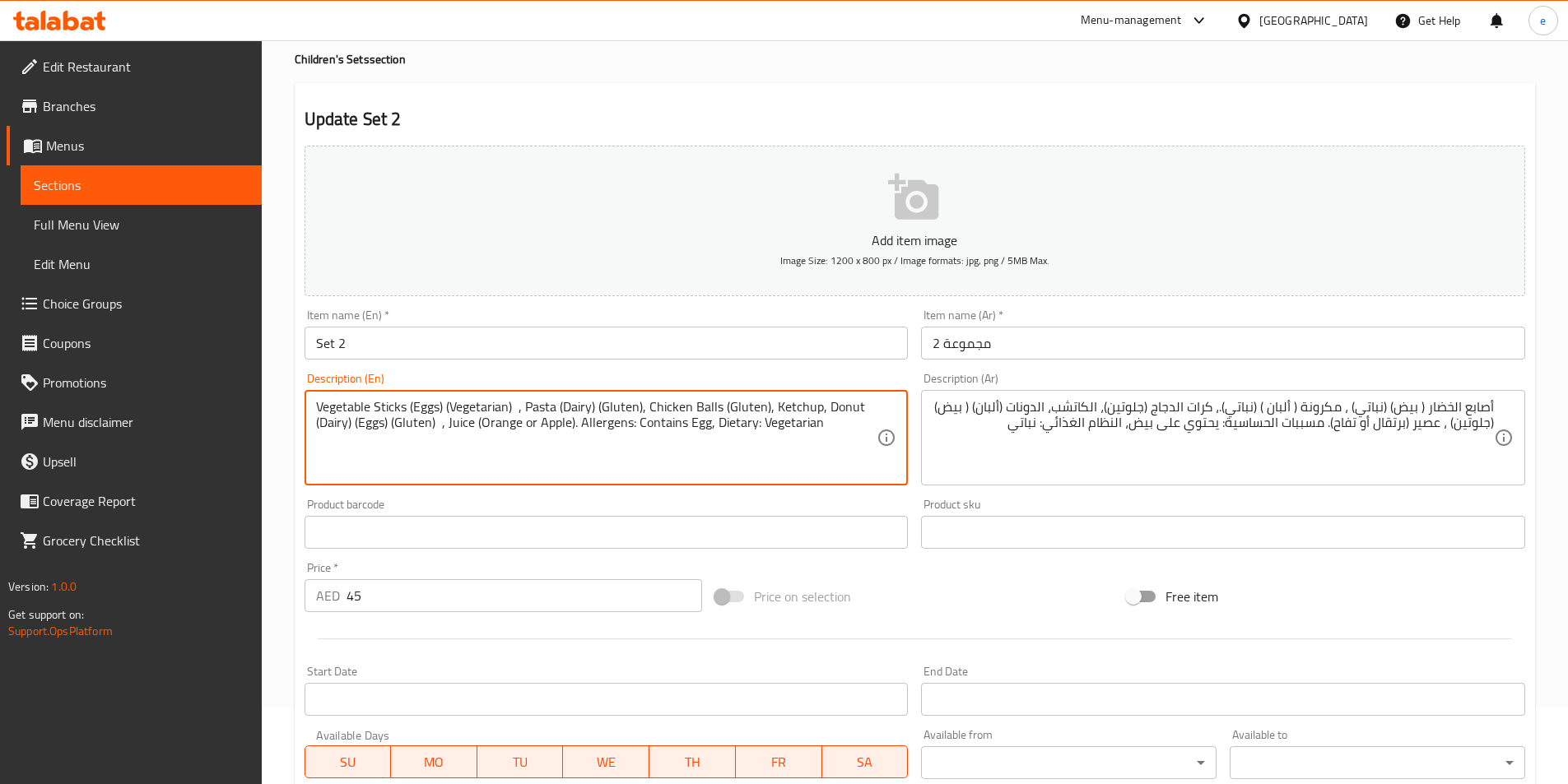
drag, startPoint x: 584, startPoint y: 419, endPoint x: 790, endPoint y: 413, distance: 206.1
click at [804, 429] on textarea "Vegetable Sticks (Eggs) (Vegetarian) , Pasta (Dairy) (Gluten), Chicken Balls (G…" at bounding box center [596, 438] width 561 height 78
drag, startPoint x: 804, startPoint y: 427, endPoint x: 579, endPoint y: 440, distance: 225.4
click at [579, 440] on textarea "Vegetable Sticks (Eggs) (Vegetarian) , Pasta (Dairy) (Gluten), Chicken Balls (G…" at bounding box center [596, 438] width 561 height 78
type textarea "Vegetable Sticks (Eggs) (Vegetarian) , Pasta (Dairy) (Gluten), Chicken Balls (G…"
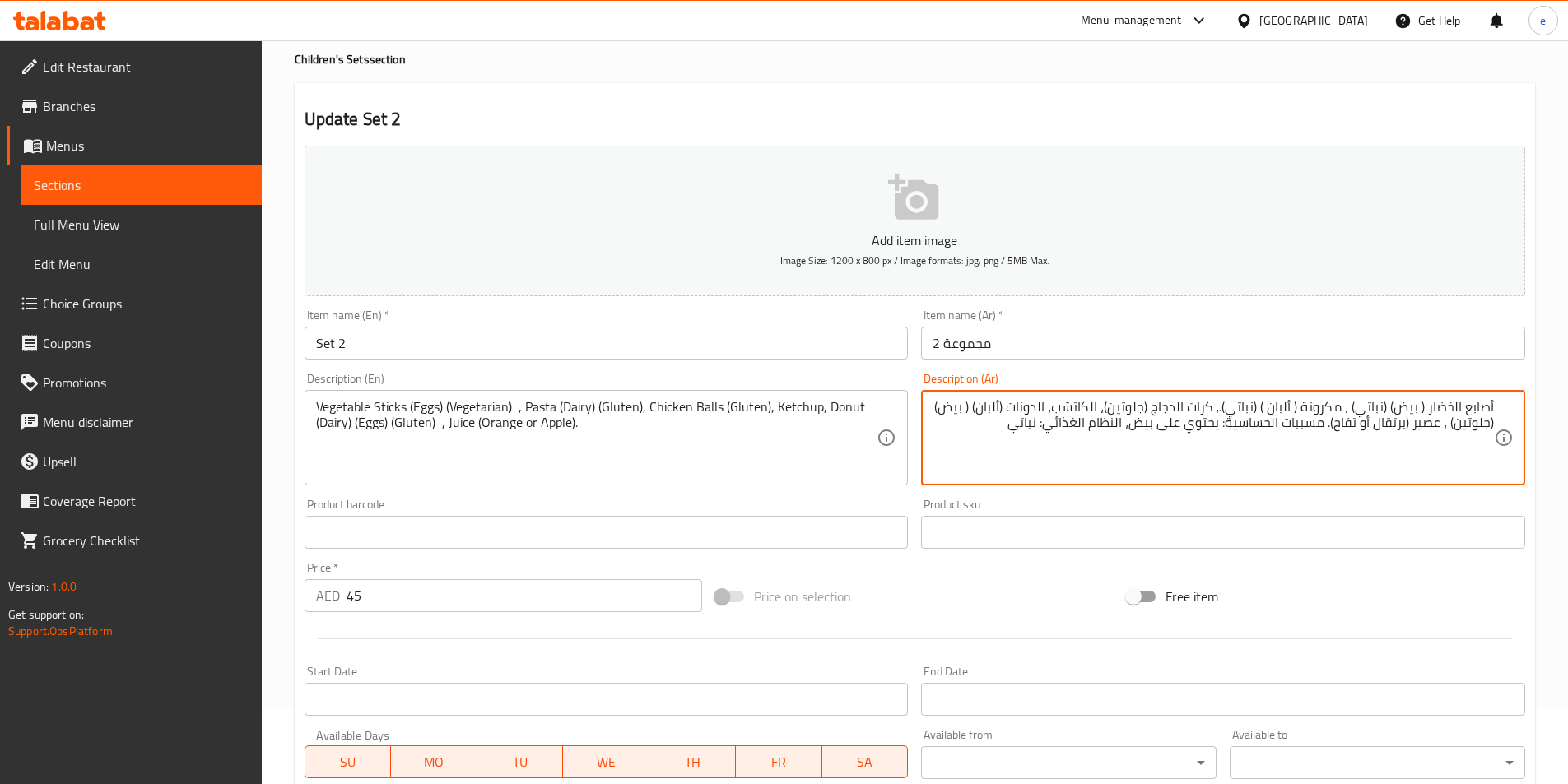
drag, startPoint x: 1004, startPoint y: 424, endPoint x: 1324, endPoint y: 439, distance: 320.4
click at [1280, 459] on textarea "أصابع الخضار ( بيض) (نباتي) ، مكرونة ( ألبان ) (نباتي).، كرات الدجاج (جلوتين)، …" at bounding box center [1212, 438] width 561 height 78
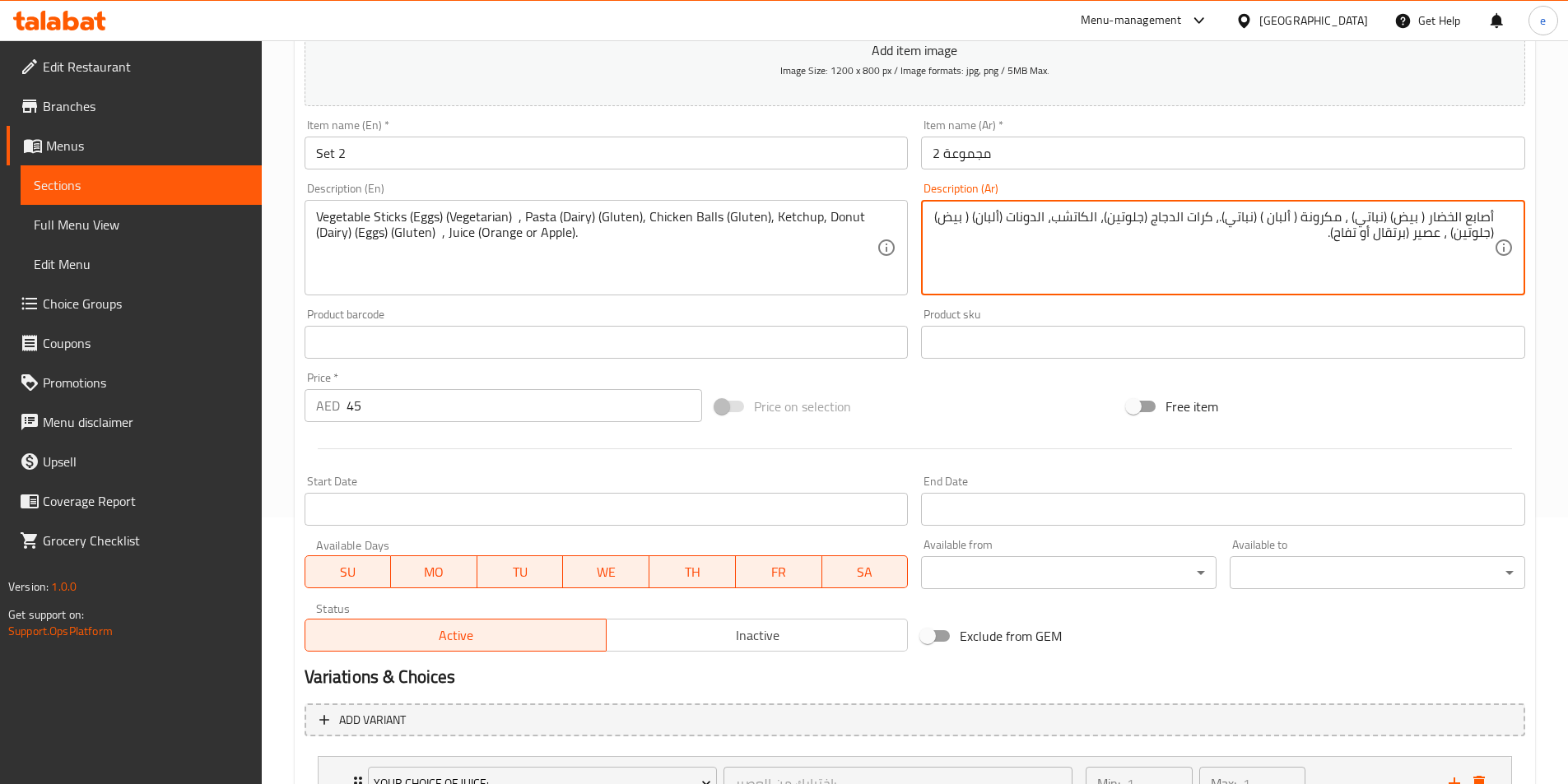
scroll to position [405, 0]
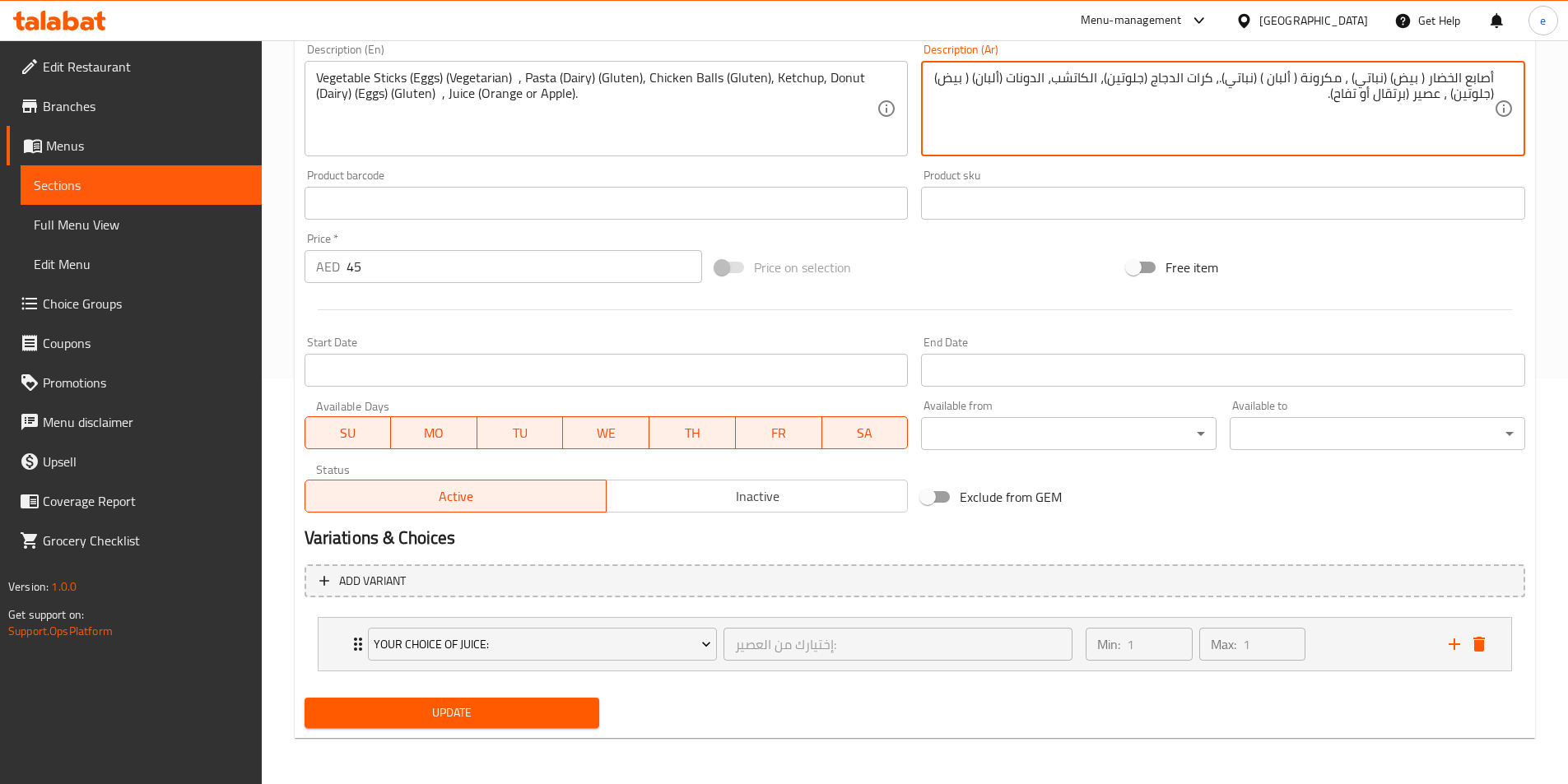
type textarea "أصابع الخضار ( بيض) (نباتي) ، مكرونة ( ألبان ) (نباتي).، كرات الدجاج (جلوتين)، …"
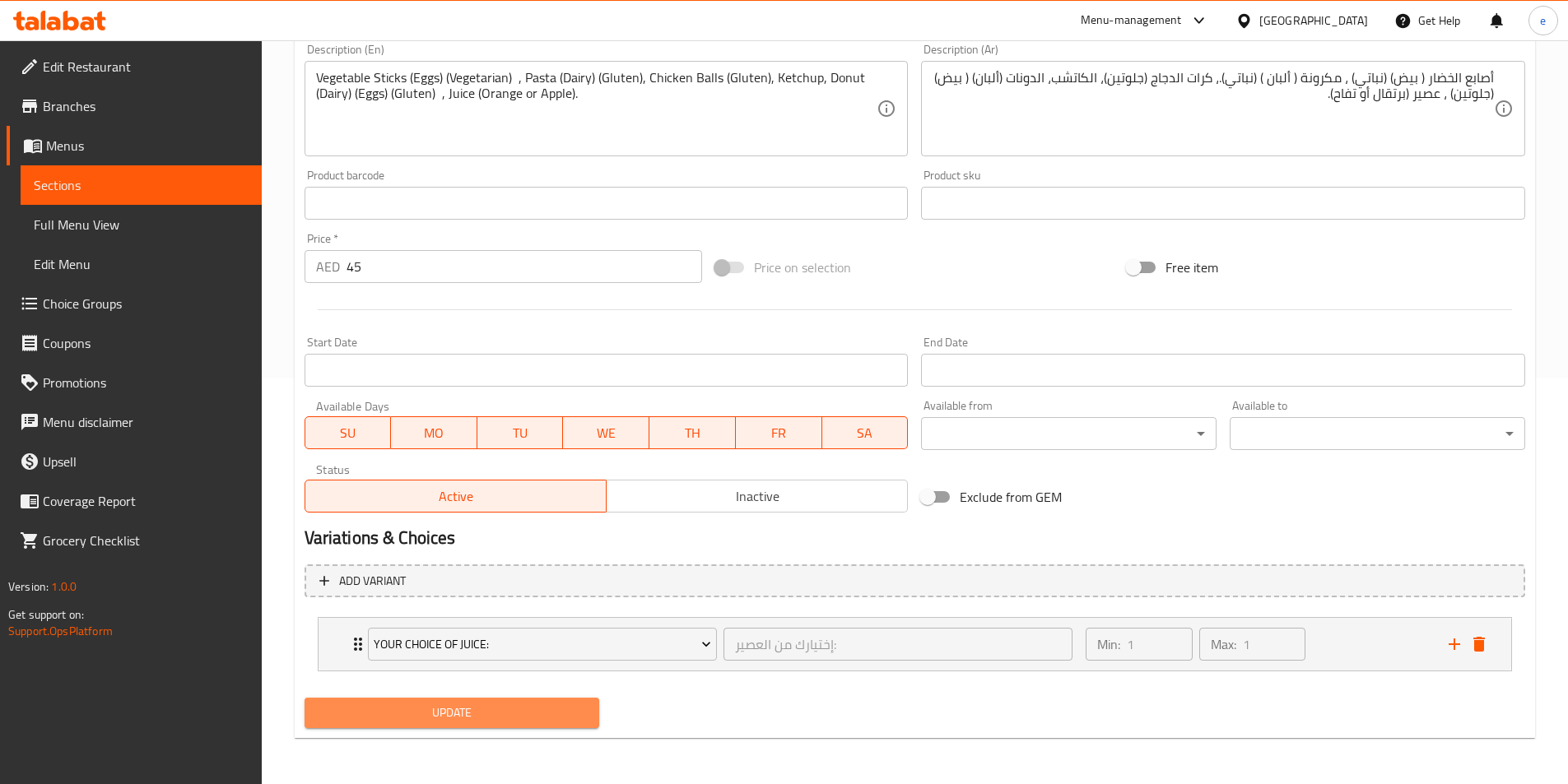
click at [432, 709] on span "Update" at bounding box center [451, 712] width 269 height 20
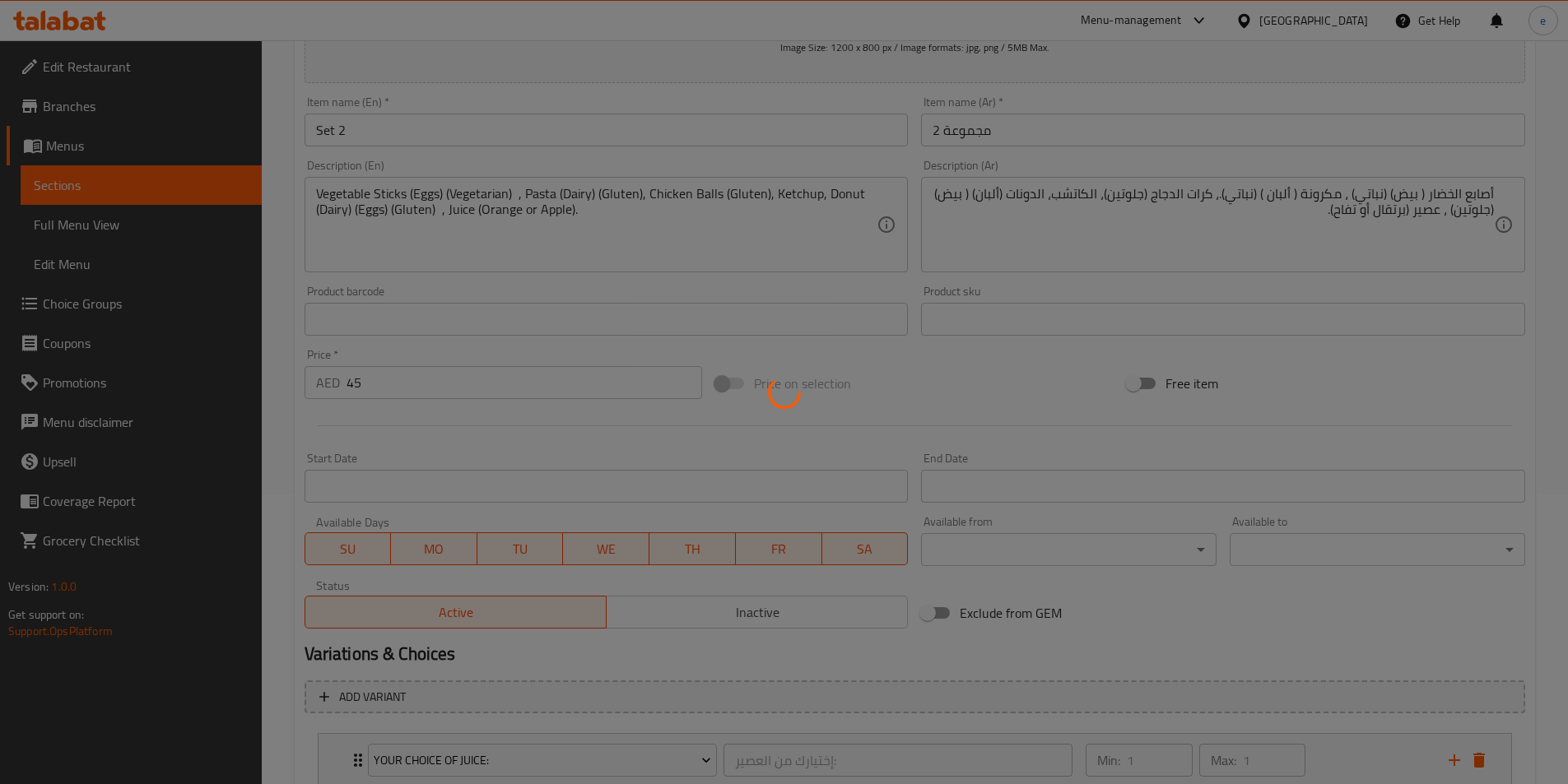
scroll to position [241, 0]
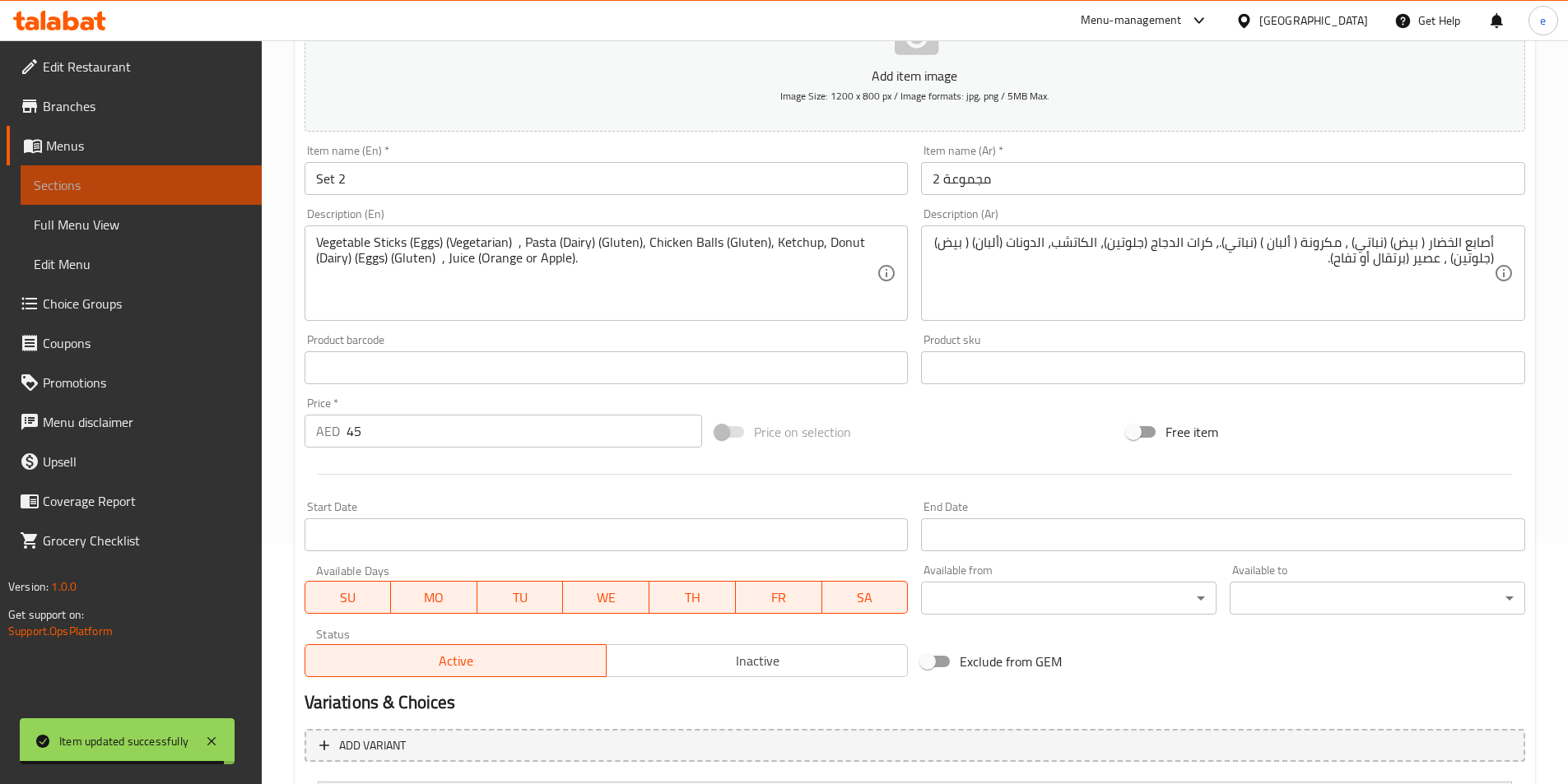
click at [73, 177] on span "Sections" at bounding box center [141, 185] width 215 height 20
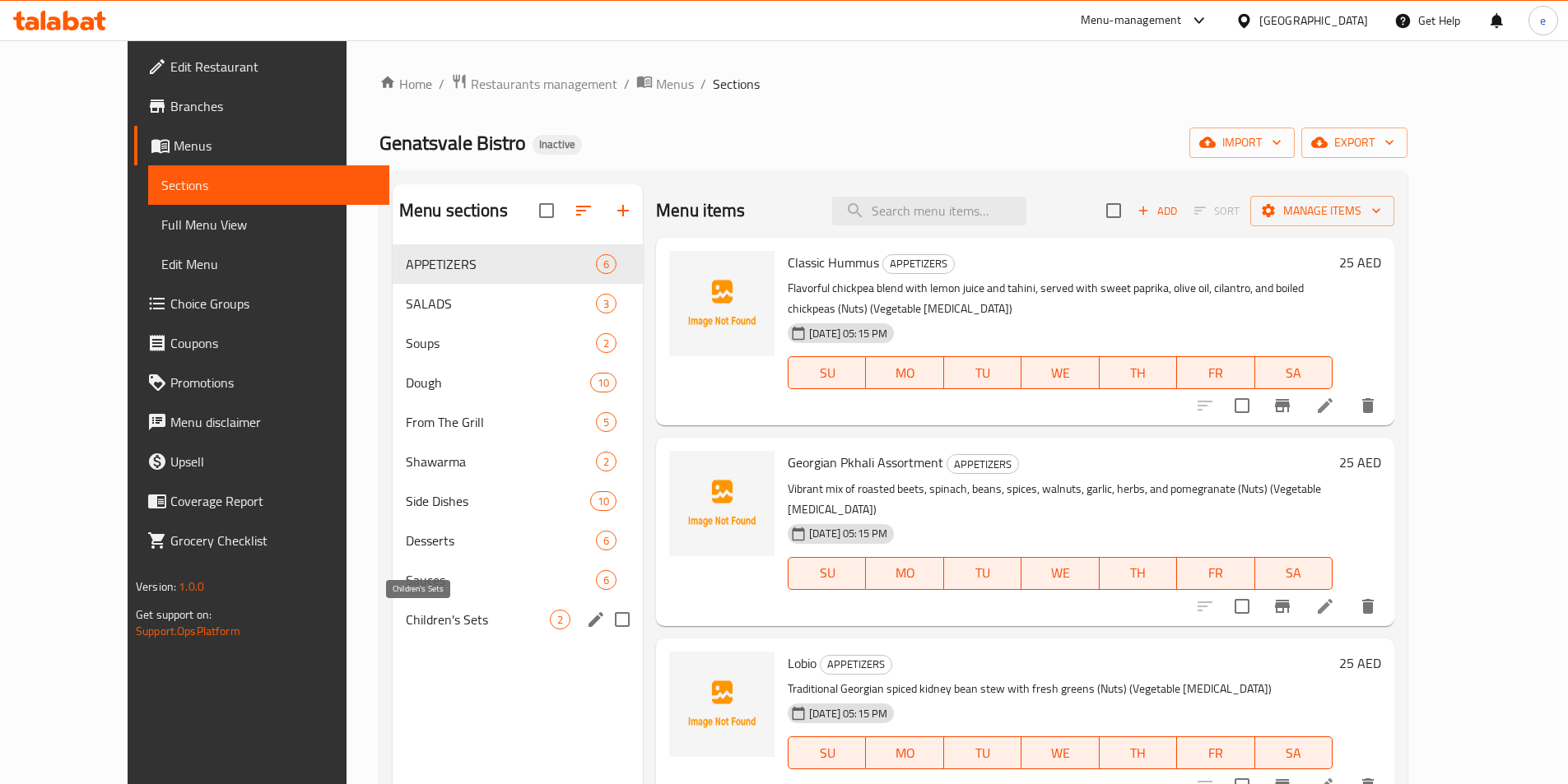
click at [415, 618] on span "Children's Sets" at bounding box center [477, 620] width 144 height 20
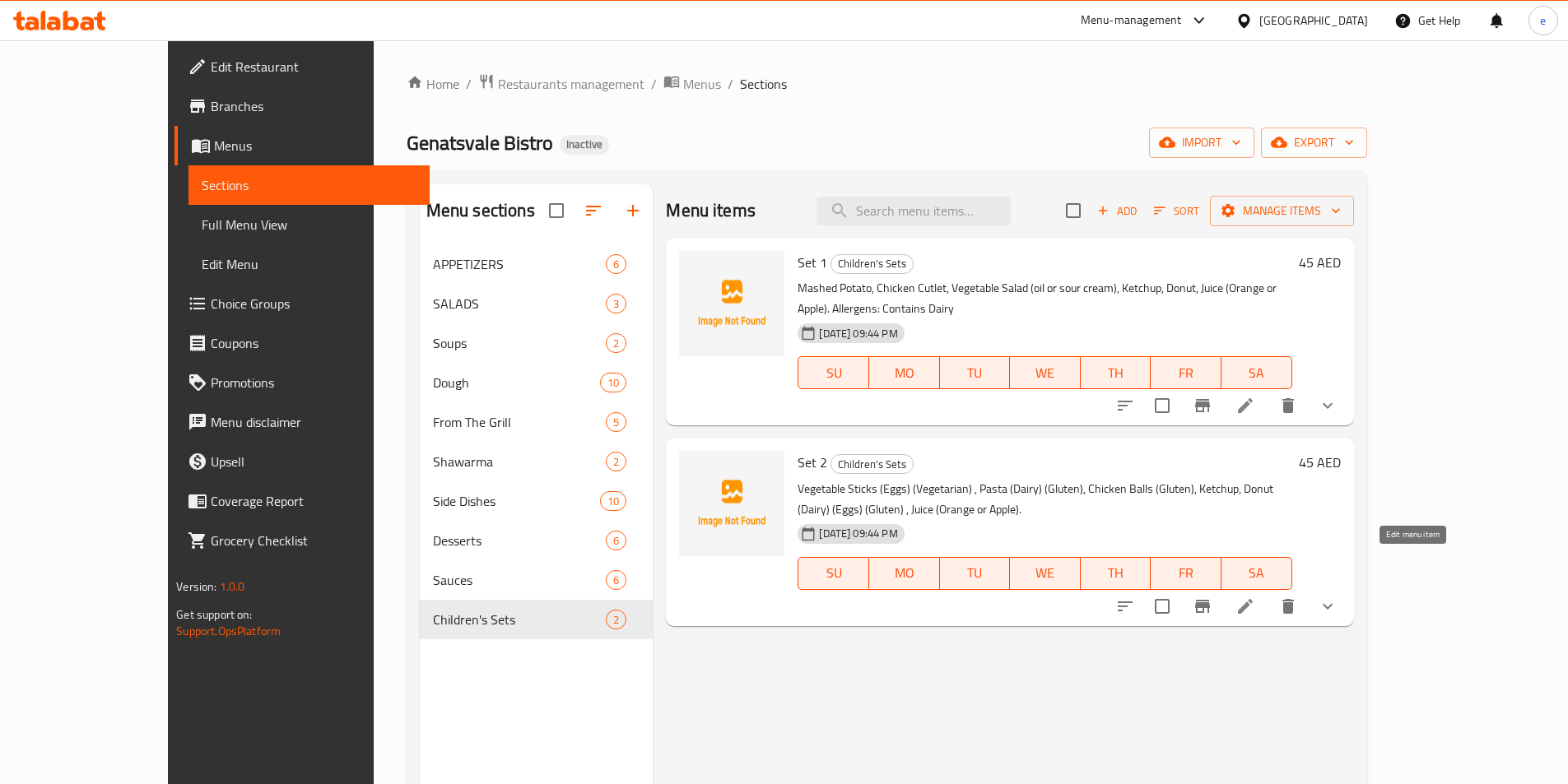
click at [1252, 600] on icon at bounding box center [1245, 607] width 15 height 15
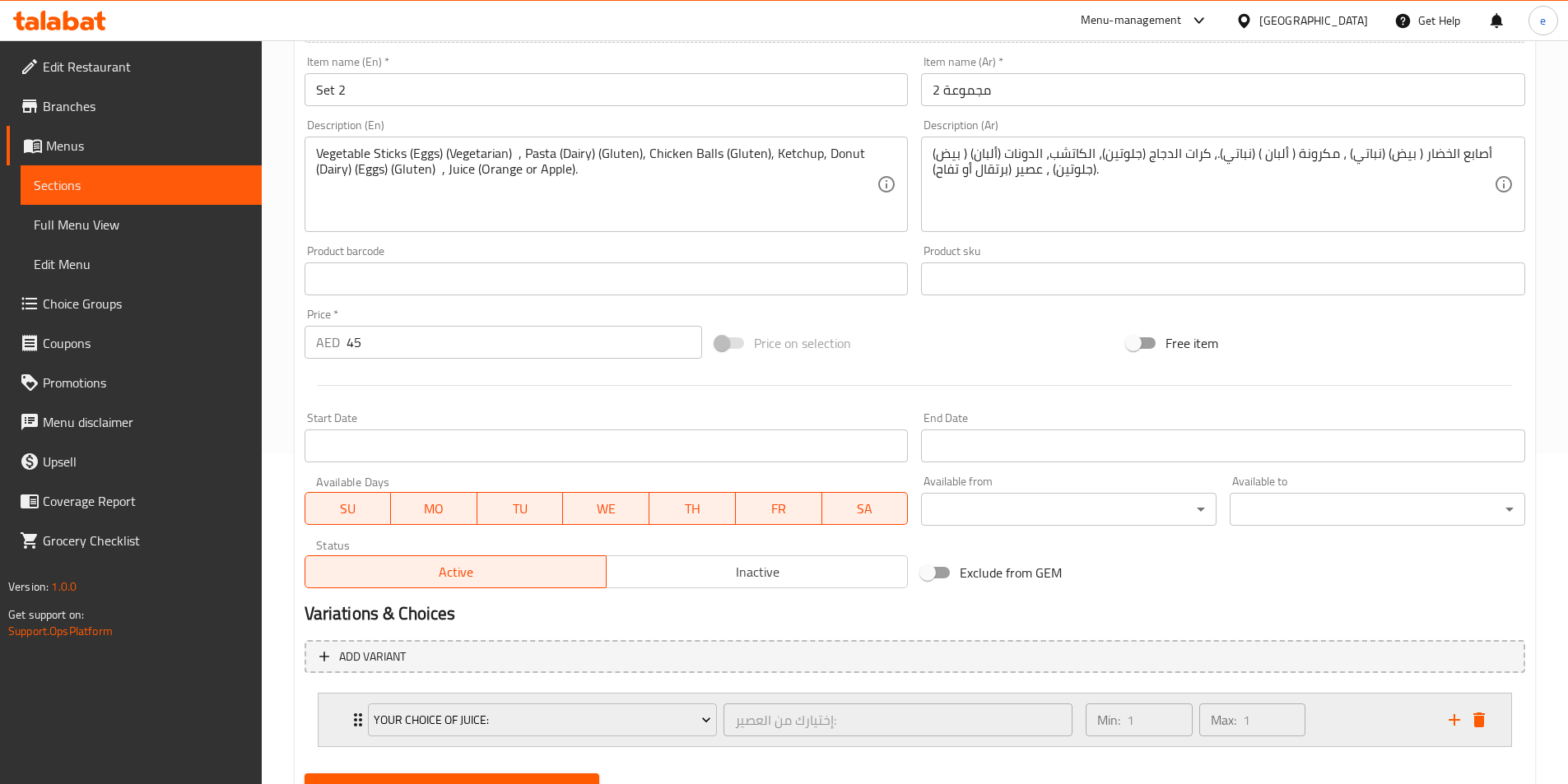
scroll to position [405, 0]
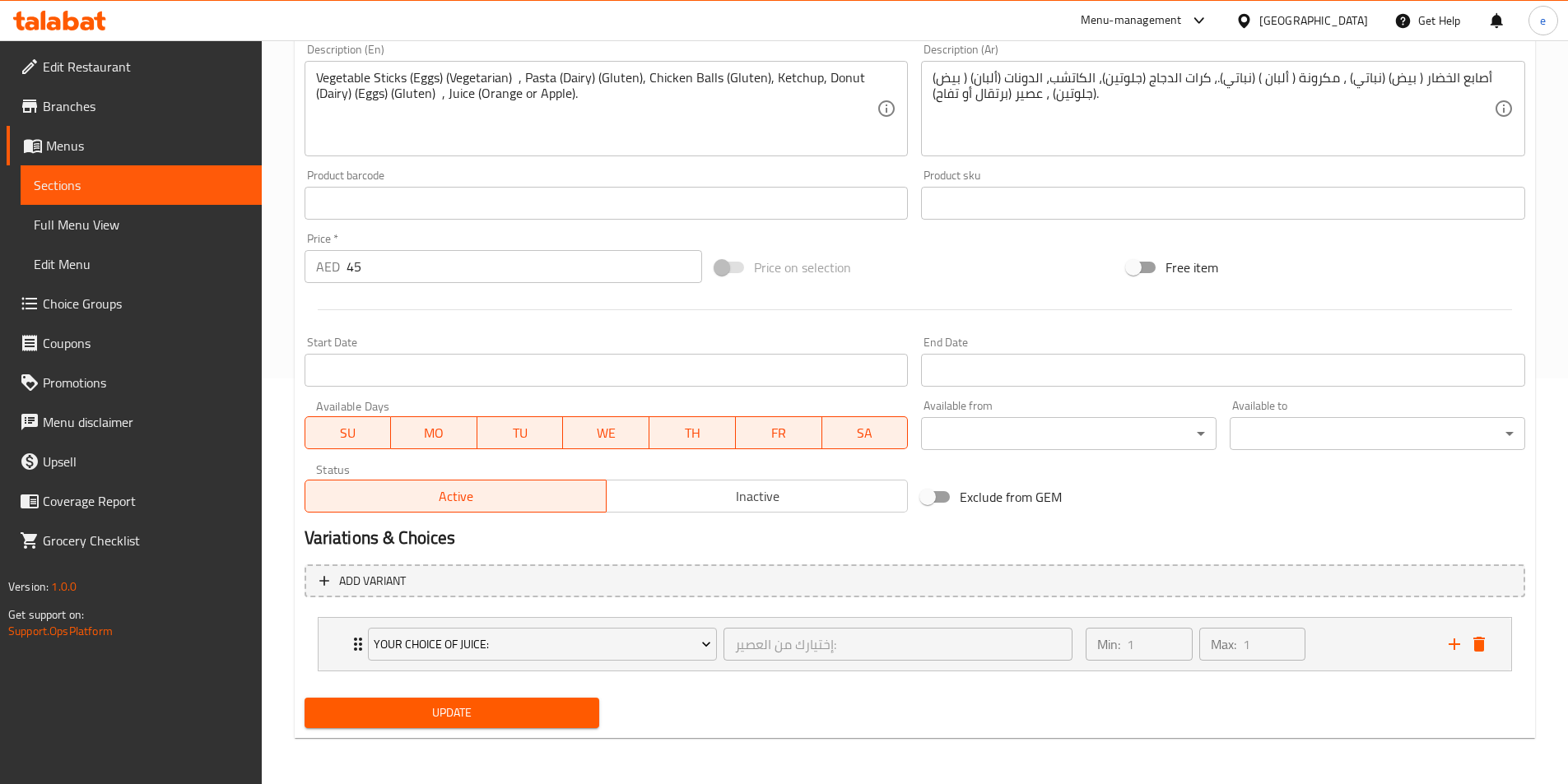
click at [489, 711] on span "Update" at bounding box center [451, 712] width 269 height 20
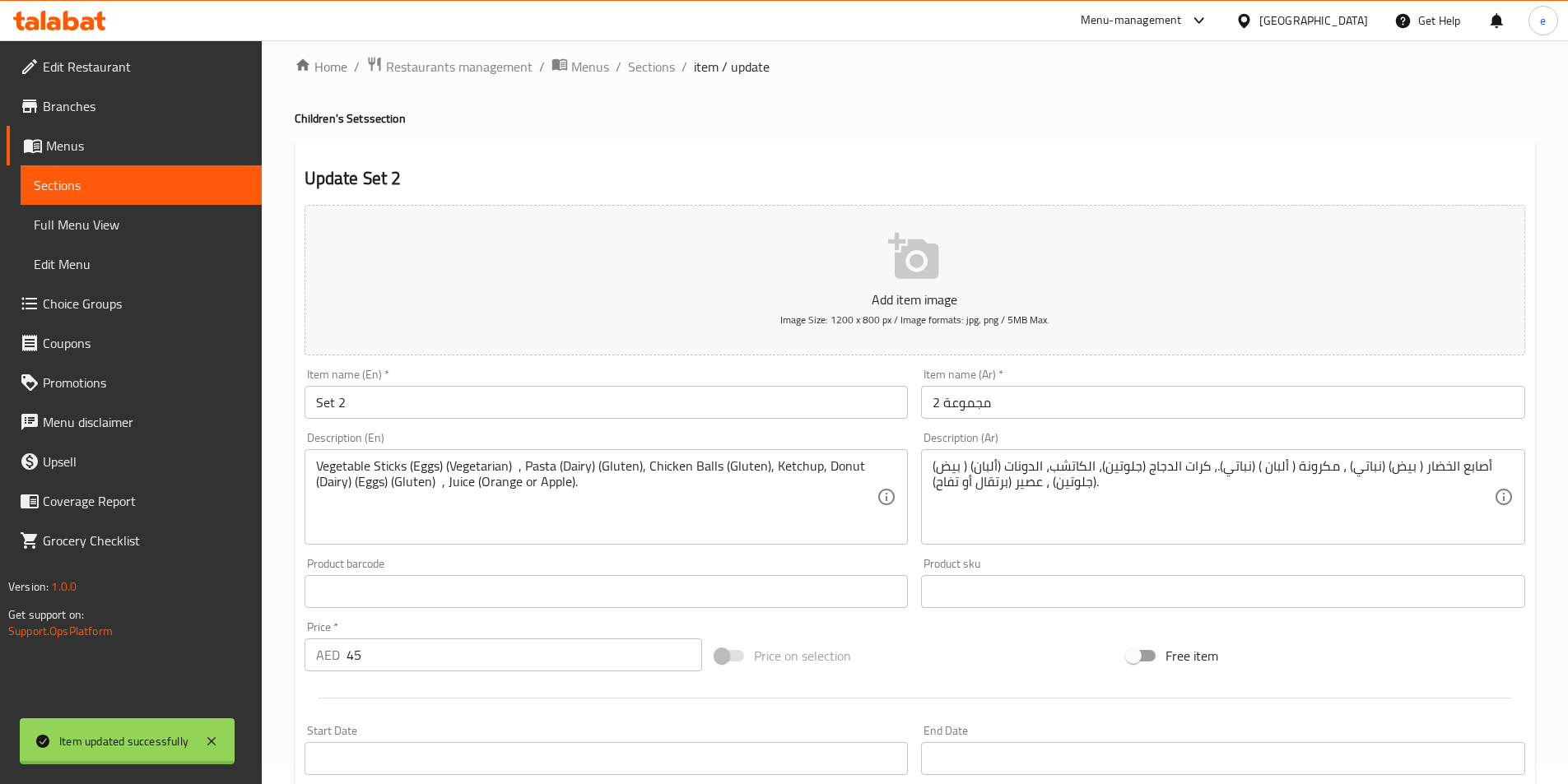
scroll to position [0, 0]
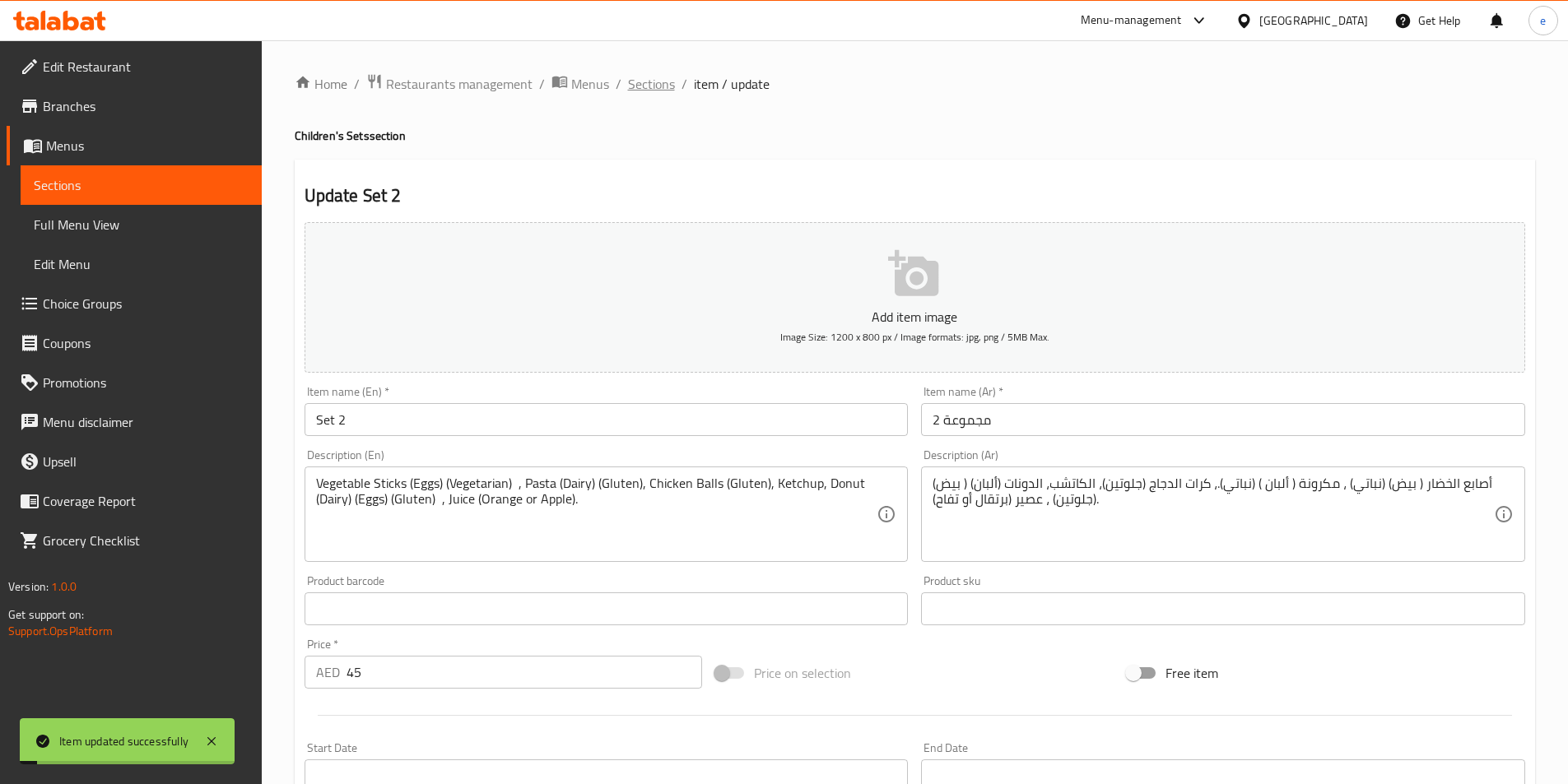
click at [633, 82] on span "Sections" at bounding box center [651, 84] width 47 height 20
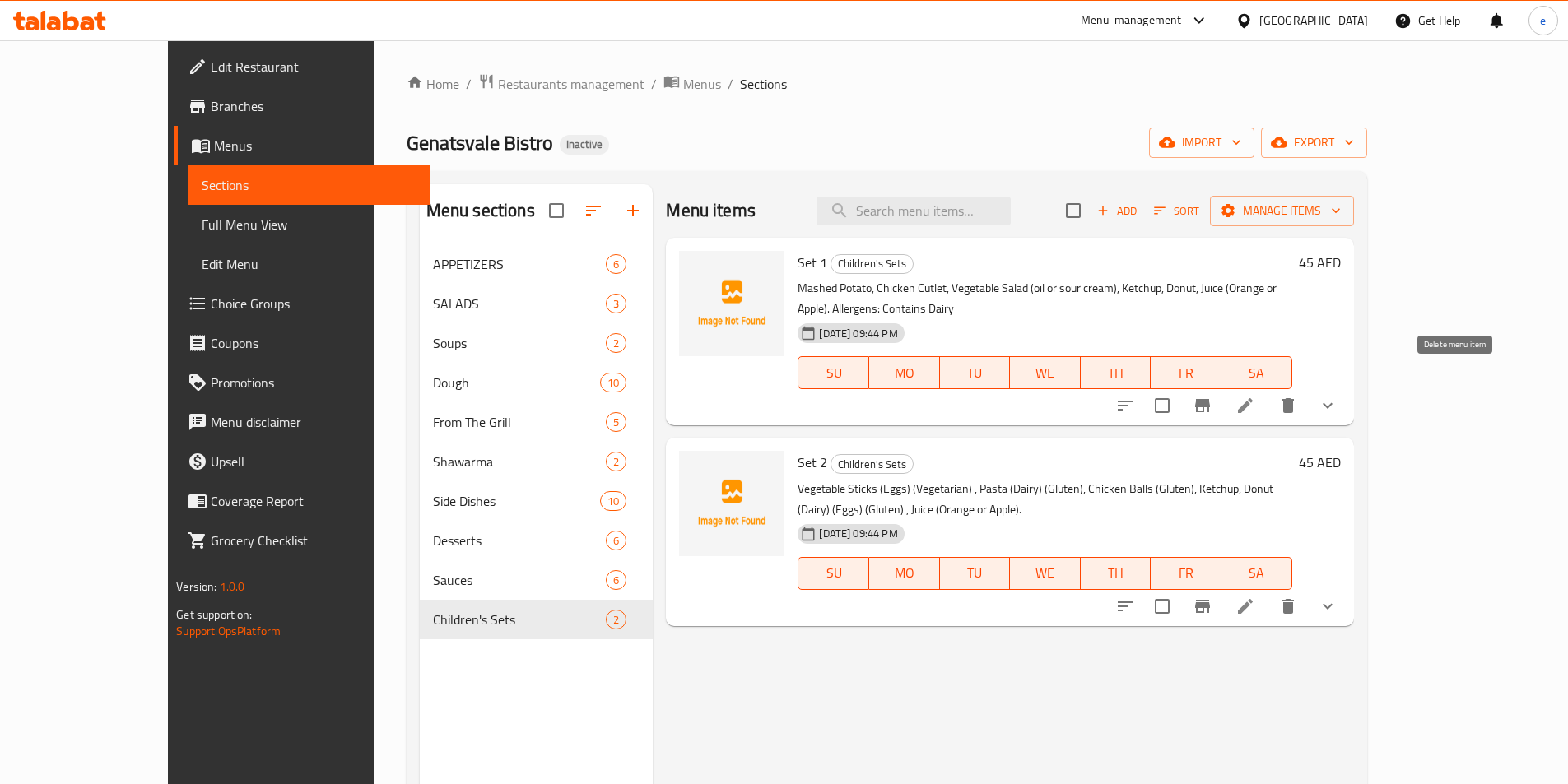
click at [1298, 396] on icon "delete" at bounding box center [1288, 405] width 20 height 20
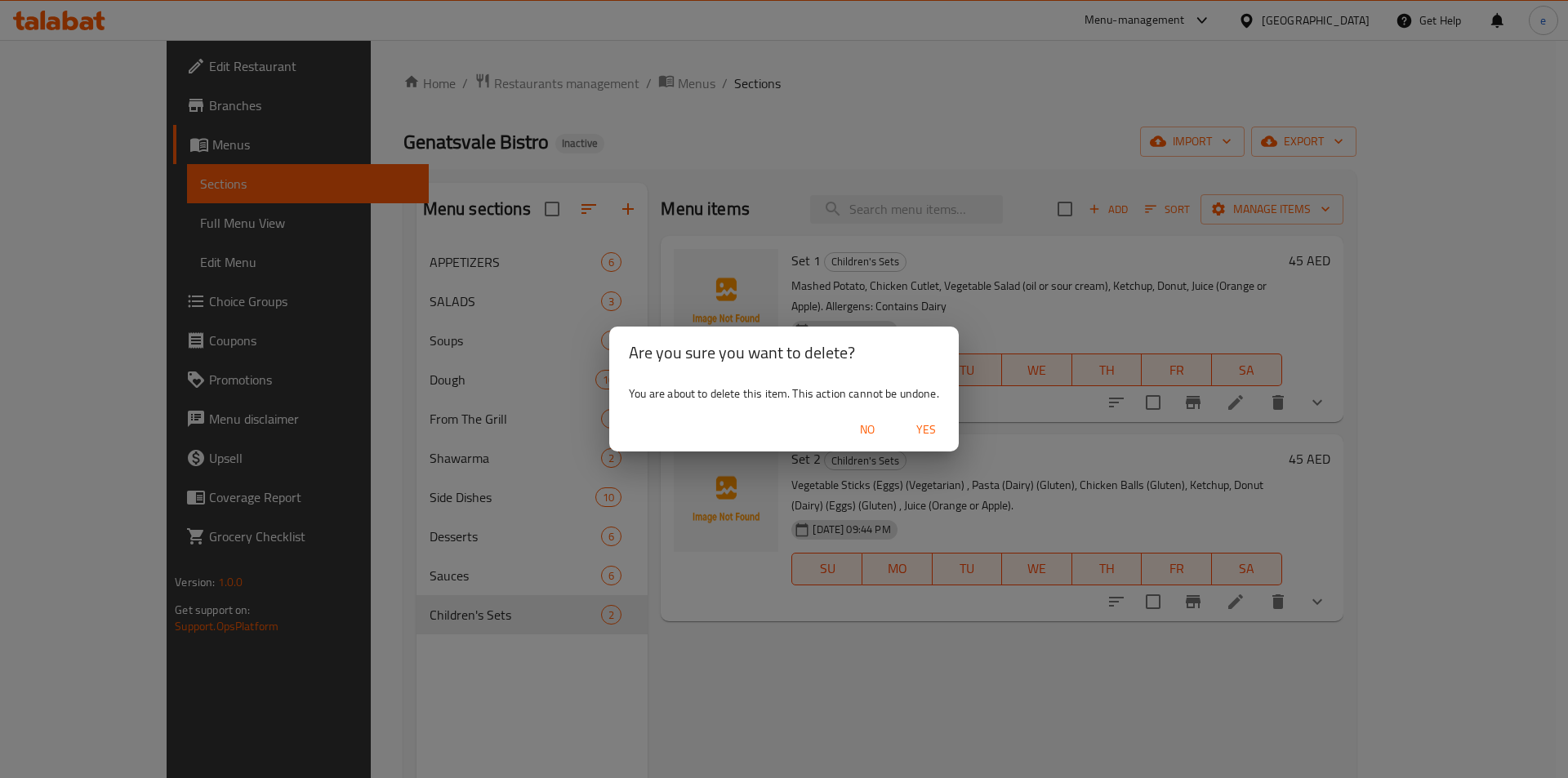
click at [1071, 394] on div "Are you sure you want to delete? You are about to delete this item. This action…" at bounding box center [784, 389] width 1568 height 778
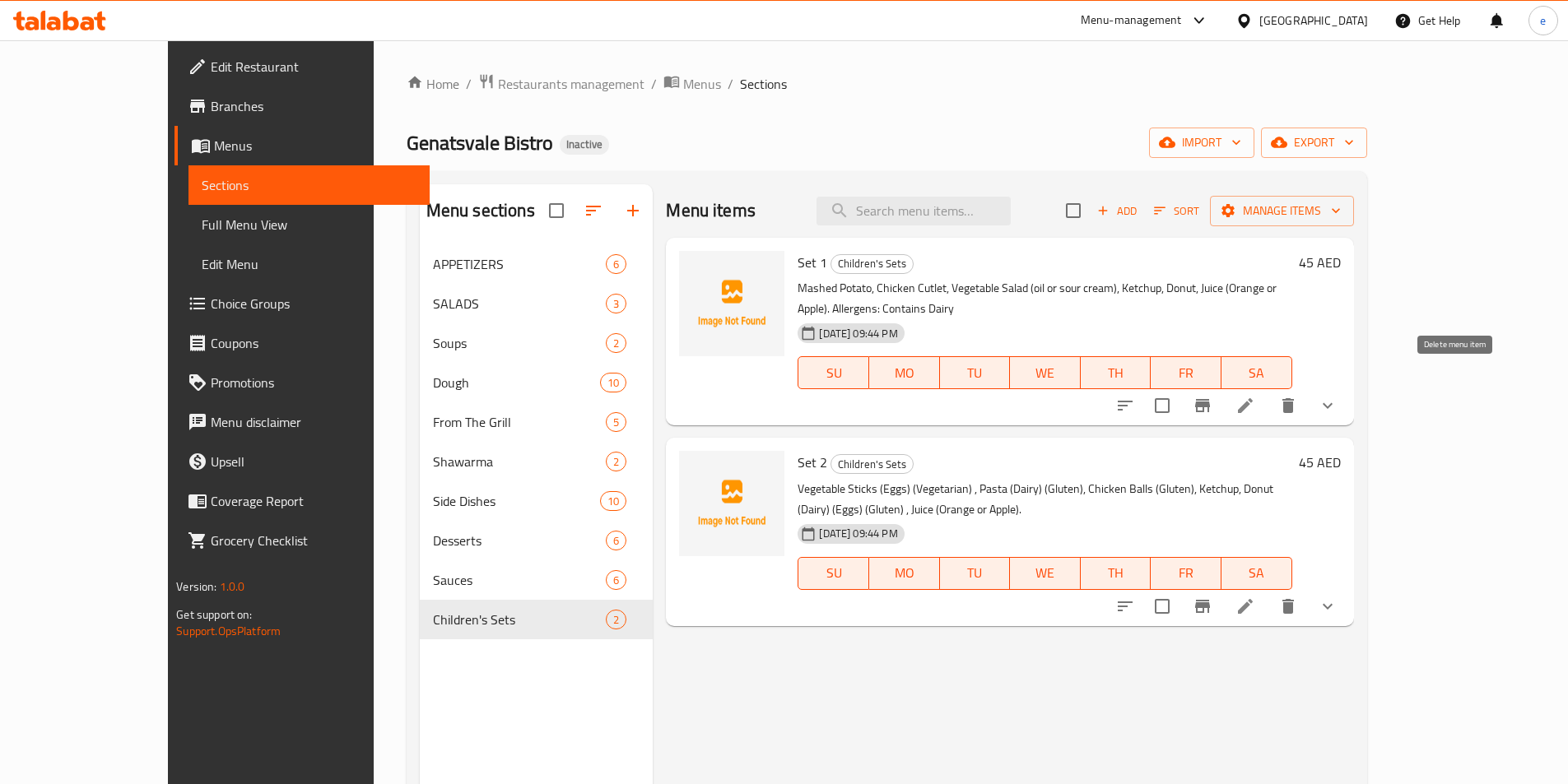
click at [1294, 398] on icon "delete" at bounding box center [1288, 405] width 12 height 15
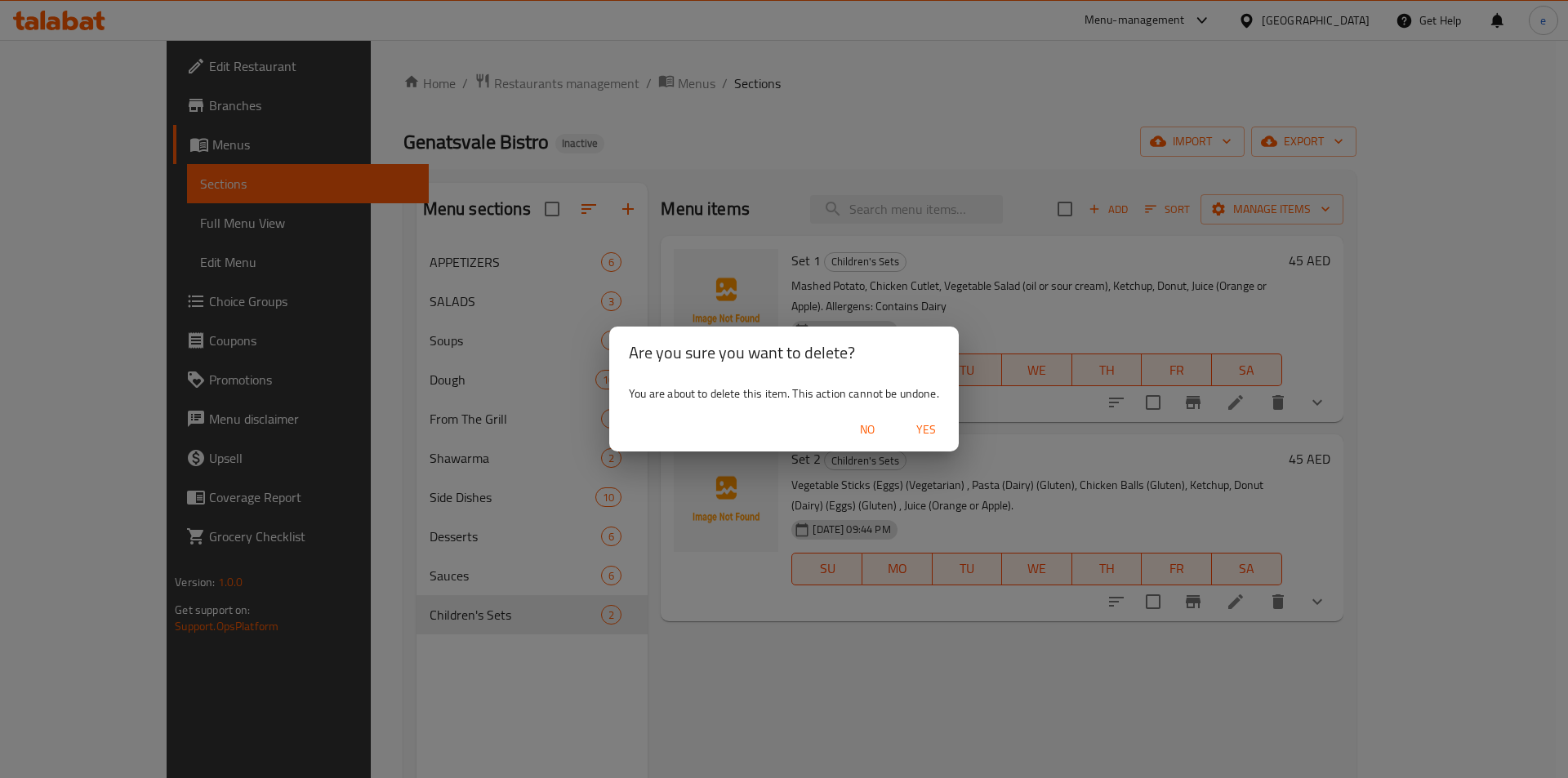
click at [932, 429] on span "Yes" at bounding box center [926, 429] width 40 height 20
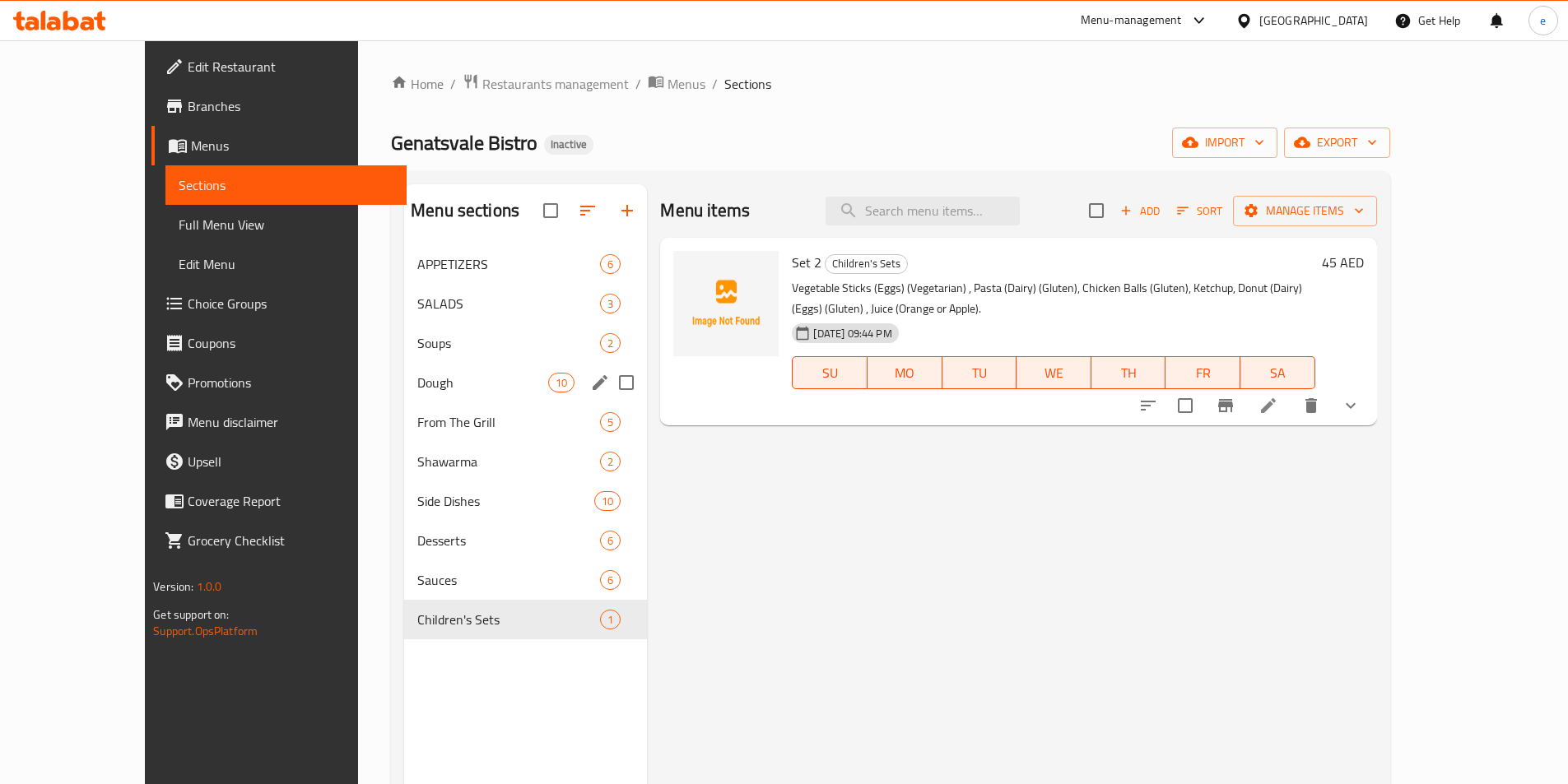
click at [417, 381] on span "Dough" at bounding box center [482, 382] width 131 height 20
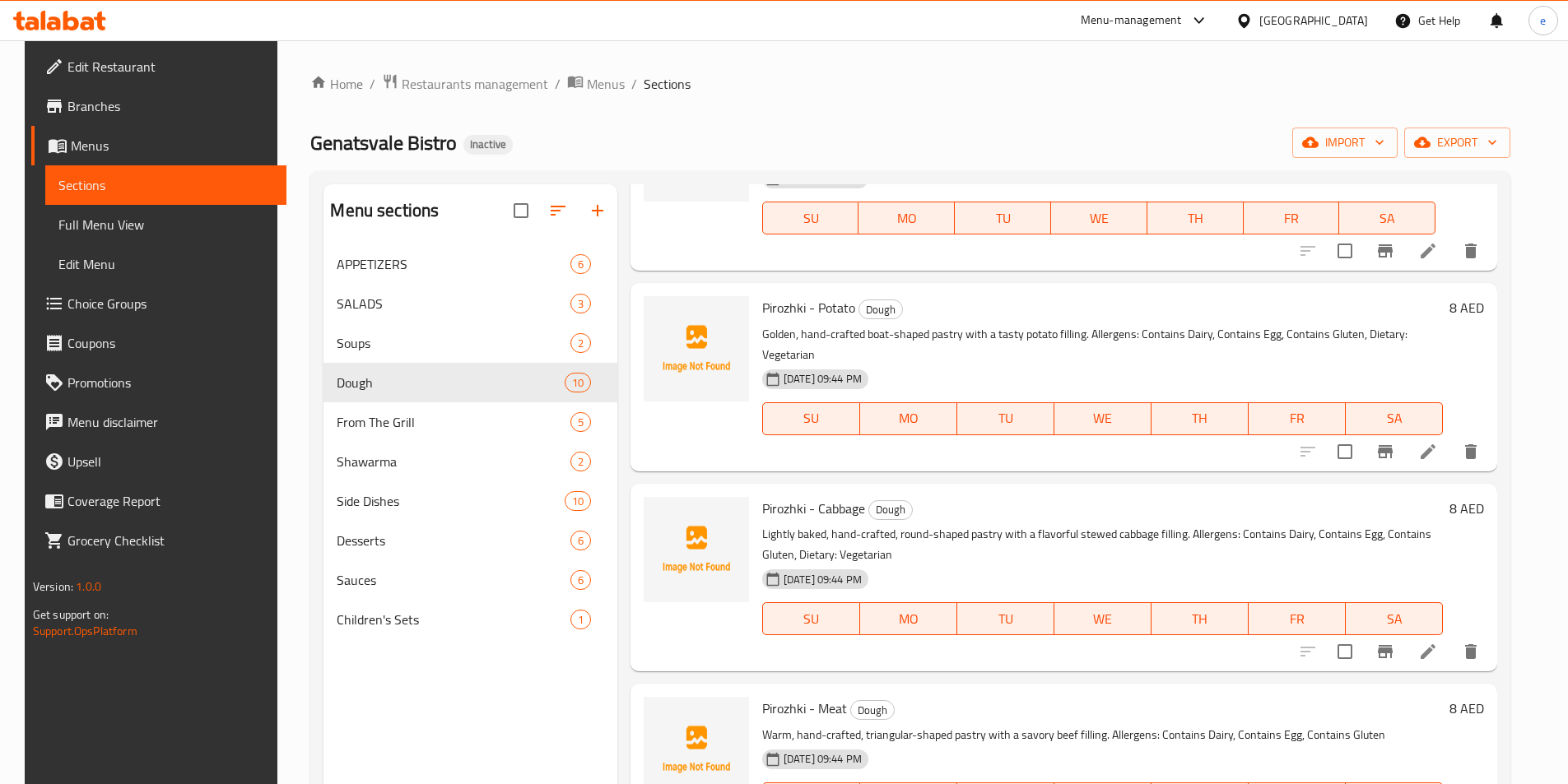
scroll to position [576, 0]
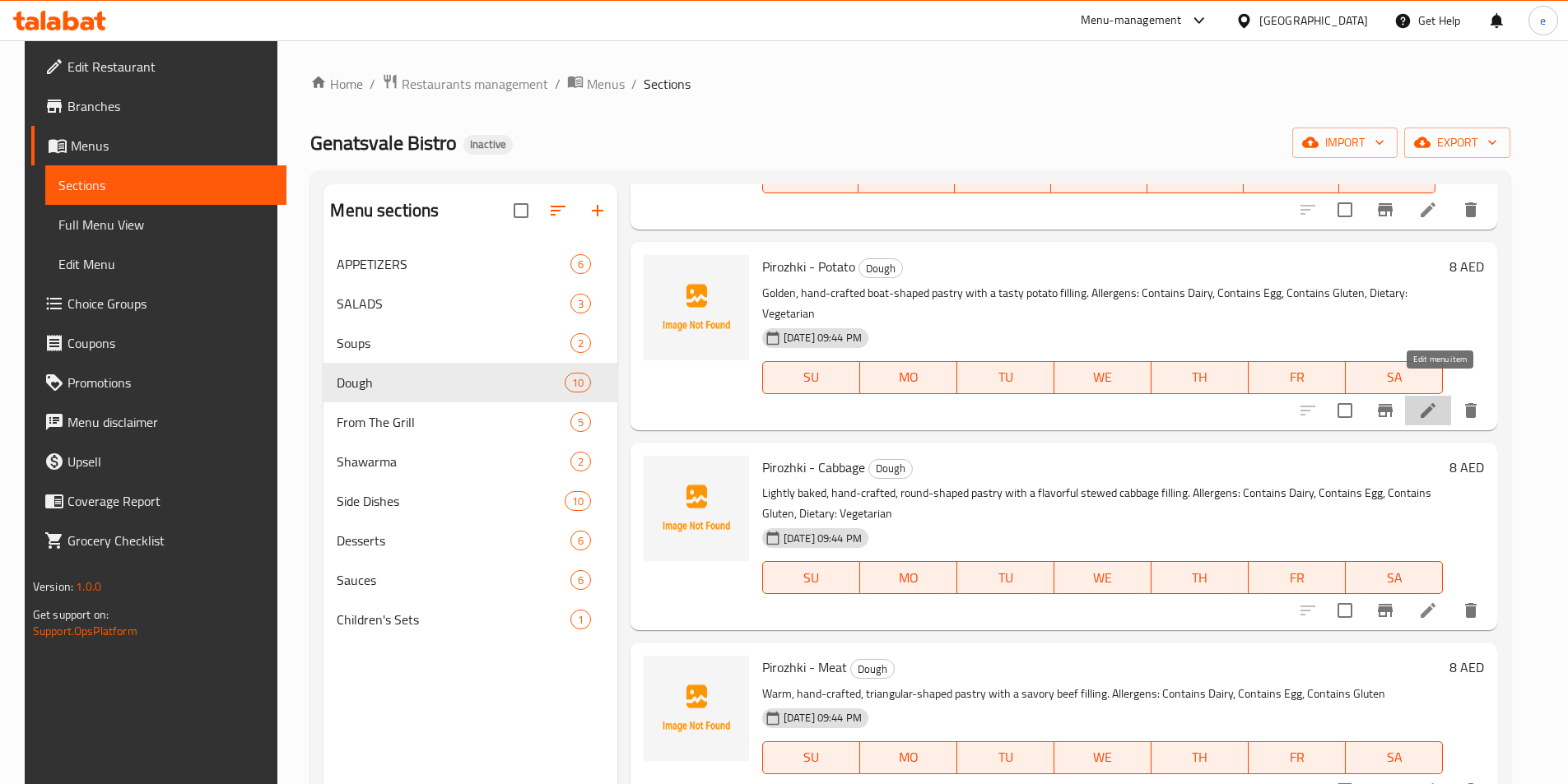
click at [1438, 401] on icon at bounding box center [1428, 411] width 20 height 20
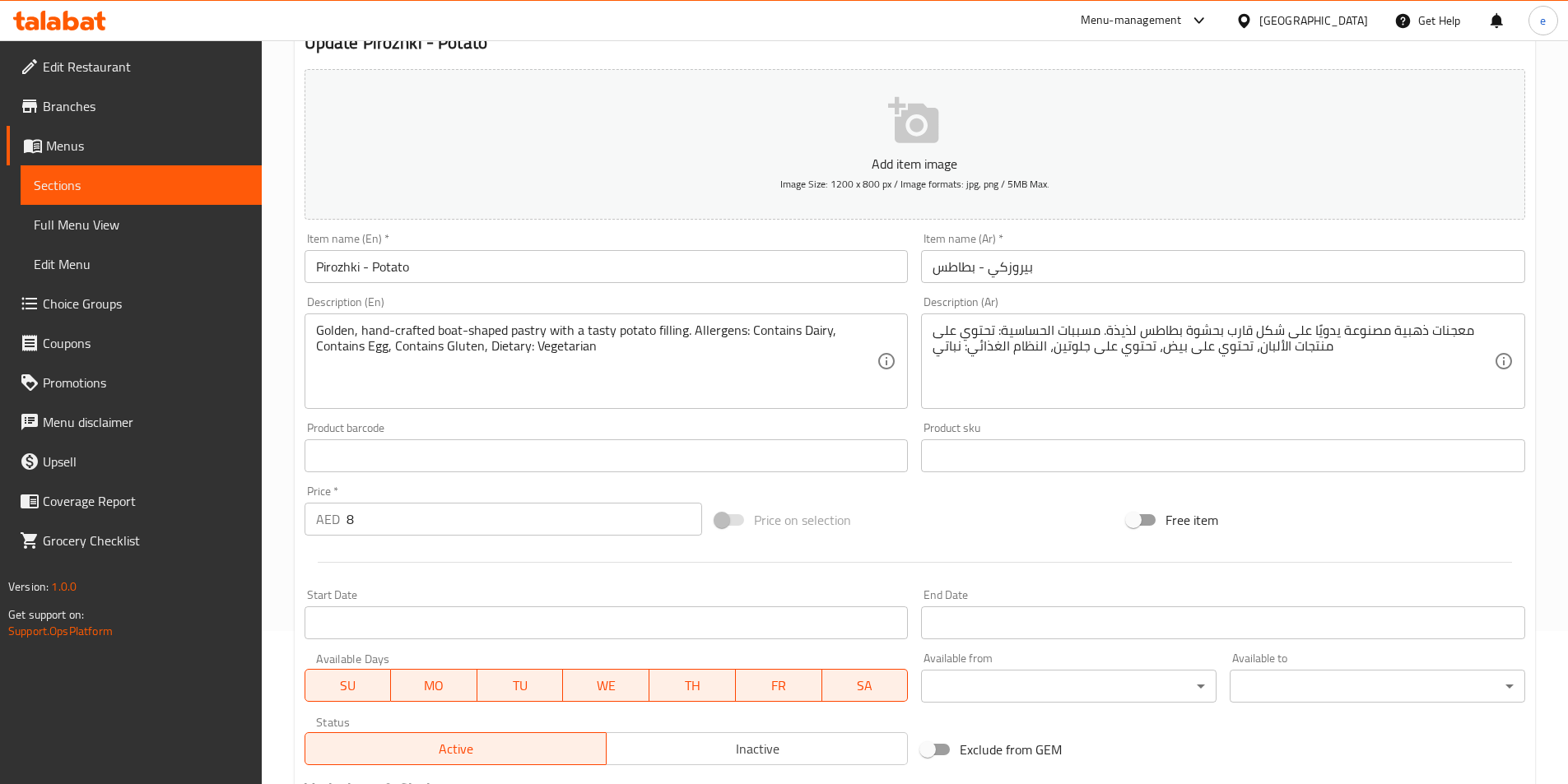
scroll to position [379, 0]
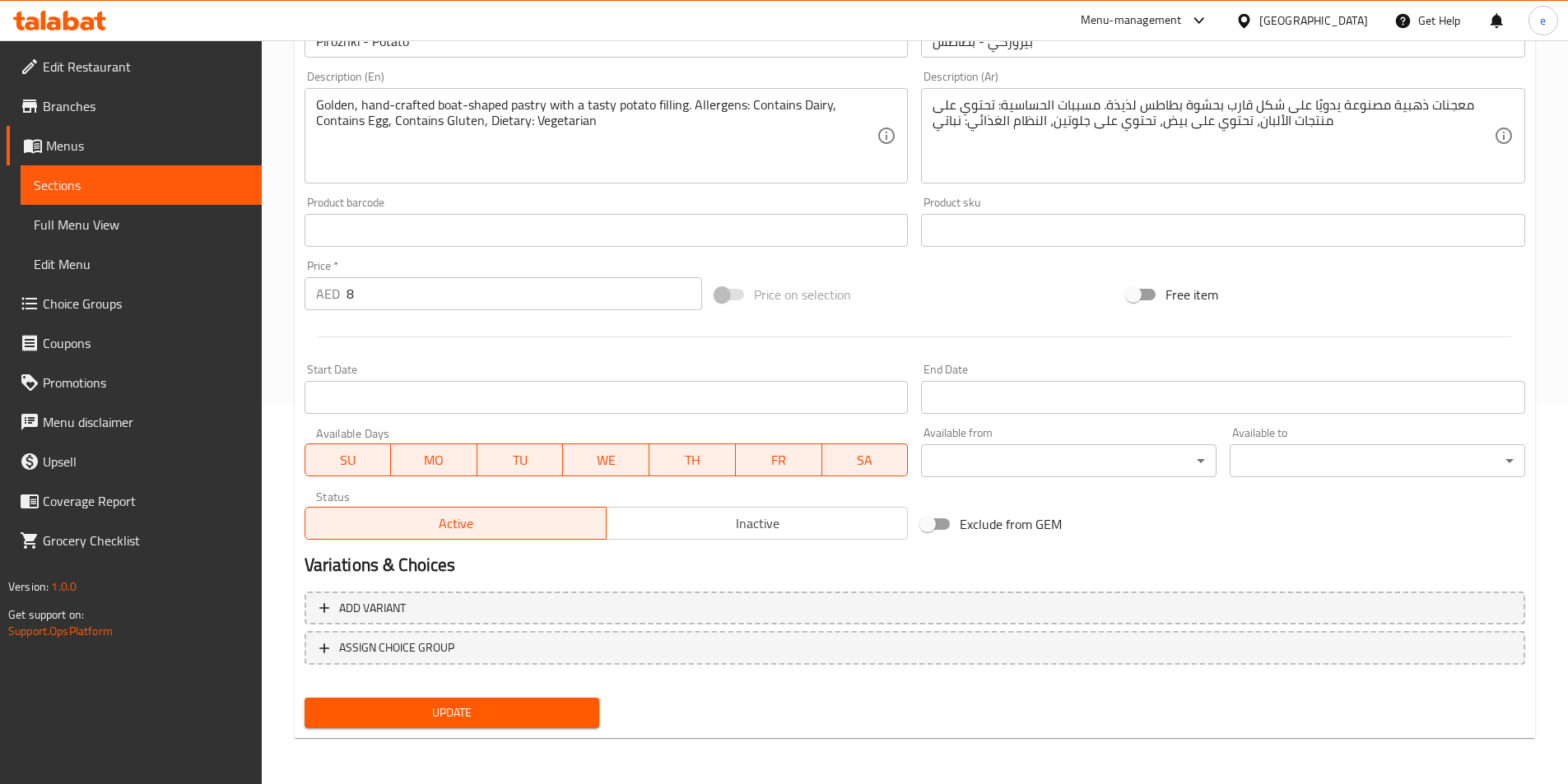
click at [60, 151] on span "Menus" at bounding box center [147, 145] width 202 height 20
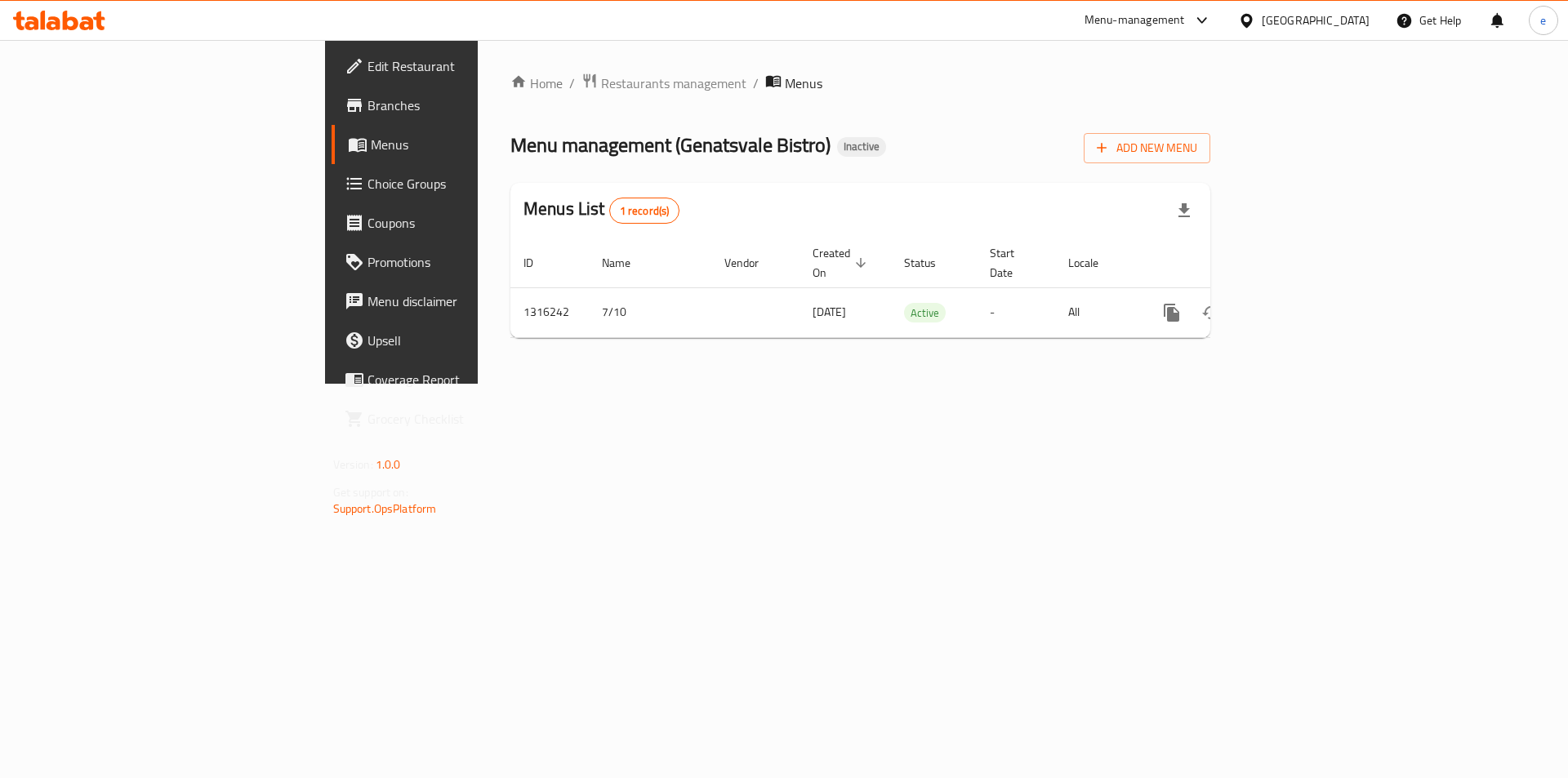
click at [368, 188] on span "Choice Groups" at bounding box center [471, 184] width 207 height 19
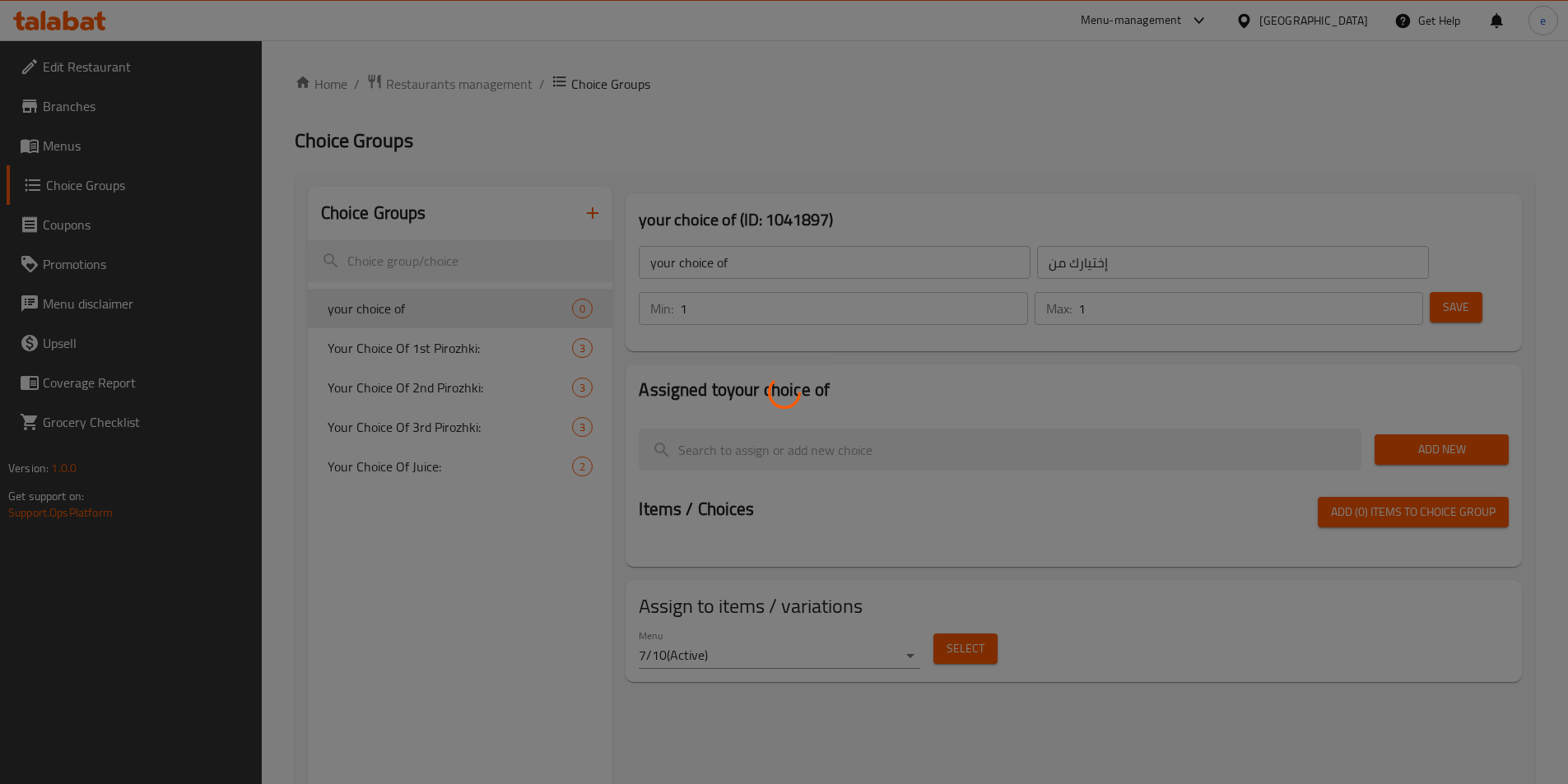
click at [81, 155] on div at bounding box center [784, 392] width 1568 height 784
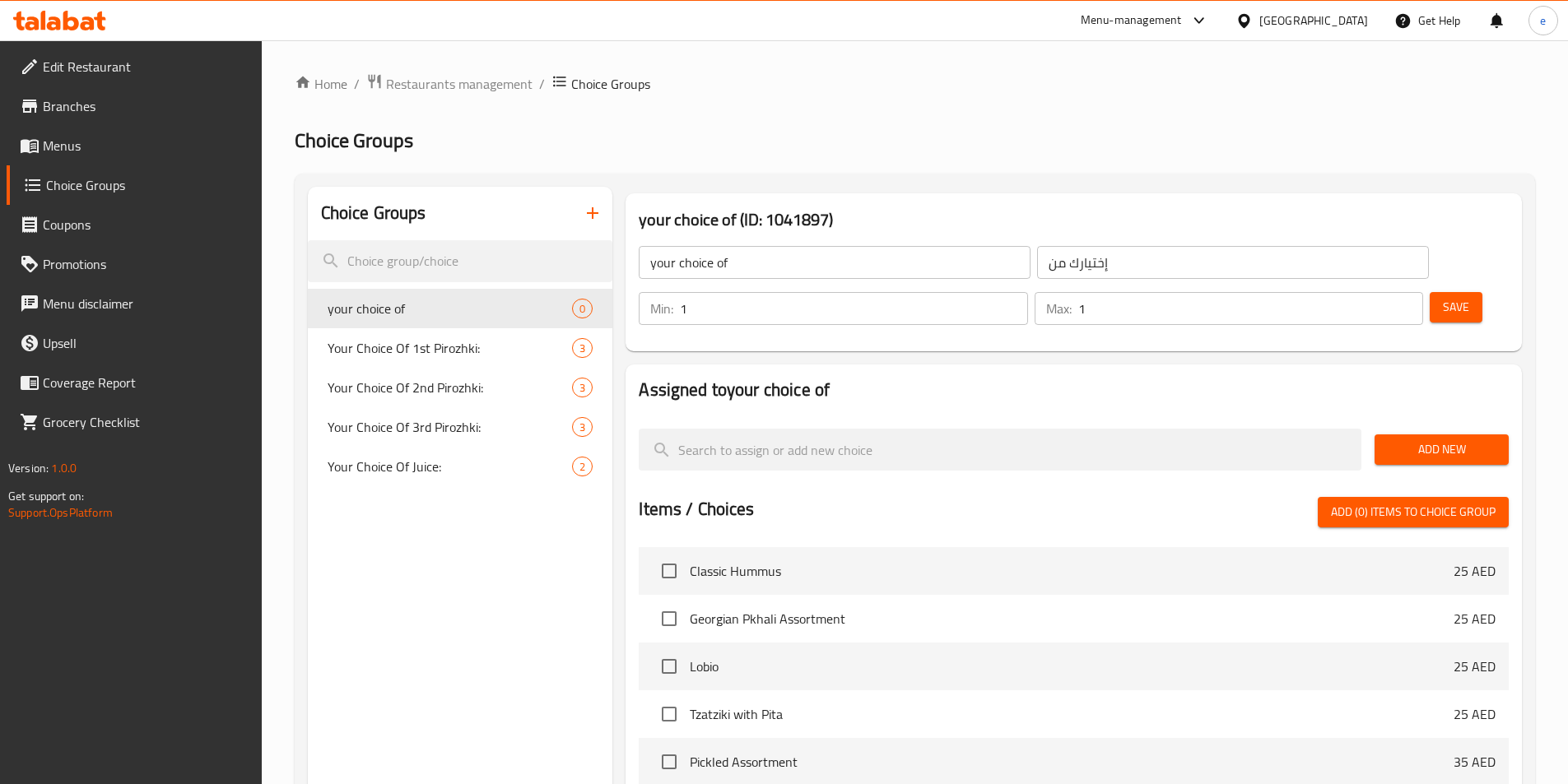
click at [90, 147] on div "Edit Restaurant Branches Menus Choice Groups Coupons Promotions Menu disclaimer…" at bounding box center [784, 615] width 1568 height 1152
click at [90, 147] on span "Menus" at bounding box center [145, 145] width 206 height 20
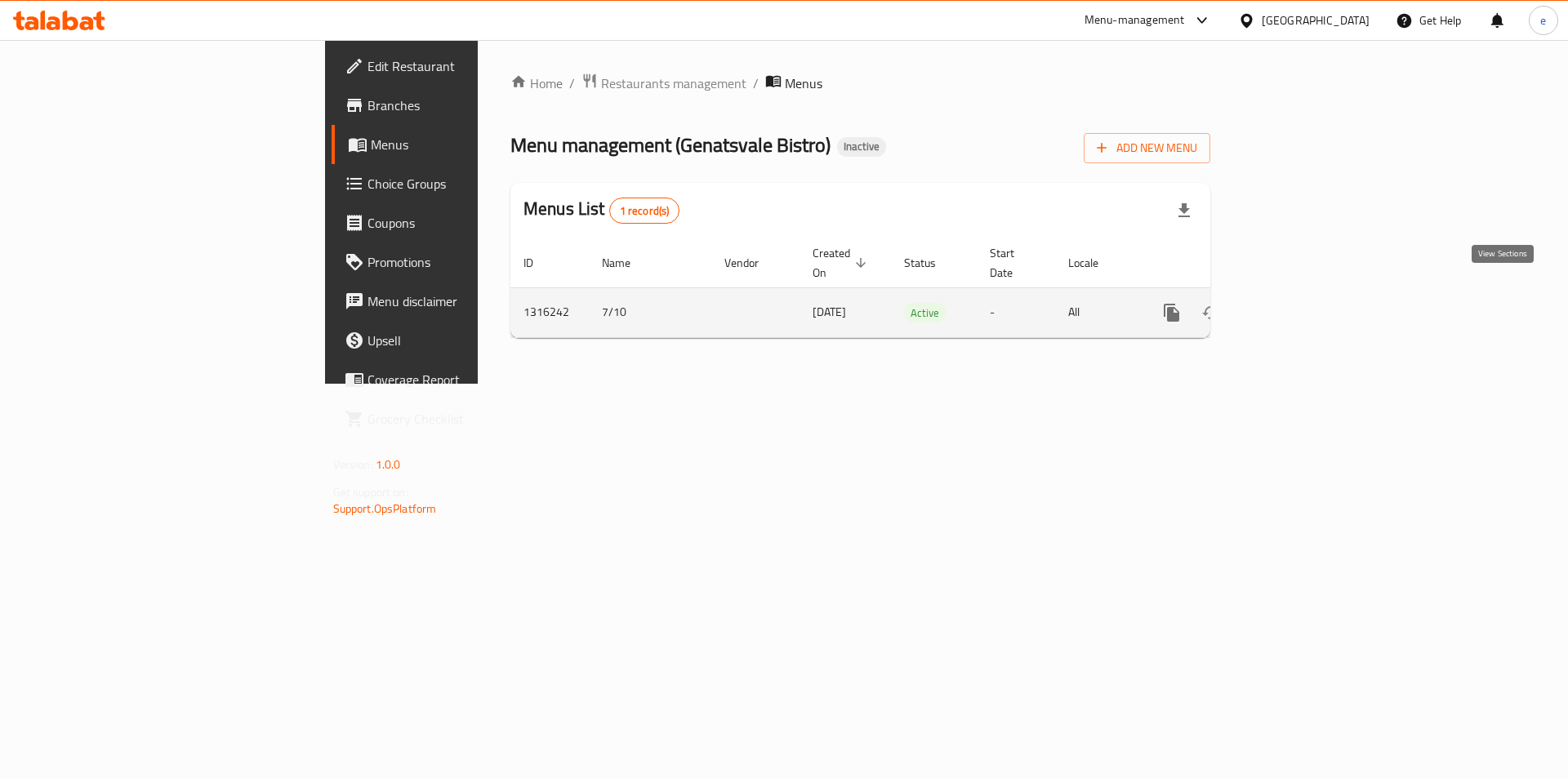
click at [1309, 293] on link "enhanced table" at bounding box center [1289, 312] width 40 height 40
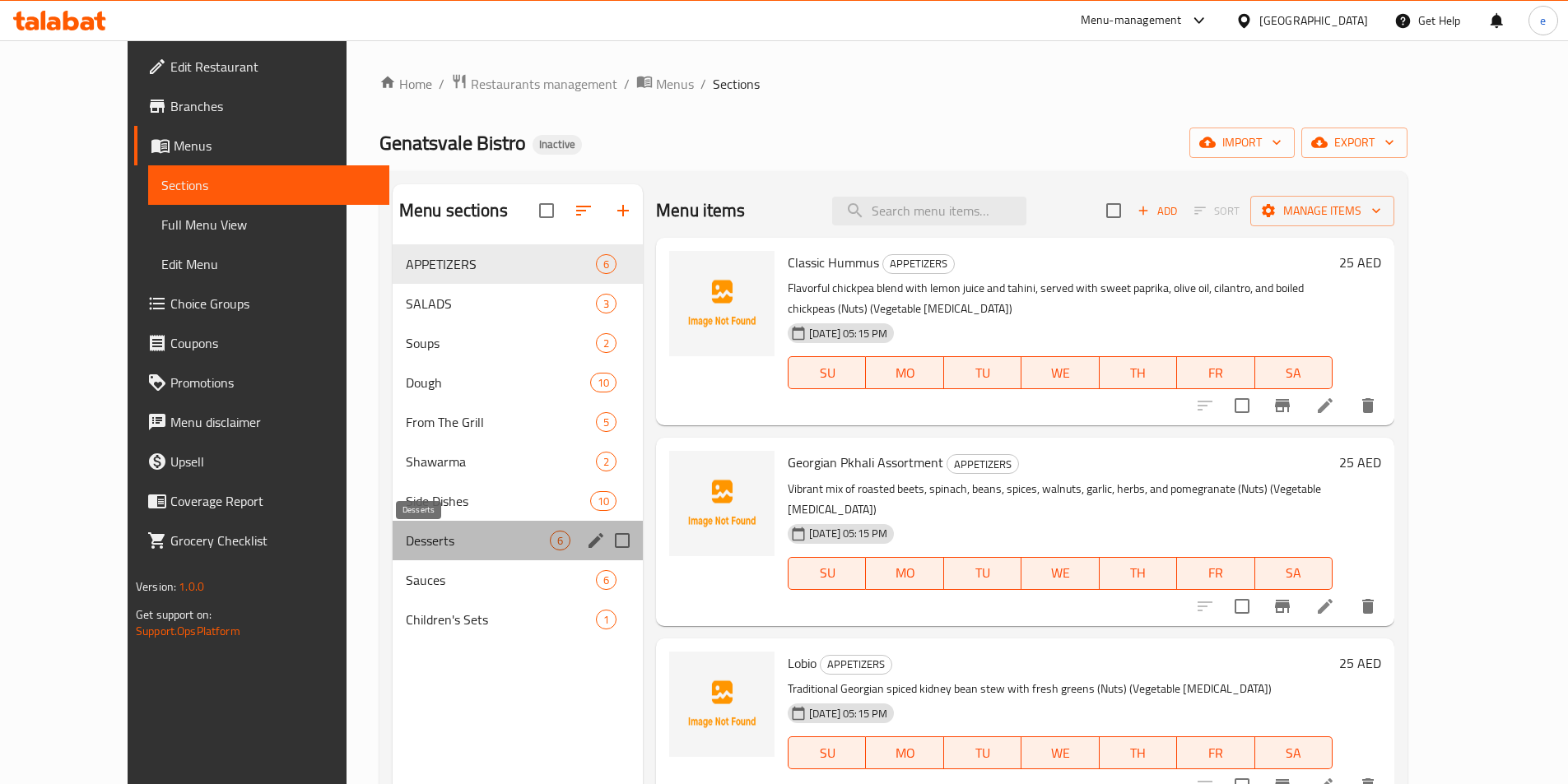
click at [405, 543] on span "Desserts" at bounding box center [477, 541] width 144 height 20
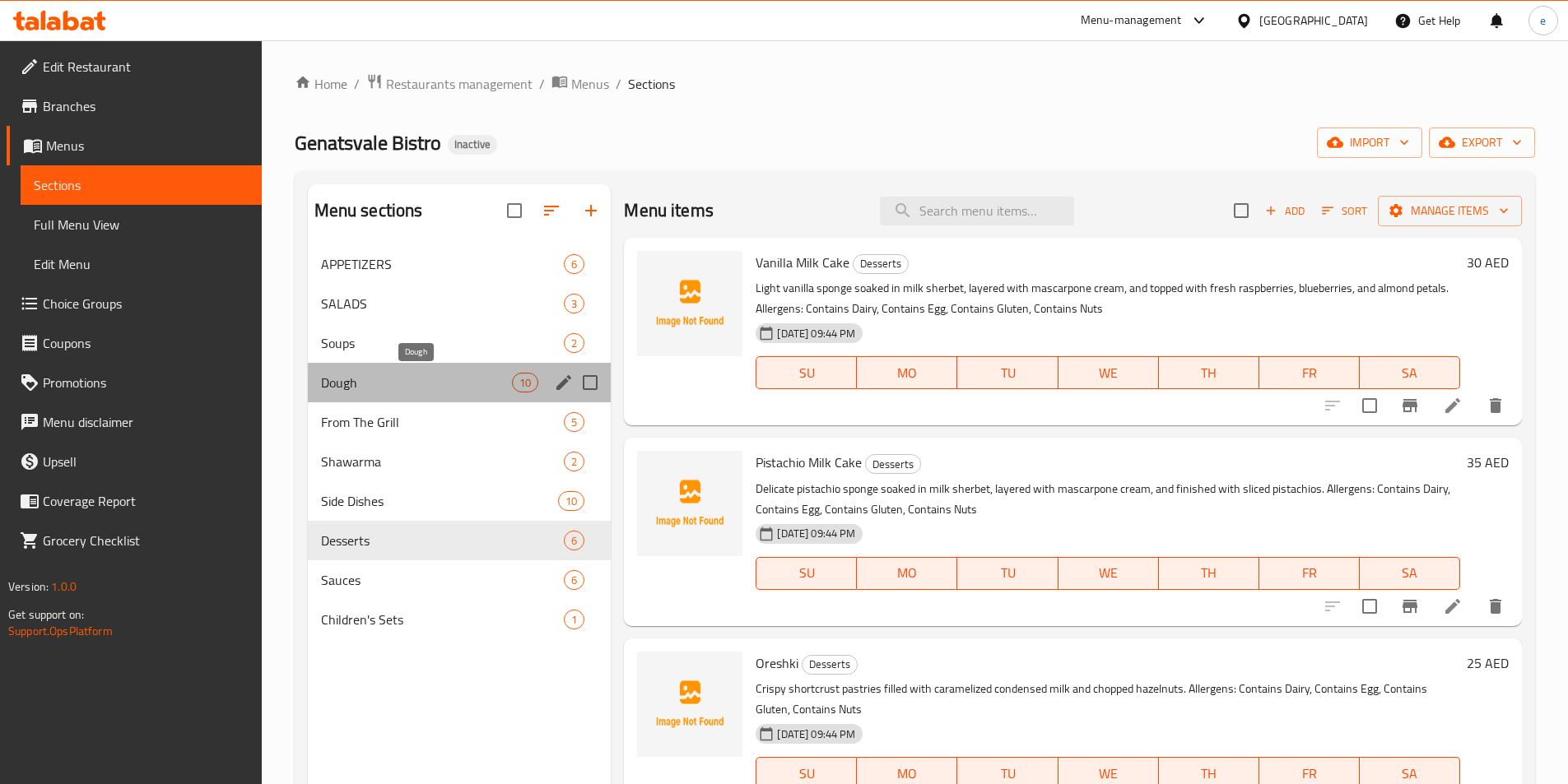
click at [387, 383] on span "Dough" at bounding box center [417, 382] width 192 height 20
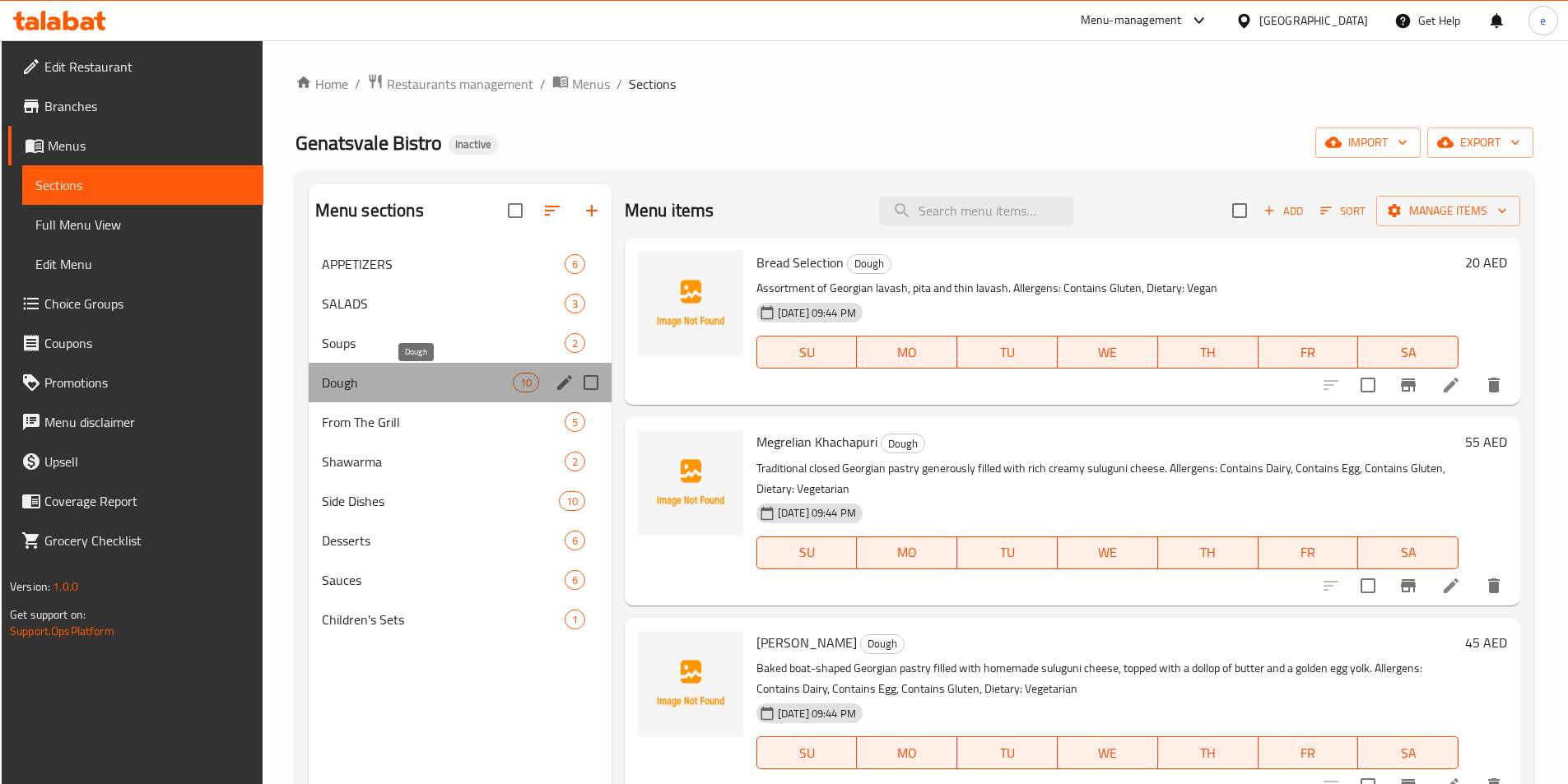
click at [367, 389] on span "Dough" at bounding box center [417, 382] width 191 height 20
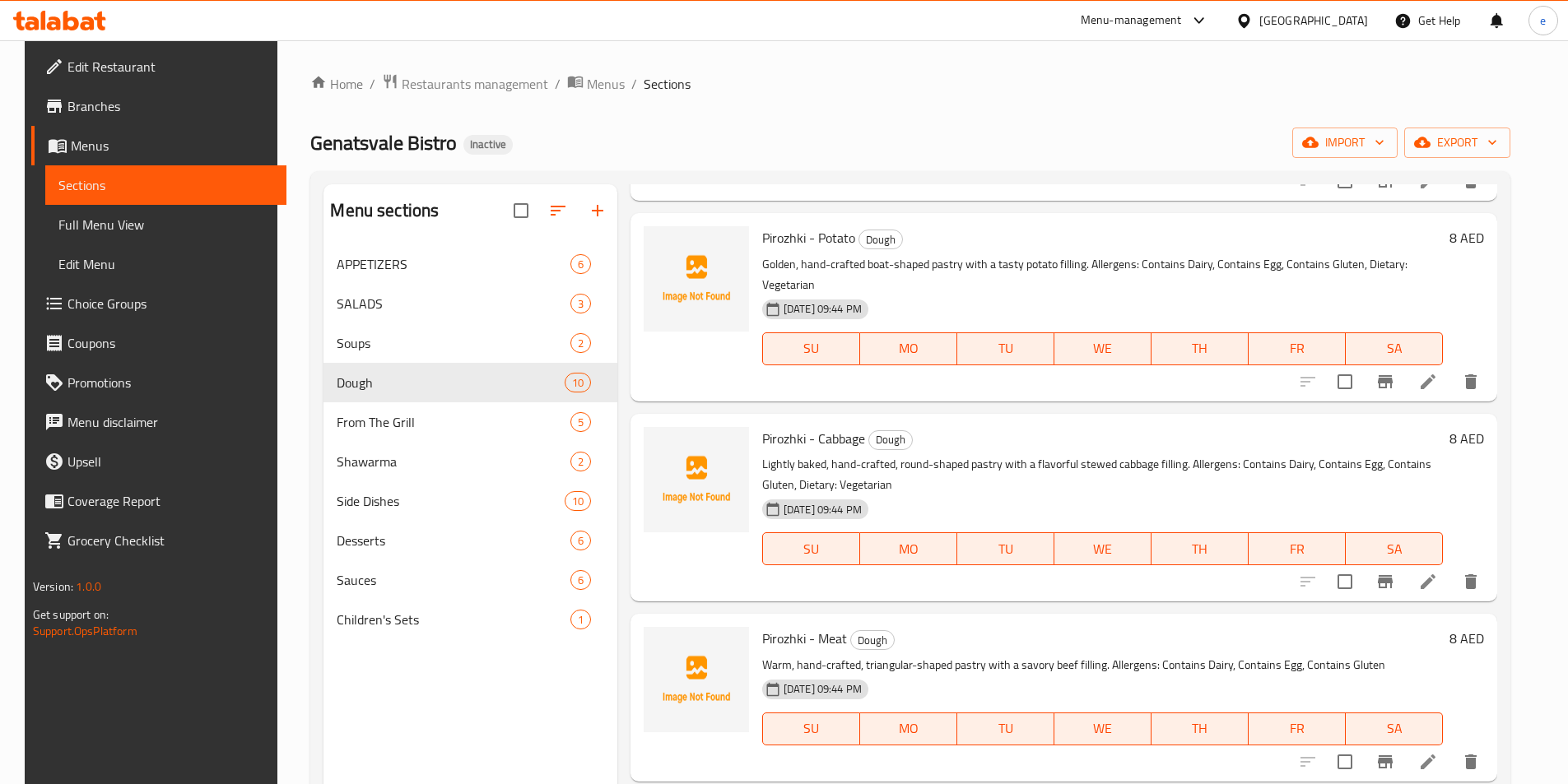
scroll to position [576, 0]
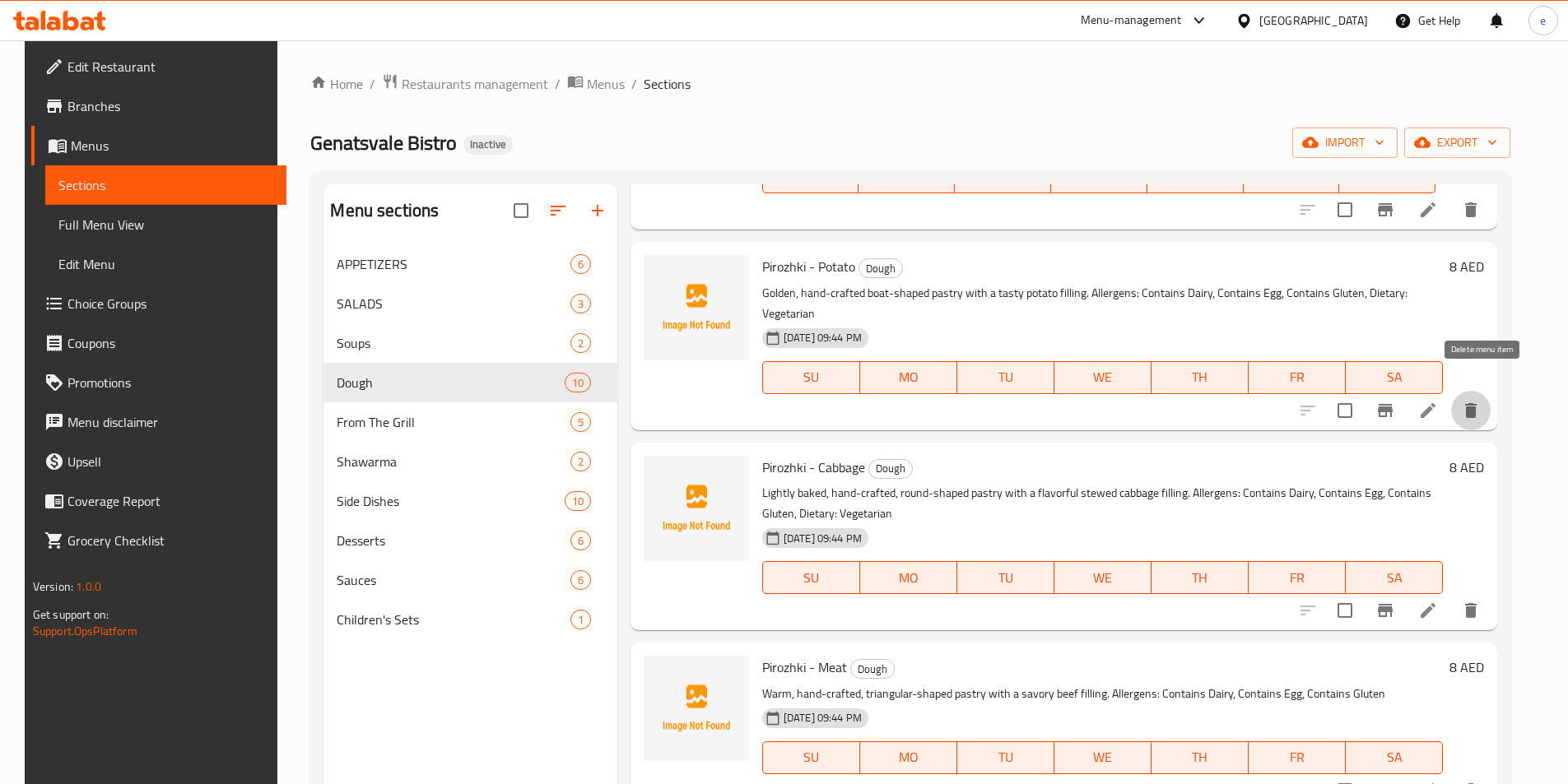
click at [1480, 401] on icon "delete" at bounding box center [1470, 411] width 20 height 20
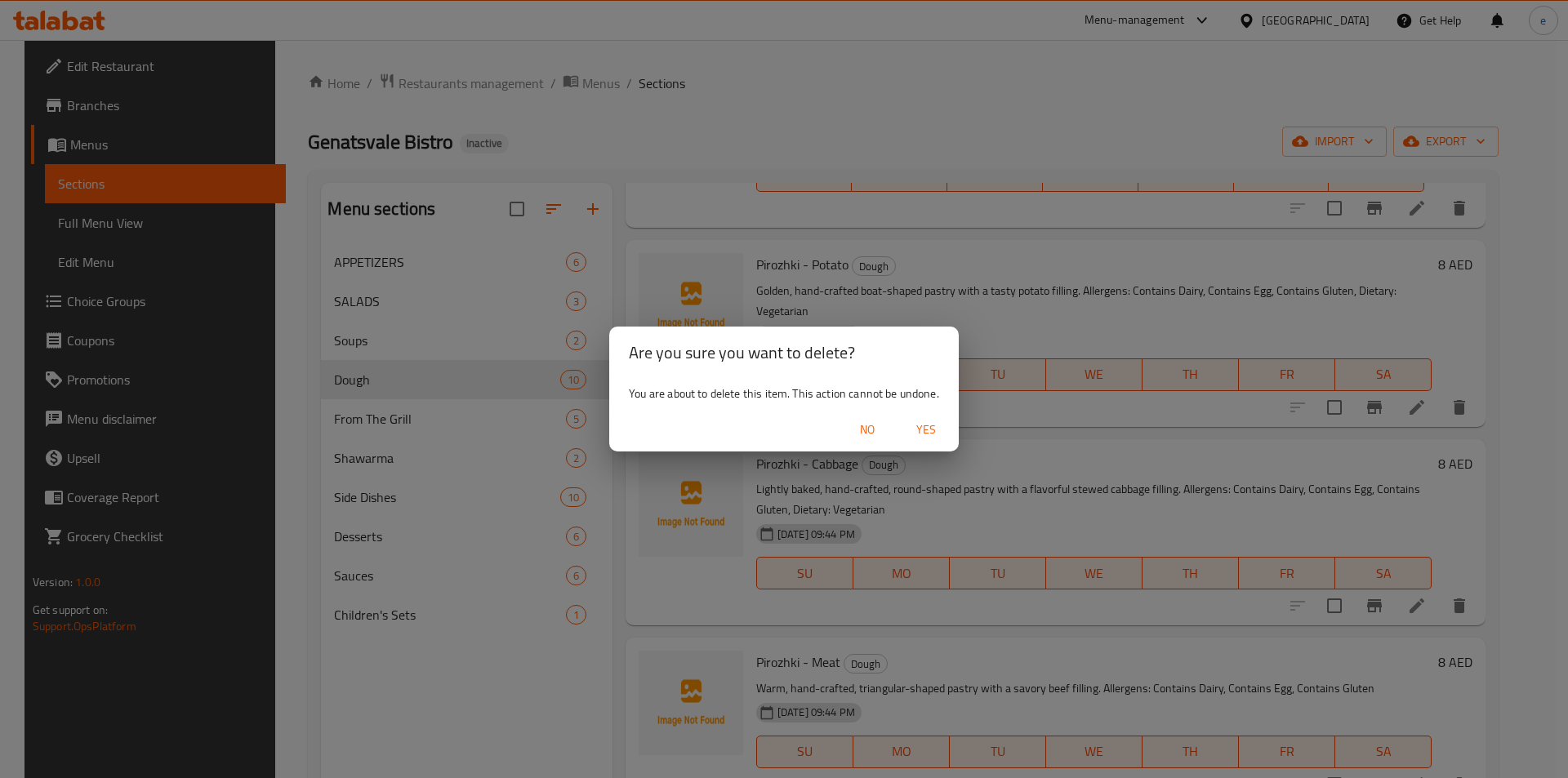
click at [929, 424] on span "Yes" at bounding box center [926, 429] width 40 height 20
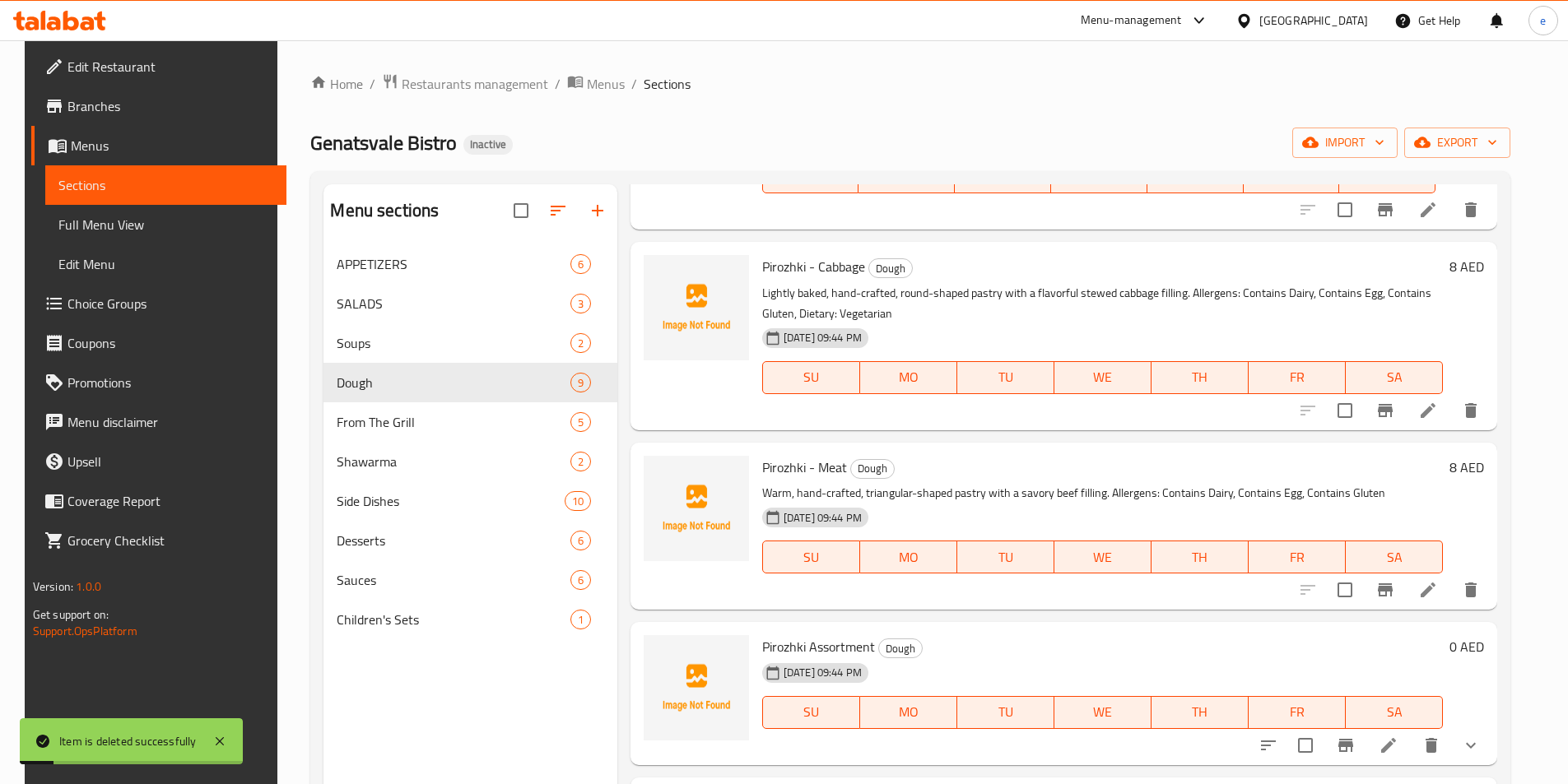
click at [1477, 405] on icon "delete" at bounding box center [1470, 411] width 12 height 15
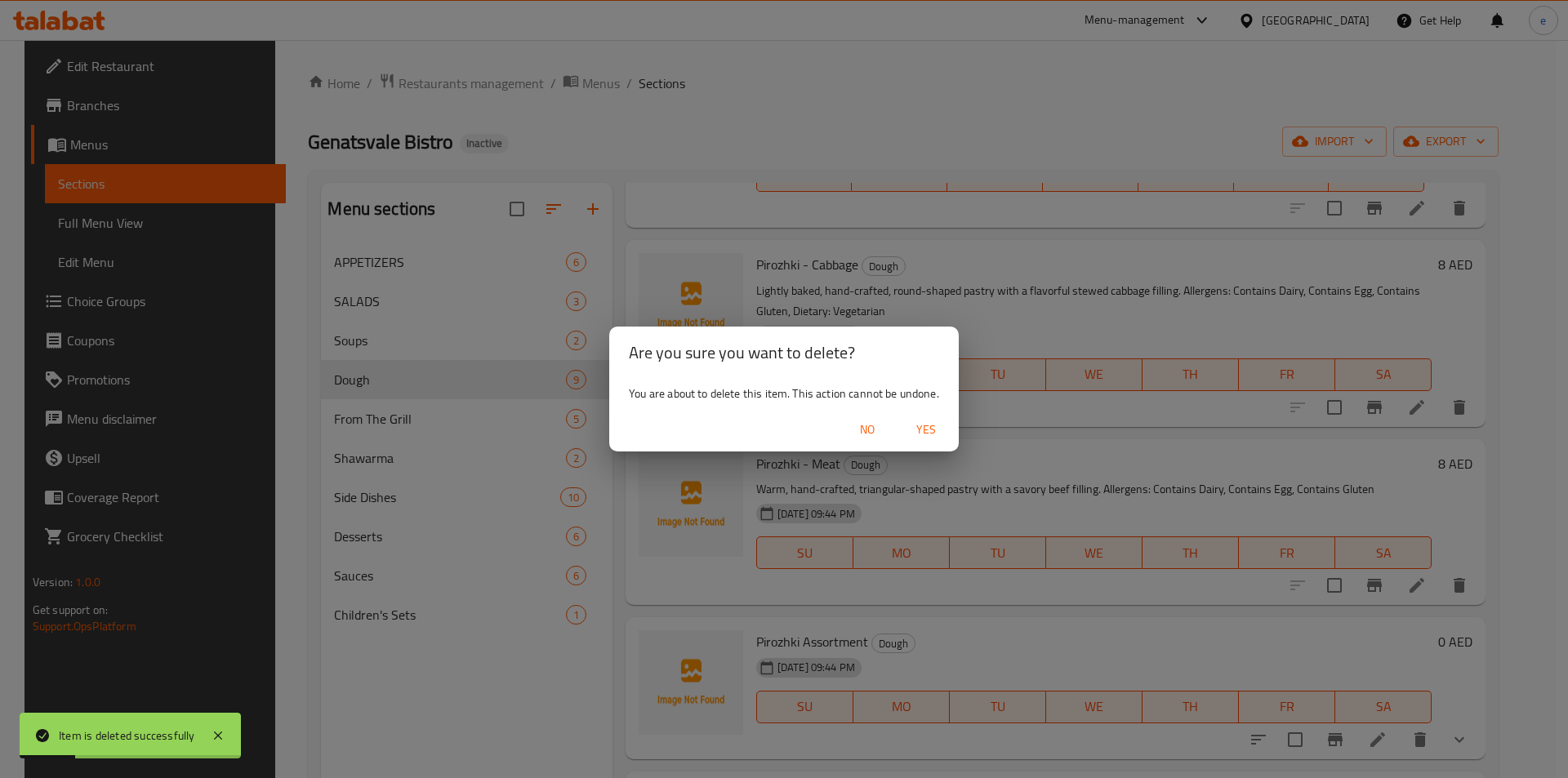
click at [940, 430] on span "Yes" at bounding box center [926, 429] width 40 height 20
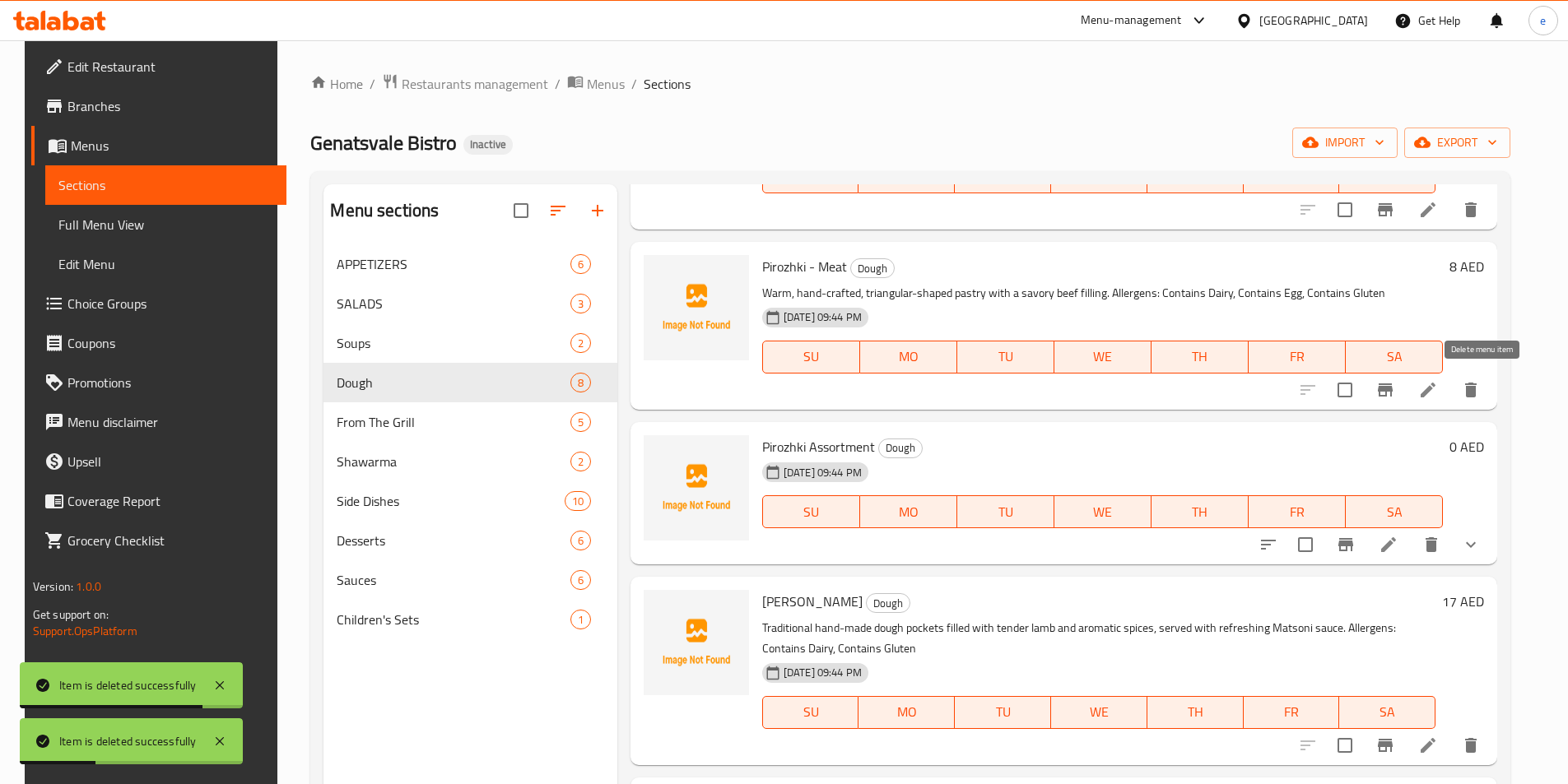
click at [1475, 388] on icon "delete" at bounding box center [1470, 390] width 20 height 20
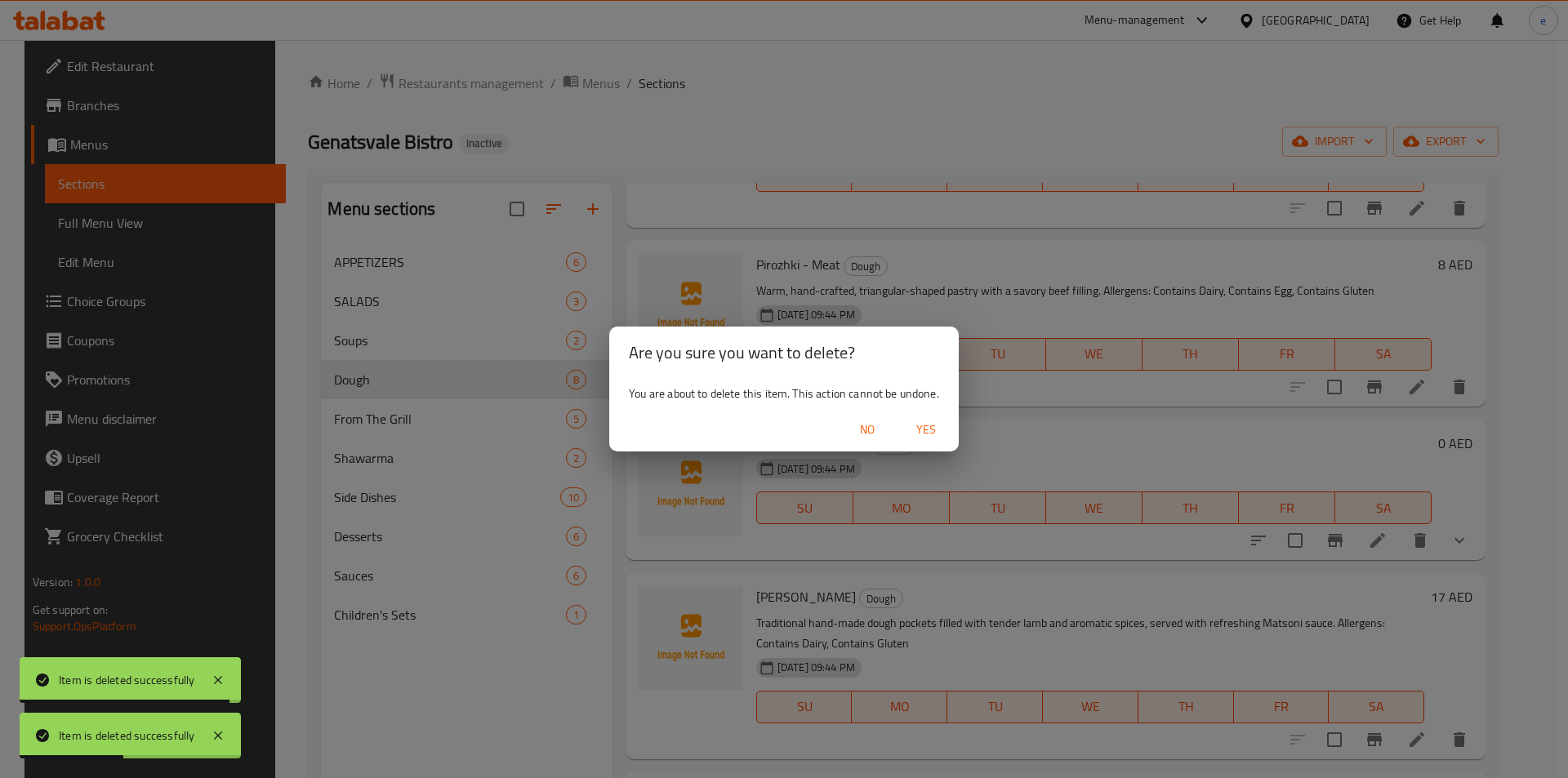
click at [932, 430] on span "Yes" at bounding box center [926, 429] width 40 height 20
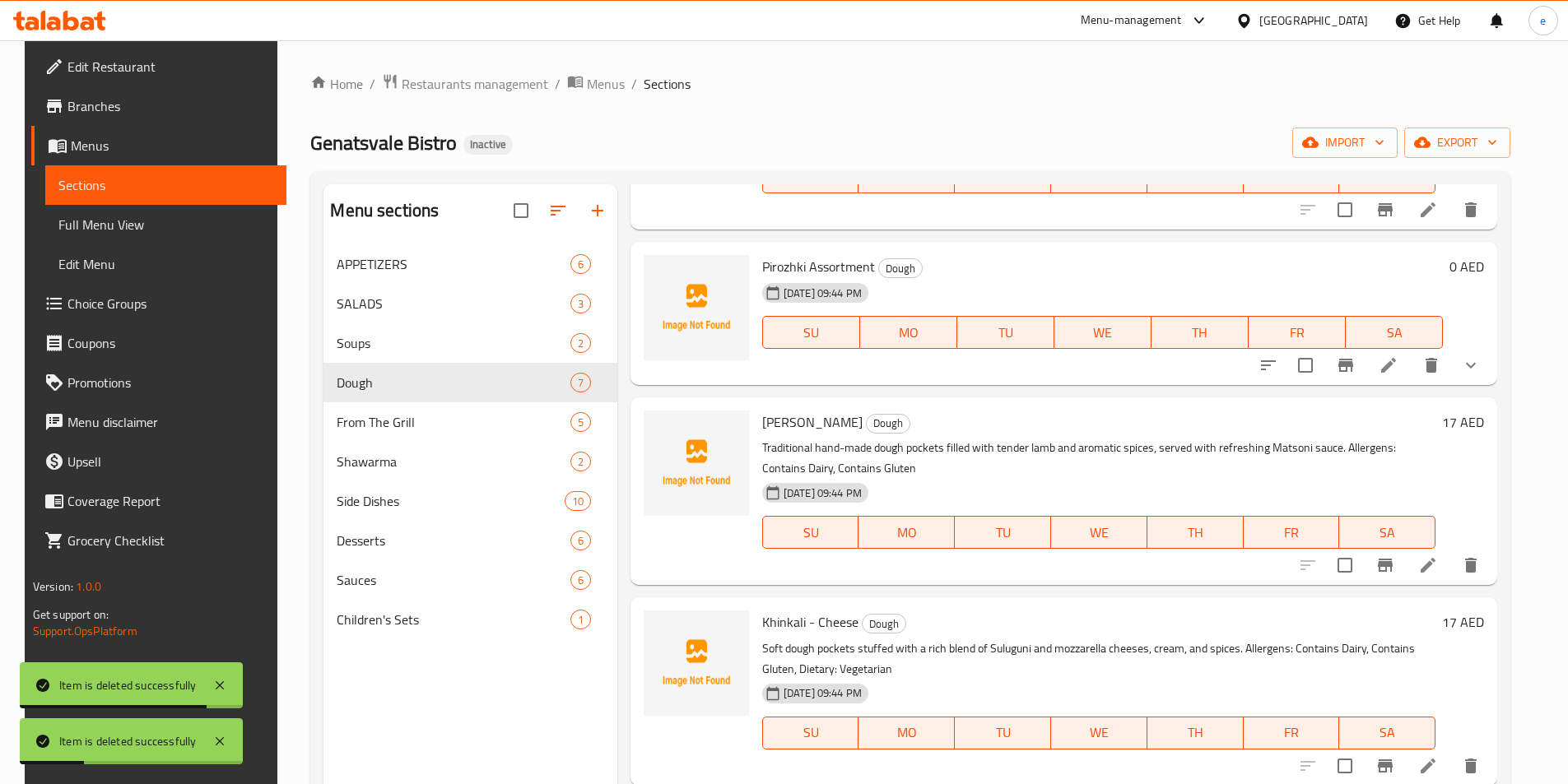
click at [631, 369] on div "Pirozhki Assortment Dough [DATE] 09:44 PM SU MO TU WE TH FR SA 0 AED" at bounding box center [1063, 313] width 866 height 143
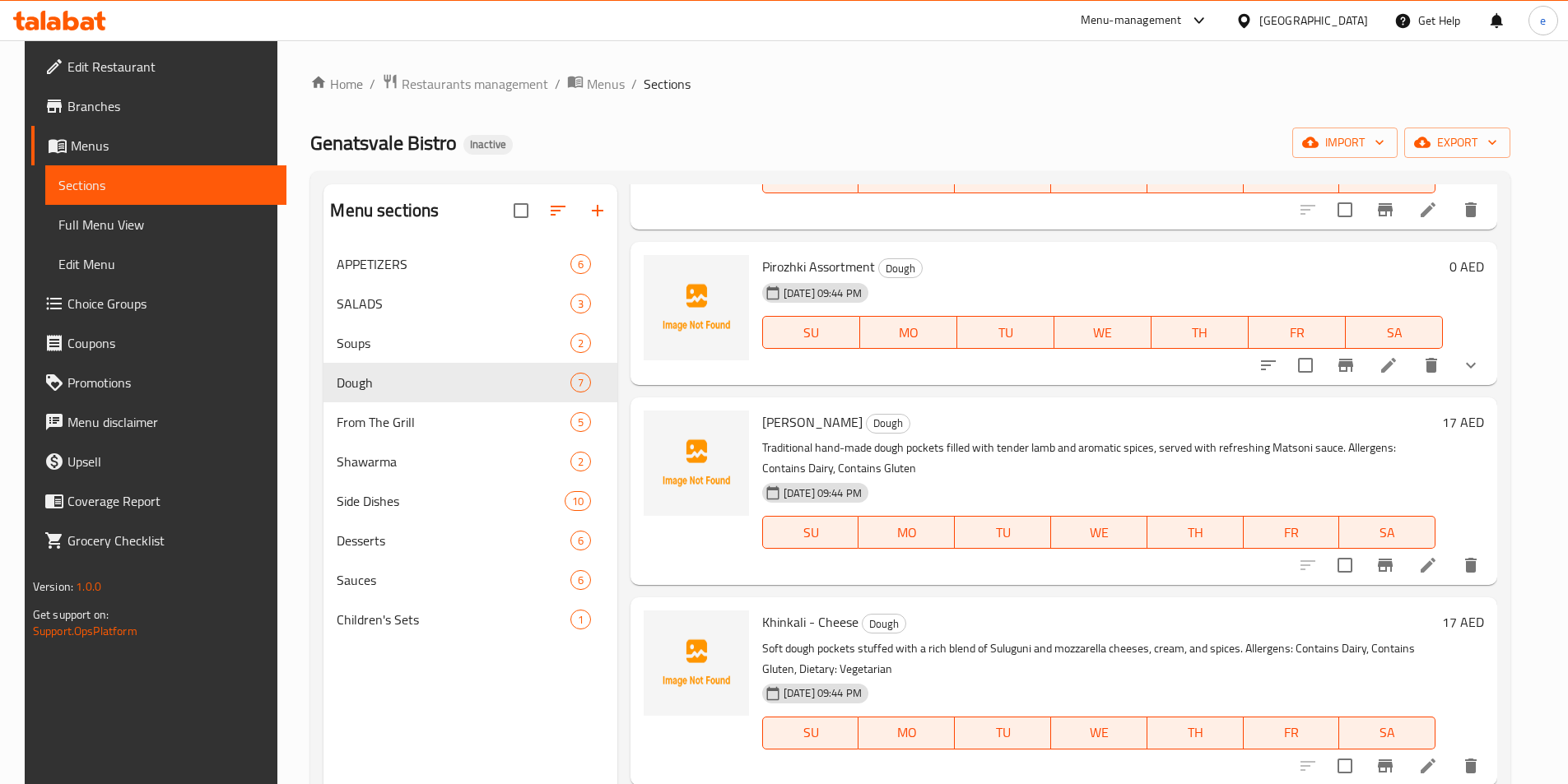
scroll to position [247, 0]
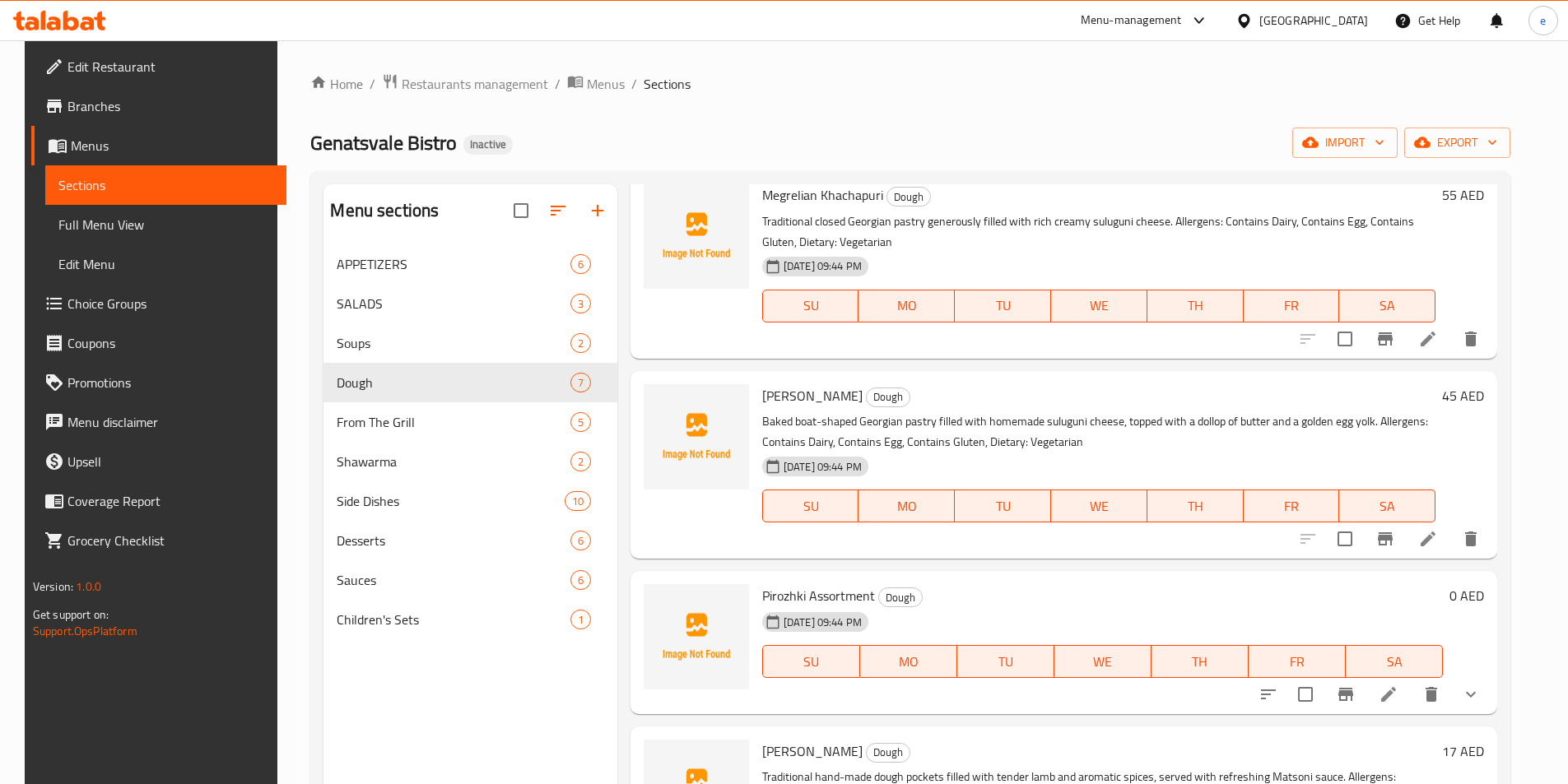
drag, startPoint x: 84, startPoint y: 221, endPoint x: 275, endPoint y: 91, distance: 231.0
click at [84, 221] on span "Full Menu View" at bounding box center [166, 224] width 215 height 20
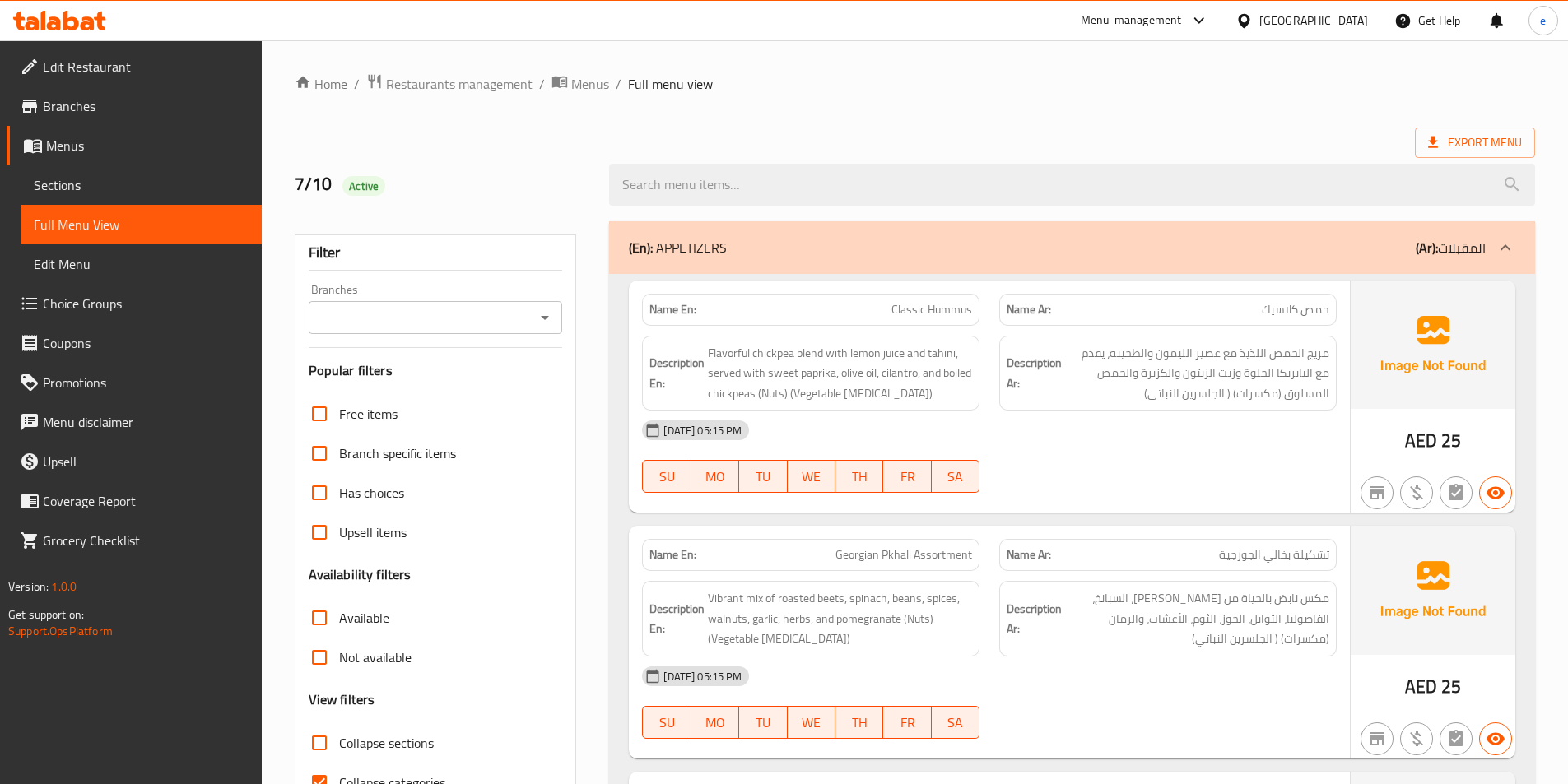
scroll to position [412, 0]
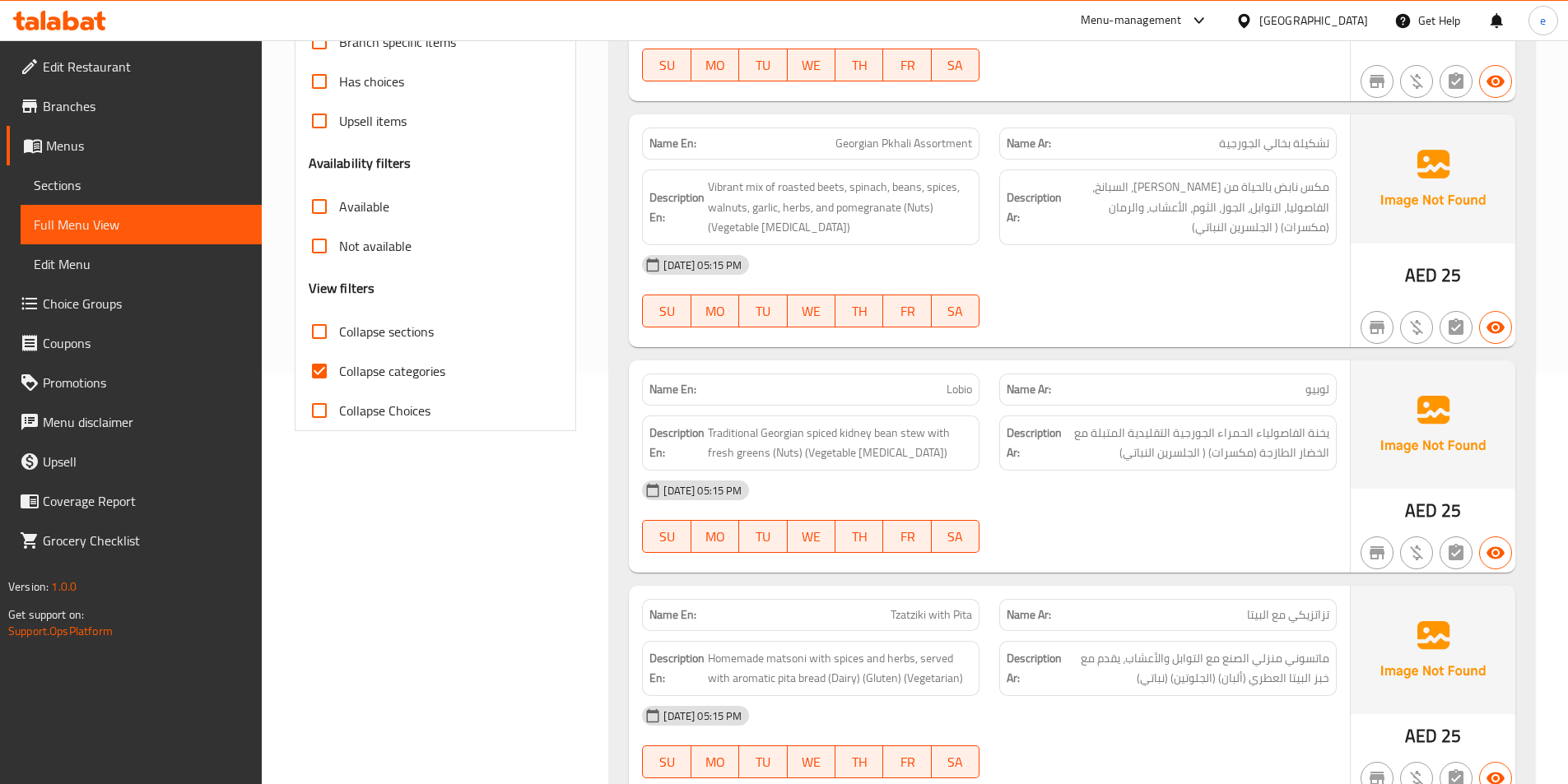
click at [322, 387] on input "Collapse categories" at bounding box center [319, 371] width 40 height 40
checkbox input "false"
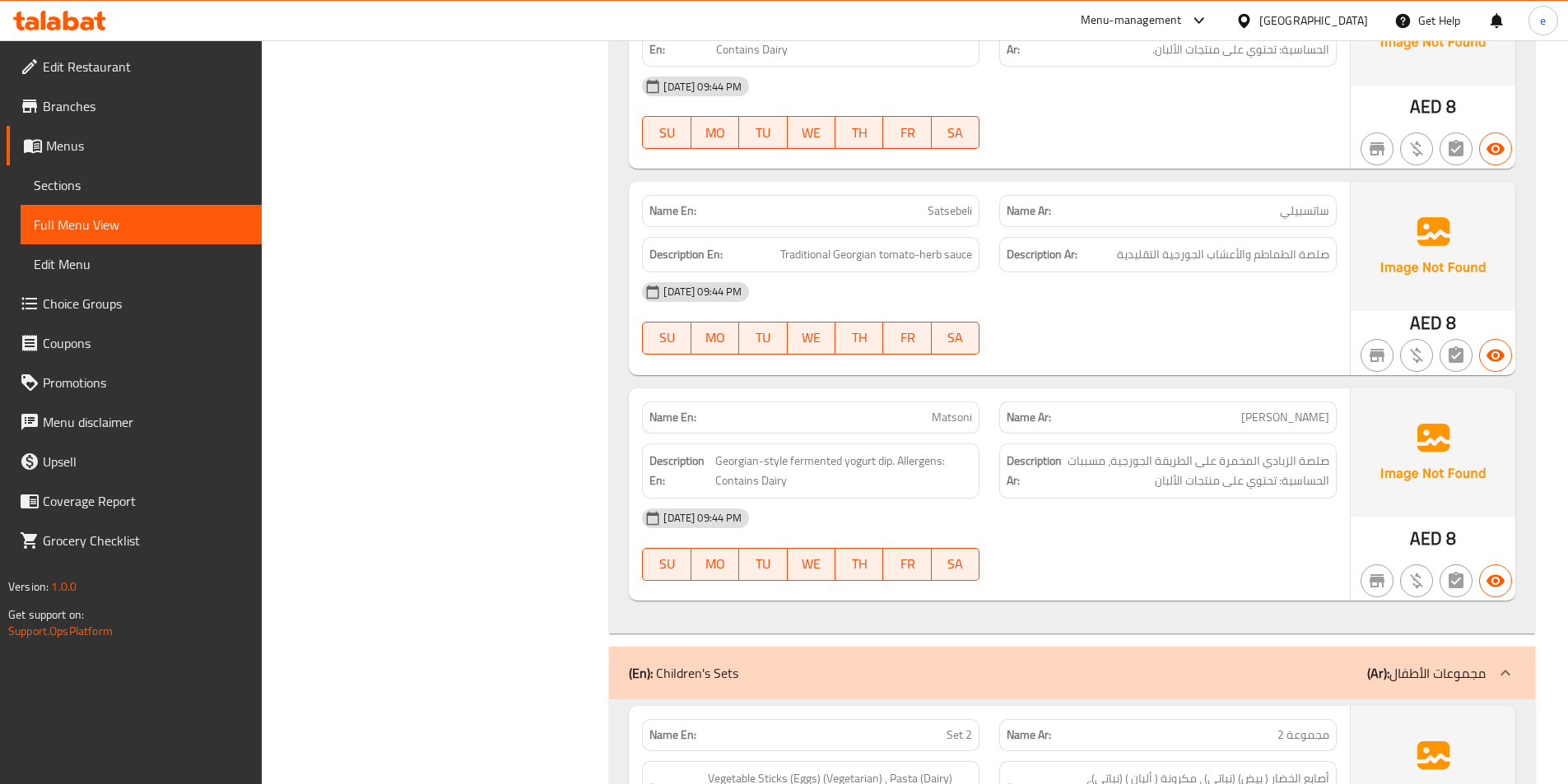
scroll to position [0, 0]
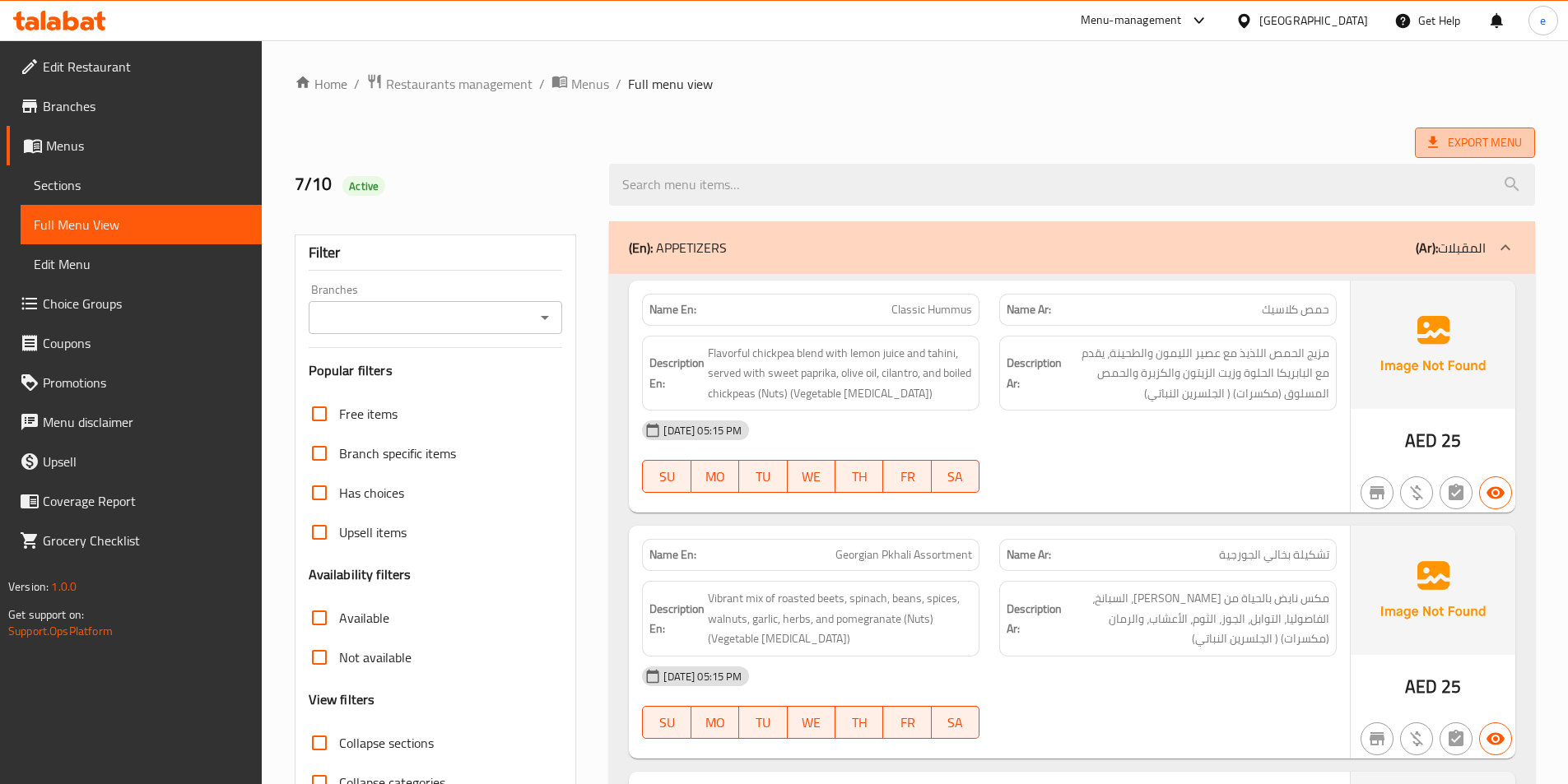
click at [1461, 151] on span "Export Menu" at bounding box center [1475, 142] width 94 height 20
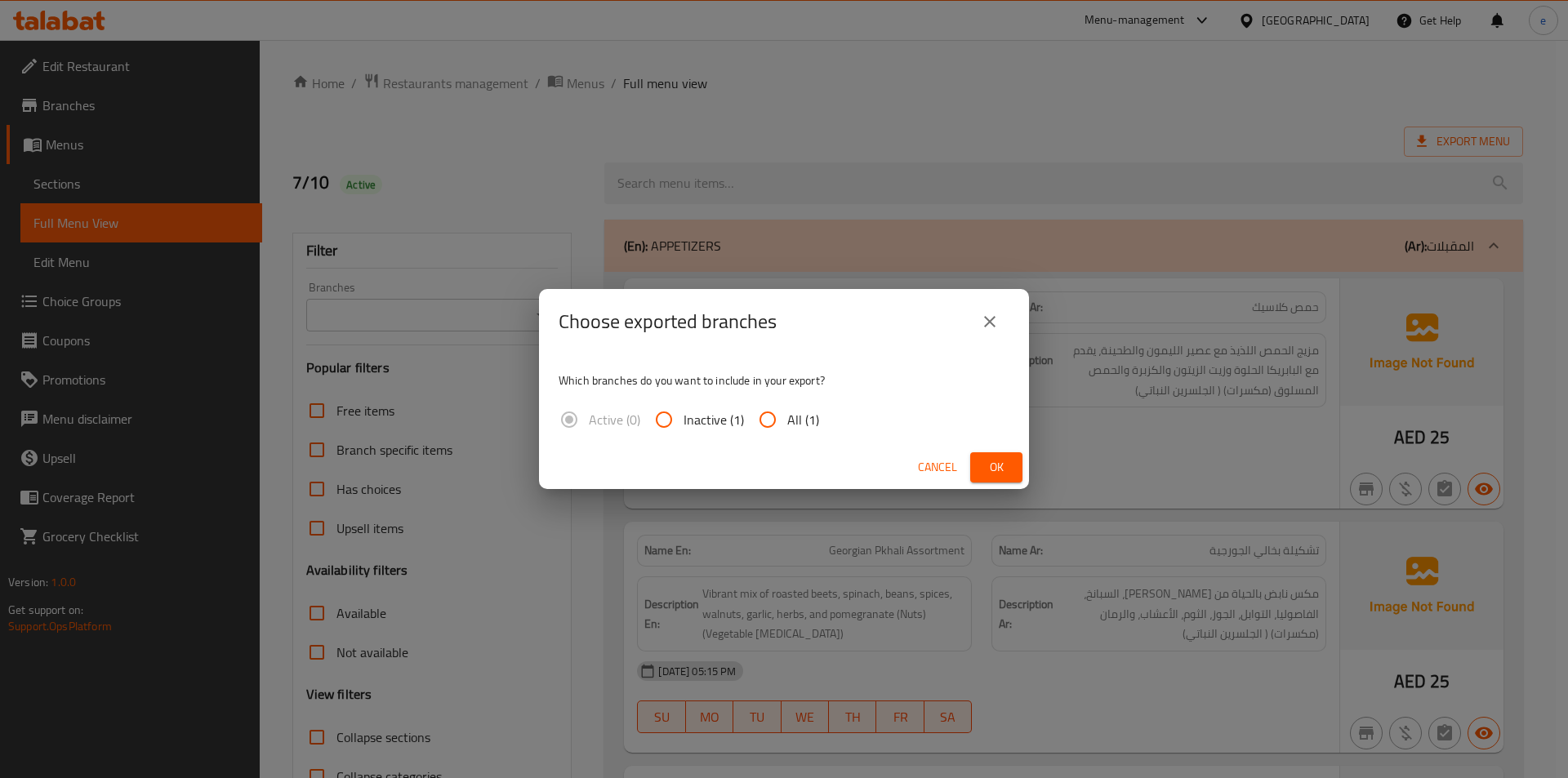
click at [779, 429] on input "All (1)" at bounding box center [767, 420] width 40 height 40
radio input "true"
click at [986, 466] on span "Ok" at bounding box center [996, 467] width 26 height 20
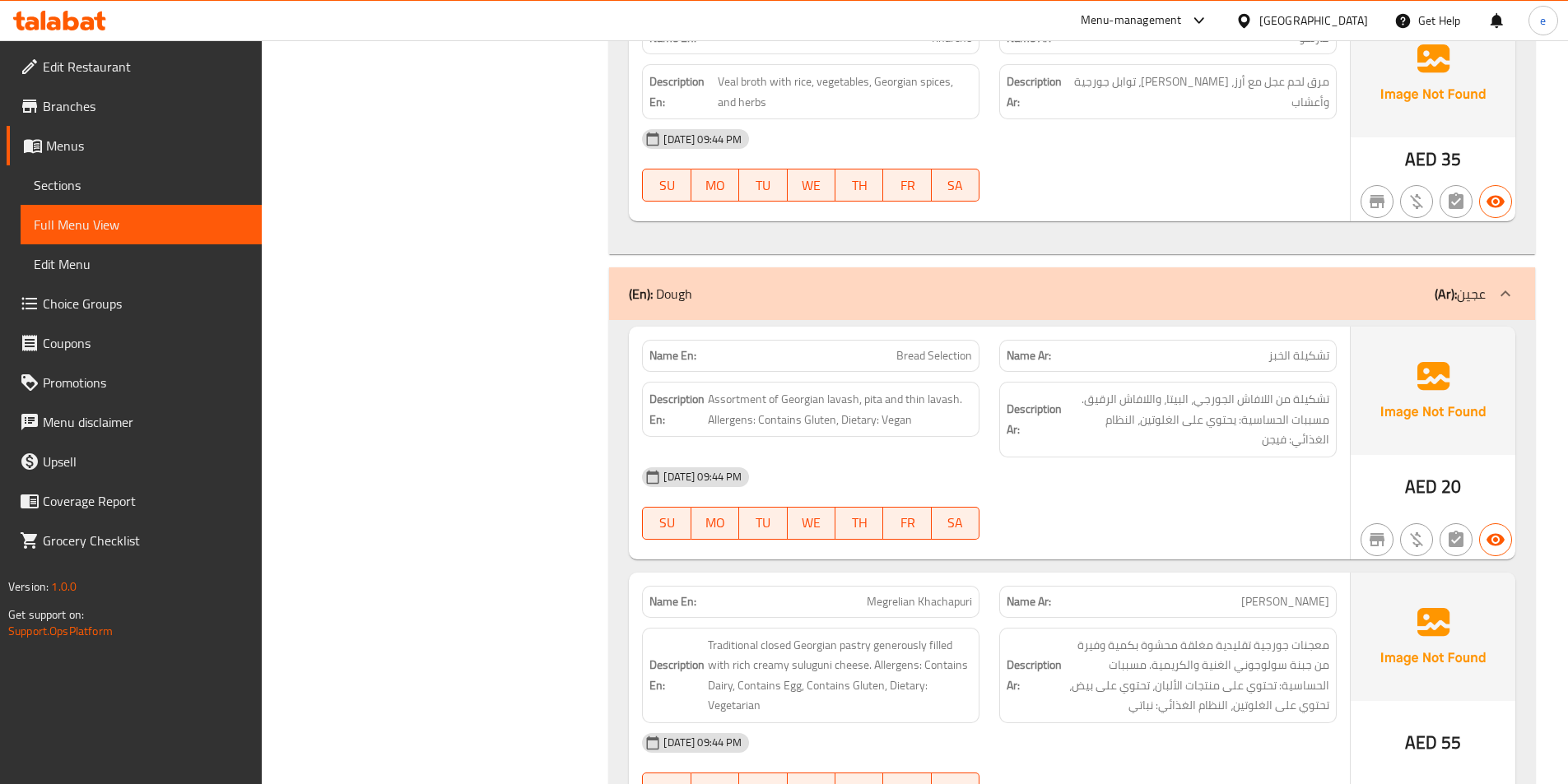
scroll to position [3924, 0]
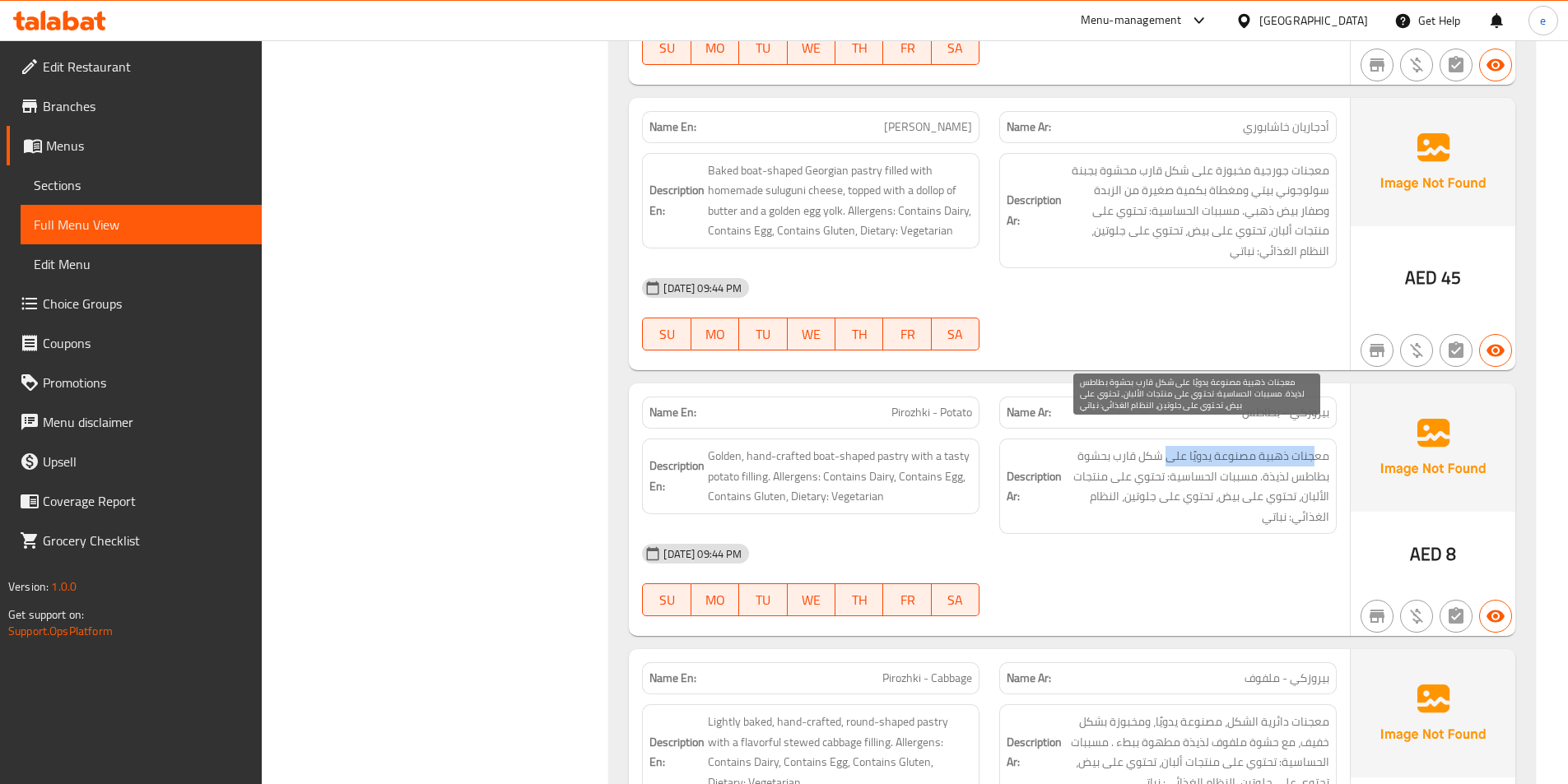
drag, startPoint x: 1318, startPoint y: 437, endPoint x: 1167, endPoint y: 437, distance: 151.0
click at [1167, 446] on span "معجنات ذهبية مصنوعة يدويًا على شكل قارب بحشوة بطاطس لذيذة. مسببات الحساسية: تحت…" at bounding box center [1197, 486] width 264 height 81
drag, startPoint x: 1323, startPoint y: 439, endPoint x: 1297, endPoint y: 485, distance: 52.8
click at [1322, 446] on span "معجنات ذهبية مصنوعة يدويًا على شكل قارب بحشوة بطاطس لذيذة. مسببات الحساسية: تحت…" at bounding box center [1197, 486] width 264 height 81
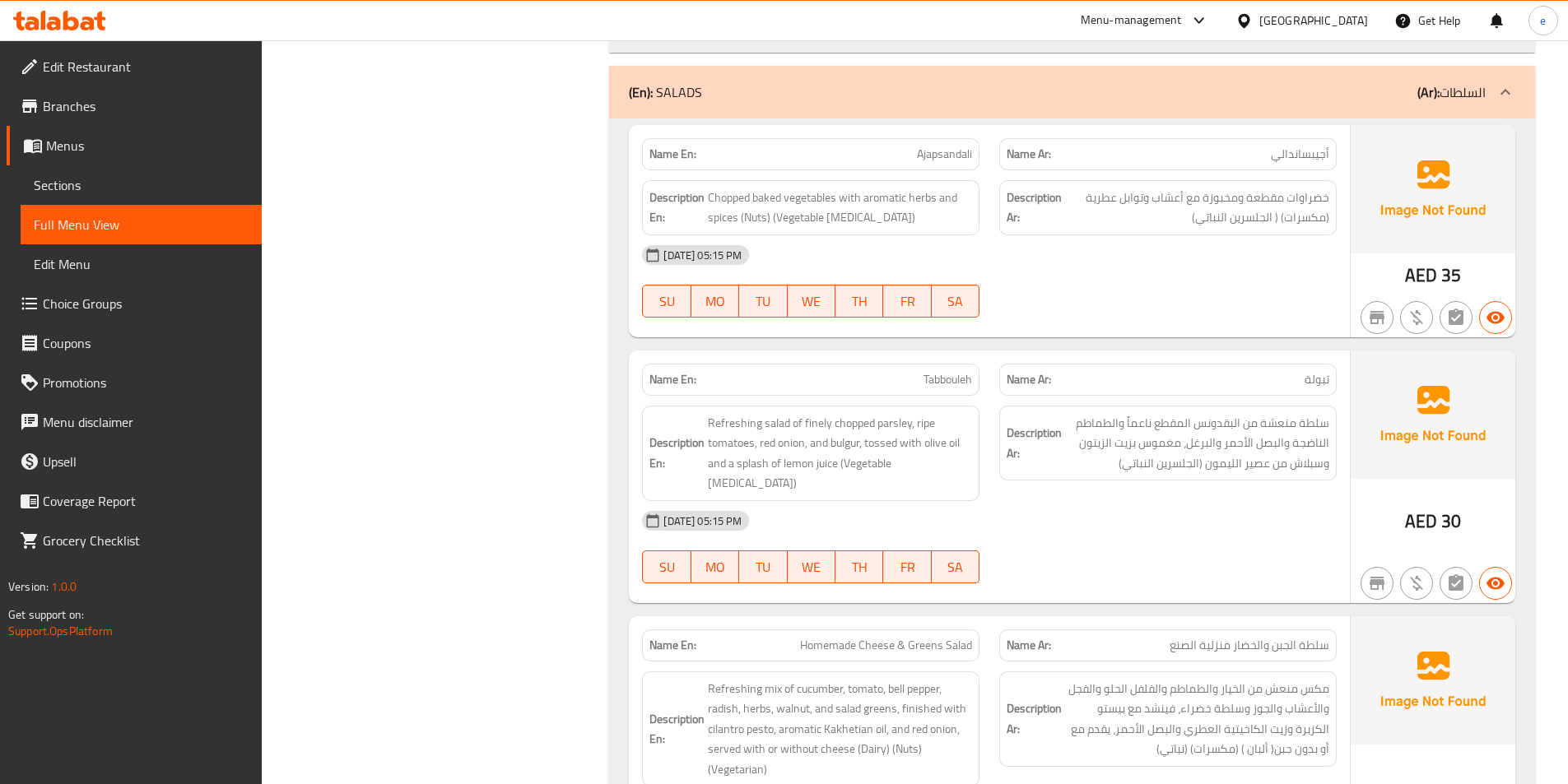
scroll to position [1665, 0]
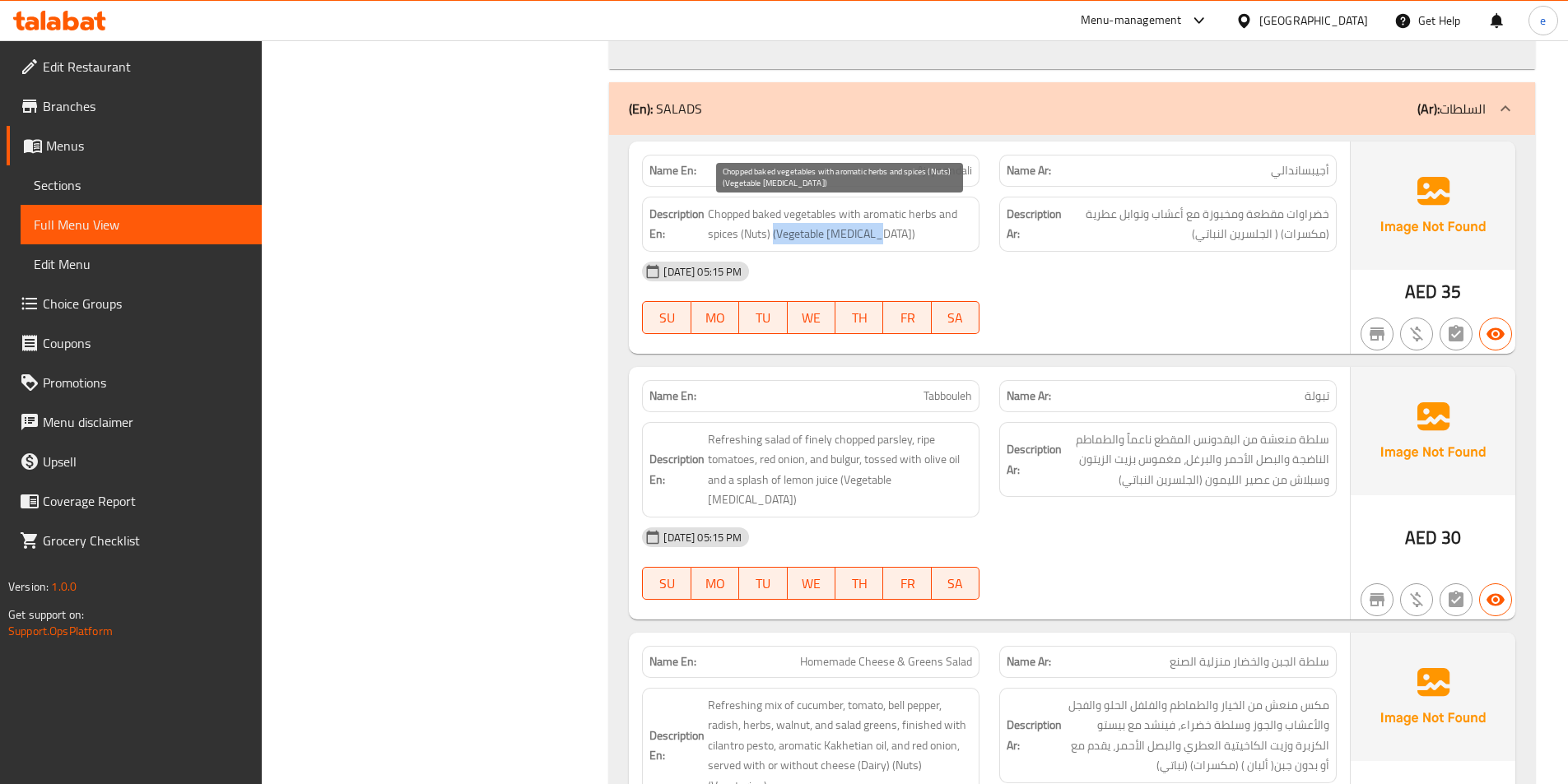
drag, startPoint x: 877, startPoint y: 231, endPoint x: 773, endPoint y: 236, distance: 104.1
click at [773, 236] on span "Chopped baked vegetables with aromatic herbs and spices (Nuts) (Vegetable [MEDI…" at bounding box center [840, 223] width 264 height 40
copy span "(Vegetable Glycerin)"
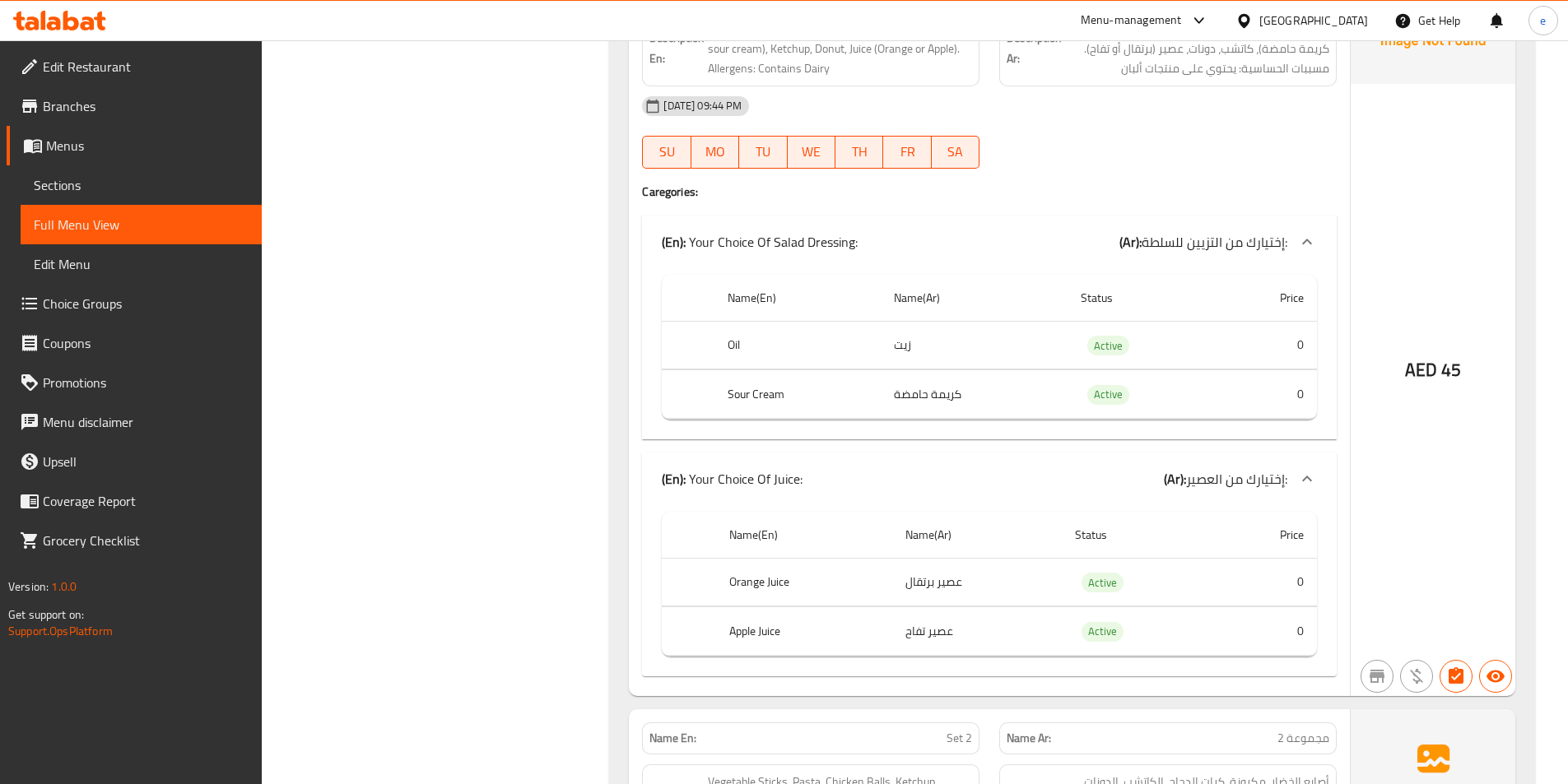
scroll to position [14649, 0]
